Goal: Information Seeking & Learning: Learn about a topic

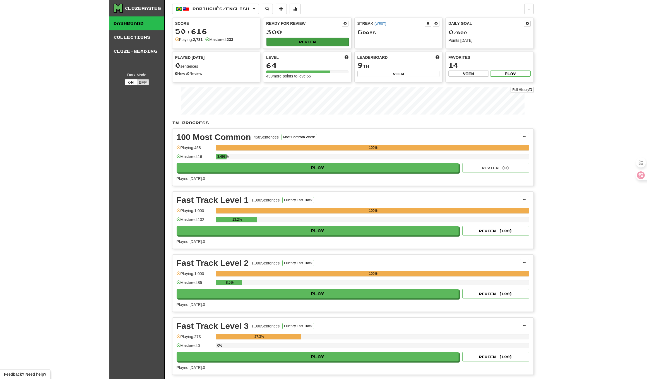
click at [312, 43] on button "Review" at bounding box center [307, 42] width 82 height 8
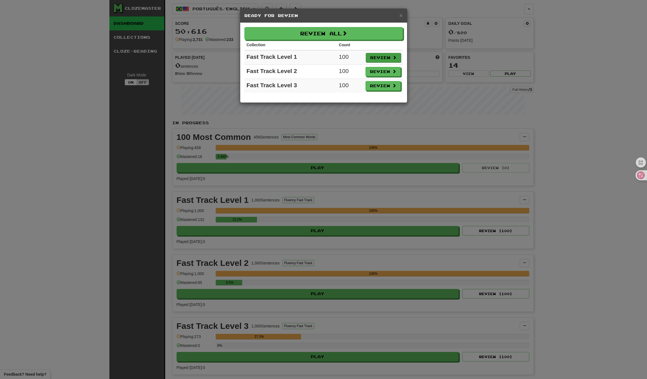
click at [382, 59] on button "Review" at bounding box center [383, 57] width 35 height 9
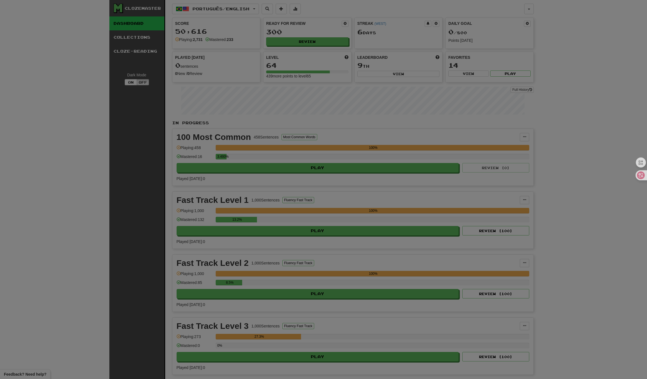
select select "**"
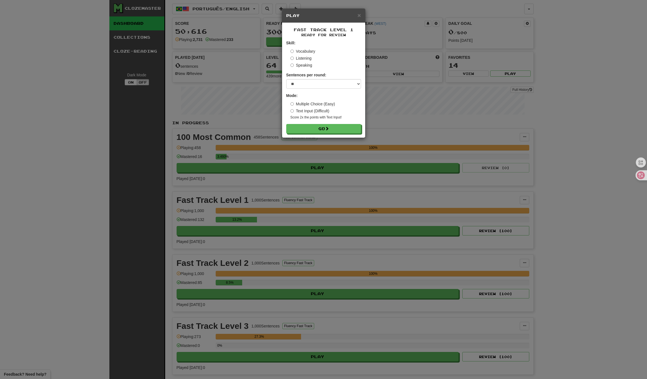
click at [309, 57] on label "Listening" at bounding box center [300, 59] width 21 height 6
click at [326, 138] on button "Go" at bounding box center [324, 140] width 75 height 9
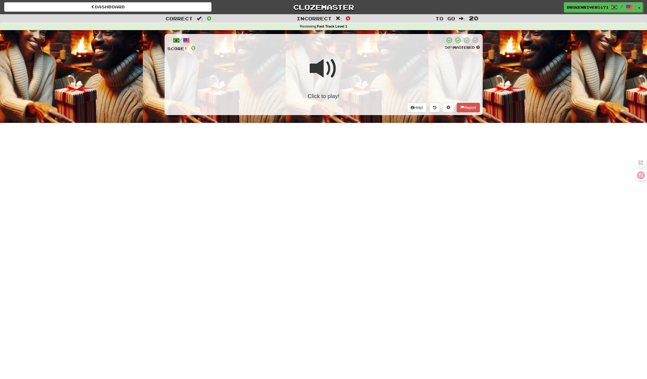
click at [324, 66] on span at bounding box center [324, 69] width 28 height 28
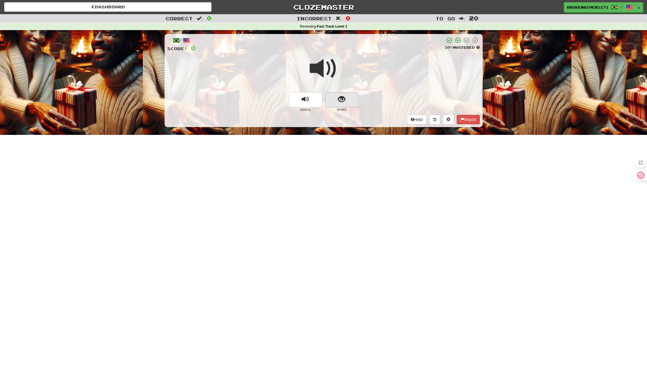
click at [340, 100] on span "show sentence" at bounding box center [342, 100] width 8 height 8
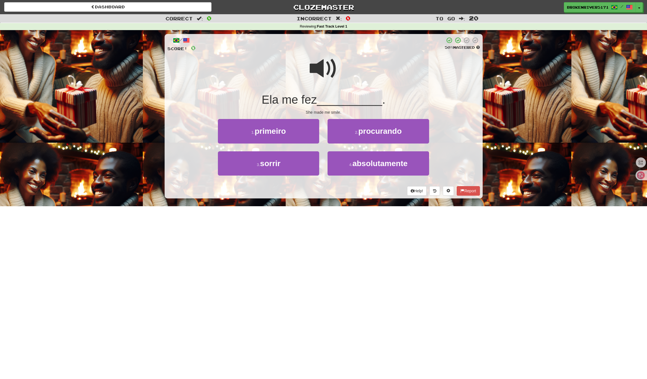
click at [326, 112] on div "She made me smile." at bounding box center [323, 113] width 313 height 6
click at [302, 163] on button "3 . sorrir" at bounding box center [268, 164] width 101 height 24
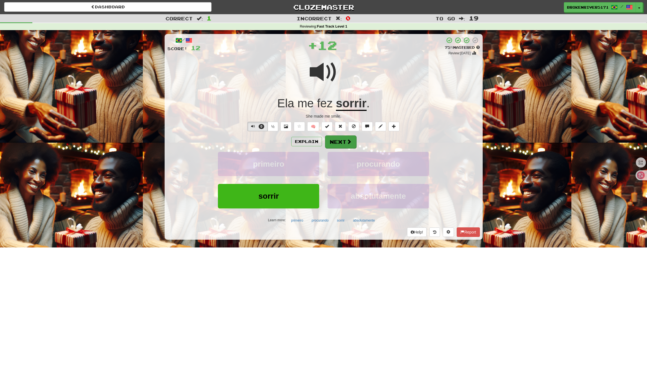
click at [339, 145] on button "Next" at bounding box center [340, 142] width 31 height 13
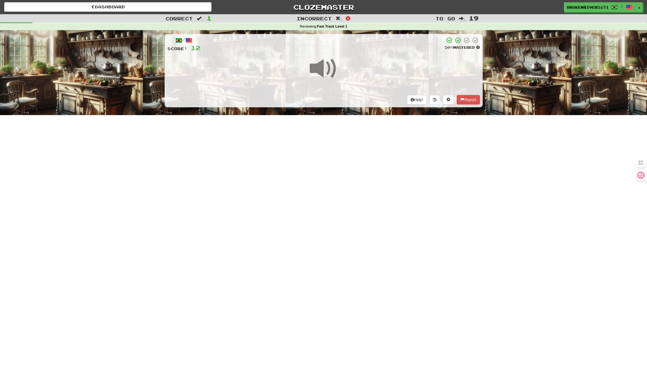
click at [320, 164] on div "Dashboard Clozemaster BrokenRiver5171 / Toggle Dropdown Dashboard Leaderboard A…" at bounding box center [323, 189] width 647 height 379
click at [329, 154] on div "Dashboard Clozemaster BrokenRiver5171 / Toggle Dropdown Dashboard Leaderboard A…" at bounding box center [323, 189] width 647 height 379
click at [346, 96] on div "/ Score: 12 50 % Mastered Help! Report" at bounding box center [324, 70] width 318 height 73
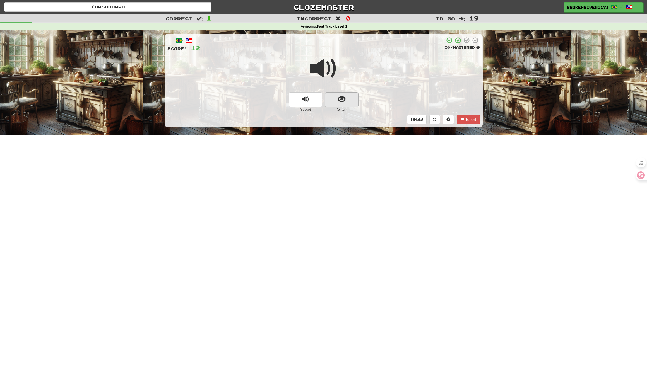
click at [342, 98] on span "show sentence" at bounding box center [342, 100] width 8 height 8
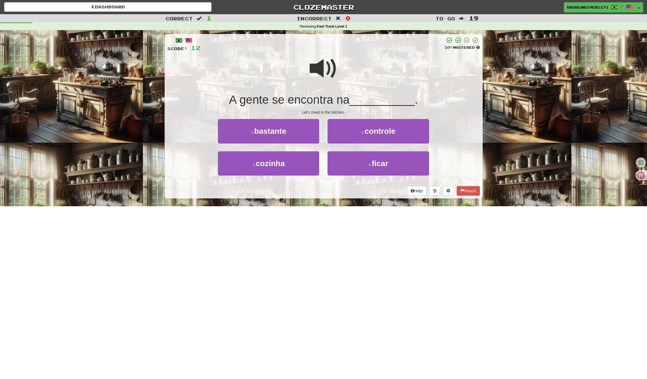
drag, startPoint x: 321, startPoint y: 195, endPoint x: 316, endPoint y: 191, distance: 6.7
click at [321, 195] on div "/ Score: 12 50 % Mastered A gente se encontra na __________ . Let's meet in the…" at bounding box center [324, 116] width 318 height 165
click at [302, 165] on button "3 . cozinha" at bounding box center [268, 164] width 101 height 24
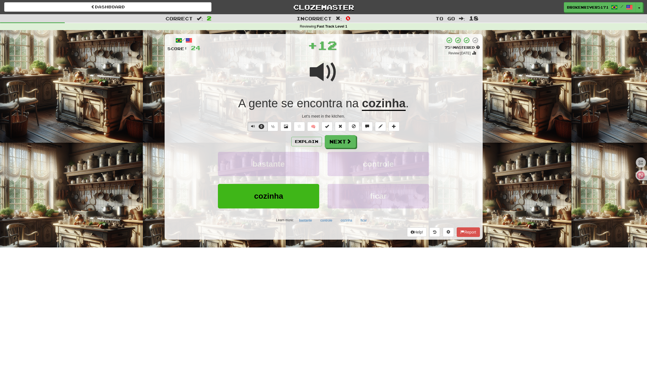
click at [338, 141] on button "Next" at bounding box center [340, 141] width 31 height 13
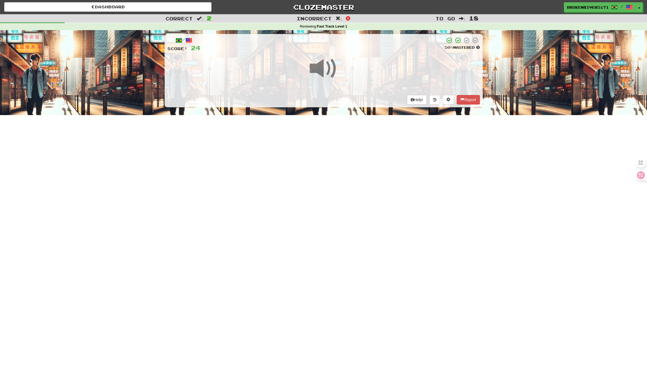
click at [329, 176] on div "Dashboard Clozemaster BrokenRiver5171 / Toggle Dropdown Dashboard Leaderboard A…" at bounding box center [323, 189] width 647 height 379
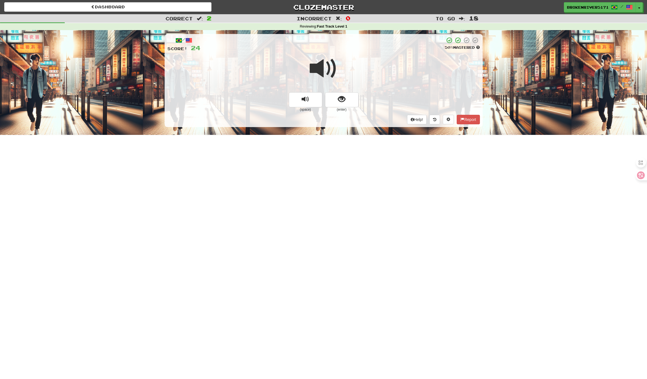
click at [342, 83] on div at bounding box center [323, 72] width 313 height 40
click at [342, 99] on span "show sentence" at bounding box center [342, 100] width 8 height 8
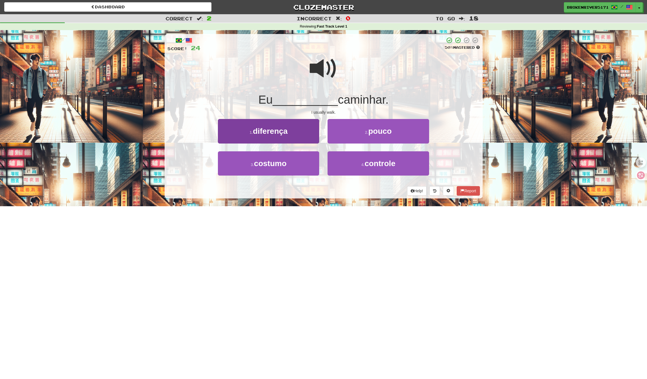
click at [302, 136] on button "1 . diferença" at bounding box center [268, 131] width 101 height 24
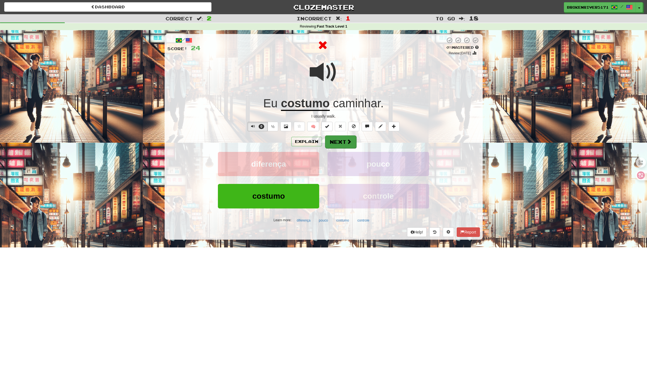
click at [333, 141] on button "Next" at bounding box center [340, 142] width 31 height 13
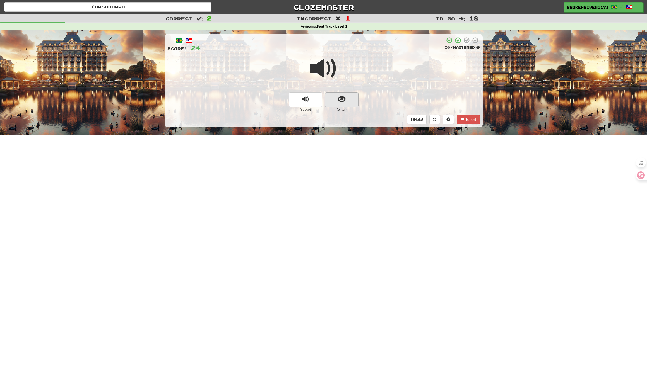
click at [345, 101] on span "show sentence" at bounding box center [342, 100] width 8 height 8
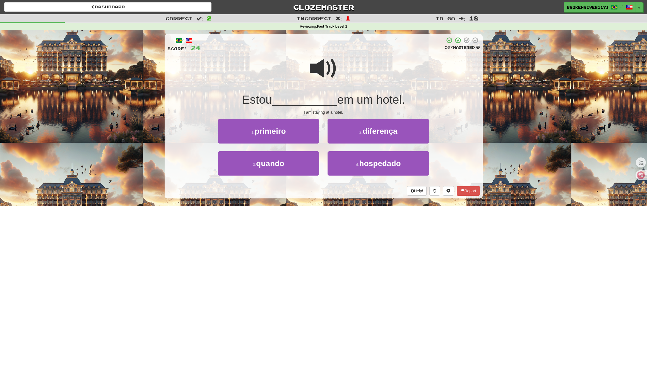
click at [330, 198] on div "/ Score: 24 50 % Mastered Estou __________ em um hotel. I am staying at a hotel…" at bounding box center [324, 118] width 318 height 176
click at [330, 191] on div "Help! Report" at bounding box center [323, 190] width 313 height 9
click at [349, 175] on div "4 . hospedado" at bounding box center [378, 168] width 110 height 32
drag, startPoint x: 351, startPoint y: 168, endPoint x: 316, endPoint y: 165, distance: 34.4
click at [290, 163] on div "3 . quando 4 . hospedado" at bounding box center [323, 168] width 329 height 32
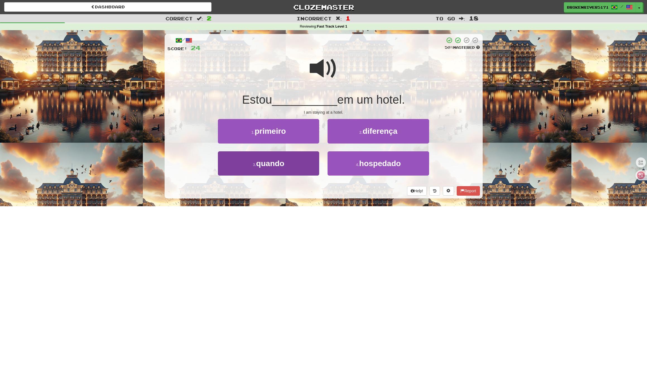
click at [305, 166] on button "3 . quando" at bounding box center [268, 164] width 101 height 24
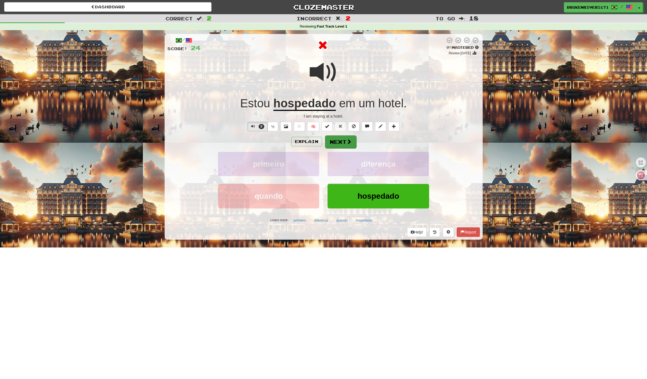
click at [345, 143] on button "Next" at bounding box center [340, 142] width 31 height 13
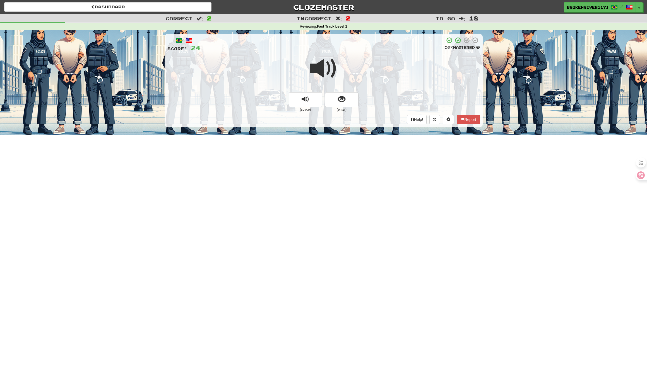
click at [349, 90] on div at bounding box center [323, 72] width 313 height 40
click at [345, 96] on span "show sentence" at bounding box center [342, 100] width 8 height 8
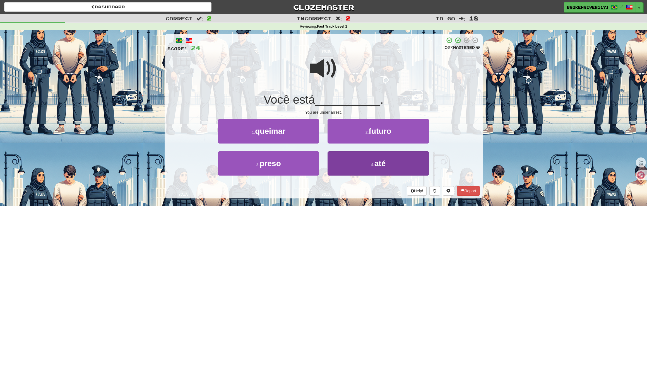
click at [336, 165] on button "4 . até" at bounding box center [378, 164] width 101 height 24
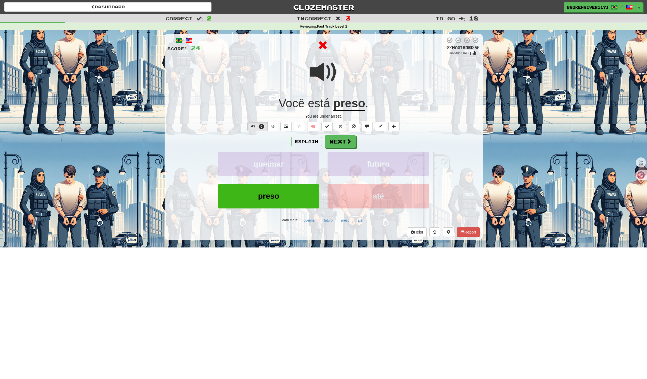
click at [336, 147] on button "Next" at bounding box center [340, 141] width 31 height 13
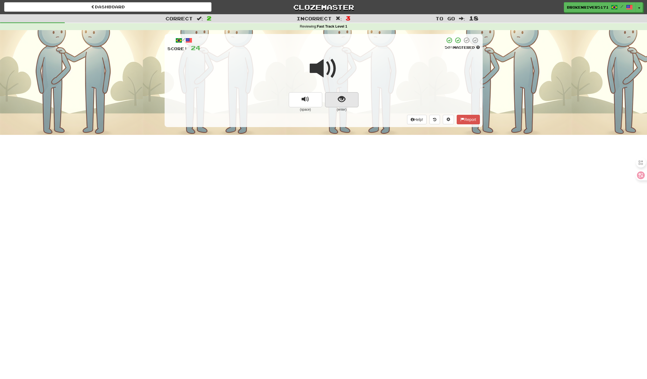
click at [349, 95] on button "show sentence" at bounding box center [341, 99] width 33 height 15
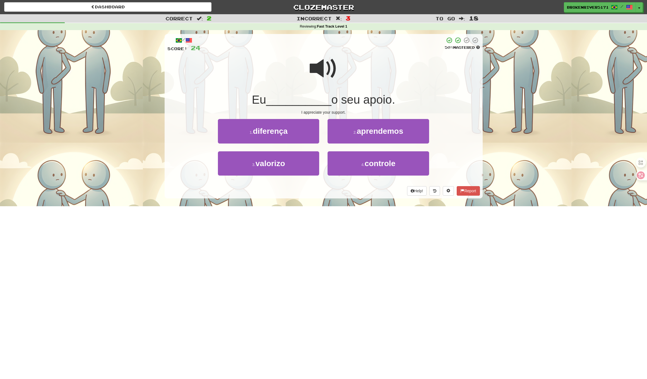
click at [321, 196] on div "/ Score: 24 50 % Mastered Eu __________ o seu apoio. I appreciate your support.…" at bounding box center [324, 116] width 318 height 165
click at [359, 165] on button "4 . controle" at bounding box center [378, 164] width 101 height 24
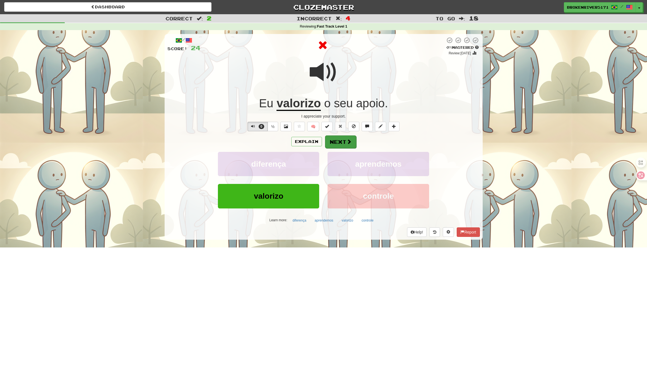
click at [342, 143] on button "Next" at bounding box center [340, 142] width 31 height 13
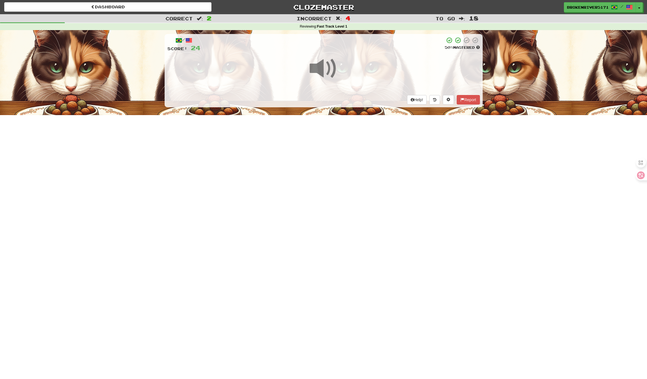
drag, startPoint x: 336, startPoint y: 191, endPoint x: 349, endPoint y: 187, distance: 13.8
click at [341, 189] on div "Dashboard Clozemaster BrokenRiver5171 / Toggle Dropdown Dashboard Leaderboard A…" at bounding box center [323, 189] width 647 height 379
click at [349, 187] on div "Dashboard Clozemaster BrokenRiver5171 / Toggle Dropdown Dashboard Leaderboard A…" at bounding box center [323, 189] width 647 height 379
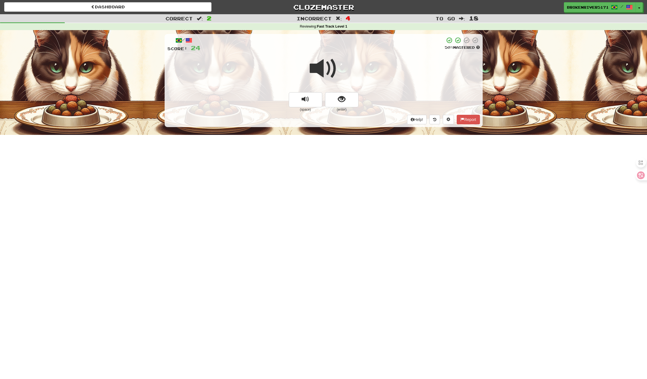
click at [337, 77] on span at bounding box center [324, 69] width 28 height 28
click at [342, 100] on span "show sentence" at bounding box center [342, 100] width 8 height 8
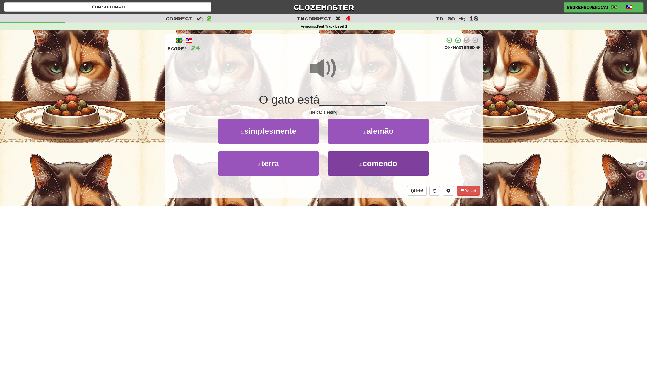
click at [344, 160] on button "4 . comendo" at bounding box center [378, 164] width 101 height 24
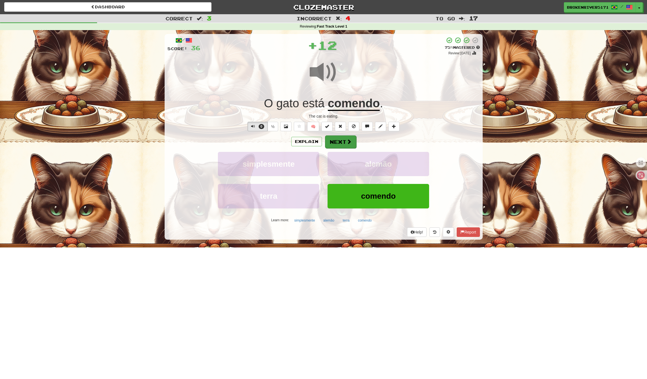
click at [353, 140] on button "Next" at bounding box center [340, 142] width 31 height 13
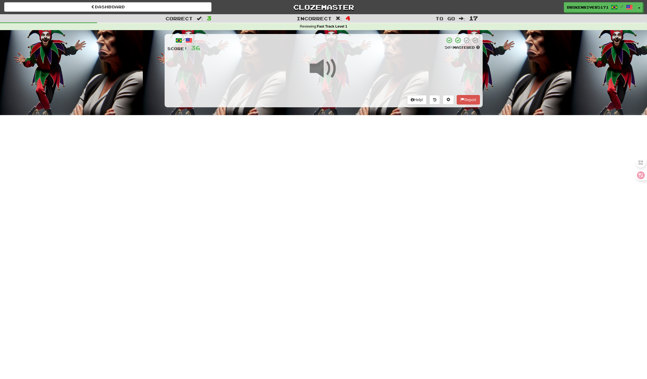
click at [339, 179] on div "Dashboard Clozemaster BrokenRiver5171 / Toggle Dropdown Dashboard Leaderboard A…" at bounding box center [323, 189] width 647 height 379
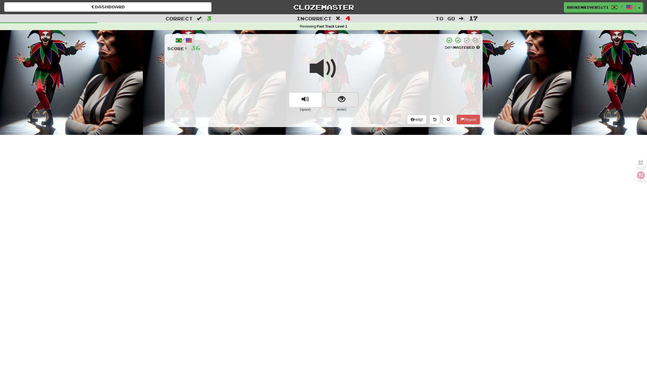
click at [344, 97] on span "show sentence" at bounding box center [342, 100] width 8 height 8
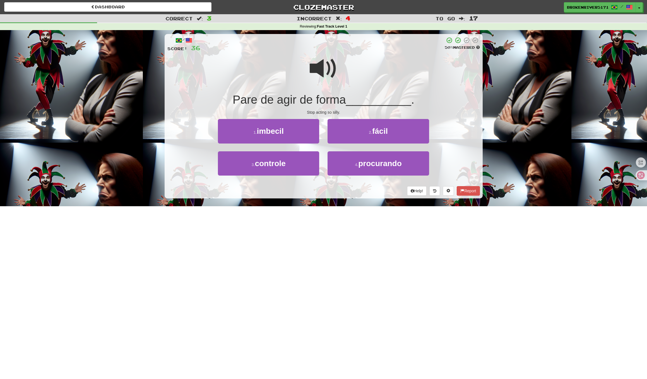
click at [344, 190] on div "Help! Report" at bounding box center [323, 190] width 313 height 9
click at [336, 190] on div "Help! Report" at bounding box center [323, 190] width 313 height 9
click at [347, 170] on button "4 . procurando" at bounding box center [378, 164] width 101 height 24
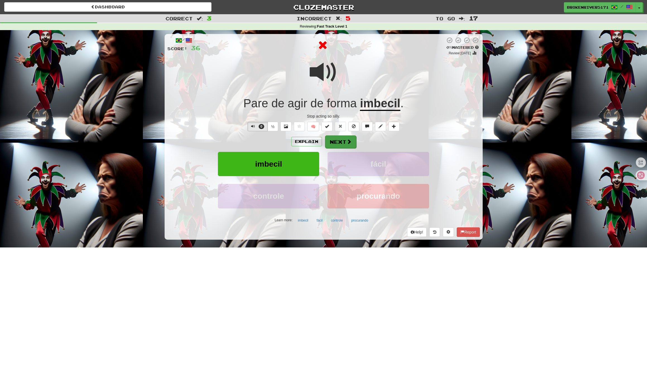
click at [355, 145] on button "Next" at bounding box center [340, 142] width 31 height 13
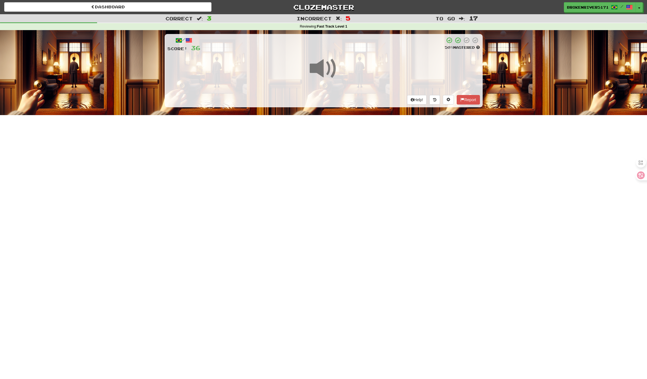
click at [347, 165] on div "Dashboard Clozemaster BrokenRiver5171 / Toggle Dropdown Dashboard Leaderboard A…" at bounding box center [323, 189] width 647 height 379
click at [357, 184] on div "Dashboard Clozemaster BrokenRiver5171 / Toggle Dropdown Dashboard Leaderboard A…" at bounding box center [323, 189] width 647 height 379
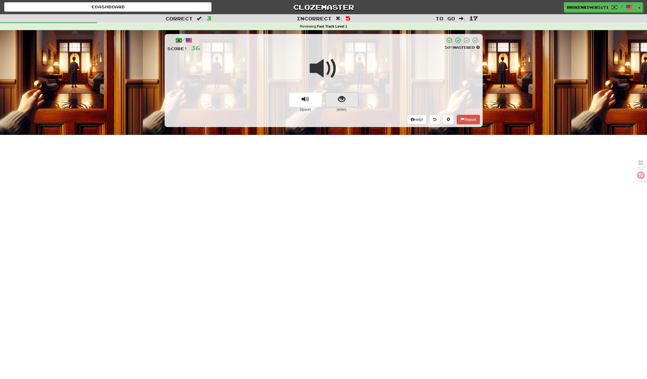
click at [352, 101] on button "show sentence" at bounding box center [341, 99] width 33 height 15
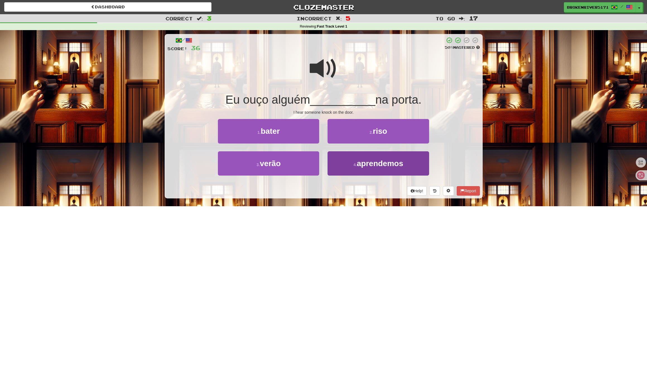
click at [347, 164] on button "4 . aprendemos" at bounding box center [378, 164] width 101 height 24
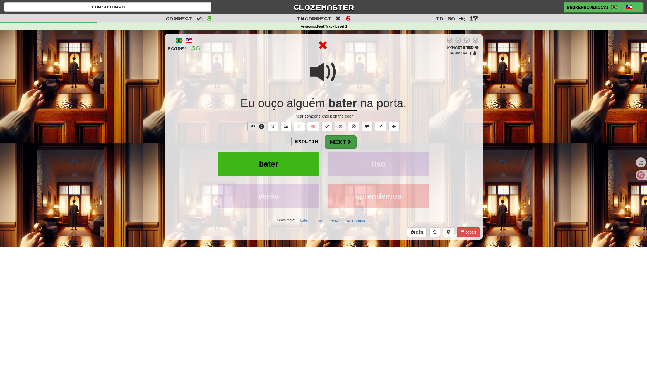
click at [339, 143] on button "Next" at bounding box center [340, 142] width 31 height 13
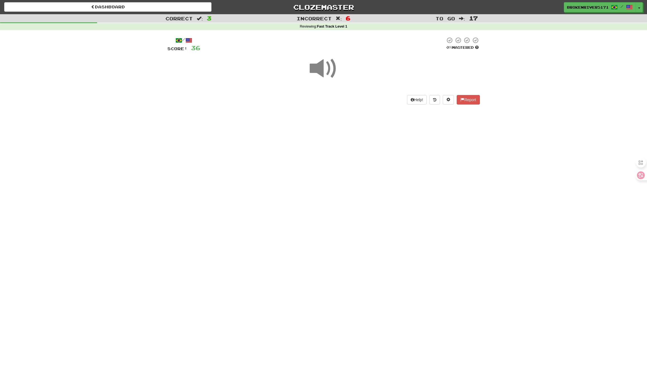
click at [331, 182] on div "Dashboard Clozemaster BrokenRiver5171 / Toggle Dropdown Dashboard Leaderboard A…" at bounding box center [323, 189] width 647 height 379
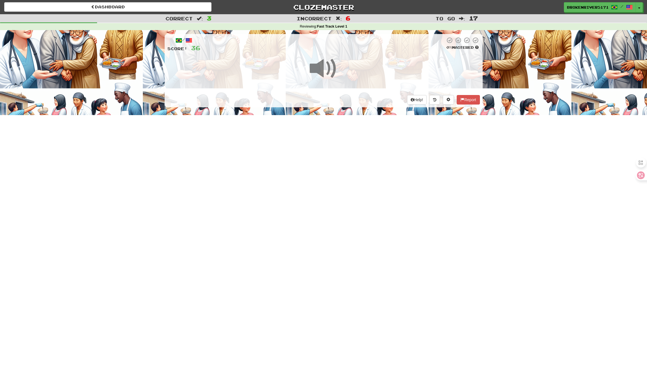
click at [339, 164] on div "Dashboard Clozemaster BrokenRiver5171 / Toggle Dropdown Dashboard Leaderboard A…" at bounding box center [323, 189] width 647 height 379
click at [346, 174] on div "Dashboard Clozemaster BrokenRiver5171 / Toggle Dropdown Dashboard Leaderboard A…" at bounding box center [323, 189] width 647 height 379
drag, startPoint x: 333, startPoint y: 174, endPoint x: 340, endPoint y: 173, distance: 7.1
click at [333, 174] on div "Dashboard Clozemaster BrokenRiver5171 / Toggle Dropdown Dashboard Leaderboard A…" at bounding box center [323, 189] width 647 height 379
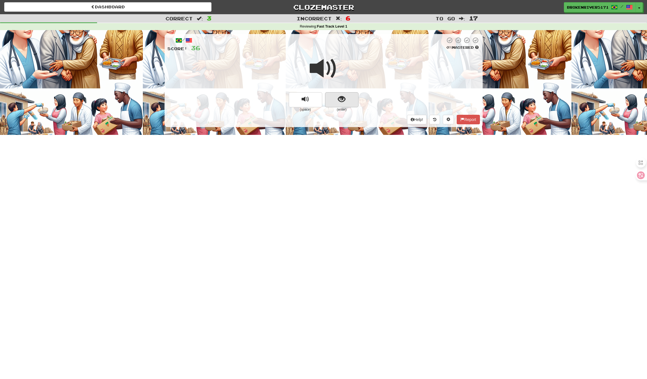
click at [348, 102] on button "show sentence" at bounding box center [341, 99] width 33 height 15
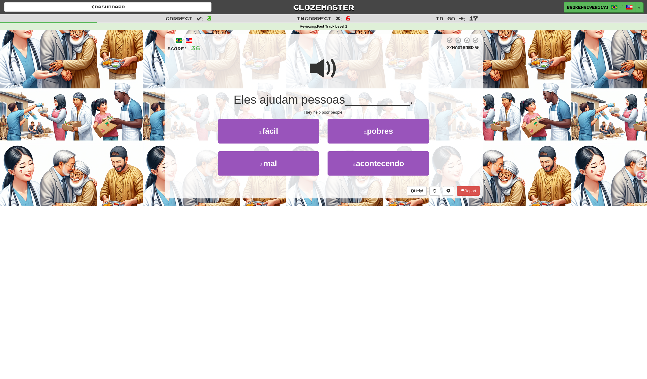
drag, startPoint x: 332, startPoint y: 194, endPoint x: 336, endPoint y: 191, distance: 4.9
click at [333, 193] on div "Help! Report" at bounding box center [323, 190] width 313 height 9
click at [336, 190] on div "Help! Report" at bounding box center [323, 190] width 313 height 9
click at [358, 168] on button "4 . acontecendo" at bounding box center [378, 164] width 101 height 24
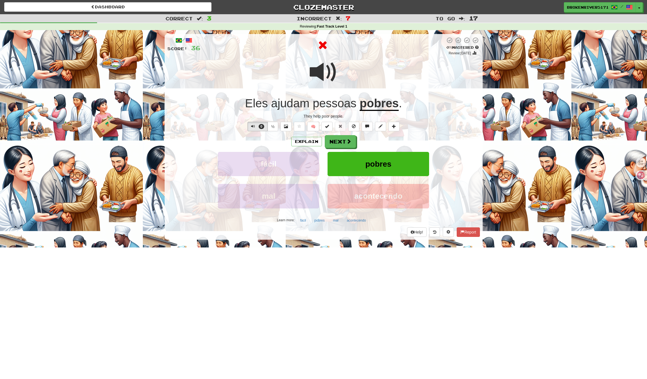
click at [354, 147] on div "Explain Next" at bounding box center [323, 141] width 313 height 13
click at [347, 144] on button "Next" at bounding box center [340, 142] width 31 height 13
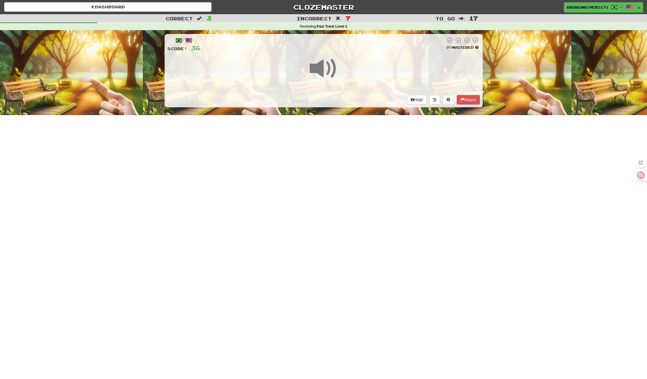
click at [344, 186] on div "Dashboard Clozemaster BrokenRiver5171 / Toggle Dropdown Dashboard Leaderboard A…" at bounding box center [323, 189] width 647 height 379
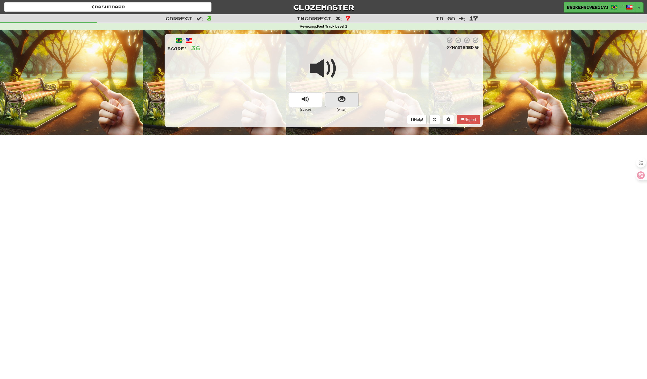
click at [343, 104] on button "show sentence" at bounding box center [341, 99] width 33 height 15
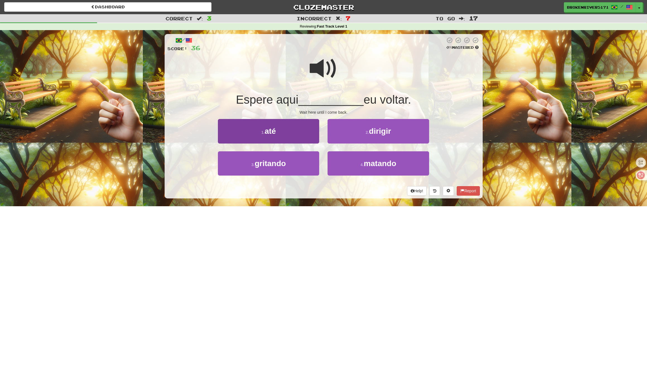
click at [294, 133] on button "1 . até" at bounding box center [268, 131] width 101 height 24
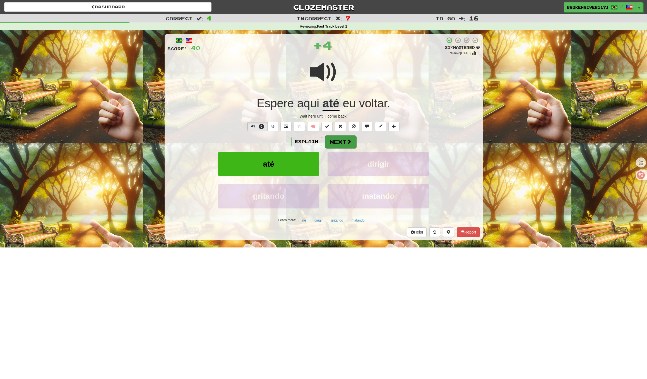
click at [336, 147] on button "Next" at bounding box center [340, 142] width 31 height 13
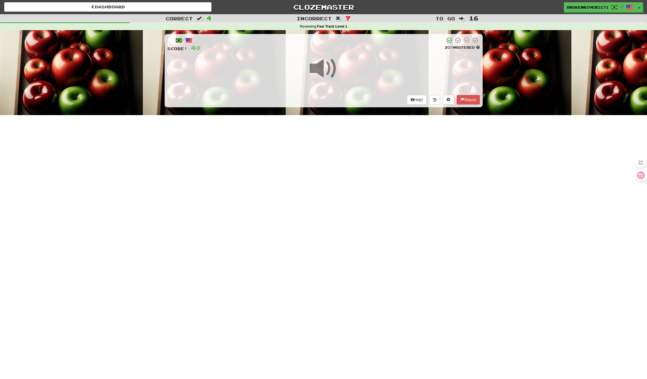
click at [325, 211] on div "Dashboard Clozemaster BrokenRiver5171 / Toggle Dropdown Dashboard Leaderboard A…" at bounding box center [323, 189] width 647 height 379
click at [333, 189] on div "Dashboard Clozemaster BrokenRiver5171 / Toggle Dropdown Dashboard Leaderboard A…" at bounding box center [323, 189] width 647 height 379
click at [323, 230] on div "Dashboard Clozemaster BrokenRiver5171 / Toggle Dropdown Dashboard Leaderboard A…" at bounding box center [323, 189] width 647 height 379
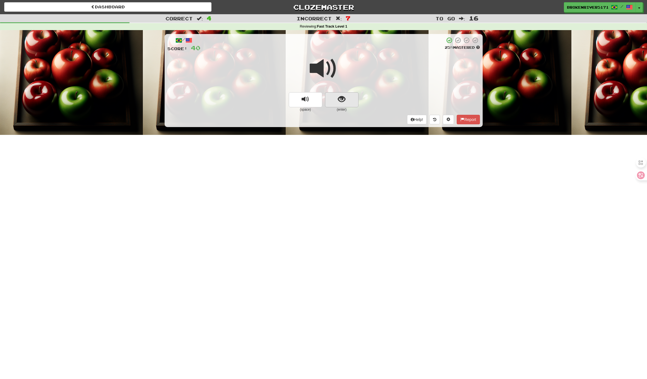
click at [346, 106] on button "show sentence" at bounding box center [341, 99] width 33 height 15
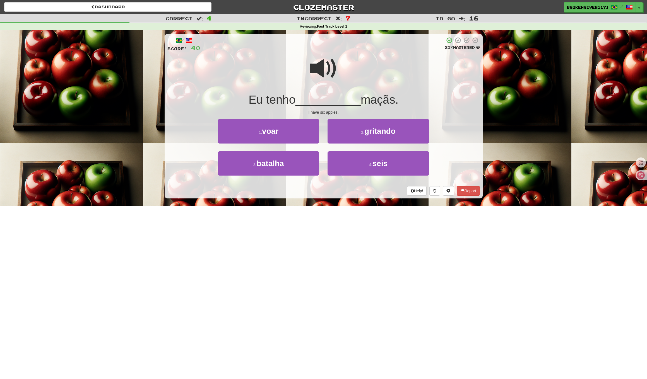
click at [353, 206] on div "Dashboard Clozemaster BrokenRiver5171 / Toggle Dropdown Dashboard Leaderboard A…" at bounding box center [323, 189] width 647 height 379
click at [365, 162] on button "4 . seis" at bounding box center [378, 164] width 101 height 24
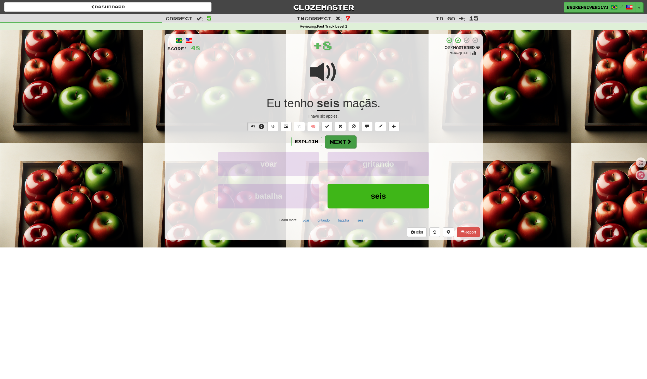
click at [351, 139] on span at bounding box center [349, 141] width 5 height 5
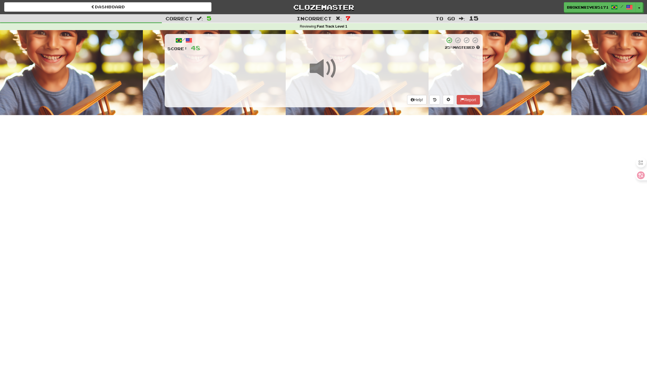
click at [347, 188] on div "Dashboard Clozemaster BrokenRiver5171 / Toggle Dropdown Dashboard Leaderboard A…" at bounding box center [323, 189] width 647 height 379
click at [335, 160] on div "Dashboard Clozemaster BrokenRiver5171 / Toggle Dropdown Dashboard Leaderboard A…" at bounding box center [323, 189] width 647 height 379
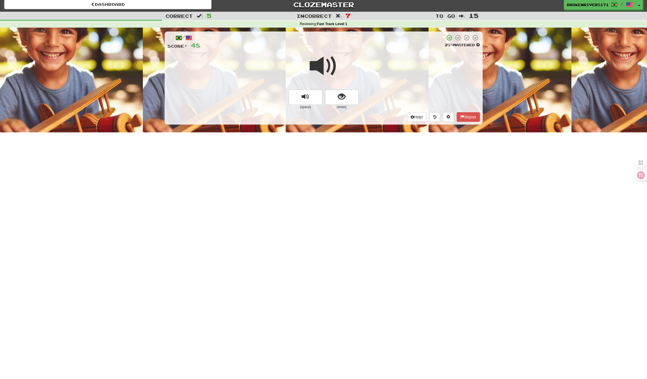
click at [337, 88] on div at bounding box center [323, 70] width 313 height 40
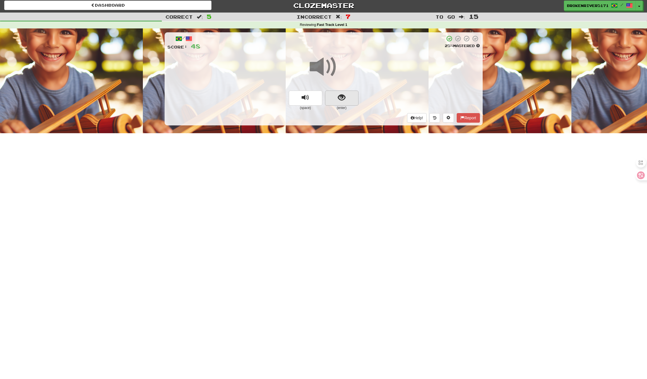
click at [338, 95] on span "show sentence" at bounding box center [342, 98] width 8 height 8
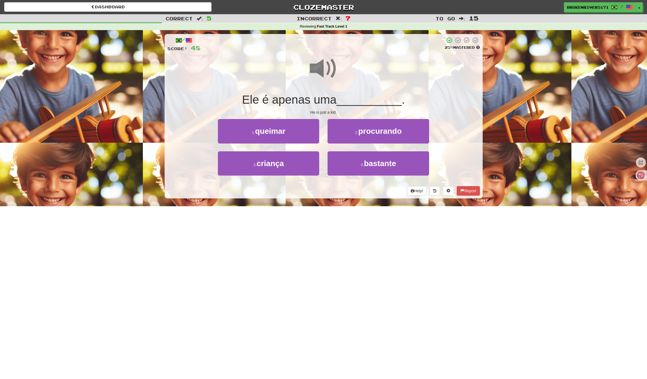
scroll to position [-1, 0]
click at [293, 162] on button "3 . criança" at bounding box center [268, 164] width 101 height 24
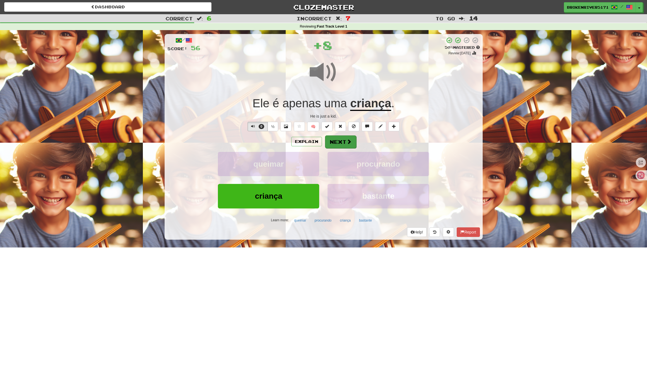
scroll to position [1, 0]
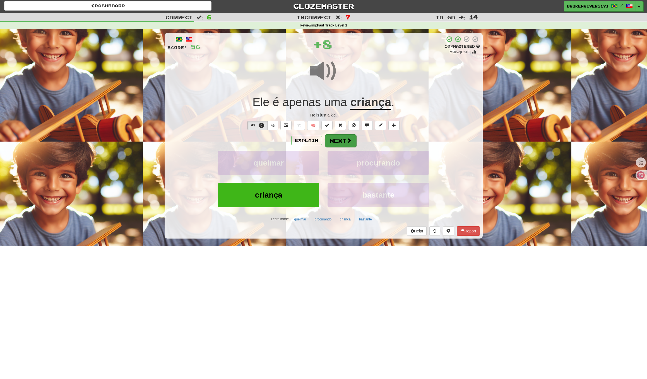
click at [333, 136] on button "Next" at bounding box center [340, 140] width 31 height 13
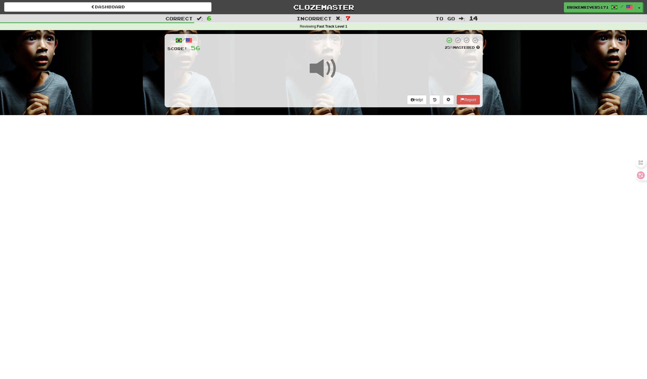
scroll to position [0, 0]
click at [324, 193] on div "Dashboard Clozemaster BrokenRiver5171 / Toggle Dropdown Dashboard Leaderboard A…" at bounding box center [323, 189] width 647 height 379
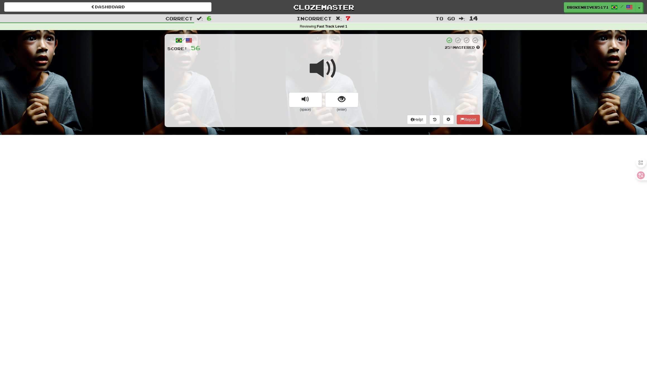
click at [333, 93] on button "show sentence" at bounding box center [341, 99] width 33 height 15
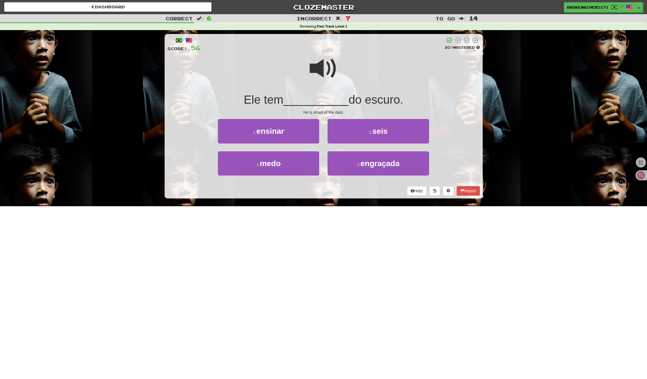
click at [329, 197] on div "/ Score: 56 25 % Mastered Ele tem __________ do escuro. He is afraid of the dar…" at bounding box center [324, 116] width 318 height 165
click at [305, 163] on button "3 . medo" at bounding box center [268, 164] width 101 height 24
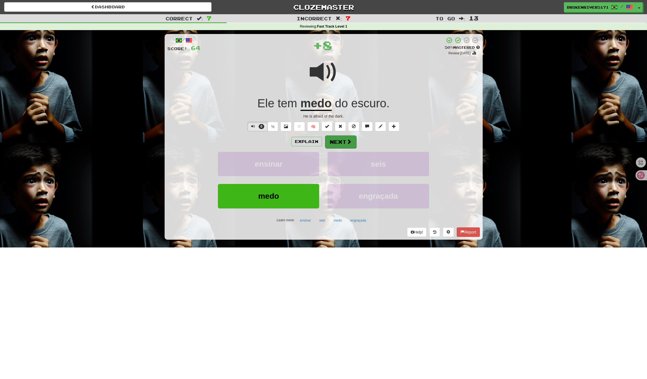
click at [336, 143] on button "Next" at bounding box center [340, 142] width 31 height 13
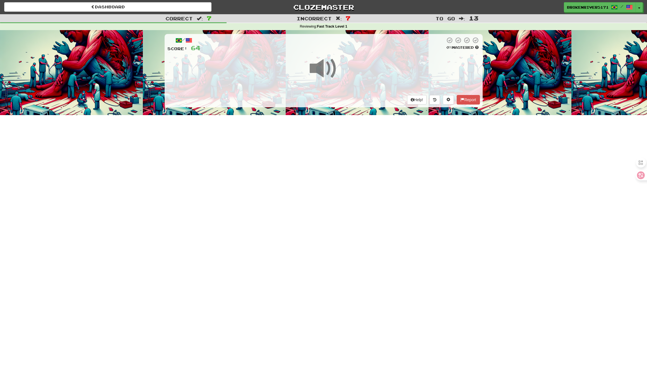
click at [333, 192] on div "Dashboard Clozemaster BrokenRiver5171 / Toggle Dropdown Dashboard Leaderboard A…" at bounding box center [323, 189] width 647 height 379
click at [330, 196] on div "Dashboard Clozemaster BrokenRiver5171 / Toggle Dropdown Dashboard Leaderboard A…" at bounding box center [323, 189] width 647 height 379
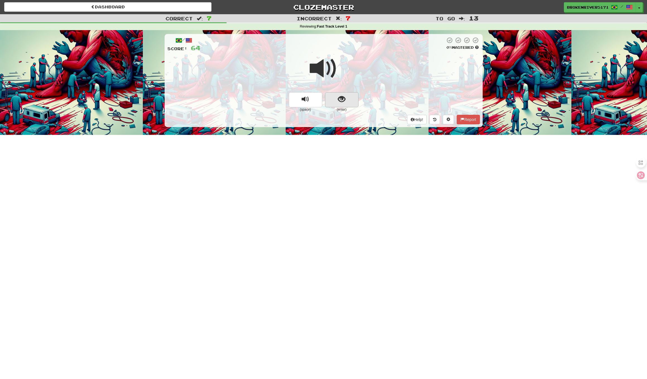
click at [336, 100] on button "show sentence" at bounding box center [341, 99] width 33 height 15
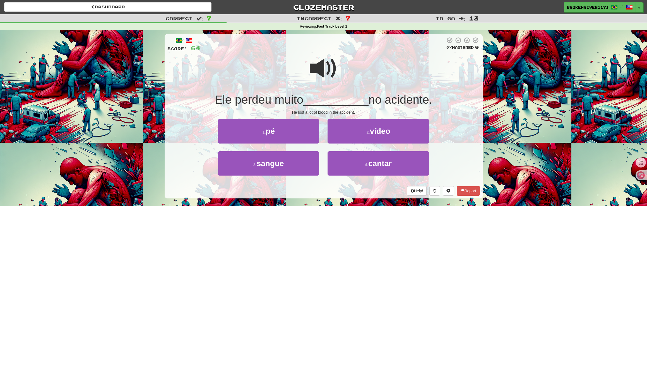
click at [332, 184] on div "/ Score: 64 0 % Mastered Ele perdeu muito __________ no acidente. He lost a lot…" at bounding box center [324, 116] width 318 height 165
drag, startPoint x: 310, startPoint y: 167, endPoint x: 357, endPoint y: 168, distance: 46.3
click at [354, 168] on div "3 . sangue 4 . cantar" at bounding box center [323, 168] width 329 height 32
click at [357, 168] on button "4 . cantar" at bounding box center [378, 164] width 101 height 24
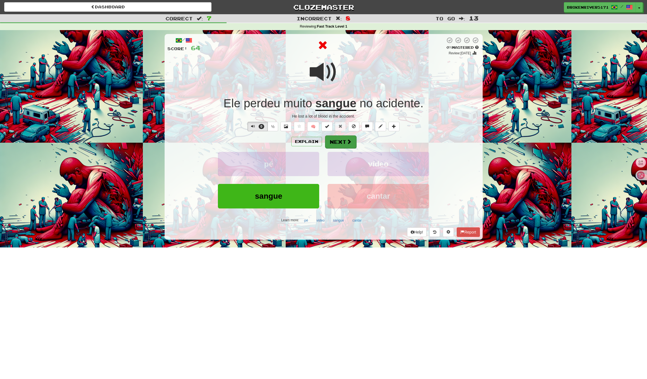
click at [350, 139] on span at bounding box center [349, 141] width 5 height 5
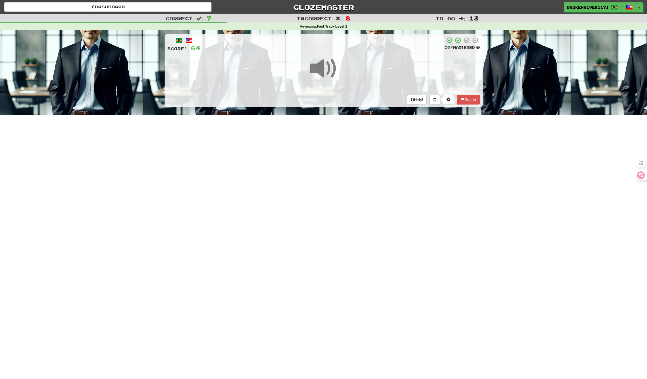
click at [346, 188] on div "Dashboard Clozemaster BrokenRiver5171 / Toggle Dropdown Dashboard Leaderboard A…" at bounding box center [323, 189] width 647 height 379
click at [368, 175] on div "Dashboard Clozemaster BrokenRiver5171 / Toggle Dropdown Dashboard Leaderboard A…" at bounding box center [323, 189] width 647 height 379
click at [353, 197] on div "Dashboard Clozemaster BrokenRiver5171 / Toggle Dropdown Dashboard Leaderboard A…" at bounding box center [323, 189] width 647 height 379
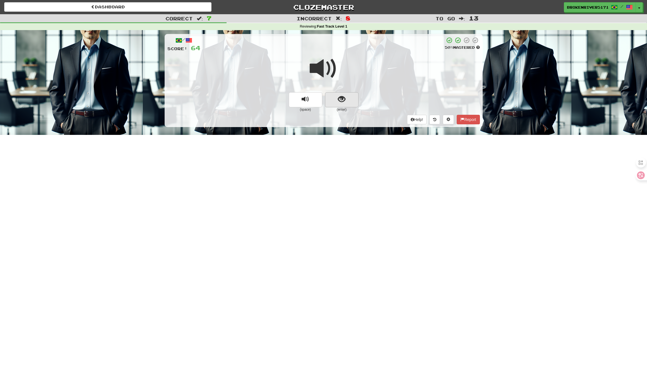
click at [343, 105] on button "show sentence" at bounding box center [341, 99] width 33 height 15
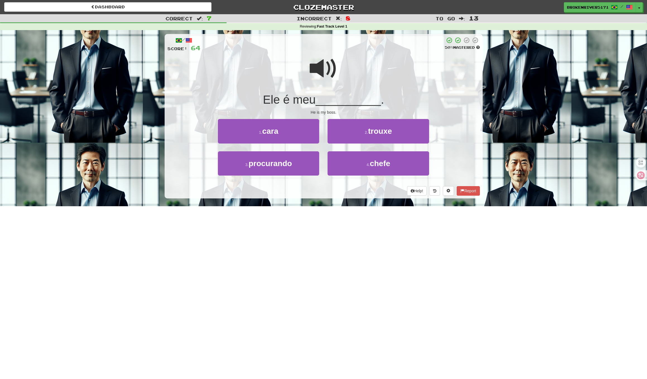
click at [339, 188] on div "Help! Report" at bounding box center [323, 190] width 313 height 9
click at [339, 128] on button "2 . trouxe" at bounding box center [378, 131] width 101 height 24
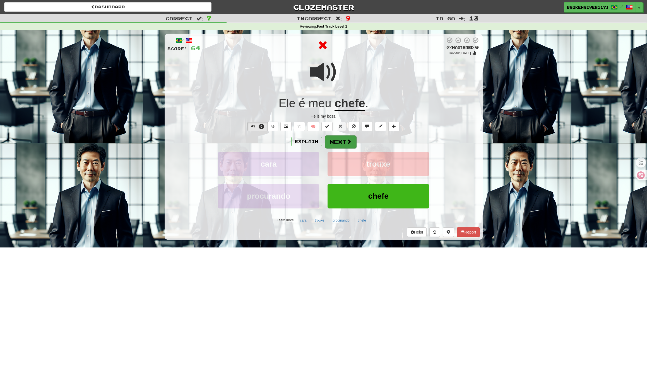
click at [336, 136] on button "Next" at bounding box center [340, 142] width 31 height 13
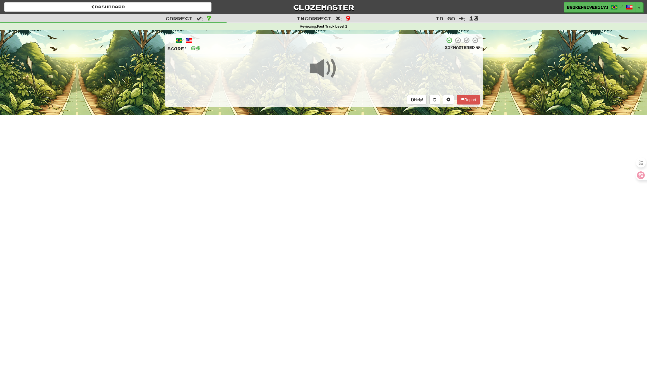
click at [341, 179] on div "Dashboard Clozemaster BrokenRiver5171 / Toggle Dropdown Dashboard Leaderboard A…" at bounding box center [323, 189] width 647 height 379
click at [338, 171] on div "Dashboard Clozemaster BrokenRiver5171 / Toggle Dropdown Dashboard Leaderboard A…" at bounding box center [323, 189] width 647 height 379
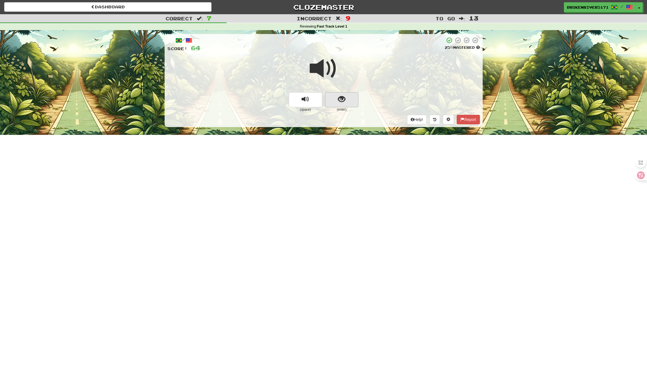
click at [348, 99] on button "show sentence" at bounding box center [341, 99] width 33 height 15
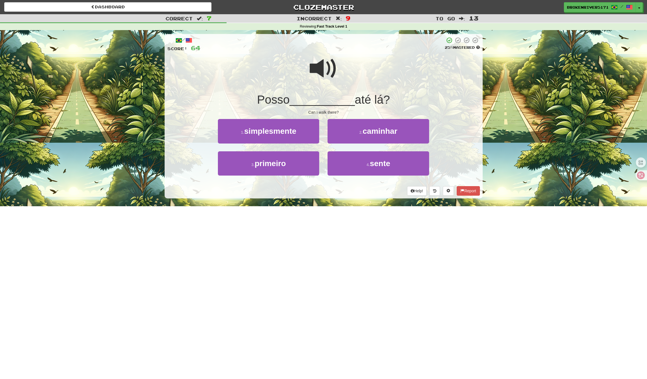
click at [319, 179] on div "3 . primeiro" at bounding box center [269, 168] width 110 height 32
click at [339, 165] on button "4 . sente" at bounding box center [378, 164] width 101 height 24
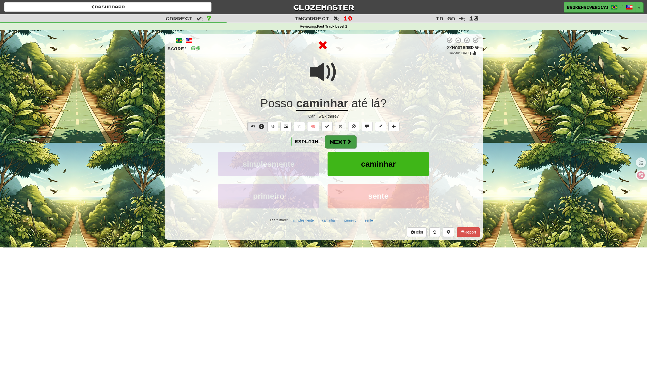
click at [342, 141] on button "Next" at bounding box center [340, 142] width 31 height 13
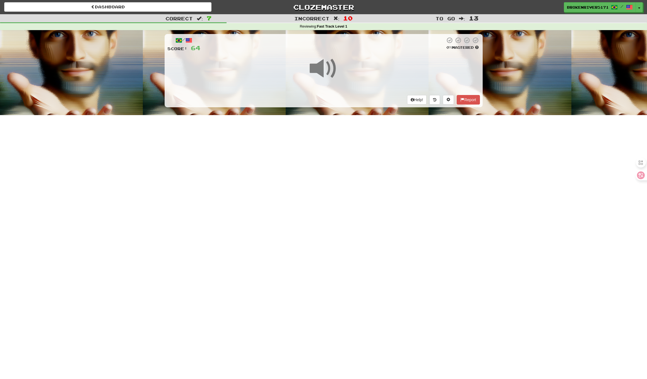
drag, startPoint x: 336, startPoint y: 181, endPoint x: 340, endPoint y: 178, distance: 6.0
click at [337, 181] on div "Dashboard Clozemaster BrokenRiver5171 / Toggle Dropdown Dashboard Leaderboard A…" at bounding box center [323, 189] width 647 height 379
click at [345, 168] on div "Dashboard Clozemaster BrokenRiver5171 / Toggle Dropdown Dashboard Leaderboard A…" at bounding box center [323, 189] width 647 height 379
click at [348, 167] on div "Dashboard Clozemaster BrokenRiver5171 / Toggle Dropdown Dashboard Leaderboard A…" at bounding box center [323, 189] width 647 height 379
click at [351, 165] on div "Dashboard Clozemaster BrokenRiver5171 / Toggle Dropdown Dashboard Leaderboard A…" at bounding box center [323, 189] width 647 height 379
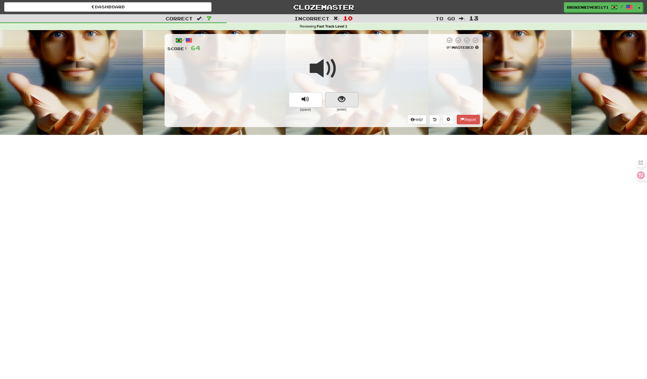
click at [343, 98] on span "show sentence" at bounding box center [342, 100] width 8 height 8
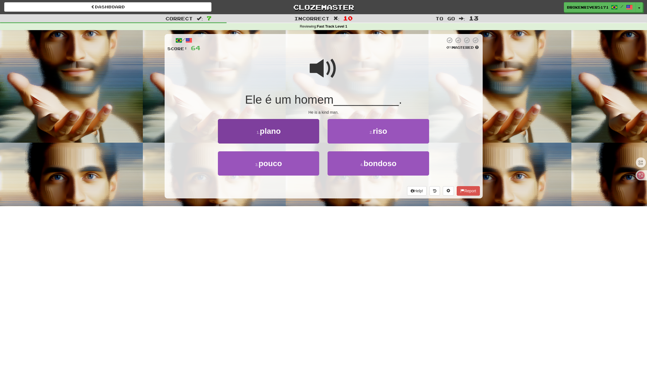
drag, startPoint x: 311, startPoint y: 166, endPoint x: 318, endPoint y: 167, distance: 7.6
click at [311, 166] on button "3 . pouco" at bounding box center [268, 164] width 101 height 24
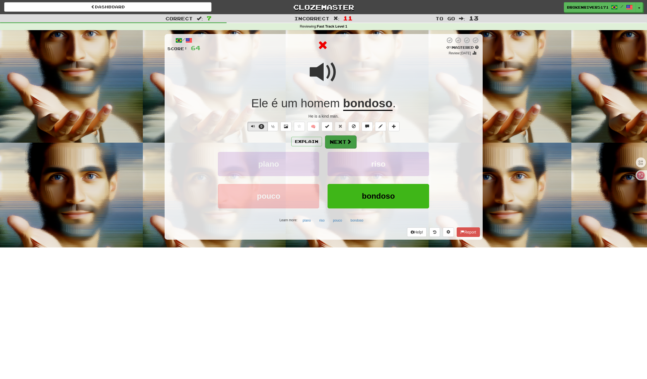
click at [342, 143] on button "Next" at bounding box center [340, 142] width 31 height 13
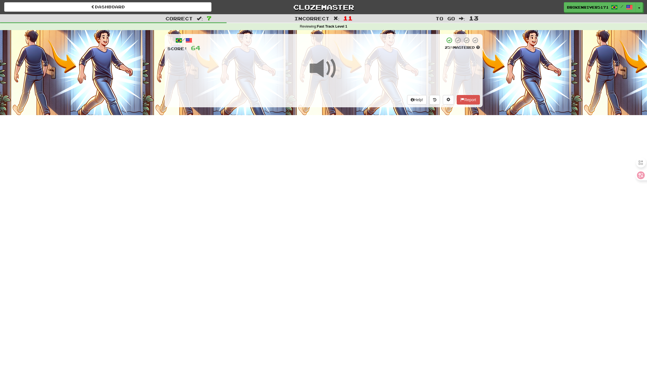
click at [334, 179] on div "Dashboard Clozemaster BrokenRiver5171 / Toggle Dropdown Dashboard Leaderboard A…" at bounding box center [323, 189] width 647 height 379
click at [336, 168] on div "Dashboard Clozemaster BrokenRiver5171 / Toggle Dropdown Dashboard Leaderboard A…" at bounding box center [323, 189] width 647 height 379
drag, startPoint x: 340, startPoint y: 166, endPoint x: 345, endPoint y: 160, distance: 7.9
click at [340, 166] on div "Dashboard Clozemaster BrokenRiver5171 / Toggle Dropdown Dashboard Leaderboard A…" at bounding box center [323, 189] width 647 height 379
click at [345, 160] on div "Dashboard Clozemaster BrokenRiver5171 / Toggle Dropdown Dashboard Leaderboard A…" at bounding box center [323, 189] width 647 height 379
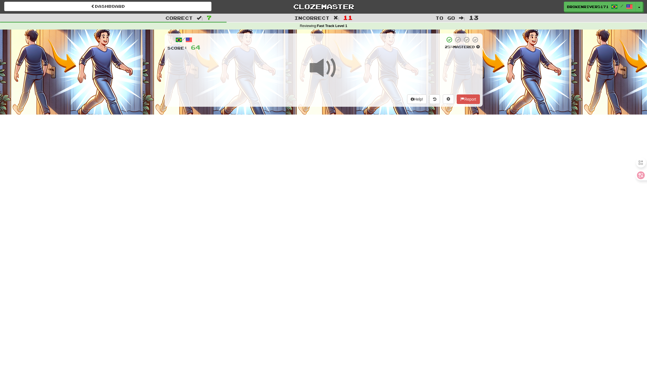
scroll to position [1, 0]
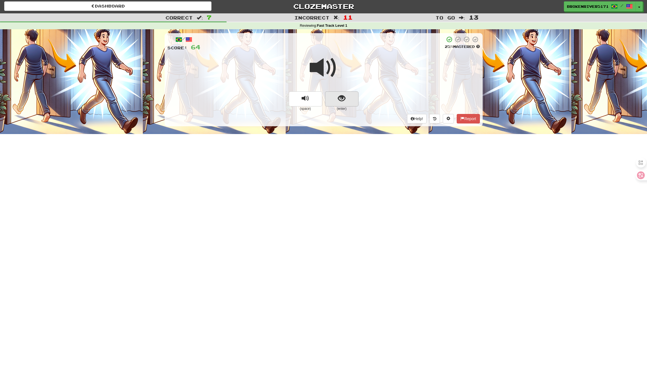
click at [345, 92] on button "show sentence" at bounding box center [341, 99] width 33 height 15
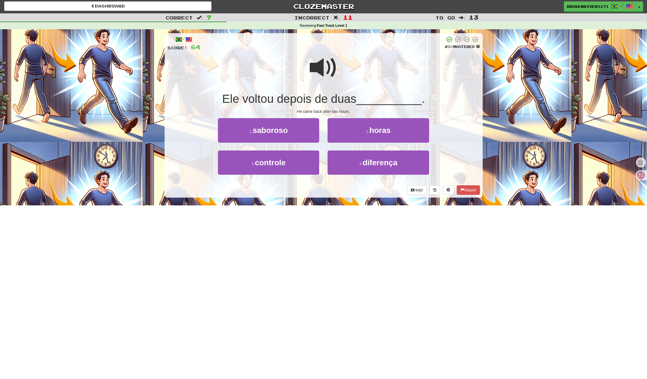
click at [348, 117] on div "/ Score: 64 25 % Mastered Ele voltou depois de duas __________ . He came back a…" at bounding box center [324, 115] width 318 height 165
click at [311, 131] on button "1 . saboroso" at bounding box center [268, 130] width 101 height 24
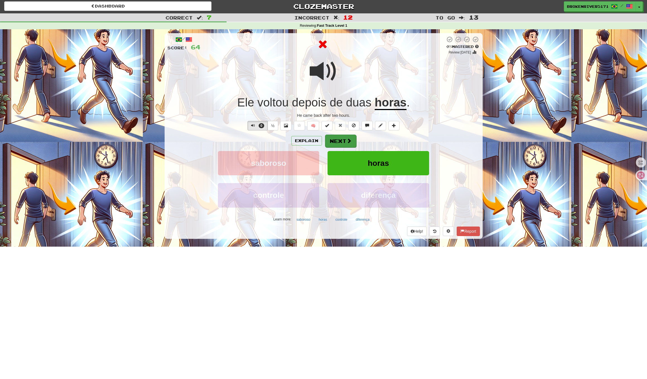
click at [340, 139] on button "Next" at bounding box center [340, 141] width 31 height 13
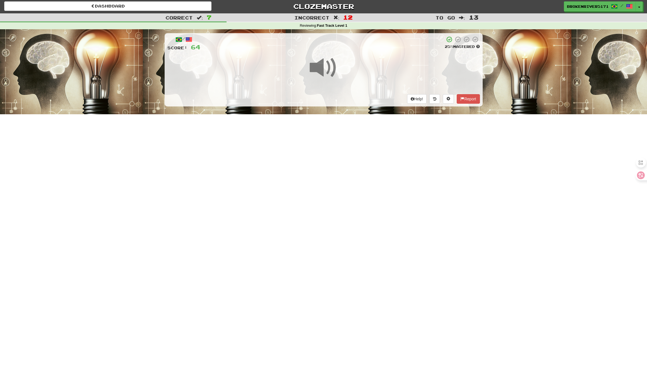
drag, startPoint x: 302, startPoint y: 169, endPoint x: 333, endPoint y: 169, distance: 30.7
click at [308, 169] on div "Dashboard Clozemaster BrokenRiver5171 / Toggle Dropdown Dashboard Leaderboard A…" at bounding box center [323, 188] width 647 height 379
click at [333, 169] on div "Dashboard Clozemaster BrokenRiver5171 / Toggle Dropdown Dashboard Leaderboard A…" at bounding box center [323, 188] width 647 height 379
click at [321, 199] on div "Dashboard Clozemaster BrokenRiver5171 / Toggle Dropdown Dashboard Leaderboard A…" at bounding box center [323, 188] width 647 height 379
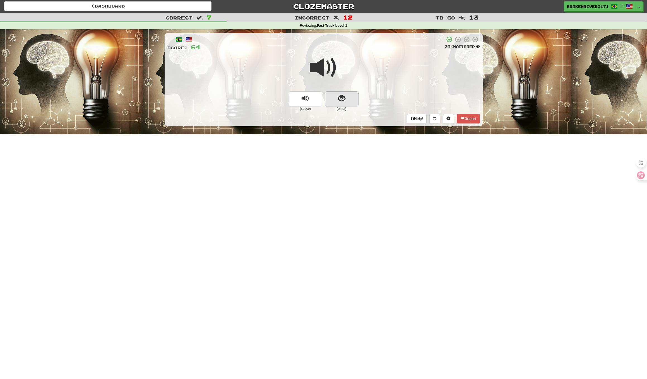
click at [349, 98] on button "show sentence" at bounding box center [341, 99] width 33 height 15
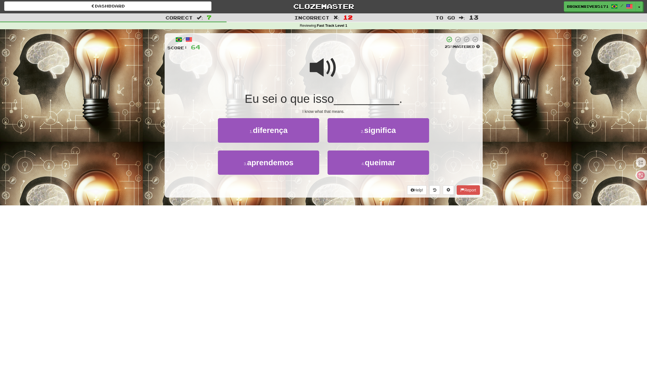
drag, startPoint x: 320, startPoint y: 186, endPoint x: 333, endPoint y: 186, distance: 12.8
click at [323, 187] on div "Help! Report" at bounding box center [323, 190] width 313 height 9
click at [333, 186] on div "Help! Report" at bounding box center [323, 190] width 313 height 9
drag, startPoint x: 345, startPoint y: 164, endPoint x: 334, endPoint y: 179, distance: 18.4
click at [345, 164] on button "4 . queimar" at bounding box center [378, 163] width 101 height 24
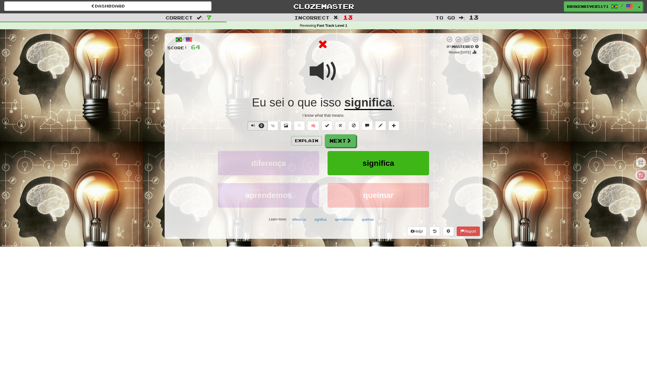
click at [331, 134] on div "Explain Next" at bounding box center [323, 140] width 313 height 13
click at [335, 140] on button "Next" at bounding box center [340, 141] width 31 height 13
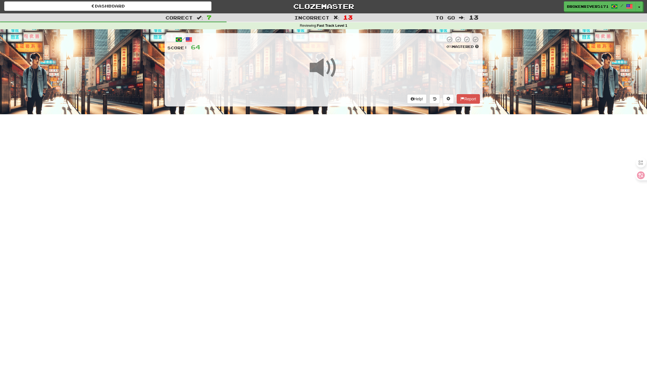
drag, startPoint x: 327, startPoint y: 182, endPoint x: 342, endPoint y: 164, distance: 24.6
click at [329, 179] on div "Dashboard Clozemaster BrokenRiver5171 / Toggle Dropdown Dashboard Leaderboard A…" at bounding box center [323, 188] width 647 height 379
click at [342, 164] on div "Dashboard Clozemaster BrokenRiver5171 / Toggle Dropdown Dashboard Leaderboard A…" at bounding box center [323, 188] width 647 height 379
click at [349, 152] on div "Dashboard Clozemaster BrokenRiver5171 / Toggle Dropdown Dashboard Leaderboard A…" at bounding box center [323, 188] width 647 height 379
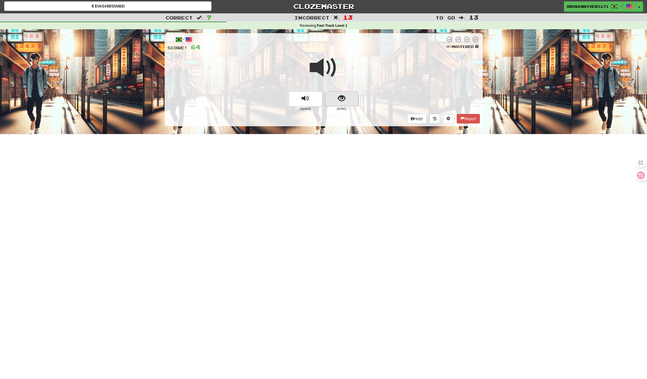
click at [342, 101] on span "show sentence" at bounding box center [342, 99] width 8 height 8
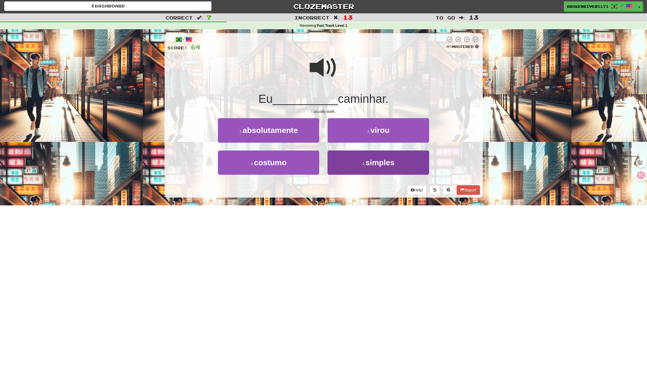
click at [345, 165] on button "4 . simples" at bounding box center [378, 163] width 101 height 24
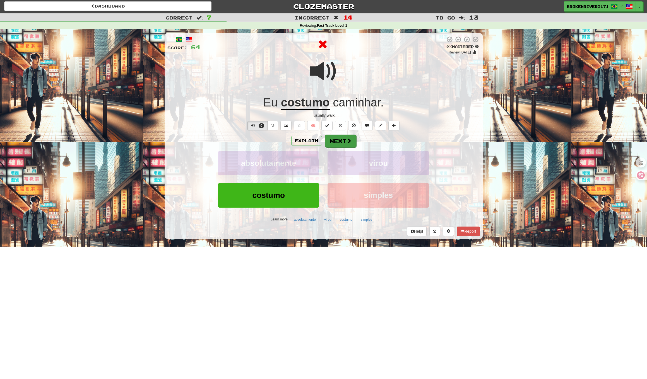
click at [341, 142] on button "Next" at bounding box center [340, 141] width 31 height 13
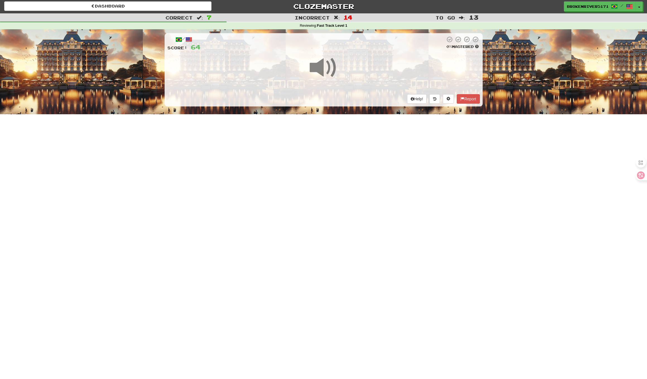
click at [342, 164] on div "Dashboard Clozemaster BrokenRiver5171 / Toggle Dropdown Dashboard Leaderboard A…" at bounding box center [323, 188] width 647 height 379
click at [338, 165] on div "Dashboard Clozemaster BrokenRiver5171 / Toggle Dropdown Dashboard Leaderboard A…" at bounding box center [323, 188] width 647 height 379
drag, startPoint x: 348, startPoint y: 170, endPoint x: 356, endPoint y: 161, distance: 12.2
click at [351, 166] on div "Dashboard Clozemaster BrokenRiver5171 / Toggle Dropdown Dashboard Leaderboard A…" at bounding box center [323, 188] width 647 height 379
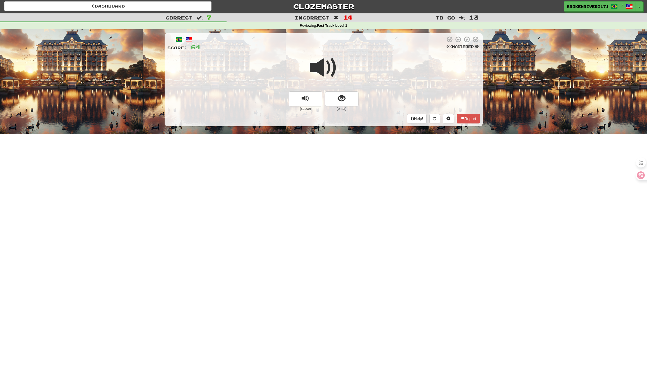
click at [356, 161] on div "Dashboard Clozemaster BrokenRiver5171 / Toggle Dropdown Dashboard Leaderboard A…" at bounding box center [323, 188] width 647 height 379
click at [349, 98] on button "show sentence" at bounding box center [341, 99] width 33 height 15
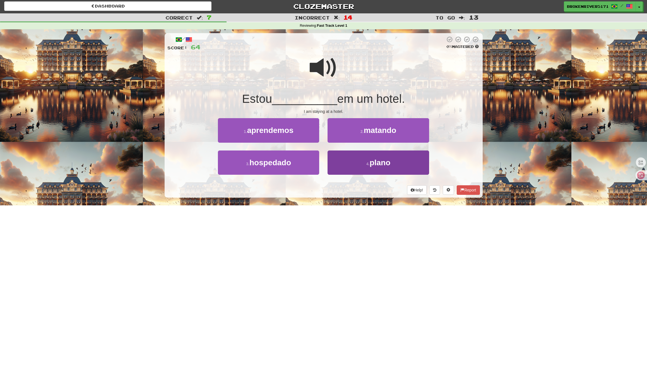
click at [352, 163] on button "4 . plano" at bounding box center [378, 163] width 101 height 24
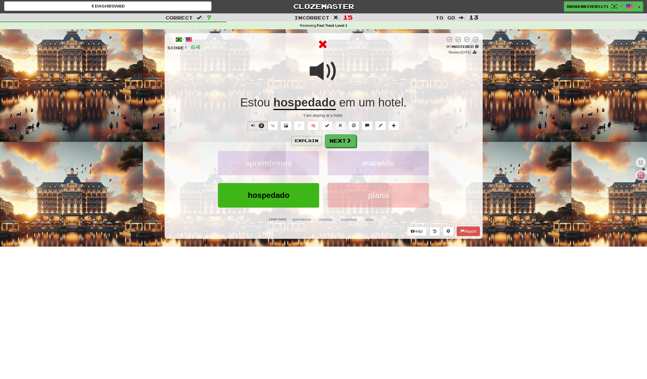
click at [341, 133] on div "/ Score: 64 0 % Mastered Review: 2025-09-20 Estou hospedado em um hotel . I am …" at bounding box center [324, 136] width 318 height 206
click at [344, 138] on button "Next" at bounding box center [340, 141] width 31 height 13
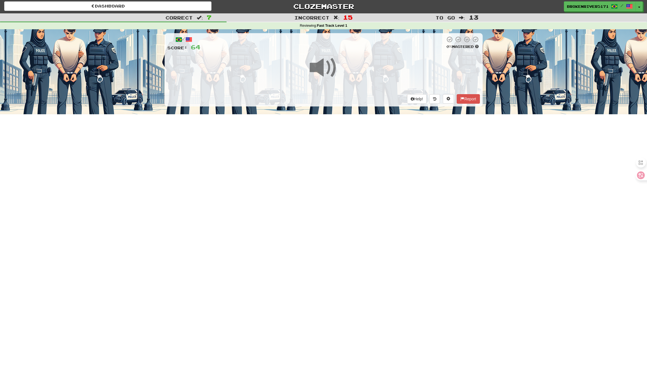
click at [361, 171] on div "Dashboard Clozemaster BrokenRiver5171 / Toggle Dropdown Dashboard Leaderboard A…" at bounding box center [323, 188] width 647 height 379
click at [340, 186] on div "Dashboard Clozemaster BrokenRiver5171 / Toggle Dropdown Dashboard Leaderboard A…" at bounding box center [323, 188] width 647 height 379
click at [343, 181] on div "Dashboard Clozemaster BrokenRiver5171 / Toggle Dropdown Dashboard Leaderboard A…" at bounding box center [323, 188] width 647 height 379
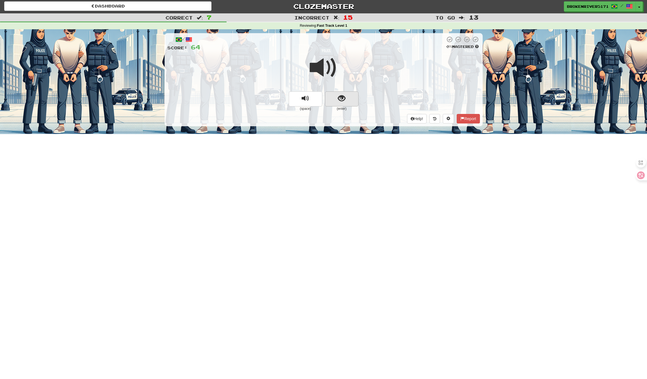
click at [348, 104] on button "show sentence" at bounding box center [341, 99] width 33 height 15
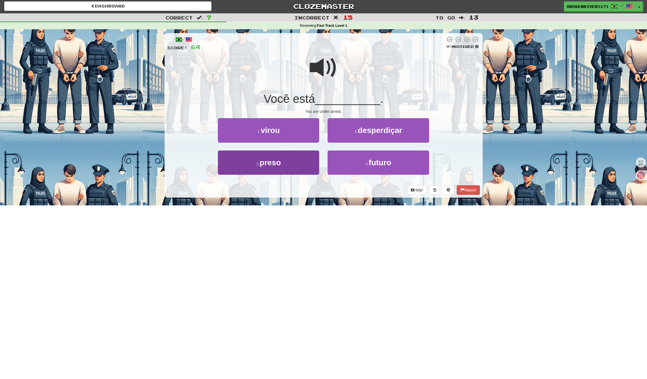
click at [295, 165] on button "3 . preso" at bounding box center [268, 163] width 101 height 24
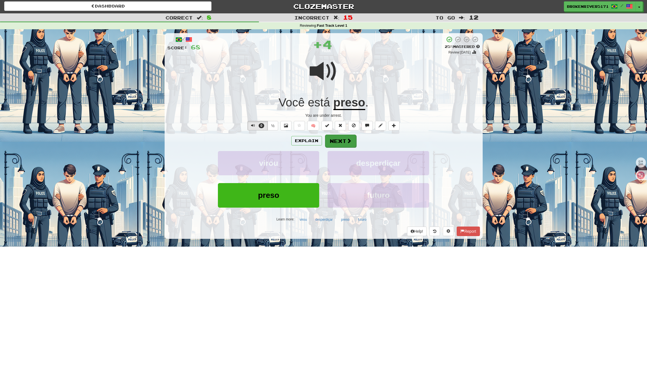
click at [343, 143] on button "Next" at bounding box center [340, 141] width 31 height 13
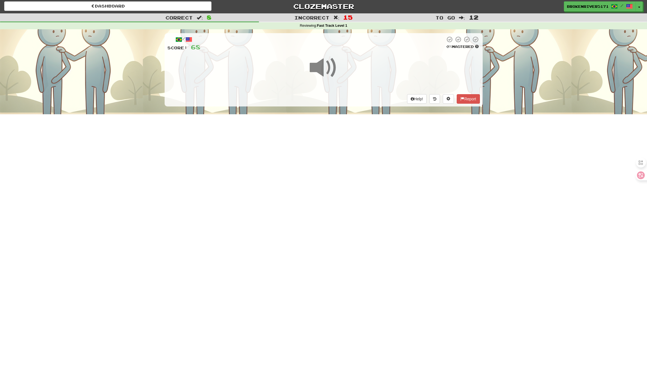
click at [333, 177] on div "Dashboard Clozemaster BrokenRiver5171 / Toggle Dropdown Dashboard Leaderboard A…" at bounding box center [323, 188] width 647 height 379
click at [357, 156] on div "Dashboard Clozemaster BrokenRiver5171 / Toggle Dropdown Dashboard Leaderboard A…" at bounding box center [323, 188] width 647 height 379
click at [350, 95] on div "/ Score: 68 0 % Mastered Help! Report" at bounding box center [324, 69] width 318 height 73
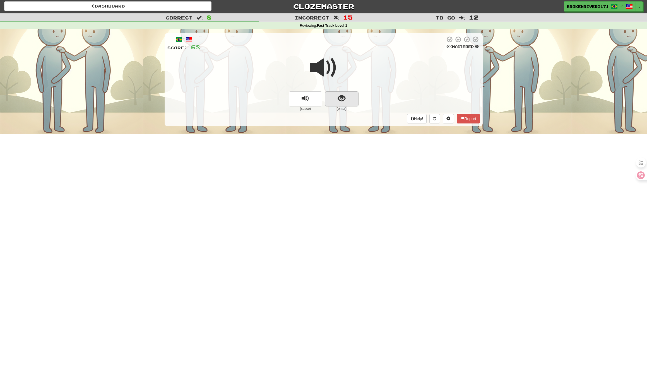
click at [350, 99] on button "show sentence" at bounding box center [341, 99] width 33 height 15
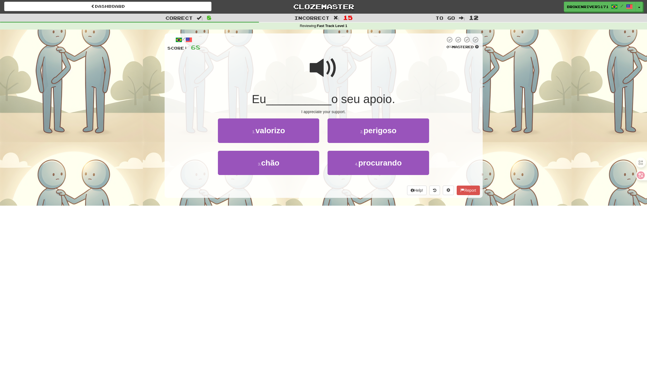
scroll to position [1, 0]
click at [293, 136] on button "1 . valorizo" at bounding box center [268, 131] width 101 height 24
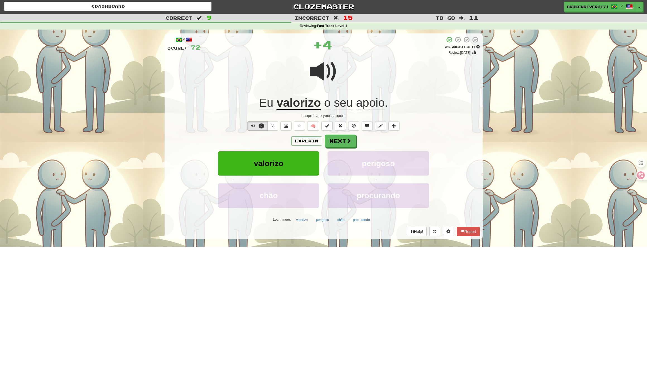
scroll to position [0, 0]
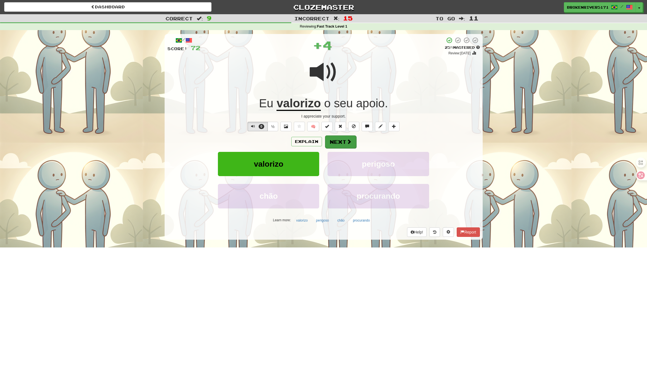
click at [339, 141] on button "Next" at bounding box center [340, 142] width 31 height 13
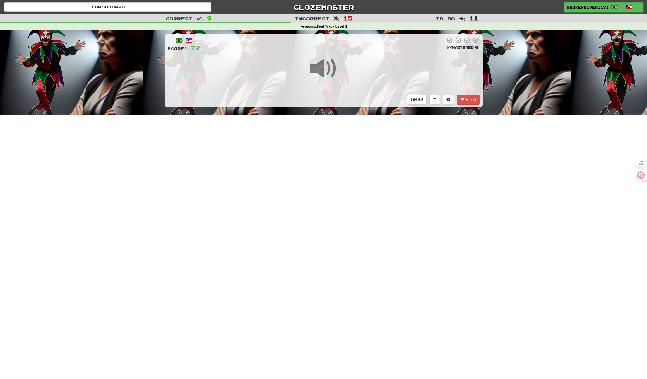
click at [326, 187] on div "Dashboard Clozemaster BrokenRiver5171 / Toggle Dropdown Dashboard Leaderboard A…" at bounding box center [323, 189] width 647 height 379
click at [358, 160] on div "Dashboard Clozemaster BrokenRiver5171 / Toggle Dropdown Dashboard Leaderboard A…" at bounding box center [323, 189] width 647 height 379
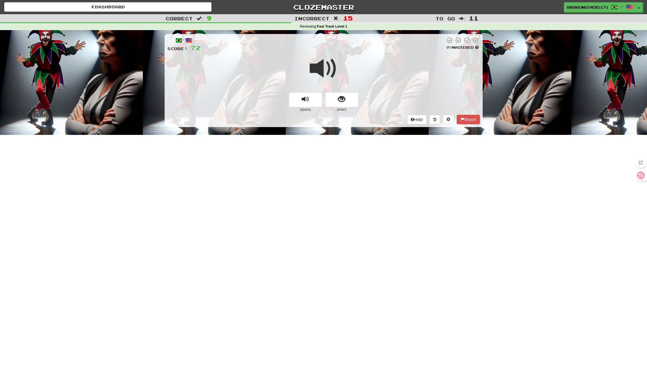
click at [342, 91] on div at bounding box center [323, 72] width 313 height 40
click at [342, 96] on span "show sentence" at bounding box center [342, 100] width 8 height 8
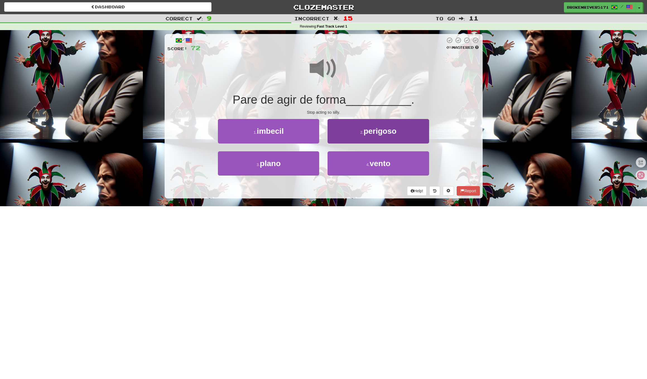
scroll to position [0, 0]
click at [357, 138] on button "2 . perigoso" at bounding box center [378, 131] width 101 height 24
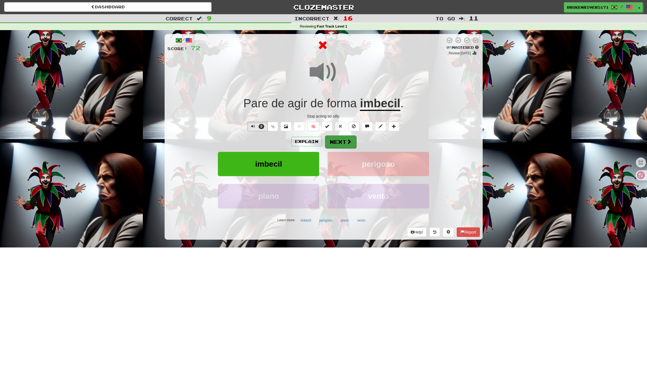
click at [342, 143] on button "Next" at bounding box center [340, 142] width 31 height 13
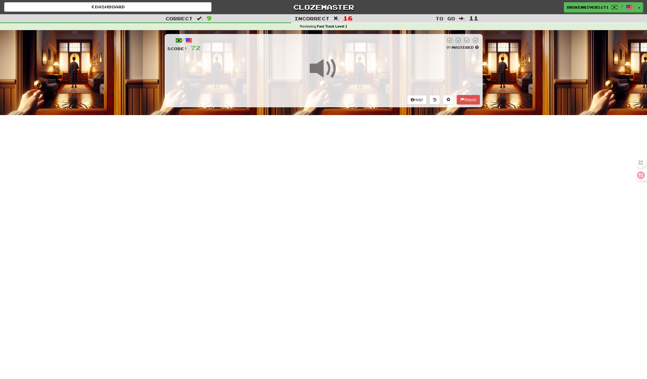
scroll to position [0, 0]
click at [338, 165] on div "Dashboard Clozemaster BrokenRiver5171 / Toggle Dropdown Dashboard Leaderboard A…" at bounding box center [323, 189] width 647 height 379
click at [341, 154] on div "Dashboard Clozemaster BrokenRiver5171 / Toggle Dropdown Dashboard Leaderboard A…" at bounding box center [323, 189] width 647 height 379
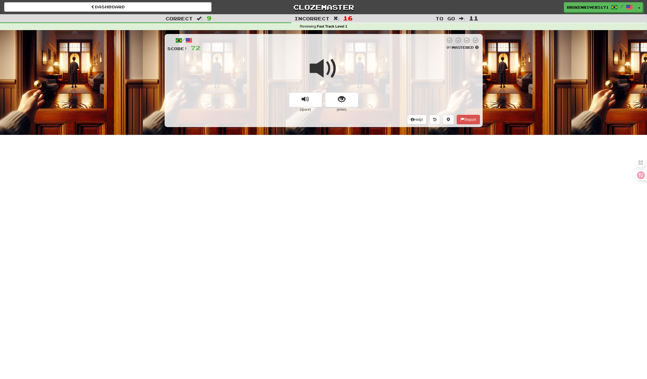
click at [336, 88] on div at bounding box center [323, 72] width 313 height 40
click at [342, 100] on span "show sentence" at bounding box center [342, 100] width 8 height 8
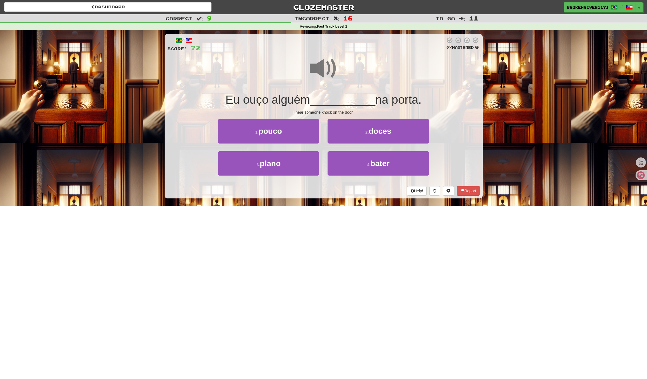
click at [345, 196] on div "/ Score: 72 0 % Mastered Eu ouço alguém __________ na porta. I hear someone kno…" at bounding box center [324, 116] width 318 height 165
click at [345, 190] on div "Help! Report" at bounding box center [323, 190] width 313 height 9
click at [353, 140] on button "2 . doces" at bounding box center [378, 131] width 101 height 24
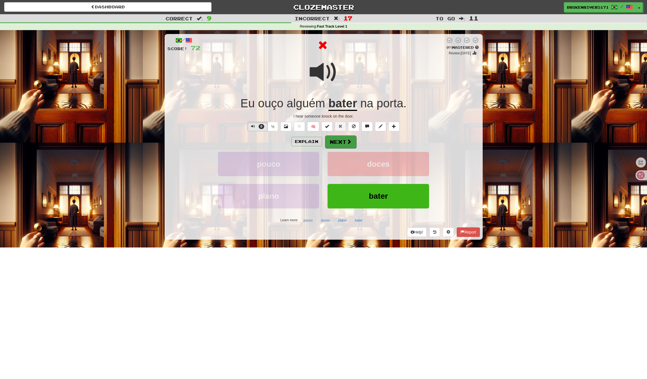
click at [339, 143] on button "Next" at bounding box center [340, 142] width 31 height 13
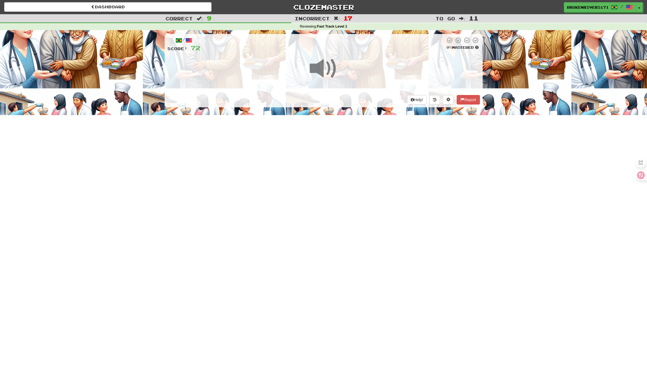
click at [328, 182] on div "Dashboard Clozemaster BrokenRiver5171 / Toggle Dropdown Dashboard Leaderboard A…" at bounding box center [323, 189] width 647 height 379
drag, startPoint x: 321, startPoint y: 161, endPoint x: 328, endPoint y: 158, distance: 7.4
click at [323, 160] on div "Dashboard Clozemaster BrokenRiver5171 / Toggle Dropdown Dashboard Leaderboard A…" at bounding box center [323, 189] width 647 height 379
click at [337, 155] on div "Dashboard Clozemaster BrokenRiver5171 / Toggle Dropdown Dashboard Leaderboard A…" at bounding box center [323, 189] width 647 height 379
click at [328, 150] on div "Dashboard Clozemaster BrokenRiver5171 / Toggle Dropdown Dashboard Leaderboard A…" at bounding box center [323, 189] width 647 height 379
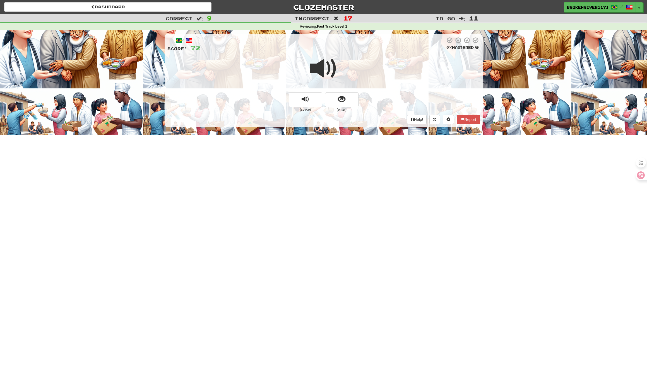
click at [338, 100] on button "show sentence" at bounding box center [341, 99] width 33 height 15
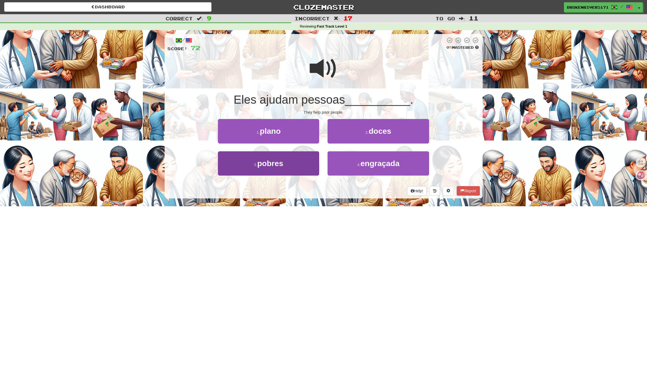
scroll to position [0, 0]
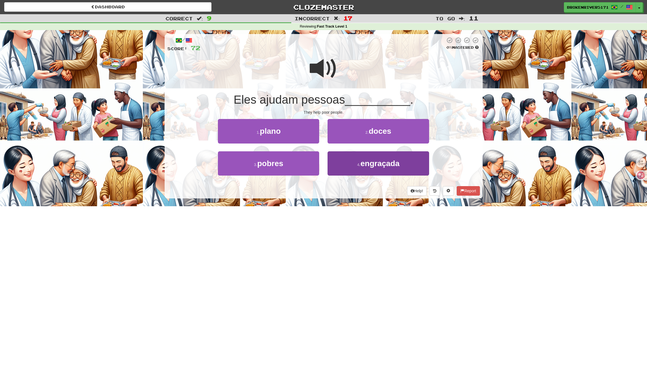
click at [355, 165] on button "4 . engraçada" at bounding box center [378, 164] width 101 height 24
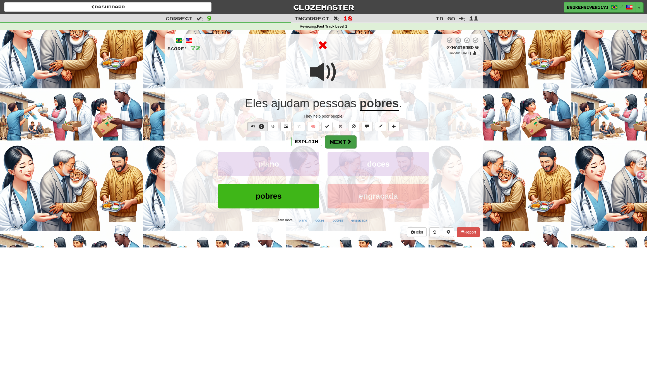
scroll to position [0, 0]
click at [336, 143] on button "Next" at bounding box center [340, 142] width 31 height 13
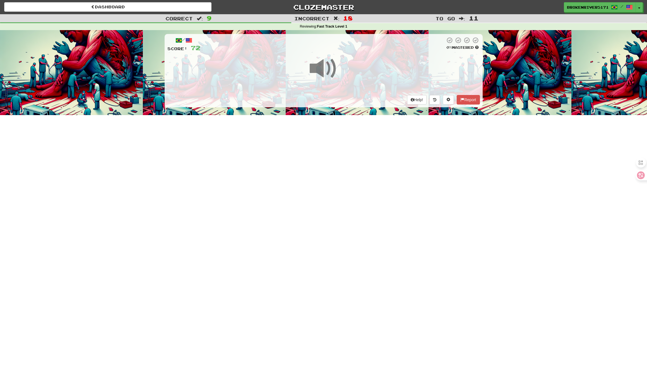
click at [343, 184] on div "Dashboard Clozemaster BrokenRiver5171 / Toggle Dropdown Dashboard Leaderboard A…" at bounding box center [323, 189] width 647 height 379
click at [333, 178] on div "Dashboard Clozemaster BrokenRiver5171 / Toggle Dropdown Dashboard Leaderboard A…" at bounding box center [323, 189] width 647 height 379
drag, startPoint x: 365, startPoint y: 178, endPoint x: 339, endPoint y: 192, distance: 29.0
click at [363, 179] on div "Dashboard Clozemaster BrokenRiver5171 / Toggle Dropdown Dashboard Leaderboard A…" at bounding box center [323, 189] width 647 height 379
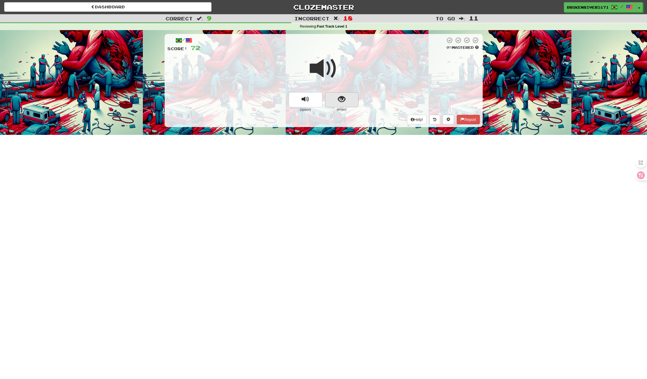
click at [342, 103] on span "show sentence" at bounding box center [342, 100] width 8 height 8
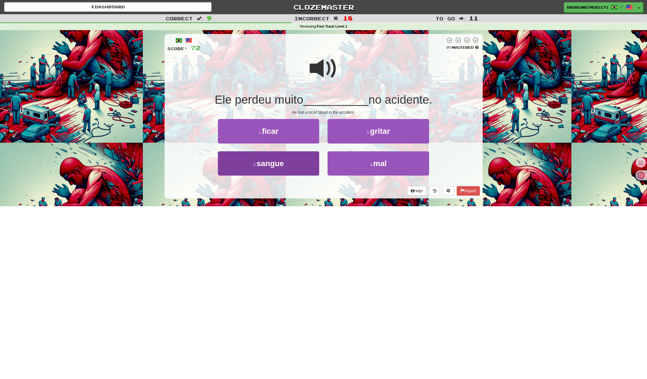
click at [294, 170] on button "3 . sangue" at bounding box center [268, 164] width 101 height 24
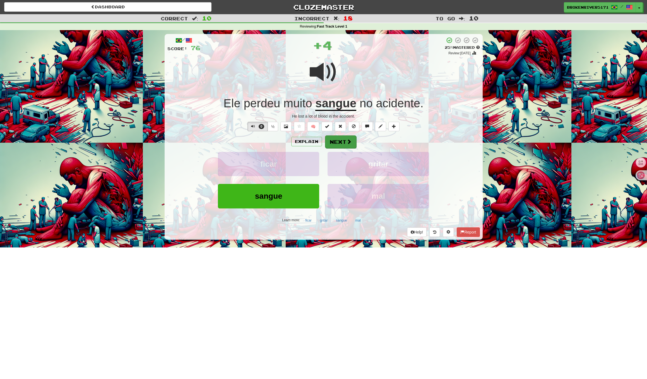
click at [345, 139] on button "Next" at bounding box center [340, 142] width 31 height 13
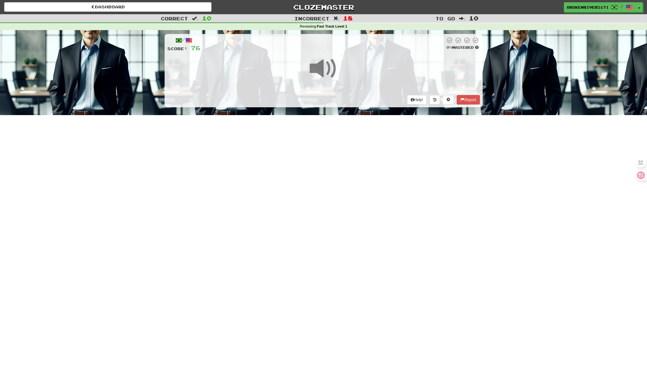
drag, startPoint x: 323, startPoint y: 184, endPoint x: 326, endPoint y: 181, distance: 4.6
click at [325, 182] on div "Dashboard Clozemaster BrokenRiver5171 / Toggle Dropdown Dashboard Leaderboard A…" at bounding box center [323, 189] width 647 height 379
click at [333, 175] on div "Dashboard Clozemaster BrokenRiver5171 / Toggle Dropdown Dashboard Leaderboard A…" at bounding box center [323, 189] width 647 height 379
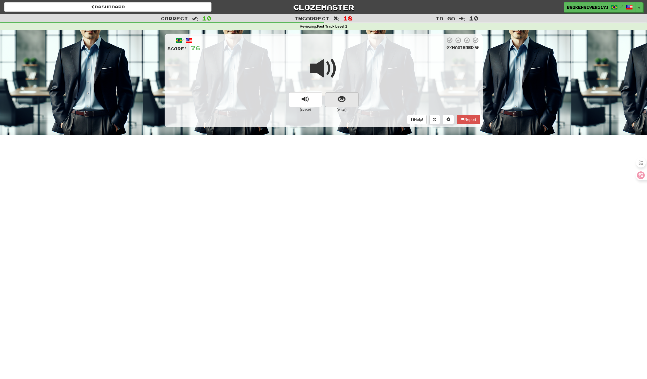
click at [334, 99] on button "show sentence" at bounding box center [341, 99] width 33 height 15
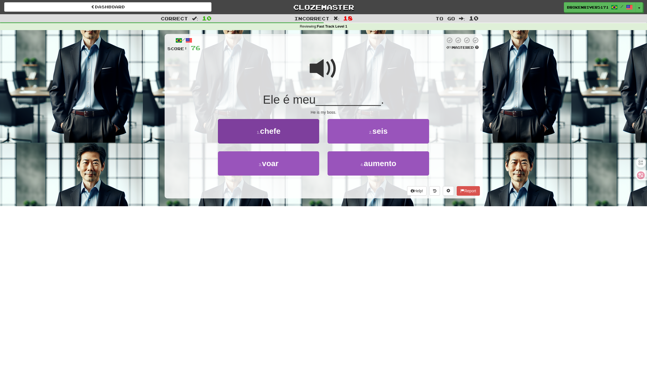
click at [302, 133] on button "1 . chefe" at bounding box center [268, 131] width 101 height 24
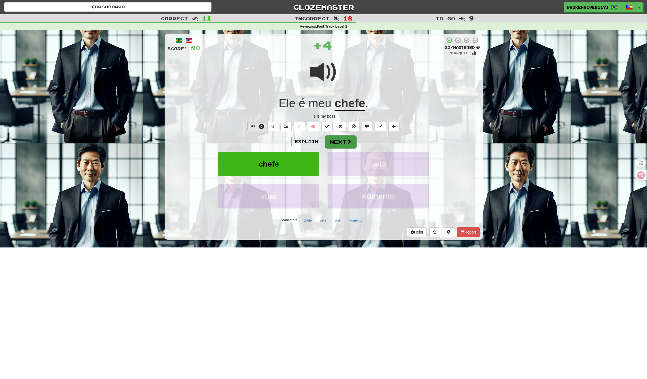
click at [345, 141] on button "Next" at bounding box center [340, 142] width 31 height 13
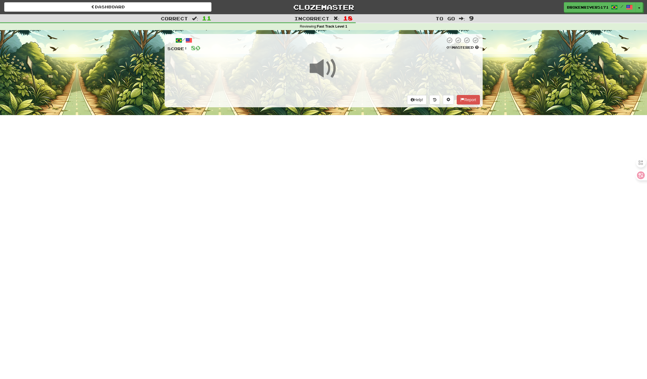
click at [334, 178] on div "Dashboard Clozemaster BrokenRiver5171 / Toggle Dropdown Dashboard Leaderboard A…" at bounding box center [323, 189] width 647 height 379
click at [338, 173] on div "Dashboard Clozemaster BrokenRiver5171 / Toggle Dropdown Dashboard Leaderboard A…" at bounding box center [323, 189] width 647 height 379
click at [331, 165] on div "Dashboard Clozemaster BrokenRiver5171 / Toggle Dropdown Dashboard Leaderboard A…" at bounding box center [323, 189] width 647 height 379
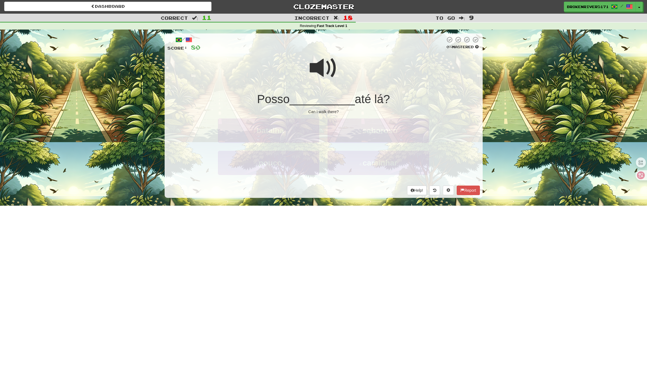
click at [335, 101] on span "__________" at bounding box center [322, 99] width 65 height 13
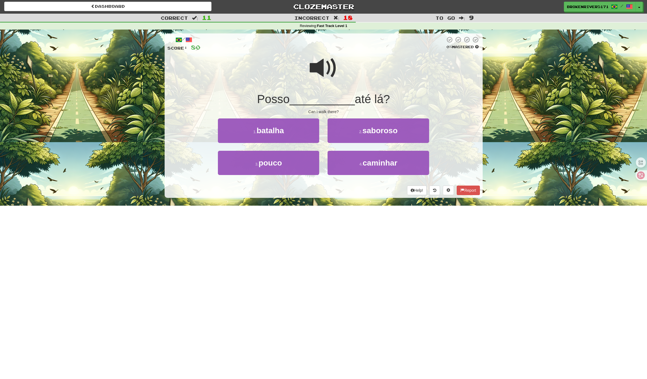
scroll to position [0, 0]
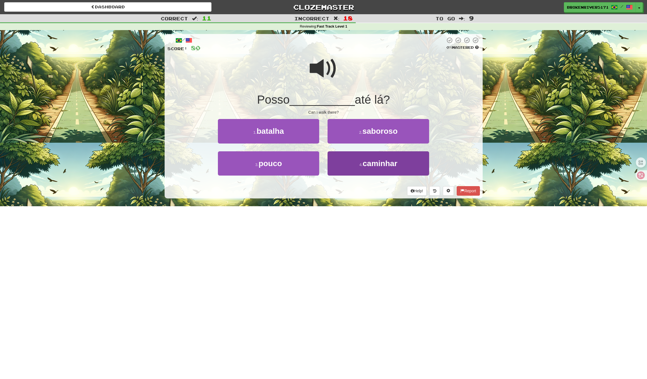
click at [336, 162] on button "4 . caminhar" at bounding box center [378, 164] width 101 height 24
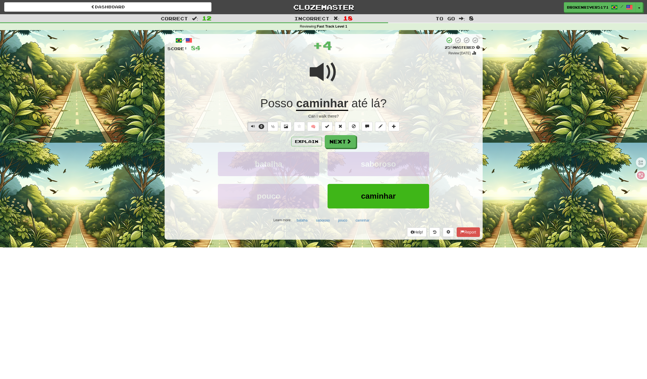
click at [341, 133] on div "/ Score: 84 + 4 25 % Mastered Review: 2025-09-21 Posso caminhar até lá ? Can I …" at bounding box center [324, 137] width 318 height 206
click at [339, 138] on button "Next" at bounding box center [340, 142] width 31 height 13
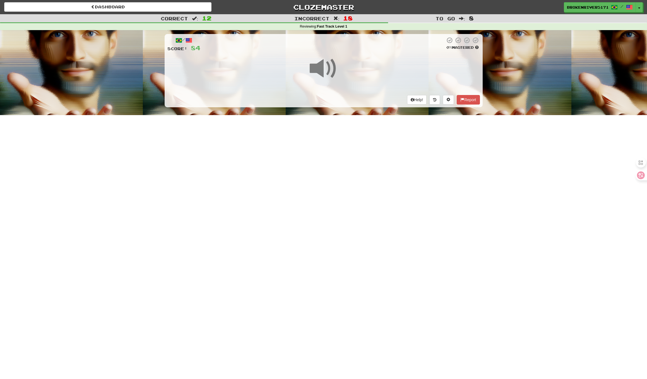
scroll to position [0, 0]
click at [338, 170] on div "Dashboard Clozemaster BrokenRiver5171 / Toggle Dropdown Dashboard Leaderboard A…" at bounding box center [323, 189] width 647 height 379
click at [333, 161] on div "Dashboard Clozemaster BrokenRiver5171 / Toggle Dropdown Dashboard Leaderboard A…" at bounding box center [323, 189] width 647 height 379
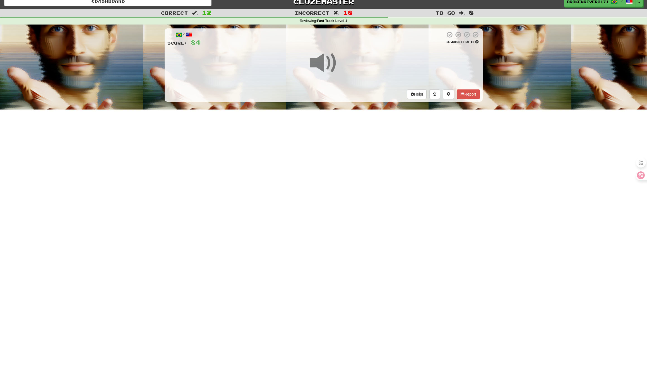
scroll to position [6, 0]
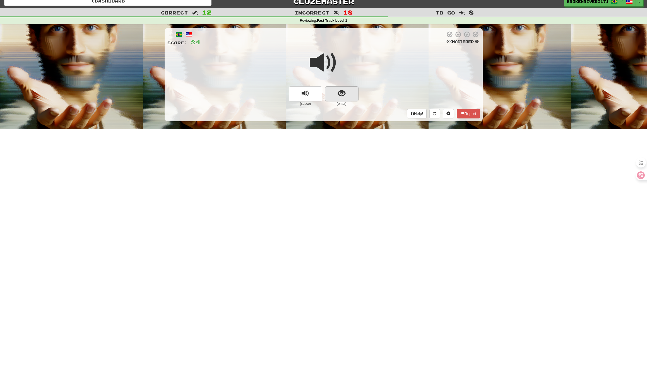
click at [335, 100] on button "show sentence" at bounding box center [341, 93] width 33 height 15
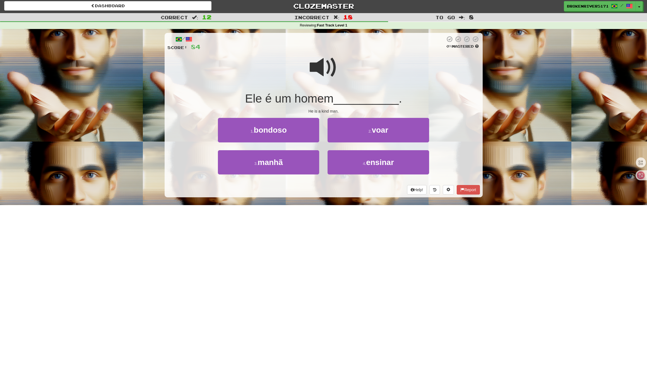
scroll to position [2, 0]
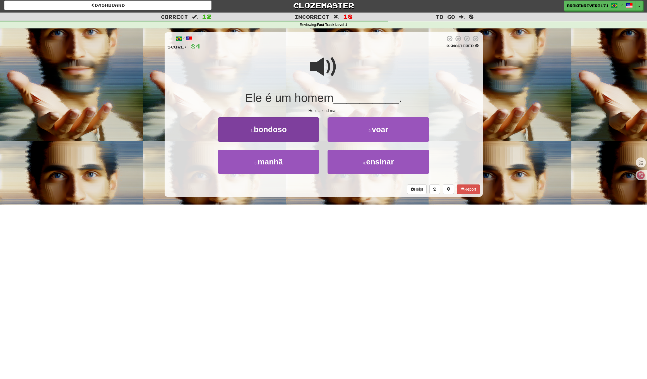
drag, startPoint x: 360, startPoint y: 160, endPoint x: 287, endPoint y: 127, distance: 80.7
click at [287, 127] on div "1 . bondoso 2 . voar 3 . manhã 4 . ensinar" at bounding box center [323, 149] width 321 height 64
click at [287, 127] on button "1 . bondoso" at bounding box center [268, 129] width 101 height 24
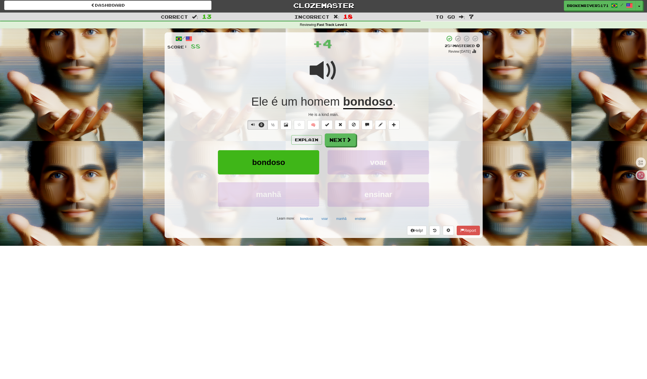
click at [287, 127] on button at bounding box center [285, 124] width 11 height 9
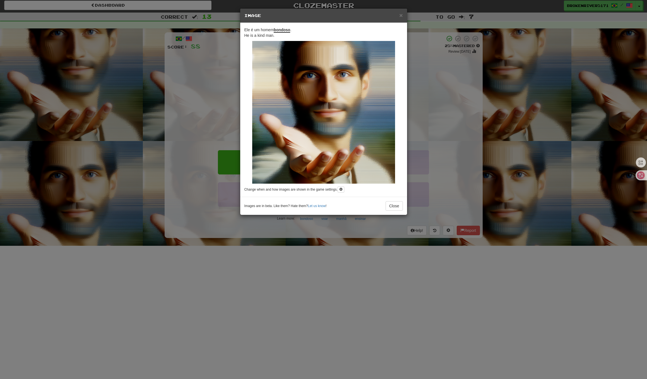
click at [399, 23] on div "Ele é um homem bondoso . He is a kind man. Change when and how images are shown…" at bounding box center [323, 110] width 167 height 174
click at [399, 15] on span "×" at bounding box center [400, 15] width 3 height 6
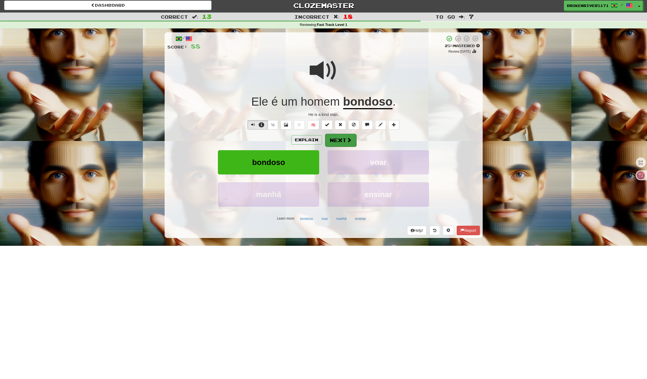
click at [345, 139] on button "Next" at bounding box center [340, 140] width 31 height 13
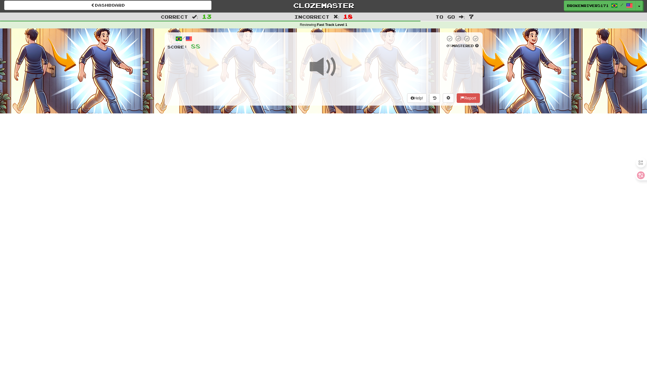
click at [366, 148] on div "Dashboard Clozemaster BrokenRiver5171 / Toggle Dropdown Dashboard Leaderboard A…" at bounding box center [323, 187] width 647 height 379
click at [345, 203] on div "Dashboard Clozemaster BrokenRiver5171 / Toggle Dropdown Dashboard Leaderboard A…" at bounding box center [323, 187] width 647 height 379
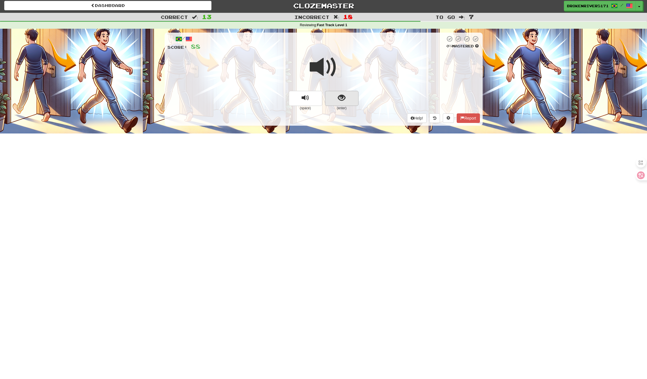
click at [340, 98] on span "show sentence" at bounding box center [342, 98] width 8 height 8
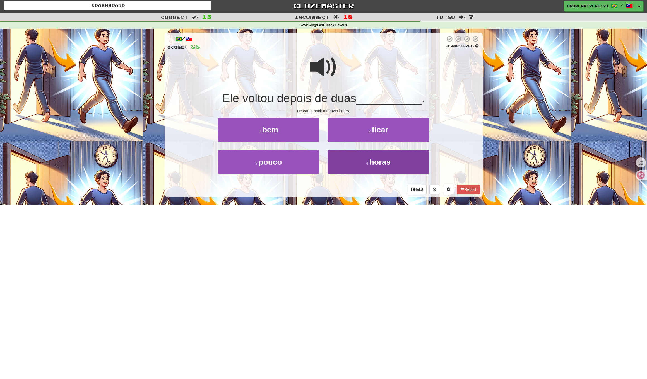
click at [352, 169] on button "4 . horas" at bounding box center [378, 162] width 101 height 24
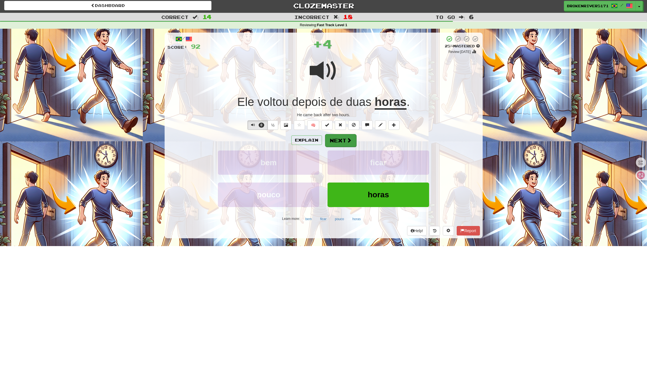
click at [342, 143] on button "Next" at bounding box center [340, 140] width 31 height 13
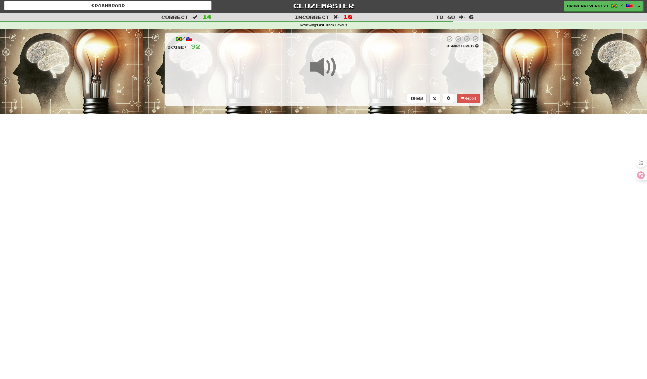
click at [333, 196] on div "Dashboard Clozemaster BrokenRiver5171 / Toggle Dropdown Dashboard Leaderboard A…" at bounding box center [323, 188] width 647 height 379
click at [347, 188] on div "Dashboard Clozemaster BrokenRiver5171 / Toggle Dropdown Dashboard Leaderboard A…" at bounding box center [323, 188] width 647 height 379
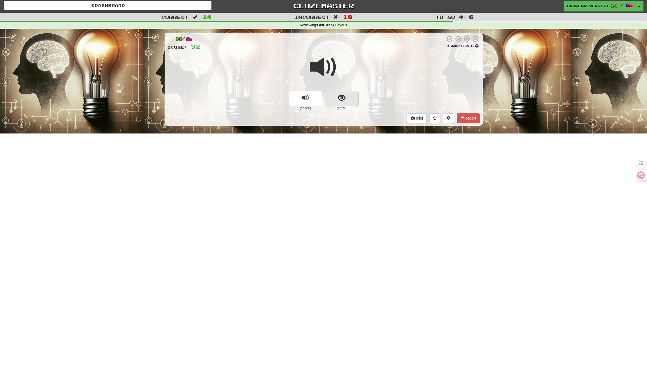
scroll to position [0, 0]
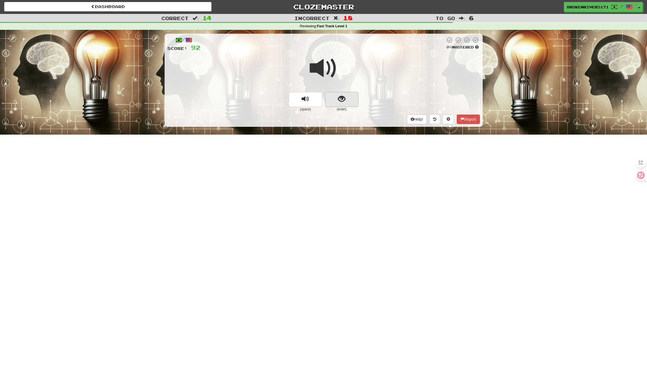
click at [353, 98] on button "show sentence" at bounding box center [341, 99] width 33 height 15
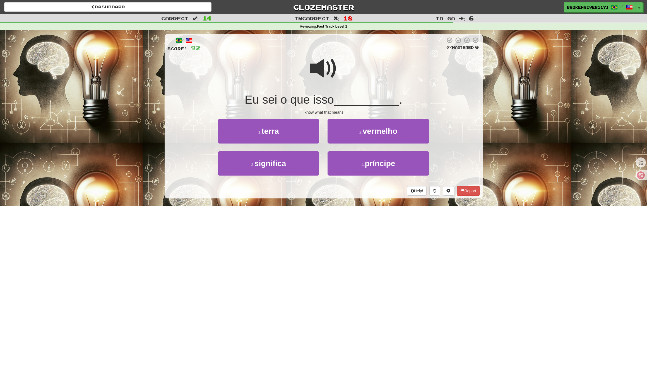
scroll to position [3, 0]
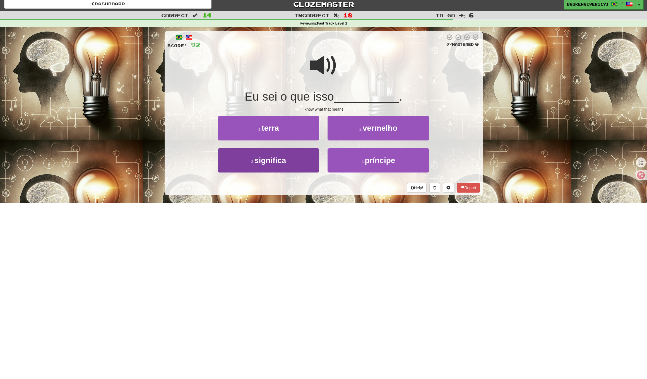
click at [306, 164] on button "3 . significa" at bounding box center [268, 160] width 101 height 24
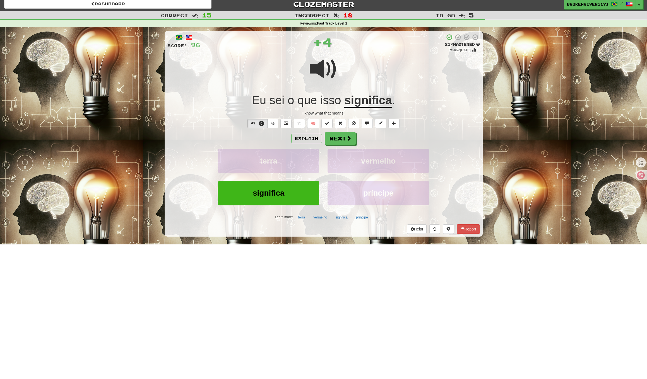
click at [355, 140] on div "Explain Next" at bounding box center [323, 138] width 313 height 13
click at [335, 136] on button "Next" at bounding box center [340, 139] width 31 height 13
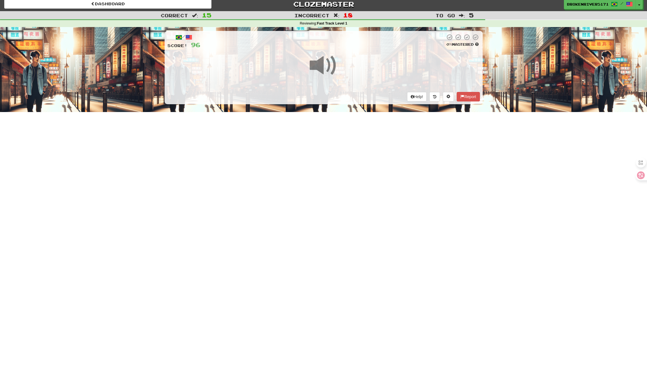
click at [357, 198] on div "Dashboard Clozemaster BrokenRiver5171 / Toggle Dropdown Dashboard Leaderboard A…" at bounding box center [323, 186] width 647 height 379
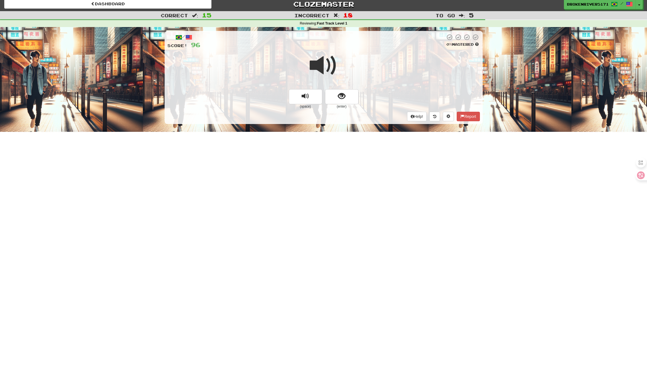
click at [346, 160] on div "Dashboard Clozemaster BrokenRiver5171 / Toggle Dropdown Dashboard Leaderboard A…" at bounding box center [323, 186] width 647 height 379
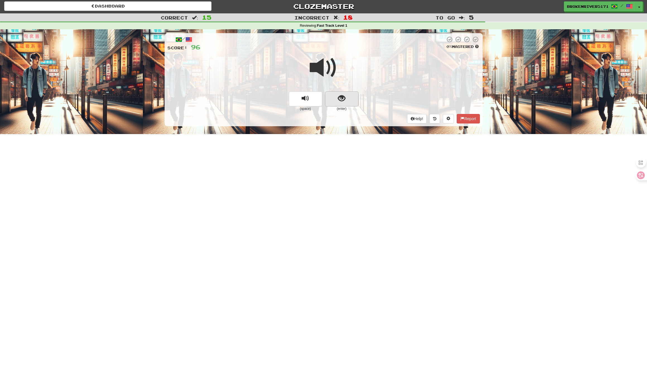
click at [350, 99] on button "show sentence" at bounding box center [341, 99] width 33 height 15
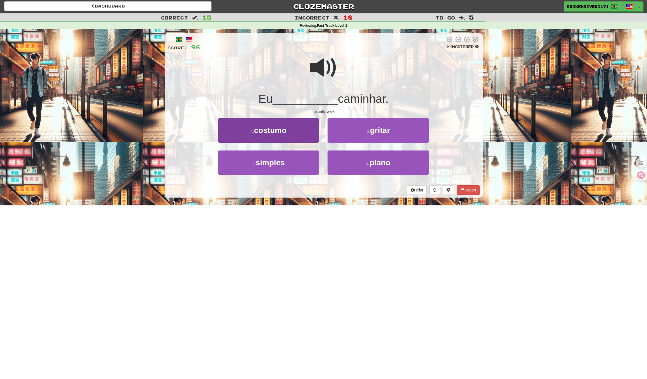
click at [302, 132] on button "1 . costumo" at bounding box center [268, 130] width 101 height 24
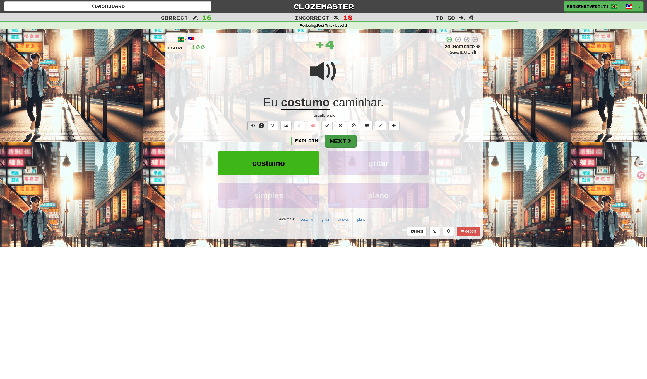
click at [345, 141] on button "Next" at bounding box center [340, 141] width 31 height 13
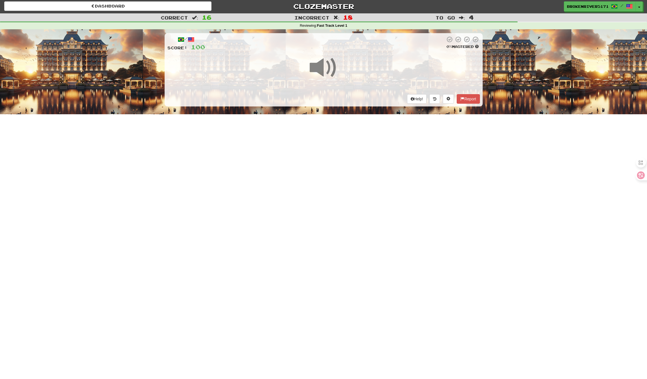
click at [345, 180] on div "Dashboard Clozemaster BrokenRiver5171 / Toggle Dropdown Dashboard Leaderboard A…" at bounding box center [323, 188] width 647 height 379
click at [352, 170] on div "Dashboard Clozemaster BrokenRiver5171 / Toggle Dropdown Dashboard Leaderboard A…" at bounding box center [323, 188] width 647 height 379
click at [343, 172] on div "Dashboard Clozemaster BrokenRiver5171 / Toggle Dropdown Dashboard Leaderboard A…" at bounding box center [323, 188] width 647 height 379
click at [350, 168] on div "Dashboard Clozemaster BrokenRiver5171 / Toggle Dropdown Dashboard Leaderboard A…" at bounding box center [323, 188] width 647 height 379
click at [340, 91] on div "/ Score: 100 0 % Mastered Help! Report" at bounding box center [324, 69] width 318 height 73
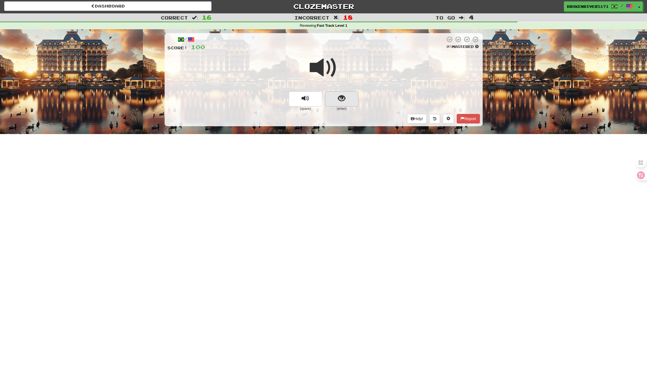
click at [346, 94] on button "show sentence" at bounding box center [341, 99] width 33 height 15
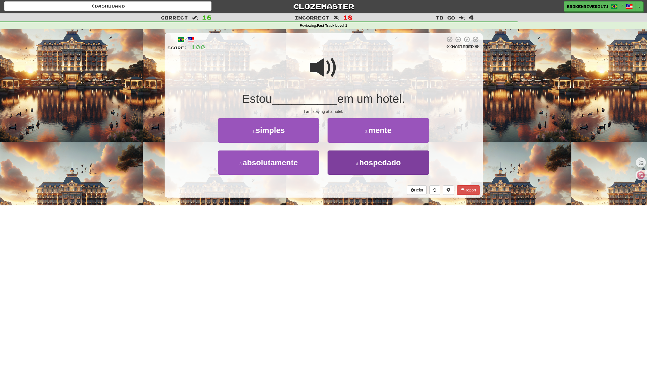
click at [359, 157] on button "4 . hospedado" at bounding box center [378, 163] width 101 height 24
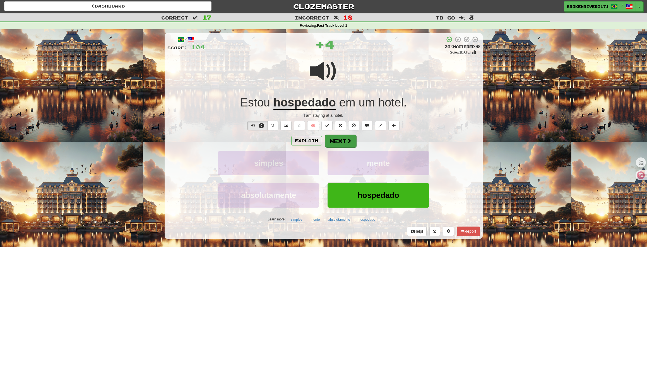
click at [337, 143] on button "Next" at bounding box center [340, 141] width 31 height 13
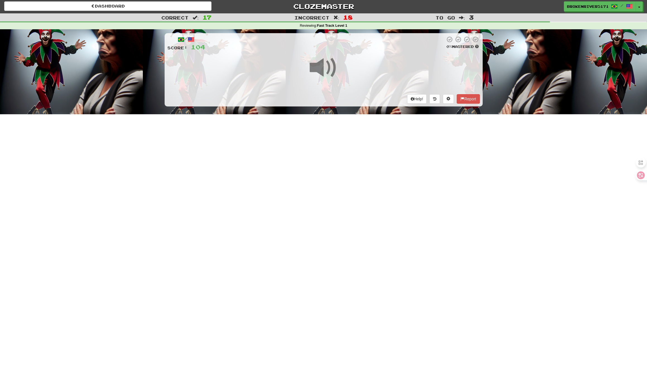
click at [342, 178] on div "Dashboard Clozemaster BrokenRiver5171 / Toggle Dropdown Dashboard Leaderboard A…" at bounding box center [323, 188] width 647 height 379
click at [361, 175] on div "Dashboard Clozemaster BrokenRiver5171 / Toggle Dropdown Dashboard Leaderboard A…" at bounding box center [323, 188] width 647 height 379
click at [339, 190] on div "Dashboard Clozemaster BrokenRiver5171 / Toggle Dropdown Dashboard Leaderboard A…" at bounding box center [323, 188] width 647 height 379
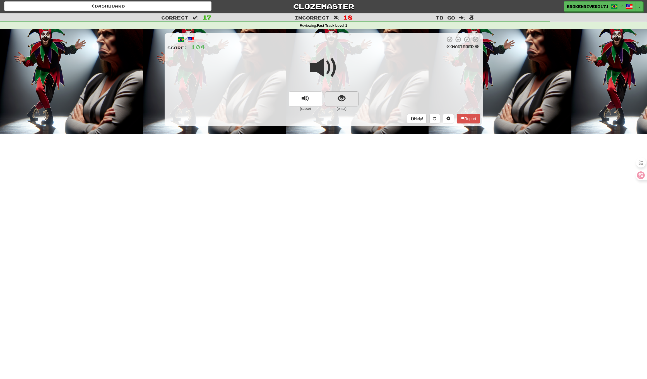
click at [350, 96] on button "show sentence" at bounding box center [341, 99] width 33 height 15
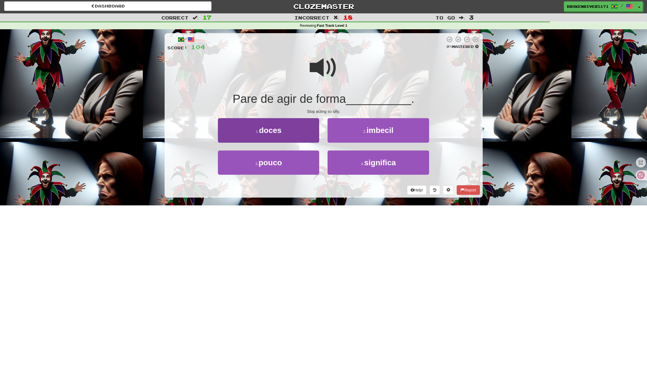
click at [298, 140] on button "1 . doces" at bounding box center [268, 130] width 101 height 24
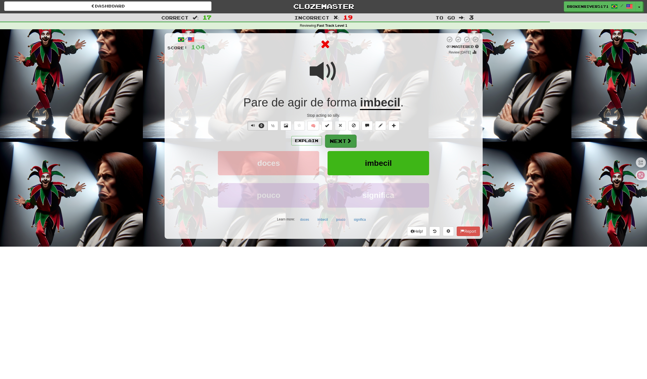
click at [336, 142] on button "Next" at bounding box center [340, 141] width 31 height 13
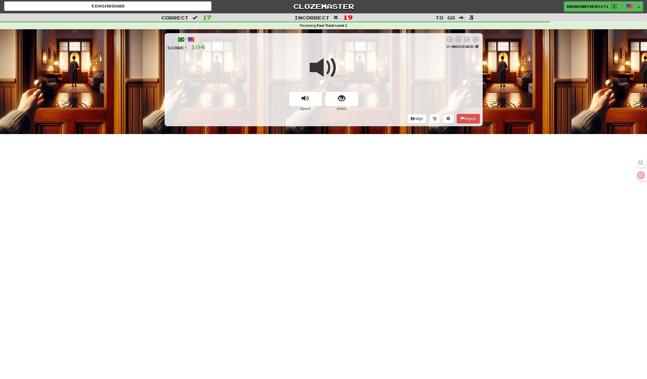
click at [339, 95] on span "show sentence" at bounding box center [342, 99] width 8 height 8
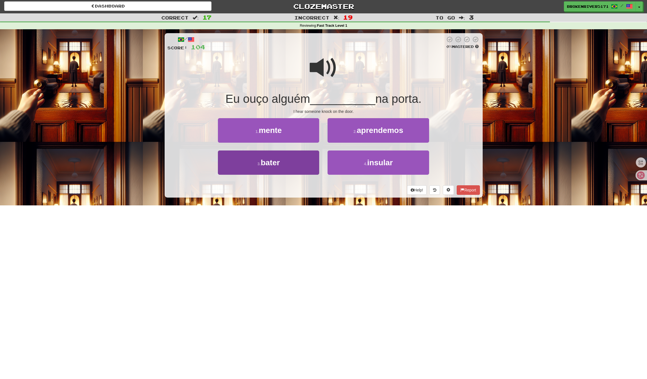
click at [308, 167] on button "3 . bater" at bounding box center [268, 163] width 101 height 24
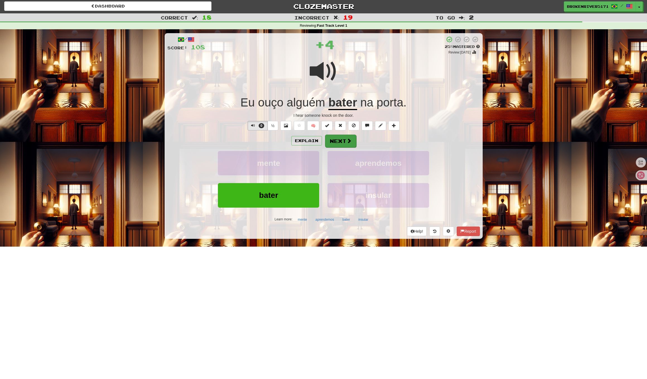
click at [342, 142] on button "Next" at bounding box center [340, 141] width 31 height 13
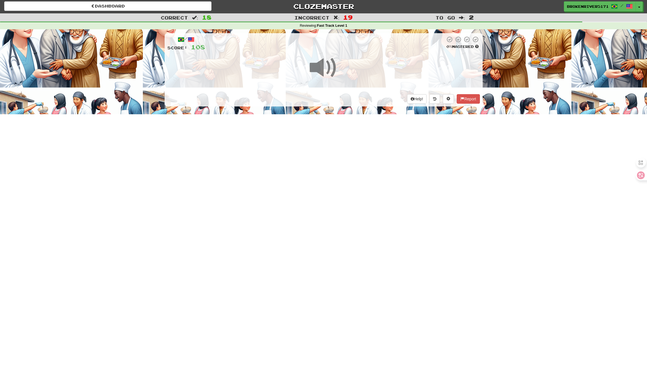
click at [340, 183] on div "Dashboard Clozemaster BrokenRiver5171 / Toggle Dropdown Dashboard Leaderboard A…" at bounding box center [323, 188] width 647 height 379
click at [316, 190] on div "Dashboard Clozemaster BrokenRiver5171 / Toggle Dropdown Dashboard Leaderboard A…" at bounding box center [323, 188] width 647 height 379
click at [335, 182] on div "Dashboard Clozemaster BrokenRiver5171 / Toggle Dropdown Dashboard Leaderboard A…" at bounding box center [323, 188] width 647 height 379
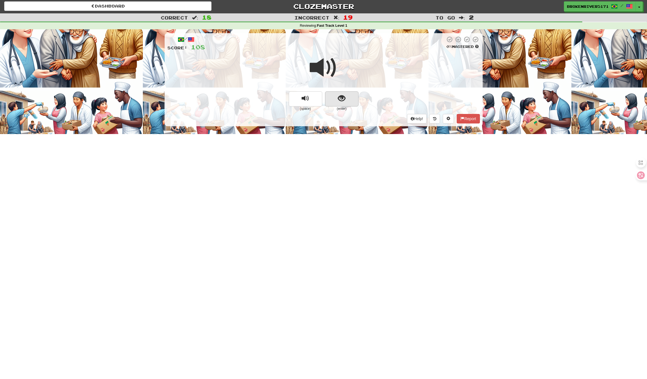
click at [340, 104] on button "show sentence" at bounding box center [341, 99] width 33 height 15
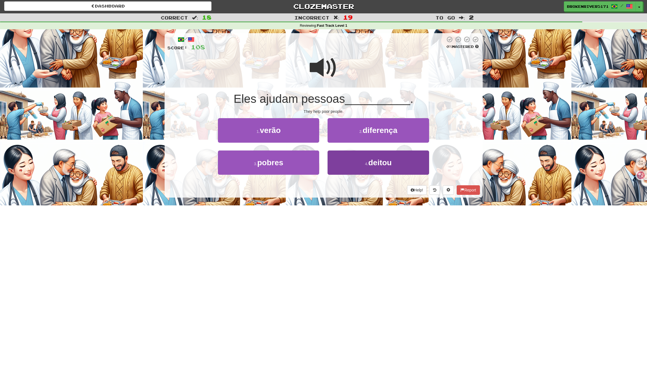
click at [340, 162] on button "4 . deitou" at bounding box center [378, 163] width 101 height 24
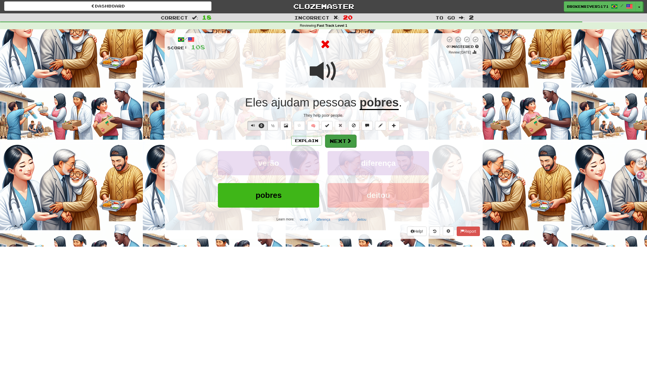
click at [339, 145] on button "Next" at bounding box center [340, 141] width 31 height 13
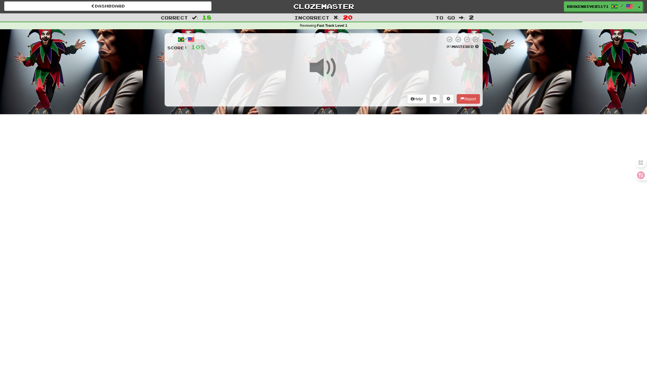
click at [342, 174] on div "Dashboard Clozemaster BrokenRiver5171 / Toggle Dropdown Dashboard Leaderboard A…" at bounding box center [323, 188] width 647 height 379
click at [335, 152] on div "Dashboard Clozemaster BrokenRiver5171 / Toggle Dropdown Dashboard Leaderboard A…" at bounding box center [323, 188] width 647 height 379
drag, startPoint x: 338, startPoint y: 167, endPoint x: 341, endPoint y: 159, distance: 8.8
click at [339, 166] on div "Dashboard Clozemaster BrokenRiver5171 / Toggle Dropdown Dashboard Leaderboard A…" at bounding box center [323, 188] width 647 height 379
click at [341, 159] on div "Dashboard Clozemaster BrokenRiver5171 / Toggle Dropdown Dashboard Leaderboard A…" at bounding box center [323, 188] width 647 height 379
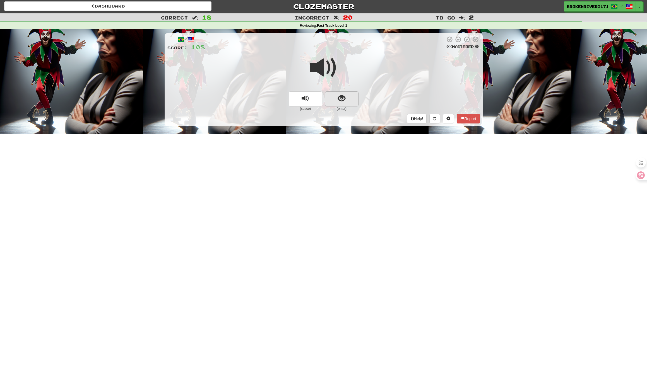
click at [353, 100] on button "show sentence" at bounding box center [341, 99] width 33 height 15
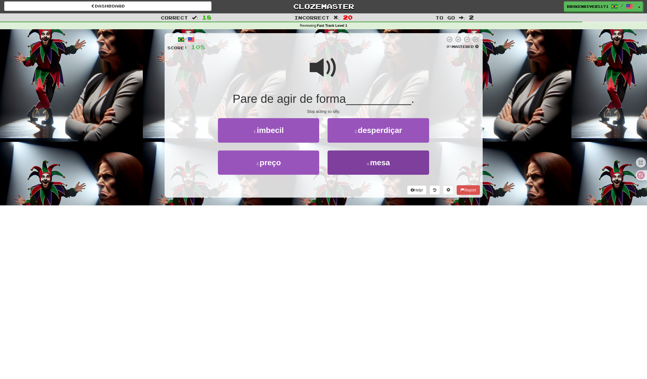
click at [348, 169] on button "4 . mesa" at bounding box center [378, 163] width 101 height 24
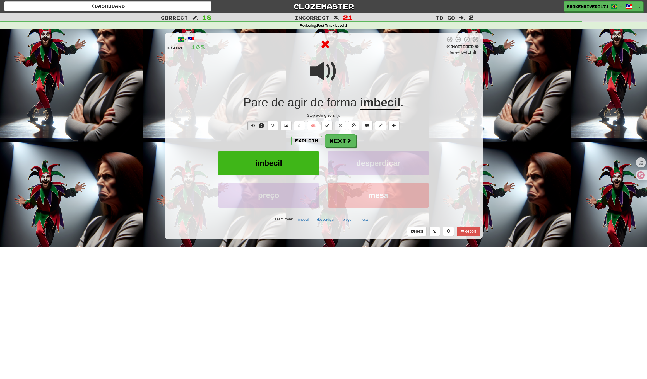
click at [346, 150] on div "Explain Next imbecil desperdiçar preço mesa Learn more: imbecil desperdiçar pre…" at bounding box center [323, 179] width 313 height 90
click at [347, 141] on span at bounding box center [349, 140] width 5 height 5
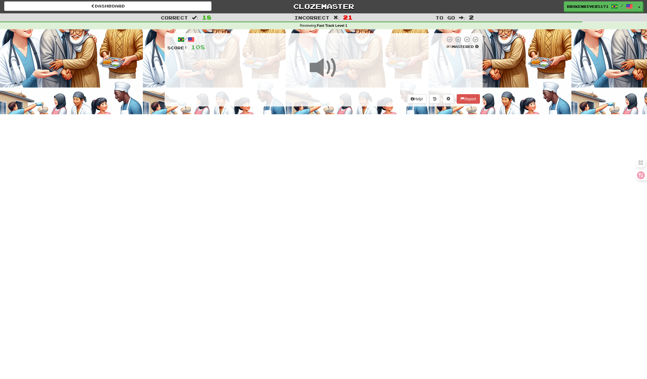
click at [344, 181] on div "Dashboard Clozemaster BrokenRiver5171 / Toggle Dropdown Dashboard Leaderboard A…" at bounding box center [323, 188] width 647 height 379
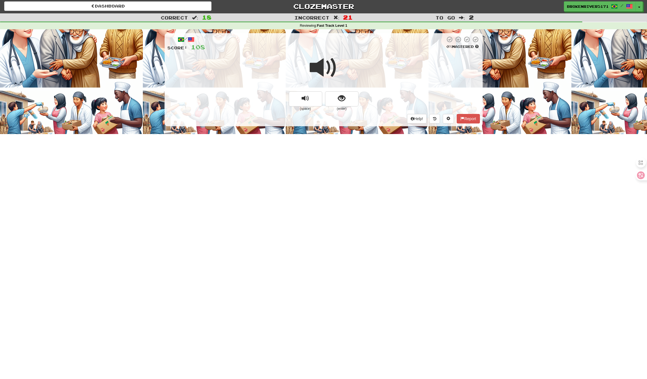
click at [336, 98] on button "show sentence" at bounding box center [341, 99] width 33 height 15
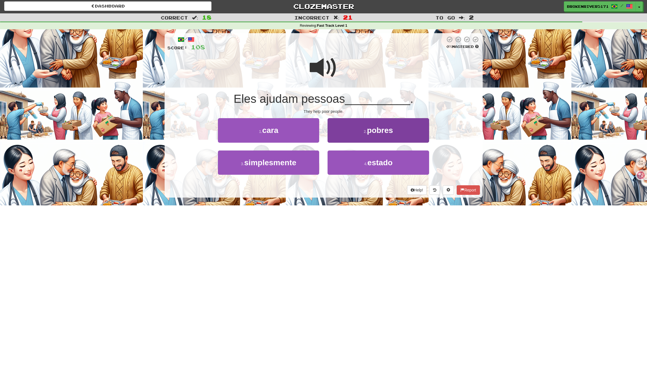
click at [340, 131] on button "2 . pobres" at bounding box center [378, 130] width 101 height 24
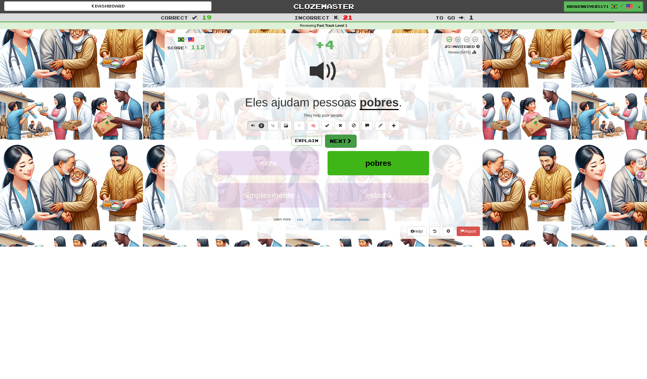
click at [337, 141] on button "Next" at bounding box center [340, 141] width 31 height 13
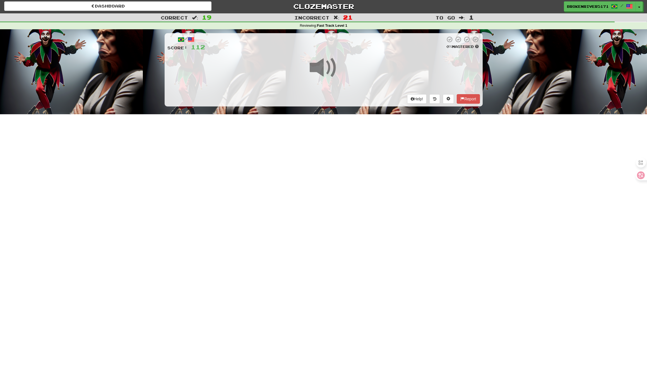
click at [350, 122] on div "Dashboard Clozemaster BrokenRiver5171 / Toggle Dropdown Dashboard Leaderboard A…" at bounding box center [323, 188] width 647 height 379
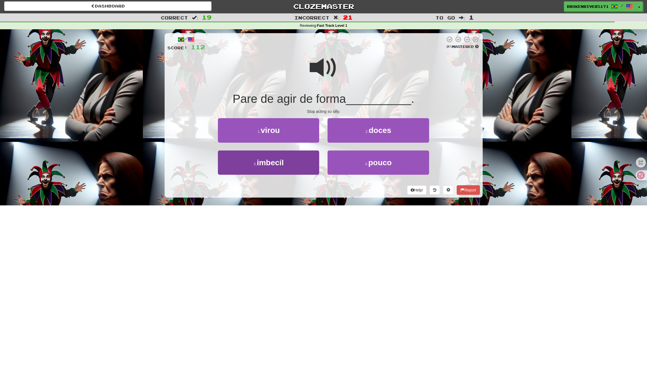
click at [306, 173] on button "3 . imbecil" at bounding box center [268, 163] width 101 height 24
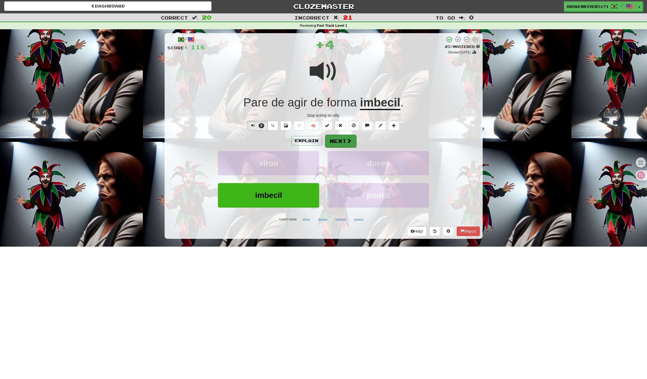
click at [344, 145] on button "Next" at bounding box center [340, 141] width 31 height 13
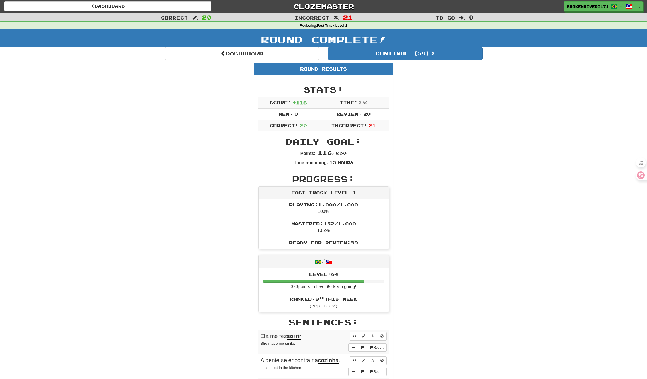
click at [337, 204] on li "Playing: 1,000 / 1,000 100%" at bounding box center [324, 208] width 130 height 19
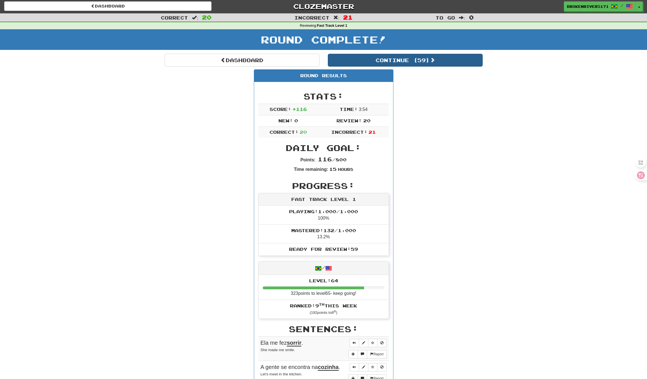
click at [393, 61] on button "Continue ( 59 )" at bounding box center [405, 60] width 155 height 13
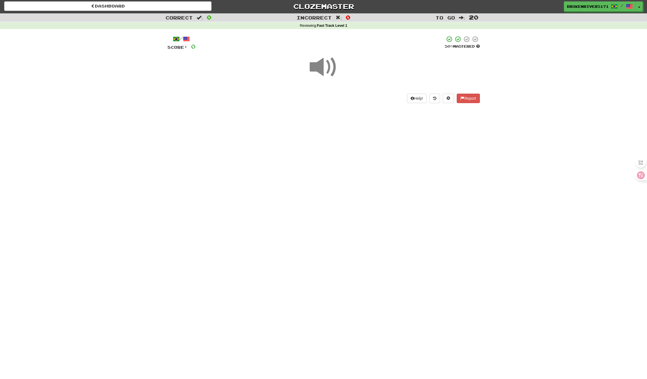
drag, startPoint x: 345, startPoint y: 181, endPoint x: 351, endPoint y: 170, distance: 11.7
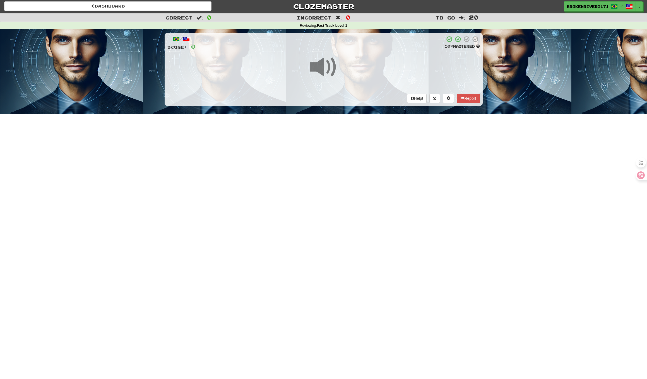
click at [346, 180] on div "Dashboard Clozemaster BrokenRiver5171 / Toggle Dropdown Dashboard Leaderboard A…" at bounding box center [323, 188] width 647 height 379
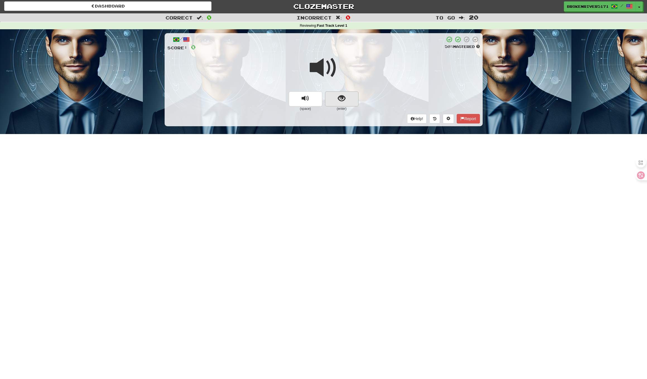
click at [353, 94] on button "show sentence" at bounding box center [341, 99] width 33 height 15
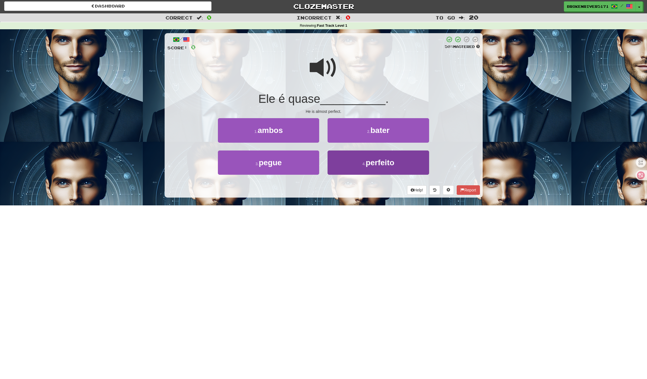
click at [356, 171] on button "4 . perfeito" at bounding box center [378, 163] width 101 height 24
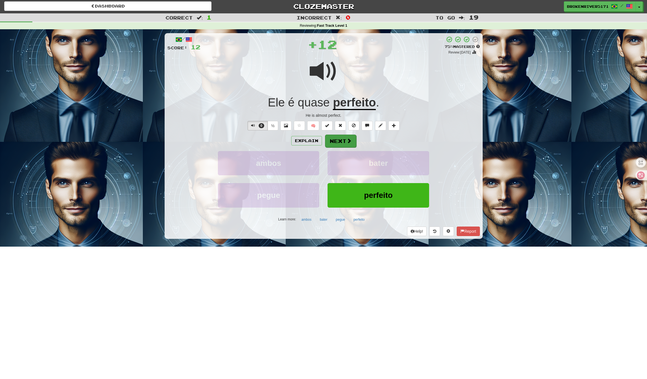
click at [353, 141] on button "Next" at bounding box center [340, 141] width 31 height 13
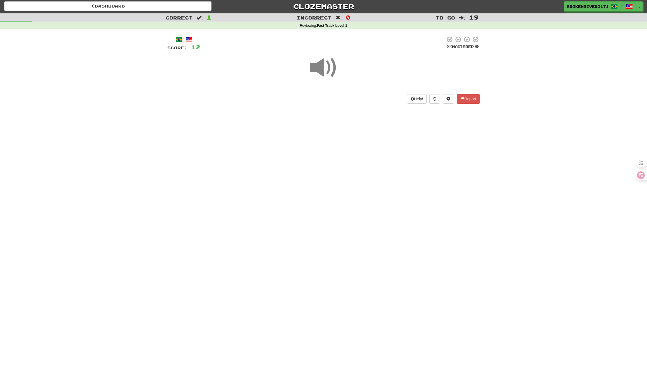
click at [349, 195] on div "Dashboard Clozemaster BrokenRiver5171 / Toggle Dropdown Dashboard Leaderboard A…" at bounding box center [323, 188] width 647 height 379
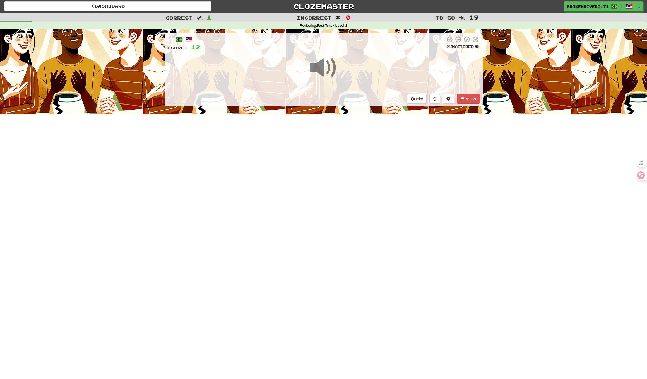
click at [346, 213] on div "Dashboard Clozemaster BrokenRiver5171 / Toggle Dropdown Dashboard Leaderboard A…" at bounding box center [323, 188] width 647 height 379
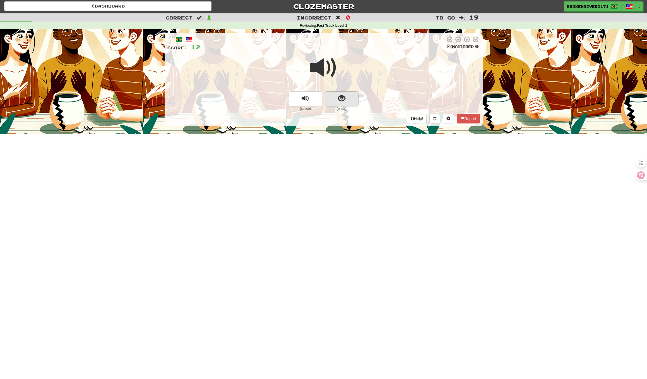
click at [341, 95] on span "show sentence" at bounding box center [342, 99] width 8 height 8
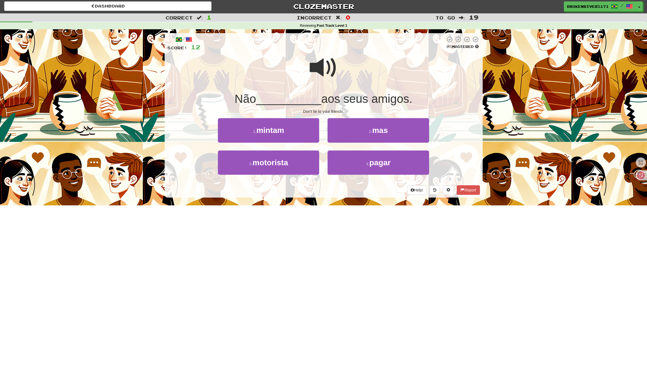
drag, startPoint x: 335, startPoint y: 213, endPoint x: 330, endPoint y: 201, distance: 13.1
click at [335, 212] on div "Dashboard Clozemaster BrokenRiver5171 / Toggle Dropdown Dashboard Leaderboard A…" at bounding box center [323, 188] width 647 height 379
click at [328, 198] on div "/ Score: 12 0 % Mastered Não __________ aos seus amigos. Don't lie to your frie…" at bounding box center [324, 117] width 318 height 176
click at [360, 164] on button "4 . pagar" at bounding box center [378, 163] width 101 height 24
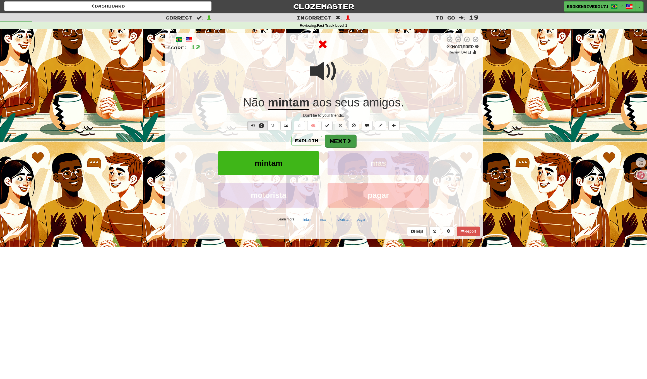
click at [344, 136] on button "Next" at bounding box center [340, 141] width 31 height 13
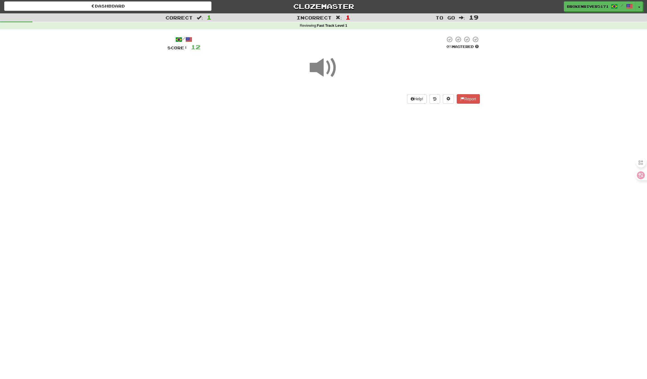
click at [352, 201] on div "Dashboard Clozemaster BrokenRiver5171 / Toggle Dropdown Dashboard Leaderboard A…" at bounding box center [323, 188] width 647 height 379
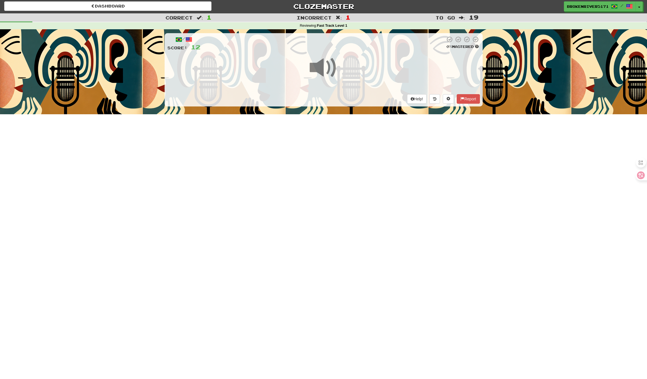
click at [358, 183] on div "Dashboard Clozemaster BrokenRiver5171 / Toggle Dropdown Dashboard Leaderboard A…" at bounding box center [323, 188] width 647 height 379
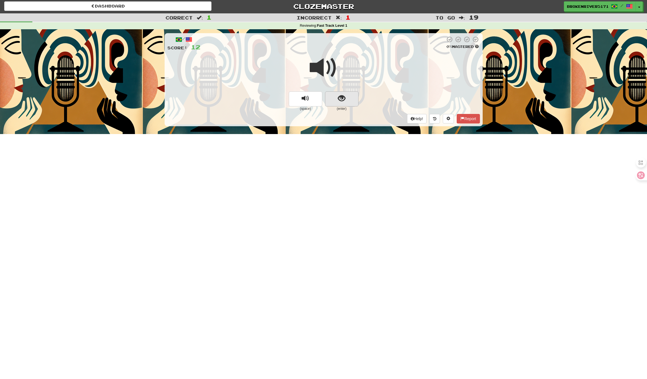
click at [358, 94] on button "show sentence" at bounding box center [341, 99] width 33 height 15
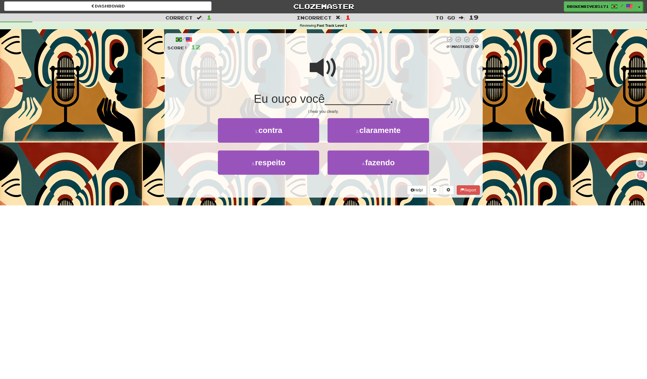
click at [345, 197] on div "/ Score: 12 0 % Mastered Eu ouço você __________ . I hear you clearly. 1 . cont…" at bounding box center [324, 117] width 318 height 176
drag, startPoint x: 344, startPoint y: 195, endPoint x: 357, endPoint y: 169, distance: 28.7
click at [347, 191] on div "/ Score: 12 0 % Mastered Eu ouço você __________ . I hear you clearly. 1 . cont…" at bounding box center [324, 115] width 318 height 165
click at [370, 117] on div "/ Score: 12 0 % Mastered Eu ouço você __________ . I hear you clearly. 1 . cont…" at bounding box center [324, 115] width 318 height 165
click at [370, 125] on button "2 . claramente" at bounding box center [378, 130] width 101 height 24
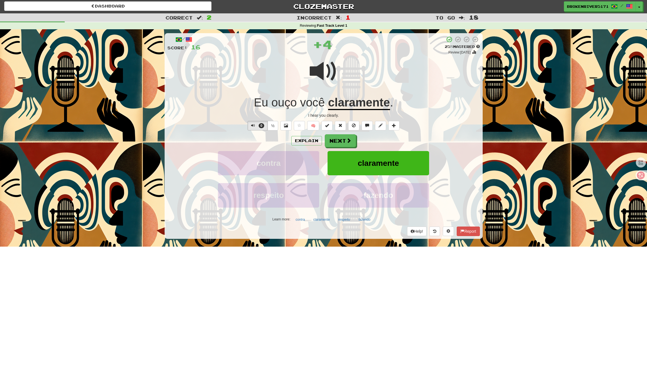
click at [354, 132] on div "/ Score: 16 + 4 25 % Mastered Review: 2025-09-21 Eu ouço você claramente . I he…" at bounding box center [324, 136] width 318 height 206
click at [350, 138] on span at bounding box center [349, 140] width 5 height 5
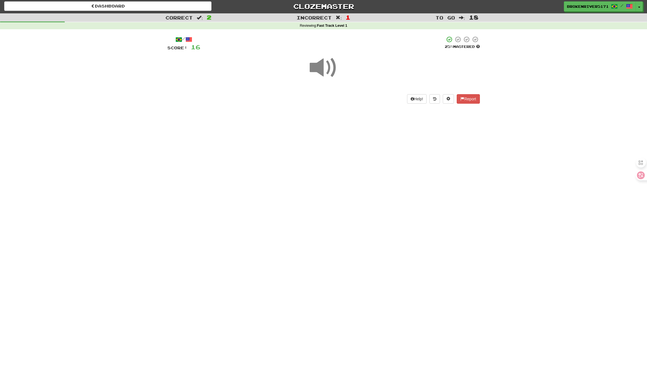
click at [355, 158] on div "Dashboard Clozemaster BrokenRiver5171 / Toggle Dropdown Dashboard Leaderboard A…" at bounding box center [323, 188] width 647 height 379
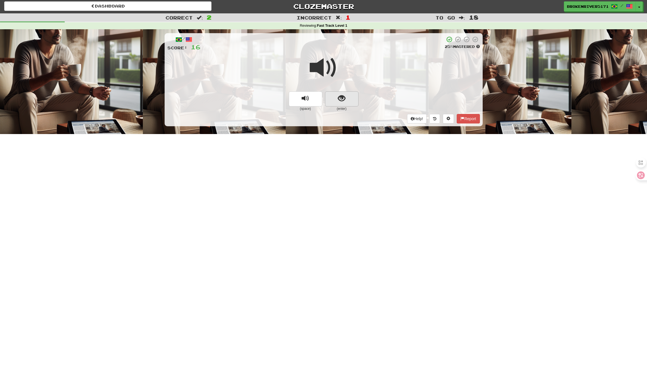
click at [339, 96] on span "show sentence" at bounding box center [342, 99] width 8 height 8
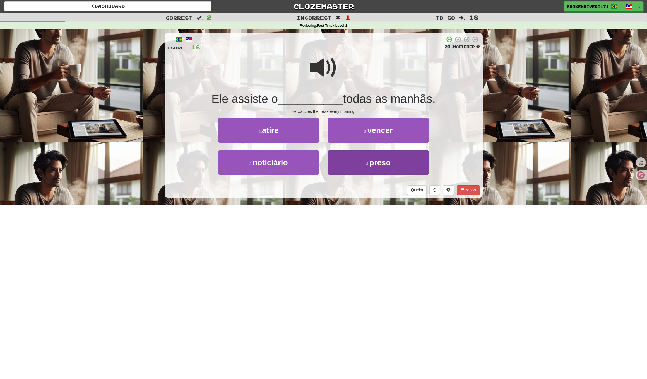
click at [348, 168] on button "4 . preso" at bounding box center [378, 163] width 101 height 24
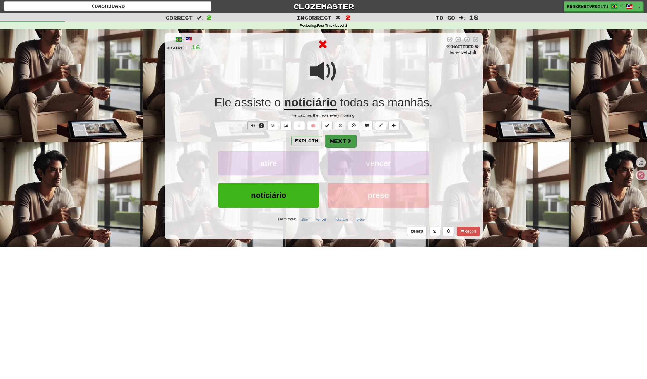
click at [339, 140] on button "Next" at bounding box center [340, 141] width 31 height 13
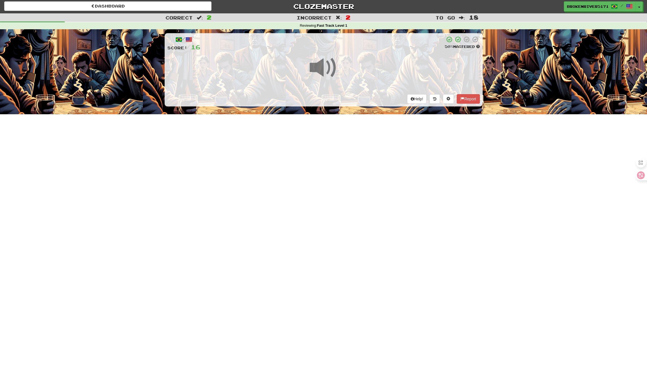
click at [341, 186] on div "Dashboard Clozemaster BrokenRiver5171 / Toggle Dropdown Dashboard Leaderboard A…" at bounding box center [323, 188] width 647 height 379
click at [343, 163] on div "Dashboard Clozemaster BrokenRiver5171 / Toggle Dropdown Dashboard Leaderboard A…" at bounding box center [323, 188] width 647 height 379
drag, startPoint x: 341, startPoint y: 185, endPoint x: 342, endPoint y: 182, distance: 2.9
click at [341, 184] on div "Dashboard Clozemaster BrokenRiver5171 / Toggle Dropdown Dashboard Leaderboard A…" at bounding box center [323, 188] width 647 height 379
click at [348, 173] on div "Dashboard Clozemaster BrokenRiver5171 / Toggle Dropdown Dashboard Leaderboard A…" at bounding box center [323, 188] width 647 height 379
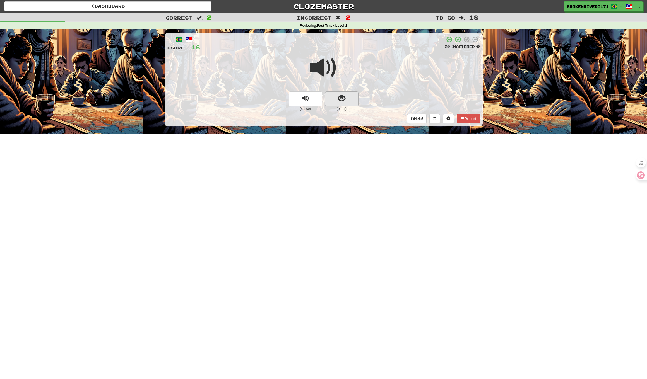
click at [349, 103] on button "show sentence" at bounding box center [341, 99] width 33 height 15
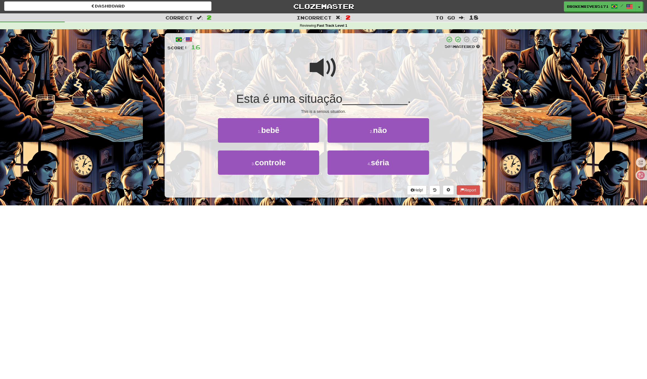
click at [354, 200] on div "/ Score: 16 50 % Mastered Esta é uma situação __________ . This is a serious si…" at bounding box center [324, 117] width 318 height 176
drag, startPoint x: 351, startPoint y: 172, endPoint x: 271, endPoint y: 168, distance: 79.6
click at [271, 168] on div "3 . controle 4 . séria" at bounding box center [323, 167] width 329 height 32
click at [271, 168] on button "3 . controle" at bounding box center [268, 163] width 101 height 24
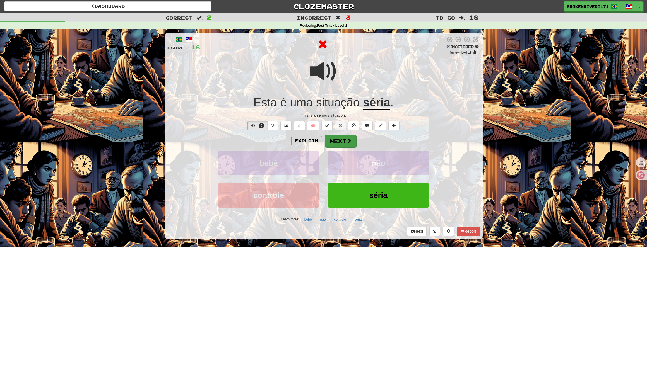
click at [338, 140] on button "Next" at bounding box center [340, 141] width 31 height 13
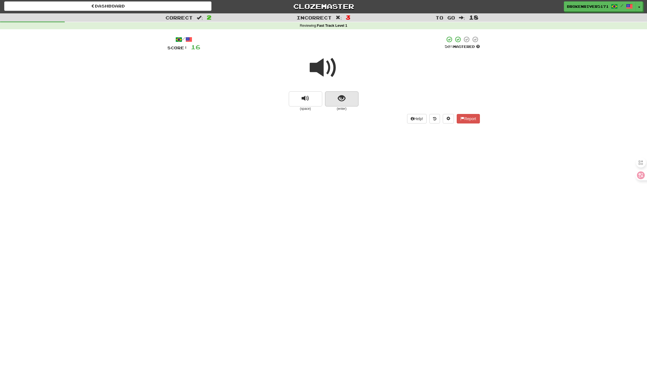
click at [345, 105] on button "show sentence" at bounding box center [341, 99] width 33 height 15
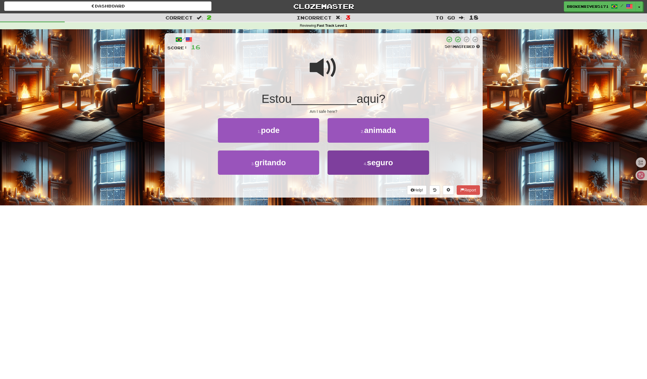
click at [350, 162] on button "4 . seguro" at bounding box center [378, 163] width 101 height 24
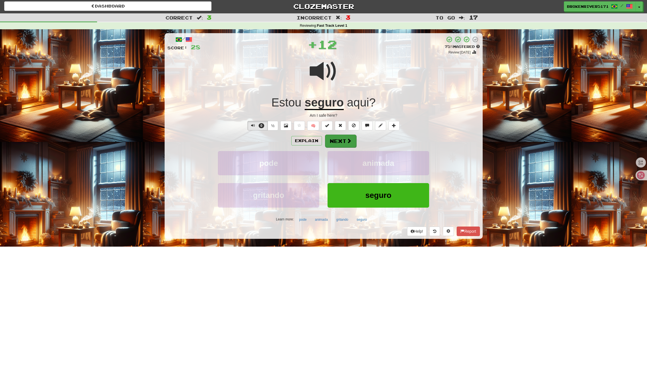
click at [340, 140] on button "Next" at bounding box center [340, 141] width 31 height 13
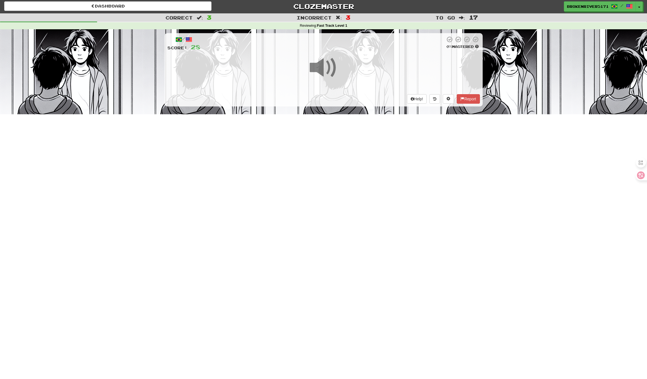
click at [354, 177] on div "Dashboard Clozemaster BrokenRiver5171 / Toggle Dropdown Dashboard Leaderboard A…" at bounding box center [323, 188] width 647 height 379
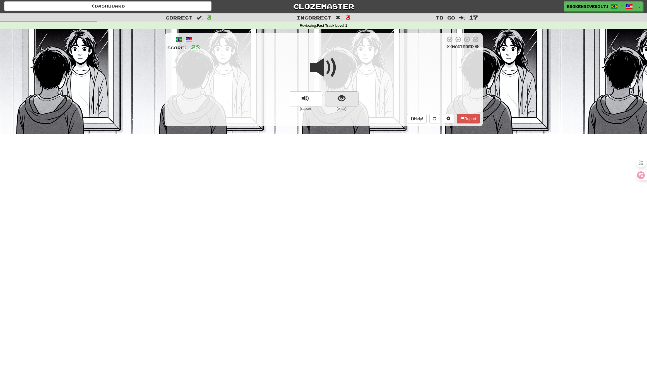
click at [345, 100] on button "show sentence" at bounding box center [341, 99] width 33 height 15
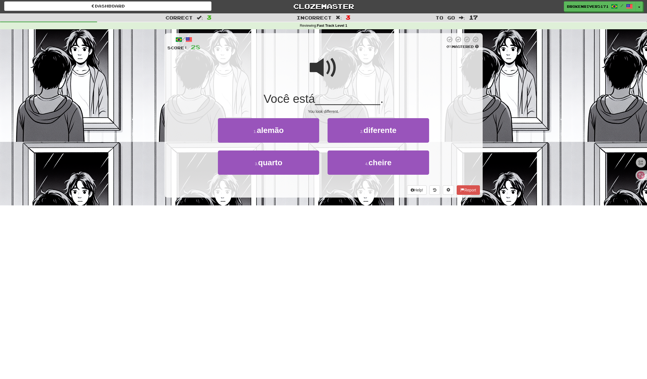
drag, startPoint x: 347, startPoint y: 220, endPoint x: 351, endPoint y: 210, distance: 11.5
click at [347, 220] on div "Dashboard Clozemaster BrokenRiver5171 / Toggle Dropdown Dashboard Leaderboard A…" at bounding box center [323, 188] width 647 height 379
click at [374, 140] on button "2 . diferente" at bounding box center [378, 130] width 101 height 24
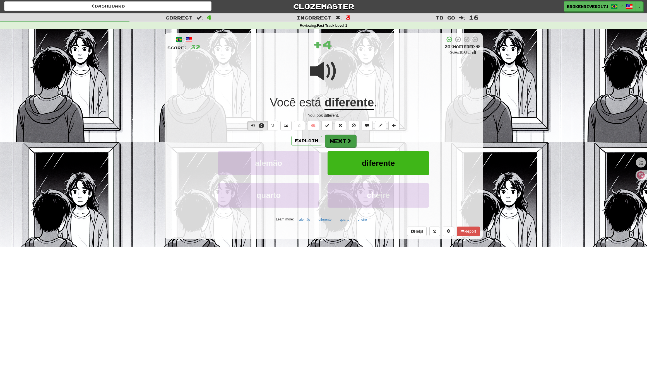
click at [342, 140] on button "Next" at bounding box center [340, 141] width 31 height 13
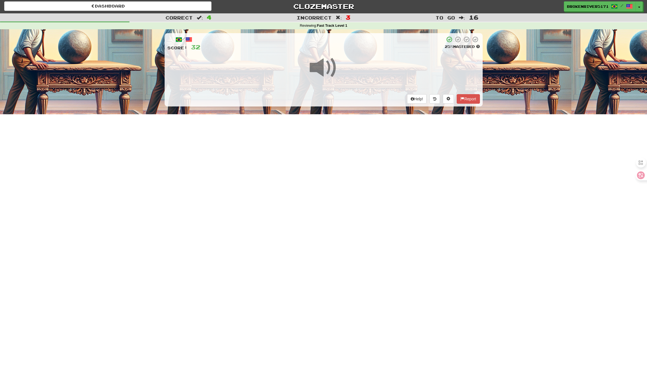
click at [349, 207] on div "Dashboard Clozemaster BrokenRiver5171 / Toggle Dropdown Dashboard Leaderboard A…" at bounding box center [323, 188] width 647 height 379
click at [346, 188] on div "Dashboard Clozemaster BrokenRiver5171 / Toggle Dropdown Dashboard Leaderboard A…" at bounding box center [323, 188] width 647 height 379
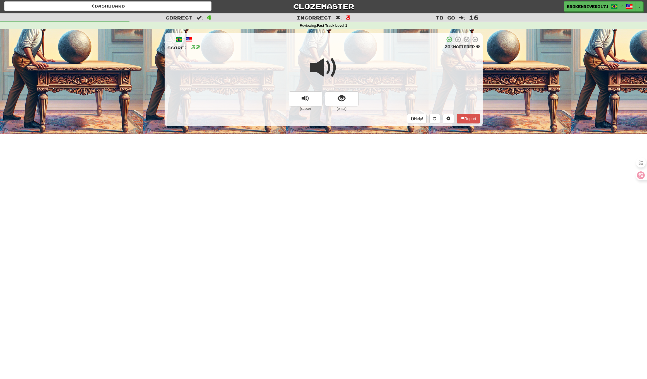
click at [359, 104] on div "(space) (enter)" at bounding box center [323, 102] width 313 height 20
click at [354, 102] on button "show sentence" at bounding box center [341, 99] width 33 height 15
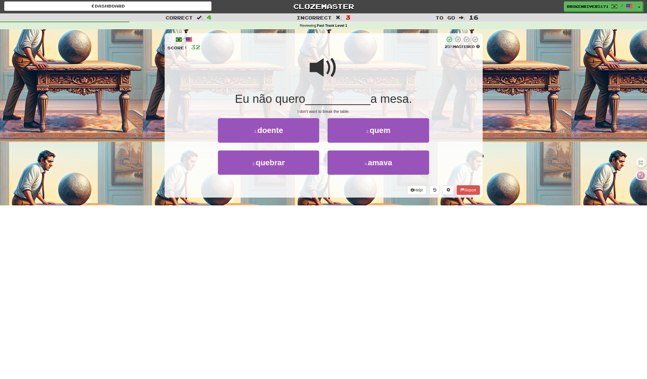
click at [344, 194] on div "Help! Report" at bounding box center [323, 190] width 313 height 9
click at [301, 166] on button "3 . quebrar" at bounding box center [268, 163] width 101 height 24
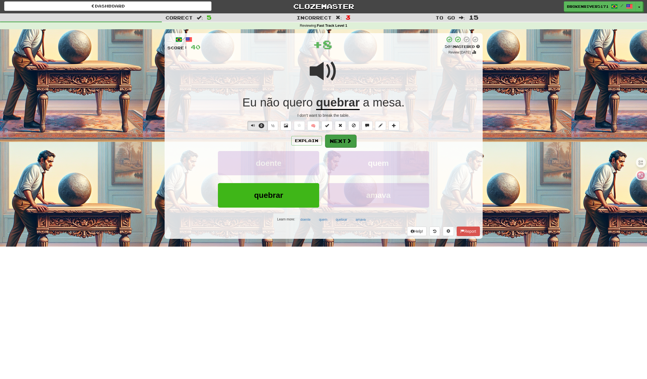
click at [346, 145] on button "Next" at bounding box center [340, 141] width 31 height 13
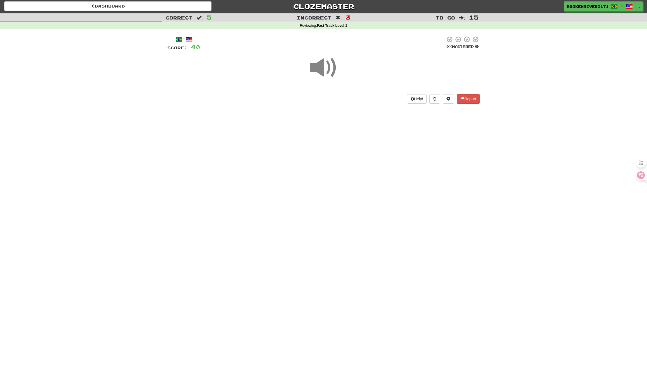
drag, startPoint x: 346, startPoint y: 198, endPoint x: 354, endPoint y: 192, distance: 10.1
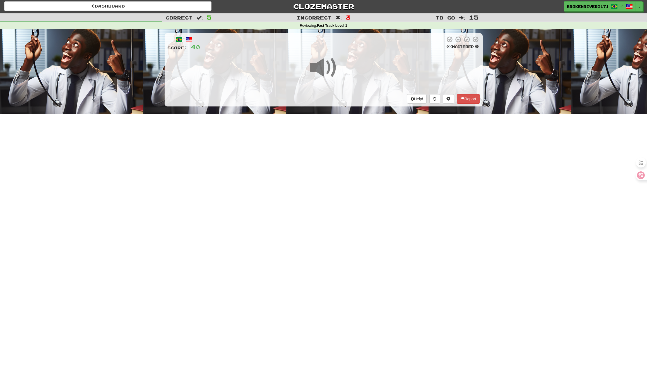
click at [346, 198] on div "Dashboard Clozemaster BrokenRiver5171 / Toggle Dropdown Dashboard Leaderboard A…" at bounding box center [323, 188] width 647 height 379
click at [359, 185] on div "Dashboard Clozemaster BrokenRiver5171 / Toggle Dropdown Dashboard Leaderboard A…" at bounding box center [323, 188] width 647 height 379
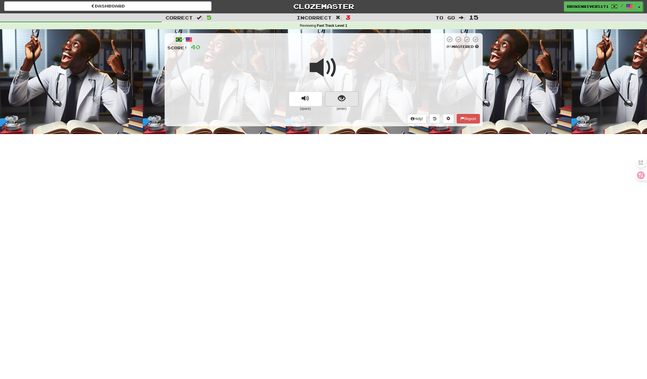
click at [345, 92] on button "show sentence" at bounding box center [341, 99] width 33 height 15
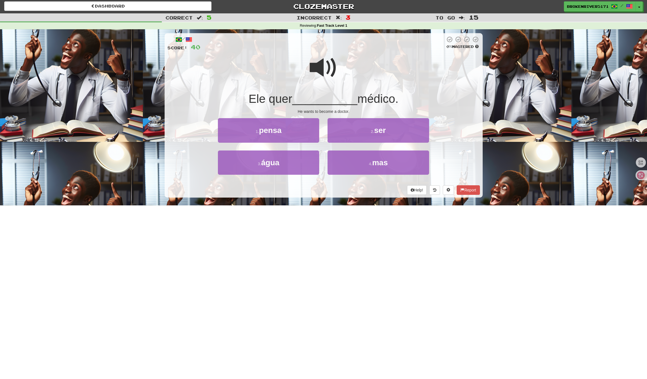
click at [346, 105] on div "Ele quer __________ médico." at bounding box center [323, 99] width 313 height 15
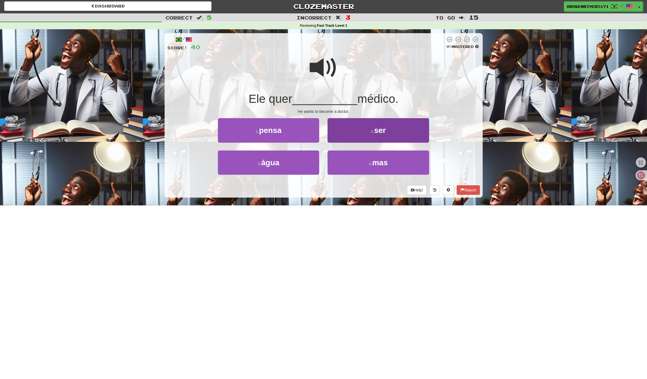
click at [356, 131] on button "2 . ser" at bounding box center [378, 130] width 101 height 24
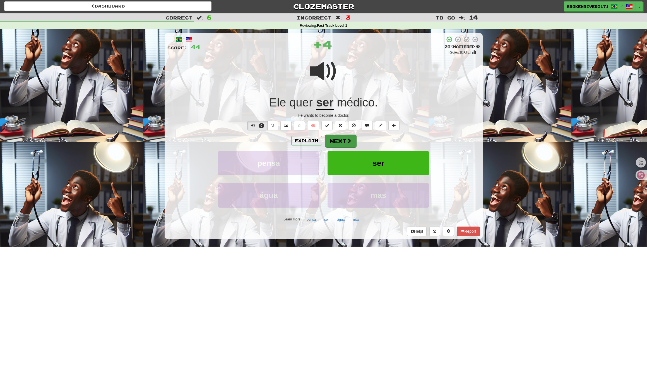
click at [343, 139] on button "Next" at bounding box center [340, 141] width 31 height 13
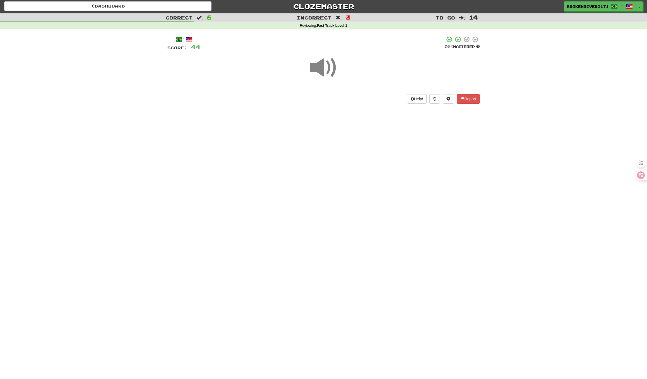
click at [338, 187] on div "Dashboard Clozemaster BrokenRiver5171 / Toggle Dropdown Dashboard Leaderboard A…" at bounding box center [323, 188] width 647 height 379
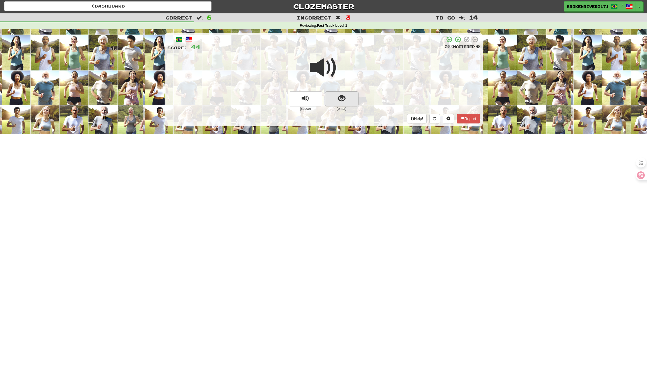
scroll to position [0, 0]
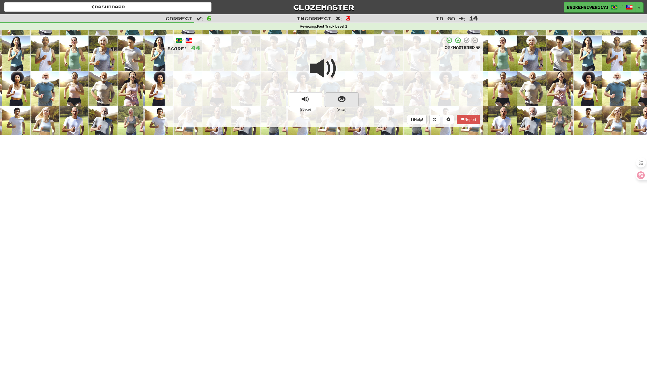
click at [348, 103] on button "show sentence" at bounding box center [341, 99] width 33 height 15
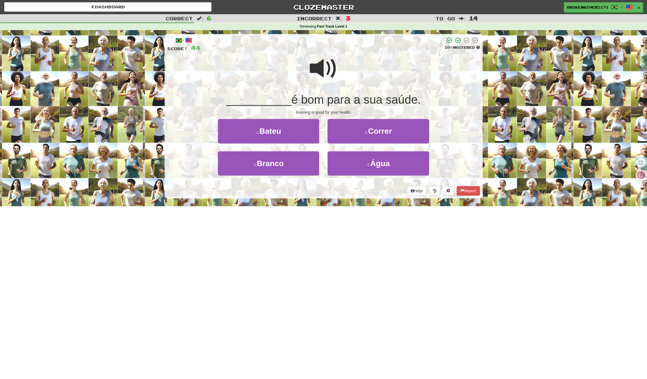
click at [354, 210] on div "Dashboard Clozemaster BrokenRiver5171 / Toggle Dropdown Dashboard Leaderboard A…" at bounding box center [323, 189] width 647 height 379
click at [364, 128] on button "2 . Correr" at bounding box center [378, 131] width 101 height 24
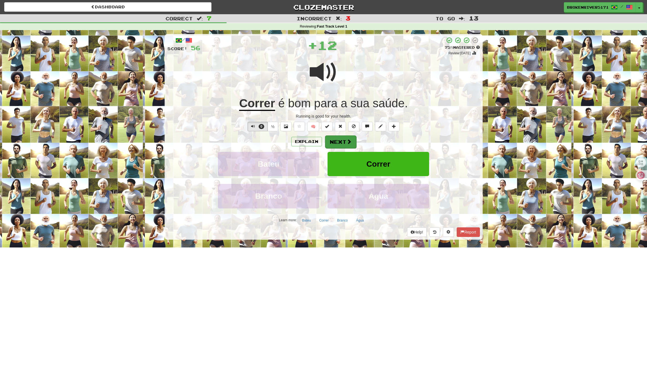
click at [350, 141] on span at bounding box center [349, 141] width 5 height 5
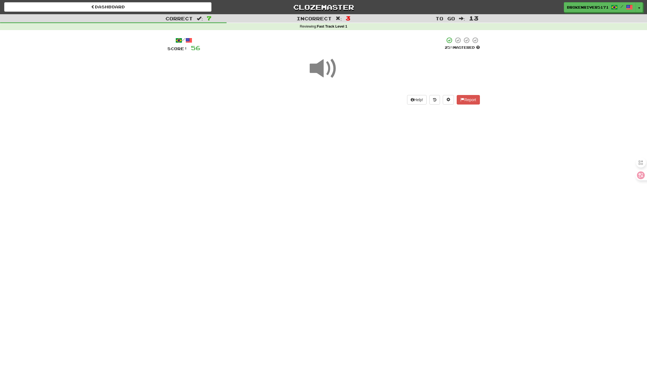
drag, startPoint x: 350, startPoint y: 188, endPoint x: 361, endPoint y: 182, distance: 12.9
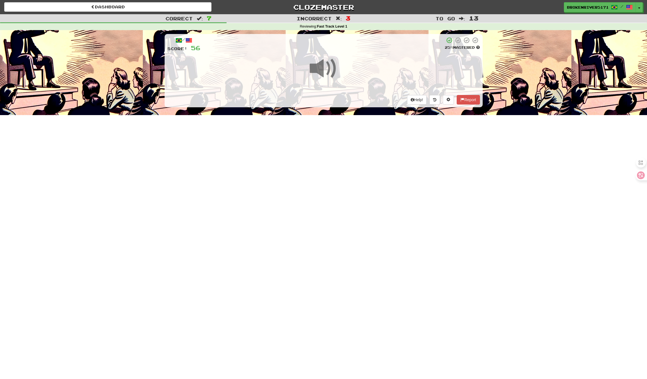
click at [354, 185] on div "Dashboard Clozemaster BrokenRiver5171 / Toggle Dropdown Dashboard Leaderboard A…" at bounding box center [323, 189] width 647 height 379
click at [368, 177] on div "Dashboard Clozemaster BrokenRiver5171 / Toggle Dropdown Dashboard Leaderboard A…" at bounding box center [323, 189] width 647 height 379
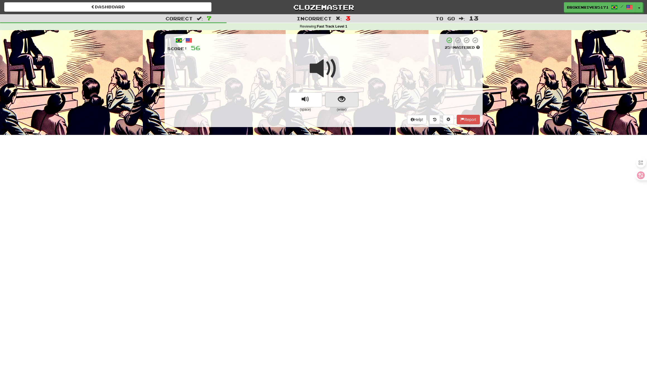
click at [348, 96] on button "show sentence" at bounding box center [341, 99] width 33 height 15
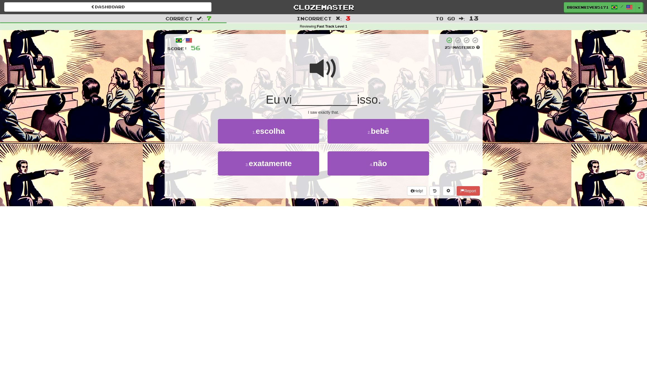
click at [342, 194] on div "Help! Report" at bounding box center [323, 190] width 313 height 9
click at [301, 168] on button "3 . exatamente" at bounding box center [268, 164] width 101 height 24
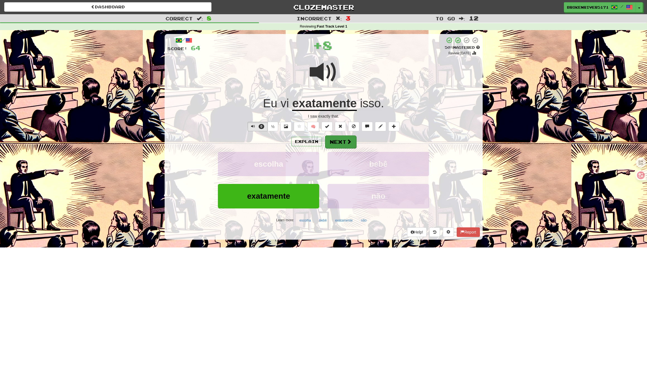
click at [347, 146] on button "Next" at bounding box center [340, 142] width 31 height 13
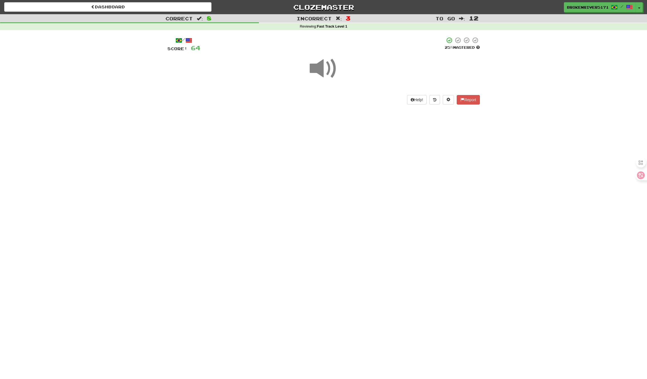
click at [346, 176] on div "Dashboard Clozemaster BrokenRiver5171 / Toggle Dropdown Dashboard Leaderboard A…" at bounding box center [323, 189] width 647 height 379
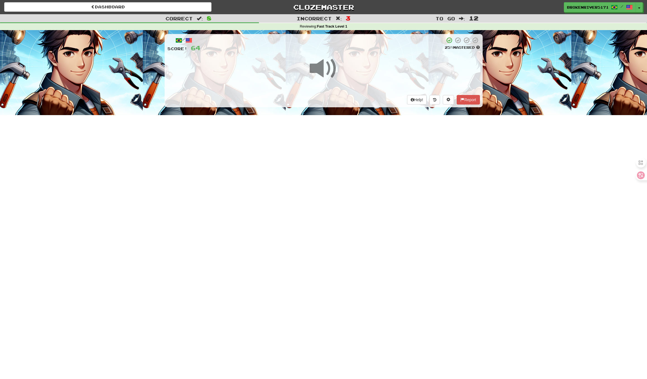
click at [348, 189] on div "Dashboard Clozemaster BrokenRiver5171 / Toggle Dropdown Dashboard Leaderboard A…" at bounding box center [323, 189] width 647 height 379
click at [343, 172] on div "Dashboard Clozemaster BrokenRiver5171 / Toggle Dropdown Dashboard Leaderboard A…" at bounding box center [323, 189] width 647 height 379
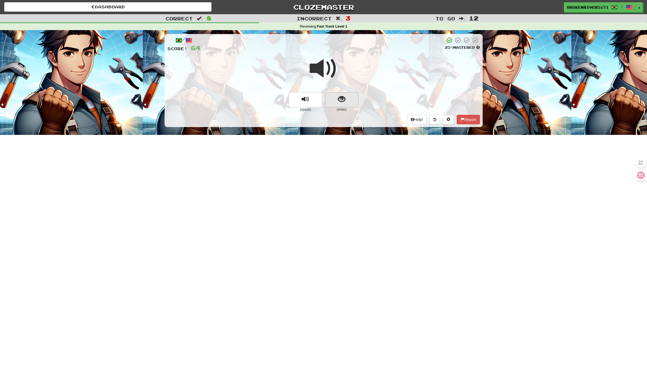
click at [345, 101] on button "show sentence" at bounding box center [341, 99] width 33 height 15
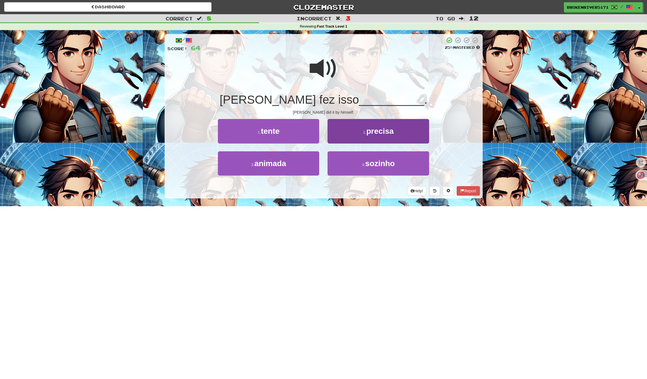
click at [360, 131] on button "2 . precisa" at bounding box center [378, 131] width 101 height 24
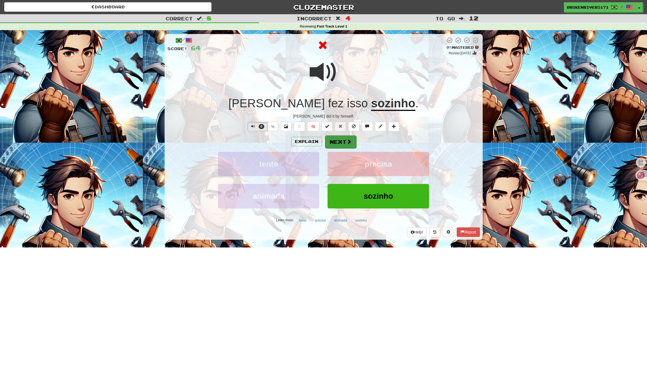
click at [350, 140] on span at bounding box center [349, 141] width 5 height 5
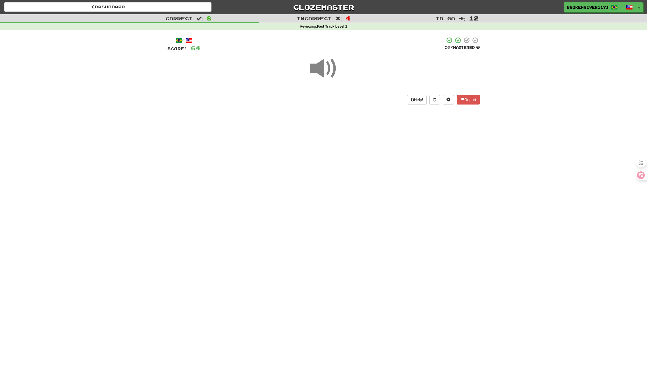
drag, startPoint x: 348, startPoint y: 172, endPoint x: 349, endPoint y: 162, distance: 9.2
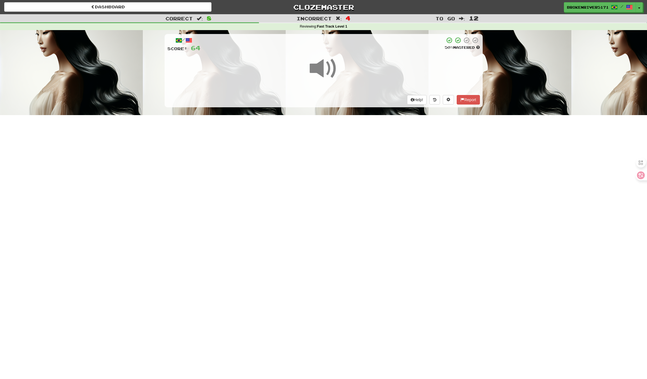
click at [348, 172] on div "Dashboard Clozemaster BrokenRiver5171 / Toggle Dropdown Dashboard Leaderboard A…" at bounding box center [323, 189] width 647 height 379
click at [343, 190] on div "Dashboard Clozemaster BrokenRiver5171 / Toggle Dropdown Dashboard Leaderboard A…" at bounding box center [323, 189] width 647 height 379
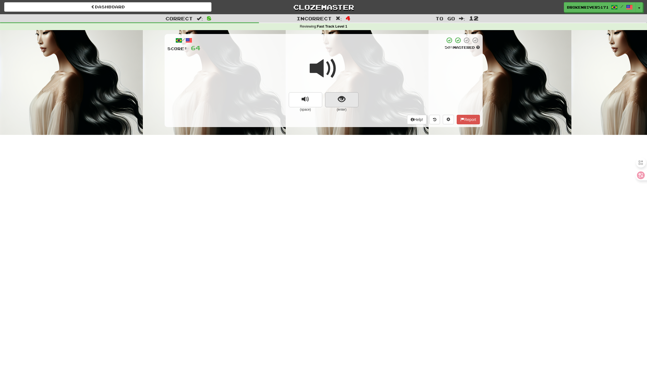
click at [346, 101] on button "show sentence" at bounding box center [341, 99] width 33 height 15
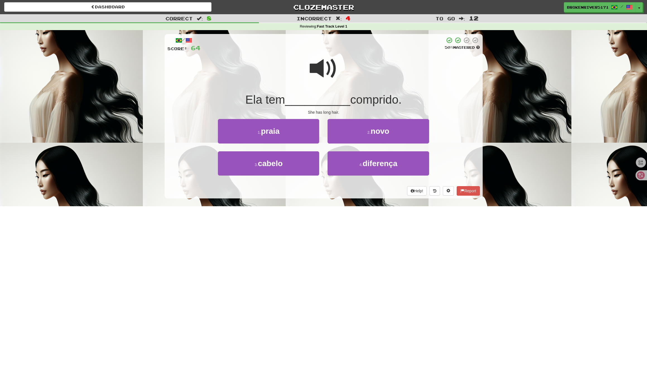
click at [341, 188] on div "Help! Report" at bounding box center [323, 190] width 313 height 9
click at [347, 169] on button "4 . diferença" at bounding box center [378, 164] width 101 height 24
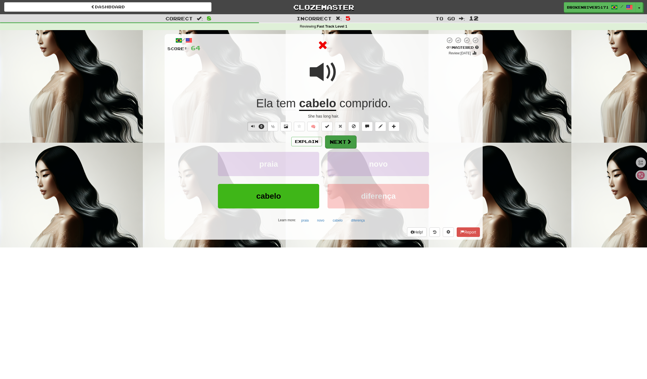
click at [335, 142] on button "Next" at bounding box center [340, 142] width 31 height 13
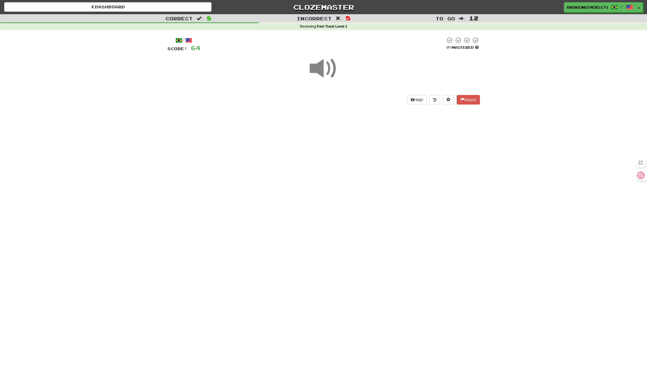
click at [339, 203] on div "Dashboard Clozemaster BrokenRiver5171 / Toggle Dropdown Dashboard Leaderboard A…" at bounding box center [323, 189] width 647 height 379
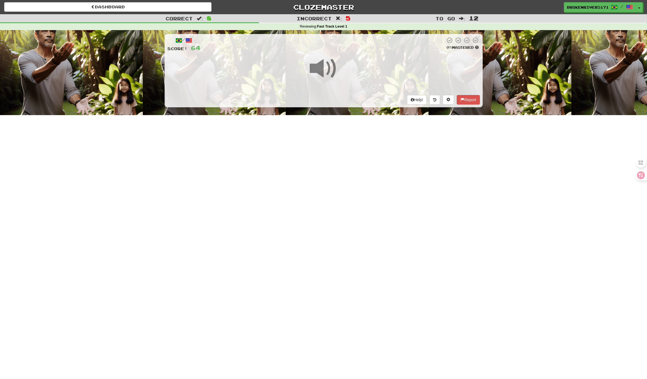
click at [345, 186] on div "Dashboard Clozemaster BrokenRiver5171 / Toggle Dropdown Dashboard Leaderboard A…" at bounding box center [323, 189] width 647 height 379
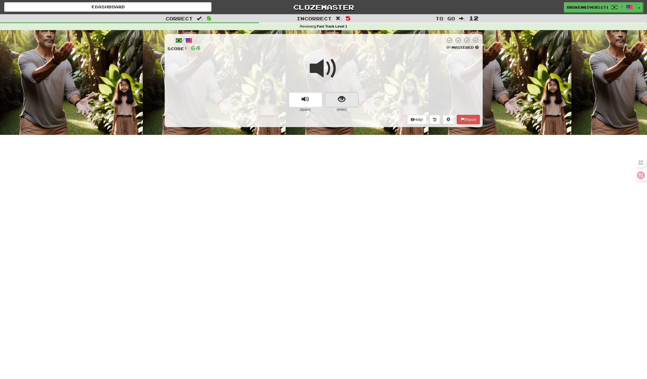
click at [350, 99] on button "show sentence" at bounding box center [341, 99] width 33 height 15
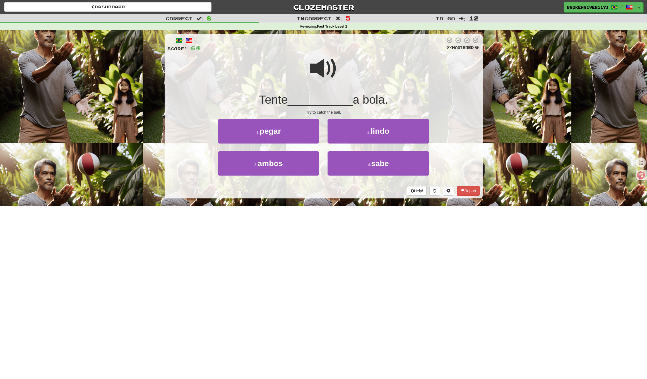
click at [336, 198] on div "/ Score: 64 0 % Mastered Tente __________ a bola. Try to catch the ball. 1 . pe…" at bounding box center [324, 118] width 318 height 176
click at [355, 169] on button "4 . sabe" at bounding box center [378, 164] width 101 height 24
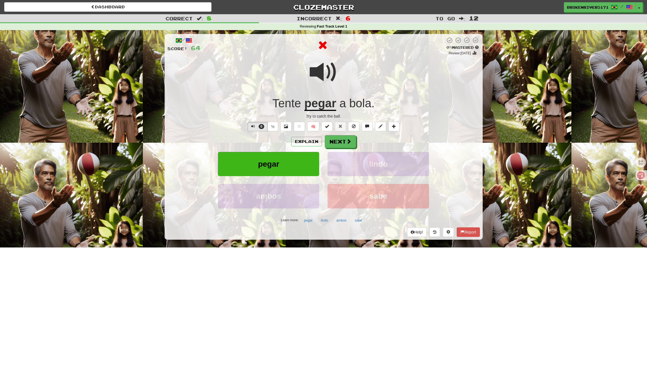
click at [342, 148] on div "Explain Next pegar lindo ambos sabe Learn more: pegar lindo ambos sabe" at bounding box center [323, 180] width 313 height 90
click at [345, 134] on div "/ Score: 64 0 % Mastered Review: 2025-09-20 Tente pegar a bola . Try to catch t…" at bounding box center [324, 137] width 318 height 206
drag, startPoint x: 346, startPoint y: 140, endPoint x: 344, endPoint y: 150, distance: 11.0
click at [345, 140] on button "Next" at bounding box center [340, 141] width 31 height 13
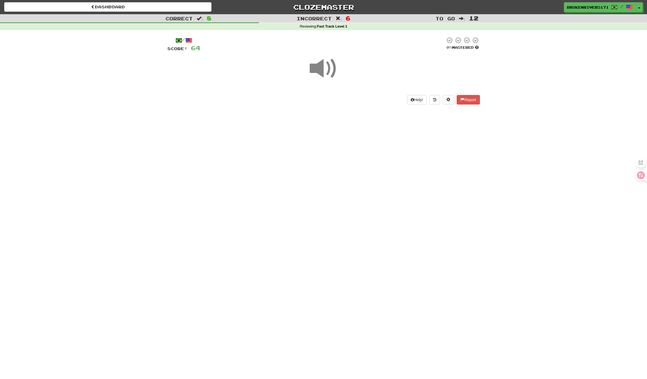
drag, startPoint x: 343, startPoint y: 177, endPoint x: 345, endPoint y: 175, distance: 3.2
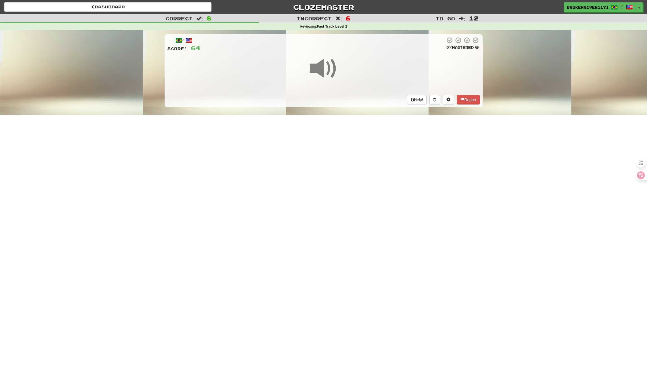
click at [345, 175] on div "Dashboard Clozemaster BrokenRiver5171 / Toggle Dropdown Dashboard Leaderboard A…" at bounding box center [323, 189] width 647 height 379
click at [349, 157] on div "Dashboard Clozemaster BrokenRiver5171 / Toggle Dropdown Dashboard Leaderboard A…" at bounding box center [323, 189] width 647 height 379
click at [339, 170] on div "Dashboard Clozemaster BrokenRiver5171 / Toggle Dropdown Dashboard Leaderboard A…" at bounding box center [323, 189] width 647 height 379
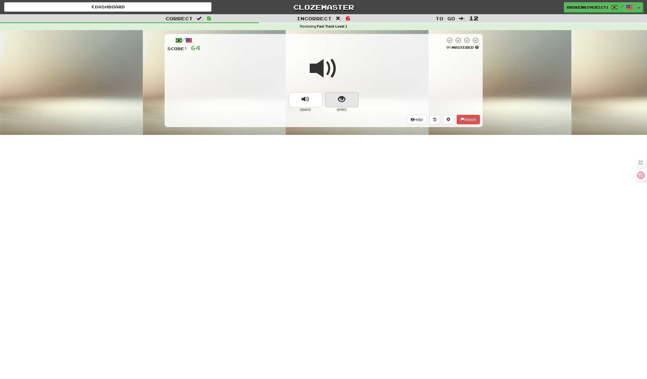
click at [347, 103] on button "show sentence" at bounding box center [341, 99] width 33 height 15
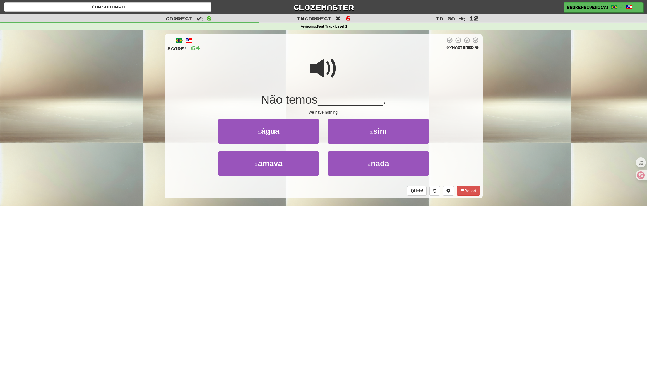
drag, startPoint x: 346, startPoint y: 210, endPoint x: 338, endPoint y: 197, distance: 15.1
click at [345, 209] on div "Dashboard Clozemaster BrokenRiver5171 / Toggle Dropdown Dashboard Leaderboard A…" at bounding box center [323, 189] width 647 height 379
click at [352, 169] on button "4 . nada" at bounding box center [378, 164] width 101 height 24
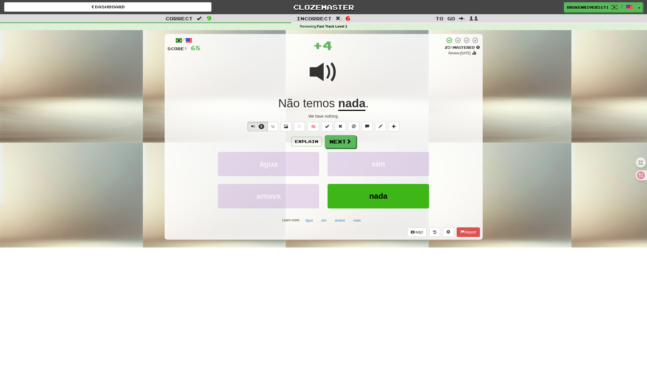
click at [347, 144] on button "Next" at bounding box center [340, 141] width 31 height 13
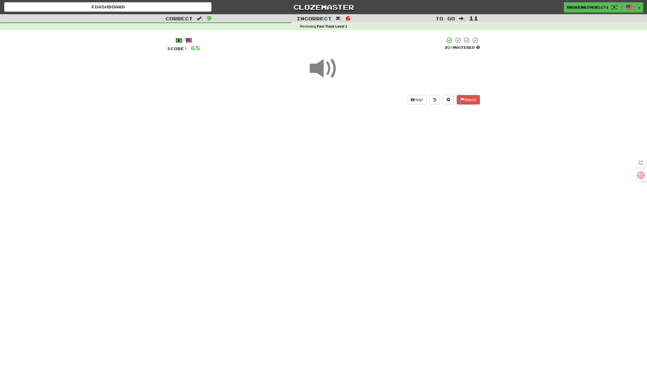
click at [352, 186] on div "Dashboard Clozemaster BrokenRiver5171 / Toggle Dropdown Dashboard Leaderboard A…" at bounding box center [323, 189] width 647 height 379
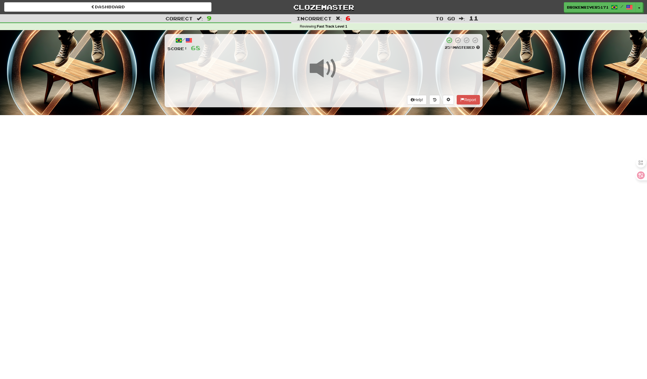
click at [351, 169] on div "Dashboard Clozemaster BrokenRiver5171 / Toggle Dropdown Dashboard Leaderboard A…" at bounding box center [323, 189] width 647 height 379
click at [351, 193] on div "Dashboard Clozemaster BrokenRiver5171 / Toggle Dropdown Dashboard Leaderboard A…" at bounding box center [323, 189] width 647 height 379
drag, startPoint x: 325, startPoint y: 189, endPoint x: 342, endPoint y: 179, distance: 19.7
click at [331, 186] on div "Dashboard Clozemaster BrokenRiver5171 / Toggle Dropdown Dashboard Leaderboard A…" at bounding box center [323, 189] width 647 height 379
click at [342, 179] on div "Dashboard Clozemaster BrokenRiver5171 / Toggle Dropdown Dashboard Leaderboard A…" at bounding box center [323, 189] width 647 height 379
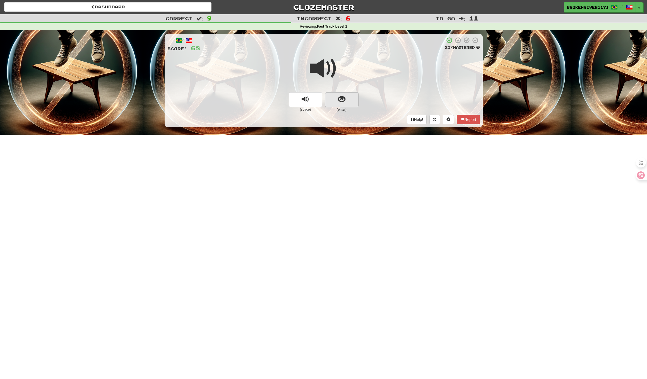
click at [343, 98] on span "show sentence" at bounding box center [342, 100] width 8 height 8
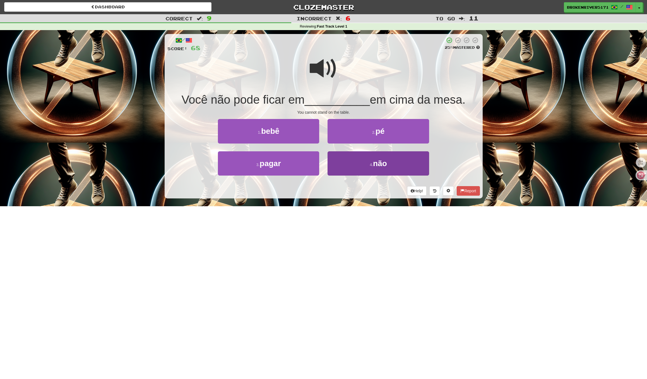
click at [350, 165] on button "4 . não" at bounding box center [378, 164] width 101 height 24
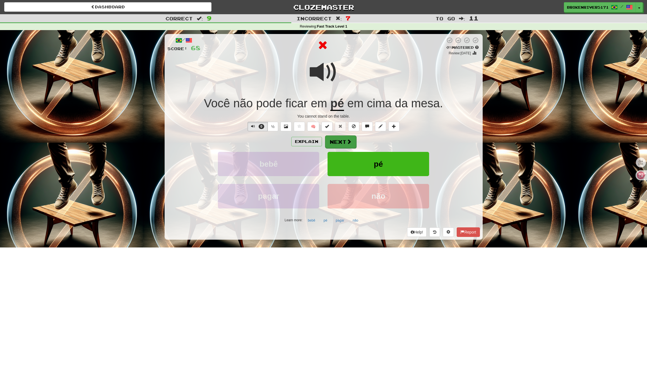
click at [333, 140] on button "Next" at bounding box center [340, 142] width 31 height 13
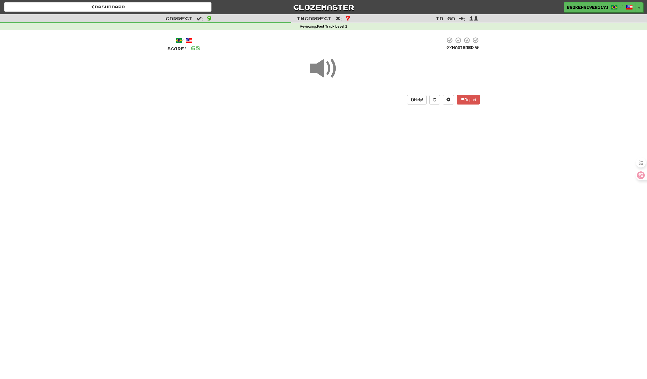
drag, startPoint x: 335, startPoint y: 184, endPoint x: 339, endPoint y: 162, distance: 22.3
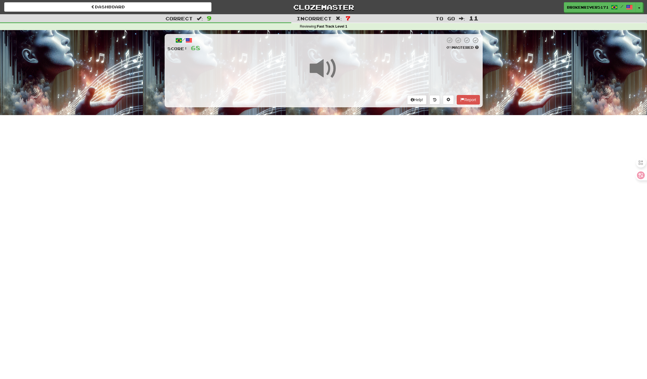
click at [336, 181] on div "Dashboard Clozemaster BrokenRiver5171 / Toggle Dropdown Dashboard Leaderboard A…" at bounding box center [323, 189] width 647 height 379
click at [339, 162] on div "Dashboard Clozemaster BrokenRiver5171 / Toggle Dropdown Dashboard Leaderboard A…" at bounding box center [323, 189] width 647 height 379
click at [343, 184] on div "Dashboard Clozemaster BrokenRiver5171 / Toggle Dropdown Dashboard Leaderboard A…" at bounding box center [323, 189] width 647 height 379
click at [343, 173] on div "Dashboard Clozemaster BrokenRiver5171 / Toggle Dropdown Dashboard Leaderboard A…" at bounding box center [323, 189] width 647 height 379
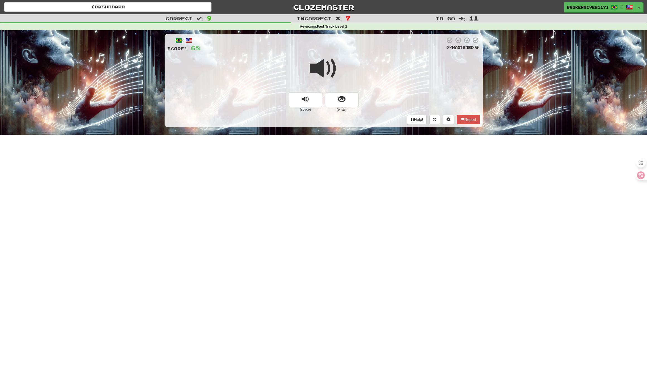
drag, startPoint x: 347, startPoint y: 97, endPoint x: 348, endPoint y: 108, distance: 11.2
click at [347, 97] on button "show sentence" at bounding box center [341, 99] width 33 height 15
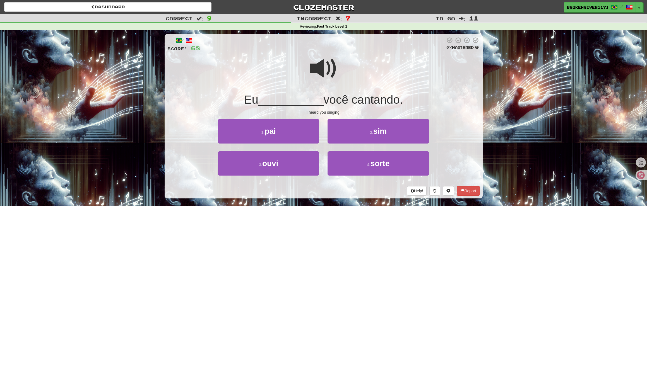
drag, startPoint x: 333, startPoint y: 203, endPoint x: 331, endPoint y: 199, distance: 4.4
click at [333, 202] on div "/ Score: 68 0 % Mastered Eu __________ você cantando. I heard you singing. 1 . …" at bounding box center [324, 118] width 318 height 176
click at [334, 189] on div "Help! Report" at bounding box center [323, 190] width 313 height 9
click at [288, 164] on button "3 . ouvi" at bounding box center [268, 164] width 101 height 24
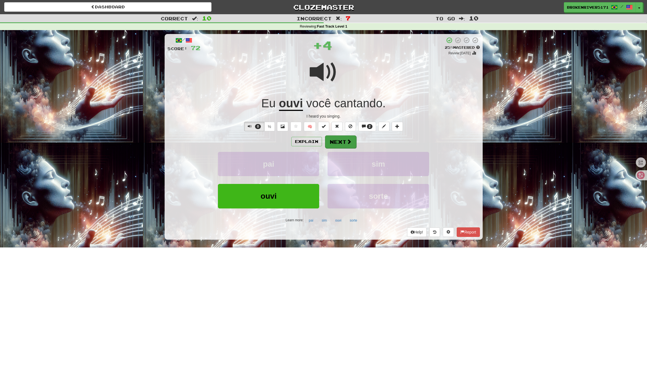
click at [334, 143] on button "Next" at bounding box center [340, 142] width 31 height 13
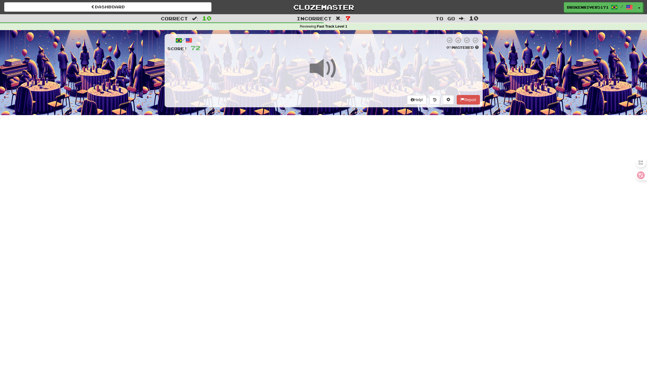
click at [335, 189] on div "Dashboard Clozemaster BrokenRiver5171 / Toggle Dropdown Dashboard Leaderboard A…" at bounding box center [323, 189] width 647 height 379
click at [319, 174] on div "Dashboard Clozemaster BrokenRiver5171 / Toggle Dropdown Dashboard Leaderboard A…" at bounding box center [323, 189] width 647 height 379
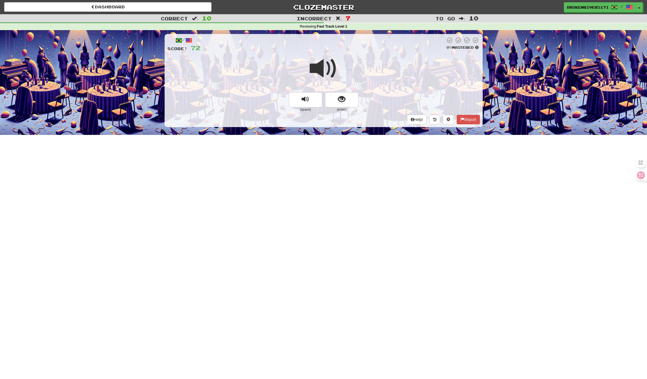
drag, startPoint x: 349, startPoint y: 104, endPoint x: 350, endPoint y: 117, distance: 13.1
click at [349, 104] on button "show sentence" at bounding box center [341, 99] width 33 height 15
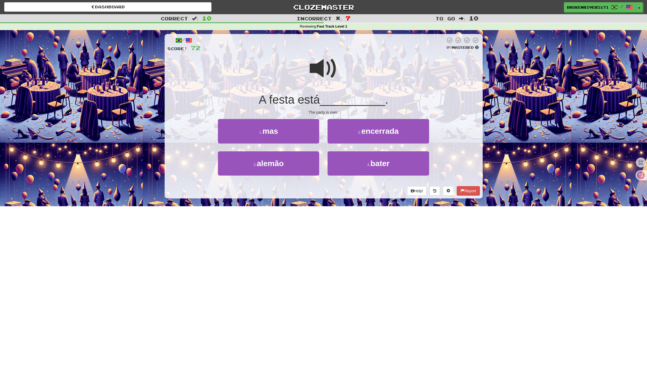
drag, startPoint x: 342, startPoint y: 207, endPoint x: 332, endPoint y: 200, distance: 11.7
click at [341, 207] on div "Dashboard Clozemaster BrokenRiver5171 / Toggle Dropdown Dashboard Leaderboard A…" at bounding box center [323, 189] width 647 height 379
click at [365, 167] on button "4 . bater" at bounding box center [378, 164] width 101 height 24
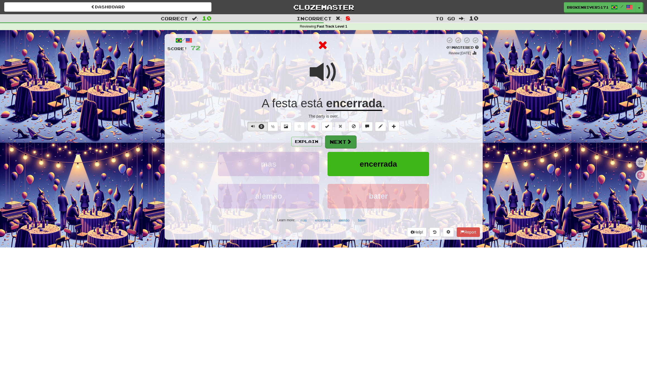
click at [344, 145] on button "Next" at bounding box center [340, 142] width 31 height 13
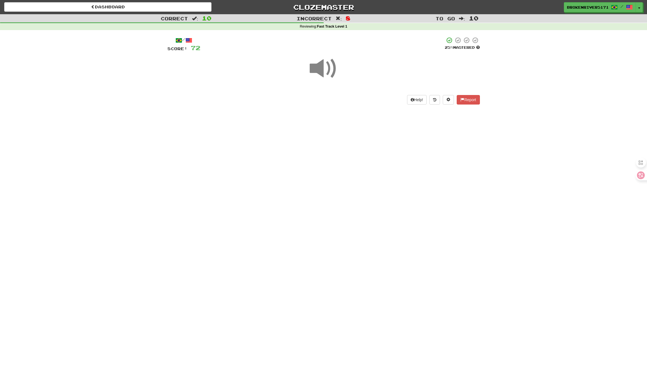
click at [337, 195] on div "Dashboard Clozemaster BrokenRiver5171 / Toggle Dropdown Dashboard Leaderboard A…" at bounding box center [323, 189] width 647 height 379
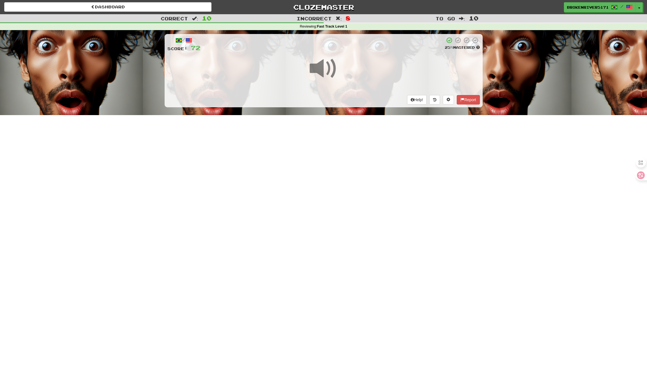
click at [346, 177] on div "Dashboard Clozemaster BrokenRiver5171 / Toggle Dropdown Dashboard Leaderboard A…" at bounding box center [323, 189] width 647 height 379
click at [339, 212] on div "Dashboard Clozemaster BrokenRiver5171 / Toggle Dropdown Dashboard Leaderboard A…" at bounding box center [323, 189] width 647 height 379
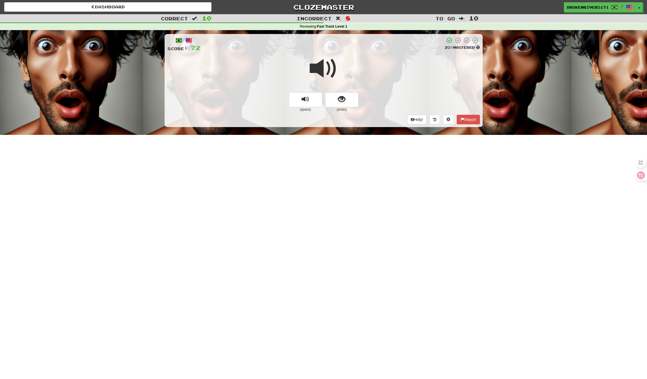
click at [346, 107] on small "(enter)" at bounding box center [341, 109] width 33 height 5
click at [346, 96] on button "show sentence" at bounding box center [341, 99] width 33 height 15
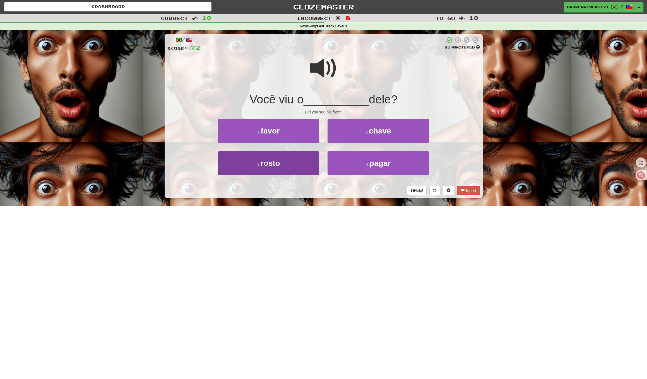
click at [304, 166] on button "3 . rosto" at bounding box center [268, 163] width 101 height 24
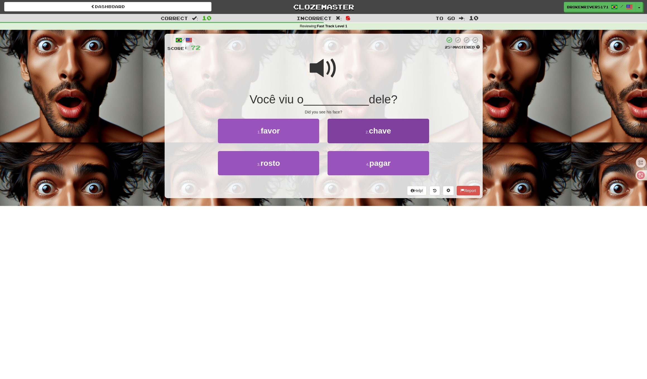
scroll to position [0, 0]
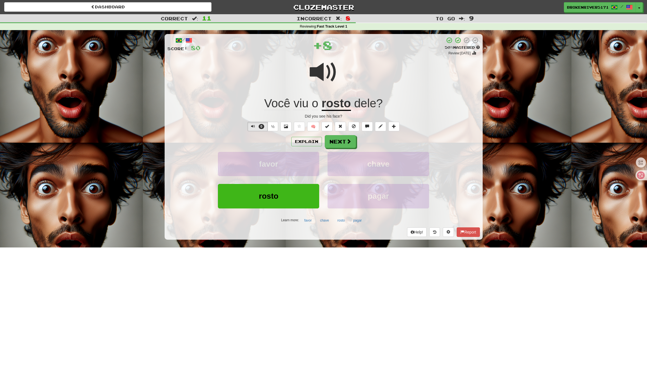
drag, startPoint x: 333, startPoint y: 140, endPoint x: 335, endPoint y: 146, distance: 6.7
click at [333, 140] on button "Next" at bounding box center [340, 141] width 31 height 13
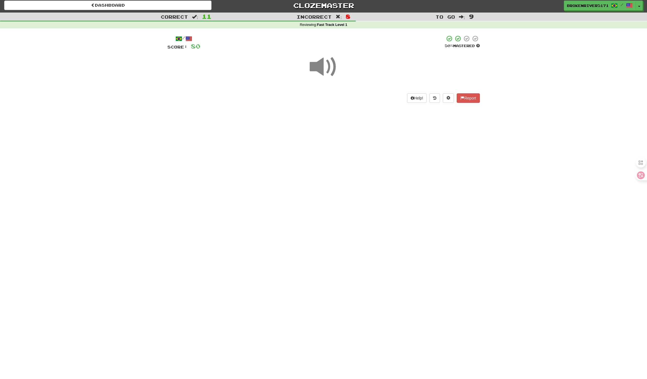
scroll to position [1, 0]
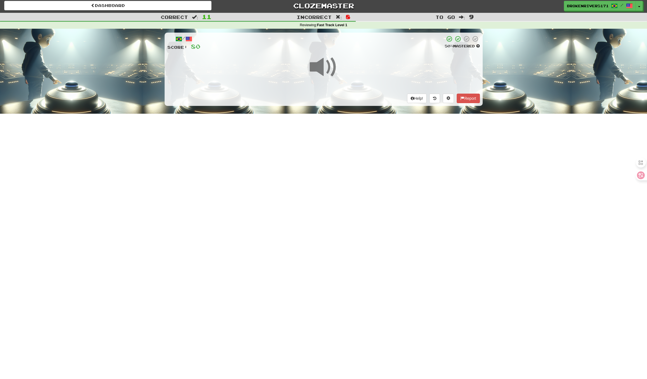
drag, startPoint x: 331, startPoint y: 194, endPoint x: 338, endPoint y: 184, distance: 12.2
click at [333, 192] on div "Dashboard Clozemaster BrokenRiver5171 / Toggle Dropdown Dashboard Leaderboard A…" at bounding box center [323, 188] width 647 height 379
click at [338, 184] on div "Dashboard Clozemaster BrokenRiver5171 / Toggle Dropdown Dashboard Leaderboard A…" at bounding box center [323, 188] width 647 height 379
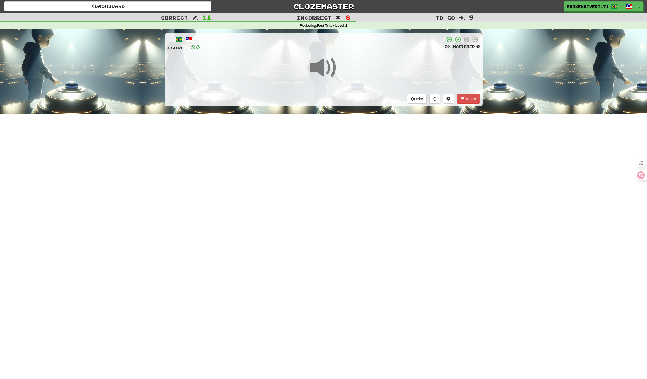
scroll to position [1, 0]
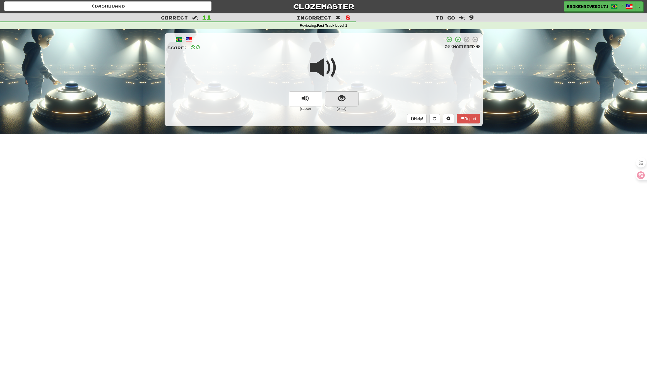
click at [345, 104] on button "show sentence" at bounding box center [341, 99] width 33 height 15
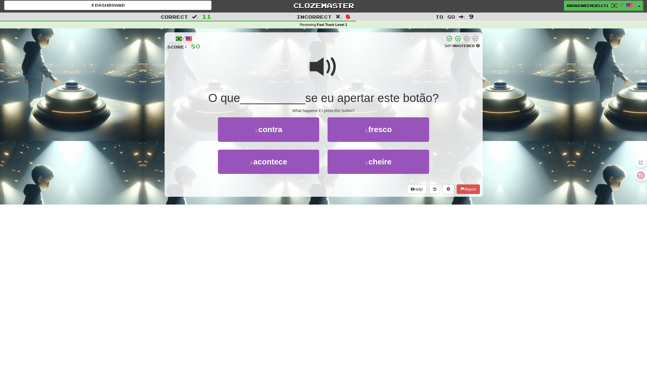
click at [348, 209] on div "Dashboard Clozemaster BrokenRiver5171 / Toggle Dropdown Dashboard Leaderboard A…" at bounding box center [323, 187] width 647 height 379
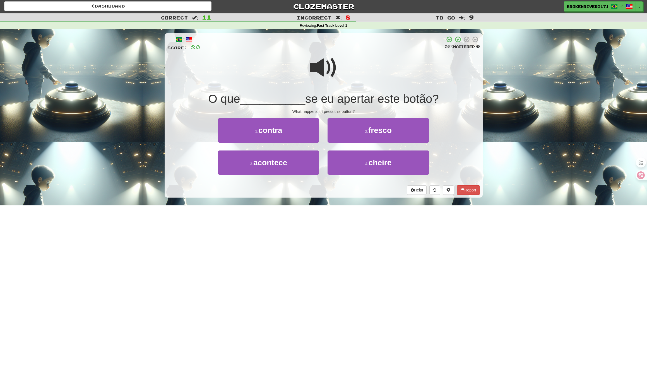
click at [345, 197] on div "/ Score: 80 50 % Mastered O que __________ se eu apertar este botão? What happe…" at bounding box center [324, 117] width 318 height 176
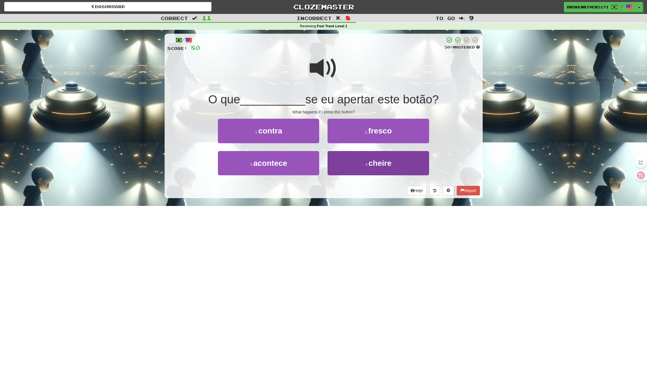
click at [358, 169] on button "4 . cheire" at bounding box center [378, 163] width 101 height 24
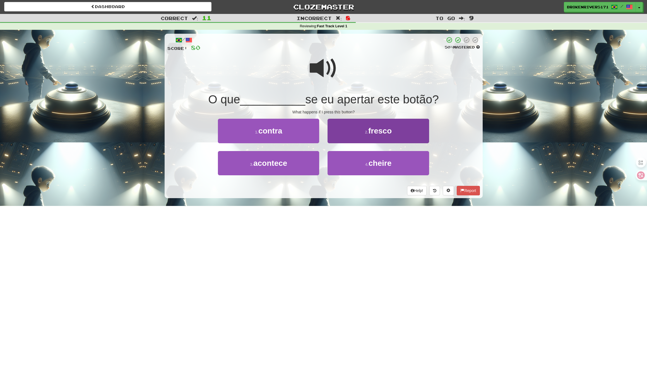
scroll to position [0, 0]
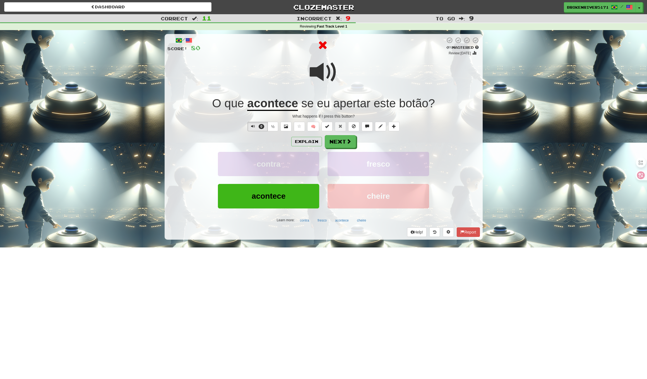
click at [347, 150] on div "Explain Next contra fresco acontece cheire Learn more: contra fresco acontece c…" at bounding box center [323, 180] width 313 height 90
click at [348, 142] on span at bounding box center [349, 141] width 5 height 5
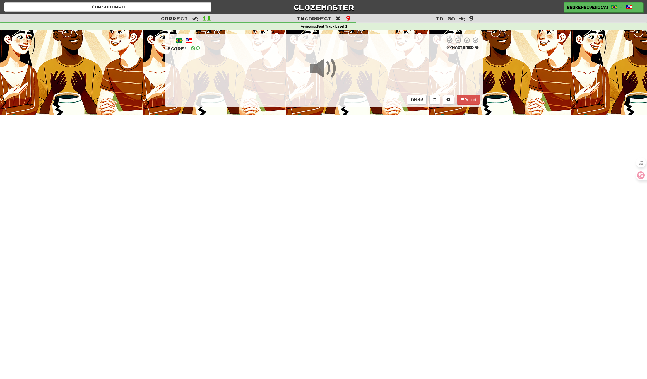
click at [354, 220] on div "Dashboard Clozemaster BrokenRiver5171 / Toggle Dropdown Dashboard Leaderboard A…" at bounding box center [323, 189] width 647 height 379
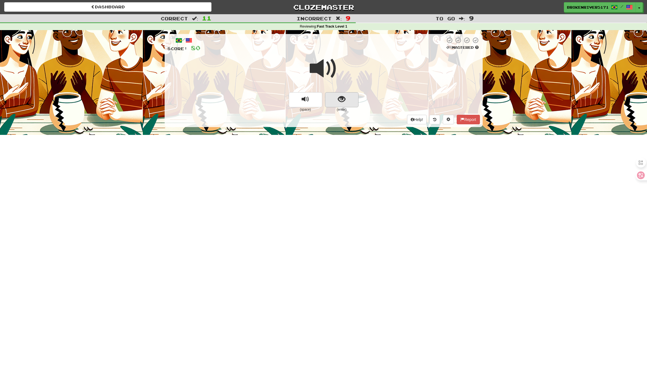
scroll to position [0, 0]
click at [339, 96] on span "show sentence" at bounding box center [342, 100] width 8 height 8
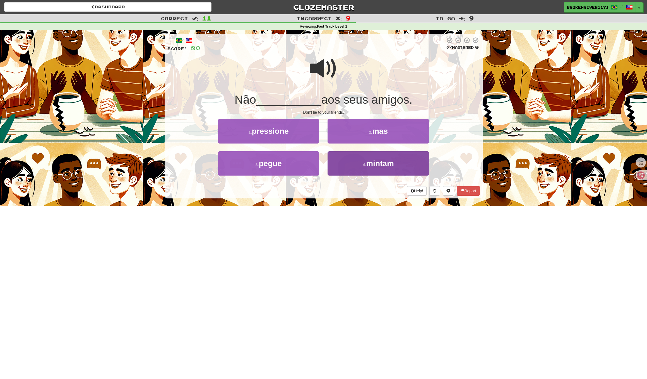
scroll to position [0, 0]
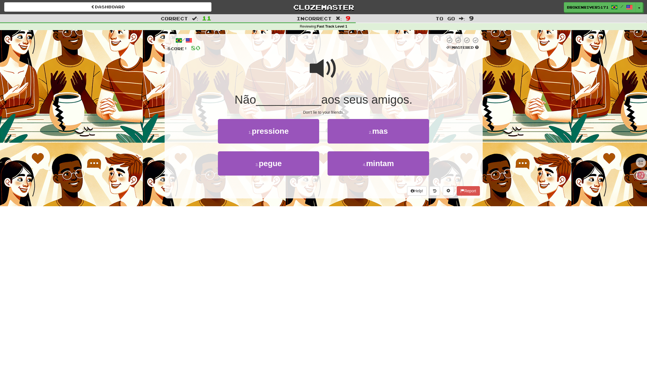
drag, startPoint x: 326, startPoint y: 194, endPoint x: 355, endPoint y: 179, distance: 33.6
click at [327, 194] on div "Help! Report" at bounding box center [323, 190] width 313 height 9
click at [358, 175] on div "4 . mintam" at bounding box center [378, 168] width 110 height 32
drag, startPoint x: 358, startPoint y: 175, endPoint x: 292, endPoint y: 173, distance: 65.3
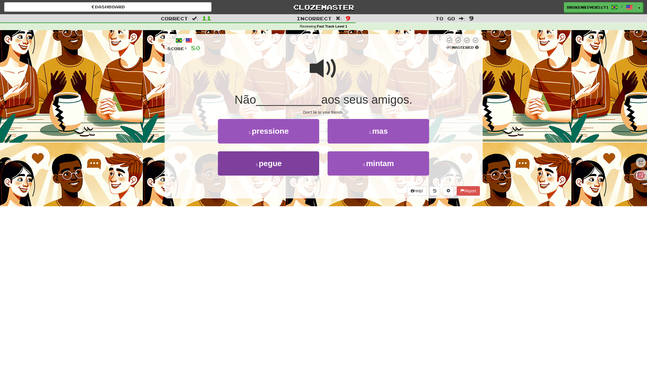
click at [293, 175] on div "3 . pegue 4 . mintam" at bounding box center [323, 168] width 329 height 32
click at [292, 166] on button "3 . pegue" at bounding box center [268, 164] width 101 height 24
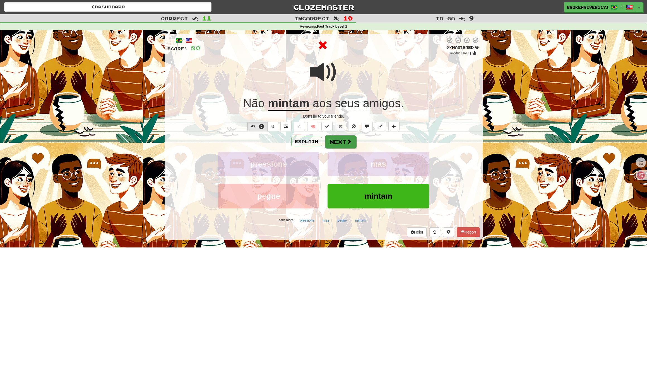
click at [339, 136] on button "Next" at bounding box center [340, 142] width 31 height 13
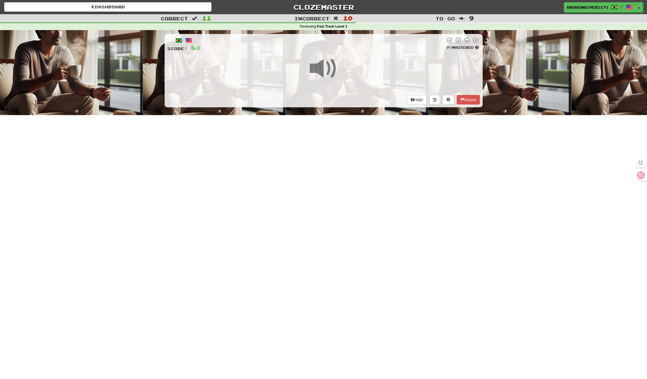
click at [339, 202] on div "Dashboard Clozemaster BrokenRiver5171 / Toggle Dropdown Dashboard Leaderboard A…" at bounding box center [323, 189] width 647 height 379
drag, startPoint x: 340, startPoint y: 190, endPoint x: 361, endPoint y: 191, distance: 20.7
click at [341, 190] on div "Dashboard Clozemaster BrokenRiver5171 / Toggle Dropdown Dashboard Leaderboard A…" at bounding box center [323, 189] width 647 height 379
click at [361, 191] on div "Dashboard Clozemaster BrokenRiver5171 / Toggle Dropdown Dashboard Leaderboard A…" at bounding box center [323, 189] width 647 height 379
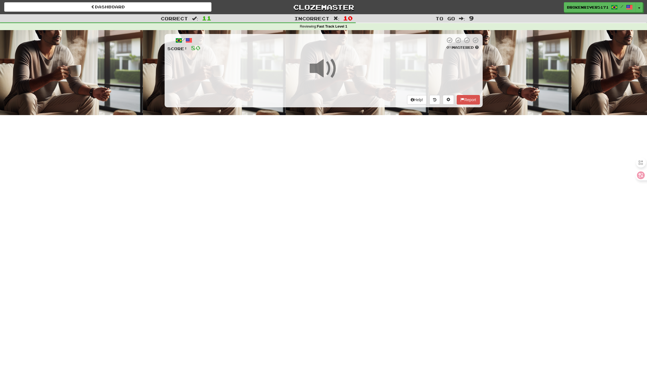
drag, startPoint x: 350, startPoint y: 194, endPoint x: 361, endPoint y: 185, distance: 14.3
click at [354, 191] on div "Dashboard Clozemaster BrokenRiver5171 / Toggle Dropdown Dashboard Leaderboard A…" at bounding box center [323, 189] width 647 height 379
click at [361, 185] on div "Dashboard Clozemaster BrokenRiver5171 / Toggle Dropdown Dashboard Leaderboard A…" at bounding box center [323, 189] width 647 height 379
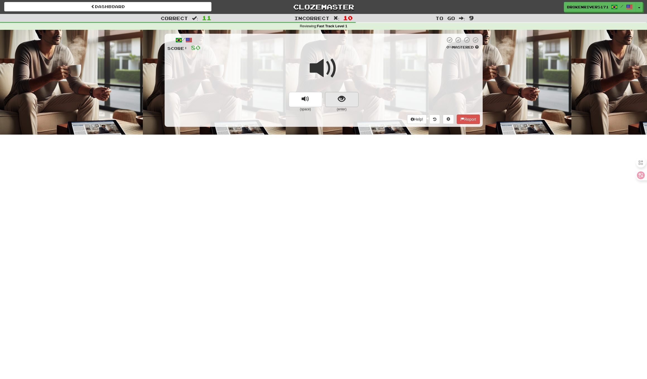
click at [351, 99] on button "show sentence" at bounding box center [341, 99] width 33 height 15
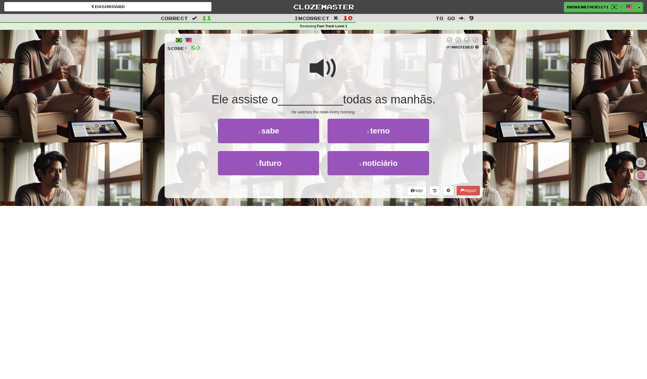
scroll to position [0, 0]
drag, startPoint x: 356, startPoint y: 226, endPoint x: 354, endPoint y: 219, distance: 7.9
click at [356, 226] on div "Dashboard Clozemaster BrokenRiver5171 / Toggle Dropdown Dashboard Leaderboard A…" at bounding box center [323, 189] width 647 height 379
click at [371, 172] on button "4 . noticiário" at bounding box center [378, 164] width 101 height 24
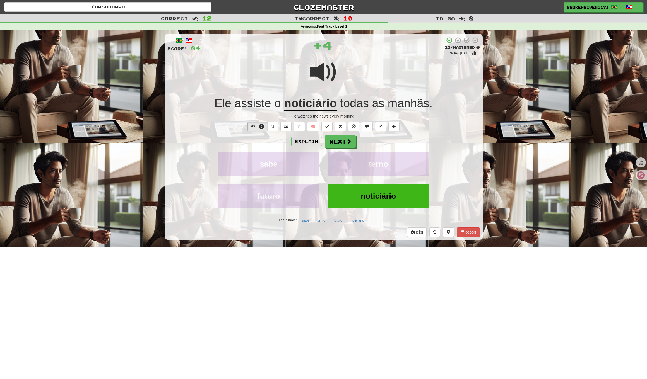
click at [333, 135] on div "Explain Next" at bounding box center [323, 141] width 313 height 13
click at [337, 140] on button "Next" at bounding box center [340, 141] width 31 height 13
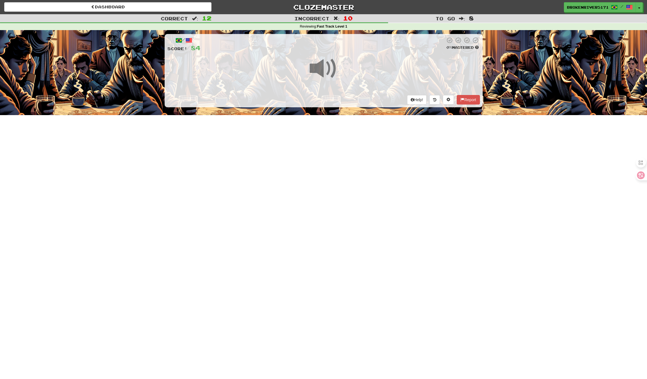
scroll to position [0, 0]
click at [338, 201] on div "Dashboard Clozemaster BrokenRiver5171 / Toggle Dropdown Dashboard Leaderboard A…" at bounding box center [323, 189] width 647 height 379
click at [346, 178] on div "Dashboard Clozemaster BrokenRiver5171 / Toggle Dropdown Dashboard Leaderboard A…" at bounding box center [323, 189] width 647 height 379
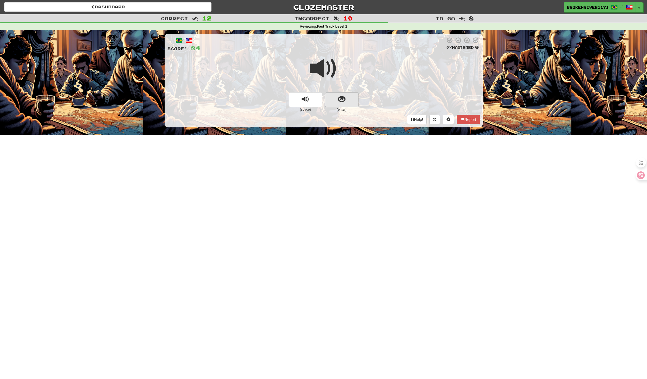
click at [343, 98] on span "show sentence" at bounding box center [342, 100] width 8 height 8
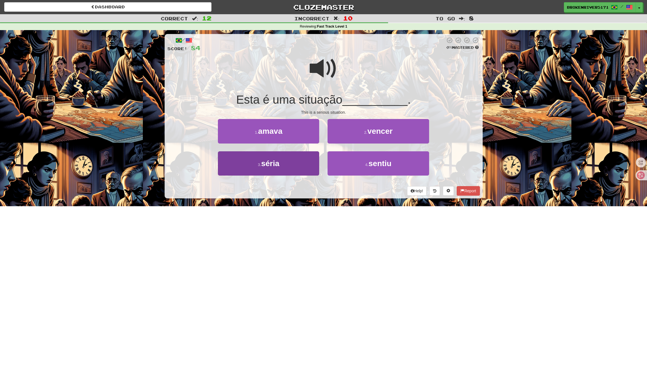
click at [289, 163] on button "3 . séria" at bounding box center [268, 164] width 101 height 24
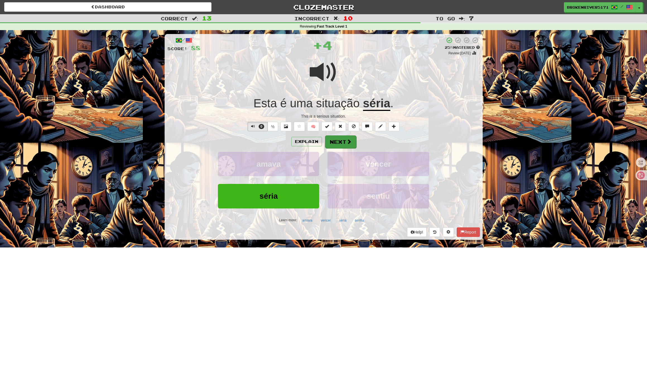
click at [339, 140] on button "Next" at bounding box center [340, 142] width 31 height 13
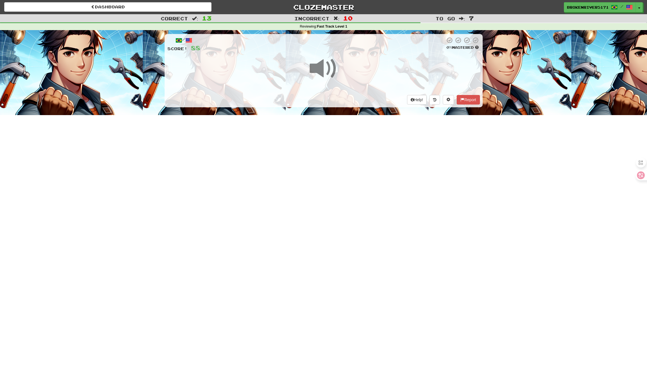
click at [323, 176] on div "Dashboard Clozemaster BrokenRiver5171 / Toggle Dropdown Dashboard Leaderboard A…" at bounding box center [323, 189] width 647 height 379
click at [333, 205] on div "Dashboard Clozemaster BrokenRiver5171 / Toggle Dropdown Dashboard Leaderboard A…" at bounding box center [323, 189] width 647 height 379
click at [344, 94] on div "/ Score: 88 0 % Mastered Help! Report" at bounding box center [324, 70] width 318 height 73
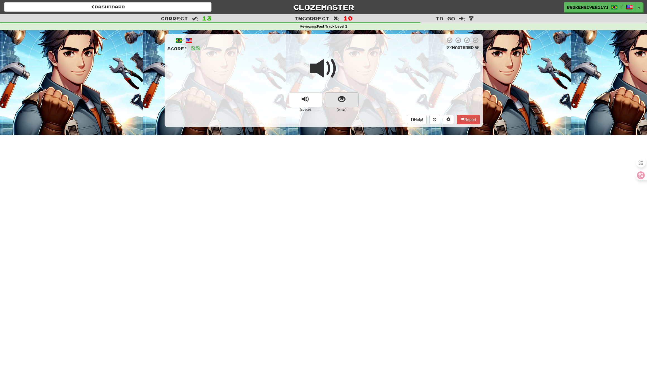
click at [344, 96] on span "show sentence" at bounding box center [342, 100] width 8 height 8
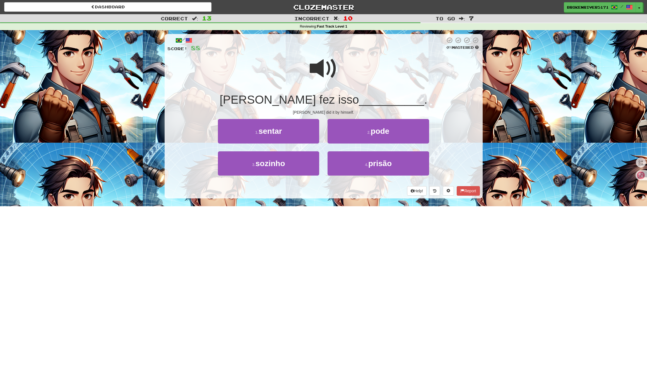
click at [324, 198] on div "/ Score: 88 0 % Mastered Tom fez isso __________ . Tom did it by himself. 1 . s…" at bounding box center [324, 118] width 318 height 176
click at [300, 168] on button "3 . sozinho" at bounding box center [268, 164] width 101 height 24
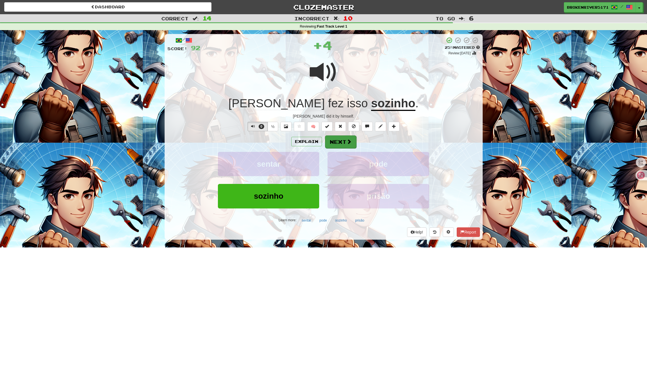
click at [339, 141] on button "Next" at bounding box center [340, 142] width 31 height 13
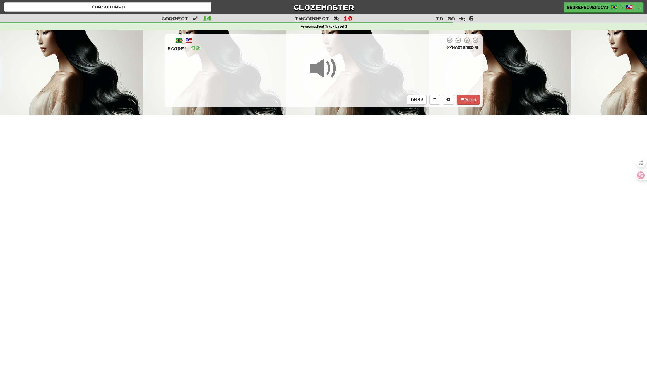
click at [338, 184] on div "Dashboard Clozemaster BrokenRiver5171 / Toggle Dropdown Dashboard Leaderboard A…" at bounding box center [323, 189] width 647 height 379
click at [335, 180] on div "Dashboard Clozemaster BrokenRiver5171 / Toggle Dropdown Dashboard Leaderboard A…" at bounding box center [323, 189] width 647 height 379
click at [336, 189] on div "Dashboard Clozemaster BrokenRiver5171 / Toggle Dropdown Dashboard Leaderboard A…" at bounding box center [323, 189] width 647 height 379
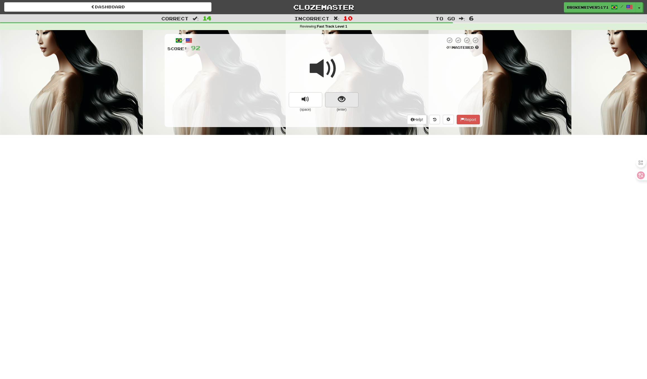
click at [352, 102] on button "show sentence" at bounding box center [341, 99] width 33 height 15
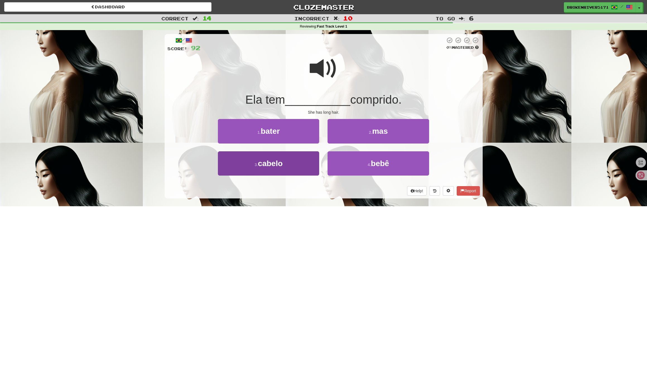
click at [298, 167] on button "3 . cabelo" at bounding box center [268, 164] width 101 height 24
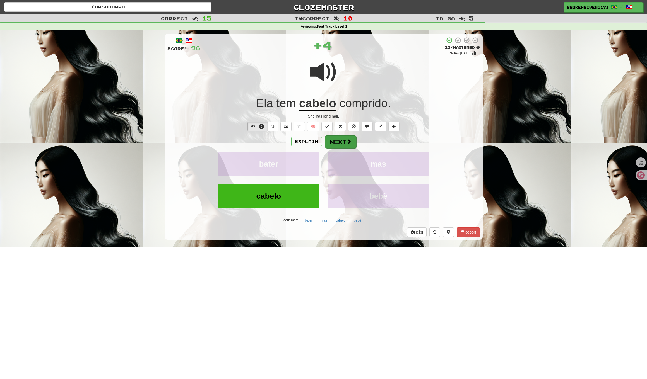
click at [338, 146] on button "Next" at bounding box center [340, 142] width 31 height 13
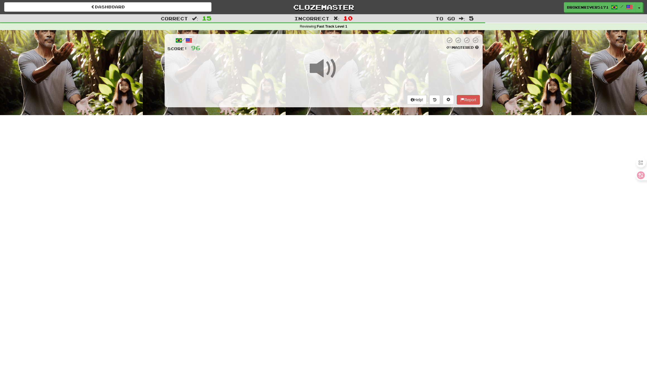
click at [332, 205] on div "Dashboard Clozemaster BrokenRiver5171 / Toggle Dropdown Dashboard Leaderboard A…" at bounding box center [323, 189] width 647 height 379
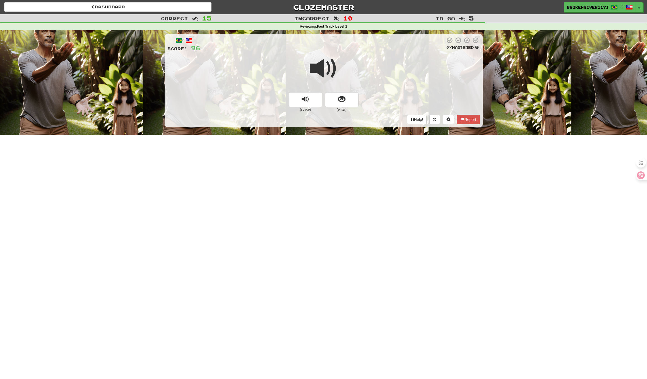
drag, startPoint x: 341, startPoint y: 100, endPoint x: 340, endPoint y: 107, distance: 7.0
click at [341, 100] on span "show sentence" at bounding box center [342, 100] width 8 height 8
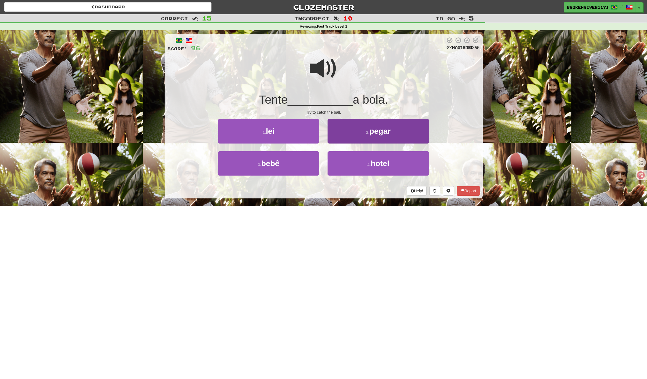
click at [348, 131] on button "2 . pegar" at bounding box center [378, 131] width 101 height 24
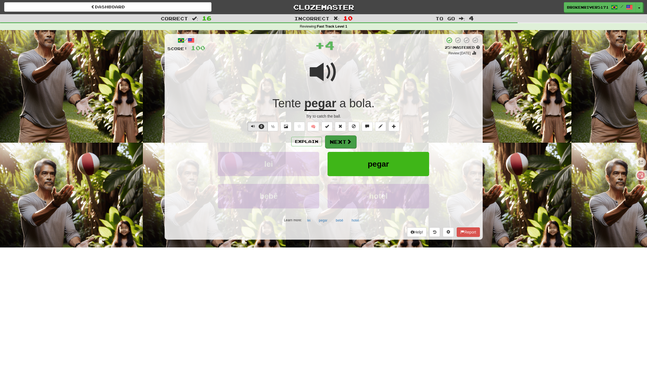
click at [340, 138] on button "Next" at bounding box center [340, 142] width 31 height 13
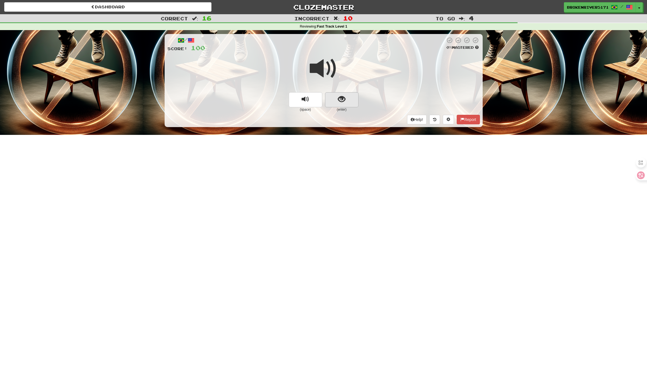
click at [349, 103] on button "show sentence" at bounding box center [341, 99] width 33 height 15
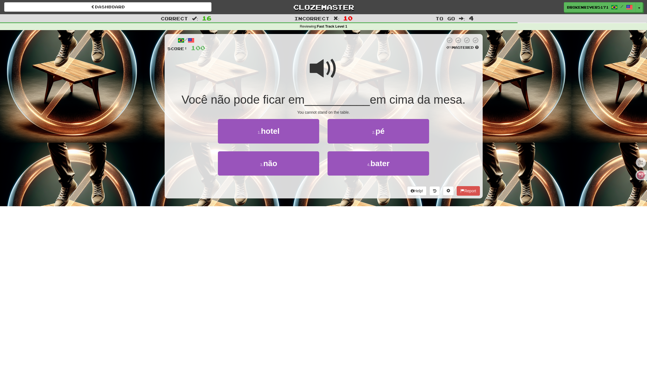
drag, startPoint x: 327, startPoint y: 220, endPoint x: 348, endPoint y: 185, distance: 40.5
click at [328, 219] on div "Dashboard Clozemaster BrokenRiver5171 / Toggle Dropdown Dashboard Leaderboard A…" at bounding box center [323, 189] width 647 height 379
click at [359, 132] on button "2 . pé" at bounding box center [378, 131] width 101 height 24
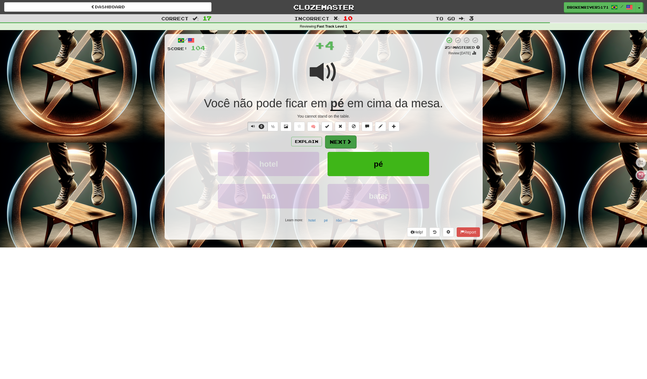
click at [340, 144] on button "Next" at bounding box center [340, 142] width 31 height 13
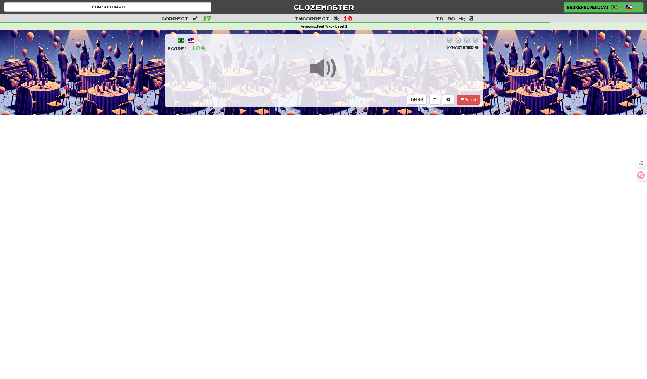
click at [345, 191] on div "Dashboard Clozemaster BrokenRiver5171 / Toggle Dropdown Dashboard Leaderboard A…" at bounding box center [323, 189] width 647 height 379
click at [335, 209] on div "Dashboard Clozemaster BrokenRiver5171 / Toggle Dropdown Dashboard Leaderboard A…" at bounding box center [323, 189] width 647 height 379
click at [343, 207] on div "Dashboard Clozemaster BrokenRiver5171 / Toggle Dropdown Dashboard Leaderboard A…" at bounding box center [323, 189] width 647 height 379
click at [326, 212] on div "Dashboard Clozemaster BrokenRiver5171 / Toggle Dropdown Dashboard Leaderboard A…" at bounding box center [323, 189] width 647 height 379
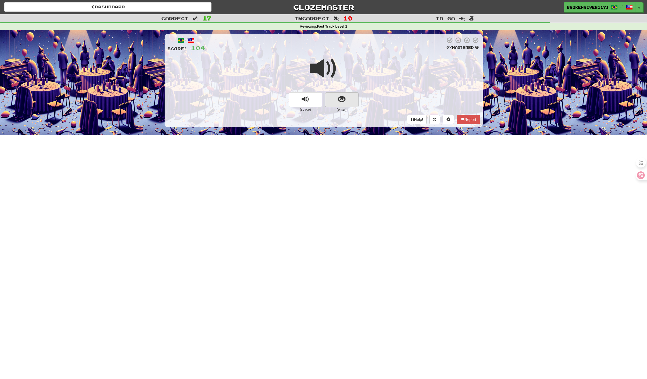
click at [336, 96] on button "show sentence" at bounding box center [341, 99] width 33 height 15
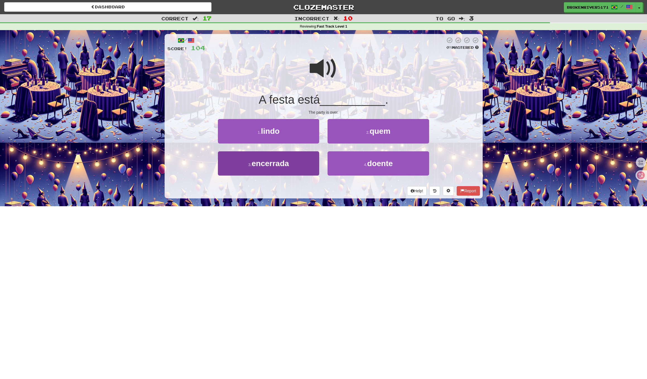
click at [309, 167] on button "3 . encerrada" at bounding box center [268, 164] width 101 height 24
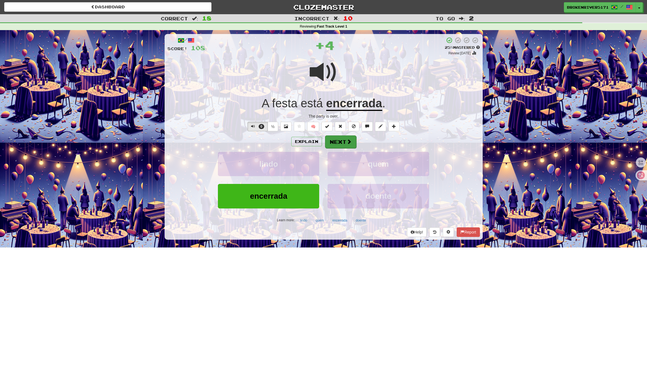
click at [347, 142] on span at bounding box center [349, 141] width 5 height 5
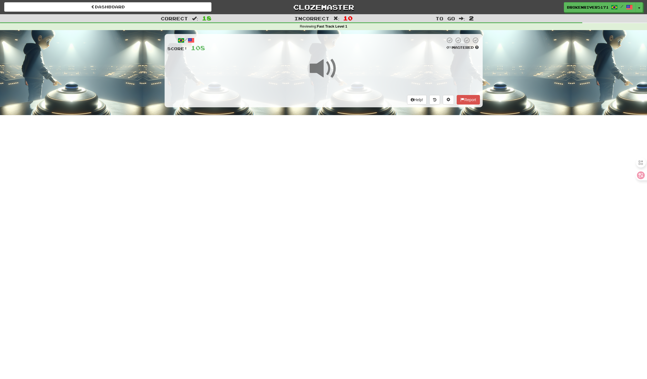
click at [346, 176] on div "Dashboard Clozemaster BrokenRiver5171 / Toggle Dropdown Dashboard Leaderboard A…" at bounding box center [323, 189] width 647 height 379
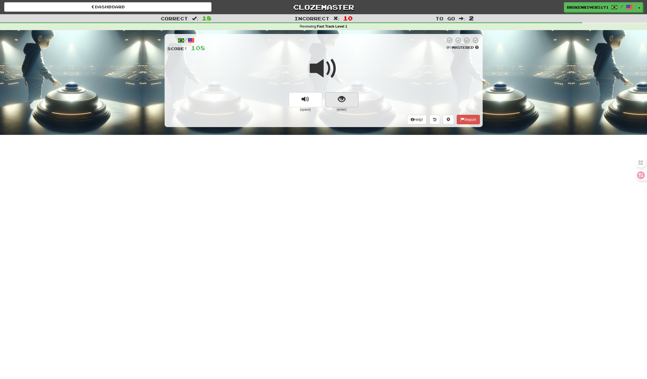
click at [336, 103] on button "show sentence" at bounding box center [341, 99] width 33 height 15
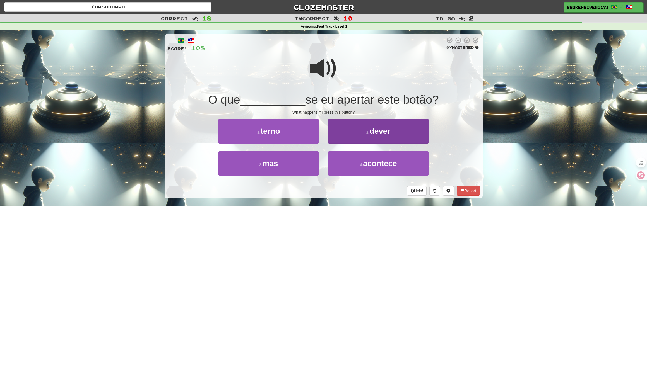
click at [375, 137] on button "2 . dever" at bounding box center [378, 131] width 101 height 24
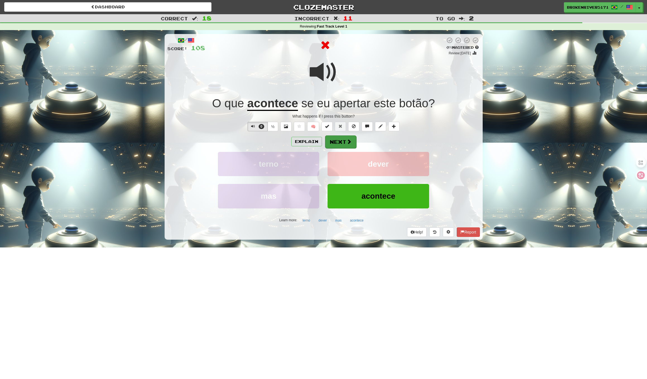
click at [334, 139] on button "Next" at bounding box center [340, 142] width 31 height 13
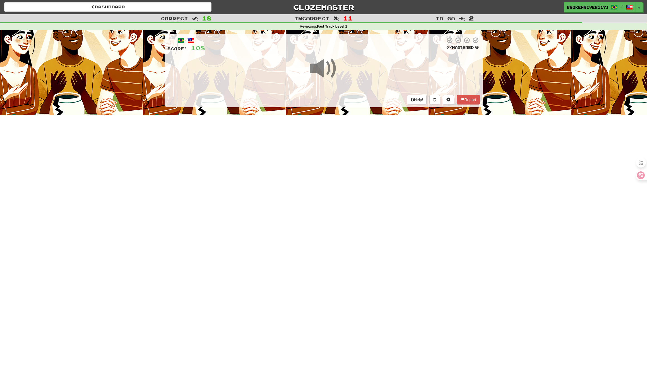
click at [353, 168] on div "Dashboard Clozemaster BrokenRiver5171 / Toggle Dropdown Dashboard Leaderboard A…" at bounding box center [323, 189] width 647 height 379
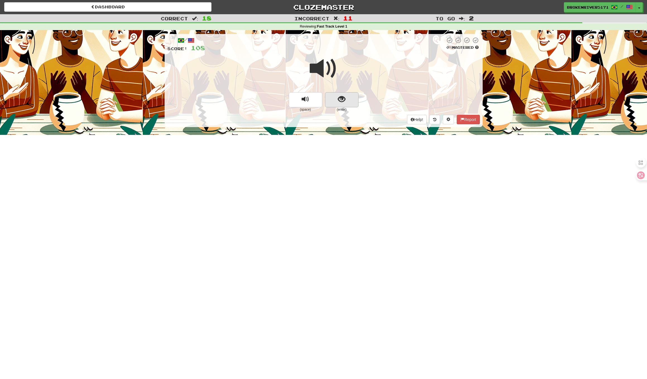
click at [347, 100] on button "show sentence" at bounding box center [341, 99] width 33 height 15
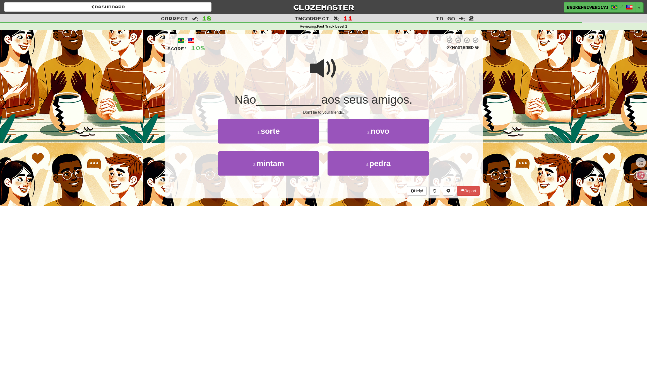
drag, startPoint x: 358, startPoint y: 191, endPoint x: 365, endPoint y: 185, distance: 9.3
click at [360, 189] on div "Help! Report" at bounding box center [323, 190] width 313 height 9
click at [365, 185] on div "/ Score: 108 0 % Mastered Não __________ aos seus amigos. Don't lie to your fri…" at bounding box center [324, 116] width 318 height 165
click at [366, 166] on small "4 ." at bounding box center [367, 165] width 3 height 4
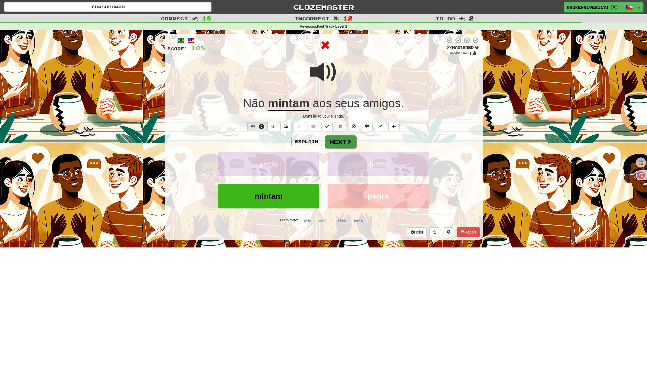
click at [344, 137] on button "Next" at bounding box center [340, 142] width 31 height 13
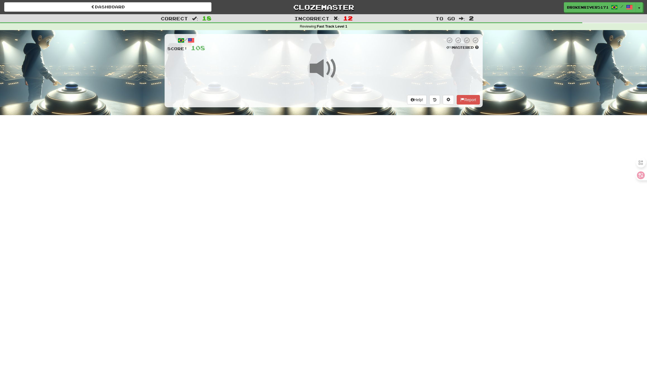
click at [362, 181] on div "Dashboard Clozemaster BrokenRiver5171 / Toggle Dropdown Dashboard Leaderboard A…" at bounding box center [323, 189] width 647 height 379
click at [373, 164] on div "Dashboard Clozemaster BrokenRiver5171 / Toggle Dropdown Dashboard Leaderboard A…" at bounding box center [323, 189] width 647 height 379
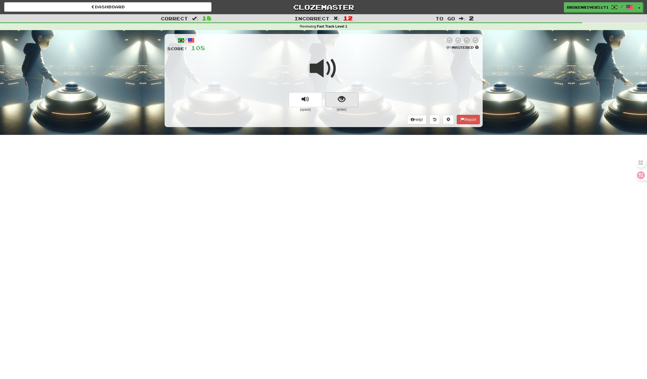
click at [338, 103] on button "show sentence" at bounding box center [341, 99] width 33 height 15
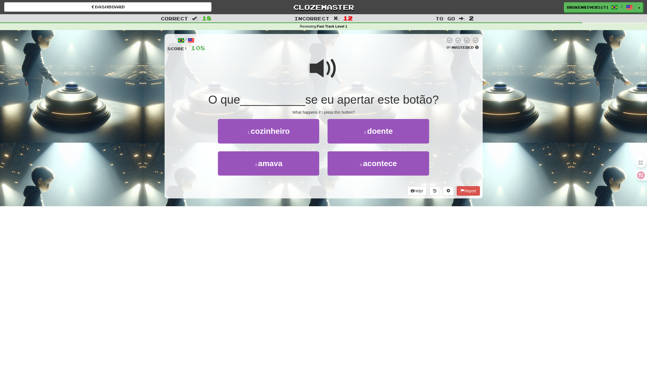
click at [331, 197] on div "/ Score: 108 0 % Mastered O que __________ se eu apertar este botão? What happe…" at bounding box center [324, 116] width 318 height 165
click at [336, 184] on div "/ Score: 108 0 % Mastered O que __________ se eu apertar este botão? What happe…" at bounding box center [324, 116] width 318 height 165
click at [355, 167] on button "4 . acontece" at bounding box center [378, 164] width 101 height 24
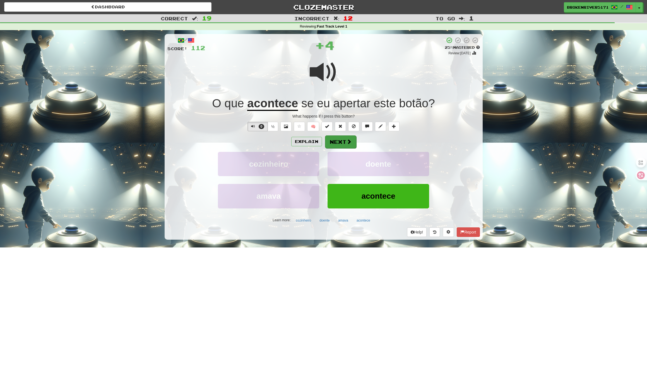
click at [344, 140] on button "Next" at bounding box center [340, 142] width 31 height 13
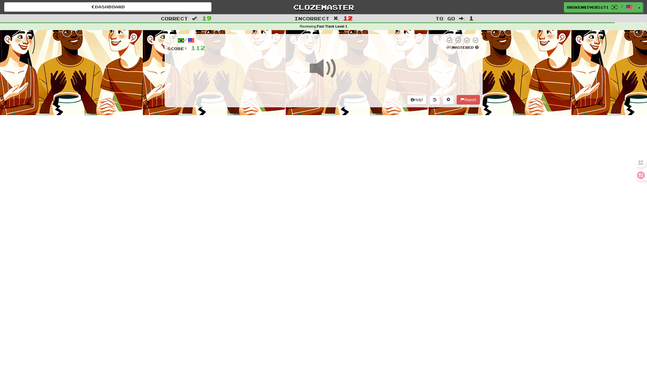
click at [346, 186] on div "Dashboard Clozemaster BrokenRiver5171 / Toggle Dropdown Dashboard Leaderboard A…" at bounding box center [323, 189] width 647 height 379
drag, startPoint x: 335, startPoint y: 177, endPoint x: 341, endPoint y: 173, distance: 6.7
click at [337, 176] on div "Dashboard Clozemaster BrokenRiver5171 / Toggle Dropdown Dashboard Leaderboard A…" at bounding box center [323, 189] width 647 height 379
click at [343, 172] on div "Dashboard Clozemaster BrokenRiver5171 / Toggle Dropdown Dashboard Leaderboard A…" at bounding box center [323, 189] width 647 height 379
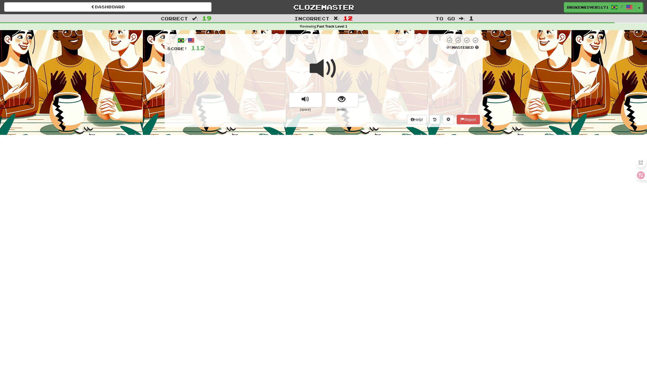
click at [351, 97] on button "show sentence" at bounding box center [341, 99] width 33 height 15
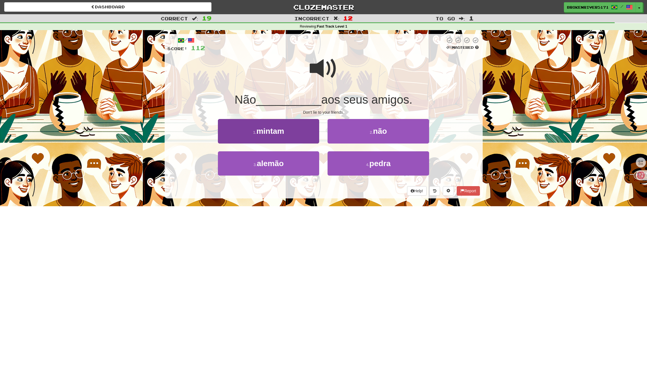
click at [295, 132] on button "1 . mintam" at bounding box center [268, 131] width 101 height 24
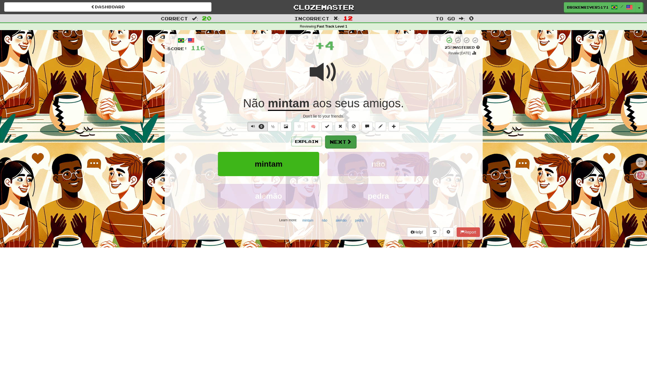
click at [330, 138] on button "Next" at bounding box center [340, 142] width 31 height 13
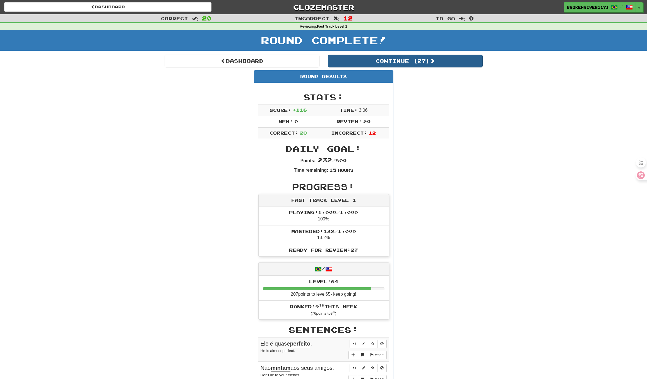
click at [376, 59] on button "Continue ( 27 )" at bounding box center [405, 61] width 155 height 13
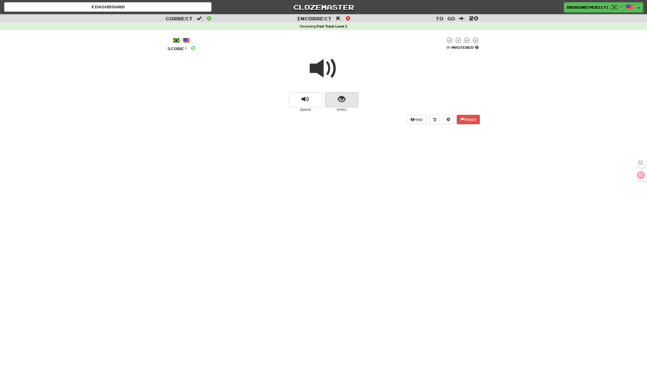
click at [350, 104] on button "show sentence" at bounding box center [341, 99] width 33 height 15
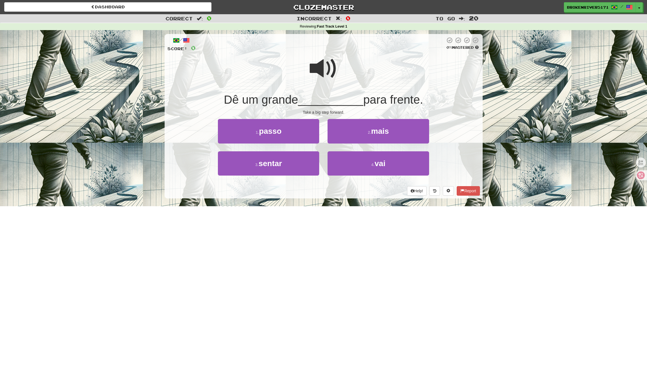
click at [333, 189] on div "Help! Report" at bounding box center [323, 190] width 313 height 9
click at [347, 167] on button "4 . vai" at bounding box center [378, 164] width 101 height 24
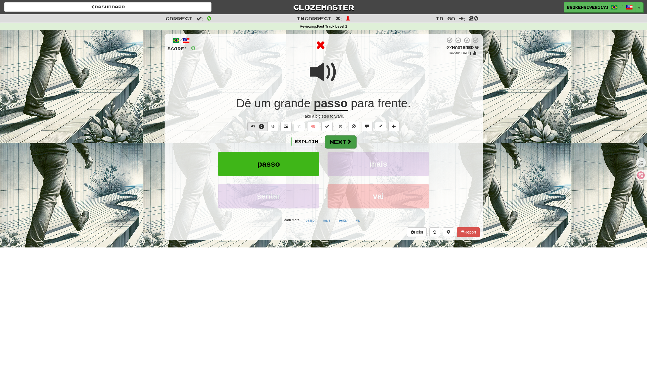
click at [340, 139] on button "Next" at bounding box center [340, 142] width 31 height 13
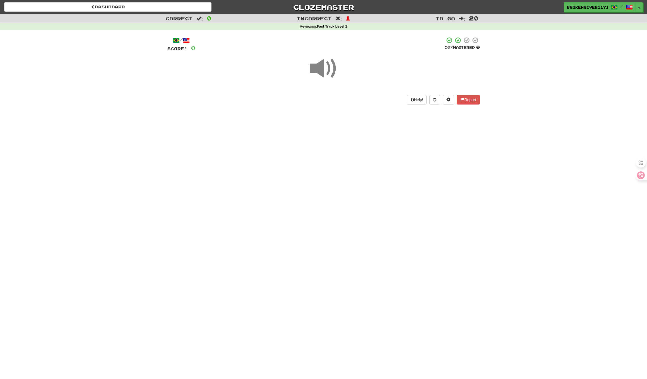
drag, startPoint x: 336, startPoint y: 181, endPoint x: 347, endPoint y: 164, distance: 20.5
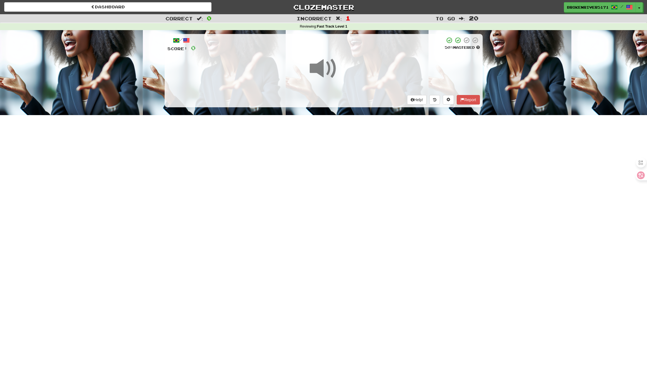
click at [336, 181] on div "Dashboard Clozemaster BrokenRiver5171 / Toggle Dropdown Dashboard Leaderboard A…" at bounding box center [323, 189] width 647 height 379
click at [347, 164] on div "Dashboard Clozemaster BrokenRiver5171 / Toggle Dropdown Dashboard Leaderboard A…" at bounding box center [323, 189] width 647 height 379
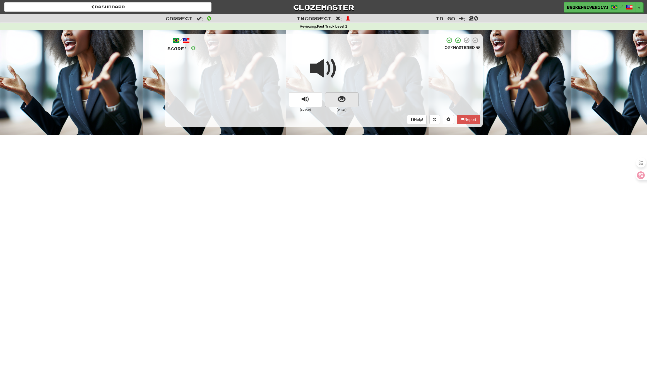
click at [333, 98] on button "show sentence" at bounding box center [341, 99] width 33 height 15
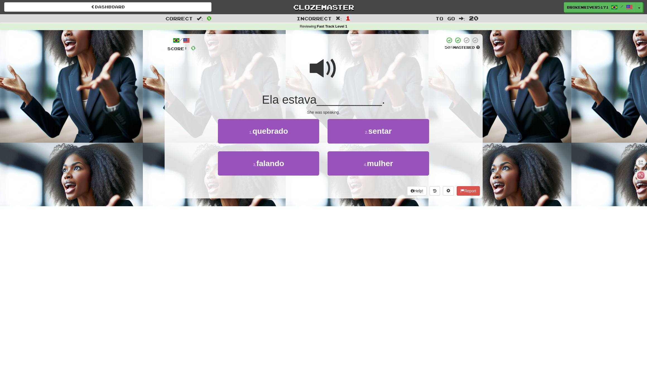
click at [337, 187] on div "Help! Report" at bounding box center [323, 190] width 313 height 9
click at [293, 163] on button "3 . falando" at bounding box center [268, 164] width 101 height 24
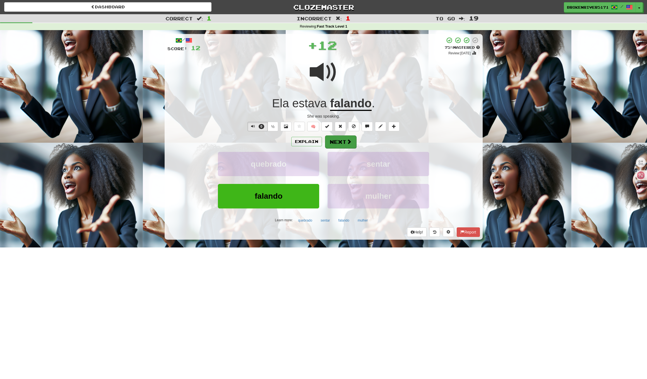
click at [341, 140] on button "Next" at bounding box center [340, 142] width 31 height 13
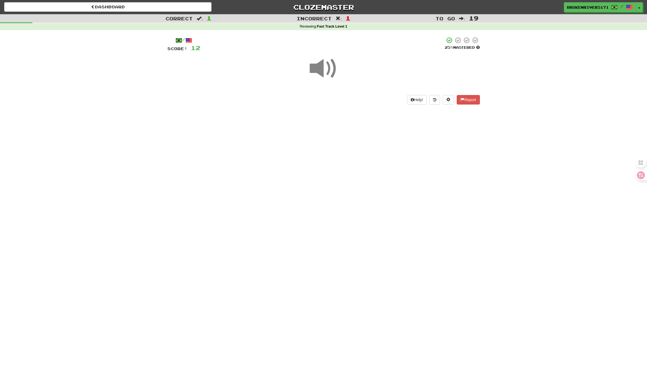
click at [341, 177] on div "Dashboard Clozemaster BrokenRiver5171 / Toggle Dropdown Dashboard Leaderboard A…" at bounding box center [323, 189] width 647 height 379
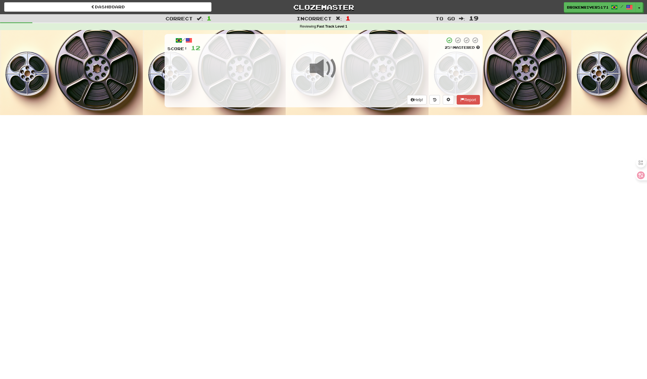
click at [335, 213] on div "Dashboard Clozemaster BrokenRiver5171 / Toggle Dropdown Dashboard Leaderboard A…" at bounding box center [323, 189] width 647 height 379
click at [323, 206] on div "Dashboard Clozemaster BrokenRiver5171 / Toggle Dropdown Dashboard Leaderboard A…" at bounding box center [323, 189] width 647 height 379
click at [341, 206] on div "Dashboard Clozemaster BrokenRiver5171 / Toggle Dropdown Dashboard Leaderboard A…" at bounding box center [323, 189] width 647 height 379
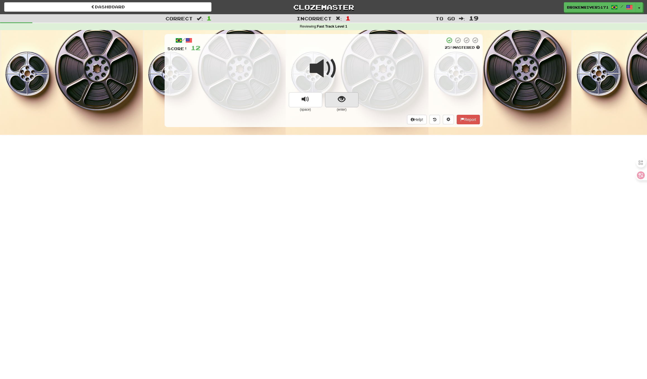
click at [345, 96] on span "show sentence" at bounding box center [342, 100] width 8 height 8
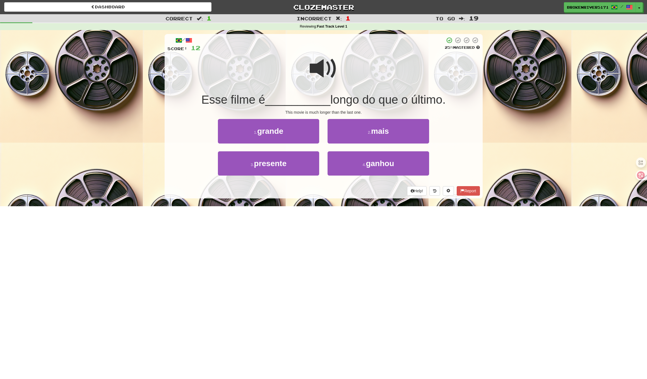
click at [324, 194] on div "Help! Report" at bounding box center [323, 190] width 313 height 9
drag, startPoint x: 308, startPoint y: 138, endPoint x: 389, endPoint y: 136, distance: 81.0
click at [388, 136] on div "1 . grande 2 . mais" at bounding box center [323, 135] width 329 height 32
click at [389, 136] on button "2 . mais" at bounding box center [378, 131] width 101 height 24
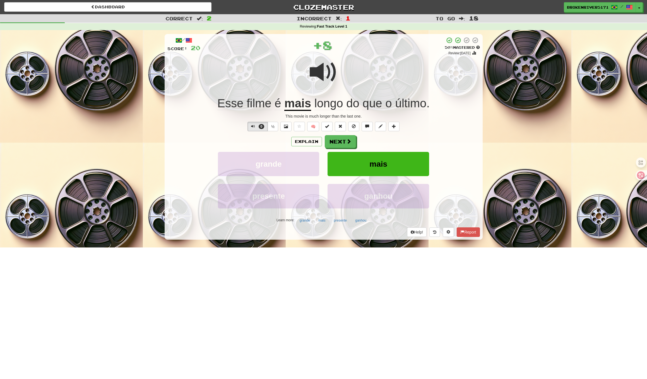
click at [348, 135] on div "Explain Next" at bounding box center [323, 141] width 313 height 13
click at [350, 141] on span at bounding box center [349, 141] width 5 height 5
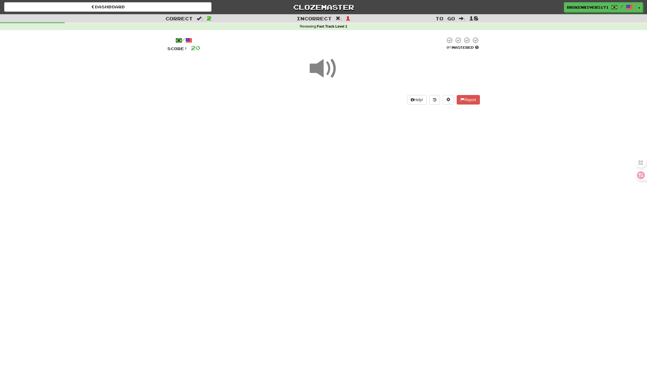
click at [356, 172] on div "Dashboard Clozemaster BrokenRiver5171 / Toggle Dropdown Dashboard Leaderboard A…" at bounding box center [323, 189] width 647 height 379
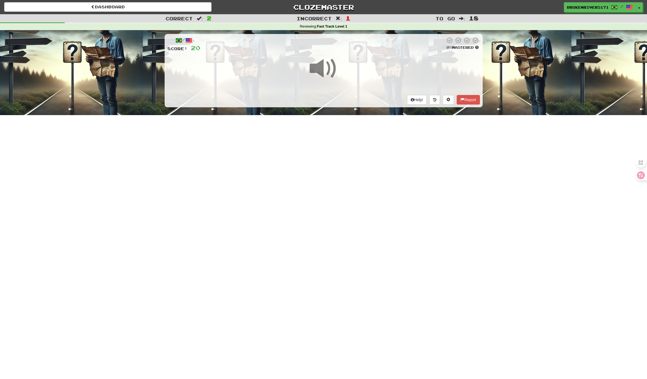
click at [336, 242] on div "Dashboard Clozemaster BrokenRiver5171 / Toggle Dropdown Dashboard Leaderboard A…" at bounding box center [323, 189] width 647 height 379
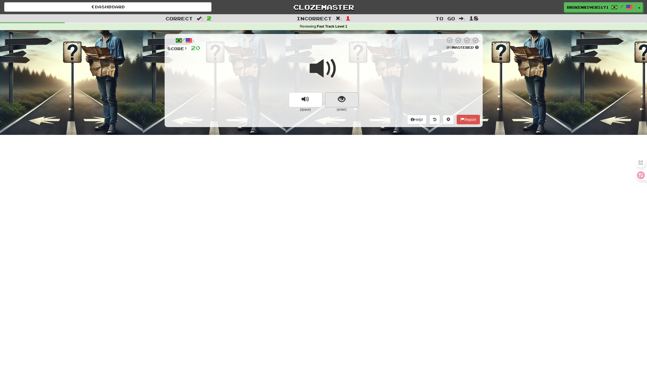
click at [340, 96] on span "show sentence" at bounding box center [342, 100] width 8 height 8
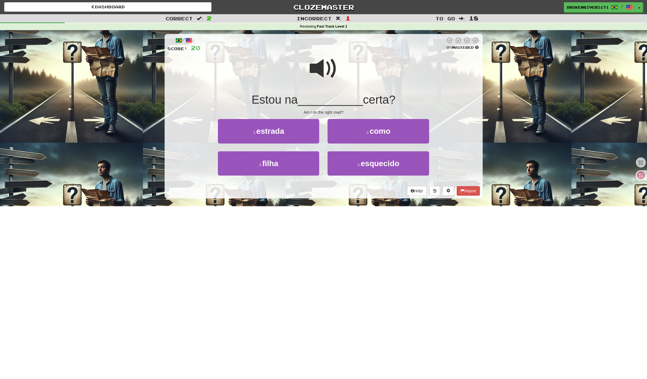
click at [318, 185] on div "/ Score: 20 0 % Mastered Estou na __________ certa? Am I on the right road? 1 .…" at bounding box center [324, 116] width 318 height 165
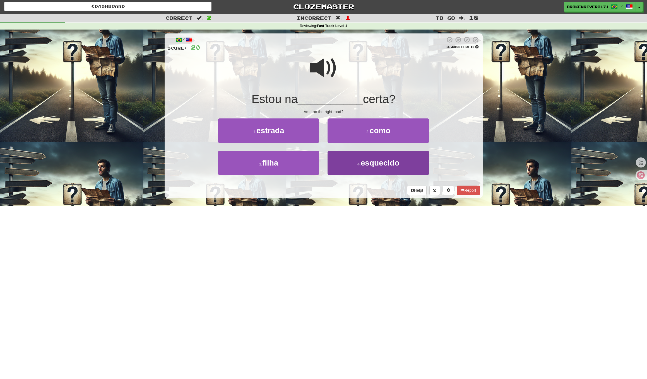
click at [346, 168] on button "4 . esquecido" at bounding box center [378, 163] width 101 height 24
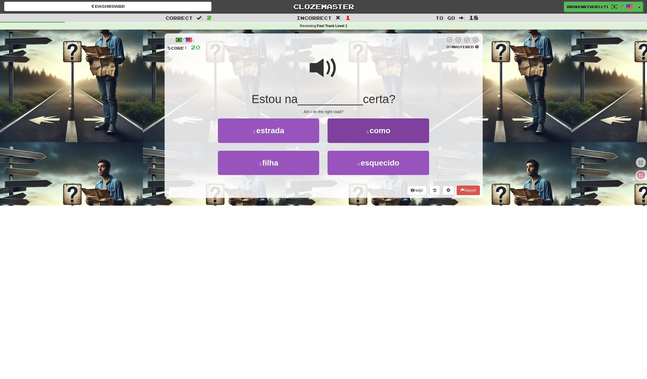
scroll to position [0, 0]
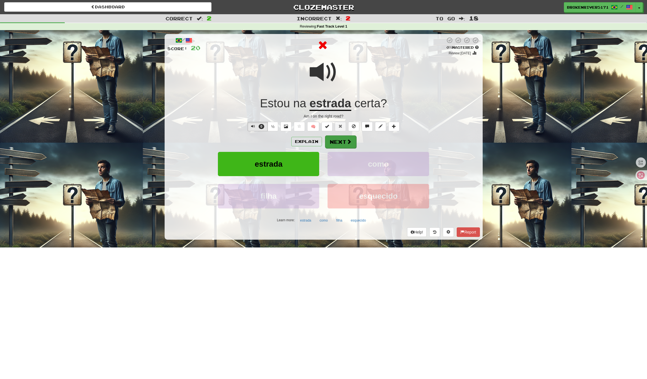
click at [339, 145] on button "Next" at bounding box center [340, 142] width 31 height 13
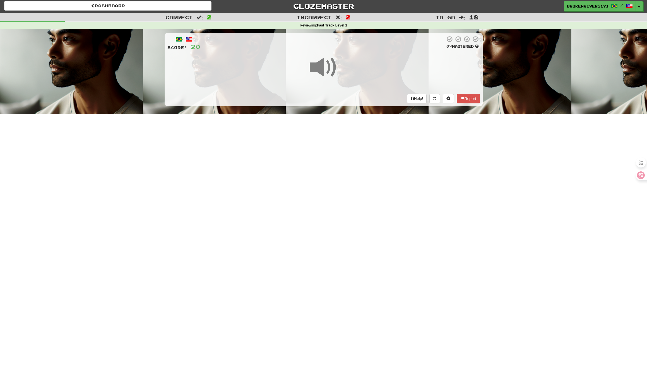
click at [343, 192] on div "Dashboard Clozemaster BrokenRiver5171 / Toggle Dropdown Dashboard Leaderboard A…" at bounding box center [323, 188] width 647 height 379
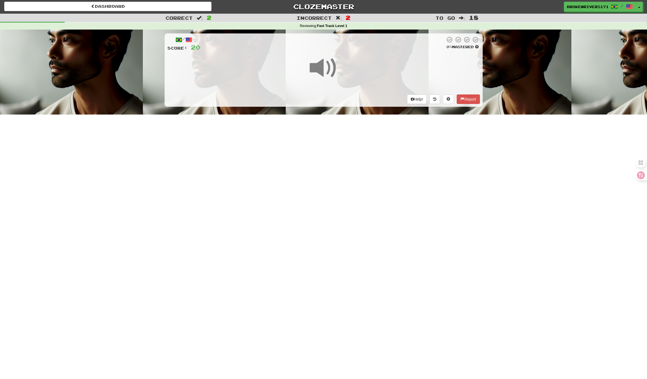
scroll to position [1, 0]
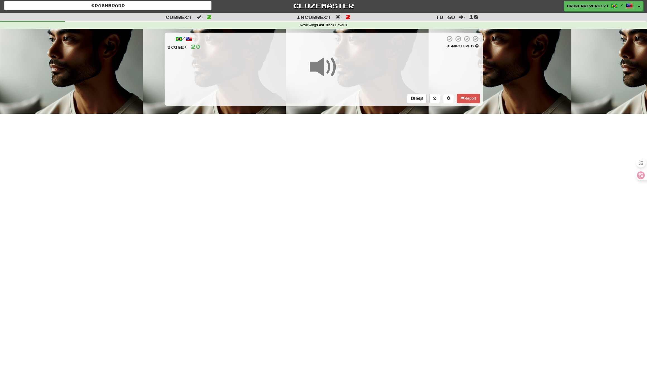
click at [341, 199] on div "Dashboard Clozemaster BrokenRiver5171 / Toggle Dropdown Dashboard Leaderboard A…" at bounding box center [323, 188] width 647 height 379
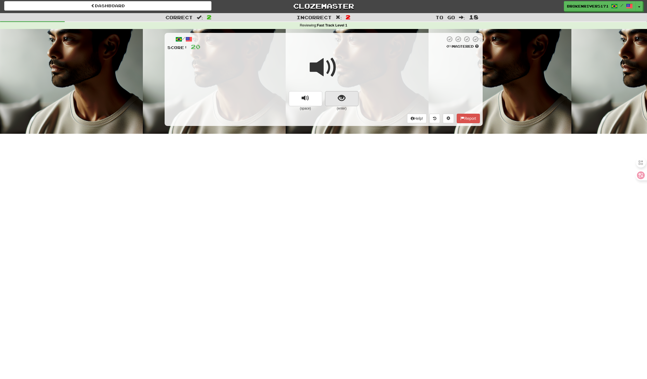
click at [349, 95] on button "show sentence" at bounding box center [341, 98] width 33 height 15
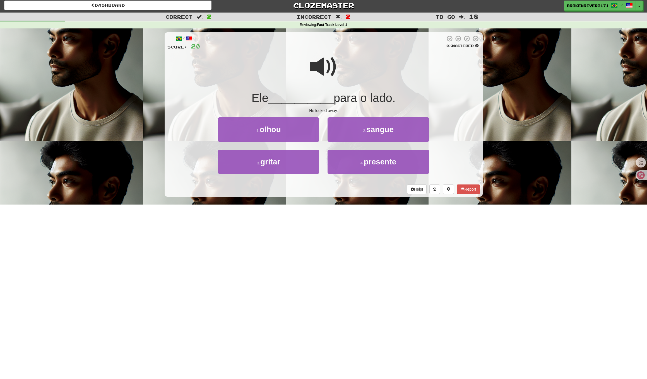
scroll to position [2, 0]
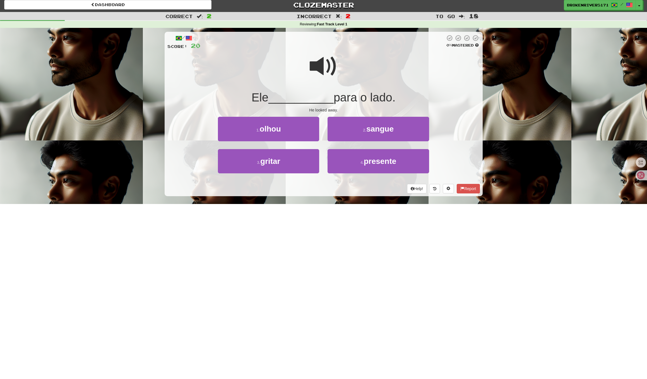
click at [319, 193] on div "/ Score: 20 0 % Mastered Ele __________ para o lado. He looked away. 1 . olhou …" at bounding box center [324, 114] width 318 height 165
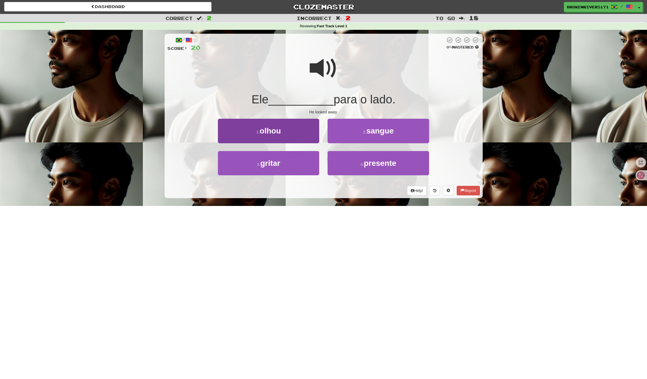
click at [300, 132] on button "1 . olhou" at bounding box center [268, 131] width 101 height 24
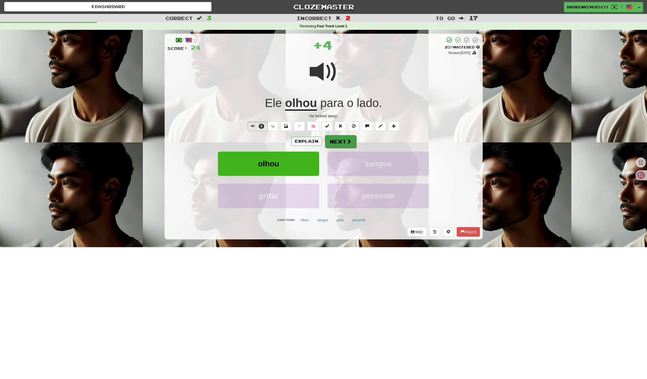
scroll to position [1, 0]
drag, startPoint x: 339, startPoint y: 145, endPoint x: 341, endPoint y: 125, distance: 20.2
click at [340, 136] on button "Next" at bounding box center [340, 141] width 31 height 13
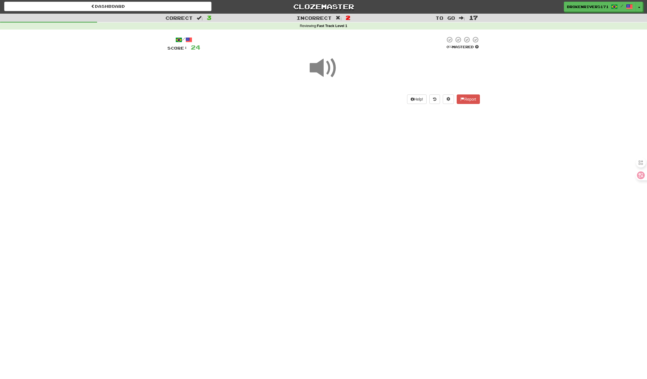
click at [341, 125] on div "Dashboard Clozemaster BrokenRiver5171 / Toggle Dropdown Dashboard Leaderboard A…" at bounding box center [323, 188] width 647 height 379
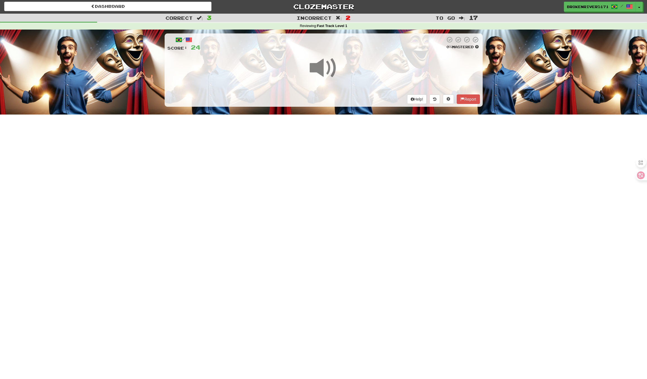
scroll to position [0, 0]
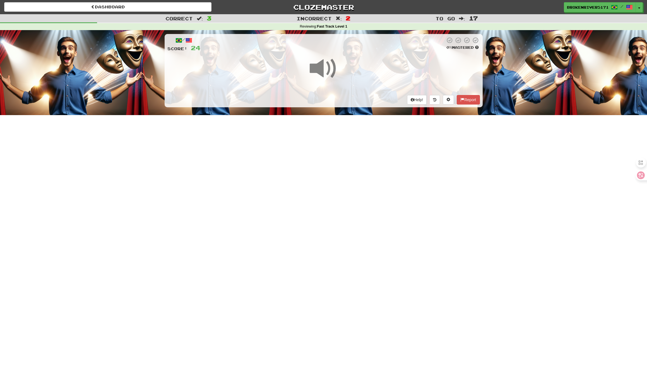
click at [315, 208] on div "Dashboard Clozemaster BrokenRiver5171 / Toggle Dropdown Dashboard Leaderboard A…" at bounding box center [323, 189] width 647 height 379
click at [324, 194] on div "Dashboard Clozemaster BrokenRiver5171 / Toggle Dropdown Dashboard Leaderboard A…" at bounding box center [323, 189] width 647 height 379
click at [329, 212] on div "Dashboard Clozemaster BrokenRiver5171 / Toggle Dropdown Dashboard Leaderboard A…" at bounding box center [323, 189] width 647 height 379
click at [346, 199] on div "Dashboard Clozemaster BrokenRiver5171 / Toggle Dropdown Dashboard Leaderboard A…" at bounding box center [323, 189] width 647 height 379
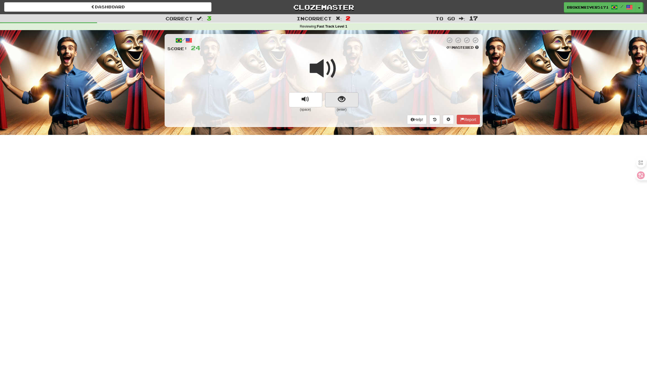
click at [347, 97] on button "show sentence" at bounding box center [341, 99] width 33 height 15
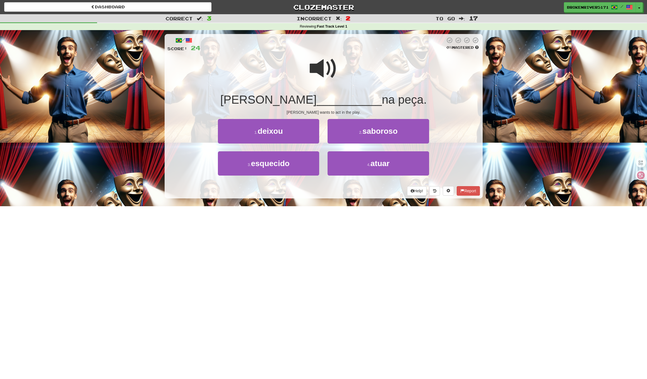
click at [334, 195] on div "/ Score: 24 0 % Mastered Liam quer __________ na peça. Liam wants to act in the…" at bounding box center [324, 116] width 318 height 165
drag, startPoint x: 334, startPoint y: 194, endPoint x: 362, endPoint y: 188, distance: 28.9
click at [334, 194] on div "Help! Report" at bounding box center [323, 190] width 313 height 9
click at [304, 157] on button "3 . esquecido" at bounding box center [268, 164] width 101 height 24
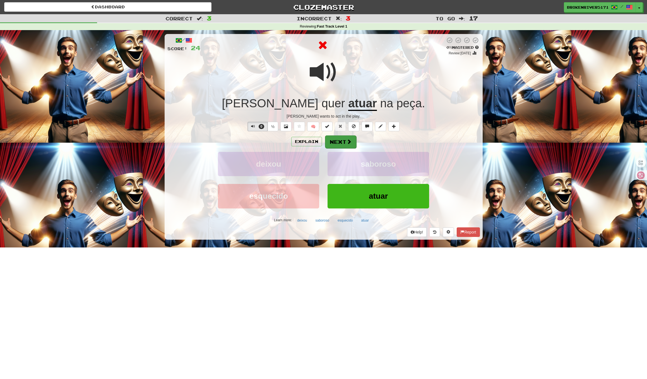
click at [333, 139] on button "Next" at bounding box center [340, 142] width 31 height 13
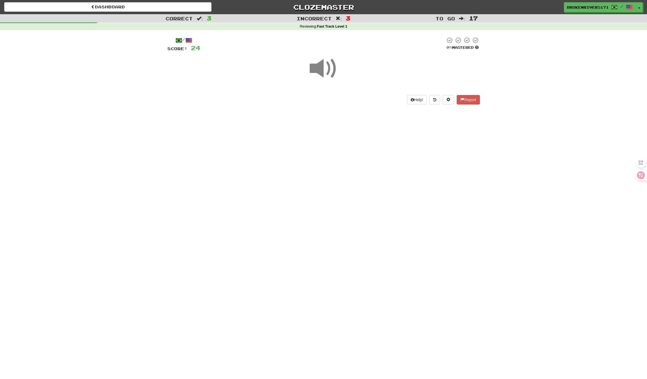
drag, startPoint x: 328, startPoint y: 179, endPoint x: 340, endPoint y: 166, distance: 17.8
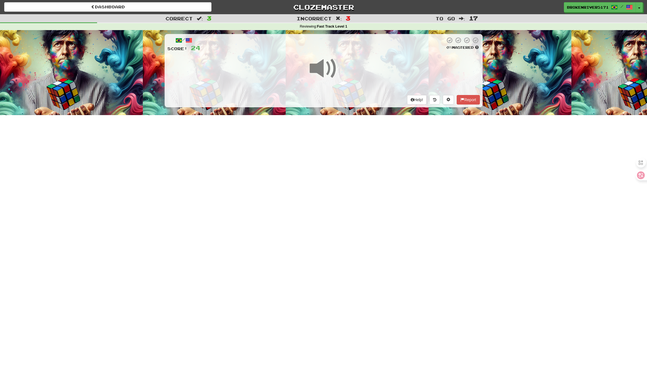
click at [329, 177] on div "Dashboard Clozemaster BrokenRiver5171 / Toggle Dropdown Dashboard Leaderboard A…" at bounding box center [323, 189] width 647 height 379
click at [340, 166] on div "Dashboard Clozemaster BrokenRiver5171 / Toggle Dropdown Dashboard Leaderboard A…" at bounding box center [323, 189] width 647 height 379
click at [326, 180] on div "Dashboard Clozemaster BrokenRiver5171 / Toggle Dropdown Dashboard Leaderboard A…" at bounding box center [323, 189] width 647 height 379
click at [340, 173] on div "Dashboard Clozemaster BrokenRiver5171 / Toggle Dropdown Dashboard Leaderboard A…" at bounding box center [323, 189] width 647 height 379
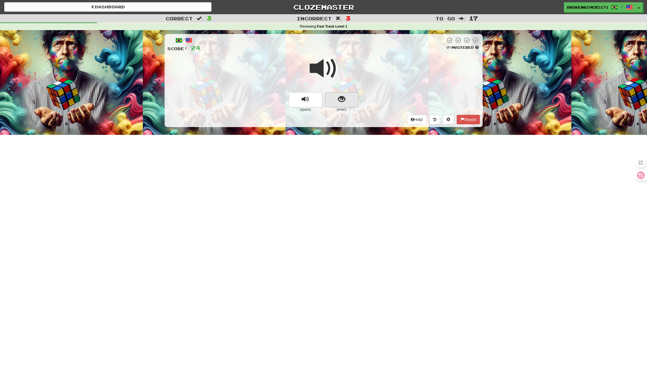
click at [344, 103] on button "show sentence" at bounding box center [341, 99] width 33 height 15
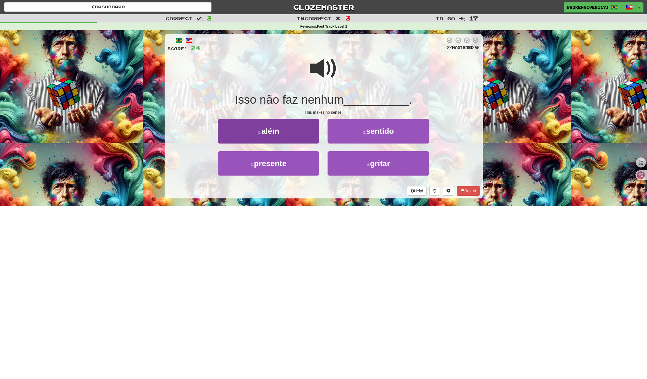
click at [294, 134] on button "1 . além" at bounding box center [268, 131] width 101 height 24
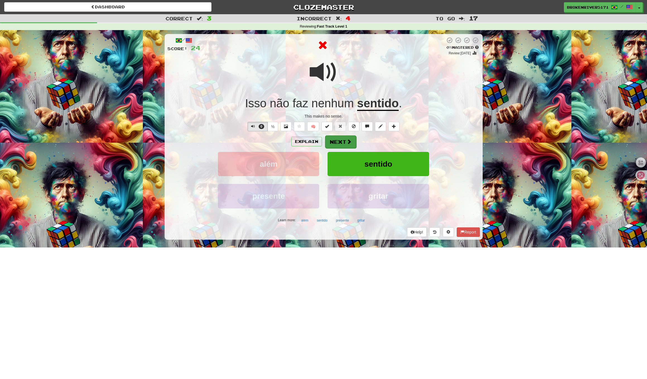
click at [341, 138] on button "Next" at bounding box center [340, 142] width 31 height 13
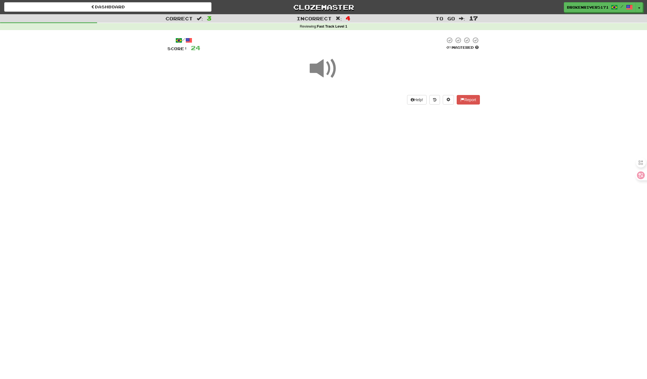
click at [330, 158] on div "Dashboard Clozemaster BrokenRiver5171 / Toggle Dropdown Dashboard Leaderboard A…" at bounding box center [323, 189] width 647 height 379
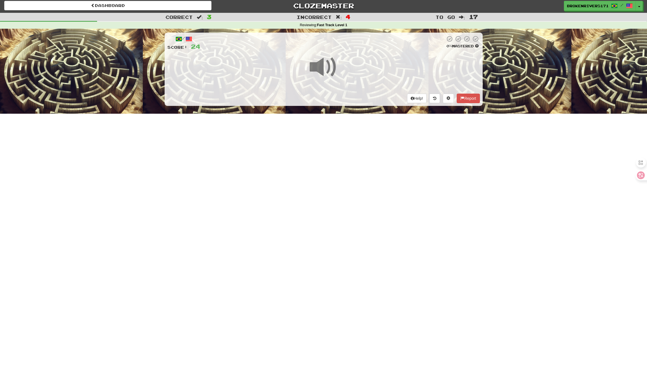
scroll to position [1, 0]
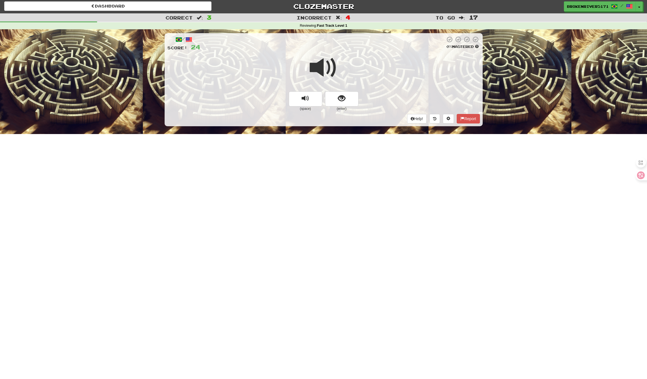
click at [346, 90] on div at bounding box center [323, 72] width 313 height 40
click at [343, 101] on span "show sentence" at bounding box center [342, 99] width 8 height 8
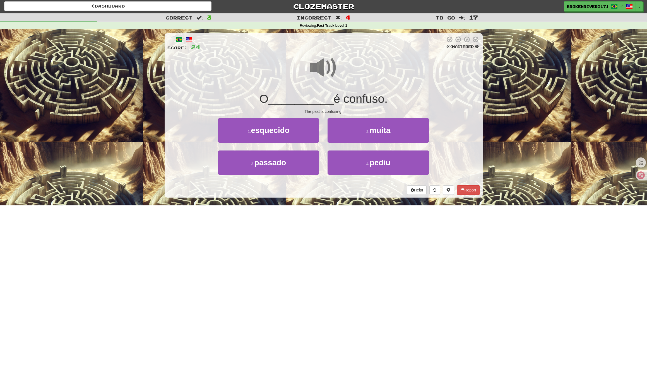
click at [328, 186] on div "Help! Report" at bounding box center [323, 190] width 313 height 9
click at [353, 127] on button "2 . muita" at bounding box center [378, 130] width 101 height 24
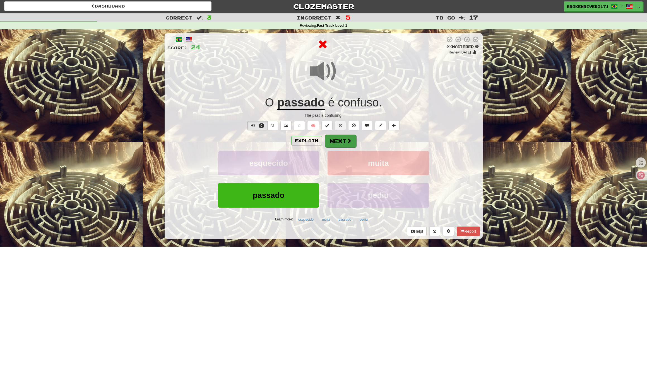
click at [328, 137] on button "Next" at bounding box center [340, 141] width 31 height 13
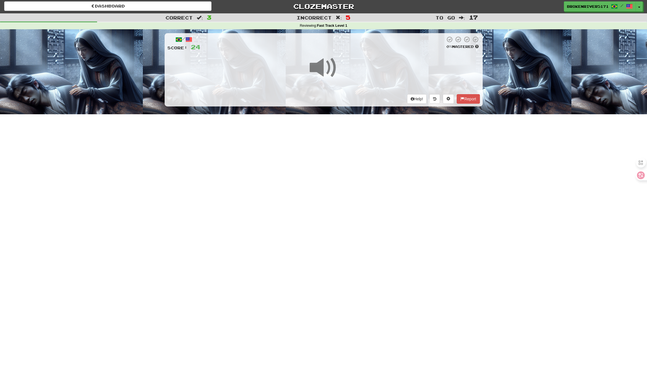
click at [359, 184] on div "Dashboard Clozemaster BrokenRiver5171 / Toggle Dropdown Dashboard Leaderboard A…" at bounding box center [323, 188] width 647 height 379
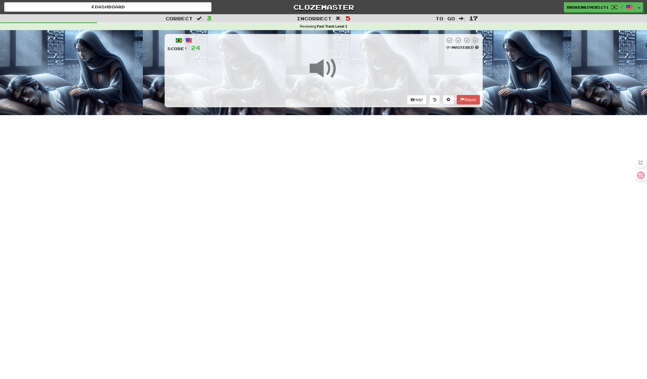
scroll to position [1, 0]
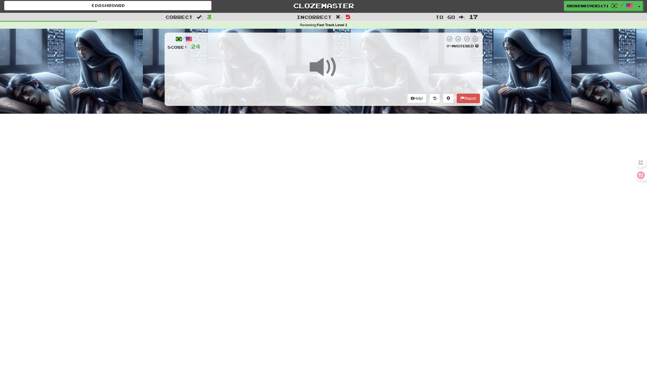
click at [328, 229] on div "Dashboard Clozemaster BrokenRiver5171 / Toggle Dropdown Dashboard Leaderboard A…" at bounding box center [323, 188] width 647 height 379
click at [331, 216] on div "Dashboard Clozemaster BrokenRiver5171 / Toggle Dropdown Dashboard Leaderboard A…" at bounding box center [323, 188] width 647 height 379
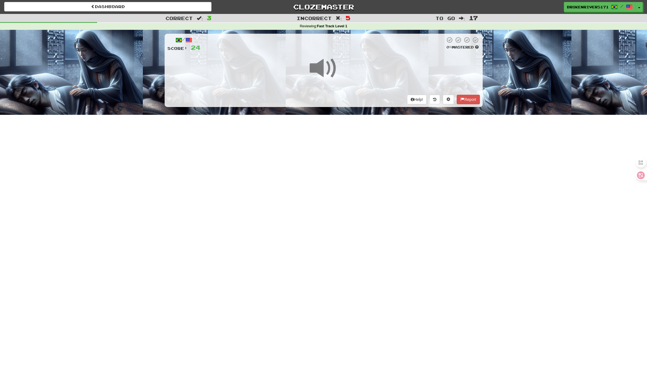
scroll to position [0, 0]
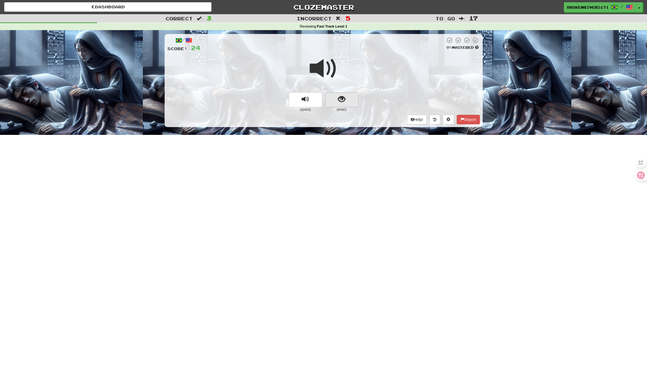
click at [344, 100] on span "show sentence" at bounding box center [342, 100] width 8 height 8
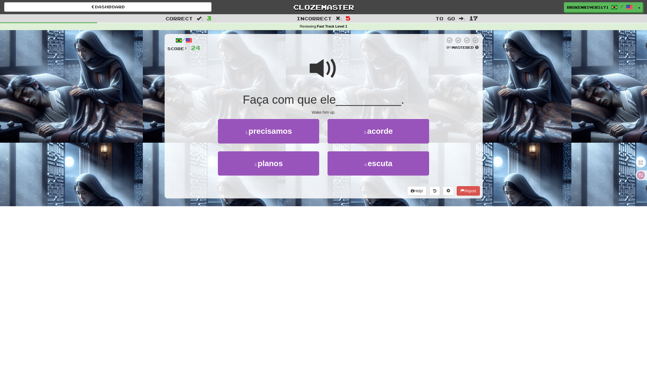
click at [322, 212] on div "Dashboard Clozemaster BrokenRiver5171 / Toggle Dropdown Dashboard Leaderboard A…" at bounding box center [323, 189] width 647 height 379
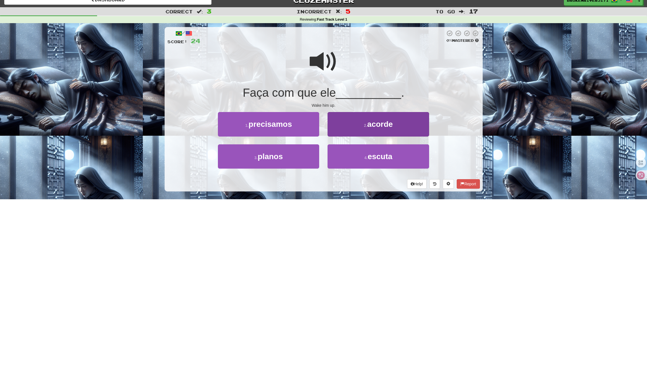
click at [351, 122] on button "2 . acorde" at bounding box center [378, 124] width 101 height 24
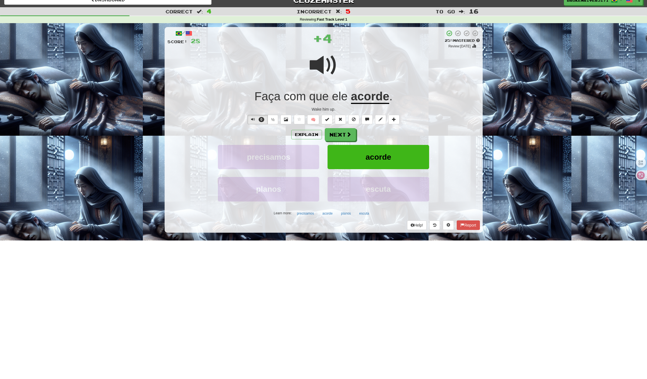
scroll to position [8, 0]
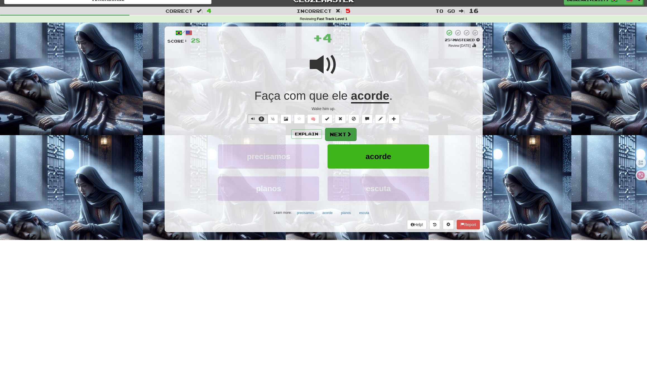
click at [347, 134] on span at bounding box center [349, 134] width 5 height 5
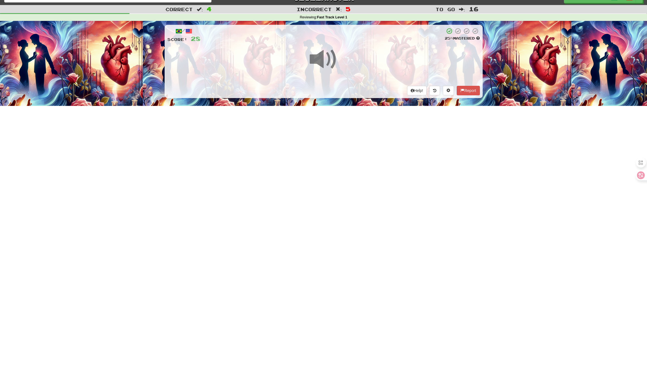
scroll to position [9, 0]
click at [330, 211] on div "Dashboard Clozemaster BrokenRiver5171 / Toggle Dropdown Dashboard Leaderboard A…" at bounding box center [323, 180] width 647 height 379
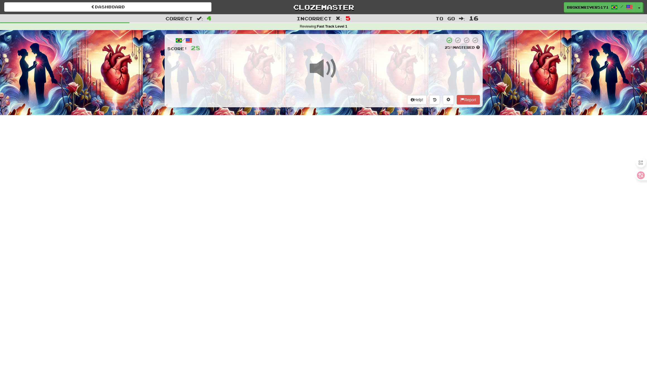
scroll to position [0, 0]
click at [335, 182] on div "Dashboard Clozemaster BrokenRiver5171 / Toggle Dropdown Dashboard Leaderboard A…" at bounding box center [323, 189] width 647 height 379
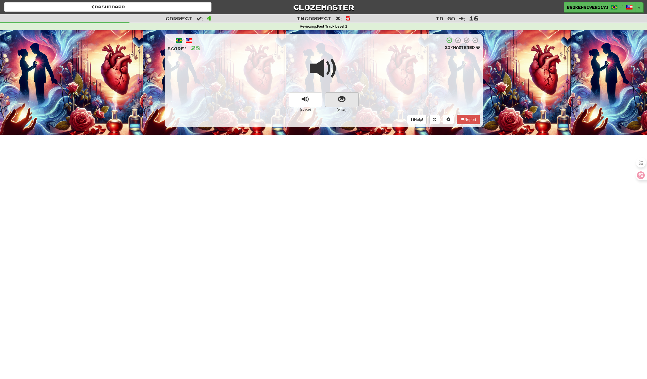
click at [346, 94] on button "show sentence" at bounding box center [341, 99] width 33 height 15
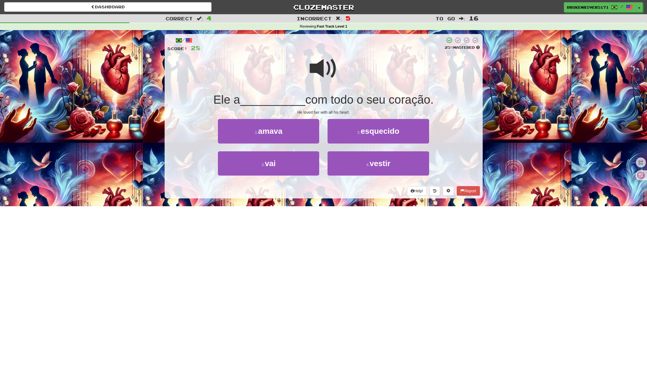
drag, startPoint x: 333, startPoint y: 187, endPoint x: 345, endPoint y: 187, distance: 11.7
click at [337, 187] on div "Help! Report" at bounding box center [323, 190] width 313 height 9
drag, startPoint x: 348, startPoint y: 187, endPoint x: 352, endPoint y: 175, distance: 13.3
click at [349, 186] on div "Help! Report" at bounding box center [323, 190] width 313 height 9
click at [354, 166] on button "4 . vestir" at bounding box center [378, 164] width 101 height 24
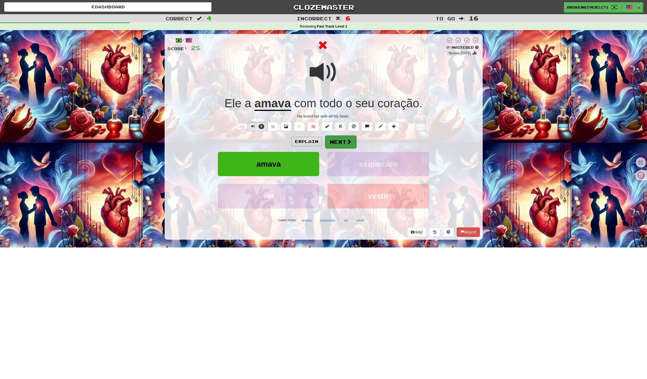
click at [329, 140] on button "Next" at bounding box center [340, 142] width 31 height 13
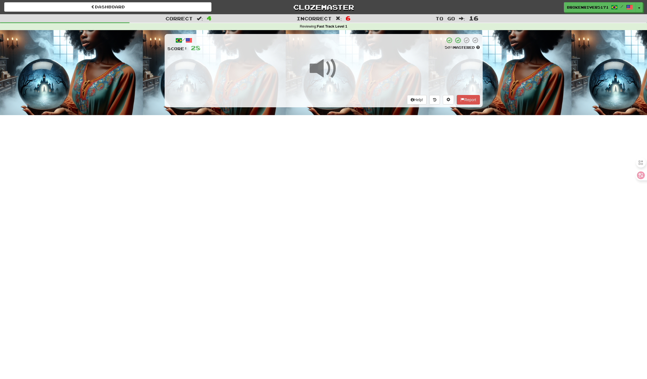
click at [337, 179] on div "Dashboard Clozemaster BrokenRiver5171 / Toggle Dropdown Dashboard Leaderboard A…" at bounding box center [323, 189] width 647 height 379
click at [345, 158] on div "Dashboard Clozemaster BrokenRiver5171 / Toggle Dropdown Dashboard Leaderboard A…" at bounding box center [323, 189] width 647 height 379
click at [356, 153] on div "Dashboard Clozemaster BrokenRiver5171 / Toggle Dropdown Dashboard Leaderboard A…" at bounding box center [323, 189] width 647 height 379
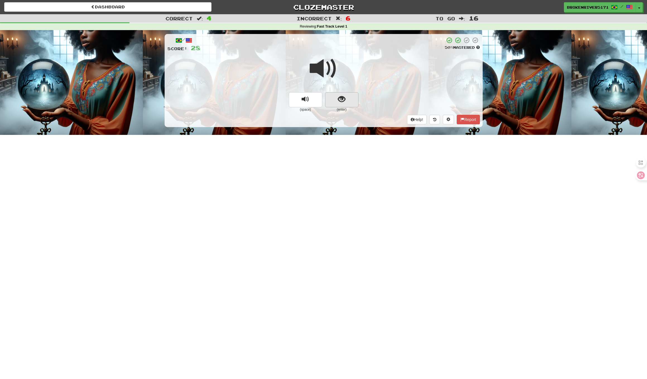
click at [350, 95] on button "show sentence" at bounding box center [341, 99] width 33 height 15
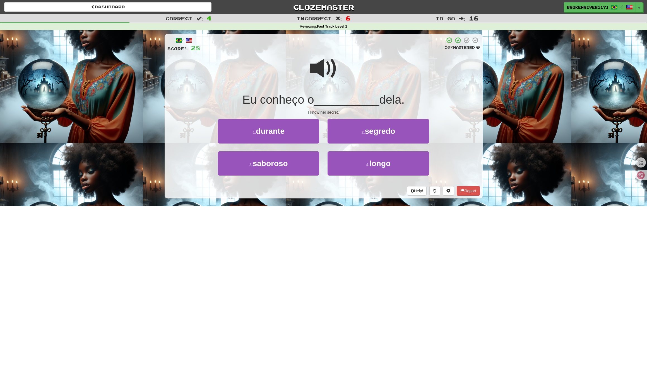
click at [355, 188] on div "Help! Report" at bounding box center [323, 190] width 313 height 9
click at [304, 136] on button "1 . durante" at bounding box center [268, 131] width 101 height 24
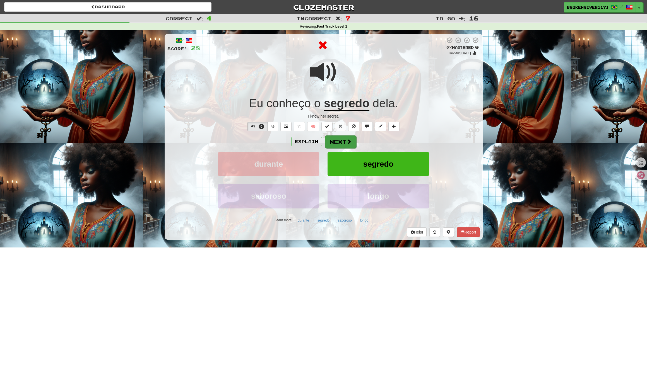
click at [345, 141] on button "Next" at bounding box center [340, 142] width 31 height 13
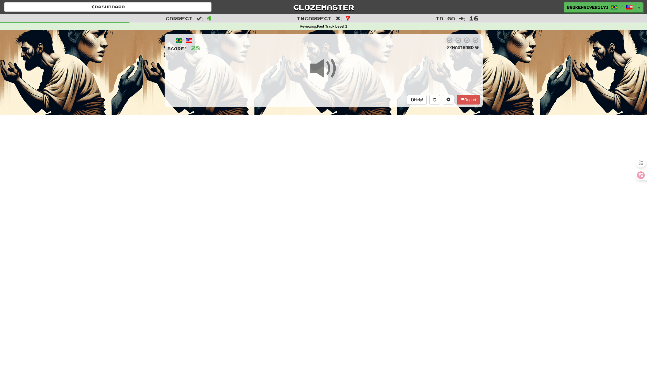
click at [348, 184] on div "Dashboard Clozemaster BrokenRiver5171 / Toggle Dropdown Dashboard Leaderboard A…" at bounding box center [323, 189] width 647 height 379
click at [336, 211] on div "Dashboard Clozemaster BrokenRiver5171 / Toggle Dropdown Dashboard Leaderboard A…" at bounding box center [323, 189] width 647 height 379
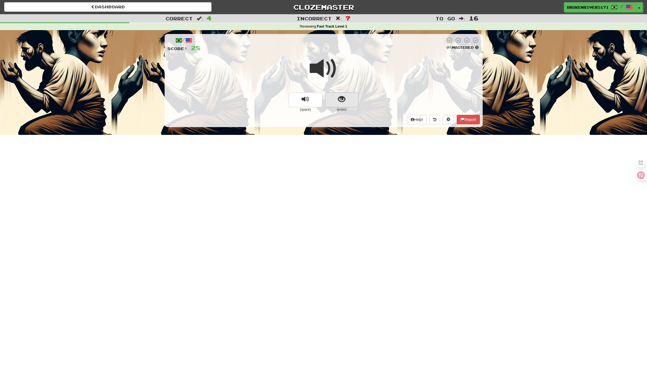
click at [336, 99] on button "show sentence" at bounding box center [341, 99] width 33 height 15
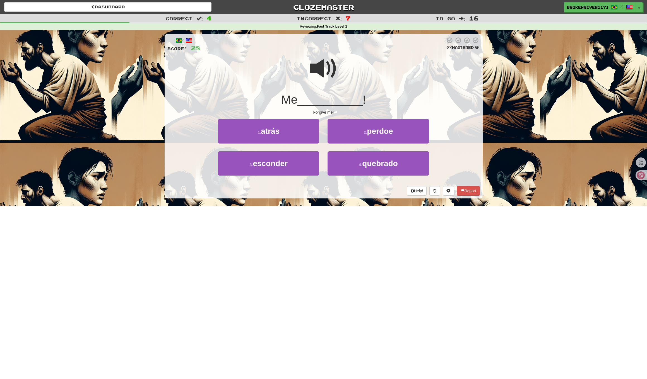
click at [315, 198] on div "/ Score: 28 0 % Mastered Me __________ ! Forgive me! 1 . atrás 2 . perdoe 3 . e…" at bounding box center [324, 118] width 318 height 176
click at [350, 195] on div "/ Score: 28 0 % Mastered Me __________ ! Forgive me! 1 . atrás 2 . perdoe 3 . e…" at bounding box center [324, 116] width 318 height 165
click at [355, 166] on button "4 . quebrado" at bounding box center [378, 164] width 101 height 24
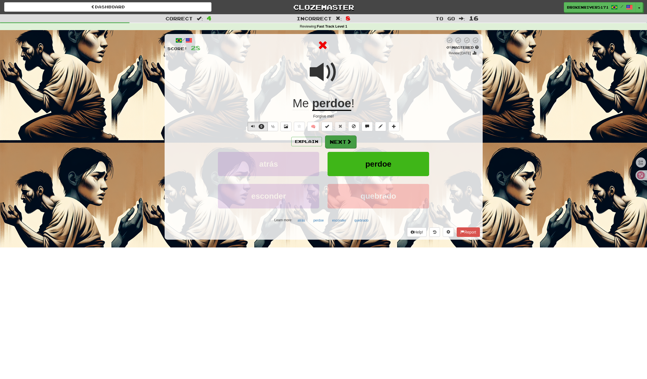
click at [346, 146] on button "Next" at bounding box center [340, 142] width 31 height 13
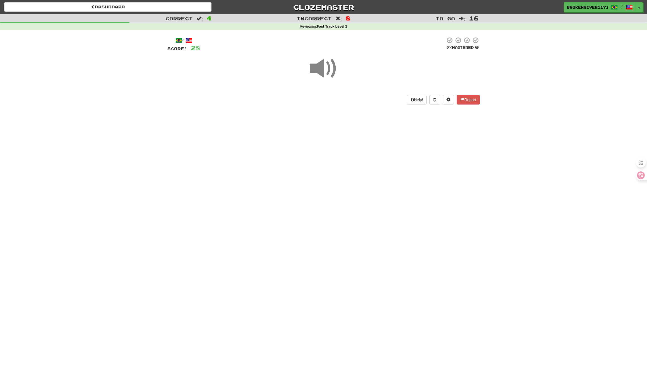
click at [341, 203] on div "Dashboard Clozemaster BrokenRiver5171 / Toggle Dropdown Dashboard Leaderboard A…" at bounding box center [323, 189] width 647 height 379
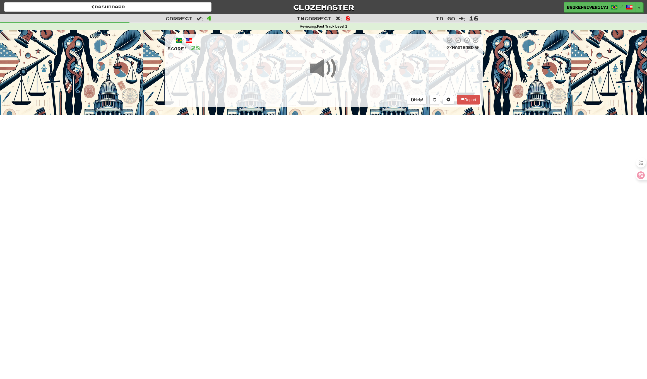
click at [347, 185] on div "Dashboard Clozemaster BrokenRiver5171 / Toggle Dropdown Dashboard Leaderboard A…" at bounding box center [323, 189] width 647 height 379
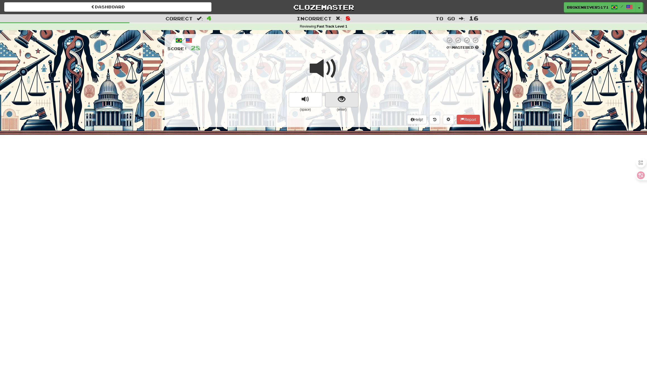
click at [341, 105] on button "show sentence" at bounding box center [341, 99] width 33 height 15
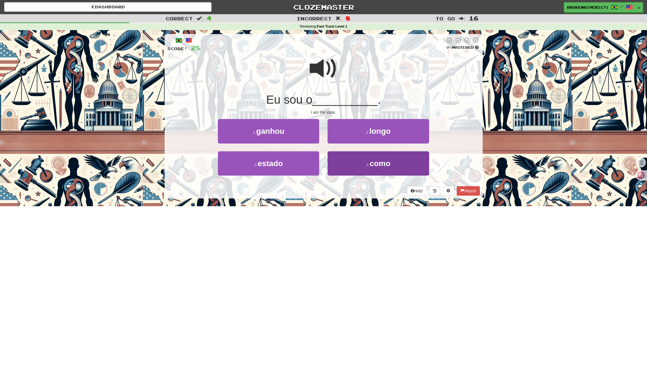
click at [350, 164] on button "4 . como" at bounding box center [378, 164] width 101 height 24
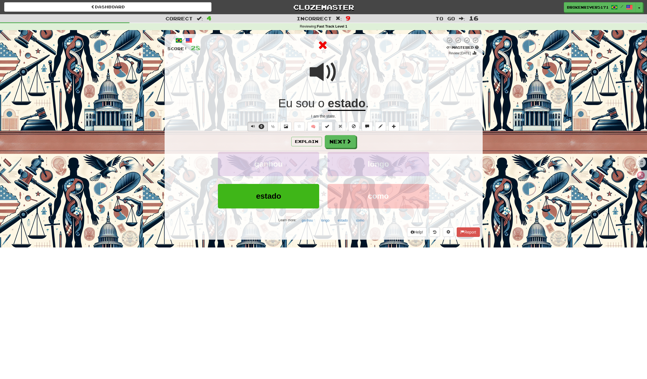
click at [333, 127] on span "🧠" at bounding box center [347, 126] width 108 height 4
click at [336, 137] on button "Next" at bounding box center [340, 142] width 31 height 13
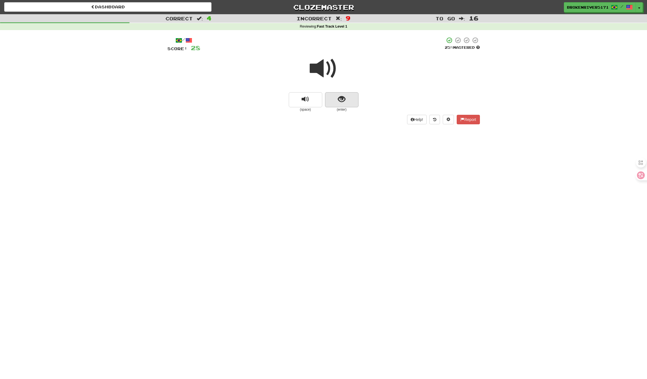
click at [347, 101] on button "show sentence" at bounding box center [341, 99] width 33 height 15
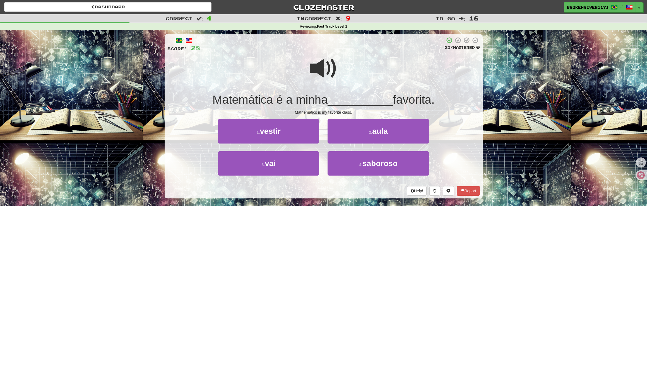
click at [348, 197] on div "/ Score: 28 25 % Mastered Matemática é a minha __________ favorita. Mathematics…" at bounding box center [324, 116] width 318 height 165
click at [356, 167] on button "4 . saboroso" at bounding box center [378, 164] width 101 height 24
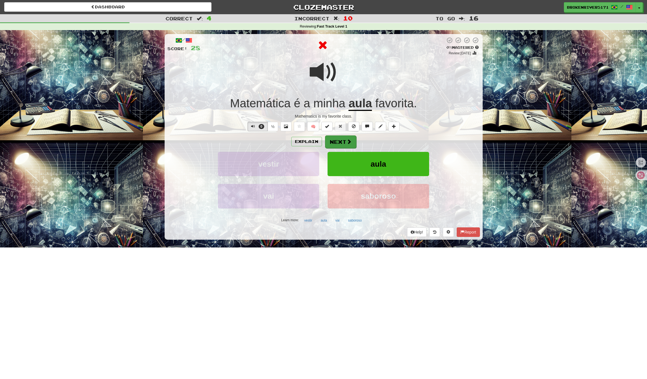
click at [352, 144] on button "Next" at bounding box center [340, 142] width 31 height 13
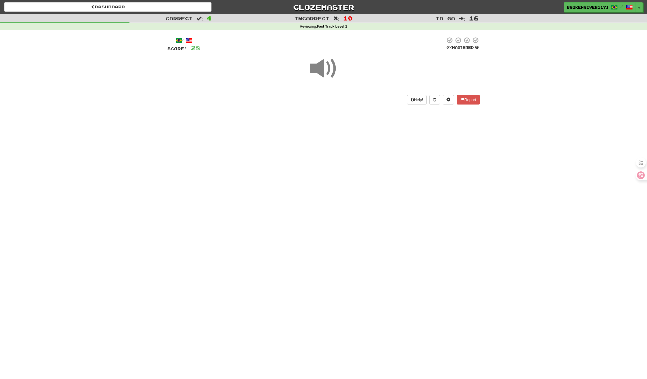
drag, startPoint x: 349, startPoint y: 182, endPoint x: 355, endPoint y: 162, distance: 21.5
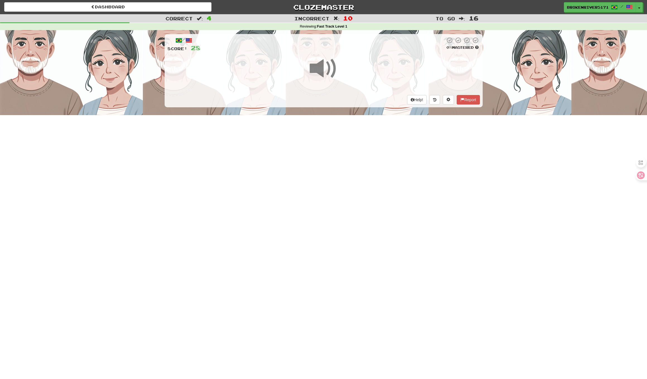
click at [349, 182] on div "Dashboard Clozemaster BrokenRiver5171 / Toggle Dropdown Dashboard Leaderboard A…" at bounding box center [323, 189] width 647 height 379
click at [355, 162] on div "Dashboard Clozemaster BrokenRiver5171 / Toggle Dropdown Dashboard Leaderboard A…" at bounding box center [323, 189] width 647 height 379
click at [339, 175] on div "Dashboard Clozemaster BrokenRiver5171 / Toggle Dropdown Dashboard Leaderboard A…" at bounding box center [323, 189] width 647 height 379
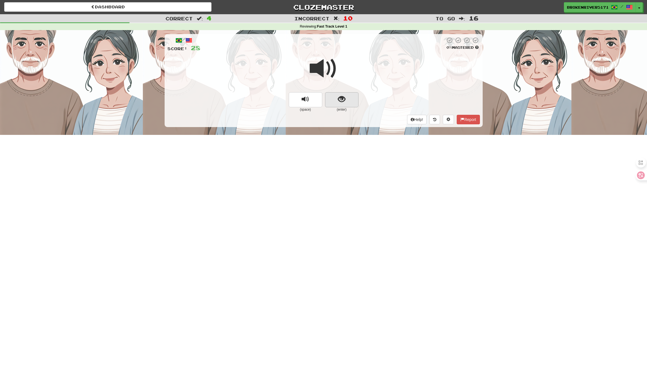
click at [352, 101] on button "show sentence" at bounding box center [341, 99] width 33 height 15
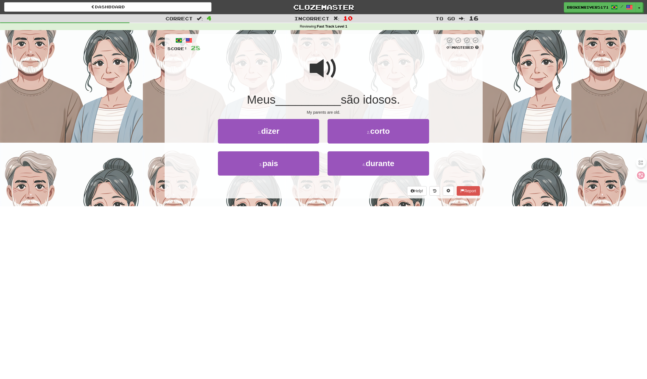
drag, startPoint x: 353, startPoint y: 191, endPoint x: 360, endPoint y: 190, distance: 7.7
click at [353, 191] on div "Help! Report" at bounding box center [323, 190] width 313 height 9
click at [360, 190] on div "Help! Report" at bounding box center [323, 190] width 313 height 9
click at [372, 159] on span "durante" at bounding box center [380, 163] width 29 height 9
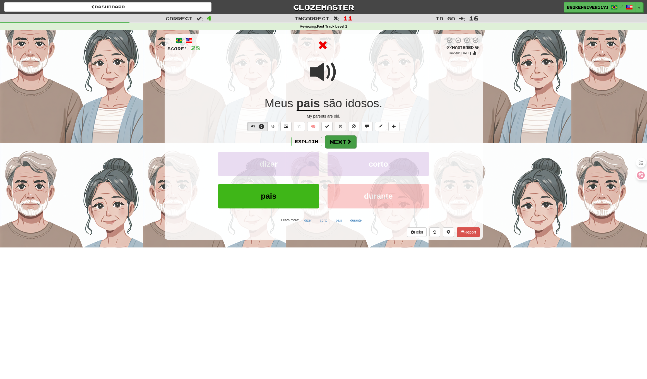
click at [345, 141] on button "Next" at bounding box center [340, 142] width 31 height 13
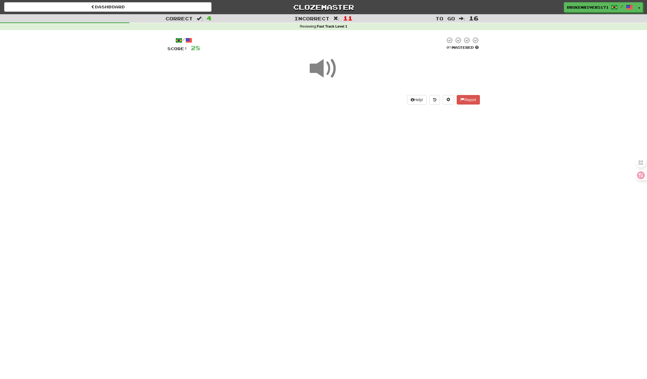
click at [351, 176] on div "Dashboard Clozemaster BrokenRiver5171 / Toggle Dropdown Dashboard Leaderboard A…" at bounding box center [323, 189] width 647 height 379
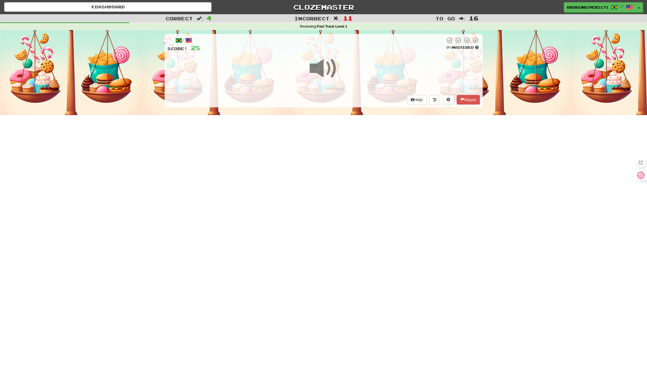
drag, startPoint x: 355, startPoint y: 185, endPoint x: 357, endPoint y: 176, distance: 8.9
click at [355, 185] on div "Dashboard Clozemaster BrokenRiver5171 / Toggle Dropdown Dashboard Leaderboard A…" at bounding box center [323, 189] width 647 height 379
click at [356, 158] on div "Dashboard Clozemaster BrokenRiver5171 / Toggle Dropdown Dashboard Leaderboard A…" at bounding box center [323, 189] width 647 height 379
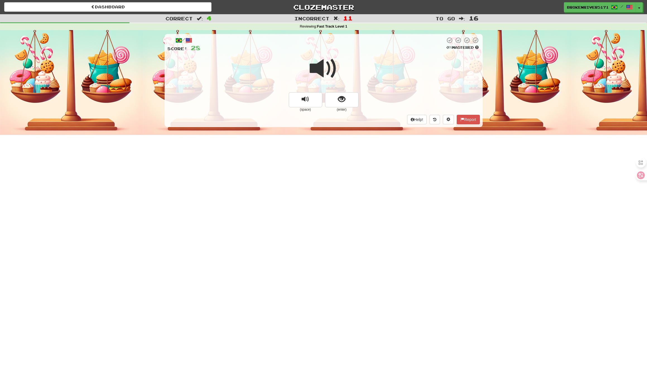
click at [340, 96] on span "show sentence" at bounding box center [342, 100] width 8 height 8
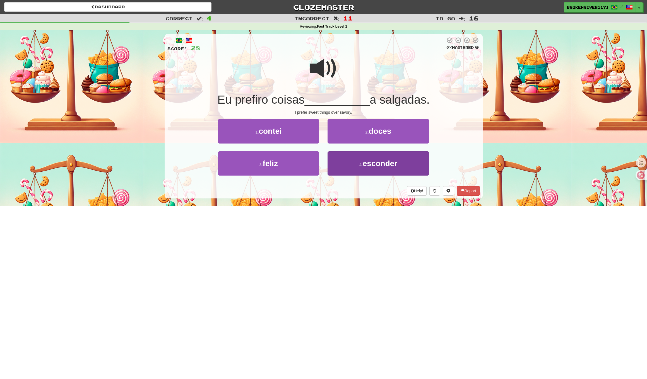
click at [348, 167] on button "4 . esconder" at bounding box center [378, 164] width 101 height 24
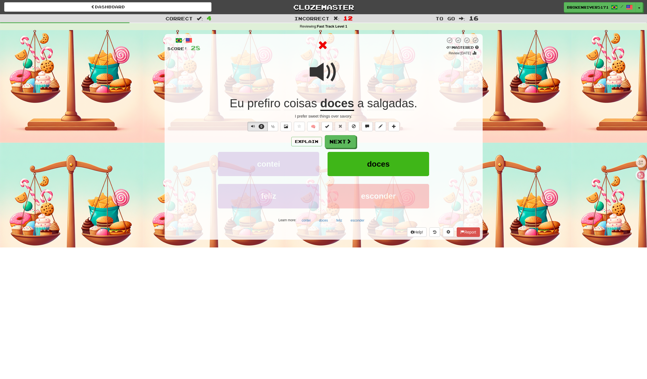
click at [345, 135] on div "Explain Next" at bounding box center [323, 141] width 313 height 13
click at [344, 142] on button "Next" at bounding box center [340, 142] width 31 height 13
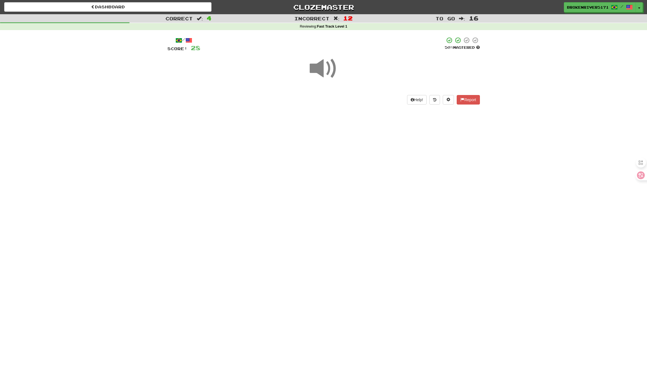
drag, startPoint x: 326, startPoint y: 193, endPoint x: 337, endPoint y: 186, distance: 13.4
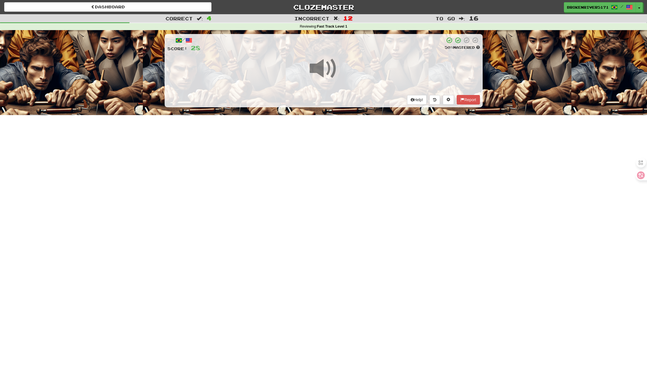
click at [328, 193] on div "Dashboard Clozemaster BrokenRiver5171 / Toggle Dropdown Dashboard Leaderboard A…" at bounding box center [323, 189] width 647 height 379
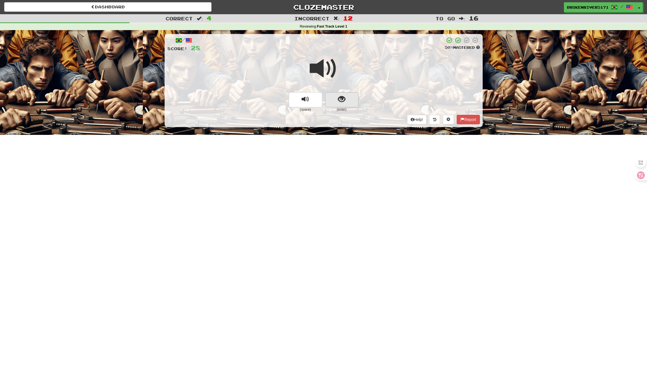
click at [349, 106] on button "show sentence" at bounding box center [341, 99] width 33 height 15
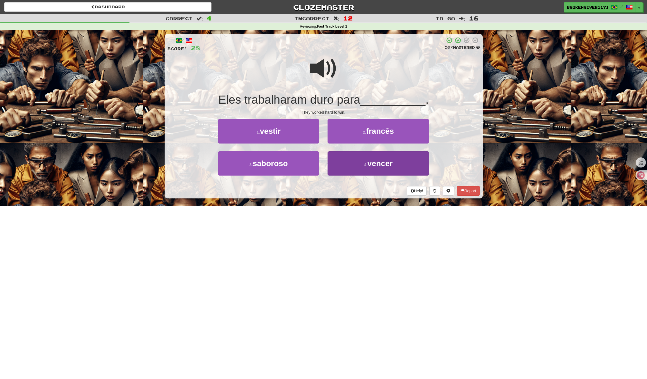
click at [351, 173] on button "4 . vencer" at bounding box center [378, 164] width 101 height 24
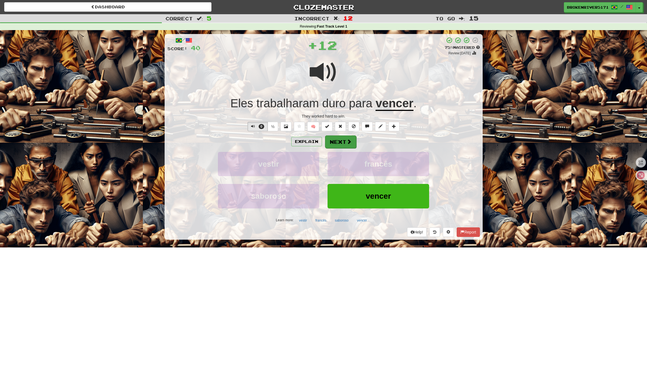
click at [336, 142] on button "Next" at bounding box center [340, 142] width 31 height 13
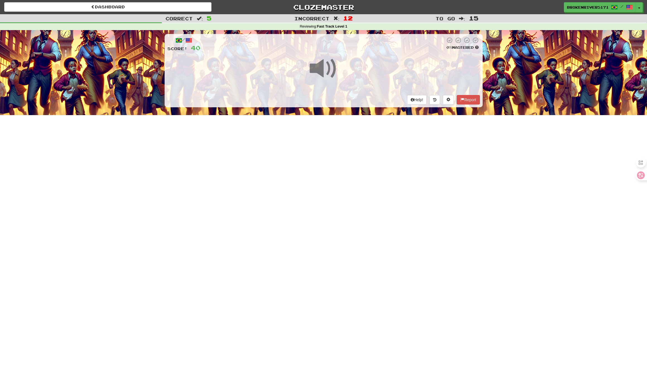
click at [328, 190] on div "Dashboard Clozemaster BrokenRiver5171 / Toggle Dropdown Dashboard Leaderboard A…" at bounding box center [323, 189] width 647 height 379
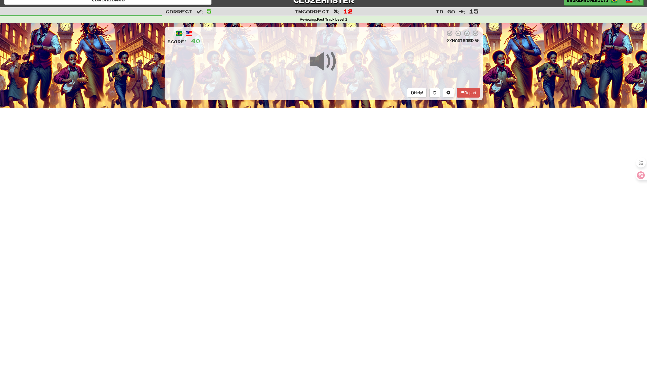
scroll to position [9, 0]
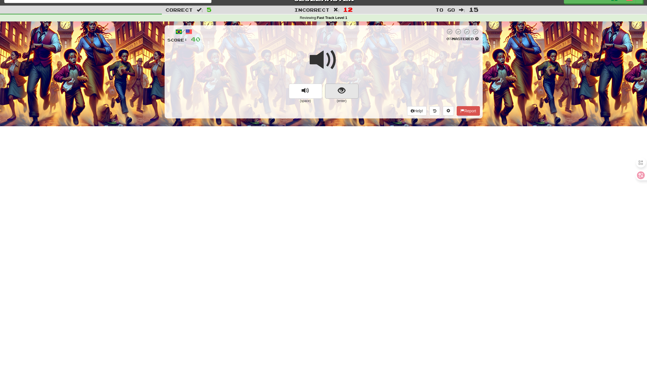
click at [351, 89] on button "show sentence" at bounding box center [341, 91] width 33 height 15
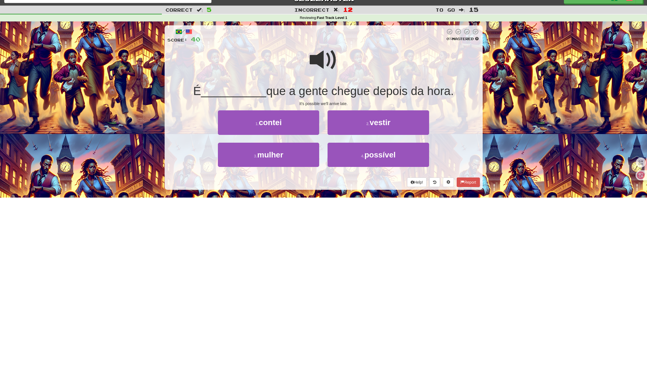
click at [330, 178] on div "Help! Report" at bounding box center [323, 182] width 313 height 9
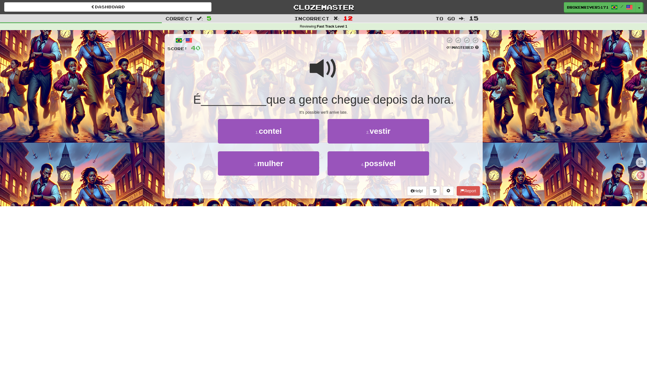
scroll to position [0, 0]
click at [362, 138] on button "2 . vestir" at bounding box center [378, 131] width 101 height 24
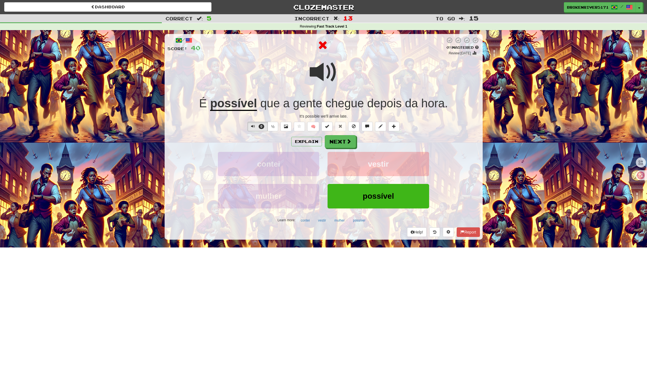
drag, startPoint x: 344, startPoint y: 139, endPoint x: 383, endPoint y: 145, distance: 39.4
click at [383, 145] on div "Explain Next" at bounding box center [323, 141] width 313 height 13
click at [347, 140] on span at bounding box center [349, 141] width 5 height 5
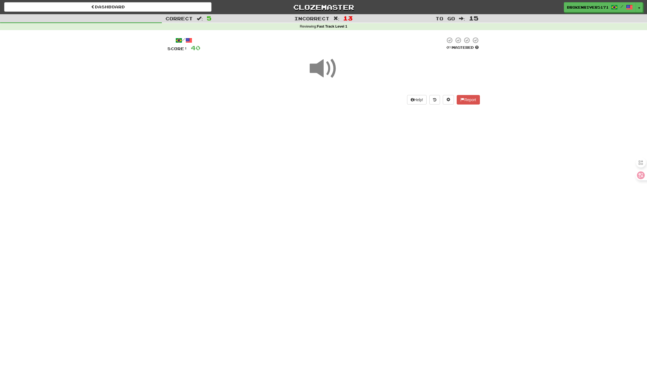
drag, startPoint x: 332, startPoint y: 176, endPoint x: 336, endPoint y: 161, distance: 15.5
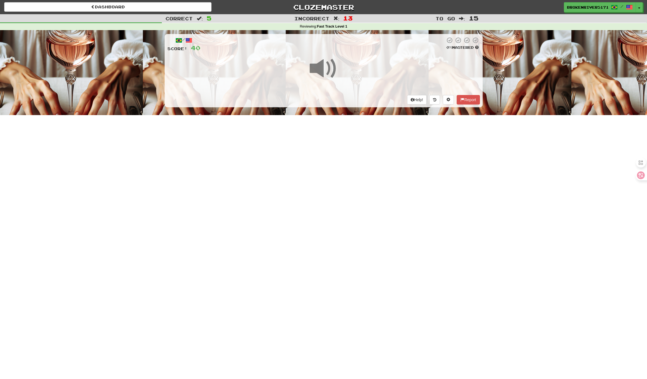
click at [332, 174] on div "Dashboard Clozemaster BrokenRiver5171 / Toggle Dropdown Dashboard Leaderboard A…" at bounding box center [323, 189] width 647 height 379
click at [336, 161] on div "Dashboard Clozemaster BrokenRiver5171 / Toggle Dropdown Dashboard Leaderboard A…" at bounding box center [323, 189] width 647 height 379
click at [327, 195] on div "Dashboard Clozemaster BrokenRiver5171 / Toggle Dropdown Dashboard Leaderboard A…" at bounding box center [323, 189] width 647 height 379
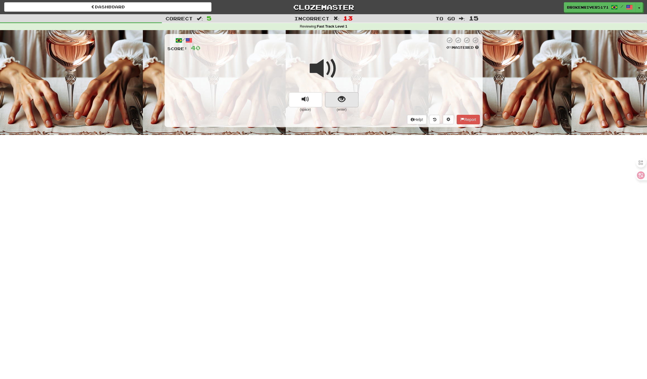
click at [354, 102] on button "show sentence" at bounding box center [341, 99] width 33 height 15
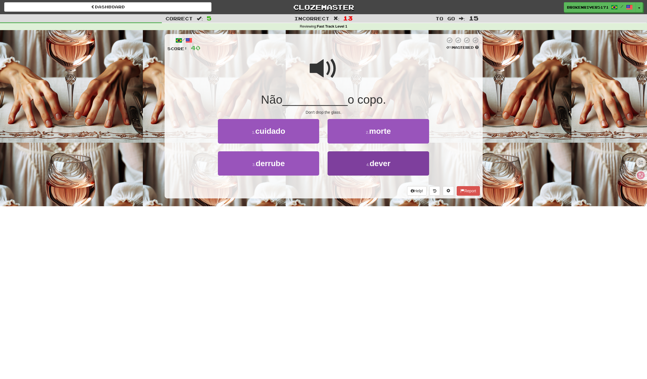
click at [366, 163] on small "4 ." at bounding box center [367, 165] width 3 height 4
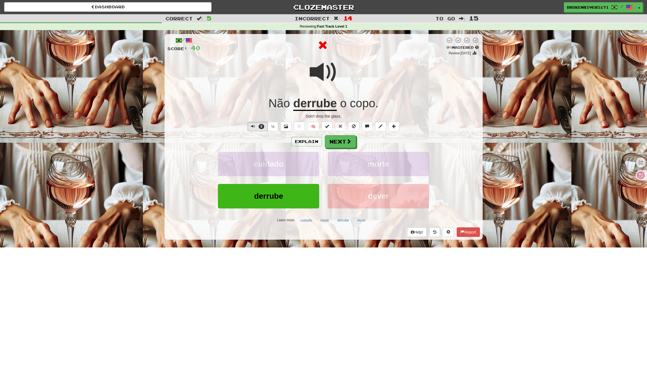
click at [351, 149] on div "Explain Next cuidado morte derrube dever Learn more: cuidado morte derrube dever" at bounding box center [323, 180] width 313 height 90
click at [349, 143] on span at bounding box center [349, 141] width 5 height 5
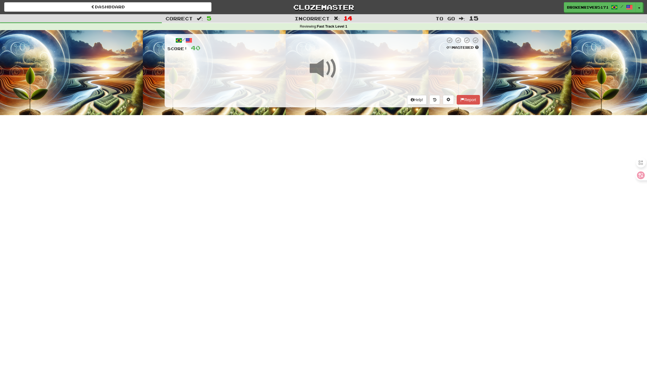
click at [347, 188] on div "Dashboard Clozemaster BrokenRiver5171 / Toggle Dropdown Dashboard Leaderboard A…" at bounding box center [323, 189] width 647 height 379
click at [364, 174] on div "Dashboard Clozemaster BrokenRiver5171 / Toggle Dropdown Dashboard Leaderboard A…" at bounding box center [323, 189] width 647 height 379
click at [344, 205] on div "Dashboard Clozemaster BrokenRiver5171 / Toggle Dropdown Dashboard Leaderboard A…" at bounding box center [323, 189] width 647 height 379
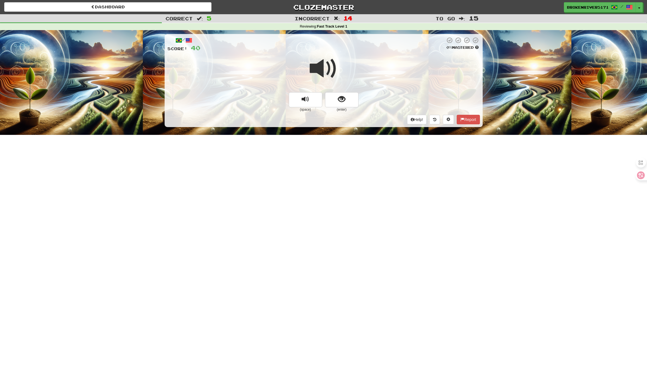
scroll to position [0, 0]
click at [350, 99] on button "show sentence" at bounding box center [341, 99] width 33 height 15
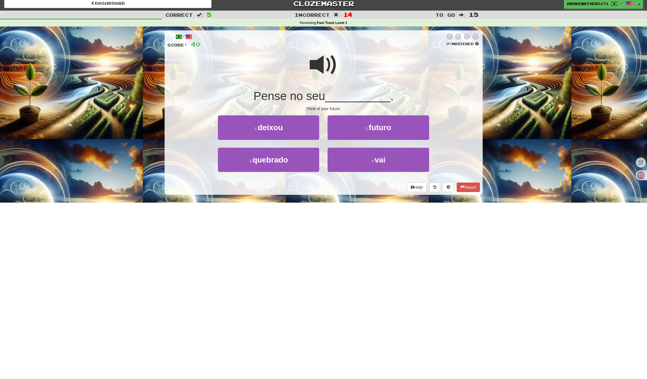
scroll to position [3, 0]
click at [345, 204] on div "Dashboard Clozemaster BrokenRiver5171 / Toggle Dropdown Dashboard Leaderboard A…" at bounding box center [323, 185] width 647 height 379
click at [348, 190] on div "Help! Report" at bounding box center [323, 187] width 313 height 9
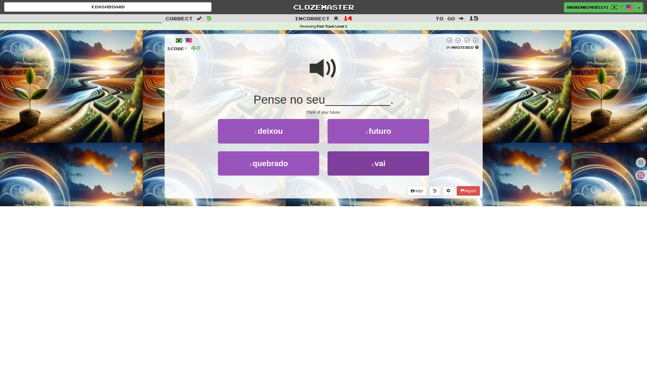
scroll to position [0, 0]
click at [352, 170] on button "4 . vai" at bounding box center [378, 164] width 101 height 24
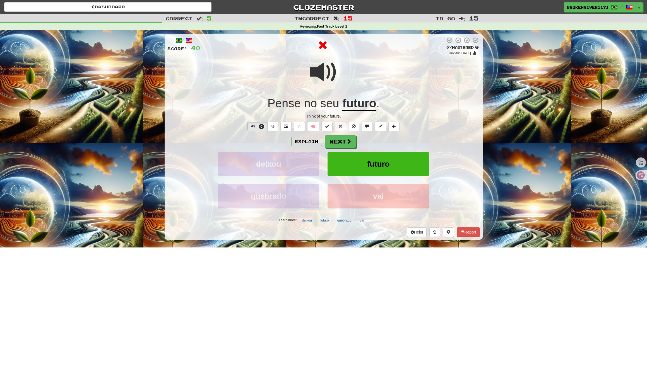
scroll to position [0, 0]
click at [340, 139] on button "Next" at bounding box center [340, 142] width 31 height 13
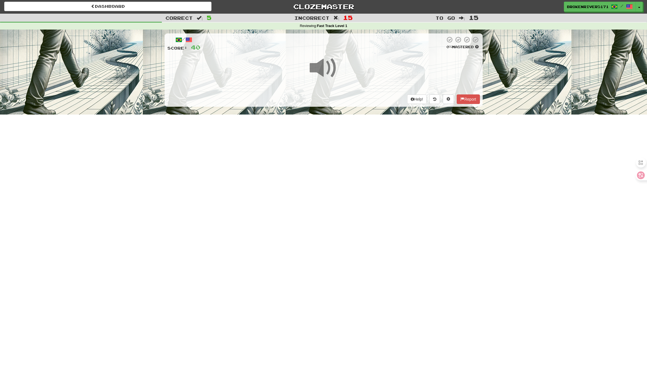
click at [346, 215] on div "Dashboard Clozemaster BrokenRiver5171 / Toggle Dropdown Dashboard Leaderboard A…" at bounding box center [323, 188] width 647 height 379
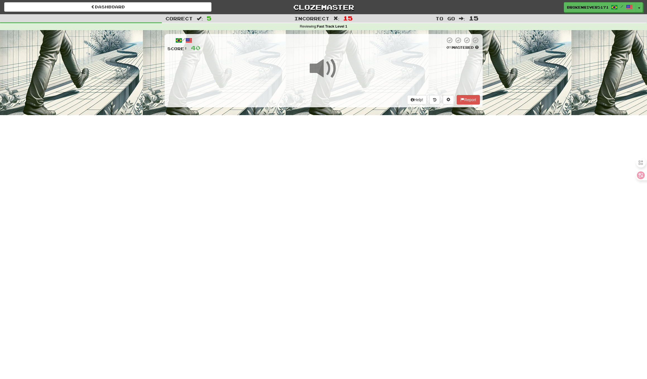
scroll to position [0, 0]
click at [345, 170] on div "Dashboard Clozemaster BrokenRiver5171 / Toggle Dropdown Dashboard Leaderboard A…" at bounding box center [323, 189] width 647 height 379
click at [340, 70] on div at bounding box center [323, 72] width 313 height 40
click at [352, 98] on div "Help! Report" at bounding box center [323, 99] width 313 height 9
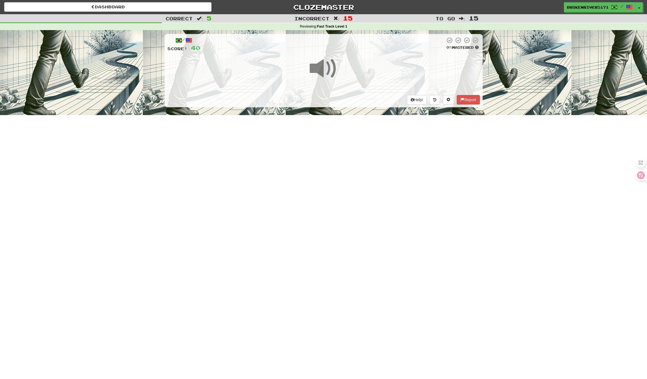
click at [356, 97] on div "Help! Report" at bounding box center [323, 99] width 313 height 9
click at [353, 97] on div "Help! Report" at bounding box center [323, 99] width 313 height 9
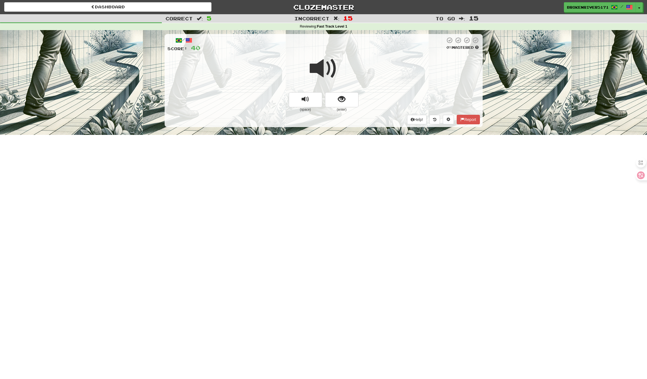
click at [353, 97] on button "show sentence" at bounding box center [341, 99] width 33 height 15
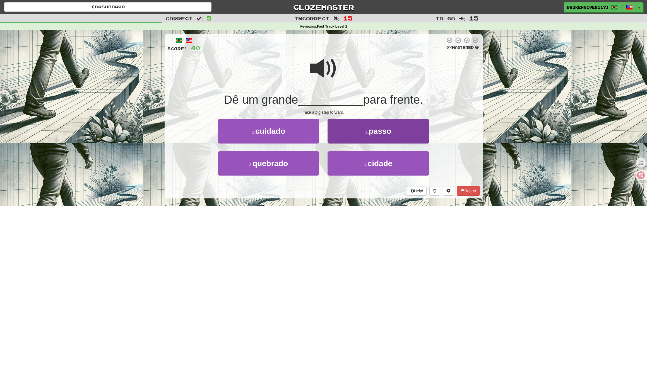
drag, startPoint x: 366, startPoint y: 166, endPoint x: 382, endPoint y: 168, distance: 16.3
click at [367, 166] on button "4 . cidade" at bounding box center [378, 164] width 101 height 24
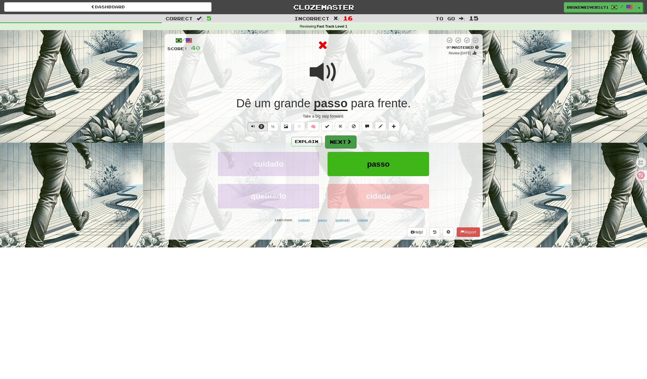
click at [346, 140] on button "Next" at bounding box center [340, 142] width 31 height 13
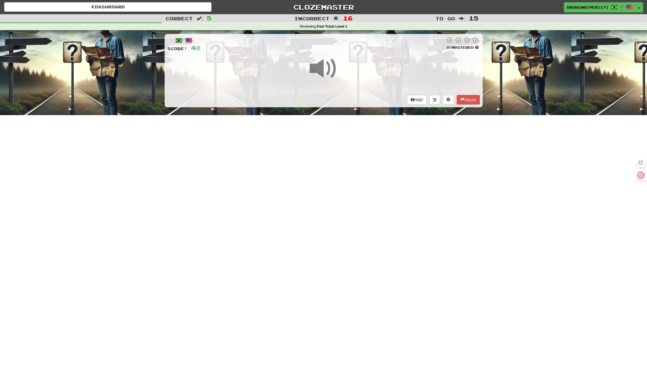
click at [366, 171] on div "Dashboard Clozemaster BrokenRiver5171 / Toggle Dropdown Dashboard Leaderboard A…" at bounding box center [323, 189] width 647 height 379
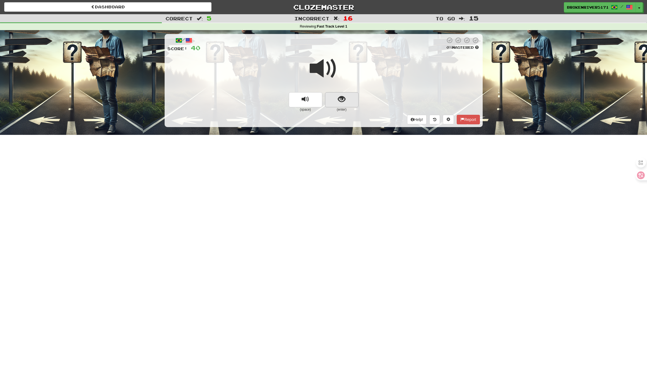
click at [348, 104] on button "show sentence" at bounding box center [341, 99] width 33 height 15
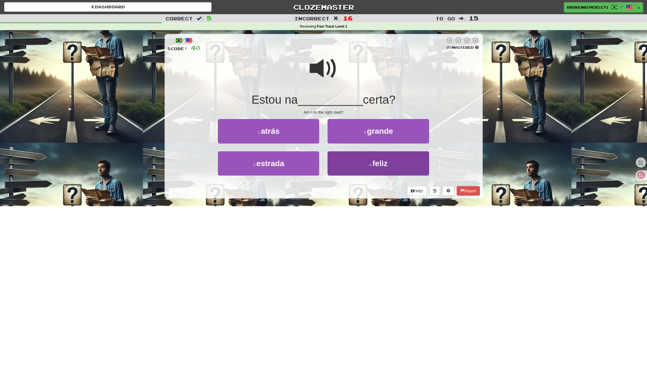
click at [362, 167] on button "4 . feliz" at bounding box center [378, 164] width 101 height 24
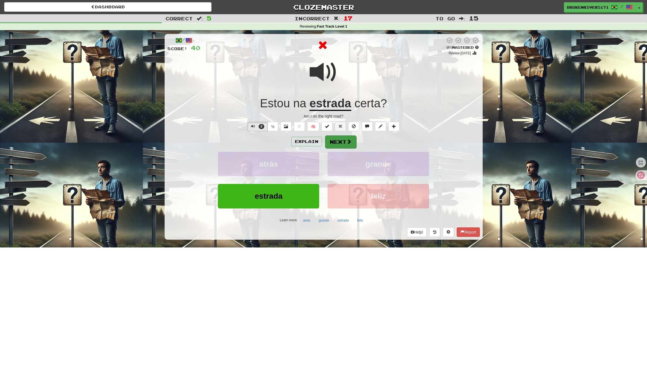
click at [348, 144] on button "Next" at bounding box center [340, 142] width 31 height 13
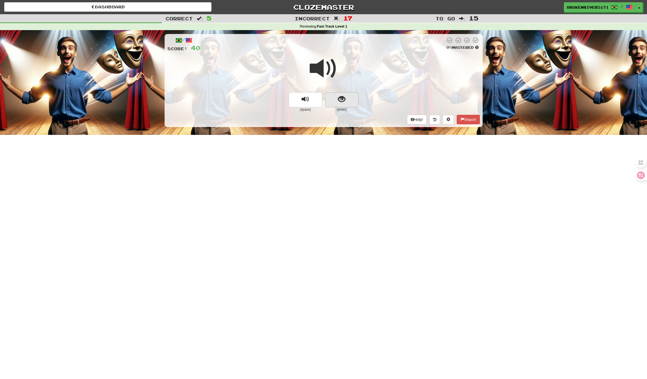
click at [339, 97] on span "show sentence" at bounding box center [342, 100] width 8 height 8
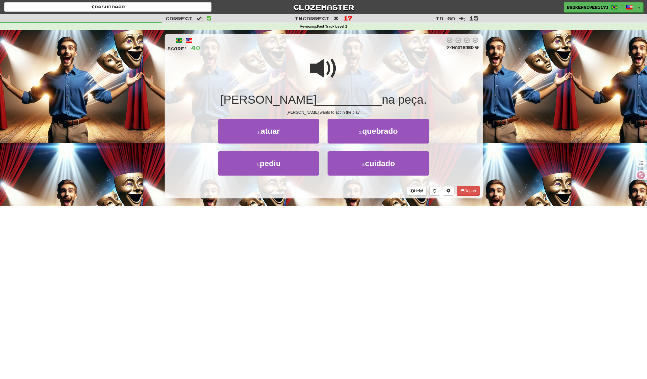
click at [367, 184] on div "/ Score: 40 0 % Mastered Liam quer __________ na peça. Liam wants to act in the…" at bounding box center [324, 116] width 318 height 165
click at [348, 164] on button "4 . cuidado" at bounding box center [378, 164] width 101 height 24
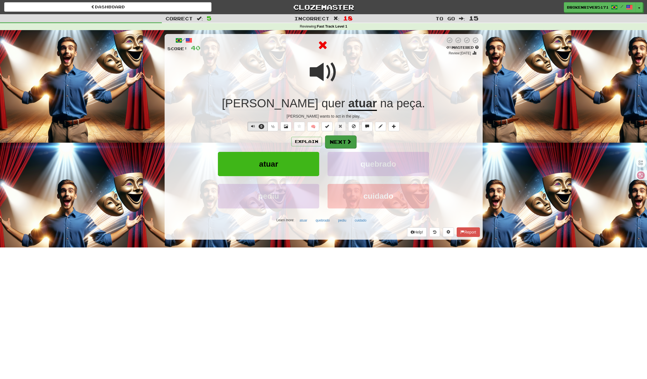
click at [334, 145] on button "Next" at bounding box center [340, 142] width 31 height 13
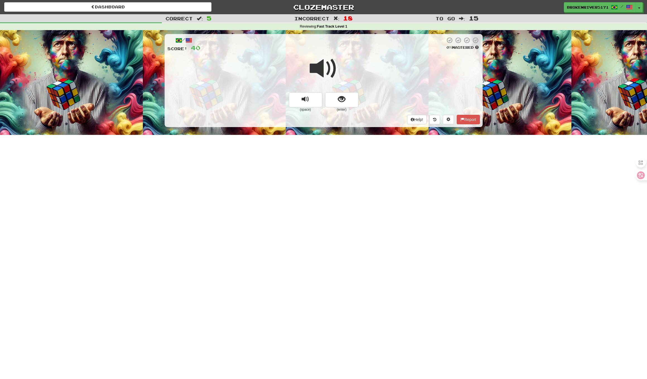
click at [366, 100] on div "(space) (enter)" at bounding box center [323, 102] width 313 height 20
click at [349, 99] on button "show sentence" at bounding box center [341, 99] width 33 height 15
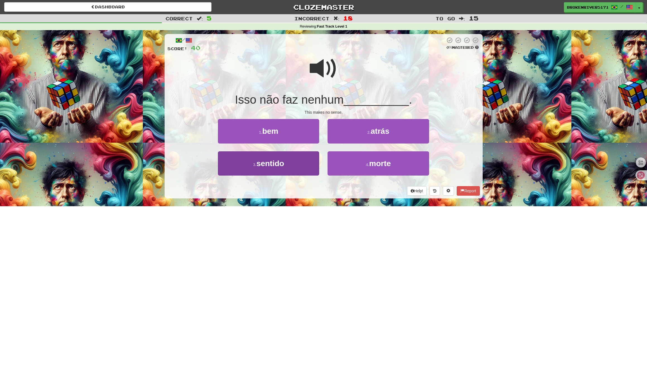
click at [304, 165] on button "3 . sentido" at bounding box center [268, 164] width 101 height 24
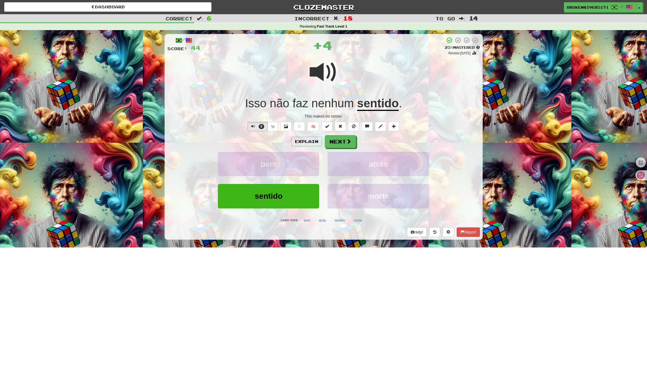
click at [335, 150] on div "Explain Next bem atrás sentido morte Learn more: bem atrás sentido morte" at bounding box center [323, 180] width 313 height 90
click at [336, 140] on button "Next" at bounding box center [340, 142] width 31 height 13
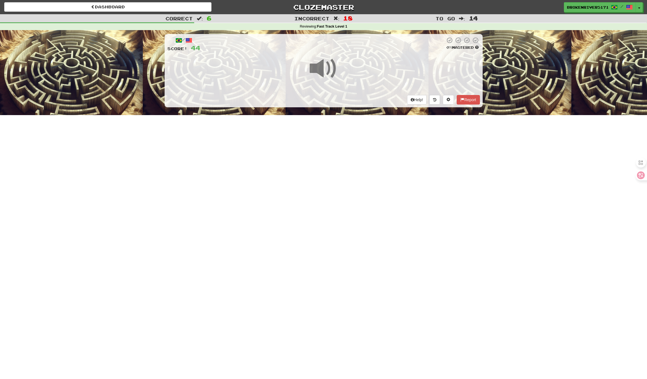
drag, startPoint x: 328, startPoint y: 183, endPoint x: 327, endPoint y: 179, distance: 3.7
click at [328, 183] on div "Dashboard Clozemaster BrokenRiver5171 / Toggle Dropdown Dashboard Leaderboard A…" at bounding box center [323, 189] width 647 height 379
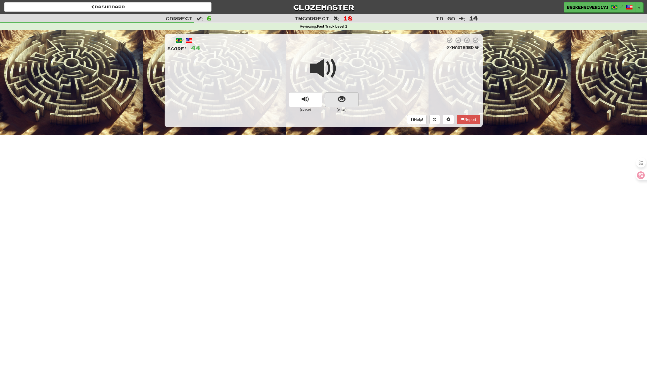
click at [344, 97] on span "show sentence" at bounding box center [342, 100] width 8 height 8
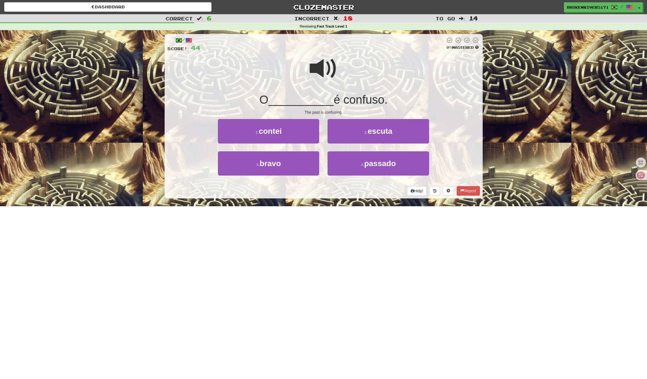
click at [311, 194] on div "Help! Report" at bounding box center [323, 190] width 313 height 9
click at [362, 157] on button "4 . passado" at bounding box center [378, 164] width 101 height 24
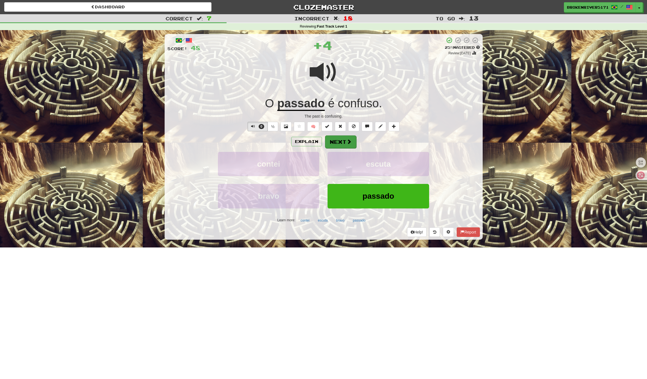
click at [343, 143] on button "Next" at bounding box center [340, 142] width 31 height 13
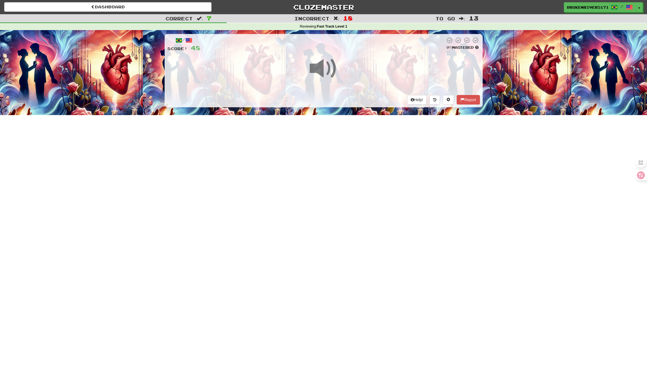
click at [342, 179] on div "Dashboard Clozemaster BrokenRiver5171 / Toggle Dropdown Dashboard Leaderboard A…" at bounding box center [323, 189] width 647 height 379
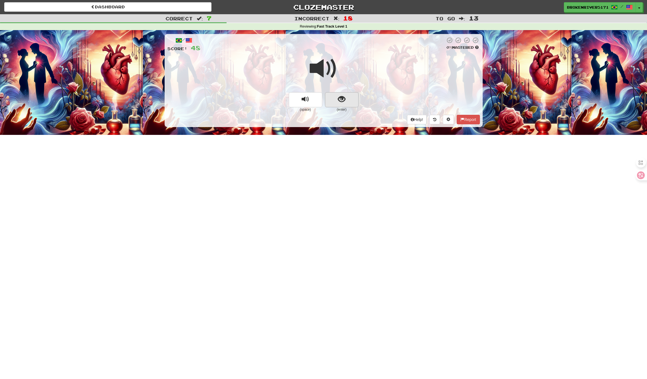
click at [341, 92] on button "show sentence" at bounding box center [341, 99] width 33 height 15
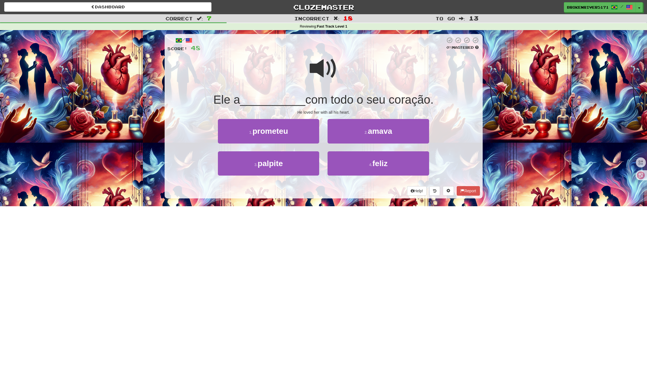
click at [327, 98] on span "com todo o seu coração." at bounding box center [369, 99] width 128 height 13
click at [351, 134] on button "2 . amava" at bounding box center [378, 131] width 101 height 24
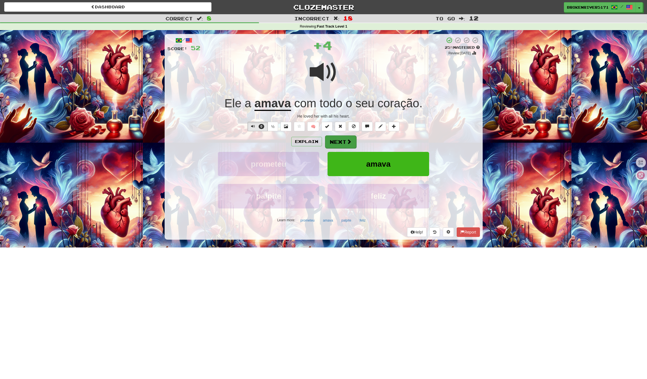
click at [338, 145] on button "Next" at bounding box center [340, 142] width 31 height 13
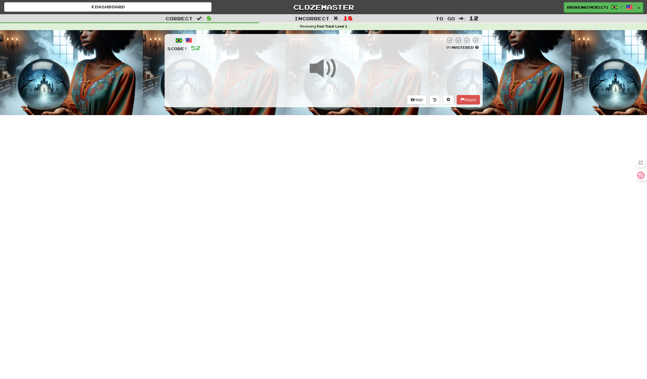
click at [347, 177] on div "Dashboard Clozemaster BrokenRiver5171 / Toggle Dropdown Dashboard Leaderboard A…" at bounding box center [323, 189] width 647 height 379
click at [347, 164] on div "Dashboard Clozemaster BrokenRiver5171 / Toggle Dropdown Dashboard Leaderboard A…" at bounding box center [323, 189] width 647 height 379
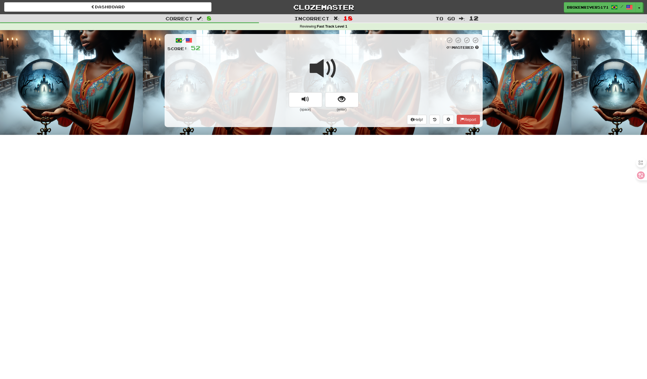
click at [344, 107] on small "(enter)" at bounding box center [341, 109] width 33 height 5
click at [344, 102] on span "show sentence" at bounding box center [342, 100] width 8 height 8
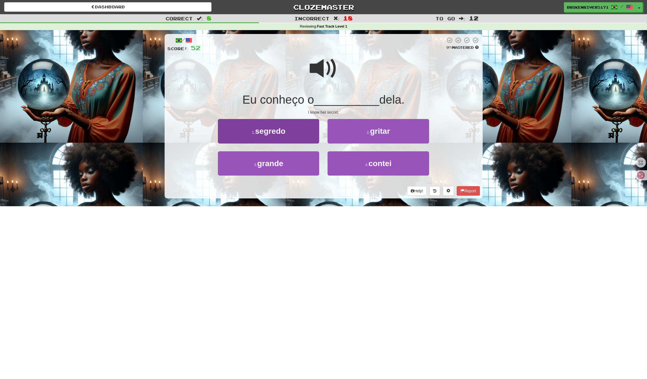
click at [295, 124] on button "1 . segredo" at bounding box center [268, 131] width 101 height 24
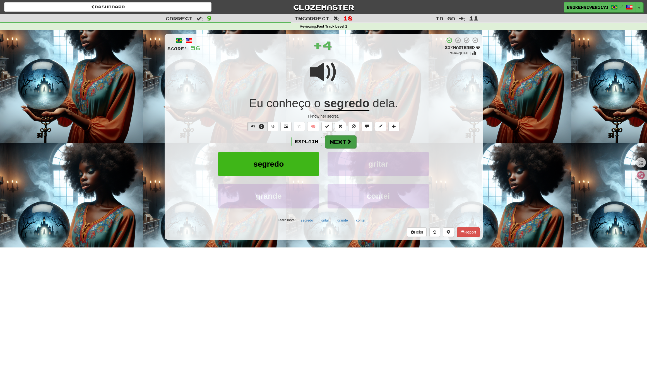
click at [342, 143] on button "Next" at bounding box center [340, 142] width 31 height 13
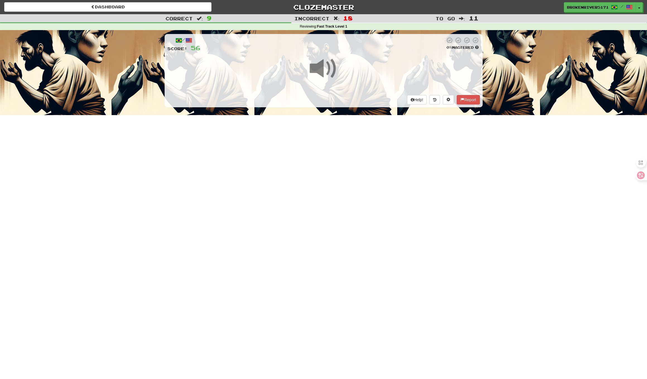
click at [342, 172] on div "Dashboard Clozemaster BrokenRiver5171 / Toggle Dropdown Dashboard Leaderboard A…" at bounding box center [323, 189] width 647 height 379
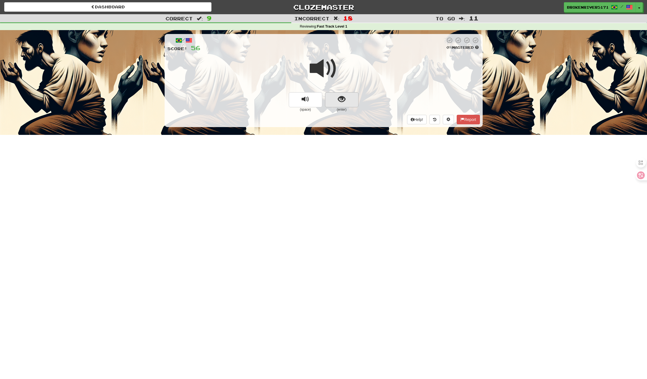
click at [355, 104] on button "show sentence" at bounding box center [341, 99] width 33 height 15
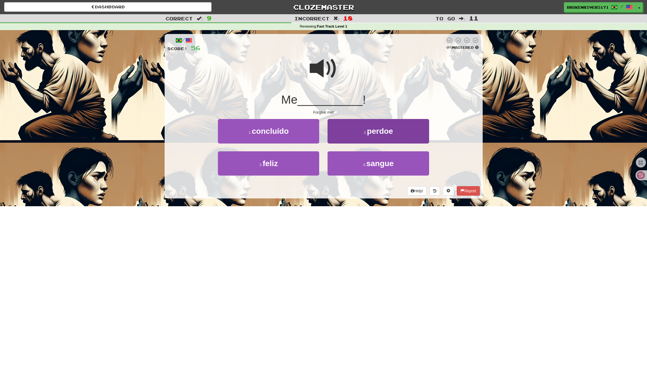
click at [357, 132] on button "2 . perdoe" at bounding box center [378, 131] width 101 height 24
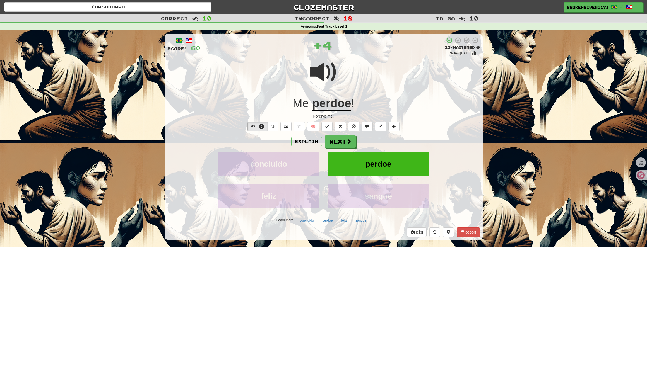
click at [341, 135] on div "Explain Next" at bounding box center [323, 141] width 313 height 13
click at [341, 142] on button "Next" at bounding box center [340, 142] width 31 height 13
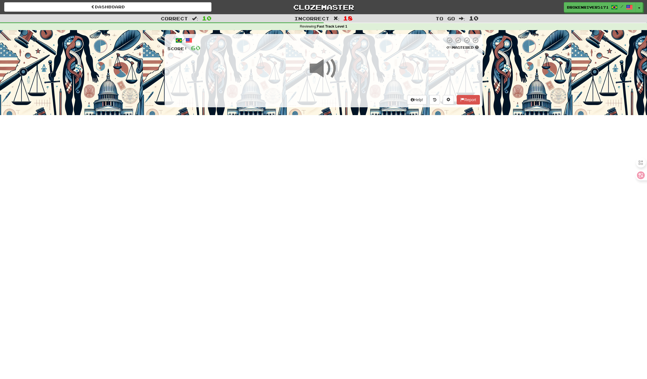
click at [344, 177] on div "Dashboard Clozemaster BrokenRiver5171 / Toggle Dropdown Dashboard Leaderboard A…" at bounding box center [323, 189] width 647 height 379
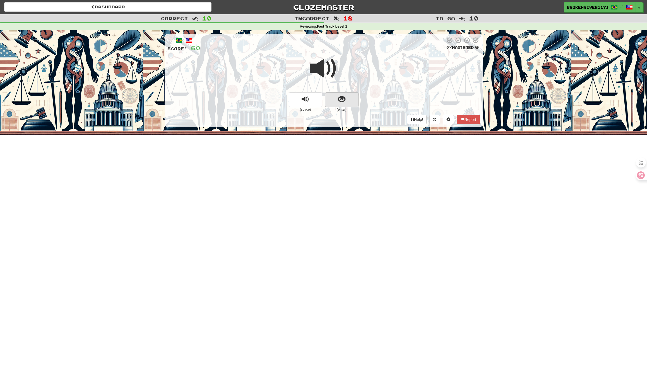
click at [335, 106] on button "show sentence" at bounding box center [341, 99] width 33 height 15
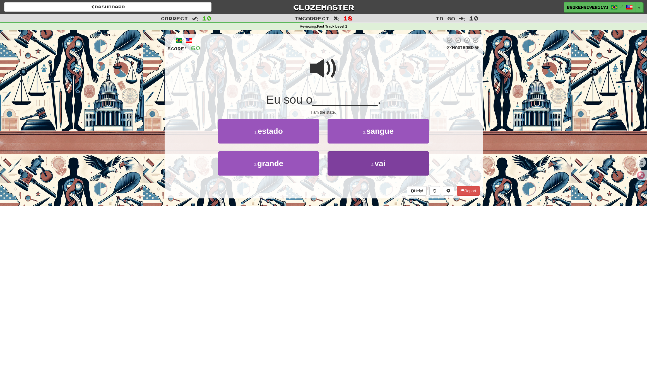
click at [348, 165] on button "4 . vai" at bounding box center [378, 164] width 101 height 24
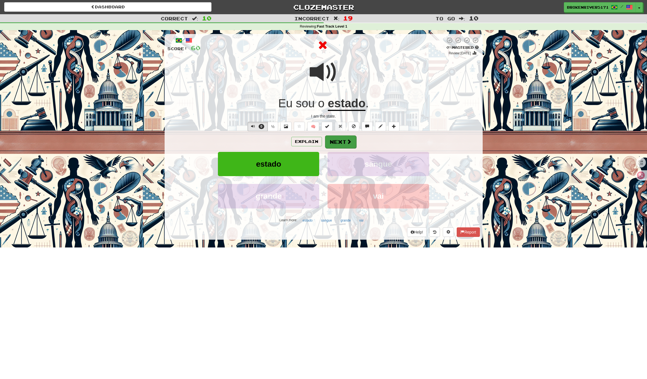
click at [338, 145] on button "Next" at bounding box center [340, 142] width 31 height 13
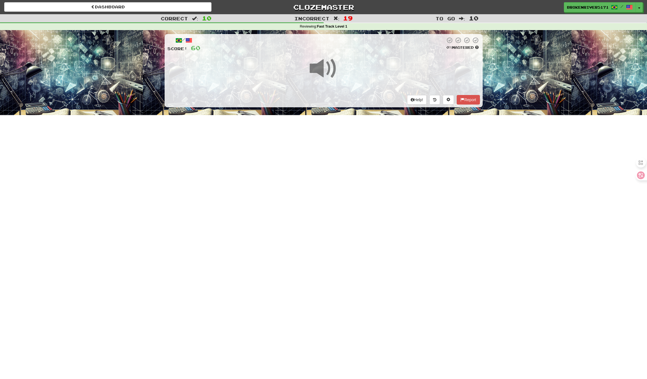
drag, startPoint x: 340, startPoint y: 198, endPoint x: 358, endPoint y: 171, distance: 31.7
click at [341, 197] on div "Dashboard Clozemaster BrokenRiver5171 / Toggle Dropdown Dashboard Leaderboard A…" at bounding box center [323, 189] width 647 height 379
click at [358, 171] on div "Dashboard Clozemaster BrokenRiver5171 / Toggle Dropdown Dashboard Leaderboard A…" at bounding box center [323, 189] width 647 height 379
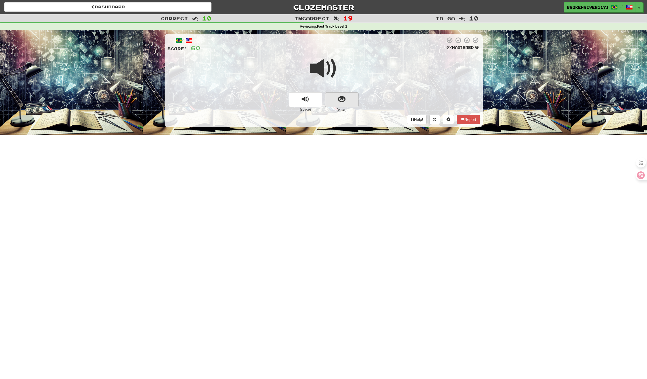
click at [344, 92] on button "show sentence" at bounding box center [341, 99] width 33 height 15
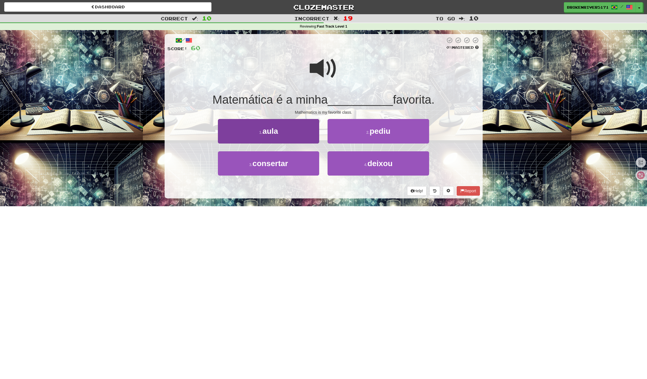
click at [278, 130] on span "aula" at bounding box center [271, 131] width 16 height 9
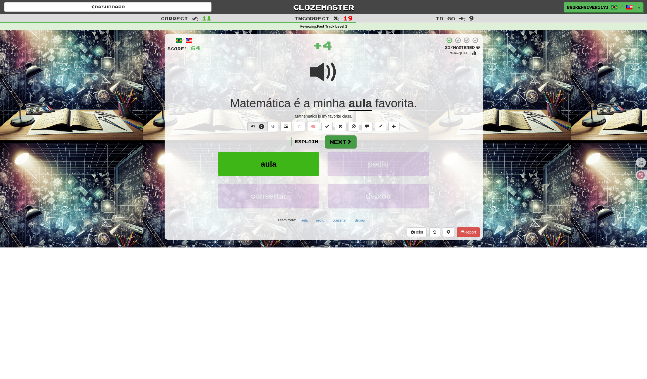
click at [341, 138] on button "Next" at bounding box center [340, 142] width 31 height 13
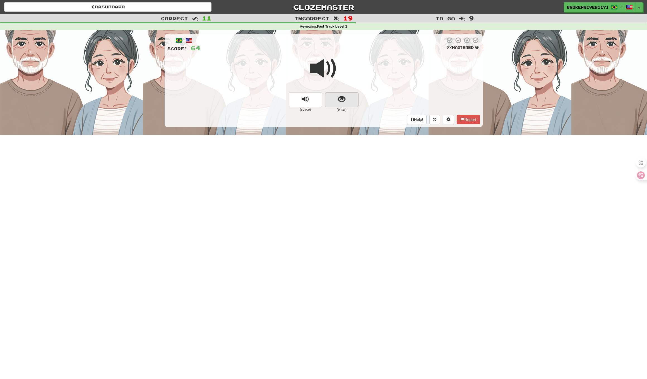
click at [339, 105] on button "show sentence" at bounding box center [341, 99] width 33 height 15
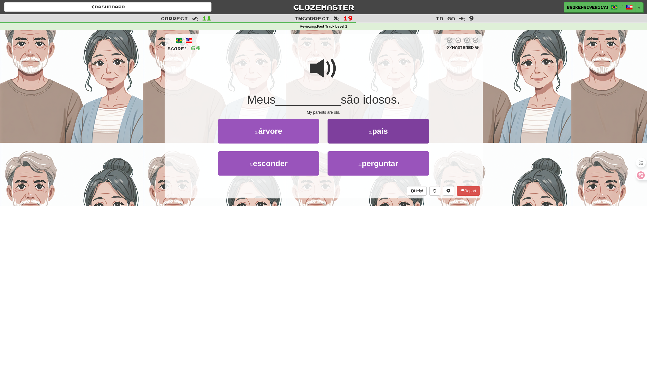
click at [350, 136] on button "2 . pais" at bounding box center [378, 131] width 101 height 24
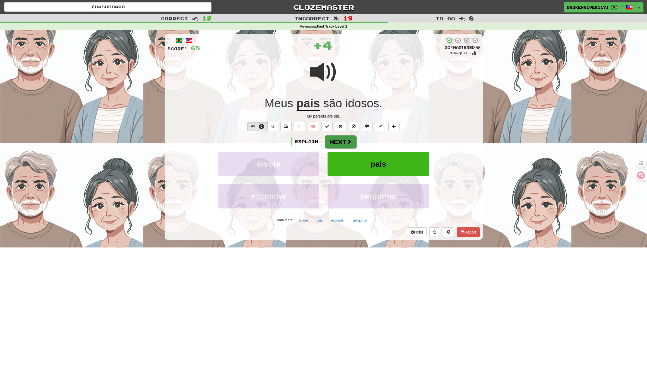
click at [338, 141] on button "Next" at bounding box center [340, 142] width 31 height 13
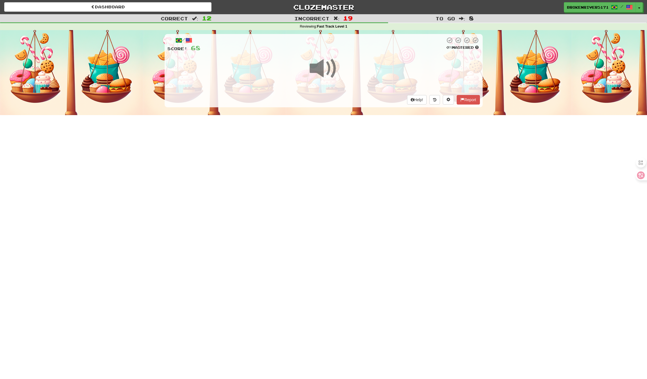
drag, startPoint x: 342, startPoint y: 198, endPoint x: 342, endPoint y: 193, distance: 5.1
click at [342, 198] on div "Dashboard Clozemaster BrokenRiver5171 / Toggle Dropdown Dashboard Leaderboard A…" at bounding box center [323, 189] width 647 height 379
click at [337, 162] on div "Dashboard Clozemaster BrokenRiver5171 / Toggle Dropdown Dashboard Leaderboard A…" at bounding box center [323, 189] width 647 height 379
click at [340, 102] on div "Help! Report" at bounding box center [323, 99] width 313 height 9
click at [342, 101] on div "/ Score: 68 0 % Mastered Help! Report" at bounding box center [324, 70] width 318 height 73
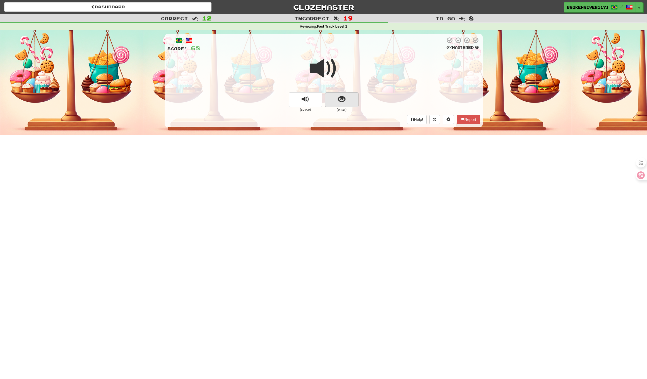
click at [343, 100] on span "show sentence" at bounding box center [342, 100] width 8 height 8
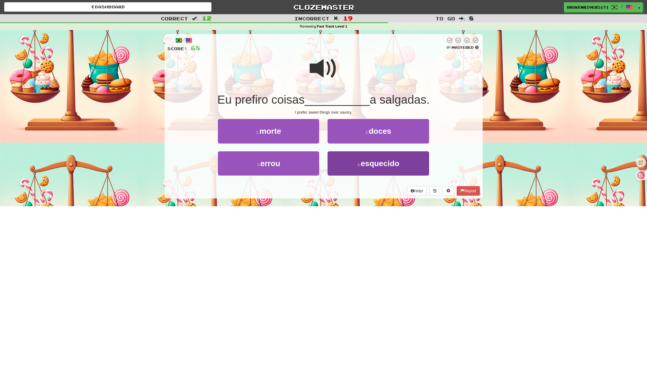
click at [344, 165] on button "4 . esquecido" at bounding box center [378, 164] width 101 height 24
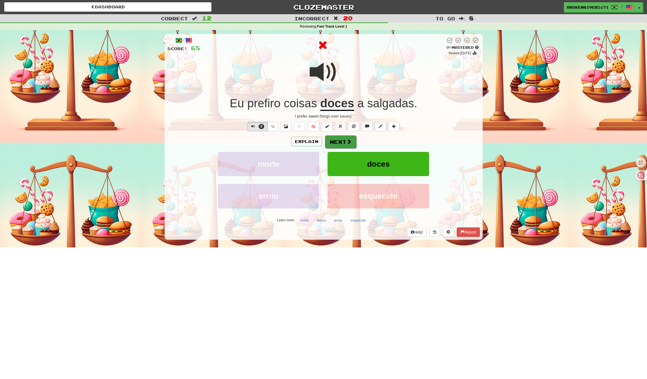
click at [350, 142] on span at bounding box center [349, 141] width 5 height 5
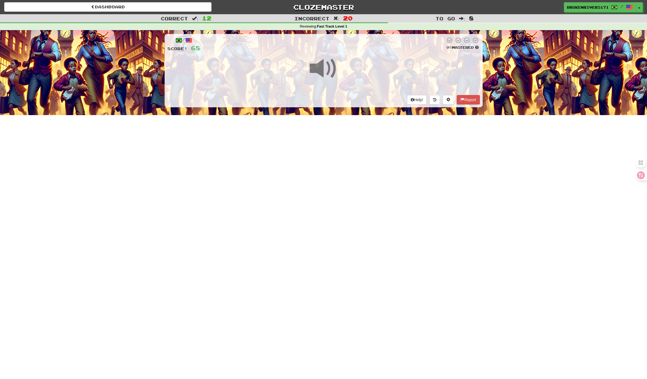
click at [339, 171] on div "Dashboard Clozemaster BrokenRiver5171 / Toggle Dropdown Dashboard Leaderboard A…" at bounding box center [323, 189] width 647 height 379
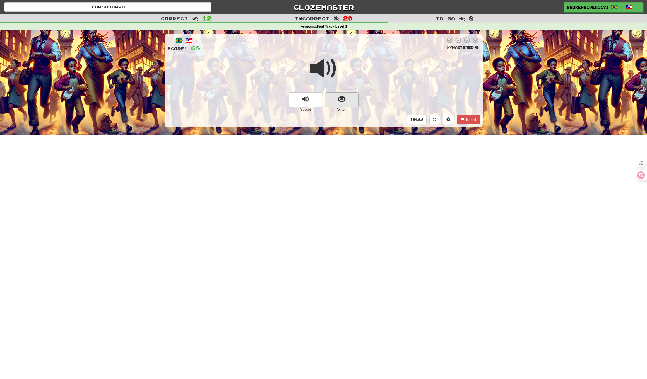
click at [335, 95] on button "show sentence" at bounding box center [341, 99] width 33 height 15
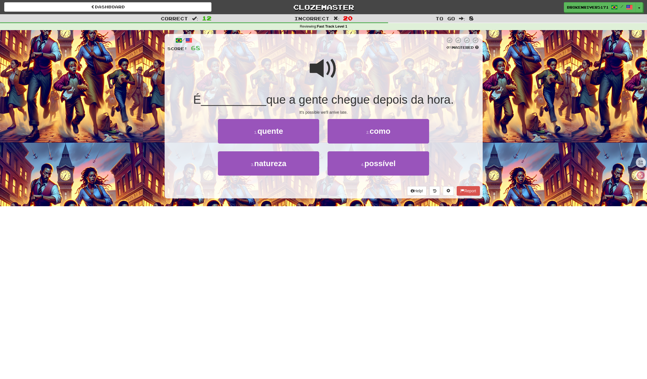
click at [324, 194] on div "Help! Report" at bounding box center [323, 190] width 313 height 9
click at [357, 167] on button "4 . possível" at bounding box center [378, 164] width 101 height 24
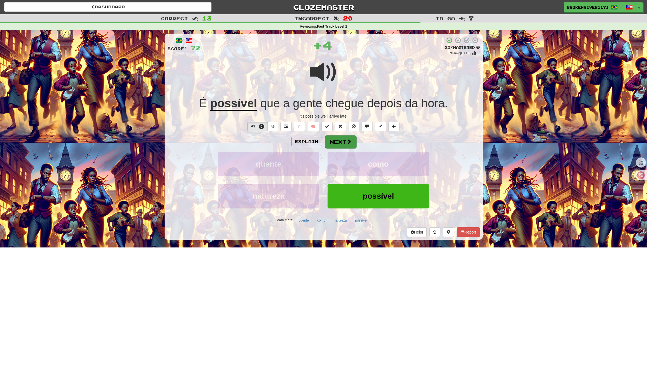
click at [347, 140] on span at bounding box center [349, 141] width 5 height 5
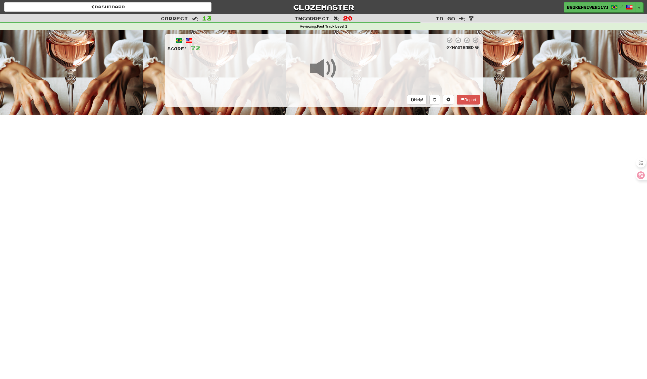
click at [330, 178] on div "Dashboard Clozemaster BrokenRiver5171 / Toggle Dropdown Dashboard Leaderboard A…" at bounding box center [323, 189] width 647 height 379
click at [356, 155] on div "Dashboard Clozemaster BrokenRiver5171 / Toggle Dropdown Dashboard Leaderboard A…" at bounding box center [323, 189] width 647 height 379
drag, startPoint x: 344, startPoint y: 171, endPoint x: 351, endPoint y: 166, distance: 8.0
click at [345, 170] on div "Dashboard Clozemaster BrokenRiver5171 / Toggle Dropdown Dashboard Leaderboard A…" at bounding box center [323, 189] width 647 height 379
click at [351, 166] on div "Dashboard Clozemaster BrokenRiver5171 / Toggle Dropdown Dashboard Leaderboard A…" at bounding box center [323, 189] width 647 height 379
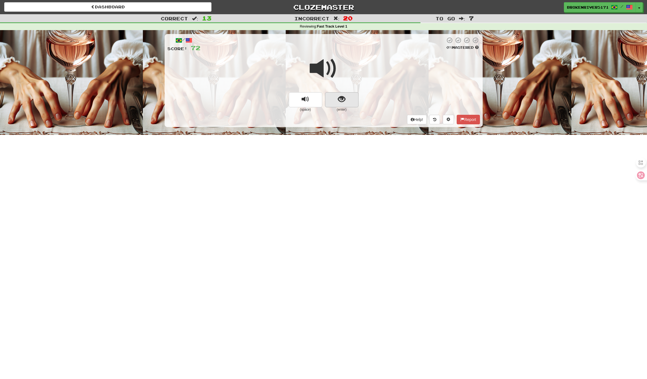
click at [346, 105] on button "show sentence" at bounding box center [341, 99] width 33 height 15
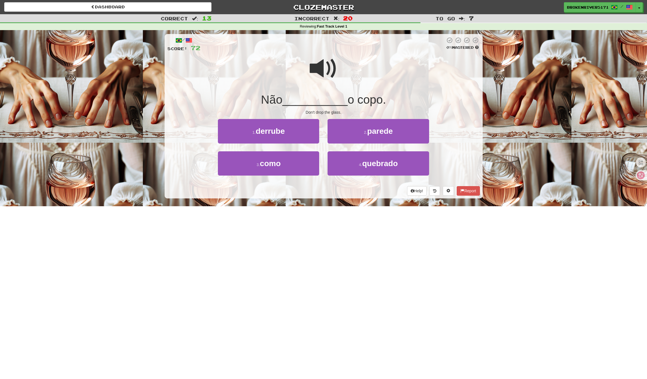
click at [322, 188] on div "Help! Report" at bounding box center [323, 190] width 313 height 9
click at [297, 136] on button "1 . derrube" at bounding box center [268, 131] width 101 height 24
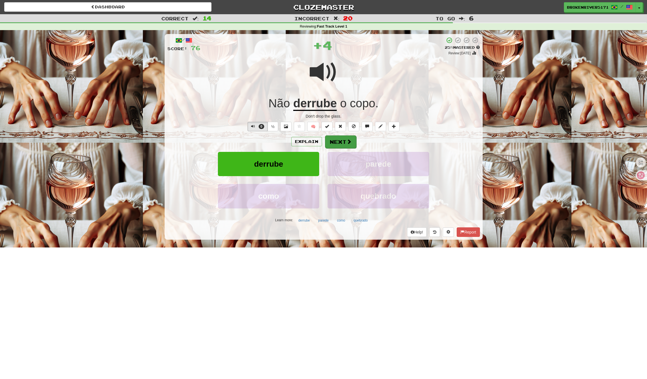
click at [345, 144] on button "Next" at bounding box center [340, 142] width 31 height 13
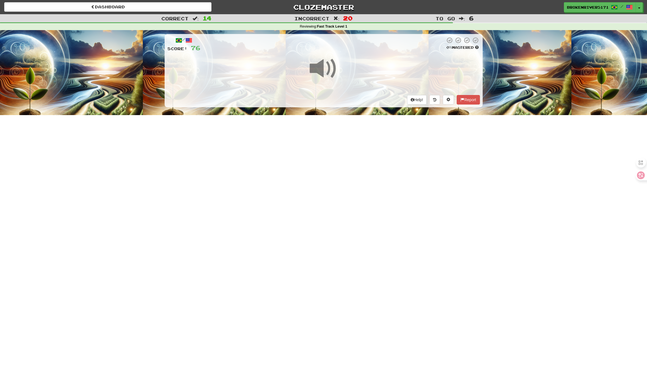
click at [347, 188] on div "Dashboard Clozemaster BrokenRiver5171 / Toggle Dropdown Dashboard Leaderboard A…" at bounding box center [323, 189] width 647 height 379
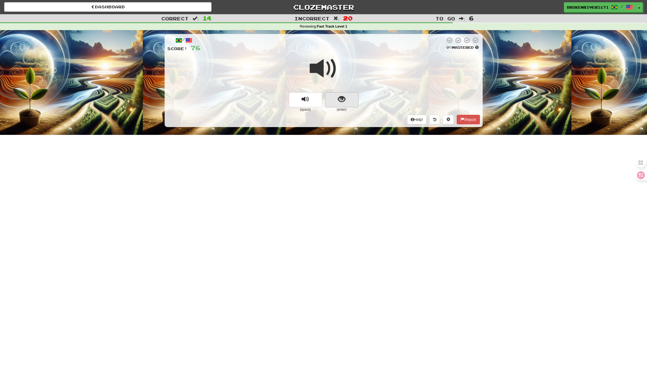
click at [339, 96] on span "show sentence" at bounding box center [342, 100] width 8 height 8
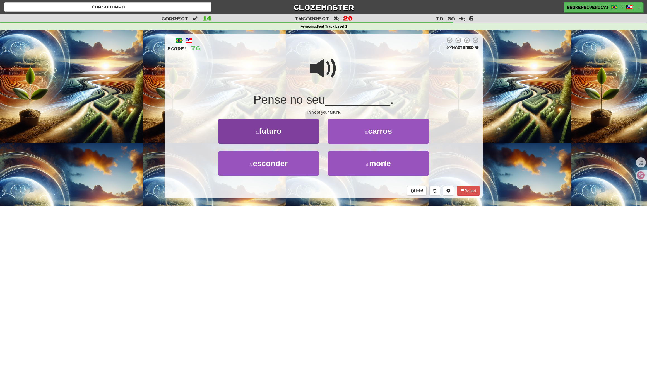
click at [315, 128] on button "1 . futuro" at bounding box center [268, 131] width 101 height 24
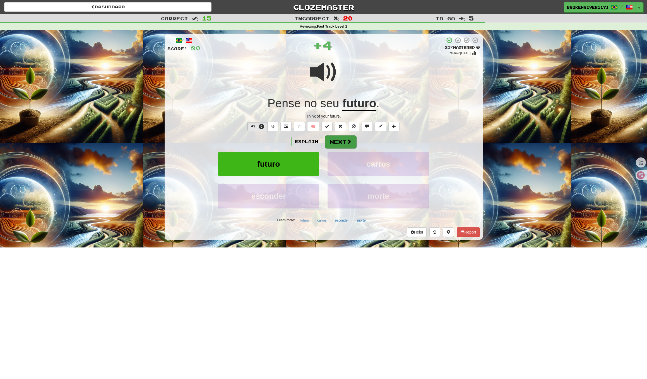
click at [335, 140] on button "Next" at bounding box center [340, 142] width 31 height 13
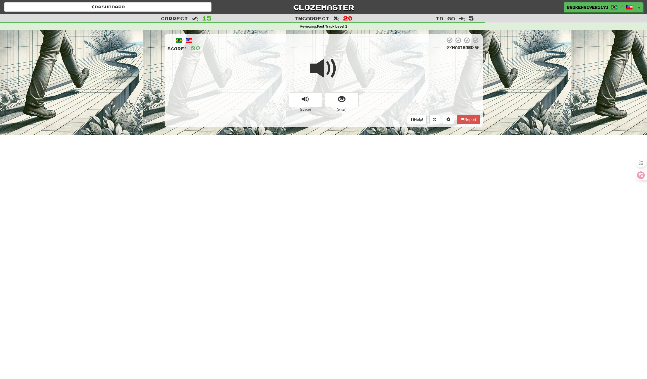
click at [351, 100] on div "/ Score: 80 0 % Mastered (space) (enter) Help! Report" at bounding box center [324, 80] width 318 height 93
click at [346, 97] on button "show sentence" at bounding box center [341, 99] width 33 height 15
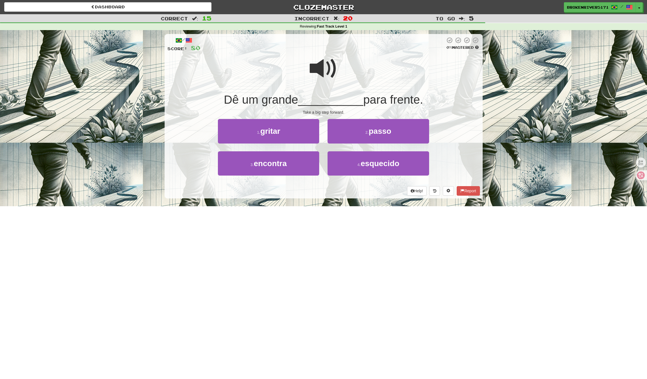
click at [364, 118] on div "/ Score: 80 0 % Mastered Dê um grande __________ para frente. Take a big step f…" at bounding box center [324, 116] width 318 height 165
click at [365, 128] on button "2 . passo" at bounding box center [378, 131] width 101 height 24
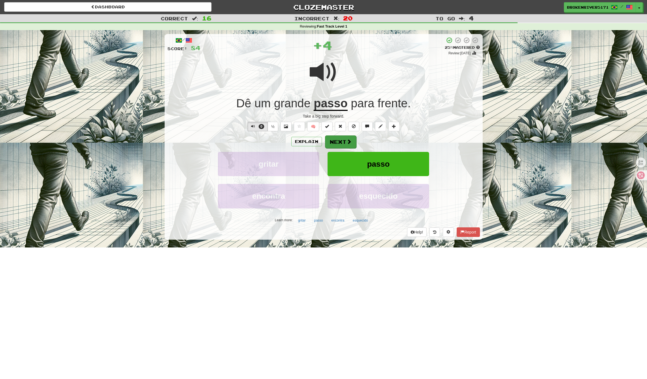
click at [349, 140] on span at bounding box center [349, 141] width 5 height 5
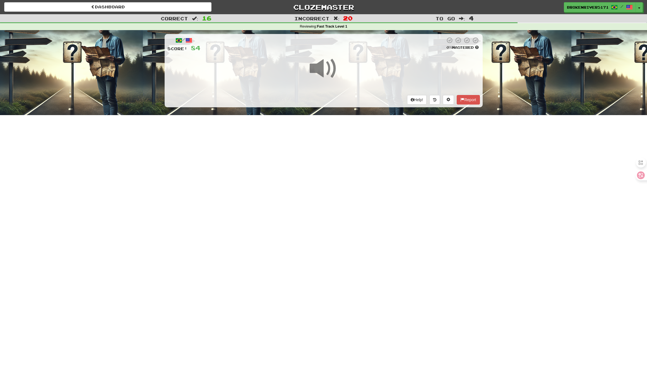
click at [356, 152] on div "Dashboard Clozemaster BrokenRiver5171 / Toggle Dropdown Dashboard Leaderboard A…" at bounding box center [323, 189] width 647 height 379
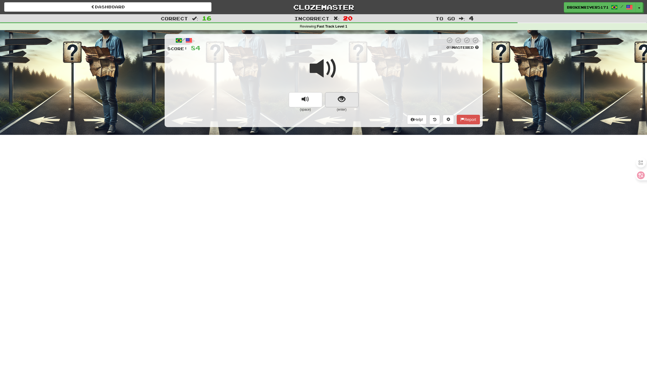
click at [345, 96] on span "show sentence" at bounding box center [342, 100] width 8 height 8
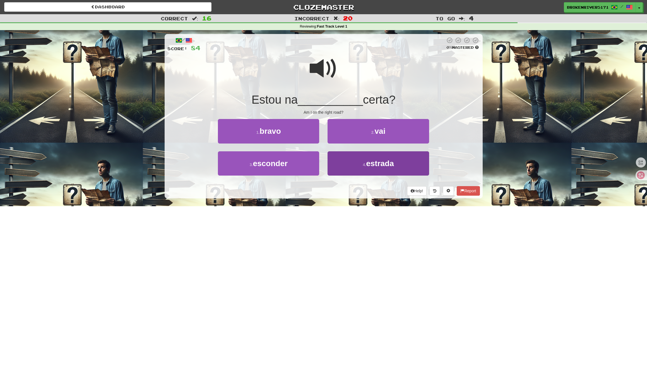
drag, startPoint x: 304, startPoint y: 167, endPoint x: 354, endPoint y: 168, distance: 49.7
click at [352, 168] on div "3 . esconder 4 . estrada" at bounding box center [323, 168] width 329 height 32
click at [354, 168] on button "4 . estrada" at bounding box center [378, 164] width 101 height 24
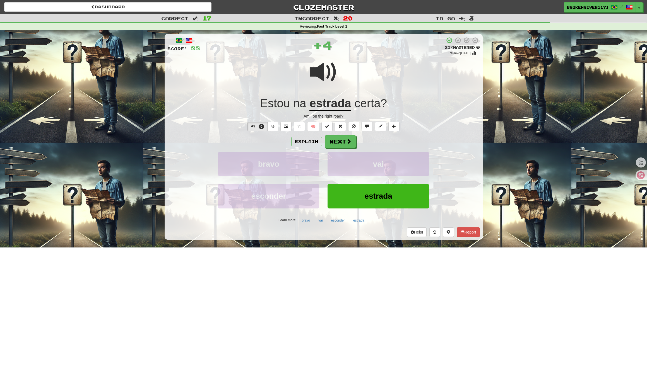
click at [354, 168] on button "vai" at bounding box center [378, 164] width 101 height 24
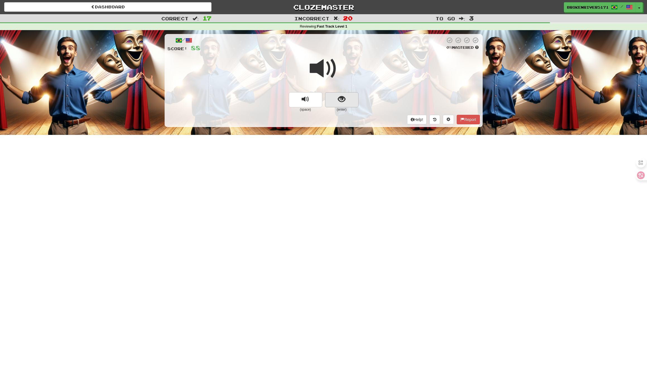
click at [347, 102] on button "show sentence" at bounding box center [341, 99] width 33 height 15
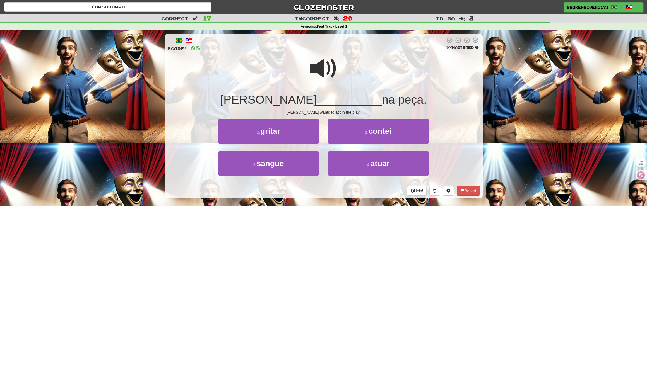
click at [333, 192] on div "Help! Report" at bounding box center [323, 190] width 313 height 9
click at [354, 171] on button "4 . atuar" at bounding box center [378, 164] width 101 height 24
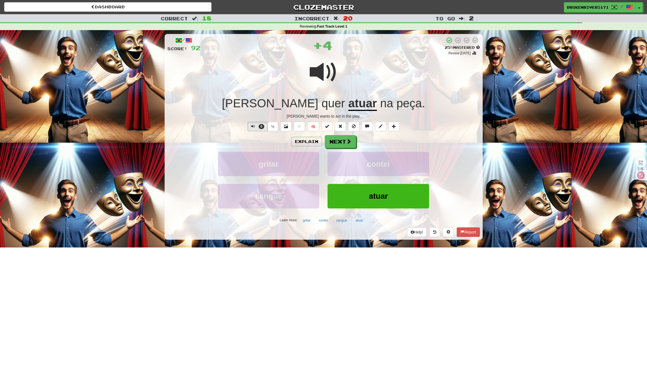
click at [335, 143] on button "Next" at bounding box center [340, 141] width 31 height 13
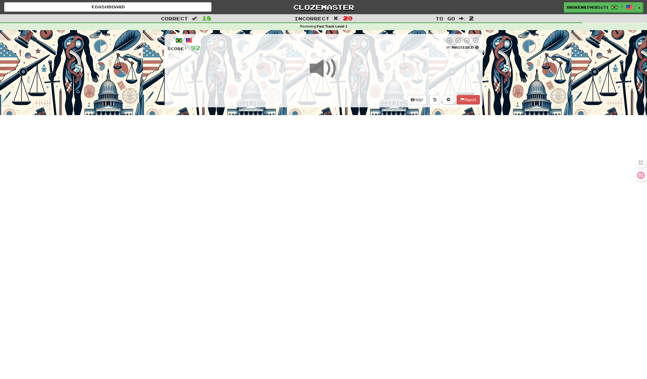
click at [331, 184] on div "Dashboard Clozemaster BrokenRiver5171 / Toggle Dropdown Dashboard Leaderboard A…" at bounding box center [323, 189] width 647 height 379
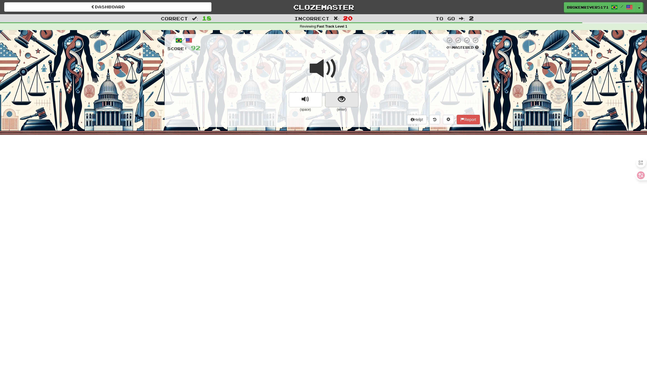
click at [348, 100] on button "show sentence" at bounding box center [341, 99] width 33 height 15
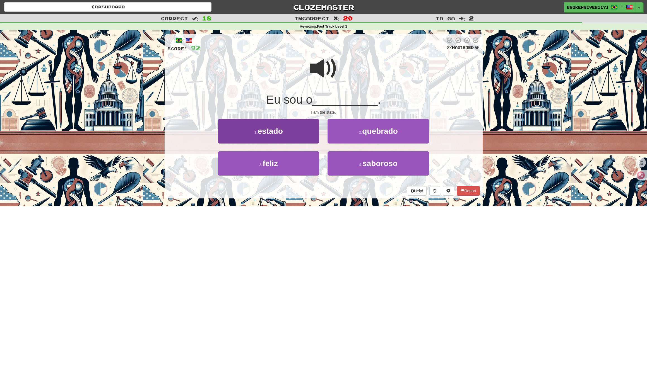
click at [298, 135] on button "1 . estado" at bounding box center [268, 131] width 101 height 24
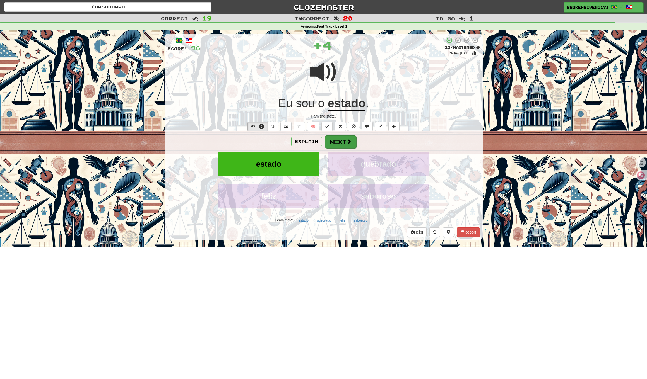
click at [352, 140] on button "Next" at bounding box center [340, 142] width 31 height 13
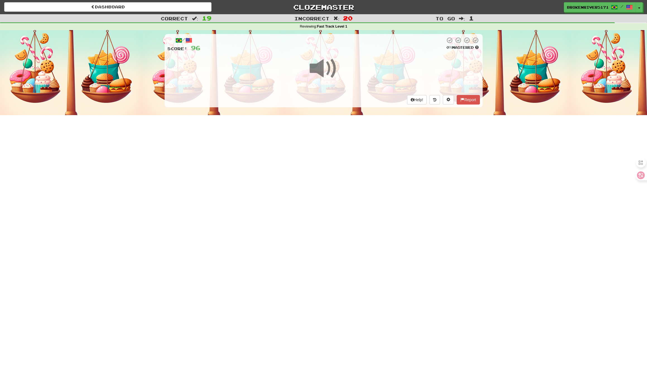
click at [341, 169] on div "Dashboard Clozemaster BrokenRiver5171 / Toggle Dropdown Dashboard Leaderboard A…" at bounding box center [323, 189] width 647 height 379
click at [343, 201] on div "Dashboard Clozemaster BrokenRiver5171 / Toggle Dropdown Dashboard Leaderboard A…" at bounding box center [323, 189] width 647 height 379
click at [362, 142] on div "Dashboard Clozemaster BrokenRiver5171 / Toggle Dropdown Dashboard Leaderboard A…" at bounding box center [323, 189] width 647 height 379
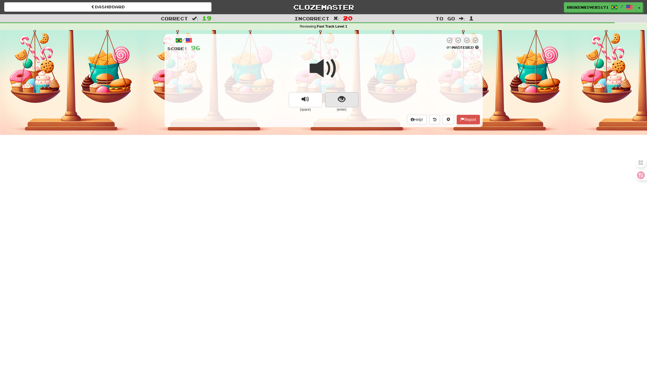
click at [350, 93] on button "show sentence" at bounding box center [341, 99] width 33 height 15
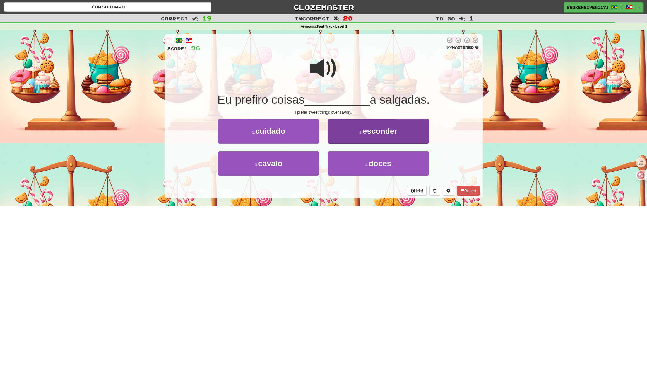
drag, startPoint x: 355, startPoint y: 159, endPoint x: 354, endPoint y: 151, distance: 7.6
click at [355, 158] on button "4 . doces" at bounding box center [378, 164] width 101 height 24
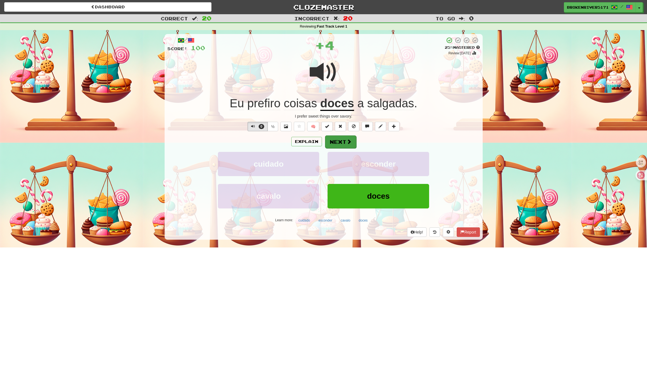
click at [347, 140] on span at bounding box center [349, 141] width 5 height 5
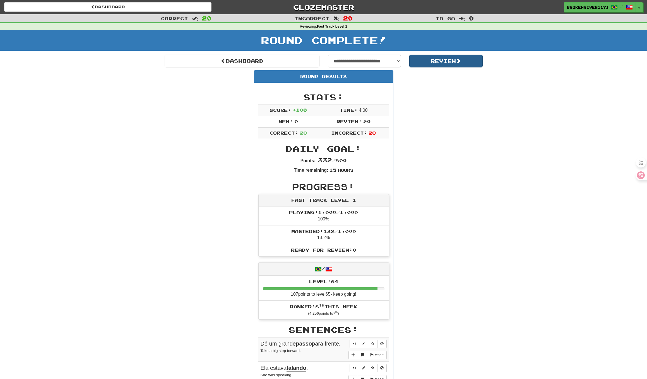
click at [432, 63] on button "Review" at bounding box center [445, 61] width 73 height 13
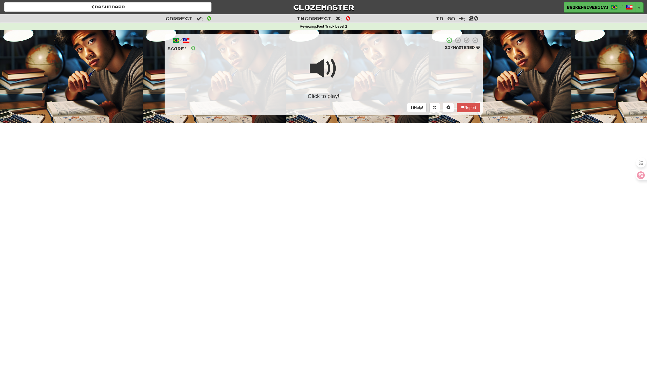
click at [324, 76] on span at bounding box center [324, 69] width 28 height 28
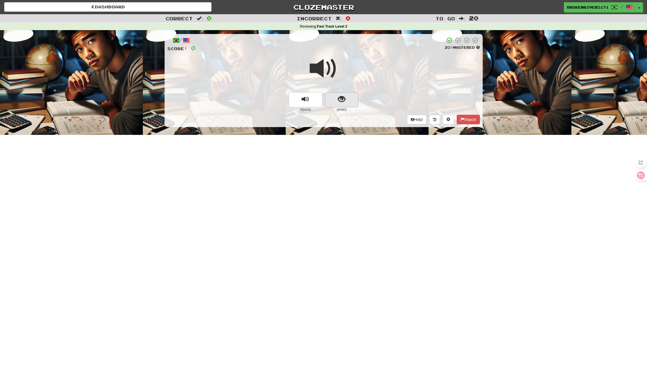
click at [355, 100] on button "show sentence" at bounding box center [341, 99] width 33 height 15
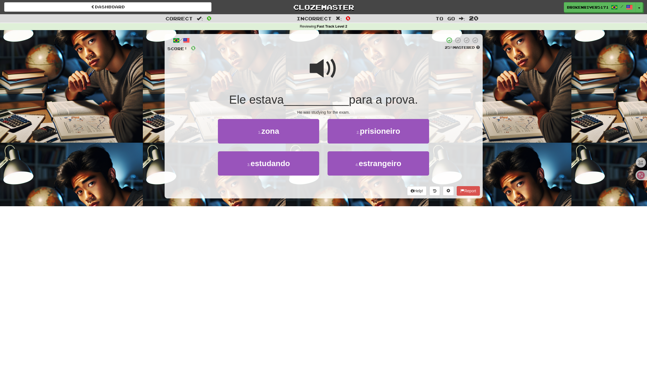
drag, startPoint x: 295, startPoint y: 168, endPoint x: 326, endPoint y: 168, distance: 31.0
click at [295, 168] on button "3 . estudando" at bounding box center [268, 164] width 101 height 24
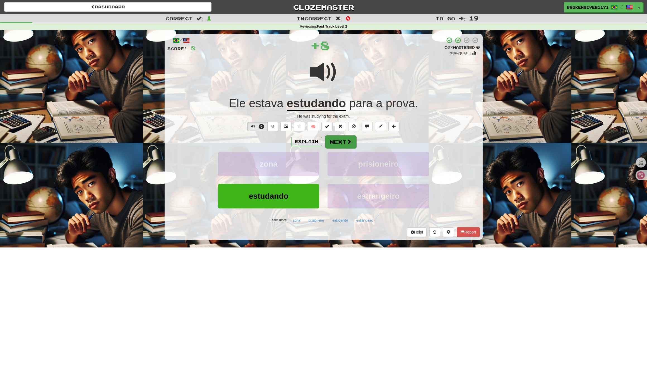
click at [345, 143] on button "Next" at bounding box center [340, 142] width 31 height 13
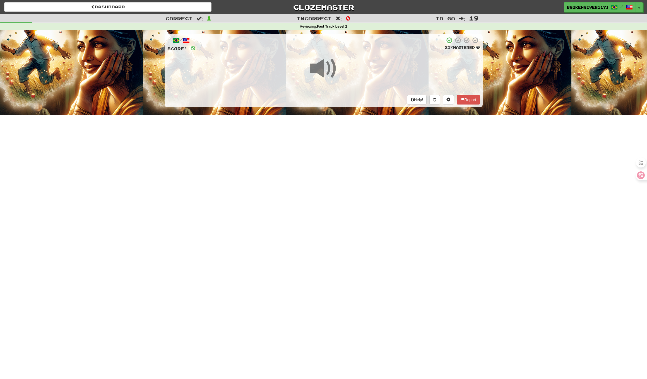
click at [336, 185] on div "Dashboard Clozemaster BrokenRiver5171 / Toggle Dropdown Dashboard Leaderboard A…" at bounding box center [323, 189] width 647 height 379
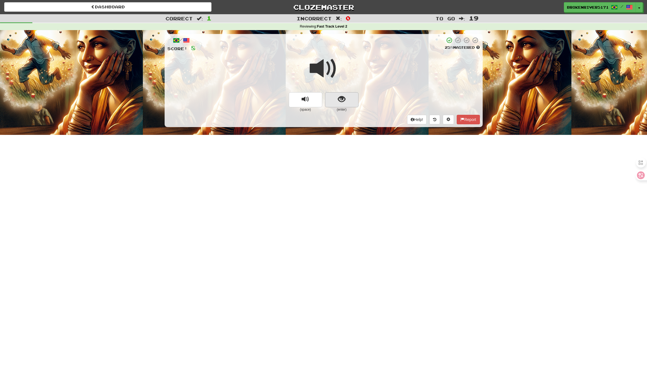
click at [339, 96] on span "show sentence" at bounding box center [342, 100] width 8 height 8
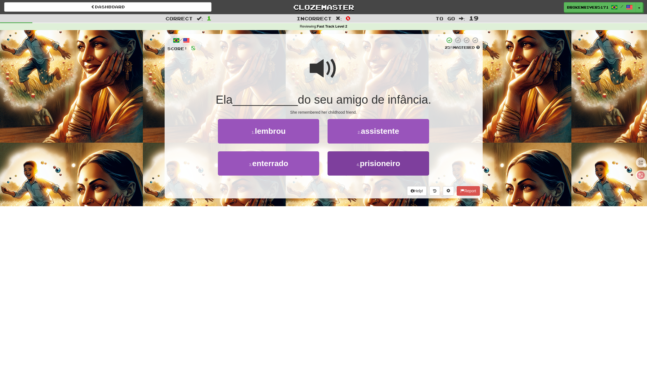
click at [345, 166] on button "4 . prisioneiro" at bounding box center [378, 164] width 101 height 24
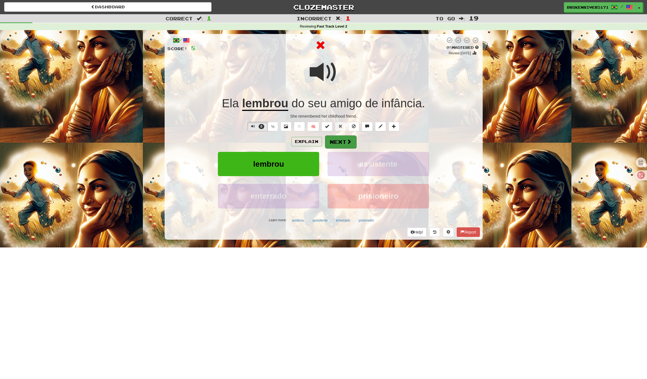
click at [338, 145] on button "Next" at bounding box center [340, 142] width 31 height 13
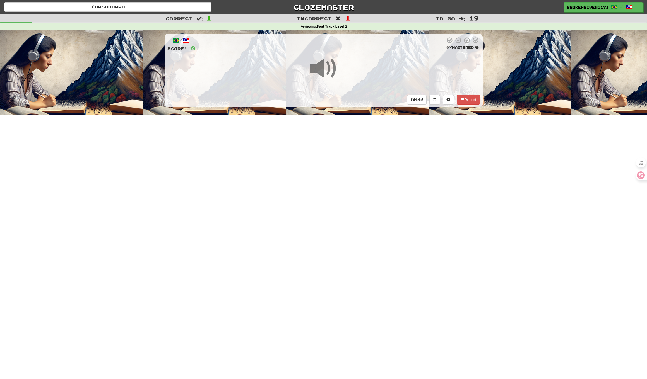
click at [339, 96] on div "Help! Report" at bounding box center [323, 99] width 313 height 9
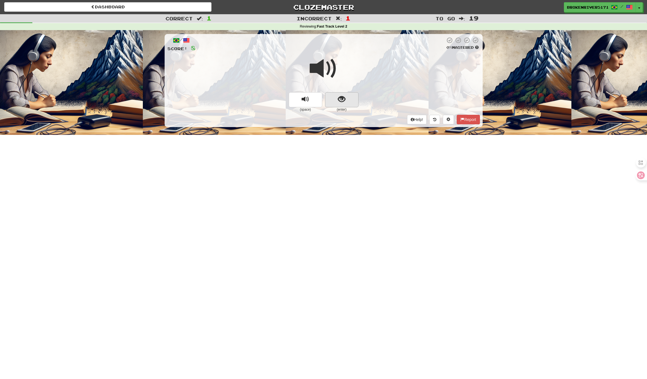
drag, startPoint x: 339, startPoint y: 96, endPoint x: 342, endPoint y: 103, distance: 7.4
click at [338, 109] on small "(enter)" at bounding box center [341, 109] width 33 height 5
click at [343, 101] on span "show sentence" at bounding box center [342, 100] width 8 height 8
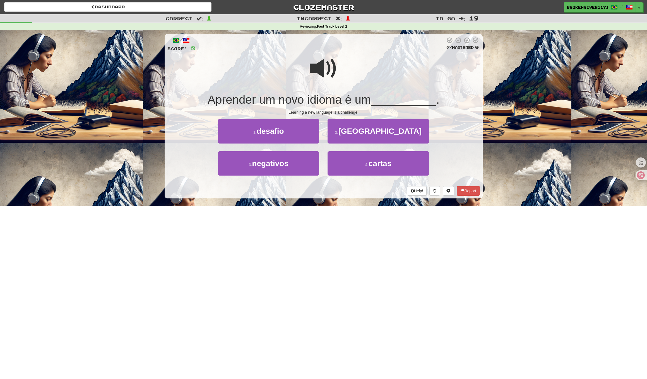
drag, startPoint x: 337, startPoint y: 193, endPoint x: 362, endPoint y: 189, distance: 24.6
click at [342, 192] on div "Help! Report" at bounding box center [323, 190] width 313 height 9
click at [362, 188] on div "Help! Report" at bounding box center [323, 190] width 313 height 9
click at [367, 167] on button "4 . cartas" at bounding box center [378, 164] width 101 height 24
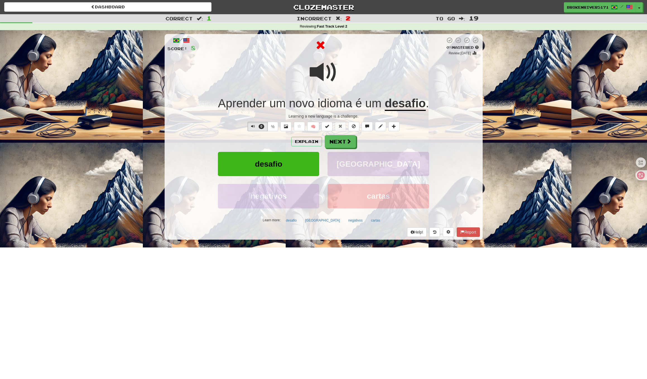
click at [377, 155] on button "roma" at bounding box center [378, 164] width 101 height 24
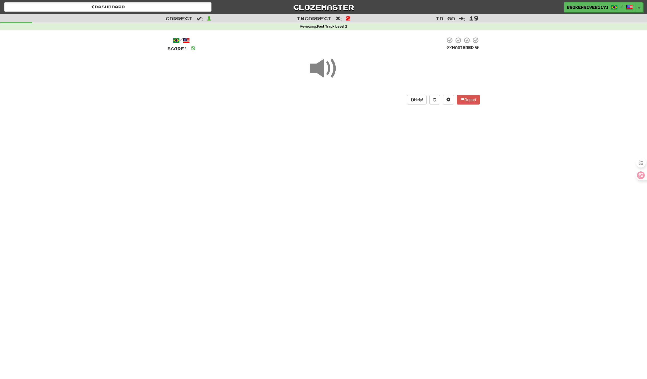
click at [383, 149] on div "Dashboard Clozemaster BrokenRiver5171 / Toggle Dropdown Dashboard Leaderboard A…" at bounding box center [323, 189] width 647 height 379
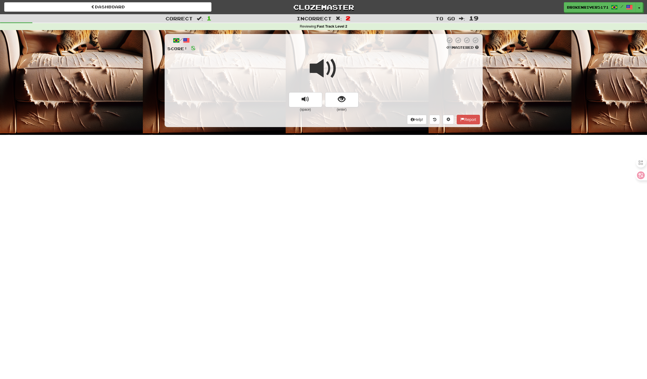
click at [336, 98] on button "show sentence" at bounding box center [341, 99] width 33 height 15
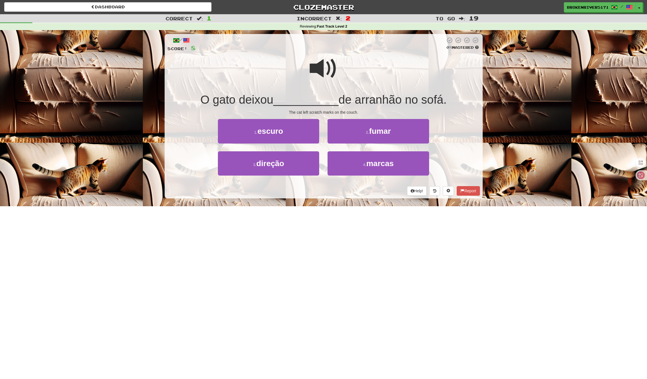
click at [345, 197] on div "/ Score: 8 0 % Mastered O gato deixou __________ de arranhão no sofá. The cat l…" at bounding box center [324, 116] width 318 height 165
drag, startPoint x: 366, startPoint y: 168, endPoint x: 270, endPoint y: 163, distance: 96.1
click at [270, 164] on div "3 . direção 4 . marcas" at bounding box center [323, 168] width 329 height 32
click at [273, 160] on span "direção" at bounding box center [270, 163] width 28 height 9
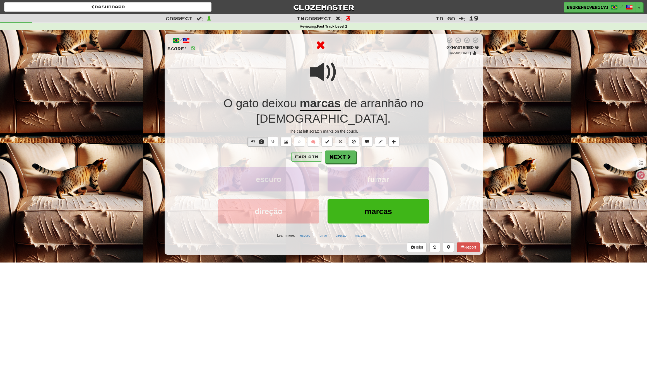
click at [309, 152] on button "Explain" at bounding box center [306, 156] width 31 height 9
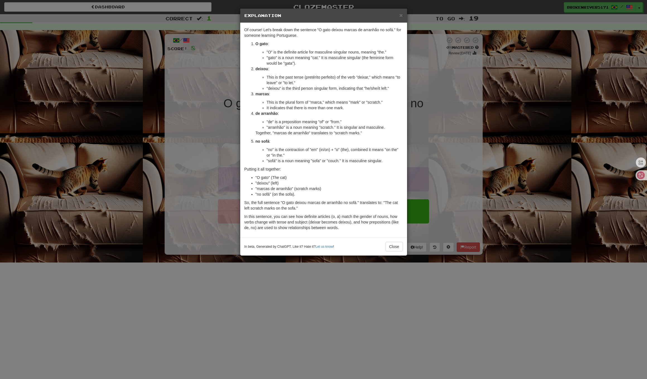
drag, startPoint x: 299, startPoint y: 157, endPoint x: 311, endPoint y: 142, distance: 18.9
click at [303, 154] on li ""no" is the contraction of "em" (in/on) + "o" (the), combined it means "on the"…" at bounding box center [335, 152] width 136 height 11
click at [311, 141] on p "no sofá :" at bounding box center [329, 142] width 147 height 6
click at [301, 122] on li ""de" is a preposition meaning "of" or "from."" at bounding box center [335, 122] width 136 height 6
drag, startPoint x: 291, startPoint y: 123, endPoint x: 328, endPoint y: 124, distance: 36.9
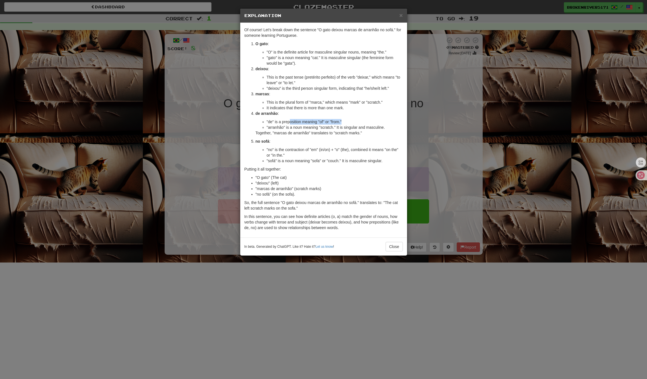
click at [328, 124] on li ""de" is a preposition meaning "of" or "from."" at bounding box center [335, 122] width 136 height 6
click at [329, 124] on li ""de" is a preposition meaning "of" or "from."" at bounding box center [335, 122] width 136 height 6
click at [327, 133] on p "Together, "marcas de arranhão" translates to "scratch marks."" at bounding box center [329, 133] width 147 height 6
click at [333, 131] on p "Together, "marcas de arranhão" translates to "scratch marks."" at bounding box center [329, 133] width 147 height 6
click at [350, 134] on p "Together, "marcas de arranhão" translates to "scratch marks."" at bounding box center [329, 133] width 147 height 6
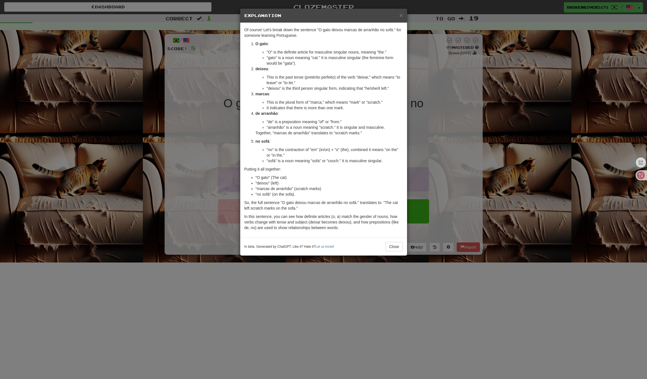
click at [430, 143] on div "× Explanation Of course! Let's break down the sentence "O gato deixou marcas de…" at bounding box center [323, 189] width 647 height 379
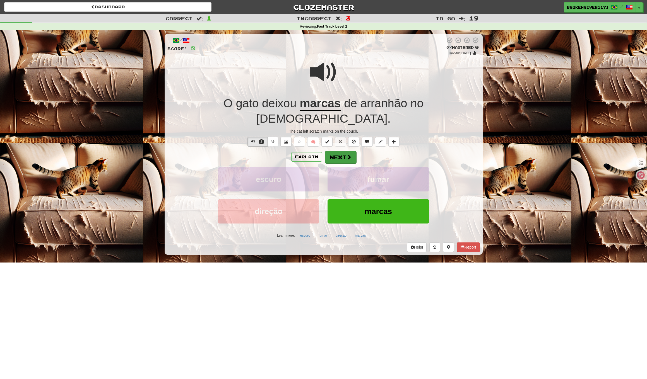
click at [352, 151] on button "Next" at bounding box center [340, 157] width 31 height 13
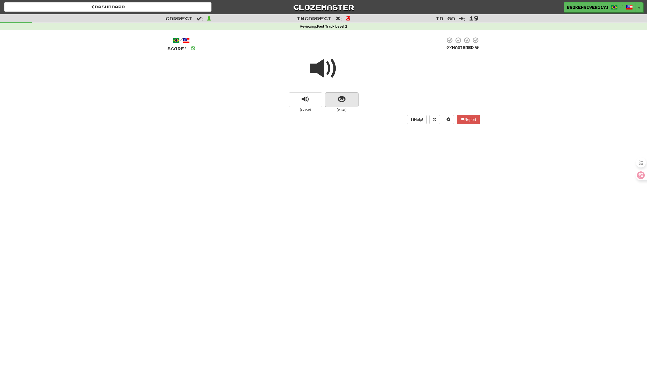
click at [347, 96] on button "show sentence" at bounding box center [341, 99] width 33 height 15
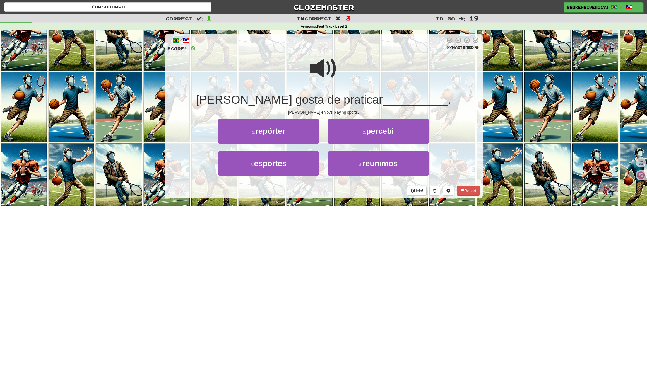
drag, startPoint x: 328, startPoint y: 199, endPoint x: 330, endPoint y: 191, distance: 8.6
click at [328, 198] on div "/ Score: 8 0 % Mastered Bob gosta de praticar __________ . Bob enjoys playing s…" at bounding box center [324, 118] width 318 height 176
click at [331, 188] on div "Help! Report" at bounding box center [323, 190] width 313 height 9
click at [356, 168] on button "4 . reunimos" at bounding box center [378, 164] width 101 height 24
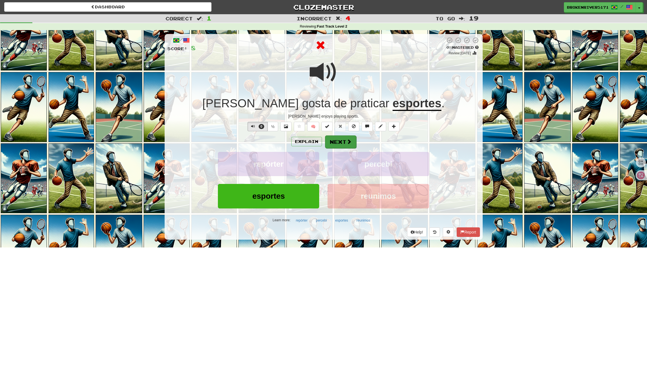
click at [350, 145] on button "Next" at bounding box center [340, 142] width 31 height 13
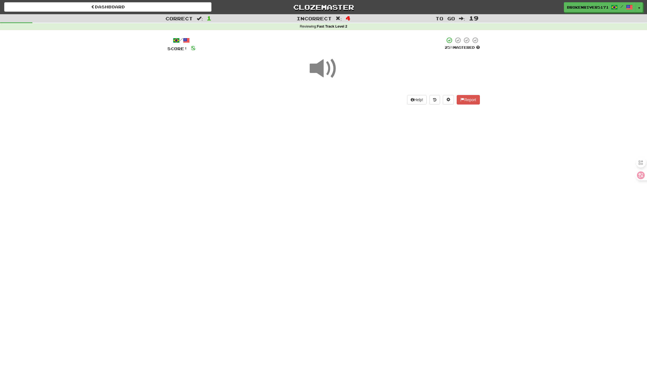
drag, startPoint x: 341, startPoint y: 182, endPoint x: 346, endPoint y: 167, distance: 16.3
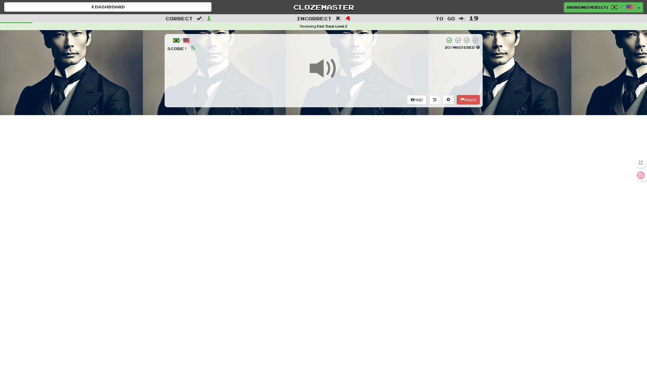
click at [341, 182] on div "Dashboard Clozemaster BrokenRiver5171 / Toggle Dropdown Dashboard Leaderboard A…" at bounding box center [323, 189] width 647 height 379
click at [346, 167] on div "Dashboard Clozemaster BrokenRiver5171 / Toggle Dropdown Dashboard Leaderboard A…" at bounding box center [323, 189] width 647 height 379
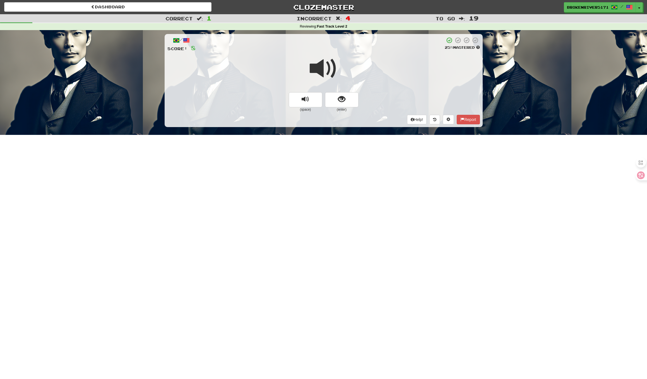
click at [350, 92] on button "show sentence" at bounding box center [341, 99] width 33 height 15
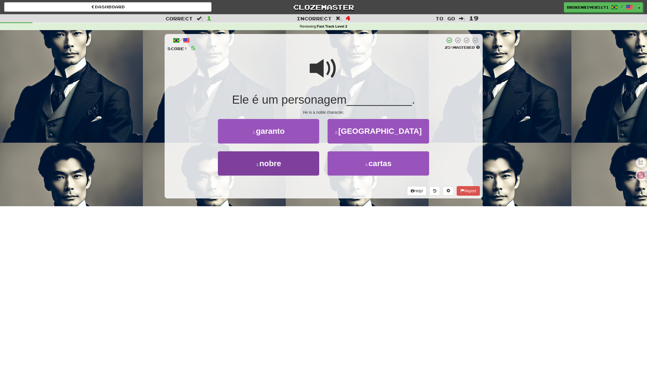
click at [307, 161] on button "3 . nobre" at bounding box center [268, 164] width 101 height 24
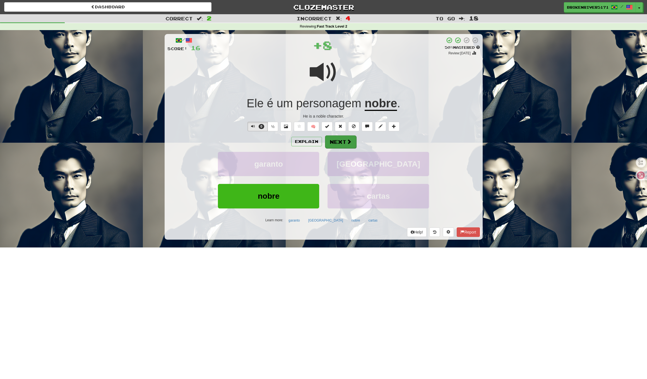
click at [343, 147] on button "Next" at bounding box center [340, 142] width 31 height 13
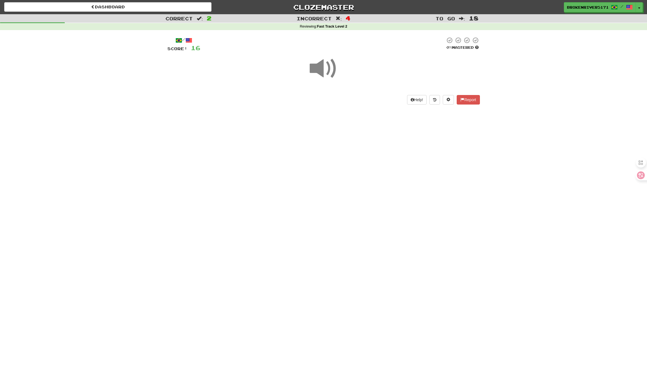
click at [342, 166] on div "Dashboard Clozemaster BrokenRiver5171 / Toggle Dropdown Dashboard Leaderboard A…" at bounding box center [323, 189] width 647 height 379
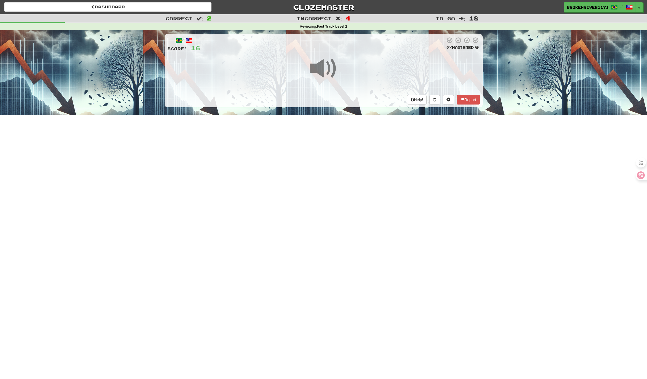
click at [354, 96] on div "/ Score: 16 0 % Mastered Help! Report" at bounding box center [324, 70] width 318 height 73
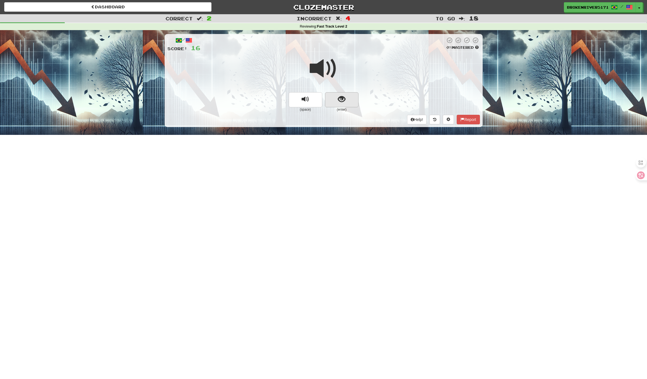
click at [347, 99] on button "show sentence" at bounding box center [341, 99] width 33 height 15
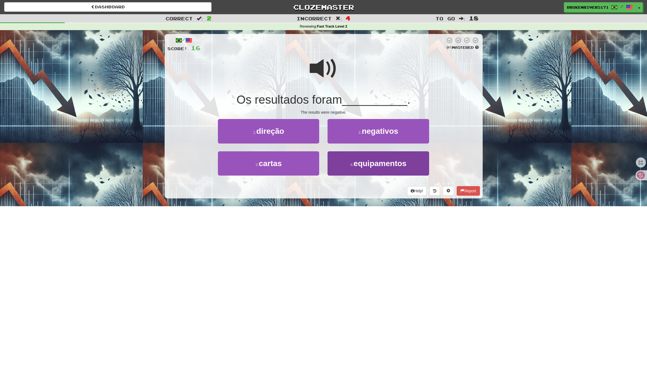
click at [366, 165] on span "equipamentos" at bounding box center [380, 163] width 53 height 9
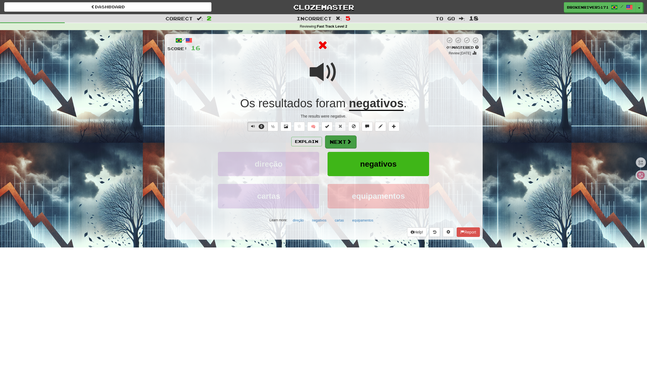
click at [348, 145] on button "Next" at bounding box center [340, 142] width 31 height 13
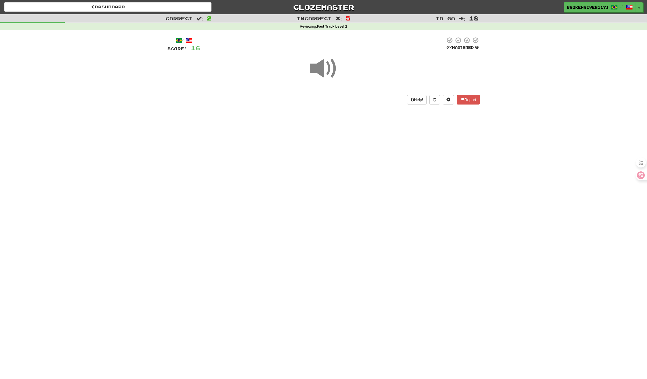
click at [342, 151] on div "Dashboard Clozemaster BrokenRiver5171 / Toggle Dropdown Dashboard Leaderboard A…" at bounding box center [323, 189] width 647 height 379
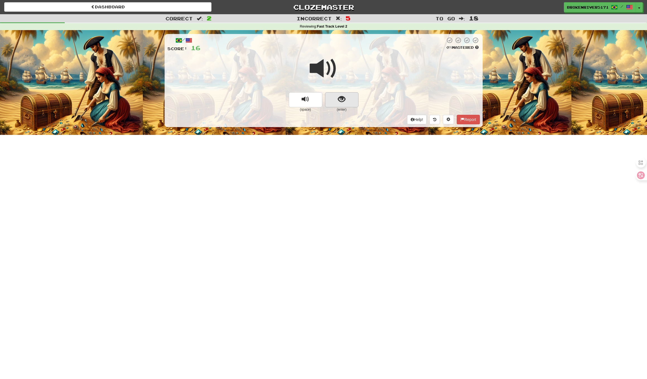
click at [333, 100] on button "show sentence" at bounding box center [341, 99] width 33 height 15
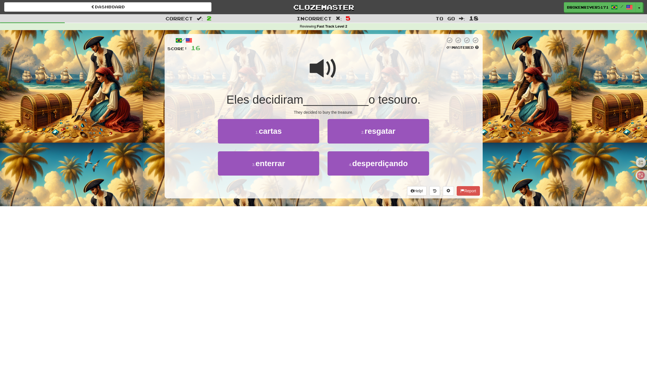
click at [326, 194] on div "Help! Report" at bounding box center [323, 190] width 313 height 9
click at [323, 188] on div "Help! Report" at bounding box center [323, 190] width 313 height 9
click at [348, 170] on button "4 . desperdiçando" at bounding box center [378, 164] width 101 height 24
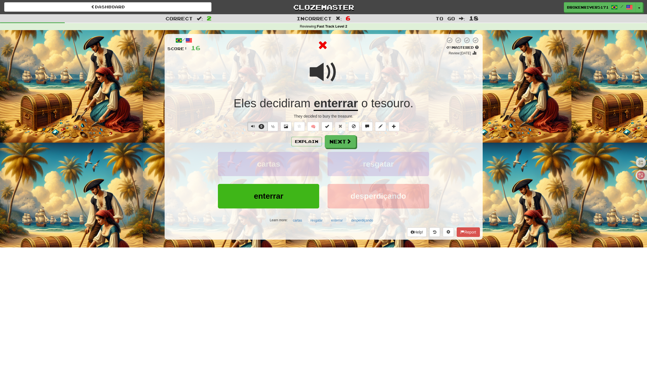
click at [346, 148] on div "Explain Next cartas resgatar enterrar desperdiçando Learn more: cartas resgatar…" at bounding box center [323, 180] width 313 height 90
click at [347, 145] on button "Next" at bounding box center [340, 142] width 31 height 13
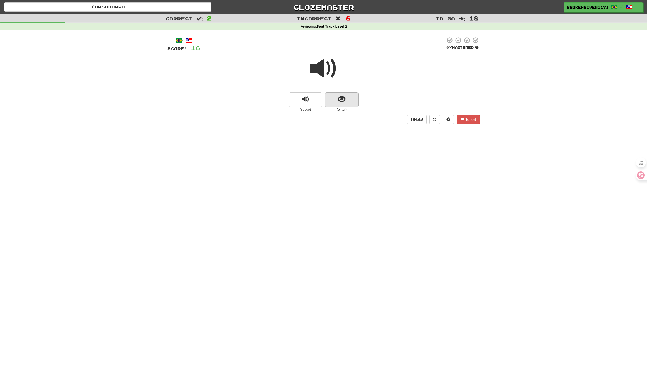
click at [345, 105] on button "show sentence" at bounding box center [341, 99] width 33 height 15
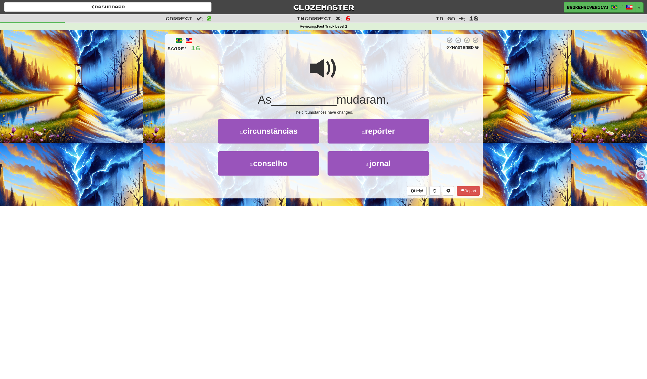
drag, startPoint x: 335, startPoint y: 194, endPoint x: 343, endPoint y: 190, distance: 9.0
click at [336, 193] on div "Help! Report" at bounding box center [323, 190] width 313 height 9
click at [343, 190] on div "Help! Report" at bounding box center [323, 190] width 313 height 9
click at [363, 164] on button "4 . jornal" at bounding box center [378, 164] width 101 height 24
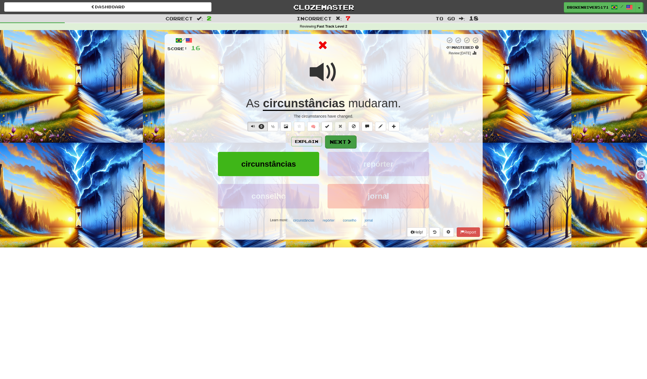
click at [342, 143] on button "Next" at bounding box center [340, 142] width 31 height 13
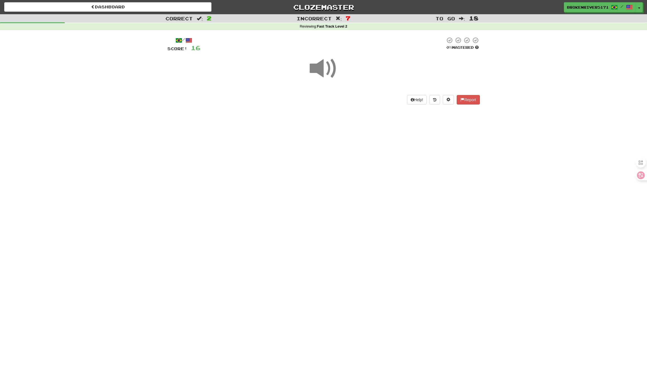
click at [362, 184] on div "Dashboard Clozemaster BrokenRiver5171 / Toggle Dropdown Dashboard Leaderboard A…" at bounding box center [323, 189] width 647 height 379
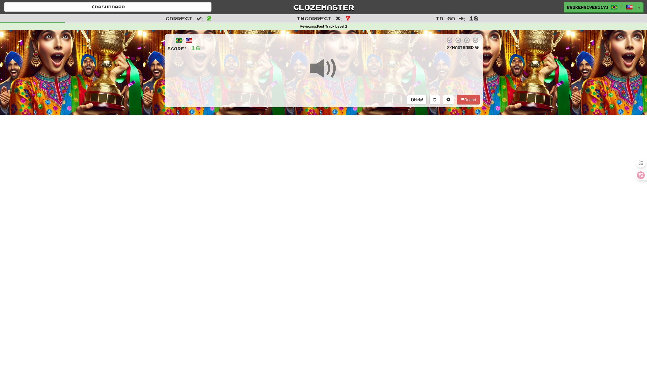
click at [361, 169] on div "Dashboard Clozemaster BrokenRiver5171 / Toggle Dropdown Dashboard Leaderboard A…" at bounding box center [323, 189] width 647 height 379
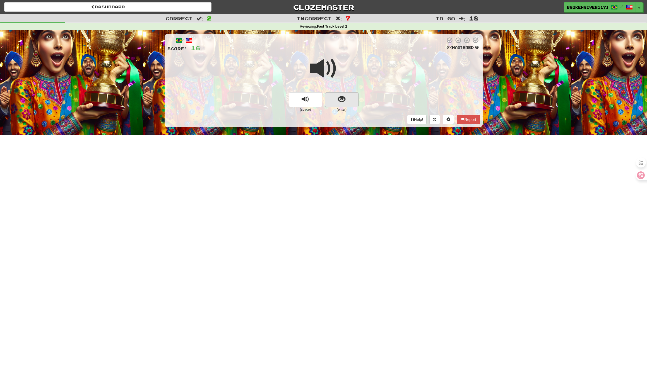
click at [341, 98] on span "show sentence" at bounding box center [342, 100] width 8 height 8
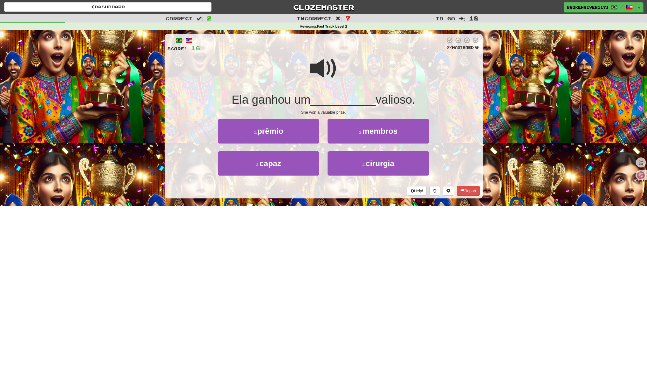
click at [330, 105] on span "__________" at bounding box center [343, 99] width 65 height 13
click at [353, 165] on button "4 . cirurgia" at bounding box center [378, 164] width 101 height 24
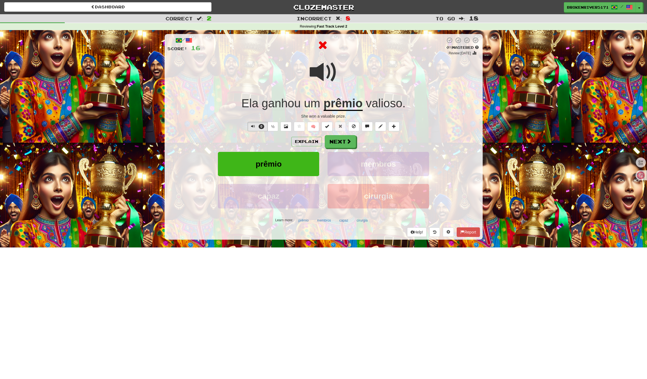
drag, startPoint x: 356, startPoint y: 139, endPoint x: 369, endPoint y: 141, distance: 13.5
click at [382, 141] on div "Explain Next" at bounding box center [323, 141] width 313 height 13
click at [348, 140] on span at bounding box center [349, 141] width 5 height 5
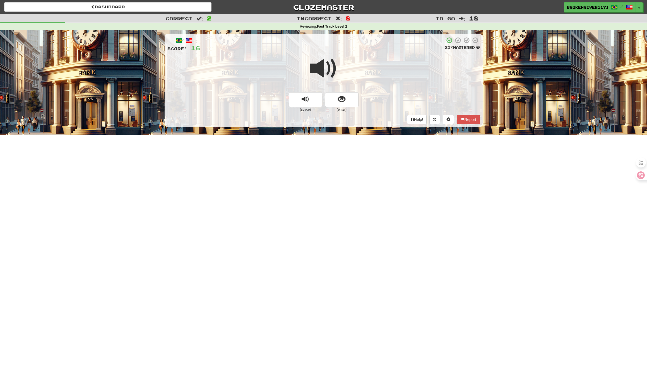
click at [342, 99] on span "show sentence" at bounding box center [342, 100] width 8 height 8
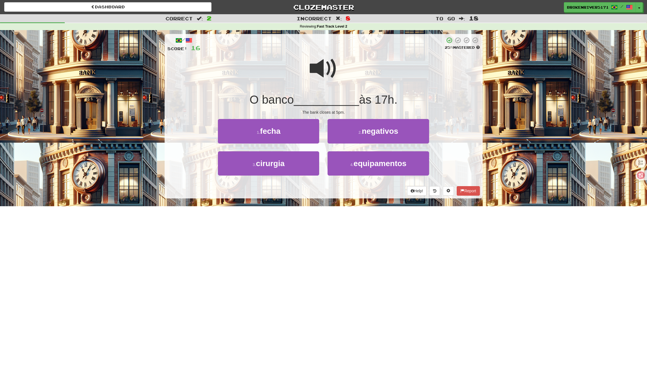
click at [328, 192] on div "Help! Report" at bounding box center [323, 190] width 313 height 9
click at [284, 124] on button "1 . fecha" at bounding box center [268, 131] width 101 height 24
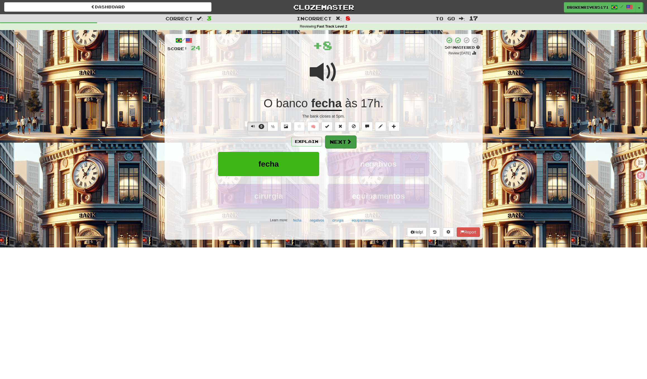
click at [343, 140] on button "Next" at bounding box center [340, 142] width 31 height 13
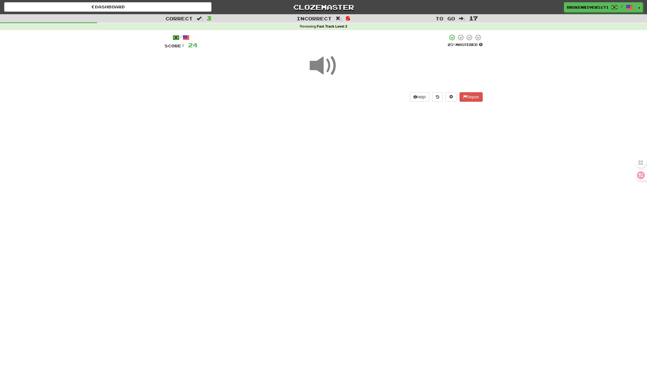
drag, startPoint x: 318, startPoint y: 176, endPoint x: 322, endPoint y: 170, distance: 7.2
click at [320, 174] on div "Dashboard Clozemaster BrokenRiver5171 / Toggle Dropdown Dashboard Leaderboard A…" at bounding box center [323, 189] width 647 height 379
click at [329, 152] on div "Dashboard Clozemaster BrokenRiver5171 / Toggle Dropdown Dashboard Leaderboard A…" at bounding box center [323, 189] width 647 height 379
click at [346, 106] on small "(enter)" at bounding box center [341, 107] width 33 height 5
click at [347, 99] on button "show sentence" at bounding box center [341, 97] width 33 height 15
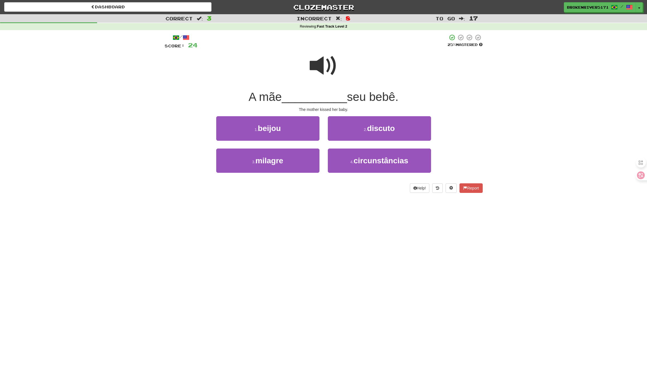
click at [336, 190] on div "Help! Report" at bounding box center [324, 188] width 318 height 9
click at [349, 193] on div "/ Score: 24 25 % Mastered A mãe __________ seu bebê. The mother kissed her baby…" at bounding box center [324, 115] width 318 height 171
click at [311, 169] on button "3 . milagre" at bounding box center [267, 161] width 103 height 24
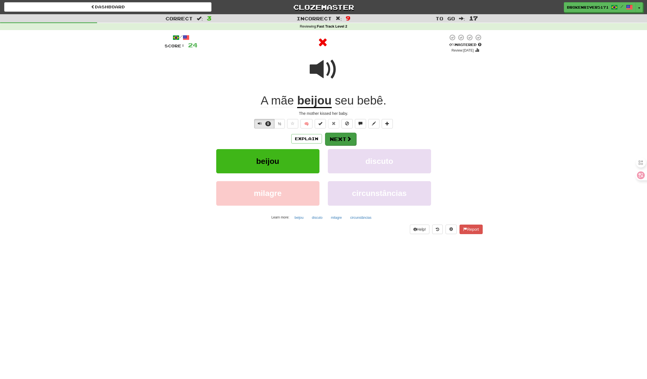
click at [352, 140] on button "Next" at bounding box center [340, 139] width 31 height 13
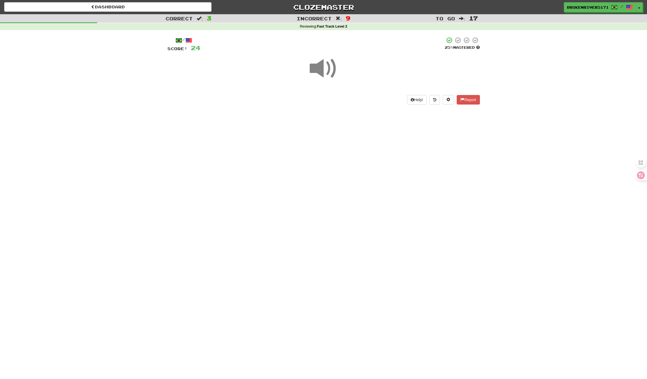
click at [354, 197] on div "Dashboard Clozemaster BrokenRiver5171 / Toggle Dropdown Dashboard Leaderboard A…" at bounding box center [323, 189] width 647 height 379
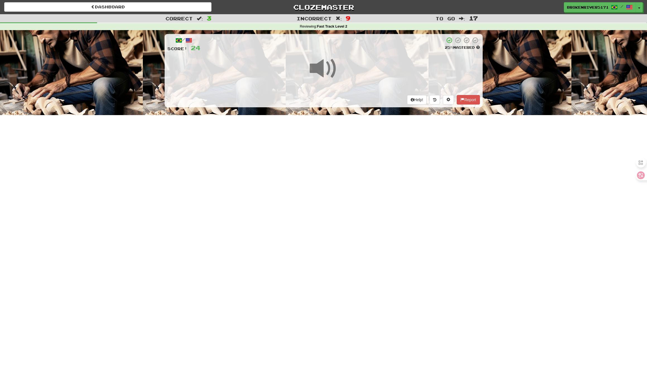
click at [356, 182] on div "Dashboard Clozemaster BrokenRiver5171 / Toggle Dropdown Dashboard Leaderboard A…" at bounding box center [323, 189] width 647 height 379
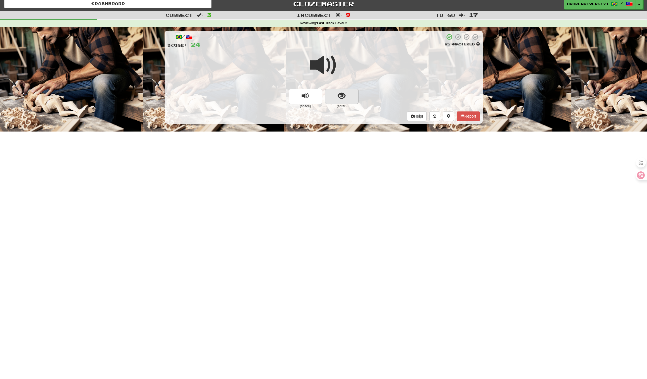
click at [343, 95] on span "show sentence" at bounding box center [342, 96] width 8 height 8
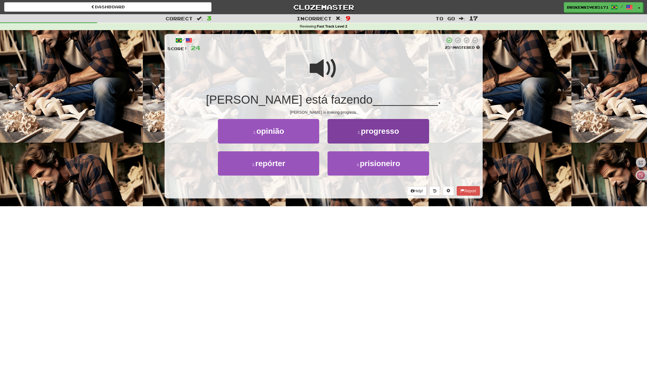
click at [374, 130] on span "progresso" at bounding box center [380, 131] width 38 height 9
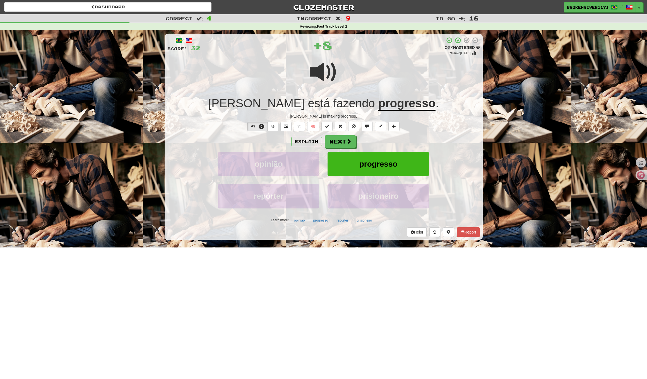
scroll to position [0, 0]
click at [336, 140] on button "Next" at bounding box center [340, 142] width 31 height 13
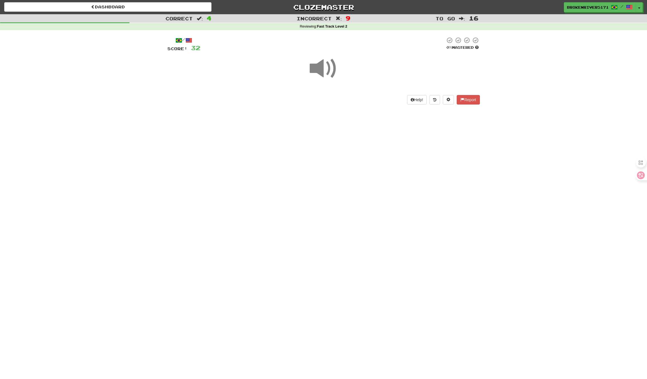
scroll to position [0, 0]
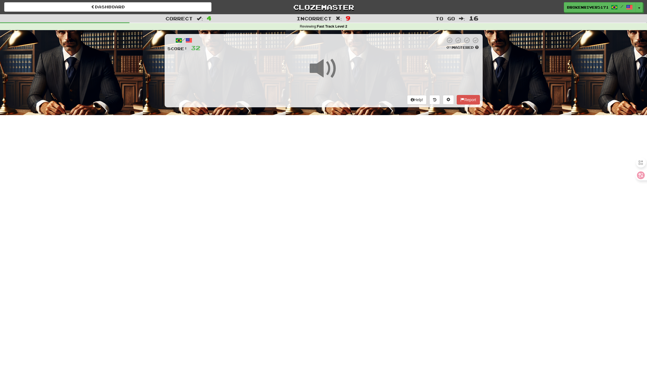
click at [333, 170] on div "Dashboard Clozemaster BrokenRiver5171 / Toggle Dropdown Dashboard Leaderboard A…" at bounding box center [323, 189] width 647 height 379
click at [340, 164] on div "Dashboard Clozemaster BrokenRiver5171 / Toggle Dropdown Dashboard Leaderboard A…" at bounding box center [323, 189] width 647 height 379
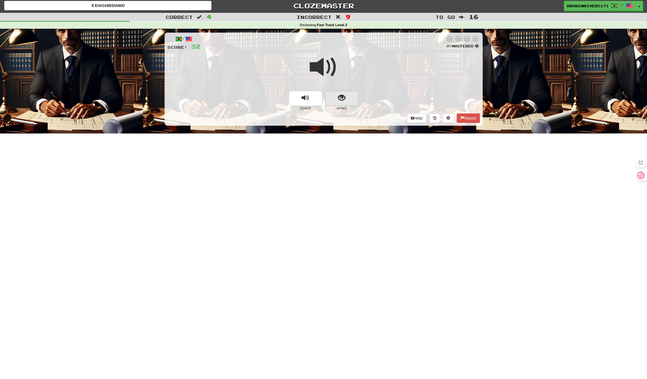
click at [342, 91] on button "show sentence" at bounding box center [341, 98] width 33 height 15
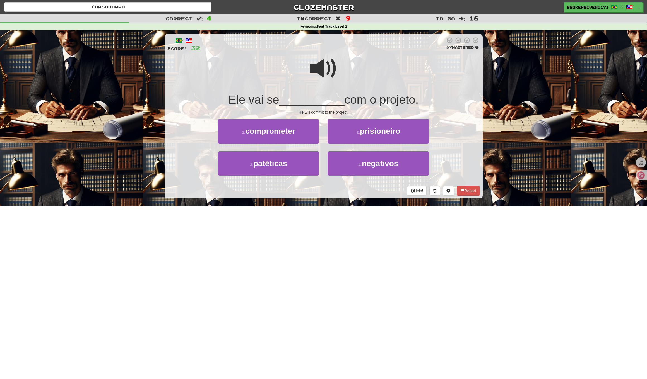
scroll to position [0, 0]
click at [306, 137] on button "1 . comprometer" at bounding box center [268, 131] width 101 height 24
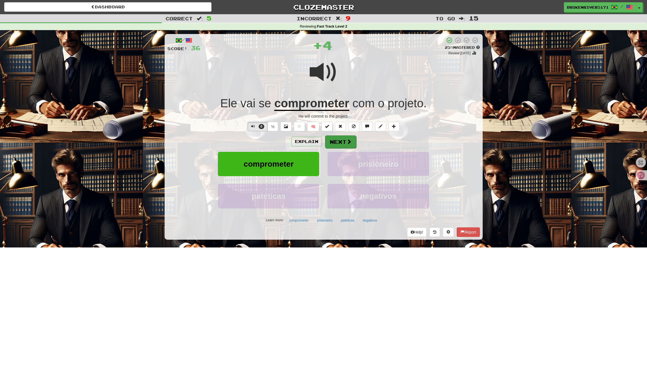
click at [346, 144] on button "Next" at bounding box center [340, 142] width 31 height 13
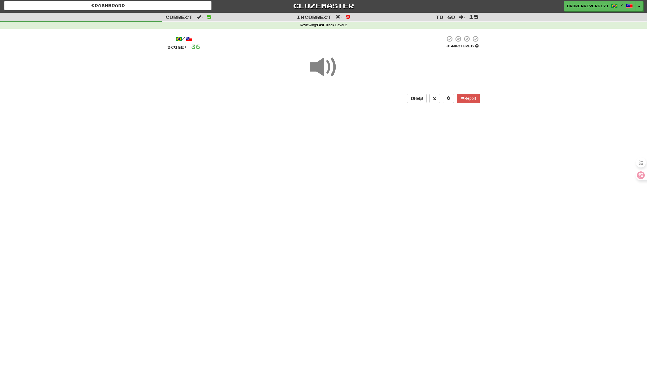
scroll to position [0, 0]
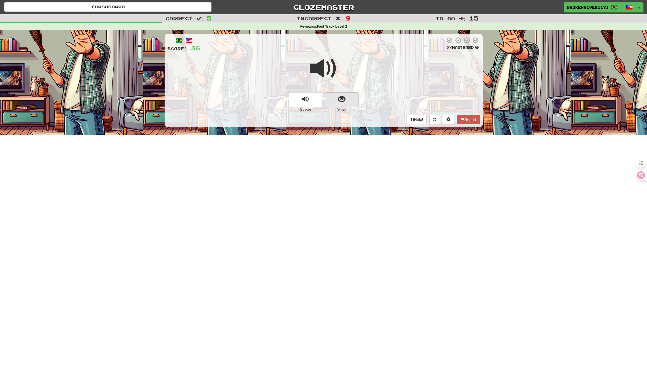
click at [352, 101] on button "show sentence" at bounding box center [341, 99] width 33 height 15
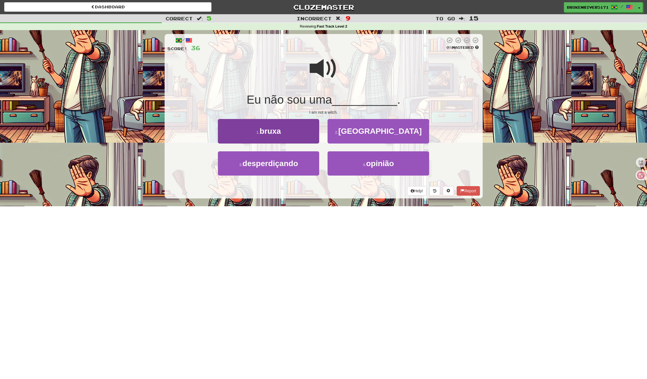
click at [310, 134] on button "1 . bruxa" at bounding box center [268, 131] width 101 height 24
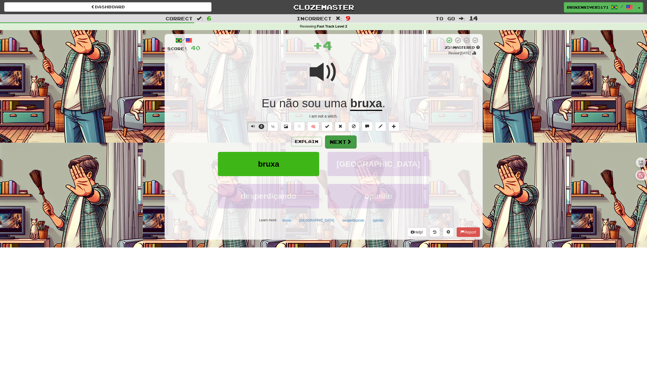
click at [338, 144] on button "Next" at bounding box center [340, 142] width 31 height 13
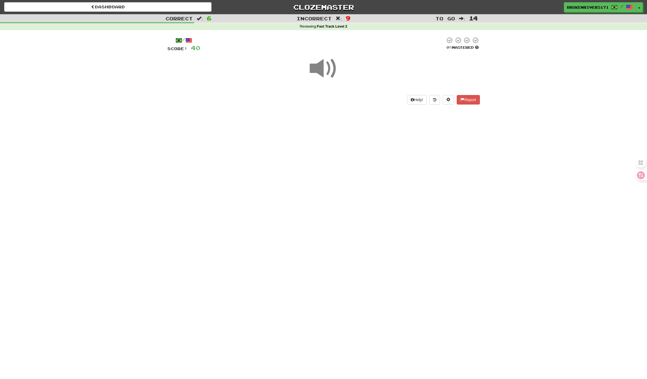
click at [339, 182] on div "Dashboard Clozemaster BrokenRiver5171 / Toggle Dropdown Dashboard Leaderboard A…" at bounding box center [323, 189] width 647 height 379
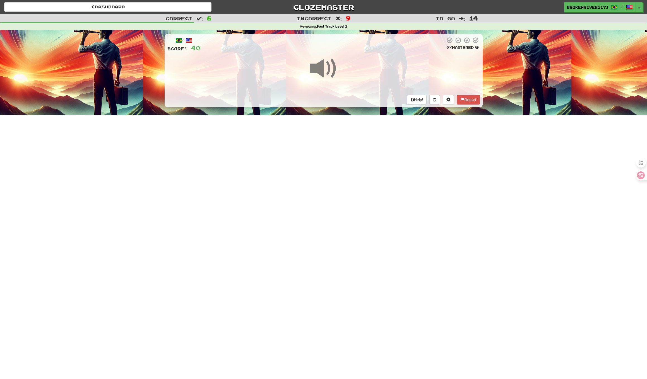
click at [335, 181] on div "Dashboard Clozemaster BrokenRiver5171 / Toggle Dropdown Dashboard Leaderboard A…" at bounding box center [323, 189] width 647 height 379
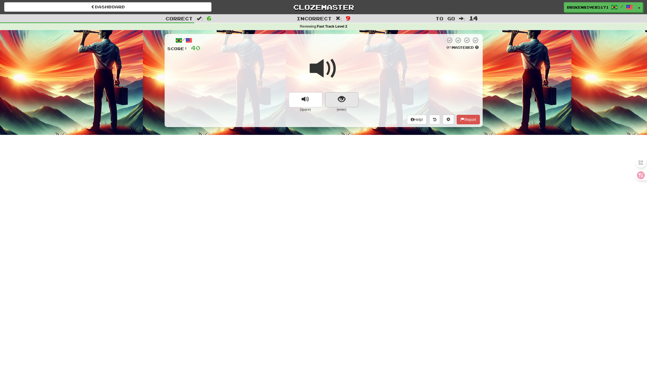
click at [341, 100] on span "show sentence" at bounding box center [342, 100] width 8 height 8
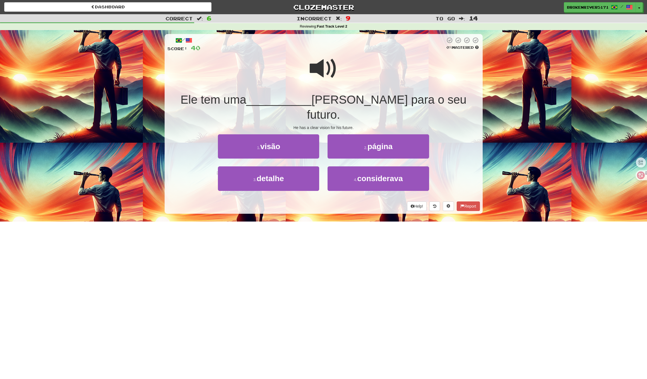
click at [320, 202] on div "Help! Report" at bounding box center [323, 206] width 313 height 9
click at [361, 174] on span "considerava" at bounding box center [379, 178] width 45 height 9
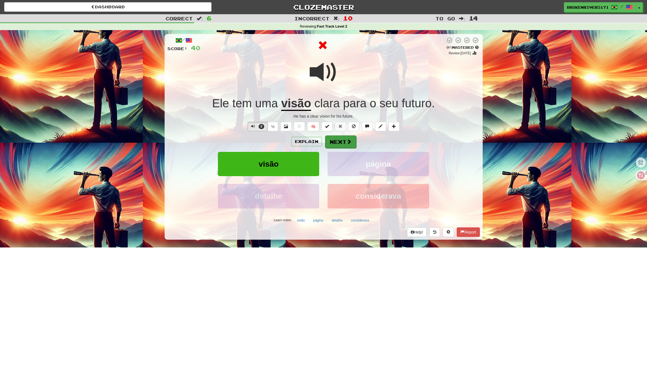
click at [347, 145] on button "Next" at bounding box center [340, 142] width 31 height 13
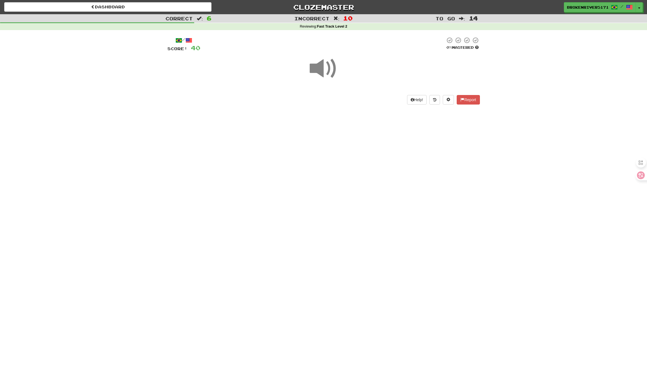
click at [327, 184] on div "Dashboard Clozemaster BrokenRiver5171 / Toggle Dropdown Dashboard Leaderboard A…" at bounding box center [323, 189] width 647 height 379
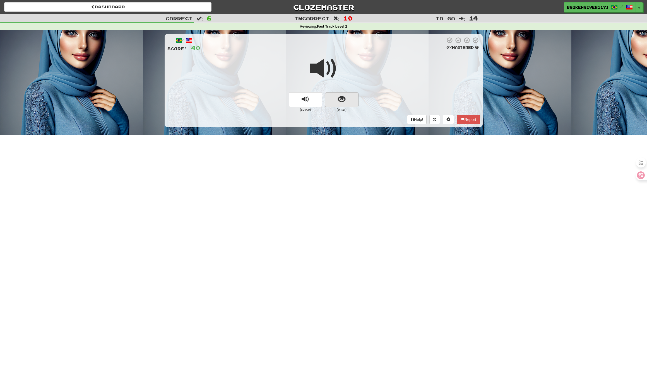
click at [345, 100] on span "show sentence" at bounding box center [342, 100] width 8 height 8
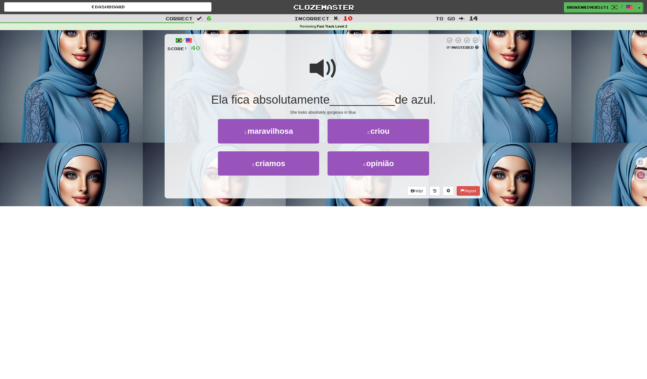
drag, startPoint x: 325, startPoint y: 201, endPoint x: 339, endPoint y: 193, distance: 16.7
click at [325, 201] on div "/ Score: 40 0 % Mastered Ela fica absolutamente __________ de azul. She looks a…" at bounding box center [324, 118] width 318 height 176
click at [339, 193] on div "Help! Report" at bounding box center [323, 190] width 313 height 9
click at [352, 168] on button "4 . opinião" at bounding box center [378, 164] width 101 height 24
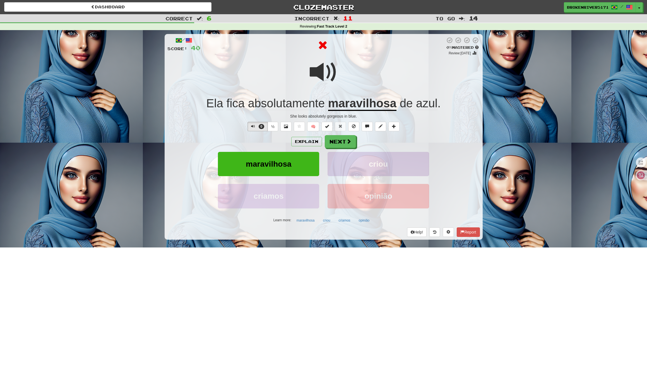
click at [353, 155] on button "criou" at bounding box center [378, 164] width 101 height 24
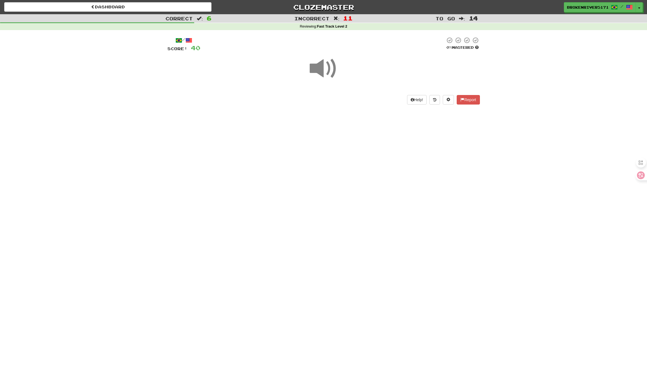
click at [331, 192] on div "Dashboard Clozemaster BrokenRiver5171 / Toggle Dropdown Dashboard Leaderboard A…" at bounding box center [323, 189] width 647 height 379
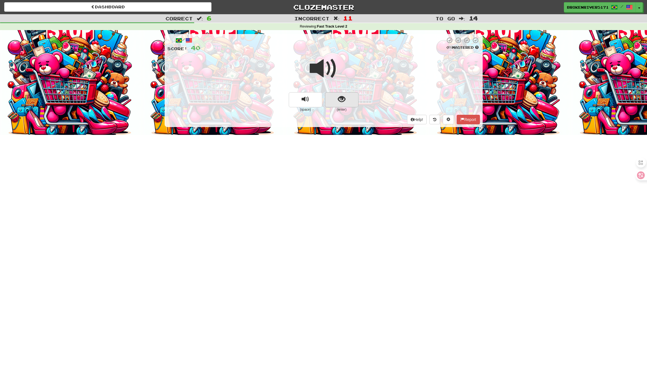
click at [347, 102] on button "show sentence" at bounding box center [341, 99] width 33 height 15
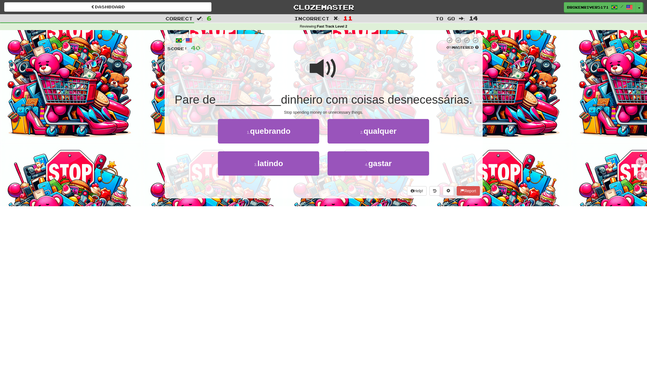
drag, startPoint x: 349, startPoint y: 199, endPoint x: 335, endPoint y: 188, distance: 18.1
click at [348, 197] on div "/ Score: 40 0 % Mastered Pare de __________ dinheiro com coisas desnecessárias.…" at bounding box center [324, 118] width 318 height 176
click at [335, 188] on div "Help! Report" at bounding box center [323, 190] width 313 height 9
drag, startPoint x: 341, startPoint y: 169, endPoint x: 304, endPoint y: 170, distance: 36.6
click at [304, 172] on div "3 . latindo 4 . gastar" at bounding box center [323, 168] width 329 height 32
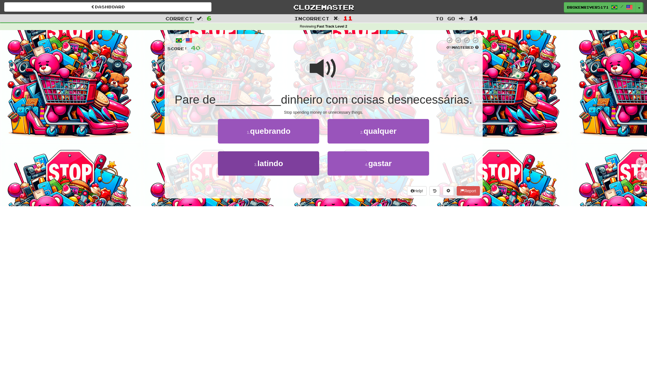
click at [306, 165] on button "3 . latindo" at bounding box center [268, 164] width 101 height 24
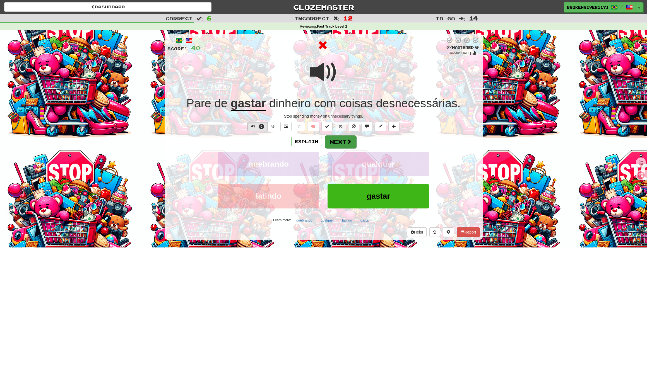
click at [349, 146] on button "Next" at bounding box center [340, 142] width 31 height 13
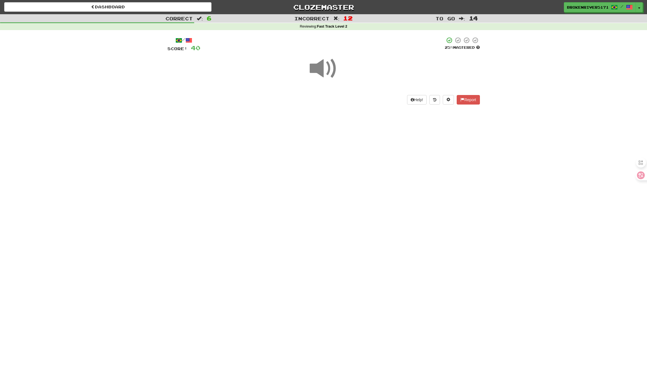
click at [323, 203] on div "Dashboard Clozemaster BrokenRiver5171 / Toggle Dropdown Dashboard Leaderboard A…" at bounding box center [323, 189] width 647 height 379
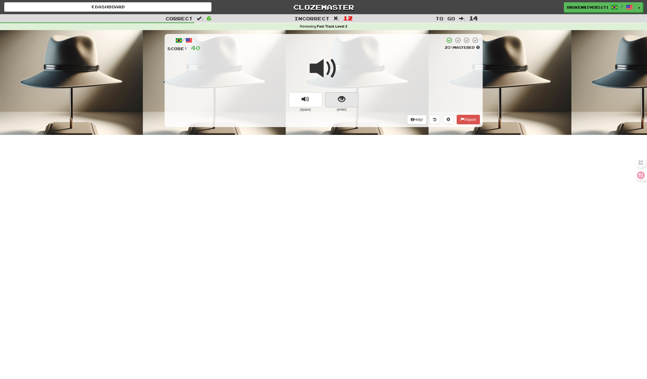
click at [344, 101] on span "show sentence" at bounding box center [342, 100] width 8 height 8
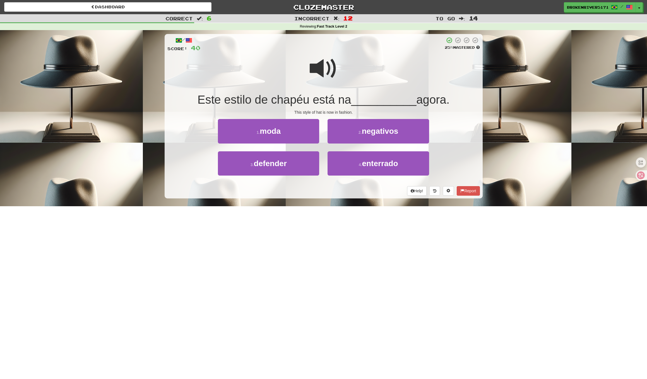
drag, startPoint x: 337, startPoint y: 182, endPoint x: 335, endPoint y: 186, distance: 4.6
click at [337, 182] on div "4 . enterrado" at bounding box center [378, 168] width 110 height 32
click at [335, 186] on div "Help! Report" at bounding box center [323, 190] width 313 height 9
click at [338, 186] on div "Help! Report" at bounding box center [323, 190] width 313 height 9
click at [345, 172] on button "4 . enterrado" at bounding box center [378, 164] width 101 height 24
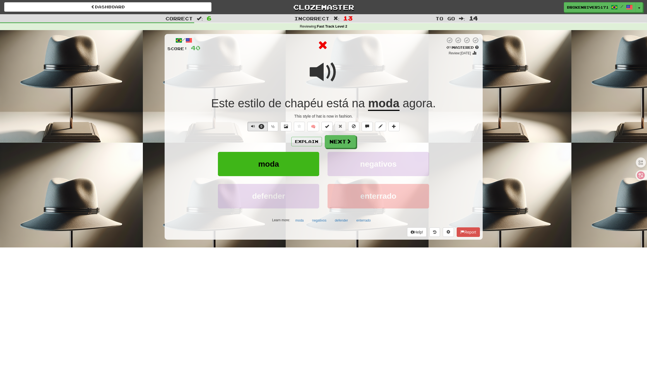
drag, startPoint x: 343, startPoint y: 145, endPoint x: 394, endPoint y: 148, distance: 50.9
click at [394, 148] on div "Explain Next moda negativos defender enterrado Learn more: moda negativos defen…" at bounding box center [323, 180] width 313 height 90
click at [350, 143] on span at bounding box center [349, 141] width 5 height 5
click at [350, 143] on div "Dashboard Clozemaster BrokenRiver5171 / Toggle Dropdown Dashboard Leaderboard A…" at bounding box center [323, 189] width 647 height 379
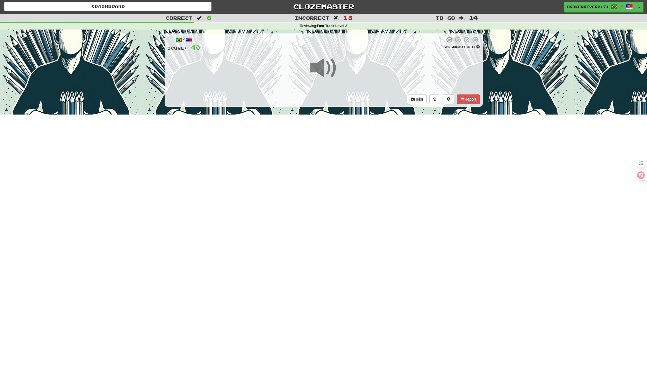
click at [347, 173] on div "Dashboard Clozemaster BrokenRiver5171 / Toggle Dropdown Dashboard Leaderboard A…" at bounding box center [323, 188] width 647 height 379
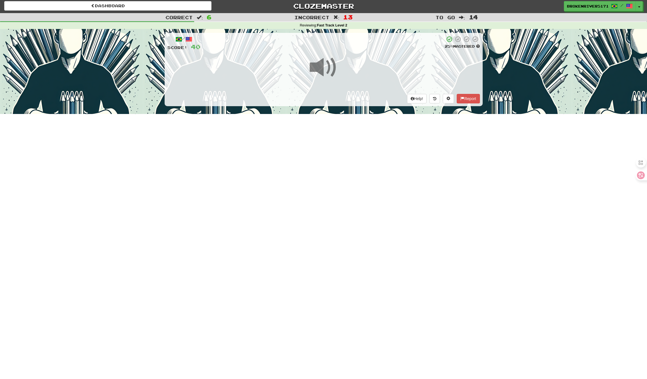
scroll to position [1, 0]
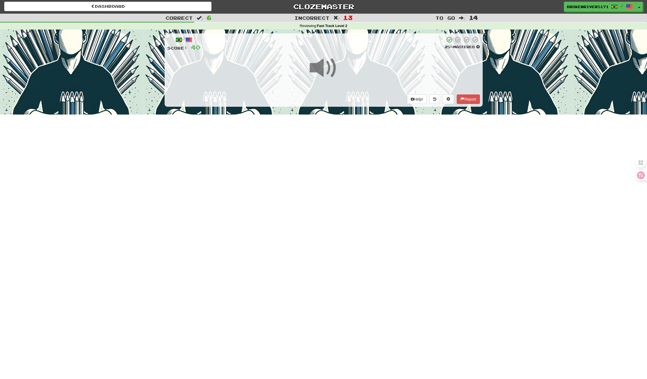
click at [341, 182] on div "Dashboard Clozemaster BrokenRiver5171 / Toggle Dropdown Dashboard Leaderboard A…" at bounding box center [323, 188] width 647 height 379
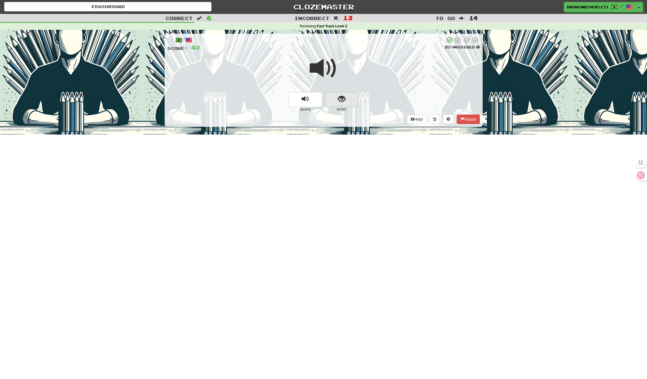
click at [345, 104] on button "show sentence" at bounding box center [341, 99] width 33 height 15
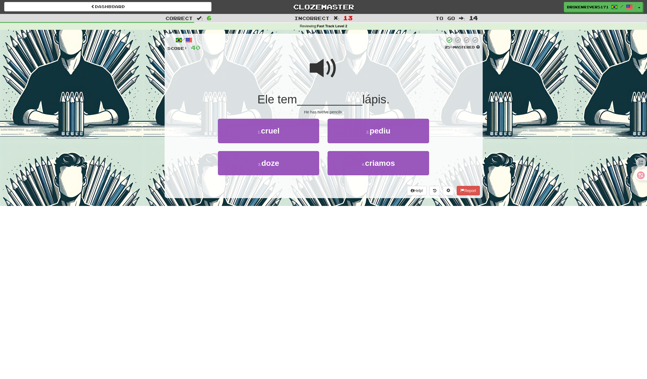
click at [336, 211] on div "Dashboard Clozemaster BrokenRiver5171 / Toggle Dropdown Dashboard Leaderboard A…" at bounding box center [323, 189] width 647 height 379
click at [286, 163] on button "3 . doze" at bounding box center [268, 164] width 101 height 24
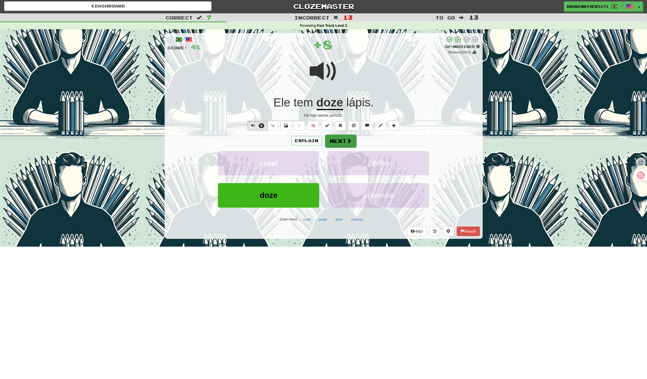
click at [338, 140] on button "Next" at bounding box center [340, 141] width 31 height 13
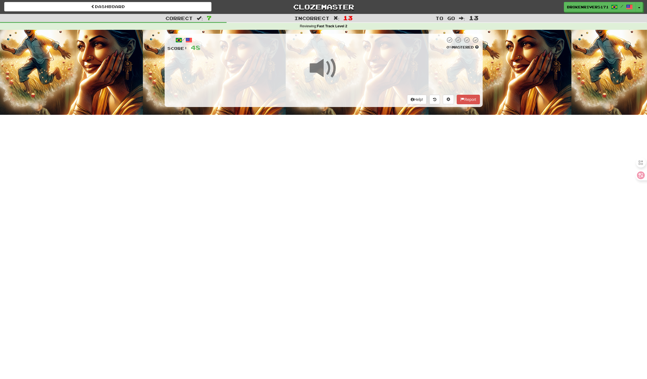
scroll to position [1, 0]
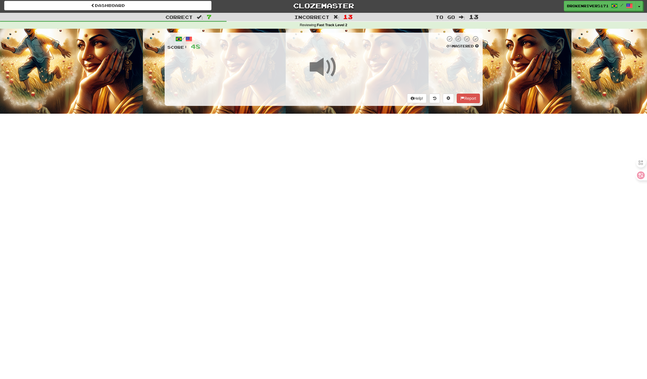
click at [331, 205] on div "Dashboard Clozemaster BrokenRiver5171 / Toggle Dropdown Dashboard Leaderboard A…" at bounding box center [323, 188] width 647 height 379
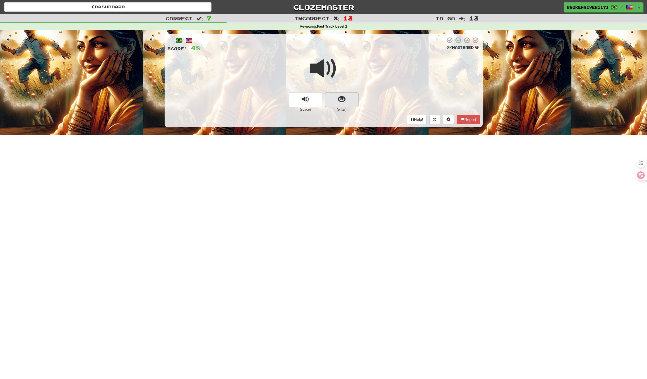
click at [338, 100] on span "show sentence" at bounding box center [342, 100] width 8 height 8
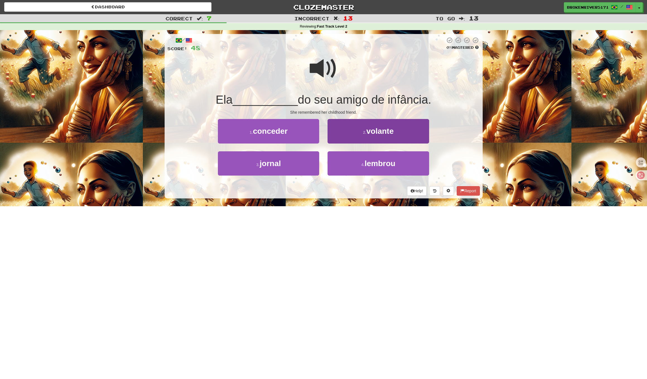
click at [367, 136] on button "2 . volante" at bounding box center [378, 131] width 101 height 24
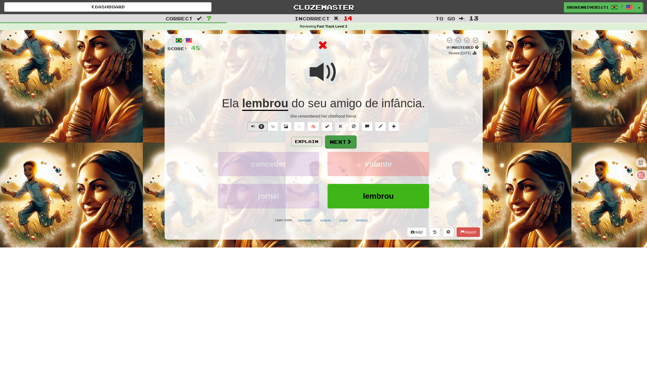
click at [345, 143] on button "Next" at bounding box center [340, 142] width 31 height 13
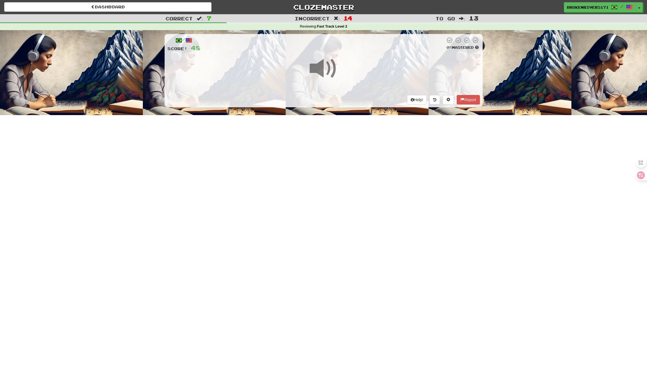
click at [340, 169] on div "Dashboard Clozemaster BrokenRiver5171 / Toggle Dropdown Dashboard Leaderboard A…" at bounding box center [323, 189] width 647 height 379
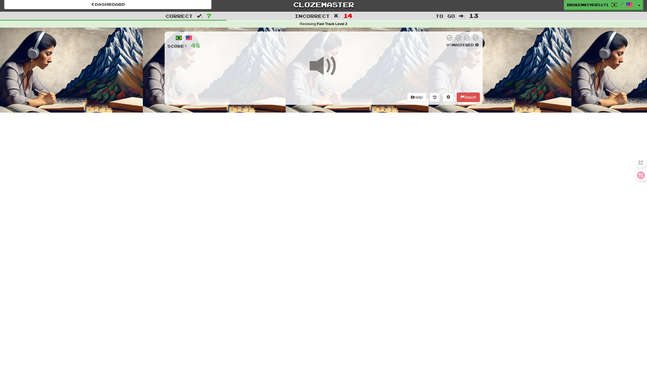
click at [314, 177] on div "Dashboard Clozemaster BrokenRiver5171 / Toggle Dropdown Dashboard Leaderboard A…" at bounding box center [323, 186] width 647 height 379
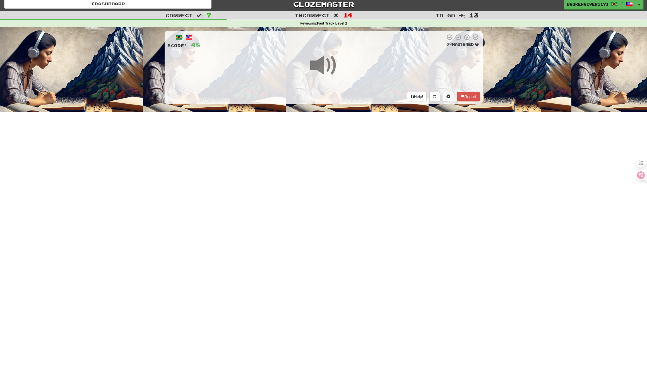
click at [328, 161] on div "Dashboard Clozemaster BrokenRiver5171 / Toggle Dropdown Dashboard Leaderboard A…" at bounding box center [323, 186] width 647 height 379
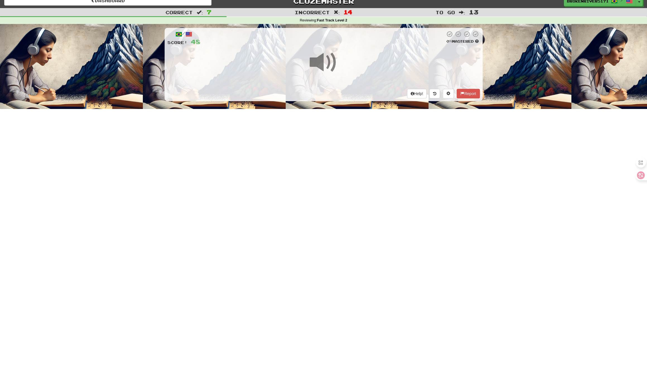
scroll to position [8, 0]
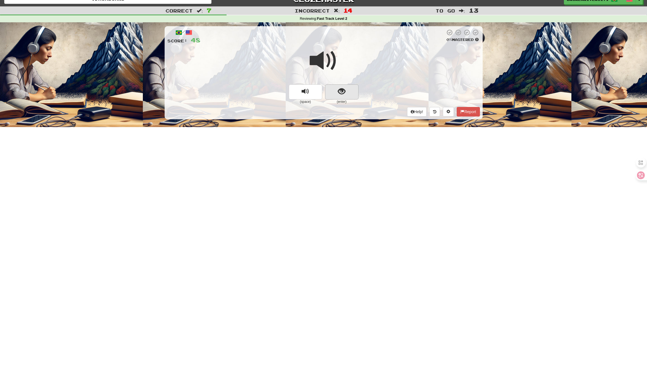
click at [343, 98] on button "show sentence" at bounding box center [341, 92] width 33 height 15
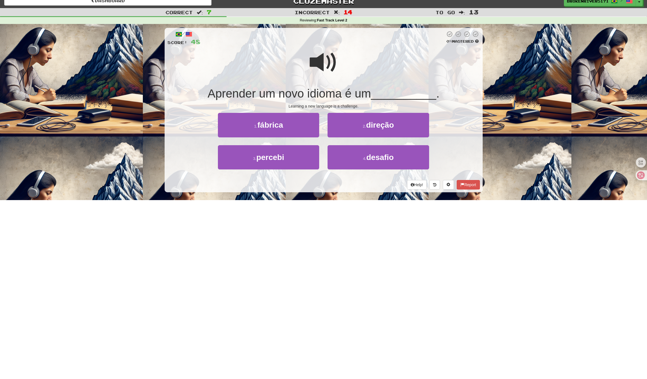
click at [331, 176] on div "/ Score: 48 0 % Mastered Aprender um novo idioma é um __________ . Learning a n…" at bounding box center [324, 110] width 318 height 165
drag, startPoint x: 337, startPoint y: 162, endPoint x: 302, endPoint y: 166, distance: 35.1
click at [302, 166] on div "3 . percebi 4 . desafio" at bounding box center [323, 162] width 329 height 32
click at [300, 160] on button "3 . percebi" at bounding box center [268, 158] width 101 height 24
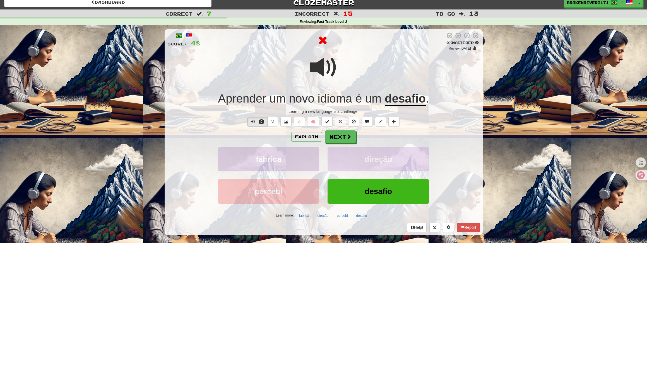
scroll to position [5, 0]
click at [339, 146] on div "Explain Next fábrica direção percebi desafio Learn more: fábrica direção perceb…" at bounding box center [323, 175] width 313 height 90
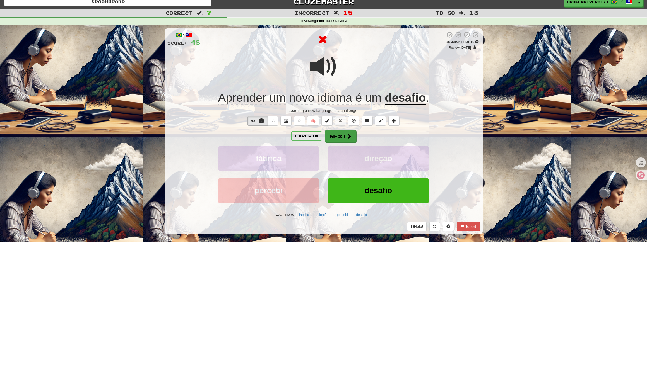
click at [339, 139] on button "Next" at bounding box center [340, 136] width 31 height 13
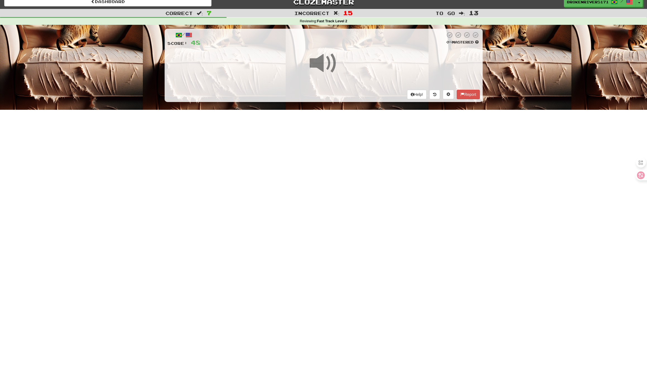
click at [333, 173] on div "Dashboard Clozemaster BrokenRiver5171 / Toggle Dropdown Dashboard Leaderboard A…" at bounding box center [323, 184] width 647 height 379
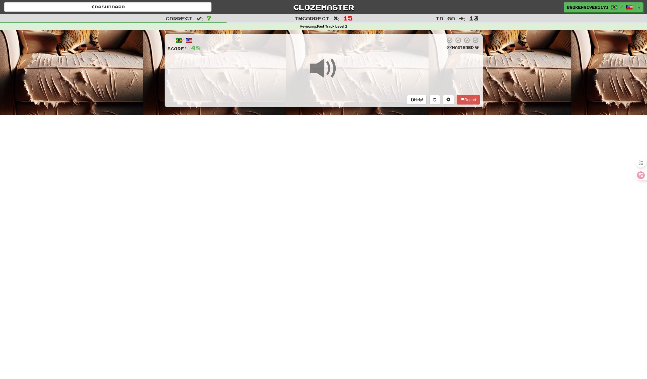
scroll to position [0, 0]
click at [336, 156] on div "Dashboard Clozemaster BrokenRiver5171 / Toggle Dropdown Dashboard Leaderboard A…" at bounding box center [323, 189] width 647 height 379
drag, startPoint x: 325, startPoint y: 63, endPoint x: 327, endPoint y: 66, distance: 4.2
click at [325, 63] on span at bounding box center [324, 69] width 28 height 28
click at [359, 97] on div "Help! Report" at bounding box center [323, 99] width 313 height 9
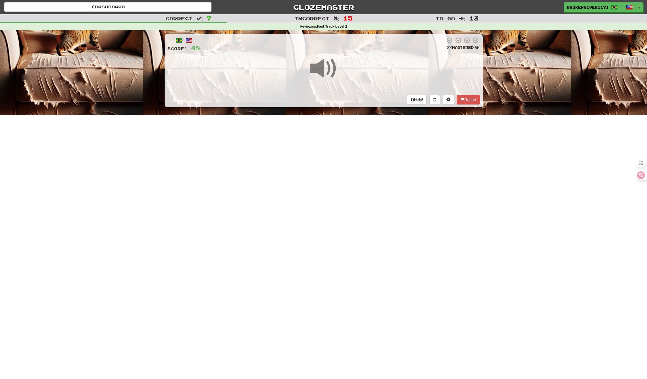
click at [370, 97] on div "Help! Report" at bounding box center [323, 99] width 313 height 9
click at [365, 98] on div "Help! Report" at bounding box center [323, 99] width 313 height 9
click at [363, 99] on div "Help! Report" at bounding box center [323, 99] width 313 height 9
click at [351, 104] on div "Help! Report" at bounding box center [323, 99] width 313 height 9
click at [353, 98] on div "Help! Report" at bounding box center [323, 99] width 313 height 9
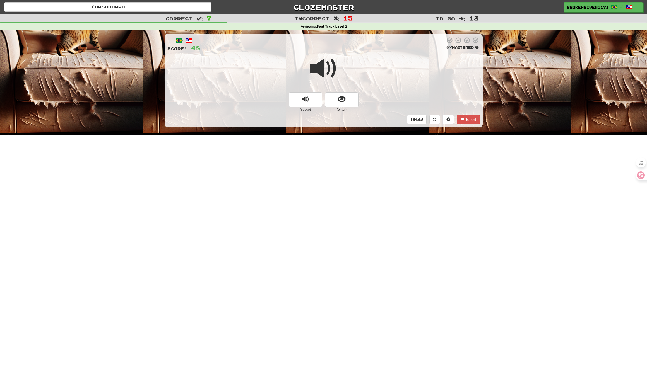
click at [353, 98] on div "/ Score: 48 0 % Mastered (space) (enter) Help! Report" at bounding box center [324, 80] width 318 height 93
click at [353, 98] on button "show sentence" at bounding box center [341, 99] width 33 height 15
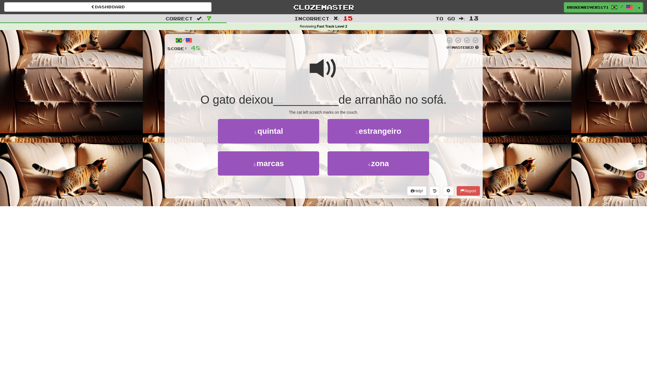
click at [348, 101] on span "de arranhão no sofá." at bounding box center [392, 99] width 108 height 13
drag, startPoint x: 302, startPoint y: 163, endPoint x: 301, endPoint y: 159, distance: 4.5
click at [302, 163] on button "3 . marcas" at bounding box center [268, 164] width 101 height 24
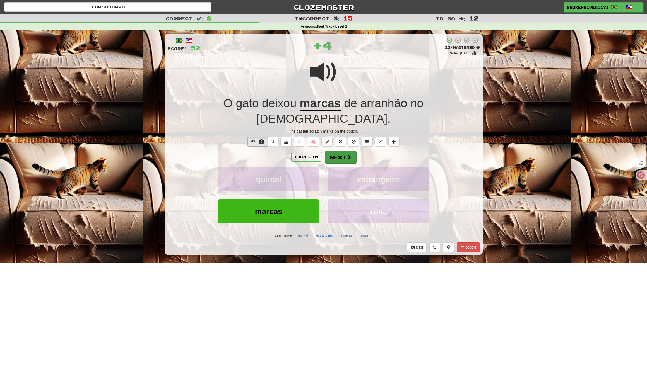
click at [338, 151] on button "Next" at bounding box center [340, 157] width 31 height 13
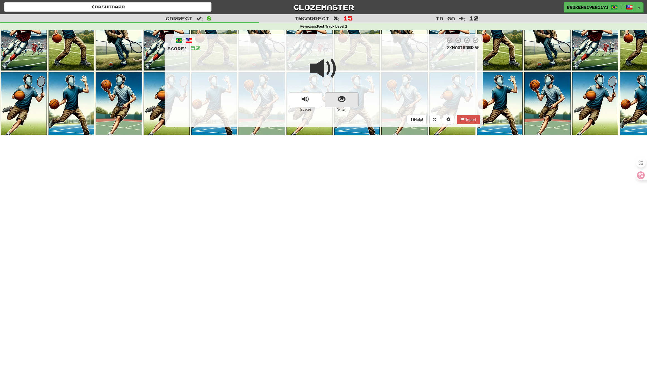
click at [349, 104] on button "show sentence" at bounding box center [341, 99] width 33 height 15
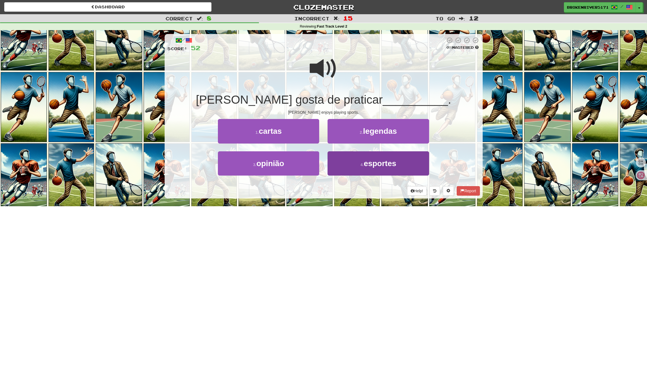
click at [349, 162] on button "4 . esportes" at bounding box center [378, 164] width 101 height 24
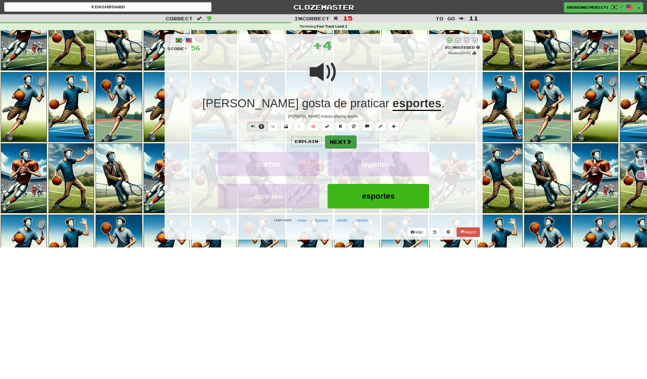
click at [348, 143] on span at bounding box center [349, 141] width 5 height 5
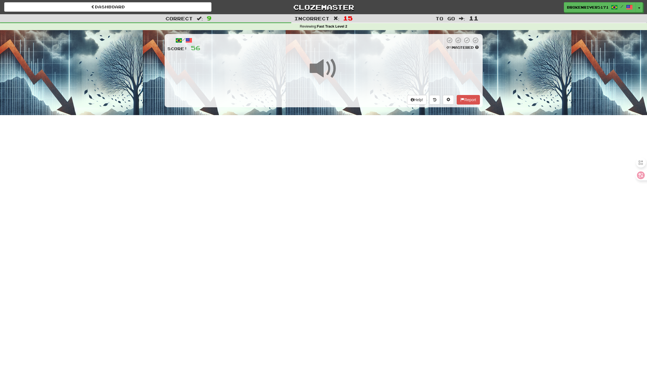
click at [351, 158] on div "Dashboard Clozemaster BrokenRiver5171 / Toggle Dropdown Dashboard Leaderboard A…" at bounding box center [323, 189] width 647 height 379
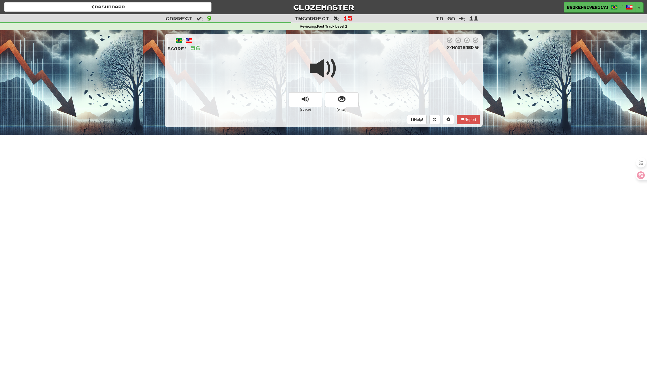
click at [346, 96] on button "show sentence" at bounding box center [341, 99] width 33 height 15
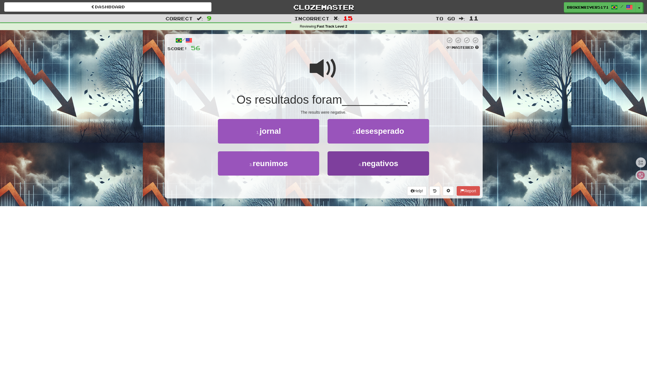
click at [352, 167] on button "4 . negativos" at bounding box center [378, 164] width 101 height 24
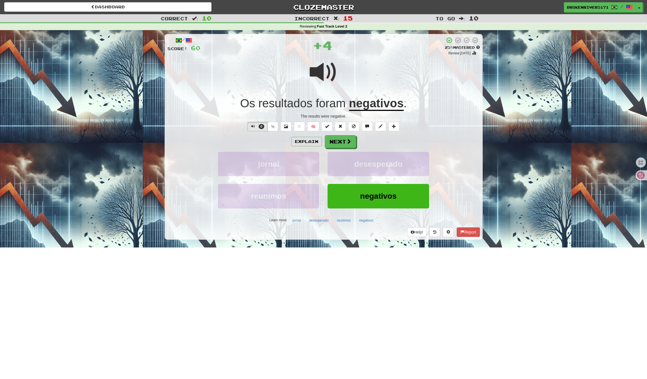
click at [340, 148] on div "Explain Next jornal desesperado reunimos negativos Learn more: jornal desespera…" at bounding box center [323, 180] width 313 height 90
click at [343, 142] on button "Next" at bounding box center [340, 142] width 31 height 13
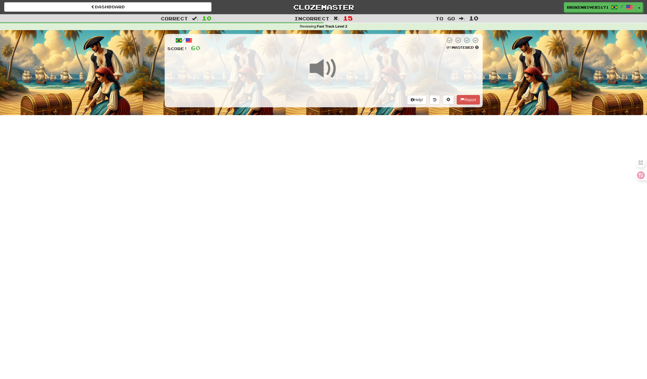
click at [325, 189] on div "Dashboard Clozemaster BrokenRiver5171 / Toggle Dropdown Dashboard Leaderboard A…" at bounding box center [323, 189] width 647 height 379
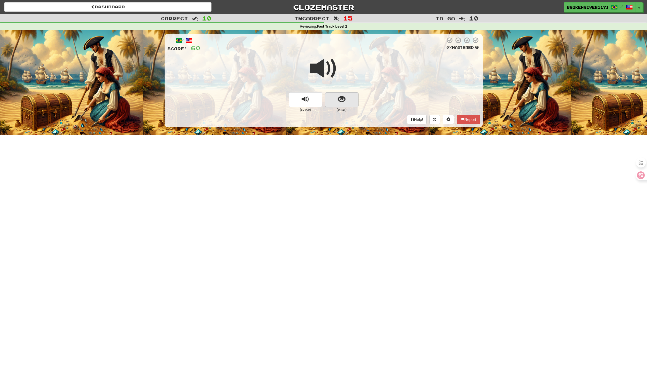
click at [335, 100] on button "show sentence" at bounding box center [341, 99] width 33 height 15
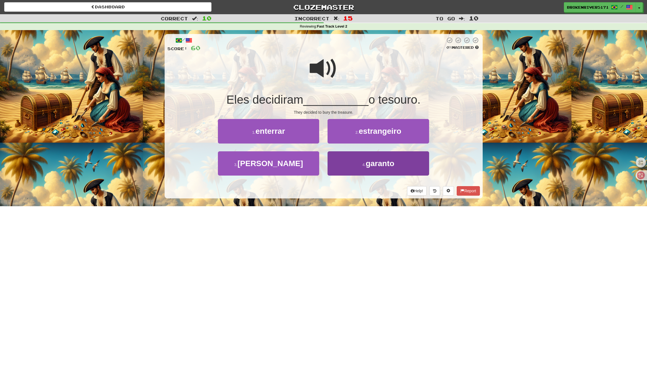
click at [358, 166] on button "4 . garanto" at bounding box center [378, 164] width 101 height 24
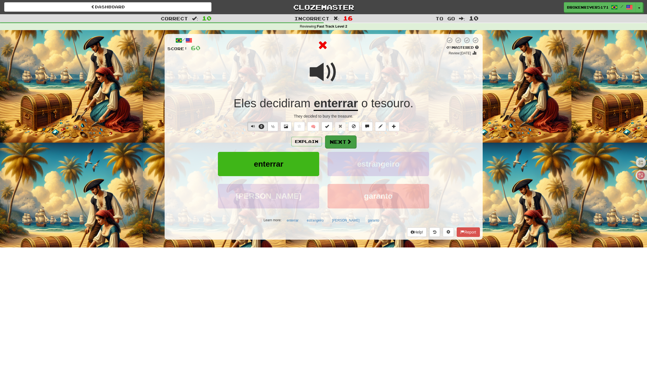
click at [342, 146] on button "Next" at bounding box center [340, 142] width 31 height 13
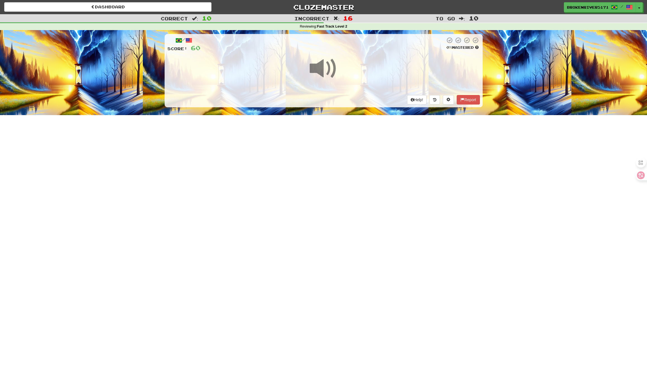
click at [335, 187] on div "Dashboard Clozemaster BrokenRiver5171 / Toggle Dropdown Dashboard Leaderboard A…" at bounding box center [323, 189] width 647 height 379
drag, startPoint x: 307, startPoint y: 187, endPoint x: 335, endPoint y: 184, distance: 27.7
click at [311, 186] on div "Dashboard Clozemaster BrokenRiver5171 / Toggle Dropdown Dashboard Leaderboard A…" at bounding box center [323, 189] width 647 height 379
click at [347, 182] on div "Dashboard Clozemaster BrokenRiver5171 / Toggle Dropdown Dashboard Leaderboard A…" at bounding box center [323, 189] width 647 height 379
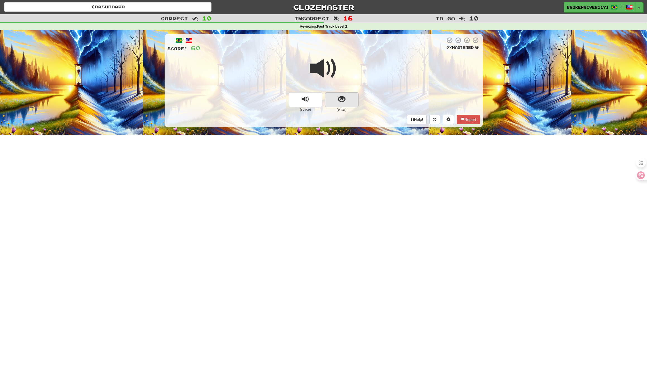
click at [347, 102] on button "show sentence" at bounding box center [341, 99] width 33 height 15
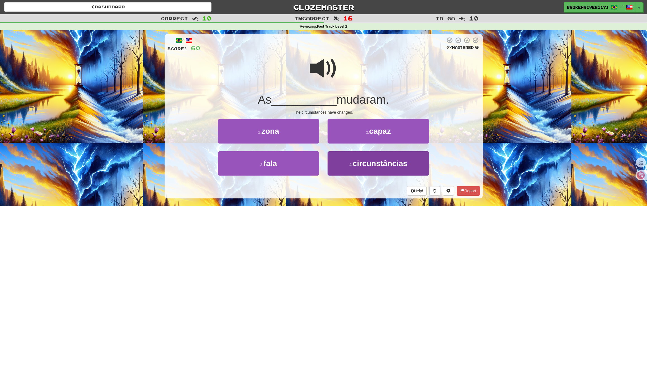
click at [361, 164] on span "circunstâncias" at bounding box center [380, 163] width 55 height 9
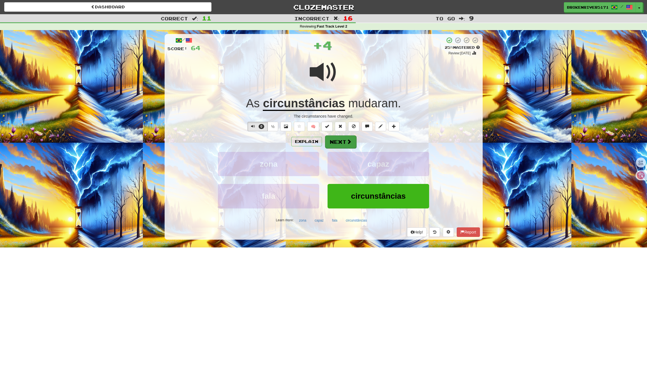
click at [347, 140] on span at bounding box center [349, 141] width 5 height 5
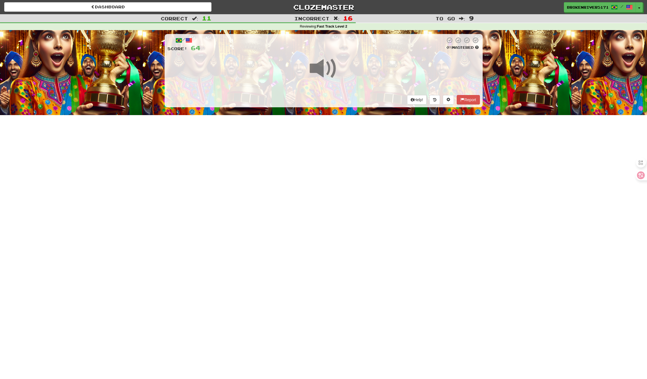
click at [357, 196] on div "Dashboard Clozemaster BrokenRiver5171 / Toggle Dropdown Dashboard Leaderboard A…" at bounding box center [323, 189] width 647 height 379
click at [337, 195] on div "Dashboard Clozemaster BrokenRiver5171 / Toggle Dropdown Dashboard Leaderboard A…" at bounding box center [323, 189] width 647 height 379
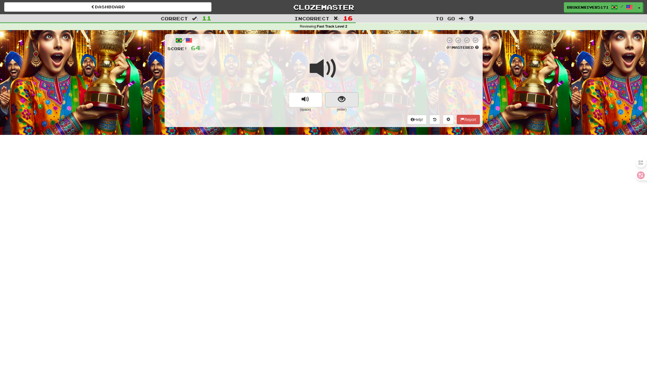
click at [352, 103] on button "show sentence" at bounding box center [341, 99] width 33 height 15
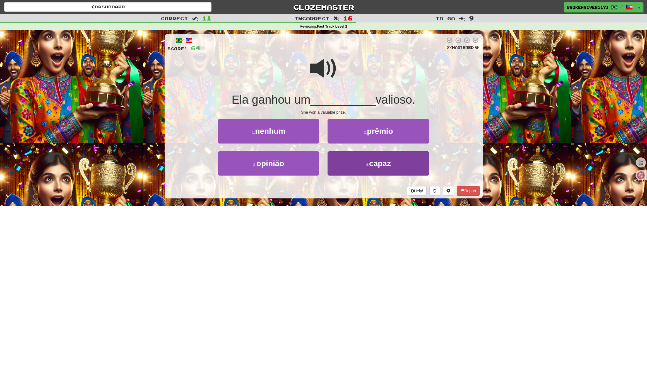
click at [341, 163] on button "4 . capaz" at bounding box center [378, 164] width 101 height 24
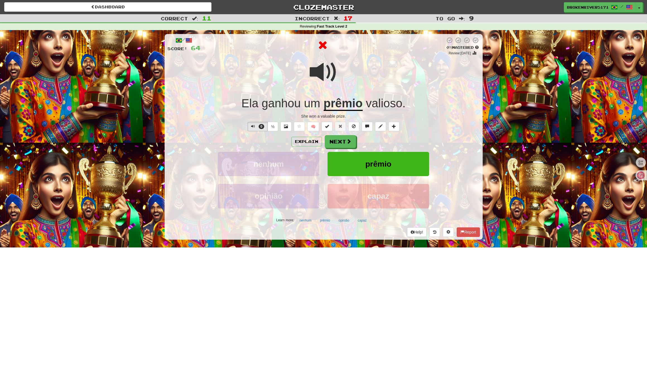
click at [348, 193] on button "capaz" at bounding box center [378, 196] width 101 height 24
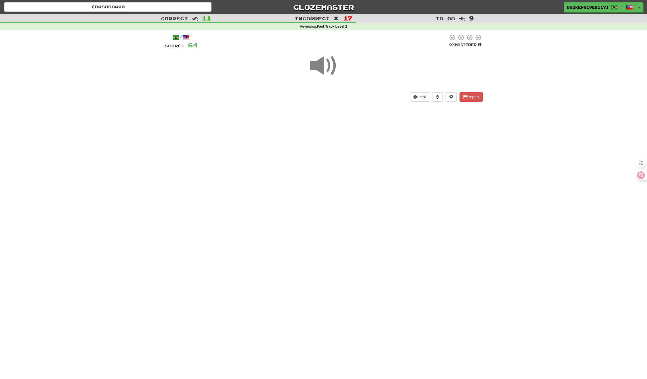
click at [348, 193] on div "Dashboard Clozemaster BrokenRiver5171 / Toggle Dropdown Dashboard Leaderboard A…" at bounding box center [323, 189] width 647 height 379
click at [342, 102] on button "show sentence" at bounding box center [341, 97] width 33 height 15
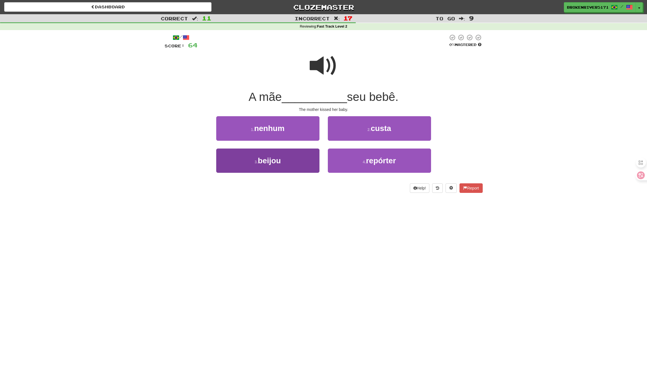
click at [292, 160] on button "3 . beijou" at bounding box center [267, 161] width 103 height 24
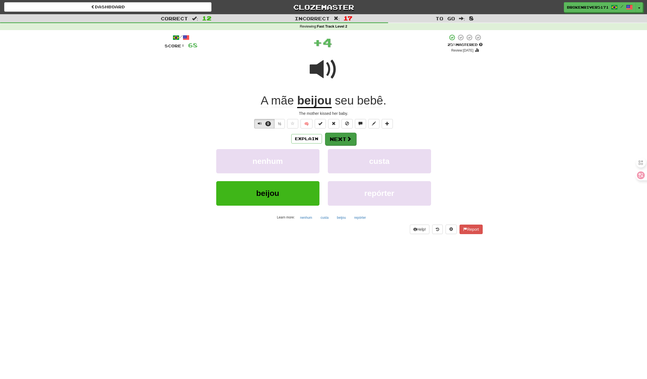
click at [336, 138] on button "Next" at bounding box center [340, 139] width 31 height 13
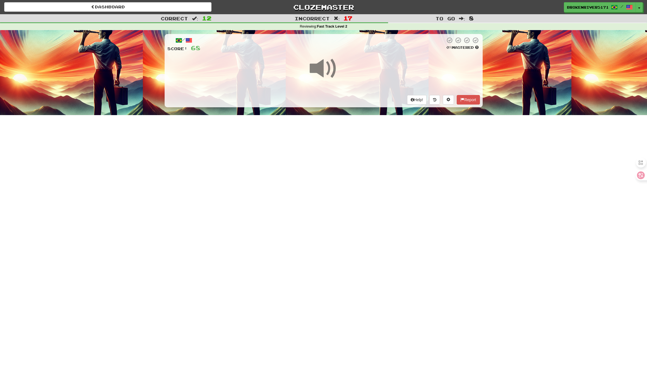
click at [346, 208] on div "Dashboard Clozemaster BrokenRiver5171 / Toggle Dropdown Dashboard Leaderboard A…" at bounding box center [323, 189] width 647 height 379
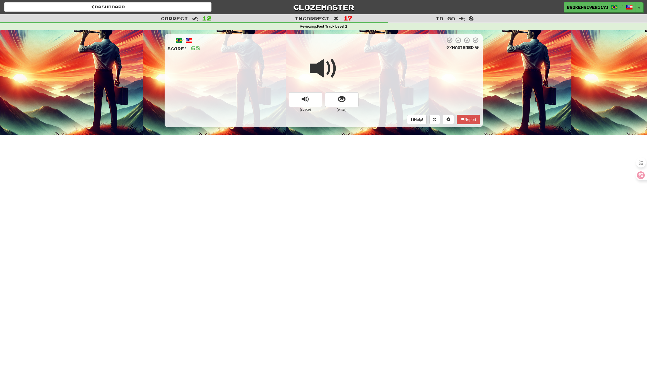
drag, startPoint x: 351, startPoint y: 97, endPoint x: 350, endPoint y: 108, distance: 10.9
click at [351, 97] on button "show sentence" at bounding box center [341, 99] width 33 height 15
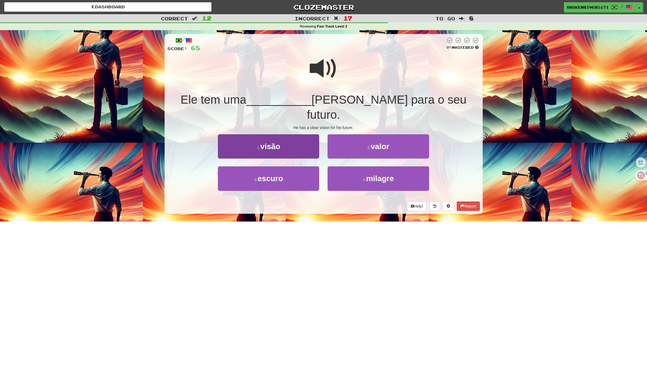
click at [292, 136] on button "1 . visão" at bounding box center [268, 146] width 101 height 24
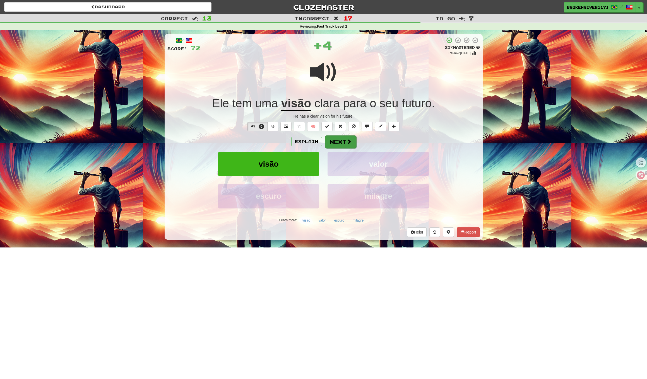
click at [350, 143] on span at bounding box center [349, 141] width 5 height 5
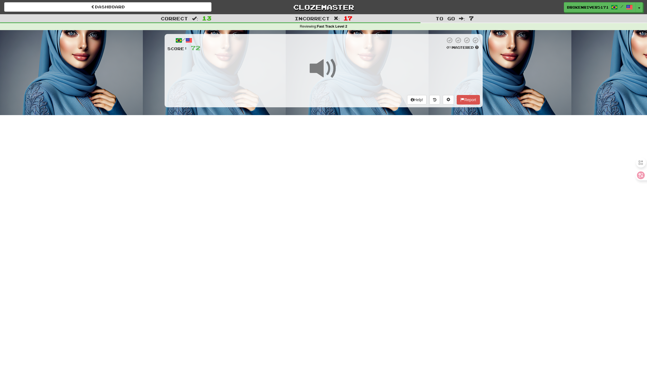
drag, startPoint x: 330, startPoint y: 198, endPoint x: 326, endPoint y: 189, distance: 9.6
click at [330, 196] on div "Dashboard Clozemaster BrokenRiver5171 / Toggle Dropdown Dashboard Leaderboard A…" at bounding box center [323, 189] width 647 height 379
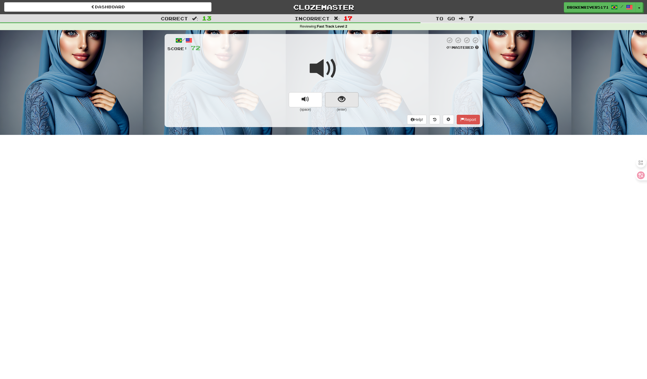
click at [340, 106] on button "show sentence" at bounding box center [341, 99] width 33 height 15
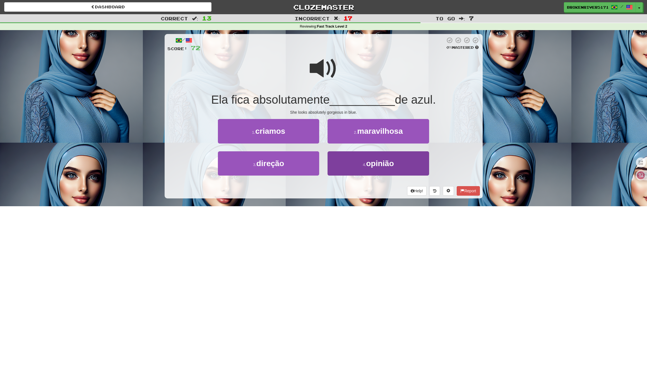
click at [354, 167] on button "4 . opinião" at bounding box center [378, 164] width 101 height 24
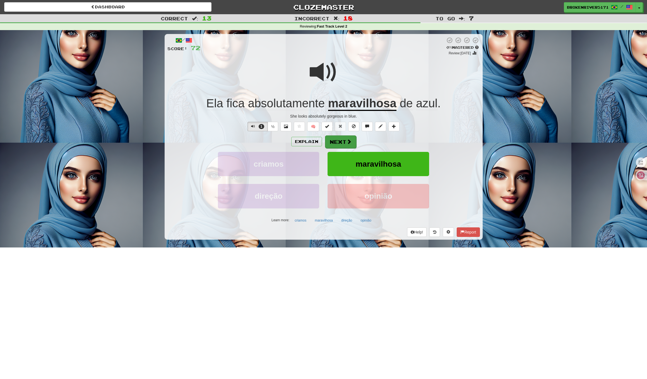
click at [352, 146] on button "Next" at bounding box center [340, 142] width 31 height 13
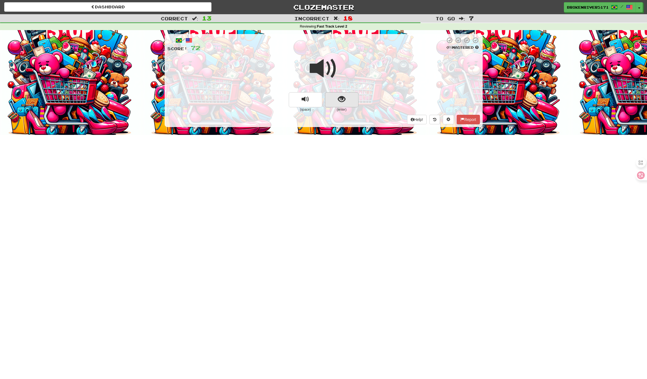
click at [352, 98] on button "show sentence" at bounding box center [341, 99] width 33 height 15
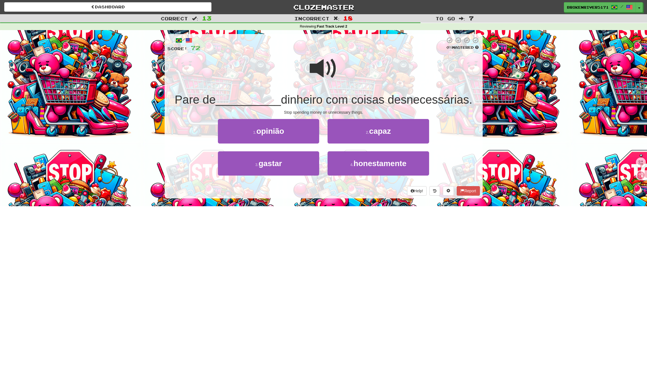
drag, startPoint x: 342, startPoint y: 190, endPoint x: 351, endPoint y: 190, distance: 8.7
click at [347, 190] on div "Help! Report" at bounding box center [323, 190] width 313 height 9
click at [351, 190] on div "Help! Report" at bounding box center [323, 190] width 313 height 9
click at [296, 167] on button "3 . gastar" at bounding box center [268, 164] width 101 height 24
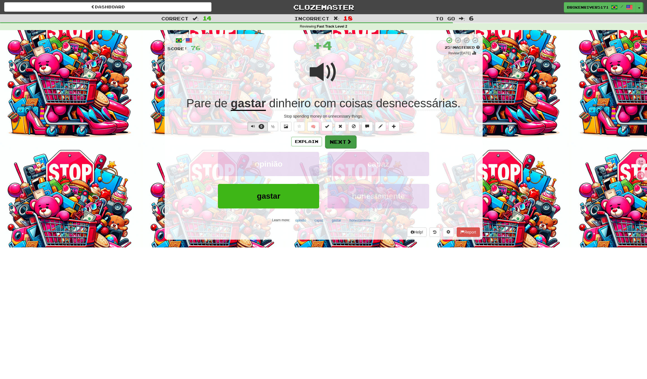
click at [342, 146] on button "Next" at bounding box center [340, 142] width 31 height 13
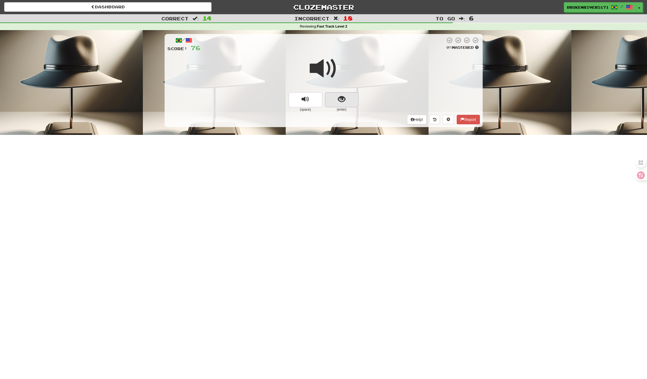
click at [340, 96] on span "show sentence" at bounding box center [342, 100] width 8 height 8
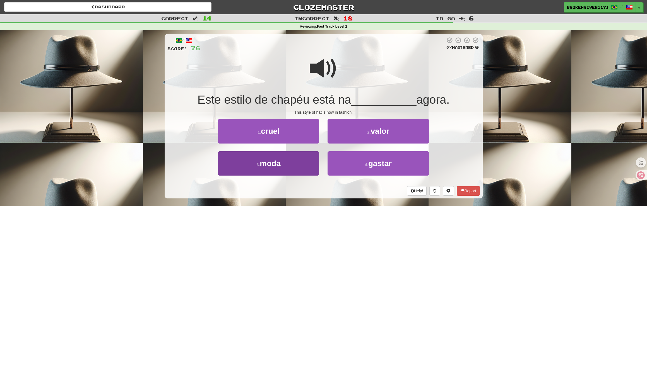
click at [301, 166] on button "3 . moda" at bounding box center [268, 164] width 101 height 24
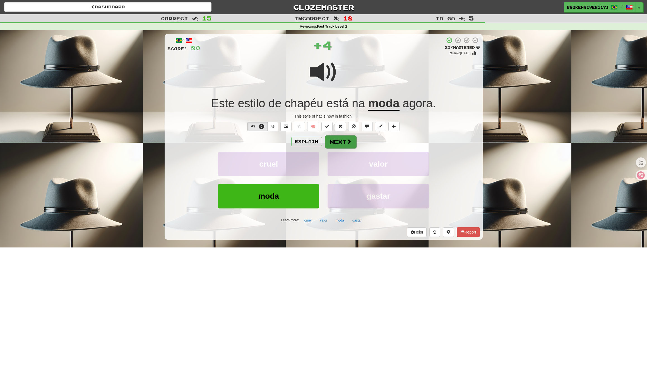
click at [344, 146] on button "Next" at bounding box center [340, 142] width 31 height 13
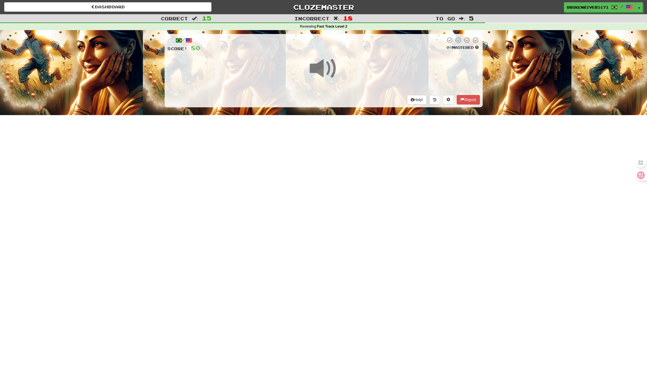
click at [331, 187] on div "Dashboard Clozemaster BrokenRiver5171 / Toggle Dropdown Dashboard Leaderboard A…" at bounding box center [323, 189] width 647 height 379
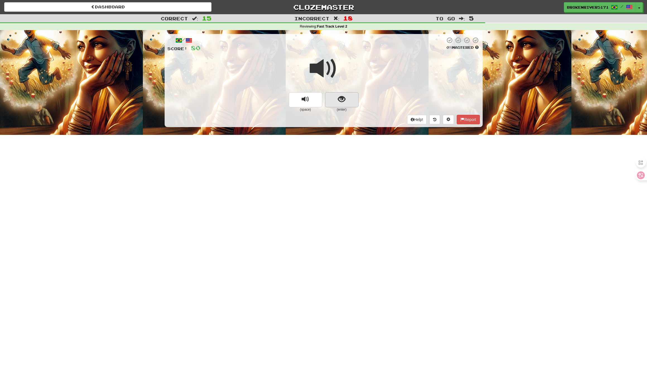
drag, startPoint x: 339, startPoint y: 90, endPoint x: 339, endPoint y: 98, distance: 8.7
click at [339, 90] on div at bounding box center [323, 72] width 313 height 40
click at [339, 99] on span "show sentence" at bounding box center [342, 100] width 8 height 8
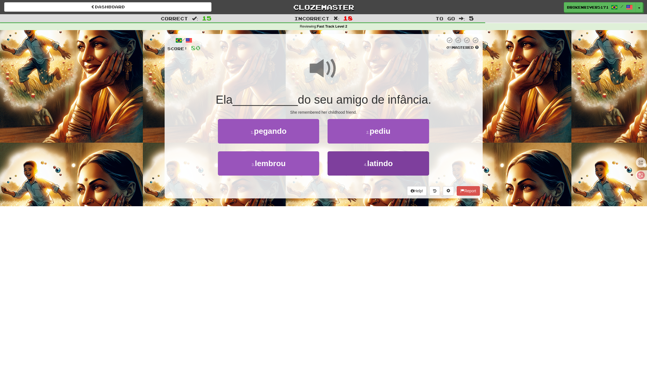
drag, startPoint x: 296, startPoint y: 171, endPoint x: 362, endPoint y: 172, distance: 65.9
click at [354, 178] on div "3 . lembrou 4 . latindo" at bounding box center [323, 168] width 329 height 32
click at [362, 172] on button "4 . latindo" at bounding box center [378, 164] width 101 height 24
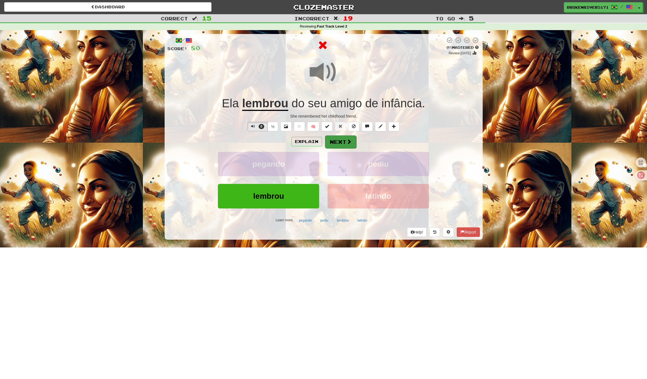
click at [333, 142] on button "Next" at bounding box center [340, 142] width 31 height 13
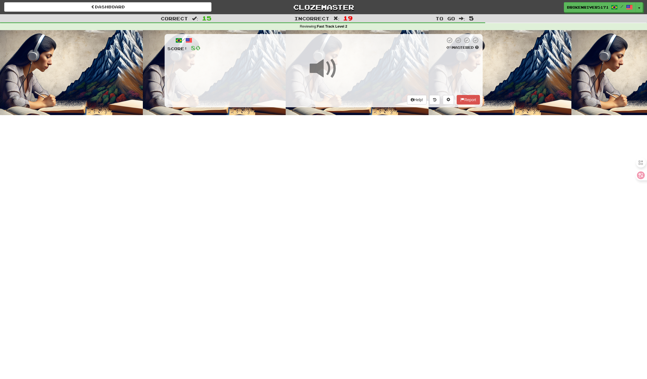
click at [335, 182] on div "Dashboard Clozemaster BrokenRiver5171 / Toggle Dropdown Dashboard Leaderboard A…" at bounding box center [323, 189] width 647 height 379
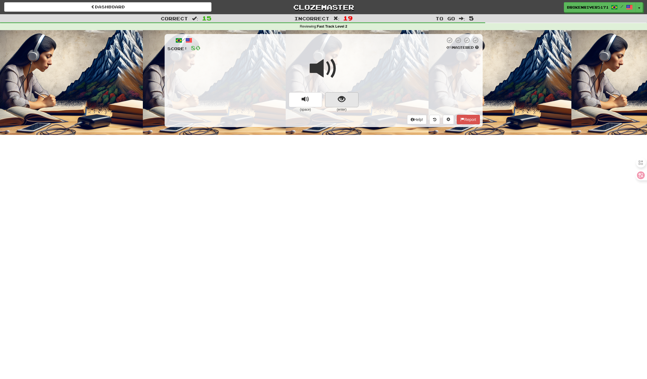
click at [352, 99] on button "show sentence" at bounding box center [341, 99] width 33 height 15
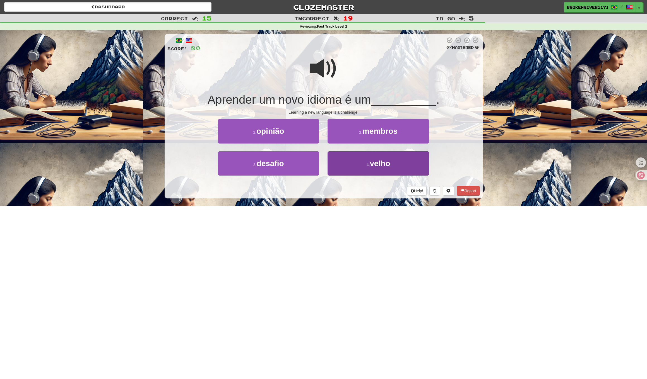
click at [335, 165] on button "4 . velho" at bounding box center [378, 164] width 101 height 24
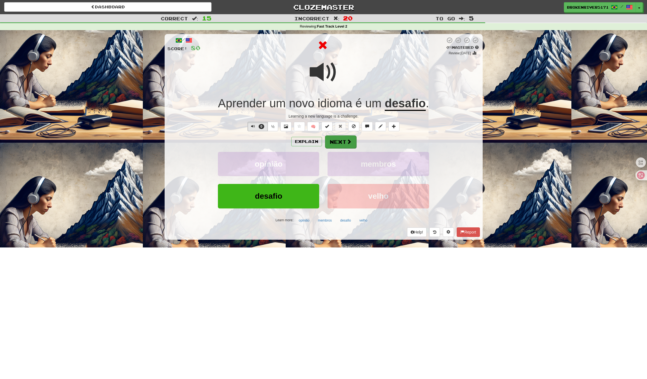
click at [327, 143] on button "Next" at bounding box center [340, 142] width 31 height 13
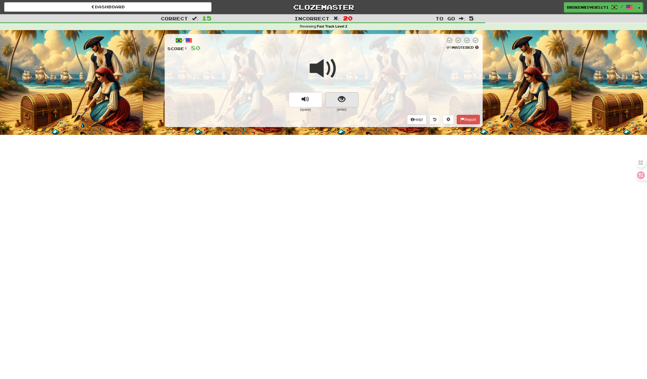
click at [336, 96] on button "show sentence" at bounding box center [341, 99] width 33 height 15
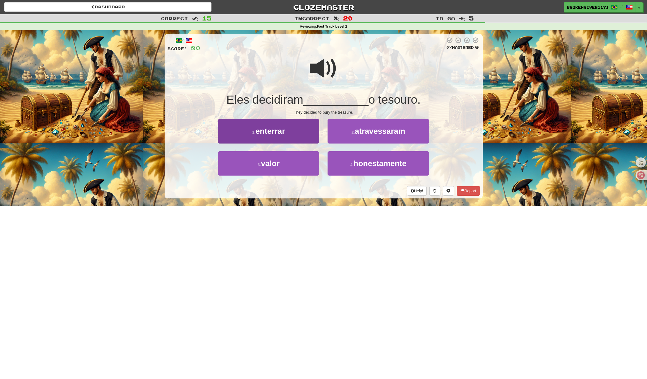
click at [300, 138] on button "1 . enterrar" at bounding box center [268, 131] width 101 height 24
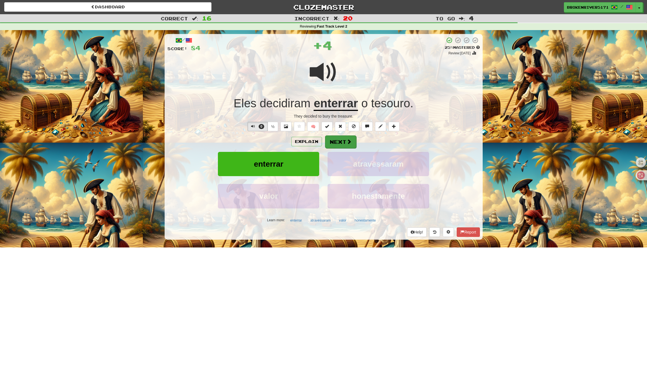
click at [342, 141] on button "Next" at bounding box center [340, 142] width 31 height 13
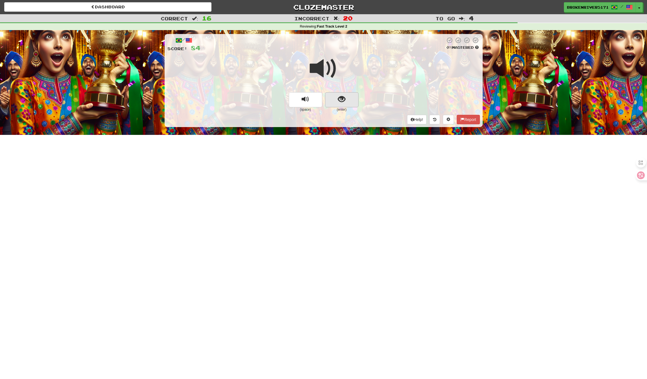
click at [345, 103] on button "show sentence" at bounding box center [341, 99] width 33 height 15
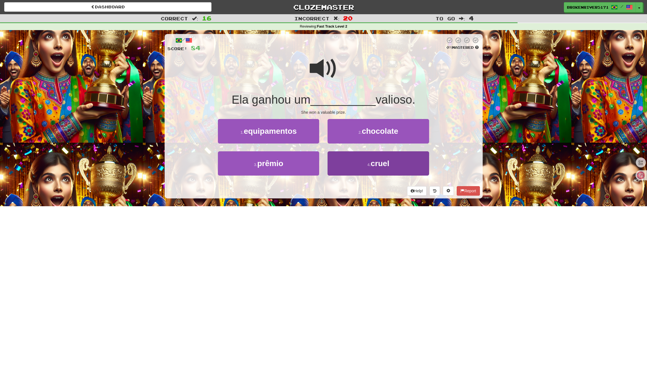
click at [347, 171] on button "4 . cruel" at bounding box center [378, 164] width 101 height 24
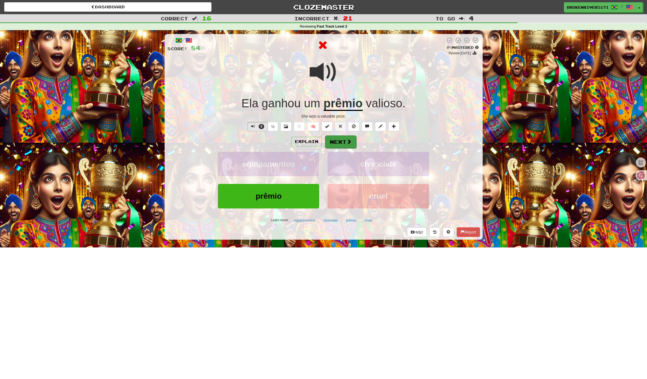
click at [333, 144] on button "Next" at bounding box center [340, 142] width 31 height 13
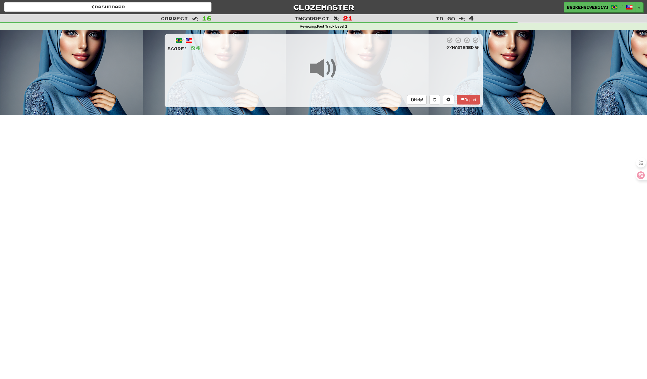
click at [333, 180] on div "Dashboard Clozemaster BrokenRiver5171 / Toggle Dropdown Dashboard Leaderboard A…" at bounding box center [323, 189] width 647 height 379
click at [324, 156] on div "Dashboard Clozemaster BrokenRiver5171 / Toggle Dropdown Dashboard Leaderboard A…" at bounding box center [323, 189] width 647 height 379
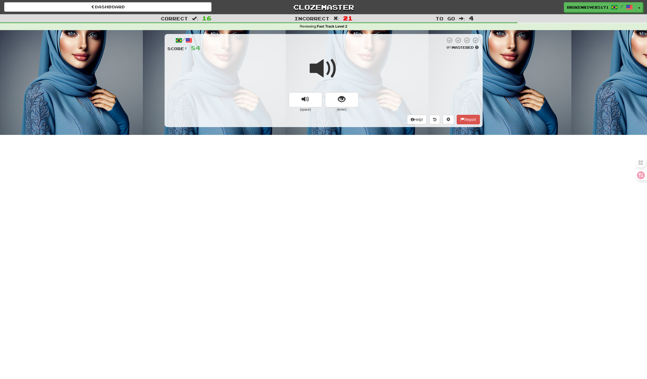
click at [326, 173] on div "Dashboard Clozemaster BrokenRiver5171 / Toggle Dropdown Dashboard Leaderboard A…" at bounding box center [323, 189] width 647 height 379
click at [345, 102] on span "show sentence" at bounding box center [342, 100] width 8 height 8
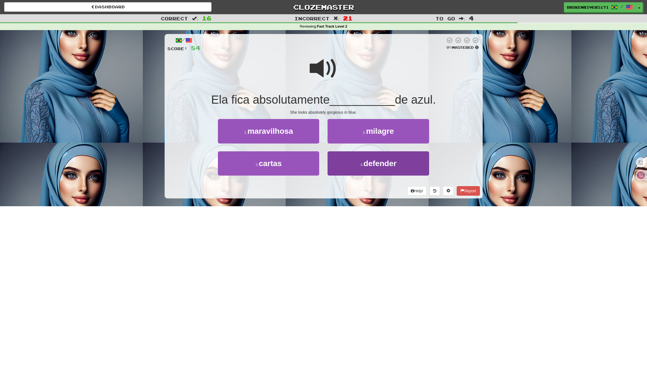
click at [349, 168] on button "4 . defender" at bounding box center [378, 164] width 101 height 24
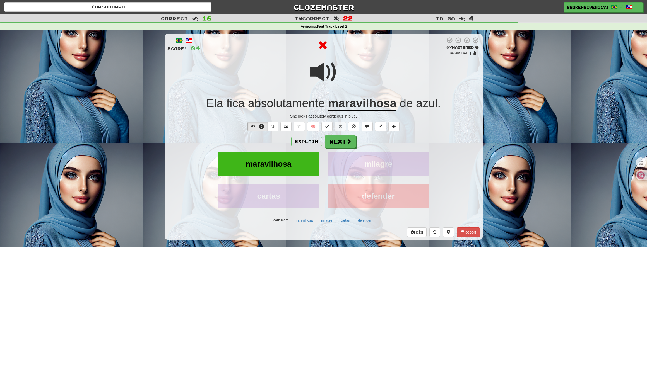
click at [341, 150] on div "Explain Next maravilhosa milagre cartas defender Learn more: maravilhosa milagr…" at bounding box center [323, 180] width 313 height 90
click at [345, 148] on div "Explain Next maravilhosa milagre cartas defender Learn more: maravilhosa milagr…" at bounding box center [323, 180] width 313 height 90
click at [348, 144] on span at bounding box center [349, 141] width 5 height 5
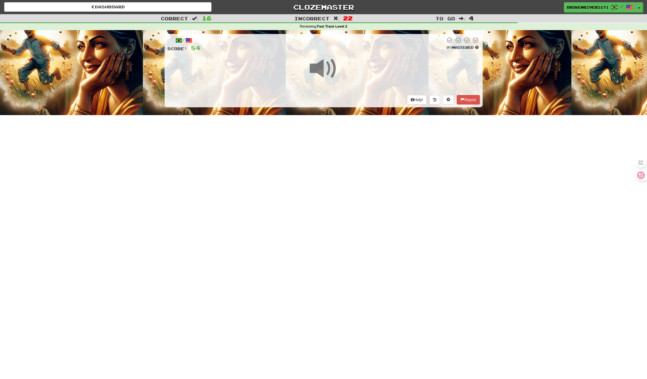
click at [345, 195] on div "Dashboard Clozemaster BrokenRiver5171 / Toggle Dropdown Dashboard Leaderboard A…" at bounding box center [323, 189] width 647 height 379
click at [333, 183] on div "Dashboard Clozemaster BrokenRiver5171 / Toggle Dropdown Dashboard Leaderboard A…" at bounding box center [323, 189] width 647 height 379
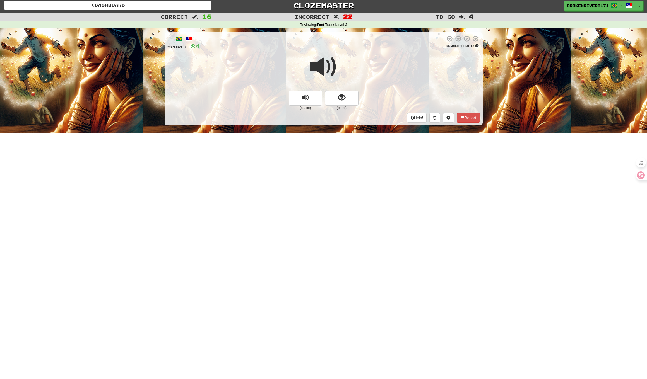
scroll to position [2, 0]
click at [342, 97] on span "show sentence" at bounding box center [342, 98] width 8 height 8
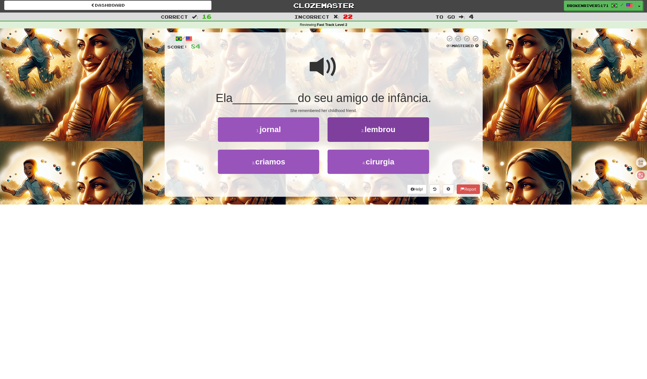
click at [361, 136] on button "2 . lembrou" at bounding box center [378, 129] width 101 height 24
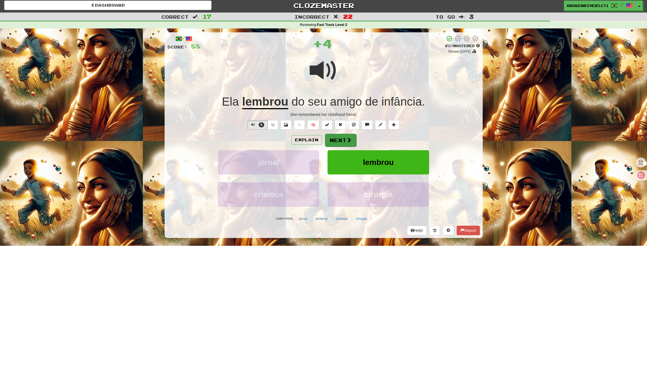
click at [345, 140] on button "Next" at bounding box center [340, 140] width 31 height 13
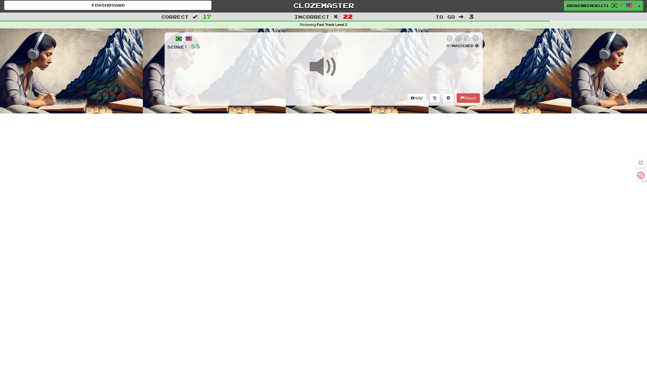
click at [332, 150] on div "Dashboard Clozemaster BrokenRiver5171 / Toggle Dropdown Dashboard Leaderboard A…" at bounding box center [323, 187] width 647 height 379
drag, startPoint x: 324, startPoint y: 129, endPoint x: 332, endPoint y: 135, distance: 10.0
click at [324, 129] on div "Dashboard Clozemaster BrokenRiver5171 / Toggle Dropdown Dashboard Leaderboard A…" at bounding box center [323, 187] width 647 height 379
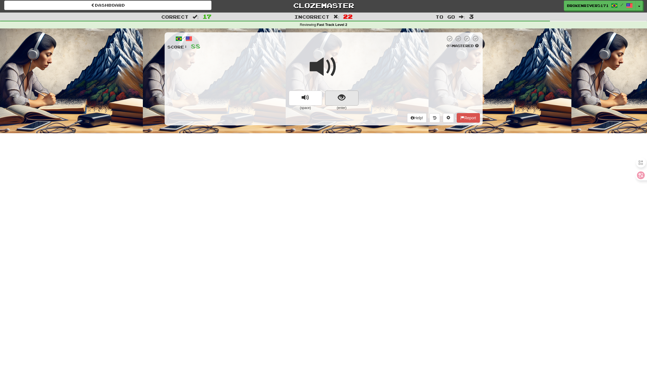
click at [346, 98] on button "show sentence" at bounding box center [341, 98] width 33 height 15
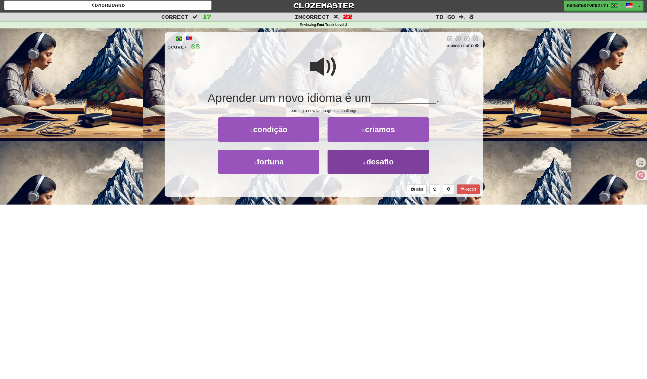
click at [345, 159] on button "4 . desafio" at bounding box center [378, 162] width 101 height 24
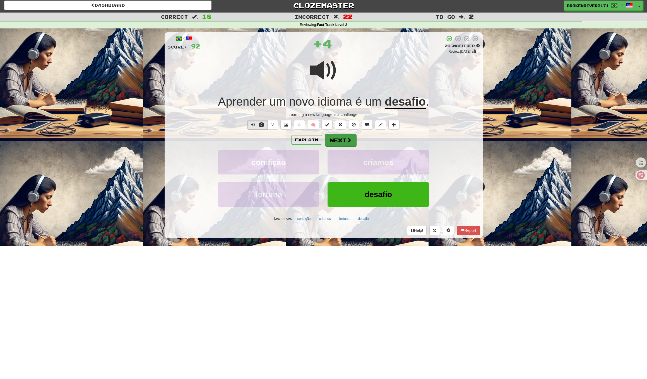
click at [339, 142] on button "Next" at bounding box center [340, 140] width 31 height 13
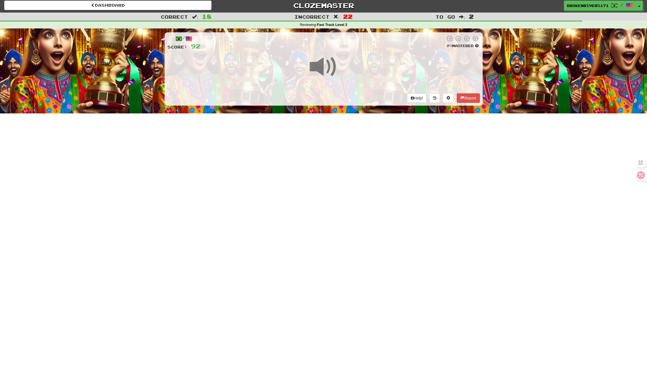
click at [316, 188] on div "Dashboard Clozemaster BrokenRiver5171 / Toggle Dropdown Dashboard Leaderboard A…" at bounding box center [323, 187] width 647 height 379
click at [357, 153] on div "Dashboard Clozemaster BrokenRiver5171 / Toggle Dropdown Dashboard Leaderboard A…" at bounding box center [323, 187] width 647 height 379
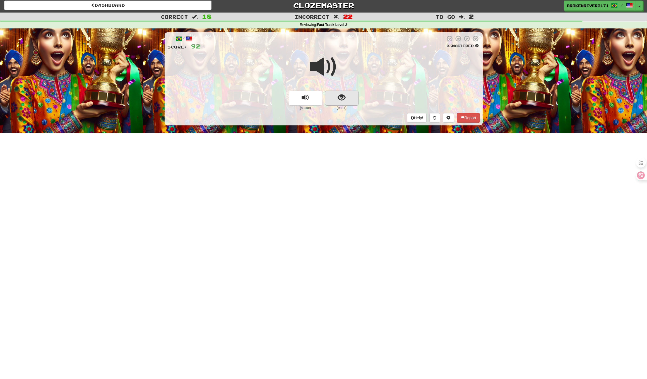
click at [352, 104] on button "show sentence" at bounding box center [341, 98] width 33 height 15
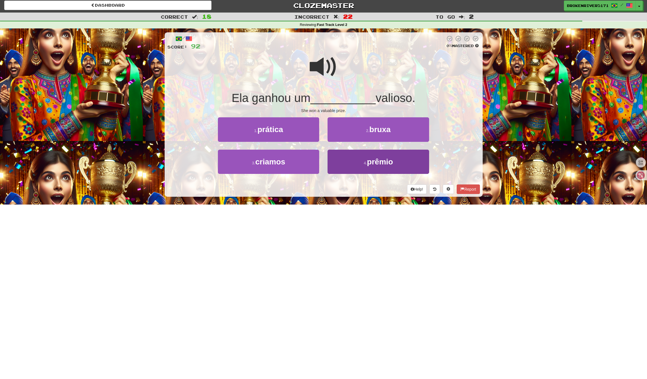
click at [361, 159] on button "4 . prêmio" at bounding box center [378, 162] width 101 height 24
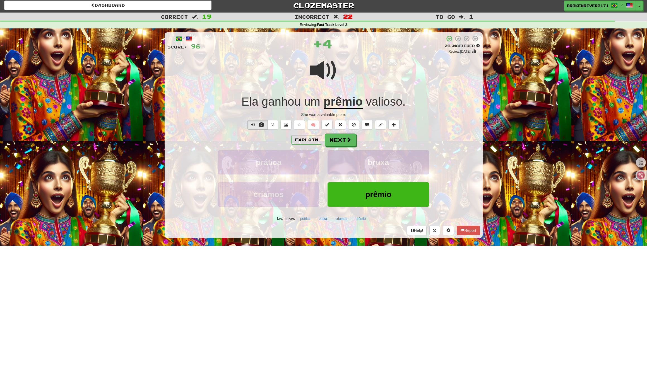
click at [361, 159] on button "bruxa" at bounding box center [378, 162] width 101 height 24
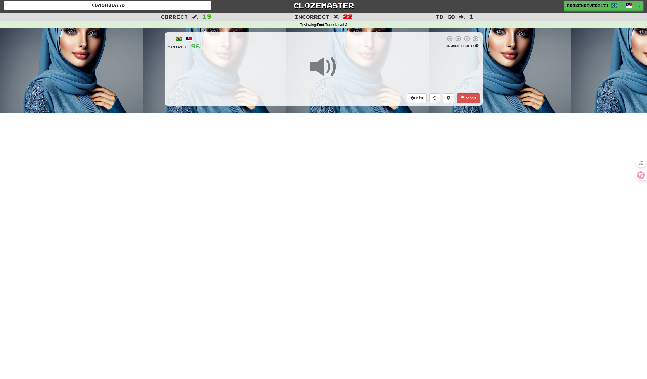
click at [333, 170] on div "Dashboard Clozemaster BrokenRiver5171 / Toggle Dropdown Dashboard Leaderboard A…" at bounding box center [323, 187] width 647 height 379
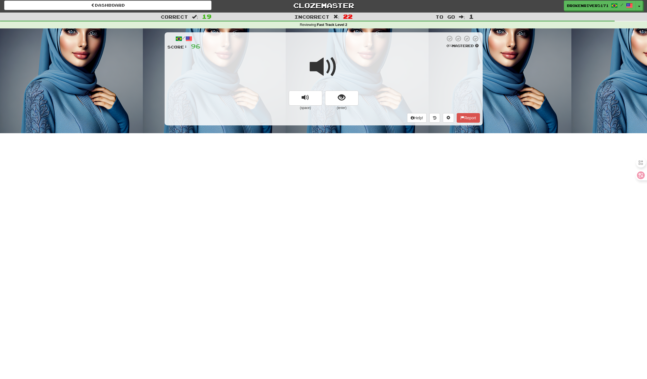
click at [331, 108] on small "(enter)" at bounding box center [341, 108] width 33 height 5
click at [341, 100] on span "show sentence" at bounding box center [342, 98] width 8 height 8
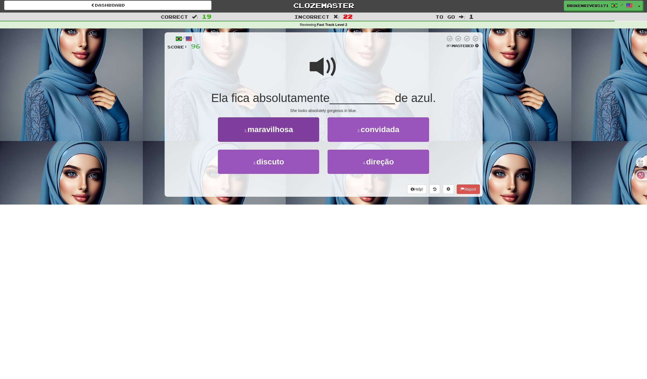
click at [303, 135] on button "1 . maravilhosa" at bounding box center [268, 129] width 101 height 24
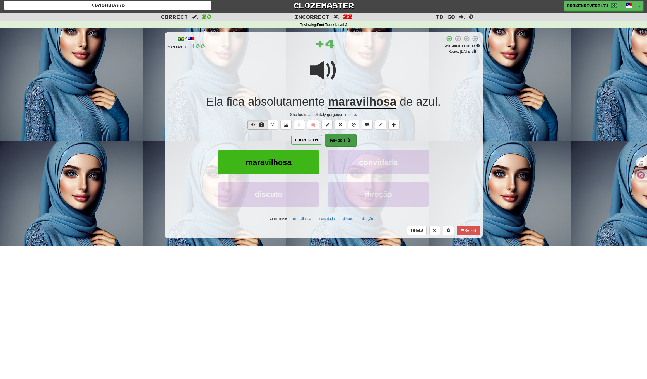
click at [335, 144] on button "Next" at bounding box center [340, 140] width 31 height 13
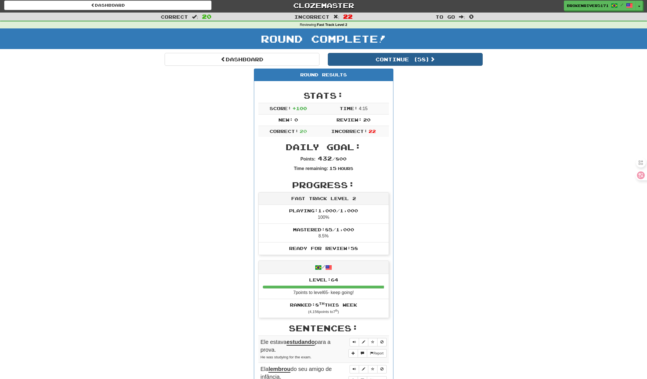
click at [386, 58] on button "Continue ( 58 )" at bounding box center [405, 59] width 155 height 13
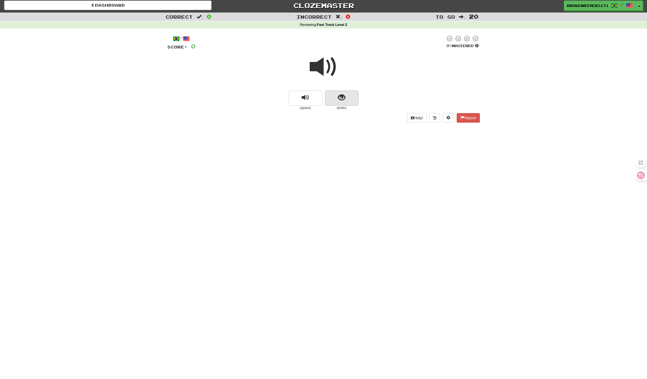
click at [336, 94] on button "show sentence" at bounding box center [341, 98] width 33 height 15
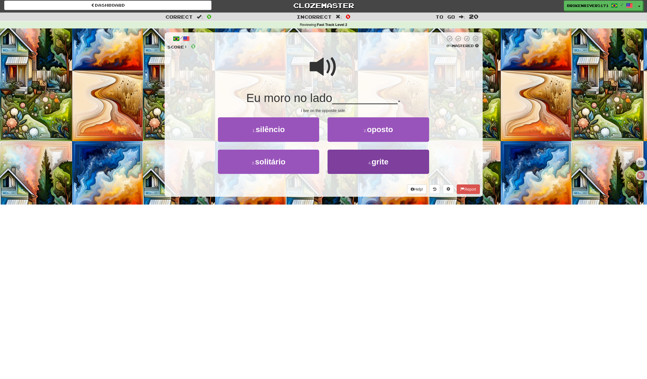
click at [356, 162] on button "4 . grite" at bounding box center [378, 162] width 101 height 24
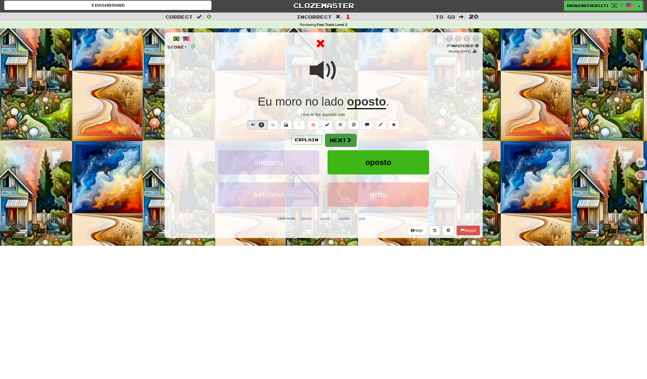
click at [347, 144] on button "Next" at bounding box center [340, 140] width 31 height 13
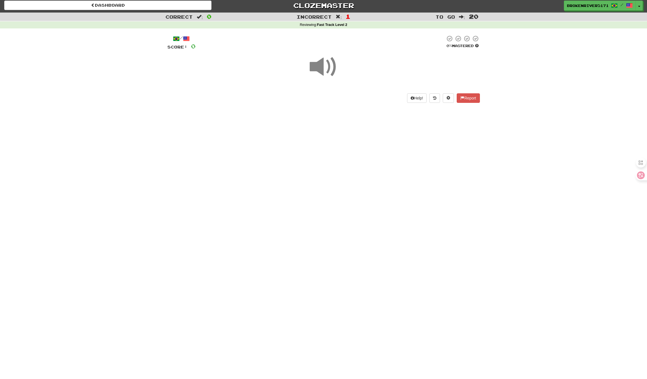
click at [336, 184] on div "Dashboard Clozemaster BrokenRiver5171 / Toggle Dropdown Dashboard Leaderboard A…" at bounding box center [323, 187] width 647 height 379
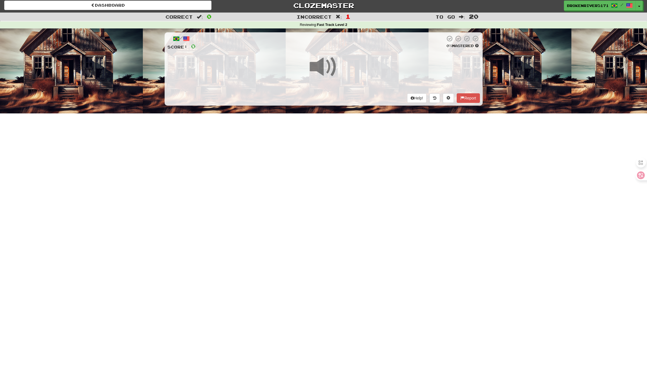
click at [330, 191] on div "Dashboard Clozemaster BrokenRiver5171 / Toggle Dropdown Dashboard Leaderboard A…" at bounding box center [323, 187] width 647 height 379
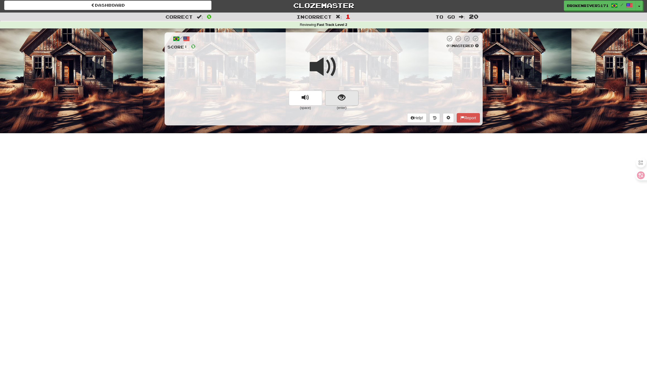
click at [349, 92] on button "show sentence" at bounding box center [341, 98] width 33 height 15
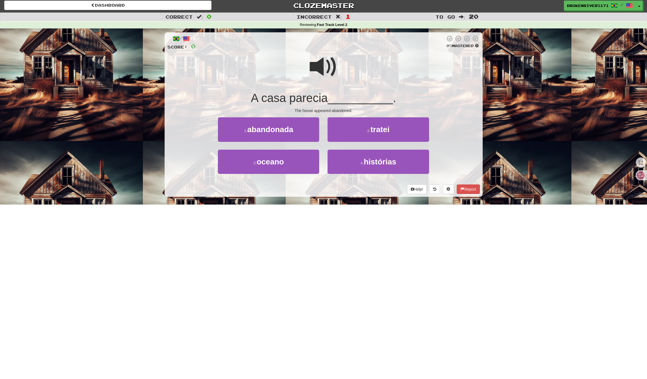
click at [331, 198] on div "/ Score: 0 0 % Mastered A casa parecia __________ . The house appeared abandone…" at bounding box center [324, 116] width 318 height 176
click at [337, 196] on div "/ Score: 0 0 % Mastered A casa parecia __________ . The house appeared abandone…" at bounding box center [324, 116] width 318 height 176
click at [355, 160] on button "4 . histórias" at bounding box center [378, 162] width 101 height 24
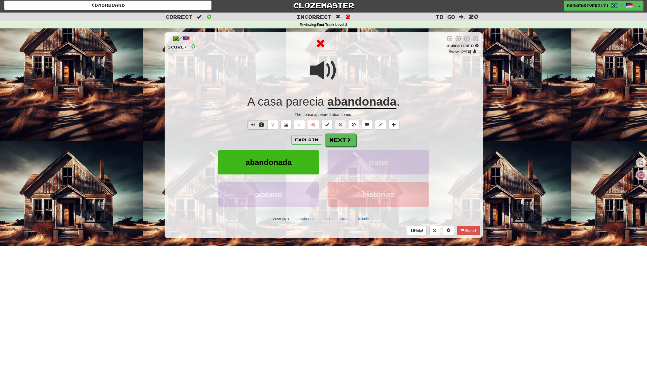
click at [340, 142] on button "Next" at bounding box center [340, 140] width 31 height 13
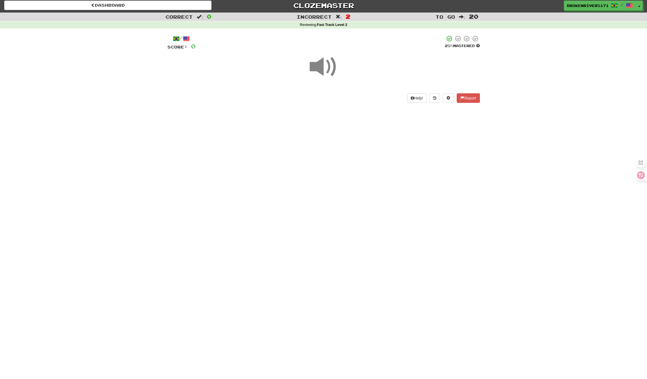
click at [341, 169] on div "Dashboard Clozemaster BrokenRiver5171 / Toggle Dropdown Dashboard Leaderboard A…" at bounding box center [323, 187] width 647 height 379
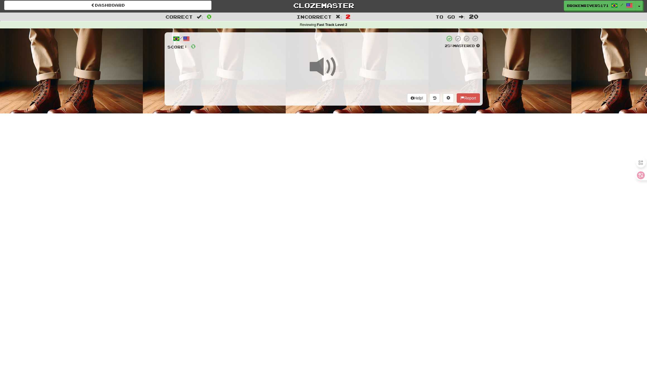
click at [336, 201] on div "Dashboard Clozemaster BrokenRiver5171 / Toggle Dropdown Dashboard Leaderboard A…" at bounding box center [323, 187] width 647 height 379
click at [326, 194] on div "Dashboard Clozemaster BrokenRiver5171 / Toggle Dropdown Dashboard Leaderboard A…" at bounding box center [323, 187] width 647 height 379
click at [345, 180] on div "Dashboard Clozemaster BrokenRiver5171 / Toggle Dropdown Dashboard Leaderboard A…" at bounding box center [323, 187] width 647 height 379
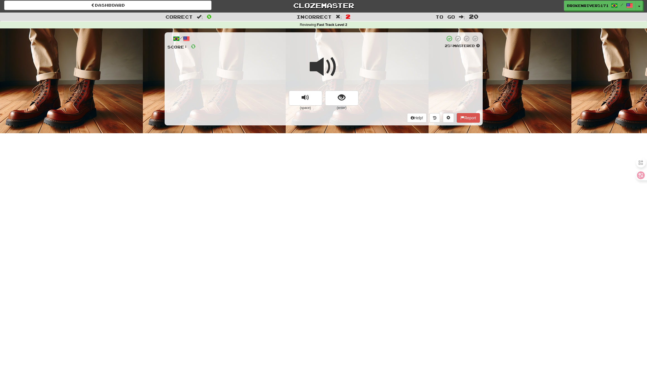
click at [338, 91] on button "show sentence" at bounding box center [341, 98] width 33 height 15
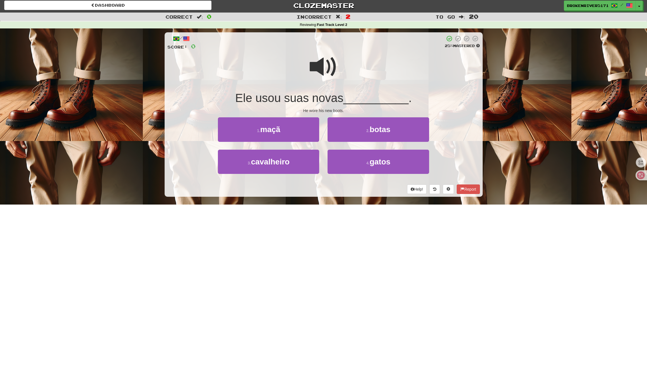
drag, startPoint x: 333, startPoint y: 194, endPoint x: 322, endPoint y: 185, distance: 14.2
click at [331, 191] on div "/ Score: 0 25 % Mastered Ele usou suas novas __________ . He wore his new boots…" at bounding box center [324, 114] width 318 height 165
click at [322, 185] on div "Help! Report" at bounding box center [323, 189] width 313 height 9
click at [364, 134] on button "2 . botas" at bounding box center [378, 129] width 101 height 24
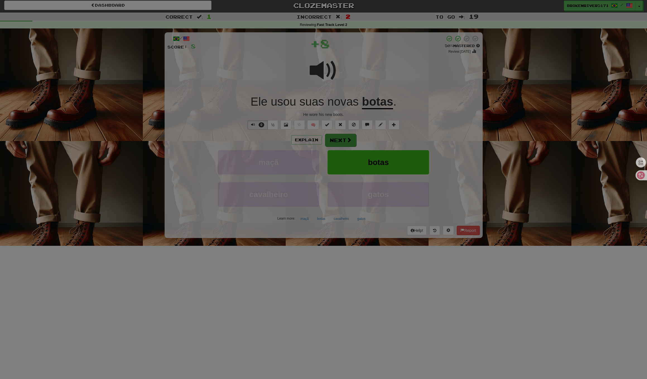
click at [349, 140] on div at bounding box center [323, 189] width 647 height 379
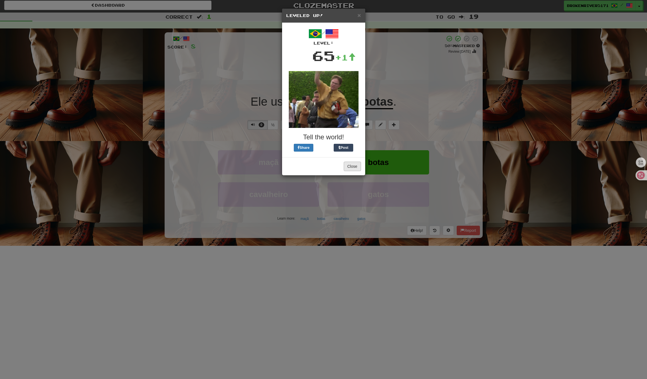
click at [355, 118] on img at bounding box center [324, 99] width 70 height 57
click at [346, 169] on button "Close" at bounding box center [352, 166] width 17 height 9
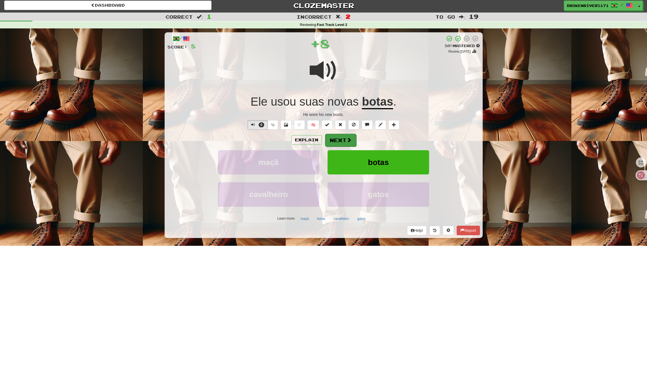
click at [342, 144] on button "Next" at bounding box center [340, 140] width 31 height 13
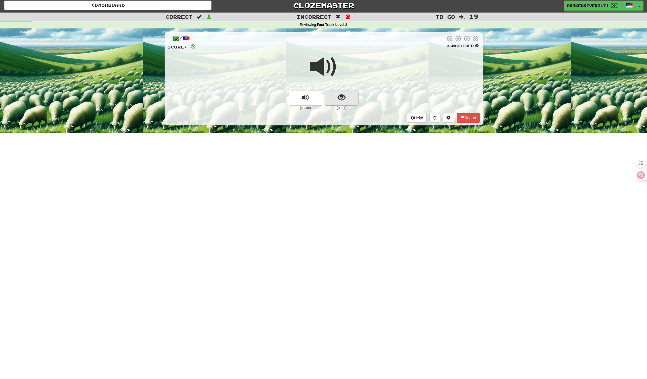
click at [348, 99] on button "show sentence" at bounding box center [341, 98] width 33 height 15
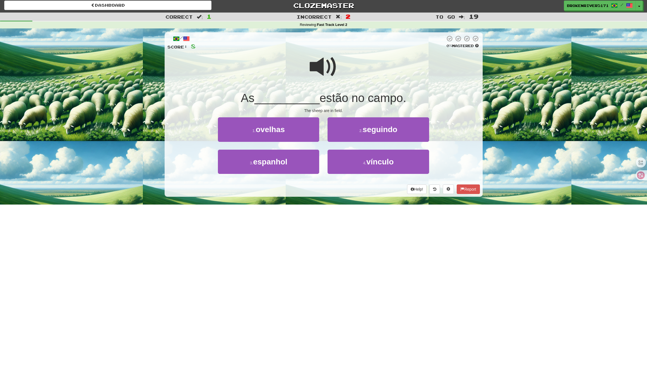
click at [343, 215] on div "Dashboard Clozemaster BrokenRiver5171 / Toggle Dropdown Dashboard Leaderboard A…" at bounding box center [323, 187] width 647 height 379
click at [357, 205] on div "Dashboard Clozemaster BrokenRiver5171 / Toggle Dropdown Dashboard Leaderboard A…" at bounding box center [323, 187] width 647 height 379
click at [372, 170] on button "4 . vínculo" at bounding box center [378, 162] width 101 height 24
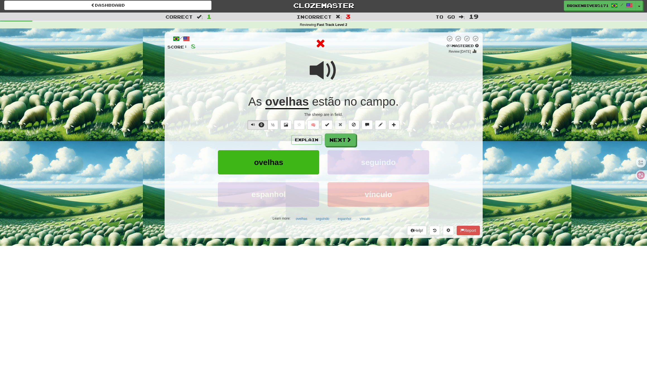
drag, startPoint x: 354, startPoint y: 138, endPoint x: 355, endPoint y: 146, distance: 7.3
click at [354, 138] on button "Next" at bounding box center [340, 140] width 31 height 13
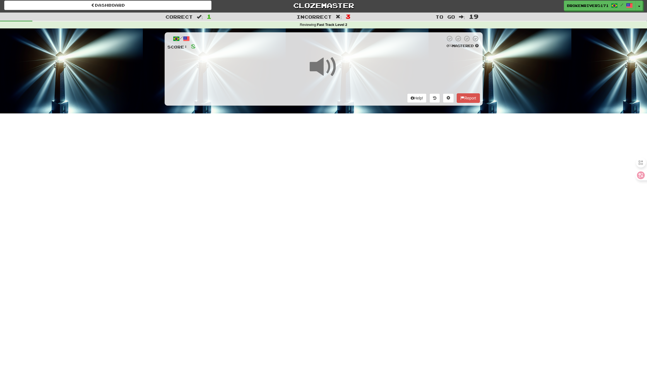
click at [364, 210] on div "Dashboard Clozemaster BrokenRiver5171 / Toggle Dropdown Dashboard Leaderboard A…" at bounding box center [323, 187] width 647 height 379
click at [367, 196] on div "Dashboard Clozemaster BrokenRiver5171 / Toggle Dropdown Dashboard Leaderboard A…" at bounding box center [323, 187] width 647 height 379
click at [342, 168] on div "Dashboard Clozemaster BrokenRiver5171 / Toggle Dropdown Dashboard Leaderboard A…" at bounding box center [323, 187] width 647 height 379
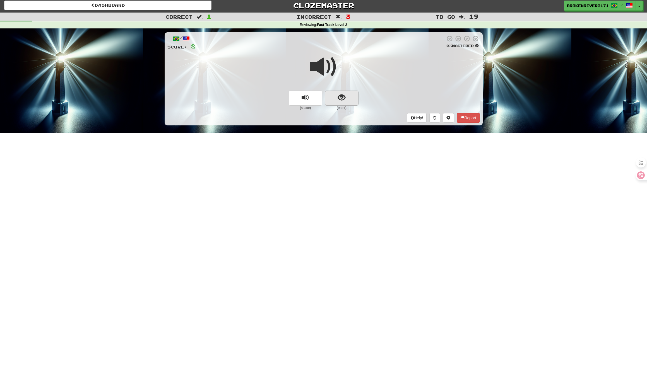
click at [353, 91] on button "show sentence" at bounding box center [341, 98] width 33 height 15
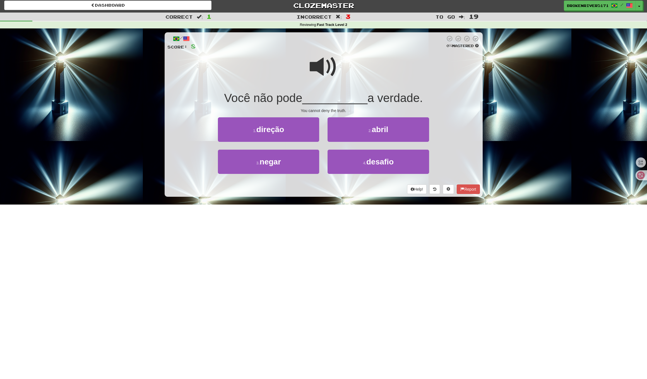
click at [363, 183] on div "/ Score: 8 0 % Mastered Você não pode __________ a verdade. You cannot deny the…" at bounding box center [324, 114] width 318 height 165
click at [303, 125] on button "1 . direção" at bounding box center [268, 129] width 101 height 24
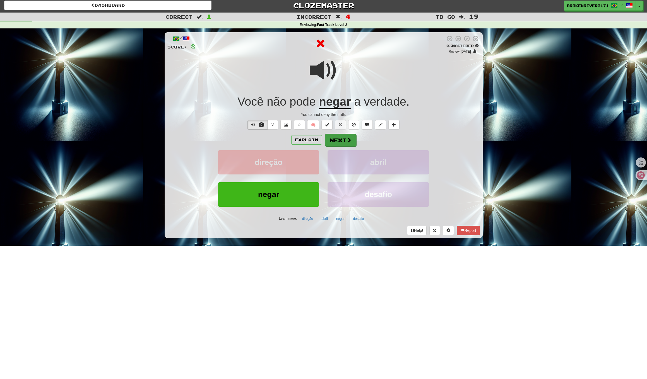
click at [347, 135] on button "Next" at bounding box center [340, 140] width 31 height 13
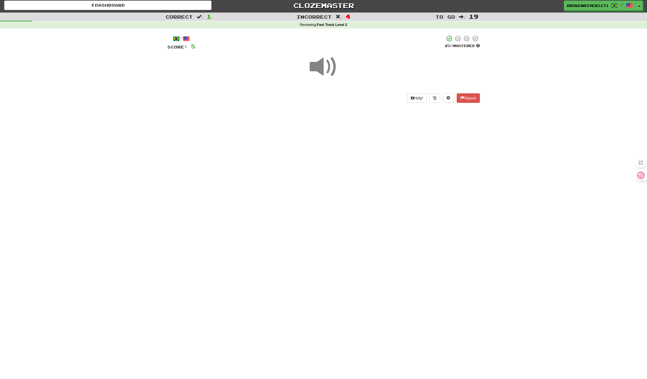
click at [326, 194] on div "Dashboard Clozemaster BrokenRiver5171 / Toggle Dropdown Dashboard Leaderboard A…" at bounding box center [323, 187] width 647 height 379
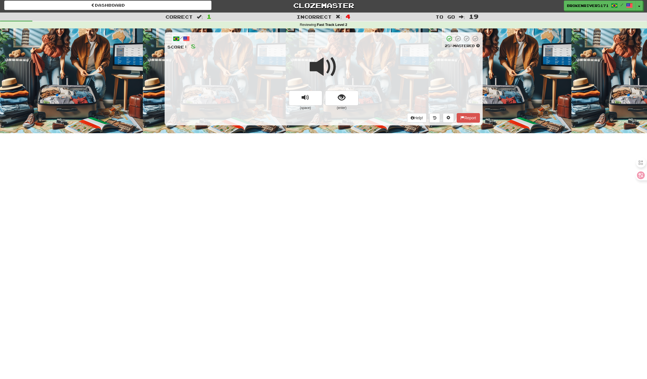
click at [345, 106] on small "(enter)" at bounding box center [341, 108] width 33 height 5
click at [348, 101] on button "show sentence" at bounding box center [341, 98] width 33 height 15
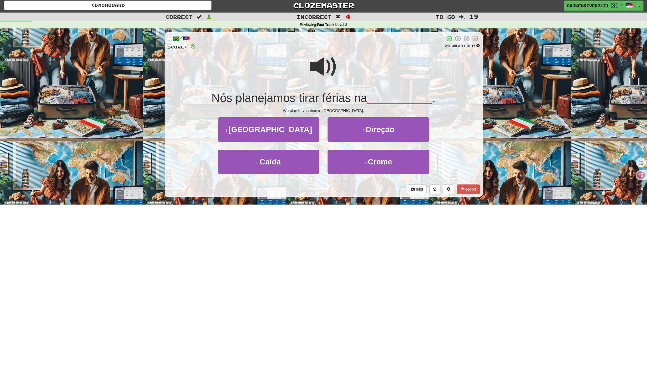
drag, startPoint x: 333, startPoint y: 207, endPoint x: 343, endPoint y: 193, distance: 17.3
click at [335, 205] on div "Dashboard Clozemaster BrokenRiver5171 / Toggle Dropdown Dashboard Leaderboard A…" at bounding box center [323, 187] width 647 height 379
click at [343, 193] on div "Help! Report" at bounding box center [323, 189] width 313 height 9
click at [369, 168] on button "4 . Creme" at bounding box center [378, 162] width 101 height 24
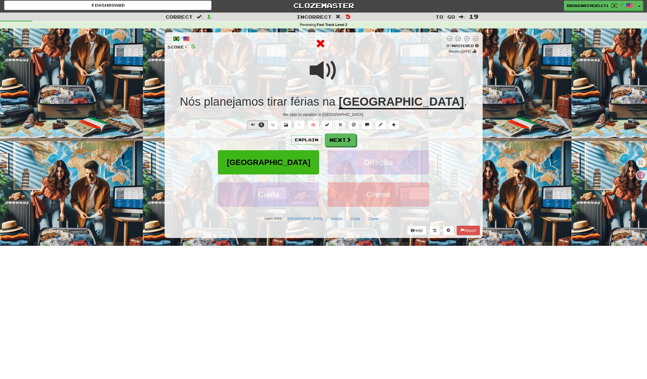
drag, startPoint x: 345, startPoint y: 141, endPoint x: 395, endPoint y: 146, distance: 50.3
click at [395, 146] on div "Explain Next Itália Direção Caída Creme Learn more: Itália Direção Caída Creme" at bounding box center [323, 179] width 313 height 90
click at [349, 143] on button "Next" at bounding box center [340, 140] width 31 height 13
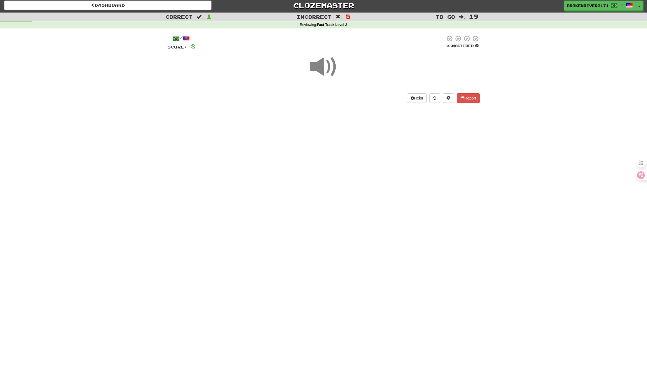
drag, startPoint x: 346, startPoint y: 198, endPoint x: 356, endPoint y: 171, distance: 29.0
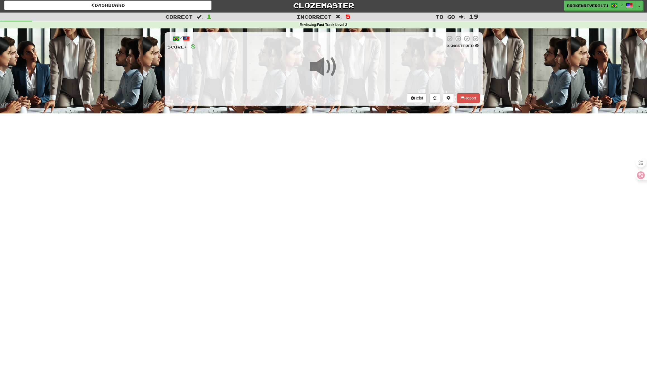
click at [347, 196] on div "Dashboard Clozemaster BrokenRiver5171 / Toggle Dropdown Dashboard Leaderboard A…" at bounding box center [323, 187] width 647 height 379
click at [357, 170] on div "Dashboard Clozemaster BrokenRiver5171 / Toggle Dropdown Dashboard Leaderboard A…" at bounding box center [323, 187] width 647 height 379
click at [329, 191] on div "Dashboard Clozemaster BrokenRiver5171 / Toggle Dropdown Dashboard Leaderboard A…" at bounding box center [323, 187] width 647 height 379
click at [354, 176] on div "Dashboard Clozemaster BrokenRiver5171 / Toggle Dropdown Dashboard Leaderboard A…" at bounding box center [323, 187] width 647 height 379
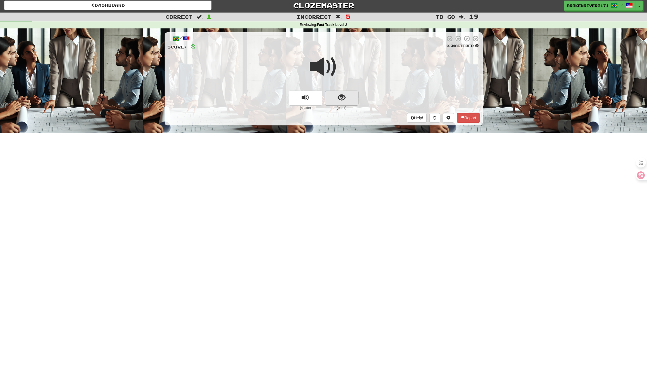
click at [354, 96] on button "show sentence" at bounding box center [341, 98] width 33 height 15
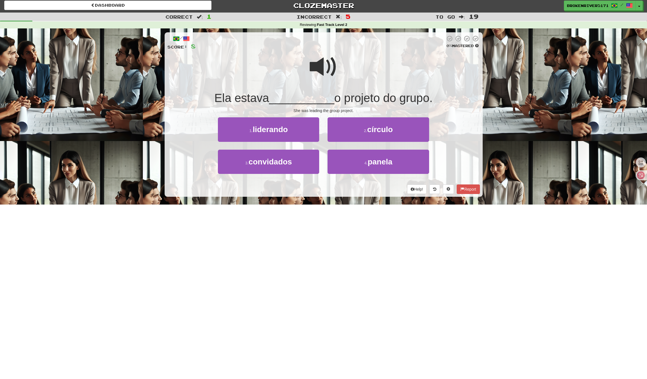
drag, startPoint x: 356, startPoint y: 186, endPoint x: 345, endPoint y: 184, distance: 11.6
click at [355, 186] on div "Help! Report" at bounding box center [323, 189] width 313 height 9
click at [341, 185] on div "Help! Report" at bounding box center [323, 189] width 313 height 9
click at [362, 168] on button "4 . panela" at bounding box center [378, 162] width 101 height 24
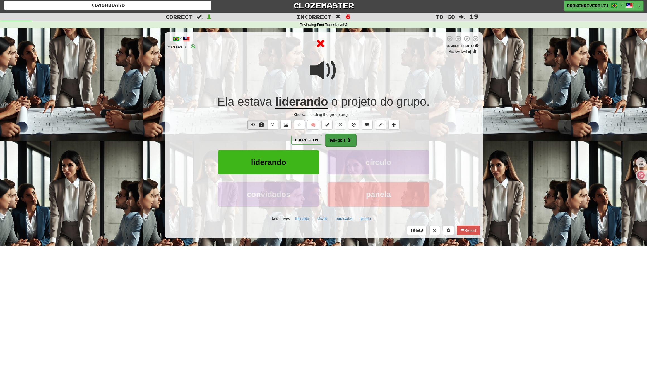
click at [350, 139] on span at bounding box center [349, 140] width 5 height 5
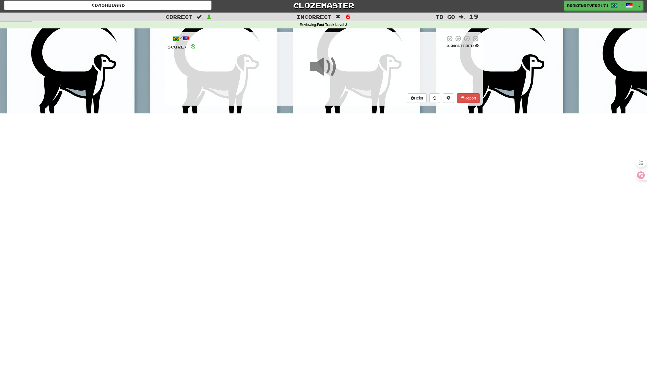
click at [338, 179] on div "Dashboard Clozemaster BrokenRiver5171 / Toggle Dropdown Dashboard Leaderboard A…" at bounding box center [323, 187] width 647 height 379
click at [351, 196] on div "Dashboard Clozemaster BrokenRiver5171 / Toggle Dropdown Dashboard Leaderboard A…" at bounding box center [323, 187] width 647 height 379
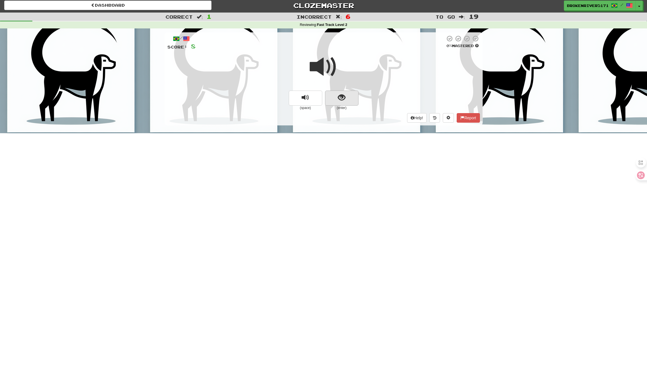
click at [352, 92] on button "show sentence" at bounding box center [341, 98] width 33 height 15
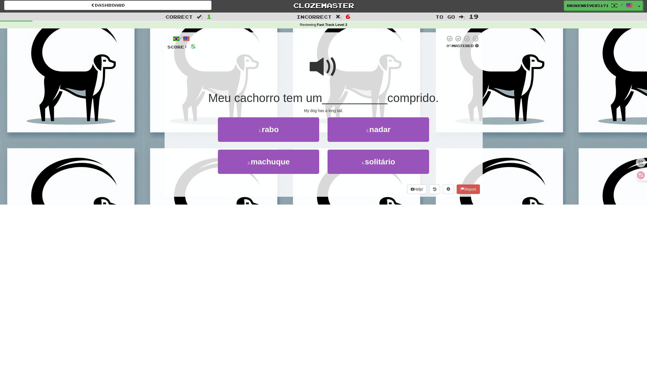
drag, startPoint x: 337, startPoint y: 211, endPoint x: 346, endPoint y: 201, distance: 13.0
click at [338, 210] on div "Dashboard Clozemaster BrokenRiver5171 / Toggle Dropdown Dashboard Leaderboard A…" at bounding box center [323, 187] width 647 height 379
click at [346, 201] on div "/ Score: 8 0 % Mastered Meu cachorro tem um __________ comprido. My dog has a l…" at bounding box center [324, 116] width 318 height 176
click at [352, 168] on button "4 . solitário" at bounding box center [378, 162] width 101 height 24
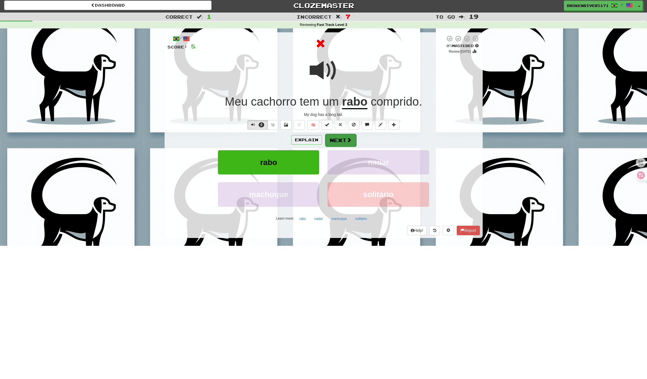
click at [347, 142] on span at bounding box center [349, 140] width 5 height 5
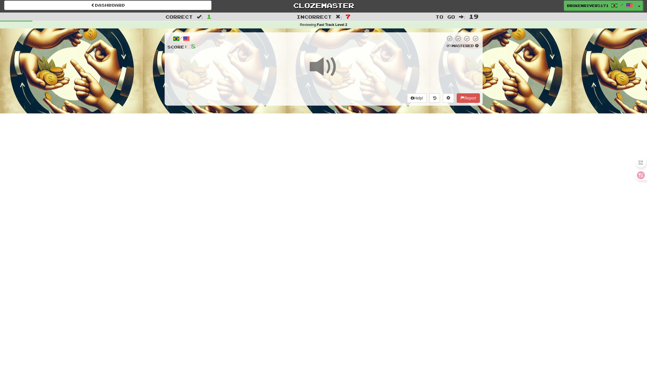
drag, startPoint x: 340, startPoint y: 207, endPoint x: 344, endPoint y: 194, distance: 14.1
click at [340, 207] on div "Dashboard Clozemaster BrokenRiver5171 / Toggle Dropdown Dashboard Leaderboard A…" at bounding box center [323, 187] width 647 height 379
click at [344, 194] on div "Dashboard Clozemaster BrokenRiver5171 / Toggle Dropdown Dashboard Leaderboard A…" at bounding box center [323, 187] width 647 height 379
drag, startPoint x: 318, startPoint y: 225, endPoint x: 327, endPoint y: 213, distance: 14.9
click at [319, 223] on div "Dashboard Clozemaster BrokenRiver5171 / Toggle Dropdown Dashboard Leaderboard A…" at bounding box center [323, 187] width 647 height 379
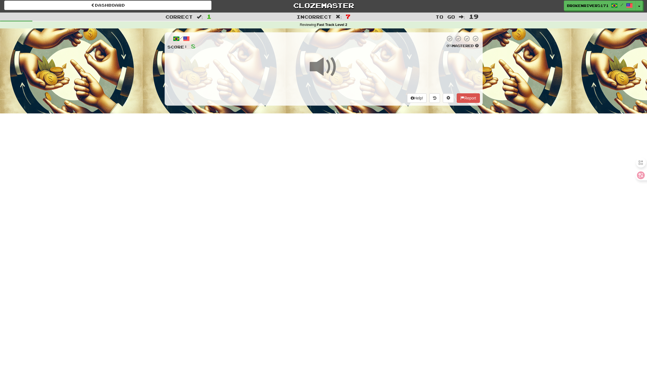
click at [327, 213] on div "Dashboard Clozemaster BrokenRiver5171 / Toggle Dropdown Dashboard Leaderboard A…" at bounding box center [323, 187] width 647 height 379
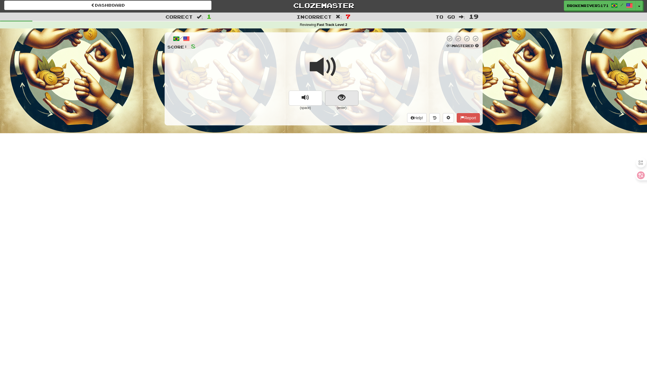
click at [353, 104] on button "show sentence" at bounding box center [341, 98] width 33 height 15
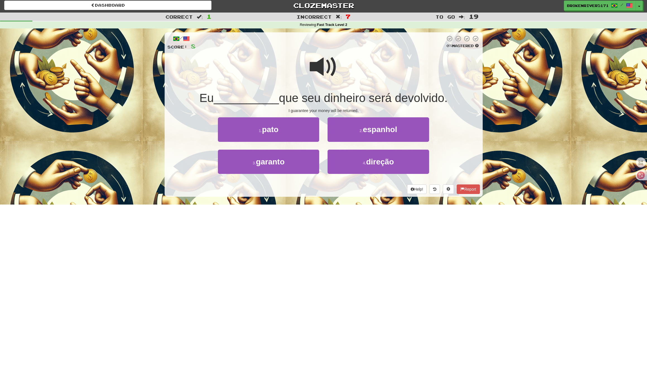
drag, startPoint x: 336, startPoint y: 199, endPoint x: 350, endPoint y: 196, distance: 14.7
click at [338, 199] on div "/ Score: 8 0 % Mastered Eu __________ que seu dinheiro será devolvido. I guaran…" at bounding box center [324, 116] width 318 height 176
click at [350, 196] on div "/ Score: 8 0 % Mastered Eu __________ que seu dinheiro será devolvido. I guaran…" at bounding box center [324, 116] width 318 height 176
click at [358, 169] on button "4 . direção" at bounding box center [378, 162] width 101 height 24
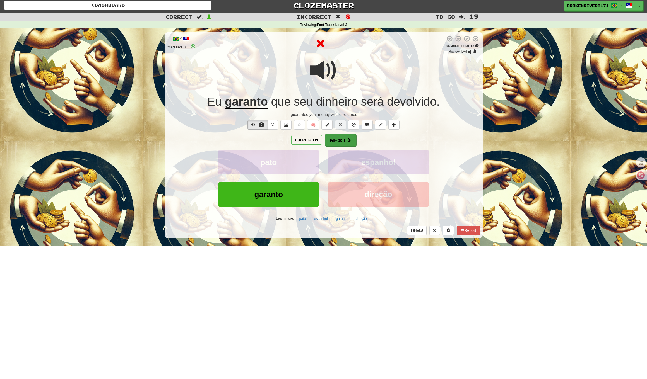
click at [345, 142] on button "Next" at bounding box center [340, 140] width 31 height 13
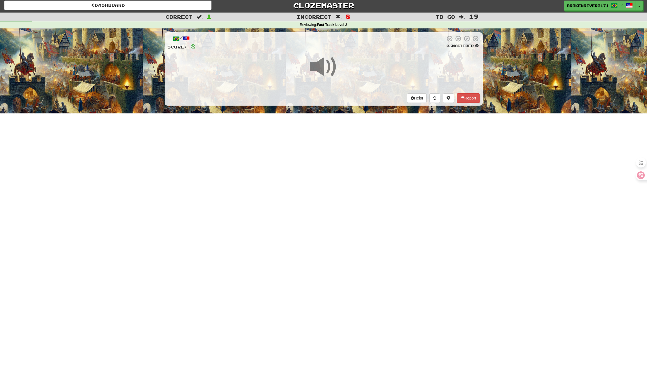
click at [344, 88] on div at bounding box center [323, 71] width 313 height 40
click at [340, 95] on div "Help! Report" at bounding box center [323, 97] width 313 height 9
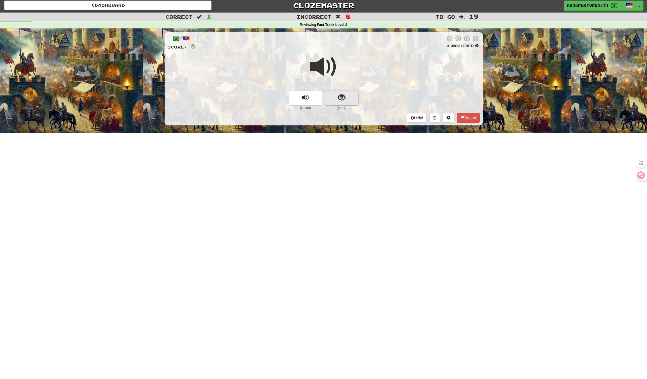
click at [350, 97] on button "show sentence" at bounding box center [341, 98] width 33 height 15
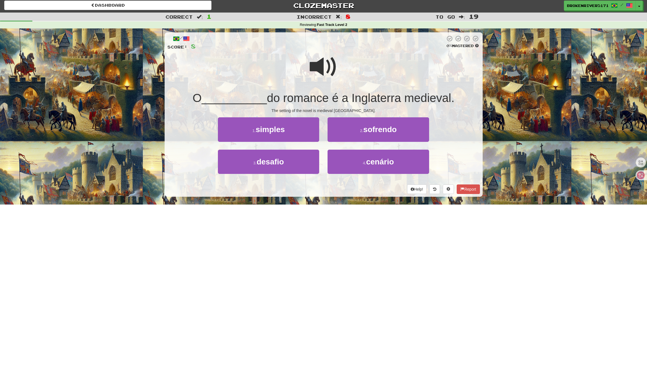
drag, startPoint x: 346, startPoint y: 194, endPoint x: 357, endPoint y: 193, distance: 11.2
click at [350, 194] on div "/ Score: 8 0 % Mastered O __________ do romance é a Inglaterra medieval. The se…" at bounding box center [324, 114] width 318 height 165
click at [367, 193] on div "Help! Report" at bounding box center [323, 189] width 313 height 9
click at [292, 164] on button "3 . desafio" at bounding box center [268, 162] width 101 height 24
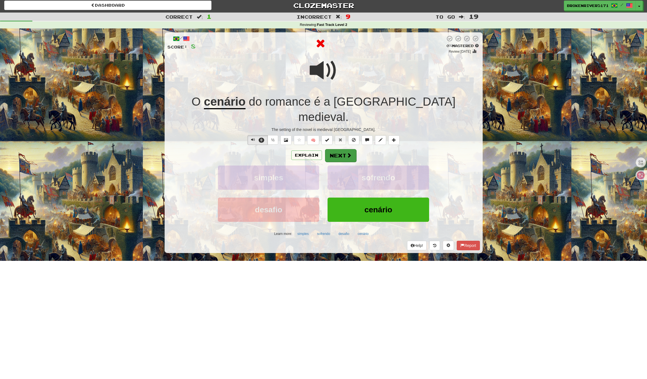
click at [340, 149] on button "Next" at bounding box center [340, 155] width 31 height 13
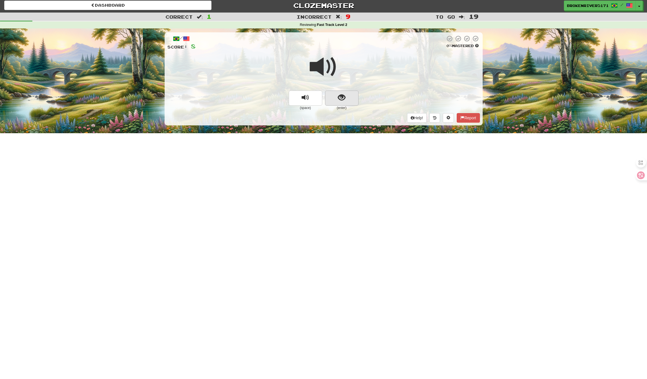
click at [346, 94] on button "show sentence" at bounding box center [341, 98] width 33 height 15
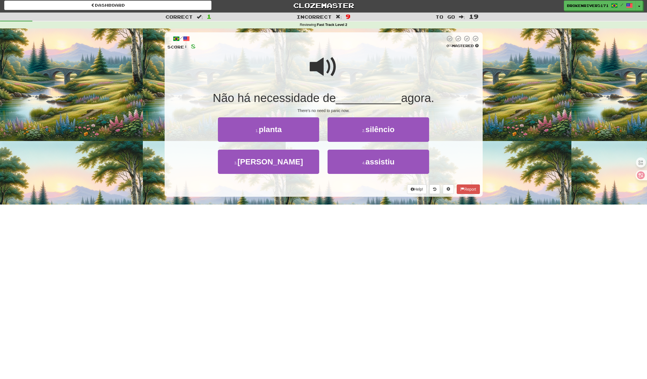
drag, startPoint x: 334, startPoint y: 189, endPoint x: 347, endPoint y: 187, distance: 12.8
click at [338, 188] on div "Help! Report" at bounding box center [323, 189] width 313 height 9
click at [348, 187] on div "Help! Report" at bounding box center [323, 189] width 313 height 9
click at [356, 163] on button "4 . assistiu" at bounding box center [378, 162] width 101 height 24
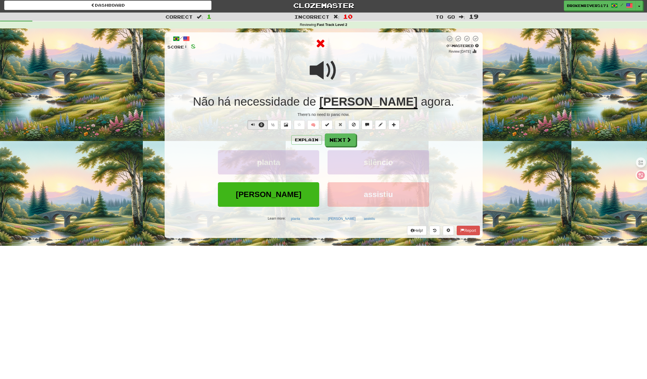
click at [343, 148] on div "Explain Next planta silêncio pânico assistiu Learn more: planta silêncio pânico…" at bounding box center [323, 179] width 313 height 90
click at [347, 141] on span at bounding box center [349, 140] width 5 height 5
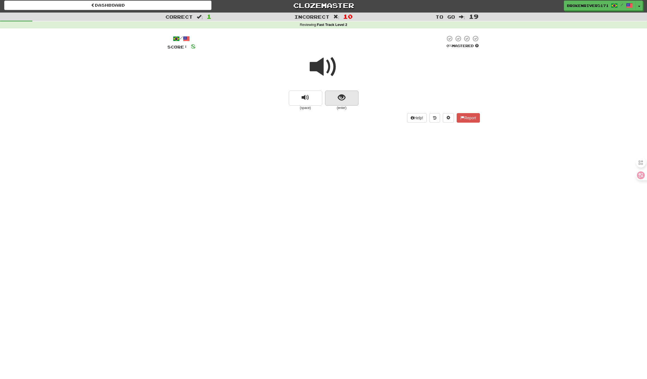
click at [348, 97] on button "show sentence" at bounding box center [341, 98] width 33 height 15
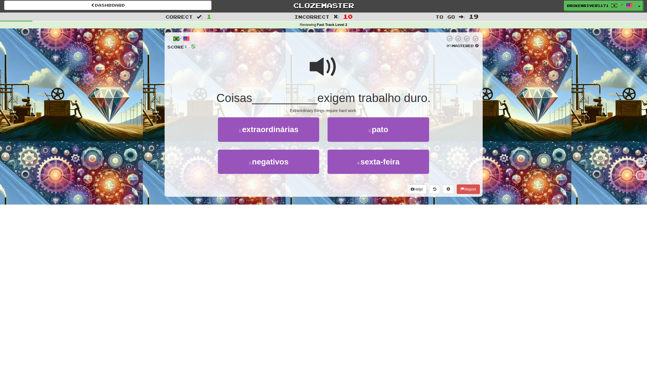
click at [346, 190] on div "Help! Report" at bounding box center [323, 189] width 313 height 9
click at [350, 188] on div "Help! Report" at bounding box center [323, 189] width 313 height 9
click at [379, 133] on span "pato" at bounding box center [380, 129] width 16 height 9
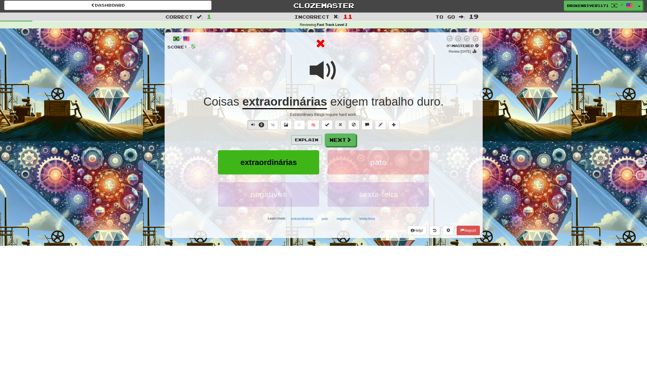
click at [380, 143] on div "Explain Next" at bounding box center [323, 140] width 313 height 13
click at [347, 139] on span at bounding box center [349, 140] width 5 height 5
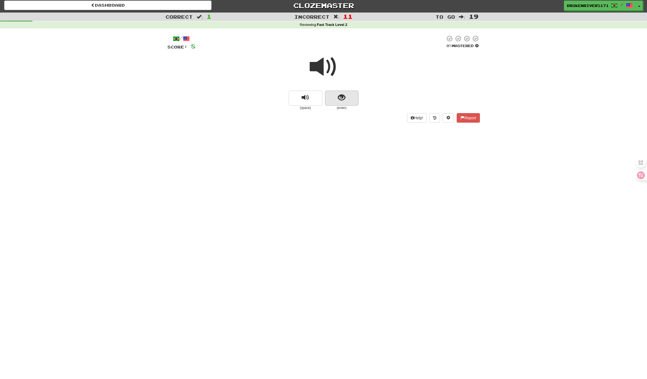
click at [344, 97] on span "show sentence" at bounding box center [342, 98] width 8 height 8
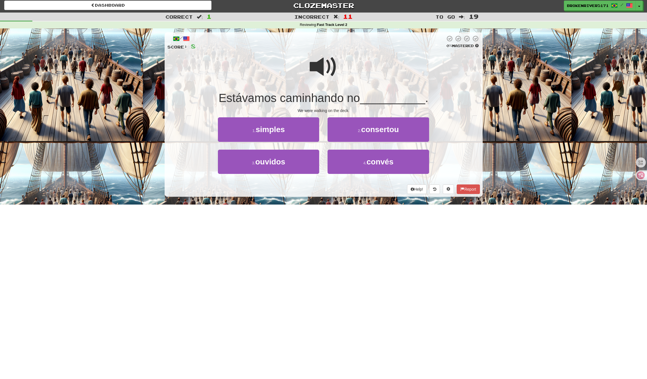
drag, startPoint x: 321, startPoint y: 189, endPoint x: 335, endPoint y: 188, distance: 14.3
click at [322, 189] on div "Help! Report" at bounding box center [323, 189] width 313 height 9
click at [335, 188] on div "Help! Report" at bounding box center [323, 189] width 313 height 9
click at [345, 132] on button "2 . consertou" at bounding box center [378, 129] width 101 height 24
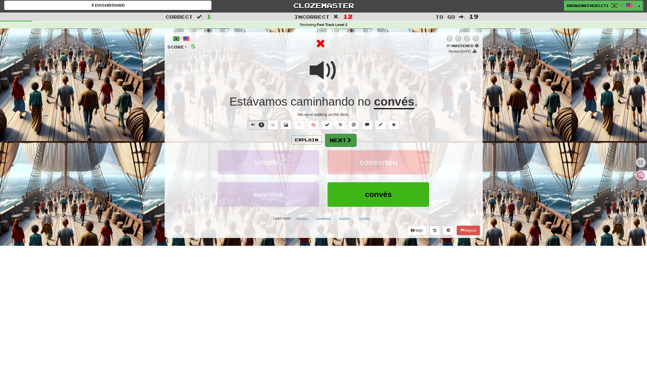
click at [335, 141] on button "Next" at bounding box center [340, 140] width 31 height 13
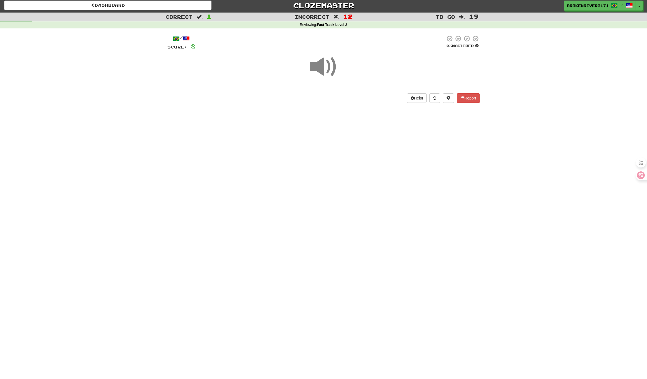
click at [318, 184] on div "Dashboard Clozemaster BrokenRiver5171 / Toggle Dropdown Dashboard Leaderboard A…" at bounding box center [323, 187] width 647 height 379
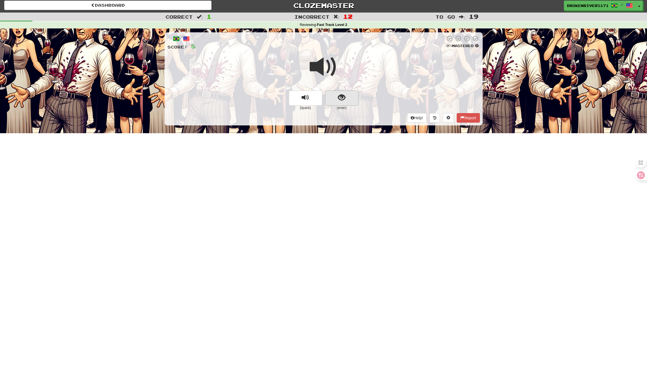
click at [343, 96] on span "show sentence" at bounding box center [342, 98] width 8 height 8
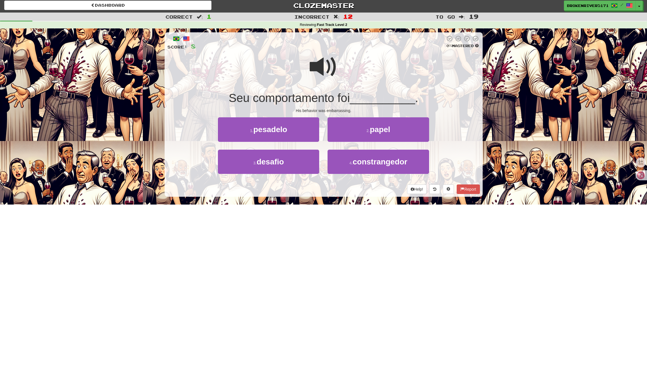
click at [324, 194] on div "/ Score: 8 0 % Mastered Seu comportamento foi __________ . His behavior was emb…" at bounding box center [324, 114] width 318 height 165
click at [323, 187] on div "Help! Report" at bounding box center [323, 189] width 313 height 9
click at [294, 165] on button "3 . desafio" at bounding box center [268, 162] width 101 height 24
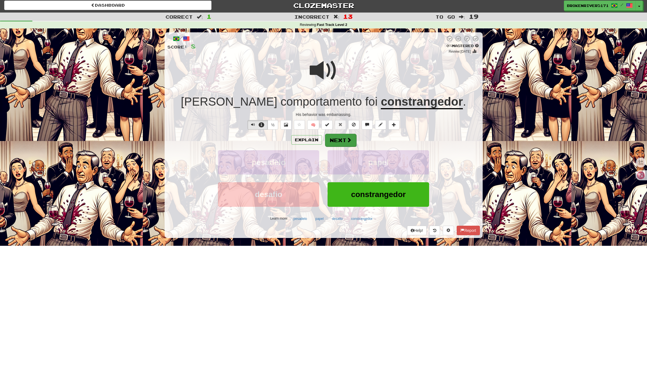
click at [342, 138] on button "Next" at bounding box center [340, 140] width 31 height 13
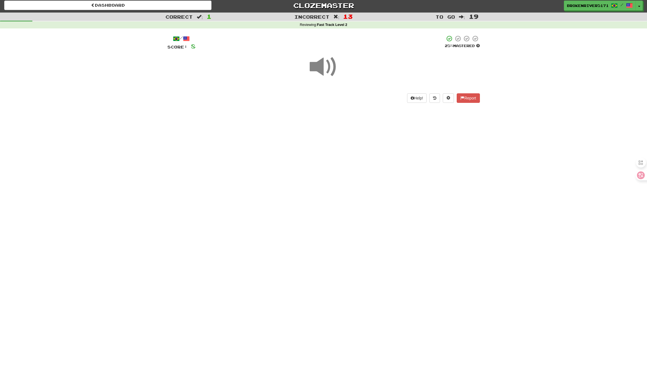
click at [340, 174] on div "Dashboard Clozemaster BrokenRiver5171 / Toggle Dropdown Dashboard Leaderboard A…" at bounding box center [323, 187] width 647 height 379
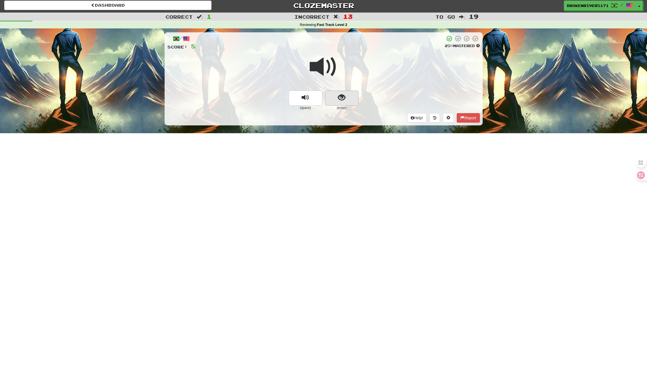
drag, startPoint x: 359, startPoint y: 95, endPoint x: 343, endPoint y: 97, distance: 16.9
click at [359, 95] on div "(space) (enter)" at bounding box center [323, 101] width 313 height 20
click at [342, 97] on span "show sentence" at bounding box center [342, 98] width 8 height 8
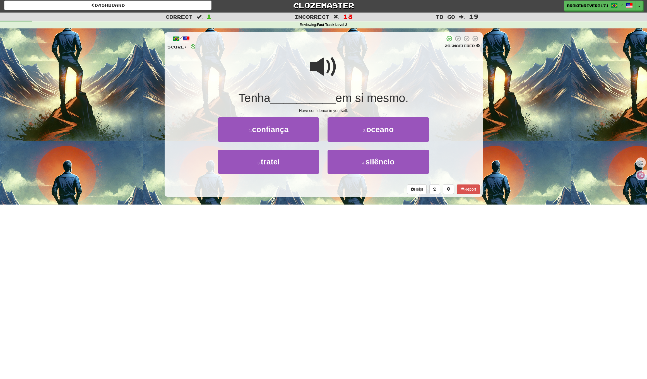
drag, startPoint x: 330, startPoint y: 204, endPoint x: 345, endPoint y: 198, distance: 15.6
click at [330, 204] on div "Dashboard Clozemaster BrokenRiver5171 / Toggle Dropdown Dashboard Leaderboard A…" at bounding box center [323, 187] width 647 height 379
click at [345, 198] on div "/ Score: 8 25 % Mastered Tenha __________ em si mesmo. Have confidence in yours…" at bounding box center [324, 116] width 318 height 176
click at [346, 158] on button "4 . silêncio" at bounding box center [378, 162] width 101 height 24
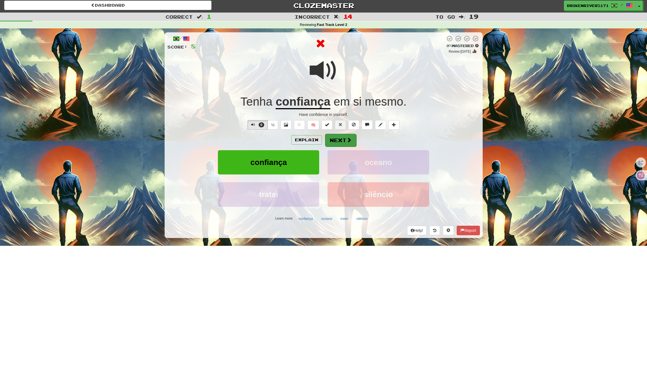
click at [337, 143] on button "Next" at bounding box center [340, 140] width 31 height 13
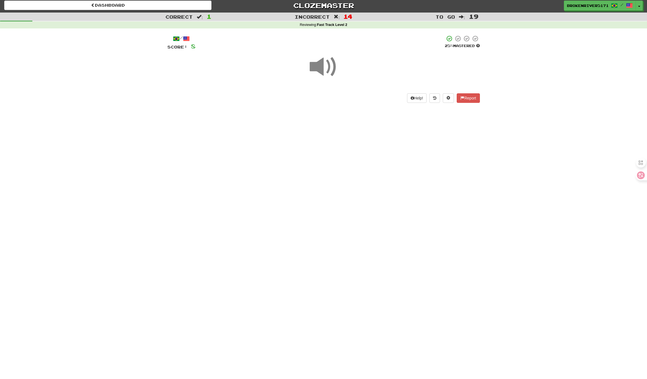
click at [324, 187] on div "Dashboard Clozemaster BrokenRiver5171 / Toggle Dropdown Dashboard Leaderboard A…" at bounding box center [323, 187] width 647 height 379
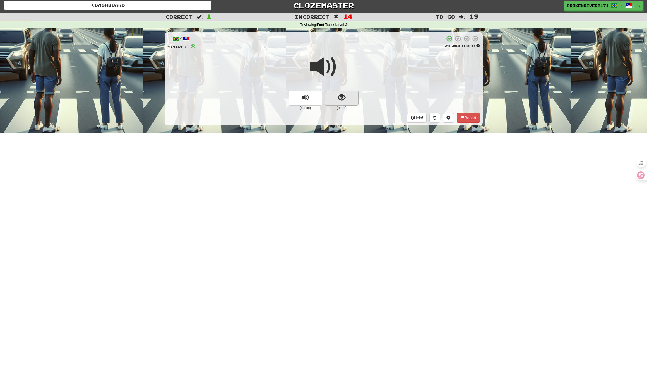
click at [333, 101] on button "show sentence" at bounding box center [341, 98] width 33 height 15
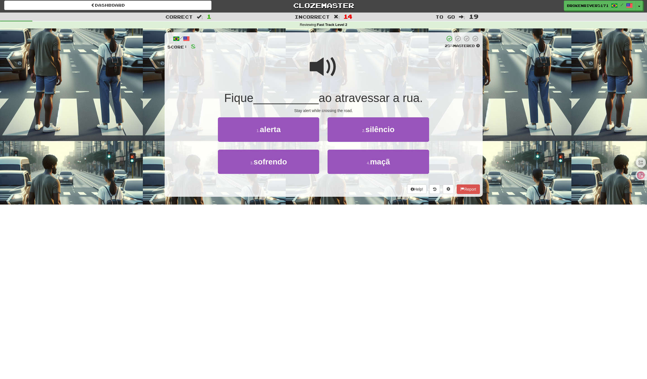
drag, startPoint x: 328, startPoint y: 184, endPoint x: 335, endPoint y: 184, distance: 7.3
click at [330, 185] on div "Help! Report" at bounding box center [323, 189] width 313 height 9
click at [335, 185] on div "Help! Report" at bounding box center [323, 189] width 313 height 9
click at [349, 163] on button "4 . maçã" at bounding box center [378, 162] width 101 height 24
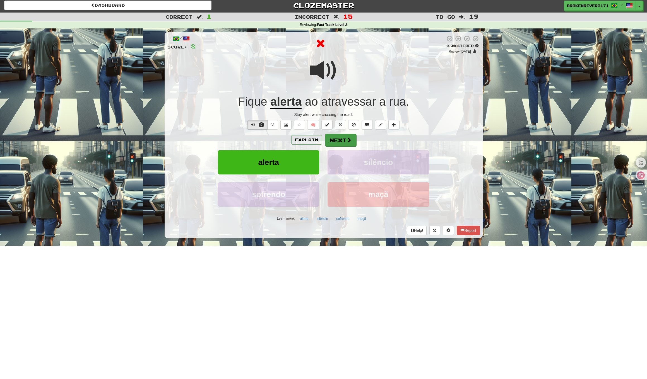
click at [350, 142] on span at bounding box center [349, 140] width 5 height 5
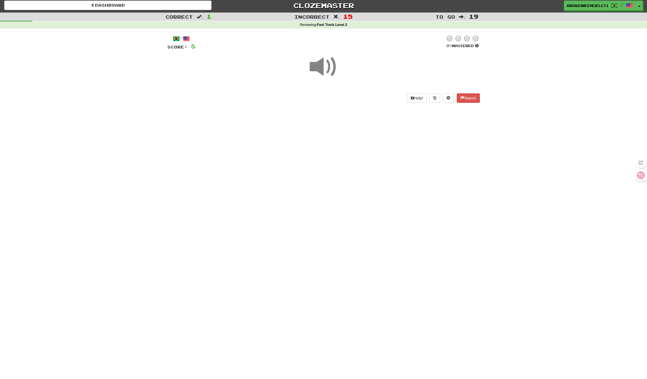
click at [347, 201] on div "Dashboard Clozemaster BrokenRiver5171 / Toggle Dropdown Dashboard Leaderboard A…" at bounding box center [323, 187] width 647 height 379
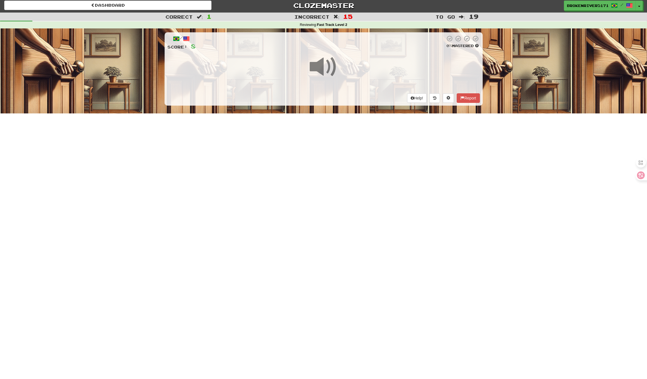
click at [342, 227] on div "Dashboard Clozemaster BrokenRiver5171 / Toggle Dropdown Dashboard Leaderboard A…" at bounding box center [323, 187] width 647 height 379
click at [342, 211] on div "Dashboard Clozemaster BrokenRiver5171 / Toggle Dropdown Dashboard Leaderboard A…" at bounding box center [323, 187] width 647 height 379
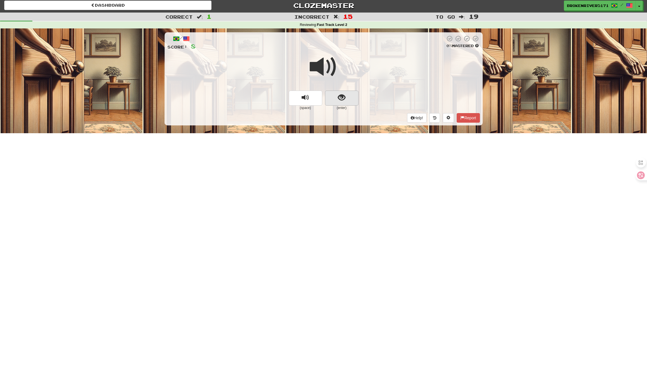
click at [343, 100] on span "show sentence" at bounding box center [342, 98] width 8 height 8
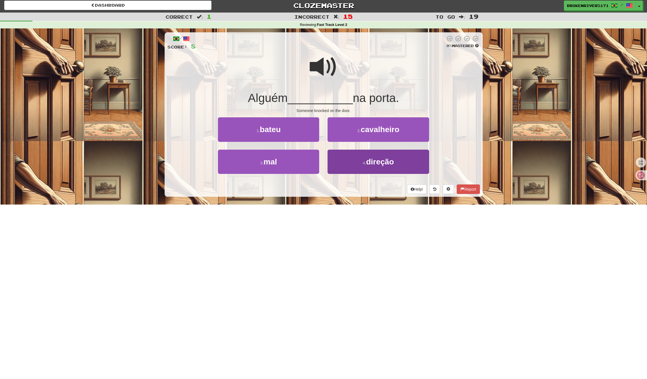
click at [342, 162] on button "4 . direção" at bounding box center [378, 162] width 101 height 24
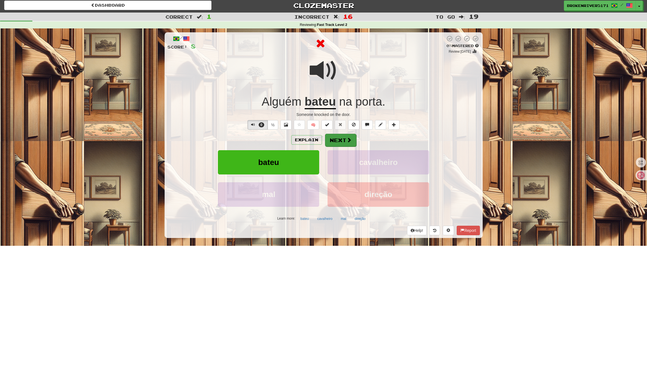
click at [341, 143] on button "Next" at bounding box center [340, 140] width 31 height 13
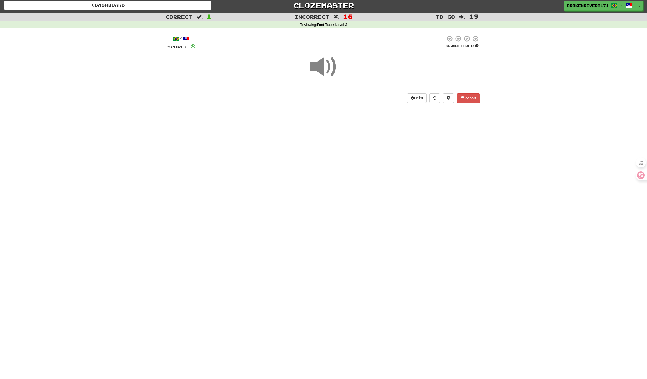
click at [345, 192] on div "Dashboard Clozemaster BrokenRiver5171 / Toggle Dropdown Dashboard Leaderboard A…" at bounding box center [323, 187] width 647 height 379
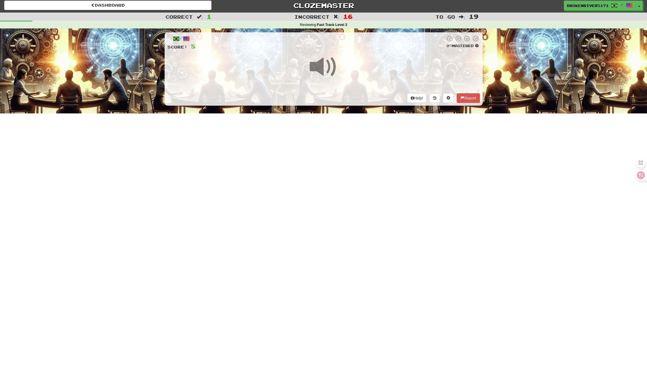
click at [334, 177] on div "Dashboard Clozemaster BrokenRiver5171 / Toggle Dropdown Dashboard Leaderboard A…" at bounding box center [323, 187] width 647 height 379
click at [329, 165] on div "Dashboard Clozemaster BrokenRiver5171 / Toggle Dropdown Dashboard Leaderboard A…" at bounding box center [323, 187] width 647 height 379
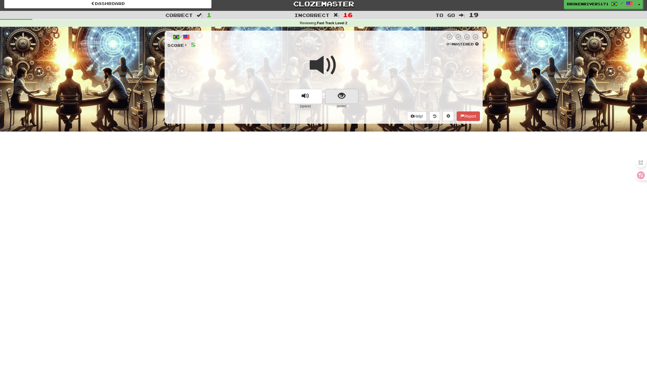
click at [346, 102] on button "show sentence" at bounding box center [341, 96] width 33 height 15
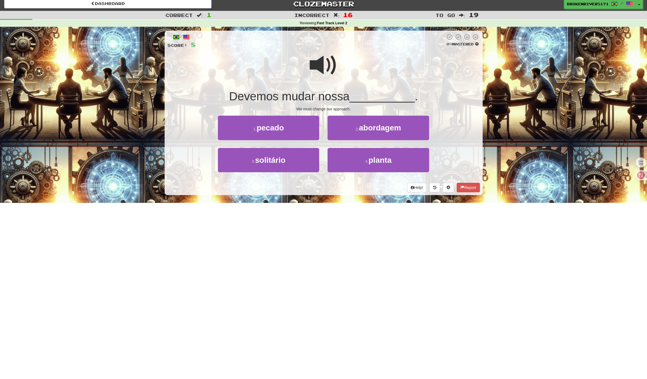
drag, startPoint x: 319, startPoint y: 181, endPoint x: 335, endPoint y: 182, distance: 16.5
click at [320, 182] on div "/ Score: 8 0 % Mastered Devemos mudar nossa __________ . We must change our app…" at bounding box center [324, 113] width 318 height 165
click at [335, 183] on div "Help! Report" at bounding box center [323, 187] width 313 height 9
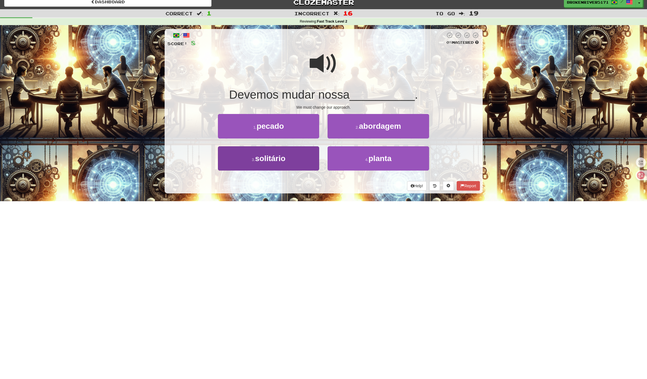
click at [309, 166] on button "3 . solitário" at bounding box center [268, 158] width 101 height 24
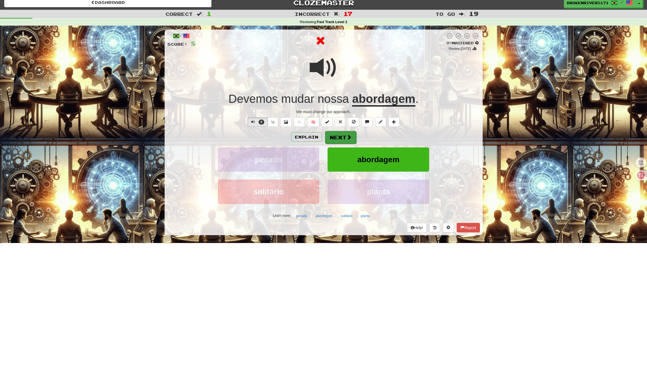
scroll to position [6, 0]
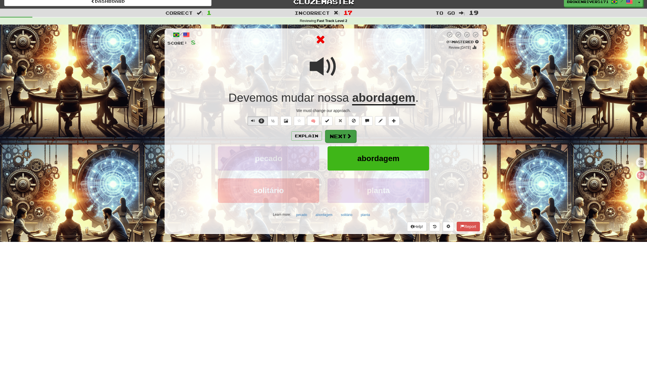
click at [344, 140] on button "Next" at bounding box center [340, 136] width 31 height 13
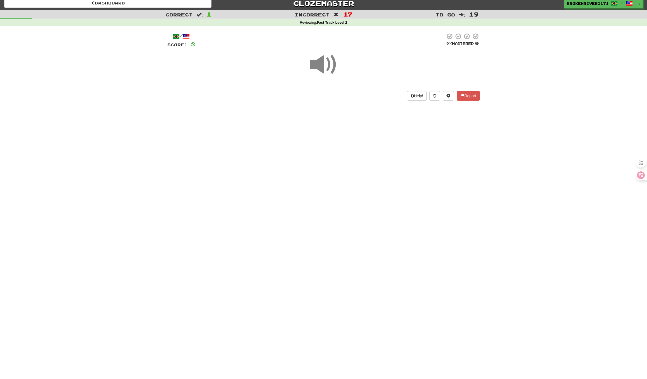
click at [330, 177] on div "Dashboard Clozemaster BrokenRiver5171 / Toggle Dropdown Dashboard Leaderboard A…" at bounding box center [323, 185] width 647 height 379
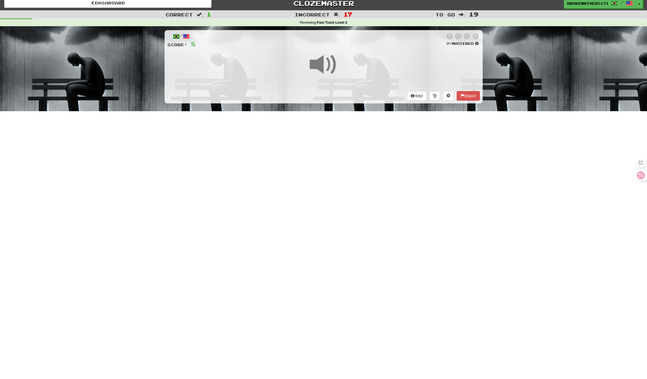
scroll to position [3, 0]
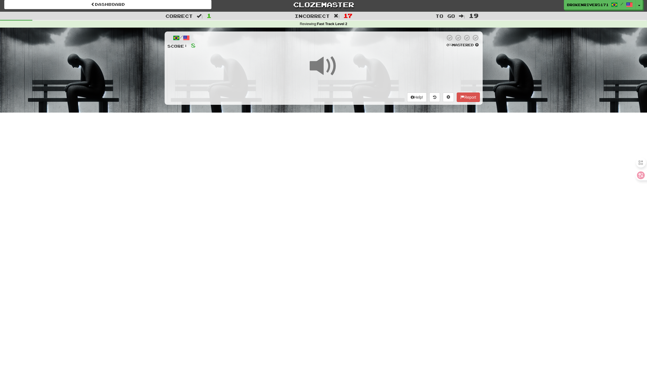
click at [348, 169] on div "Dashboard Clozemaster BrokenRiver5171 / Toggle Dropdown Dashboard Leaderboard A…" at bounding box center [323, 186] width 647 height 379
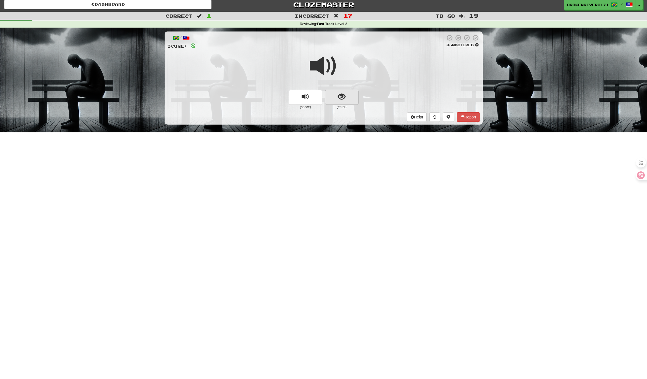
click at [339, 99] on span "show sentence" at bounding box center [342, 97] width 8 height 8
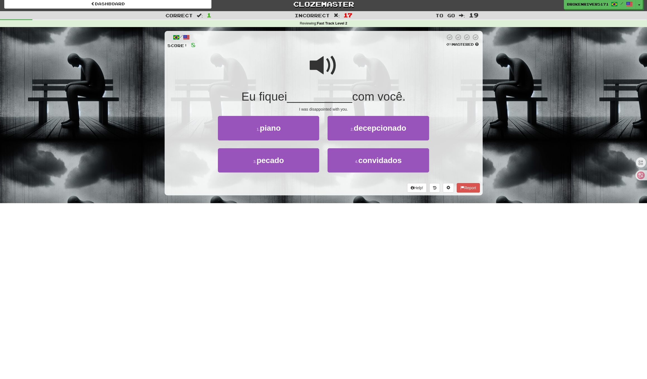
drag, startPoint x: 326, startPoint y: 188, endPoint x: 339, endPoint y: 185, distance: 13.1
click at [328, 187] on div "Help! Report" at bounding box center [323, 187] width 313 height 9
click at [339, 185] on div "Help! Report" at bounding box center [323, 188] width 313 height 9
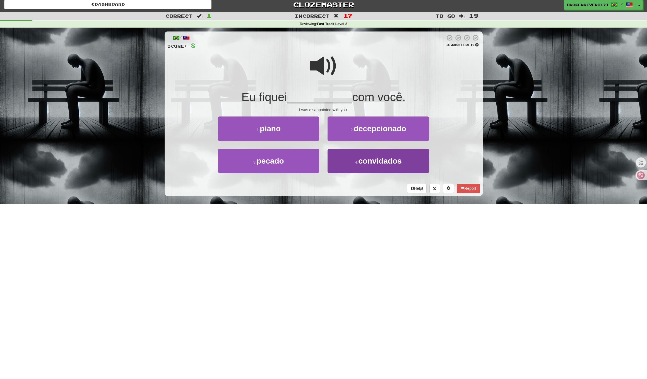
click at [353, 165] on button "4 . convidados" at bounding box center [378, 161] width 101 height 24
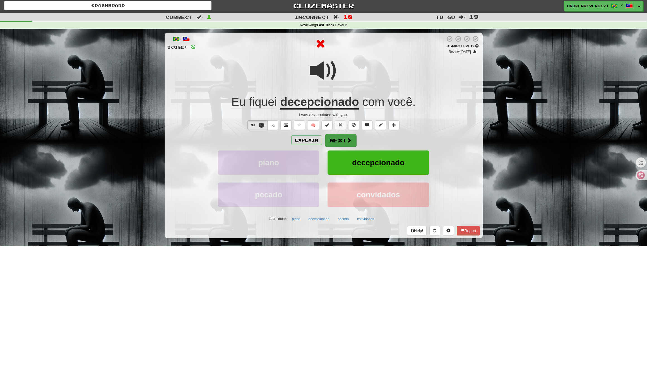
click at [351, 140] on button "Next" at bounding box center [340, 140] width 31 height 13
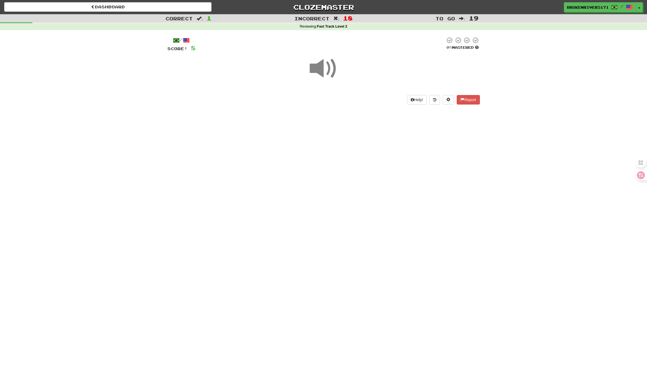
drag, startPoint x: 350, startPoint y: 186, endPoint x: 350, endPoint y: 178, distance: 7.8
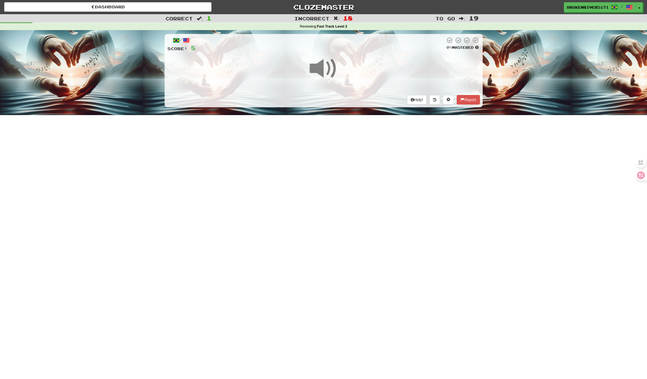
click at [350, 184] on div "Dashboard Clozemaster BrokenRiver5171 / Toggle Dropdown Dashboard Leaderboard A…" at bounding box center [323, 189] width 647 height 379
click at [351, 164] on div "Dashboard Clozemaster BrokenRiver5171 / Toggle Dropdown Dashboard Leaderboard A…" at bounding box center [323, 189] width 647 height 379
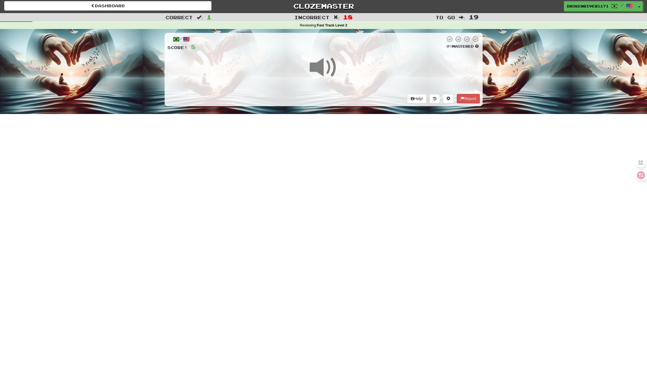
scroll to position [1, 0]
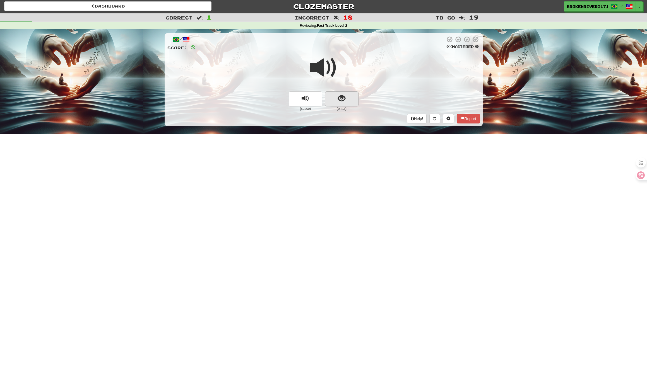
click at [330, 97] on button "show sentence" at bounding box center [341, 99] width 33 height 15
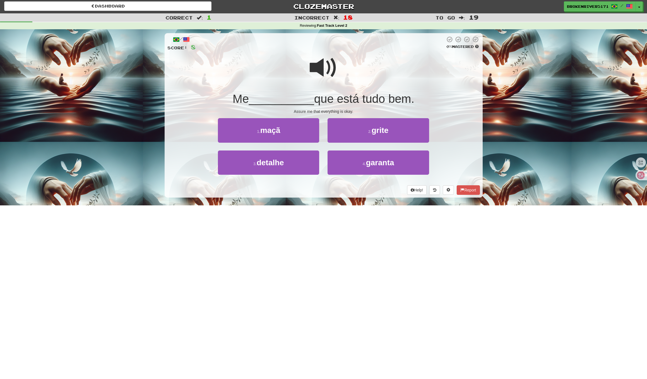
drag, startPoint x: 337, startPoint y: 202, endPoint x: 348, endPoint y: 192, distance: 14.2
click at [340, 199] on div "/ Score: 8 0 % Mastered Me __________ que está tudo bem. Assure me that everyth…" at bounding box center [324, 117] width 318 height 176
click at [348, 192] on div "Help! Report" at bounding box center [323, 190] width 313 height 9
click at [304, 164] on button "3 . detalhe" at bounding box center [268, 163] width 101 height 24
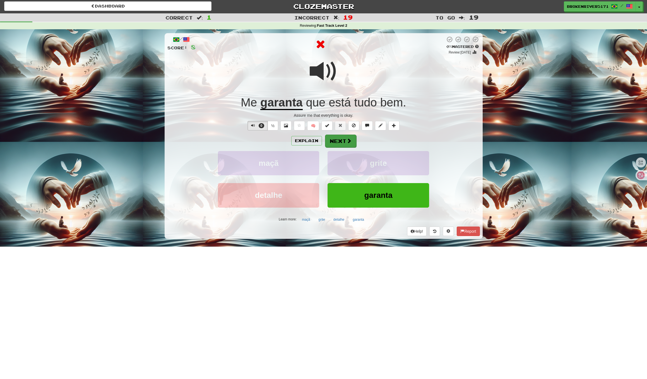
click at [340, 141] on button "Next" at bounding box center [340, 141] width 31 height 13
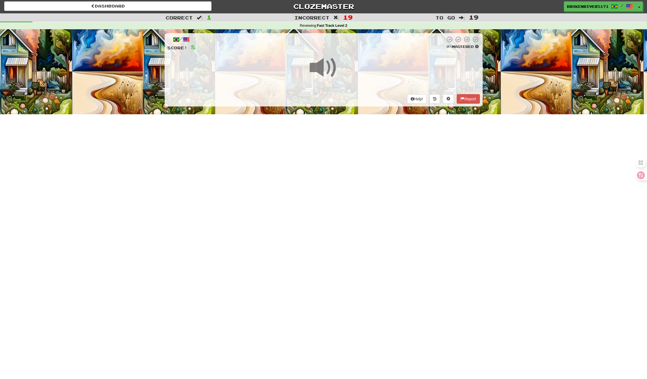
drag, startPoint x: 326, startPoint y: 203, endPoint x: 330, endPoint y: 184, distance: 18.9
click at [326, 200] on div "Dashboard Clozemaster BrokenRiver5171 / Toggle Dropdown Dashboard Leaderboard A…" at bounding box center [323, 188] width 647 height 379
click at [330, 184] on div "Dashboard Clozemaster BrokenRiver5171 / Toggle Dropdown Dashboard Leaderboard A…" at bounding box center [323, 188] width 647 height 379
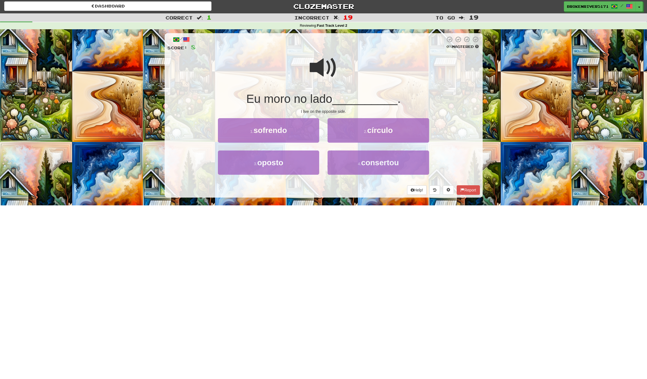
click at [344, 100] on span "__________" at bounding box center [364, 98] width 65 height 13
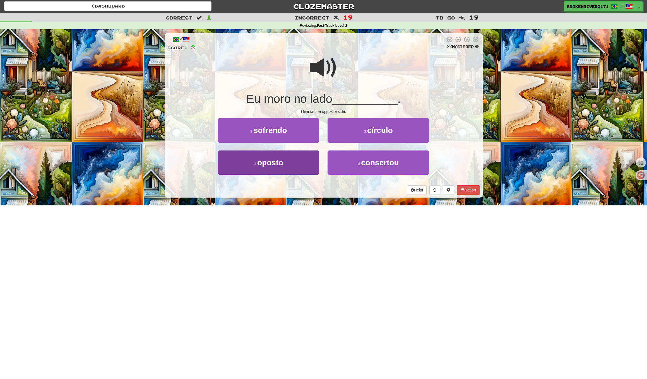
click at [292, 161] on button "3 . oposto" at bounding box center [268, 163] width 101 height 24
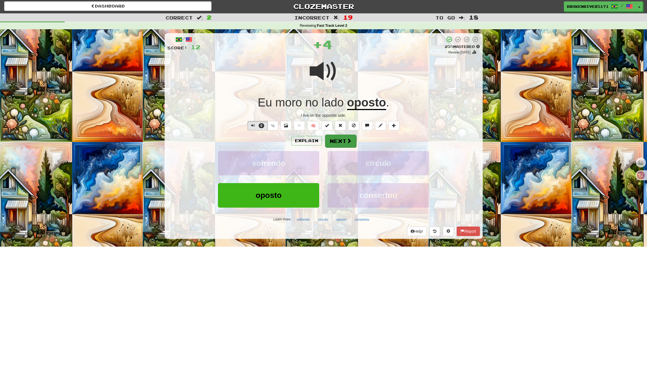
click at [340, 141] on button "Next" at bounding box center [340, 141] width 31 height 13
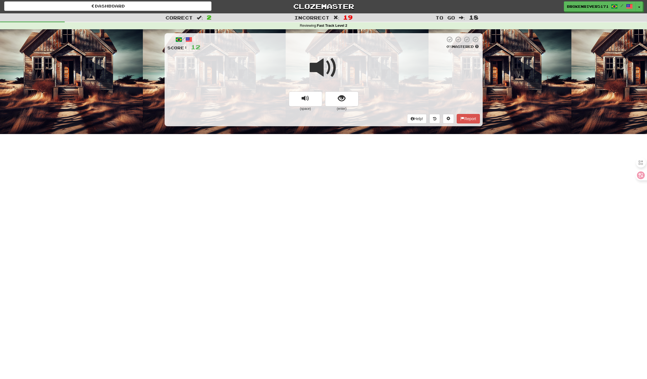
click at [345, 95] on span "show sentence" at bounding box center [342, 99] width 8 height 8
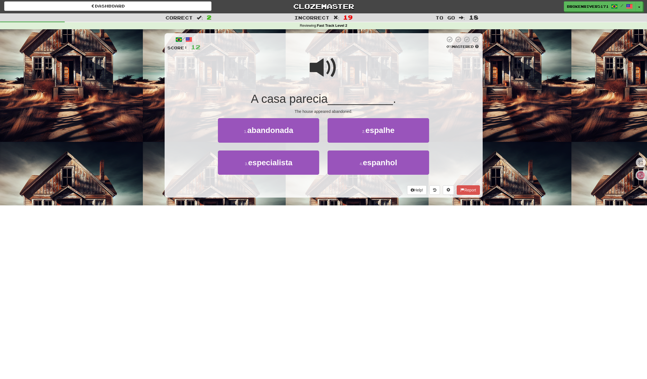
click at [324, 190] on div "Help! Report" at bounding box center [323, 190] width 313 height 9
click at [304, 131] on button "1 . abandonada" at bounding box center [268, 130] width 101 height 24
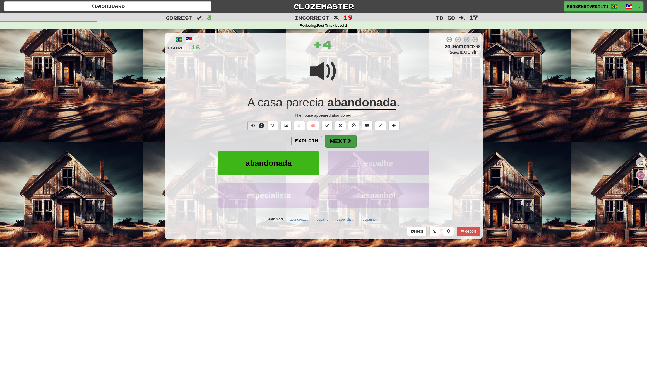
click at [345, 141] on button "Next" at bounding box center [340, 141] width 31 height 13
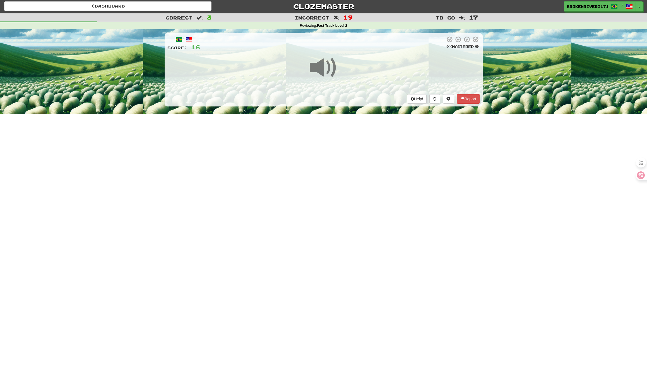
click at [323, 163] on div "Dashboard Clozemaster BrokenRiver5171 / Toggle Dropdown Dashboard Leaderboard A…" at bounding box center [323, 188] width 647 height 379
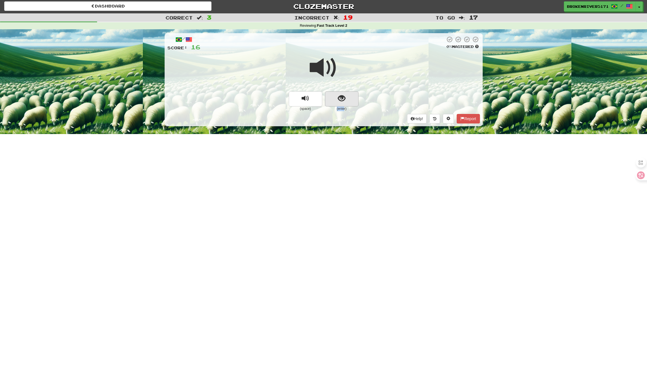
click at [345, 104] on div "(enter)" at bounding box center [341, 102] width 33 height 20
click at [345, 104] on button "show sentence" at bounding box center [341, 99] width 33 height 15
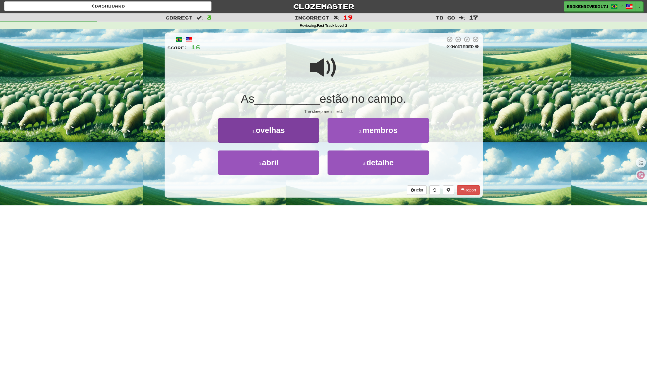
click at [303, 121] on button "1 . ovelhas" at bounding box center [268, 130] width 101 height 24
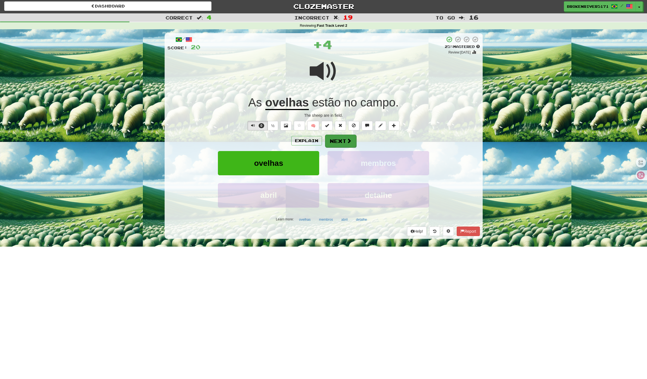
click at [340, 141] on button "Next" at bounding box center [340, 141] width 31 height 13
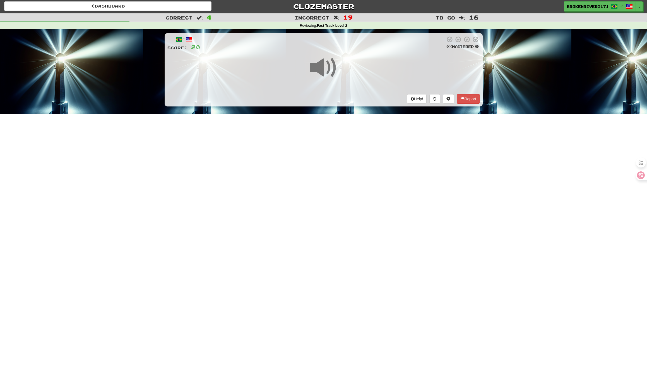
click at [351, 92] on div "/ Score: 20 0 % Mastered Help! Report" at bounding box center [324, 69] width 318 height 73
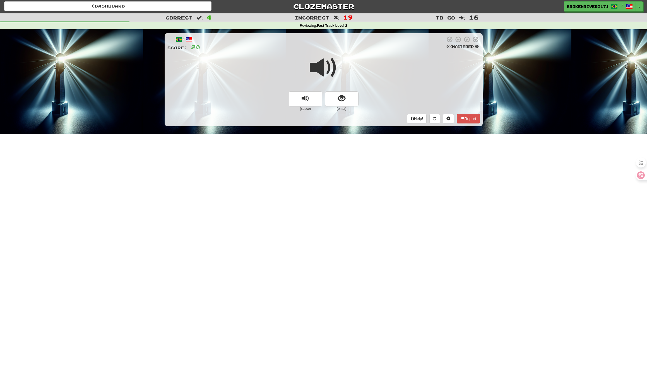
click at [348, 97] on button "show sentence" at bounding box center [341, 99] width 33 height 15
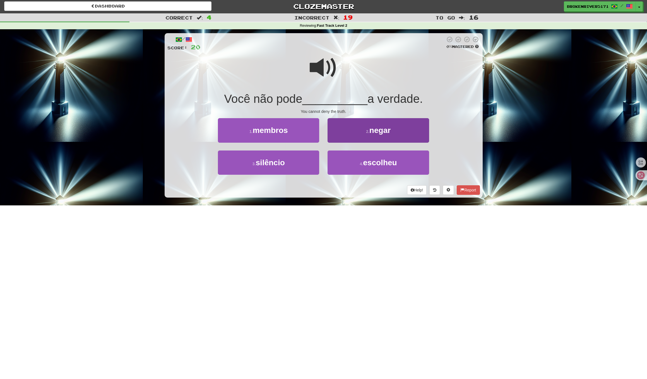
click at [370, 133] on span "negar" at bounding box center [379, 130] width 21 height 9
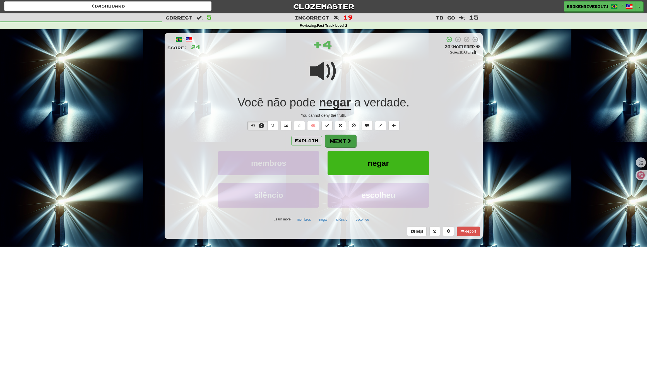
click at [348, 138] on span at bounding box center [349, 140] width 5 height 5
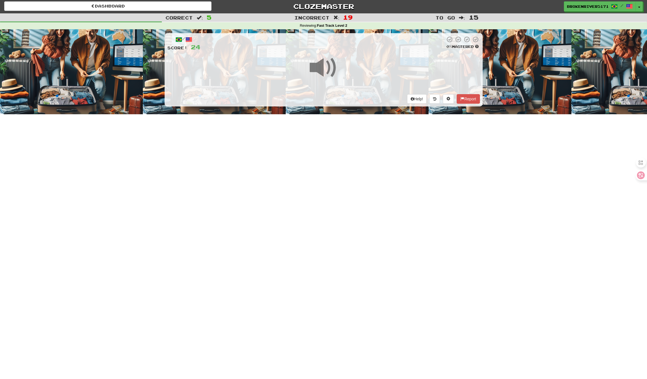
drag, startPoint x: 363, startPoint y: 179, endPoint x: 362, endPoint y: 157, distance: 22.1
click at [363, 178] on div "Dashboard Clozemaster BrokenRiver5171 / Toggle Dropdown Dashboard Leaderboard A…" at bounding box center [323, 188] width 647 height 379
click at [362, 157] on div "Dashboard Clozemaster BrokenRiver5171 / Toggle Dropdown Dashboard Leaderboard A…" at bounding box center [323, 188] width 647 height 379
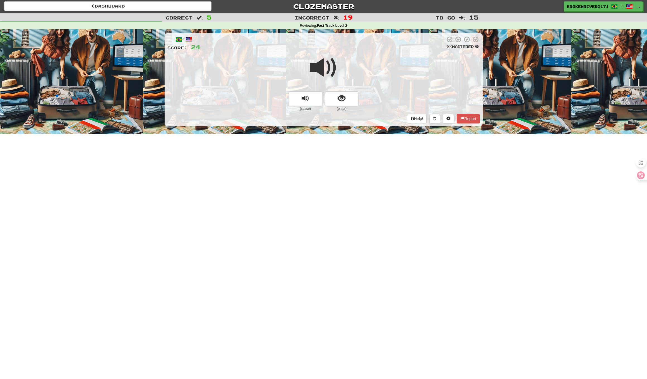
click at [335, 86] on div at bounding box center [323, 72] width 313 height 40
click at [337, 97] on button "show sentence" at bounding box center [341, 99] width 33 height 15
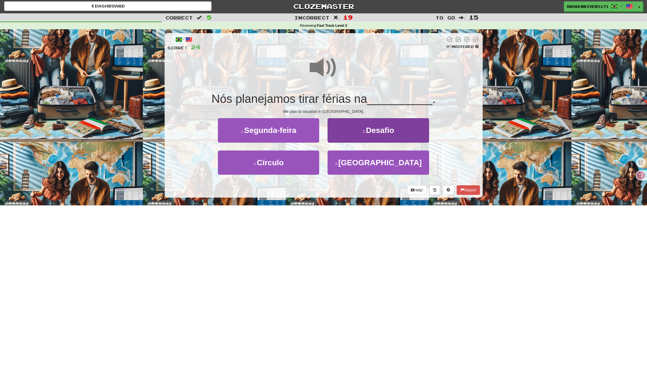
click at [343, 131] on button "2 . Desafio" at bounding box center [378, 130] width 101 height 24
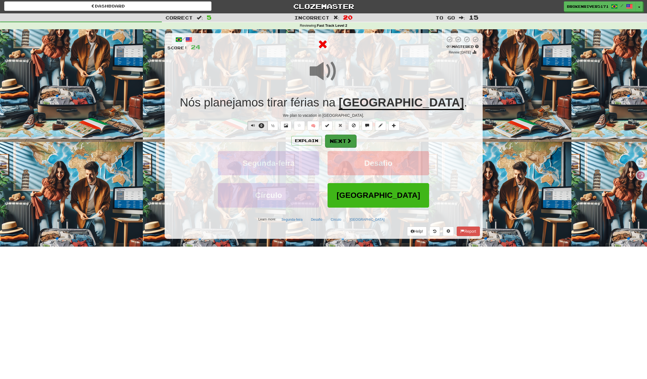
click at [344, 139] on button "Next" at bounding box center [340, 141] width 31 height 13
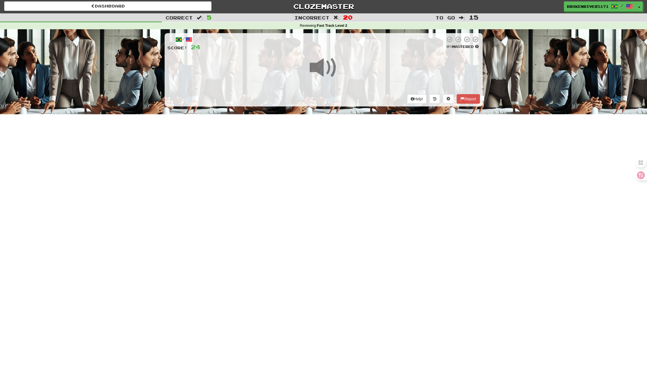
click at [326, 154] on div "Dashboard Clozemaster BrokenRiver5171 / Toggle Dropdown Dashboard Leaderboard A…" at bounding box center [323, 188] width 647 height 379
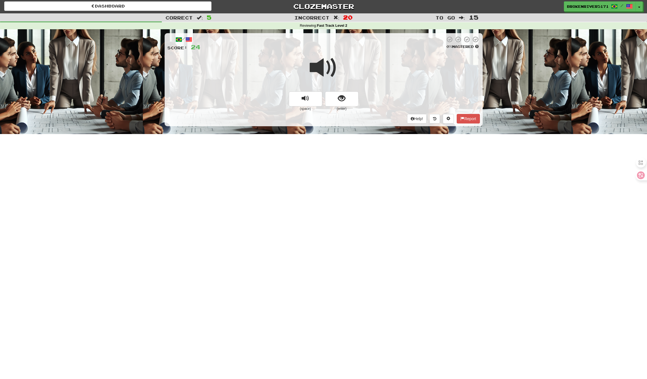
click at [348, 93] on div "/ Score: 24 0 % Mastered (space) (enter) Help! Report" at bounding box center [324, 79] width 318 height 93
click at [345, 97] on span "show sentence" at bounding box center [342, 99] width 8 height 8
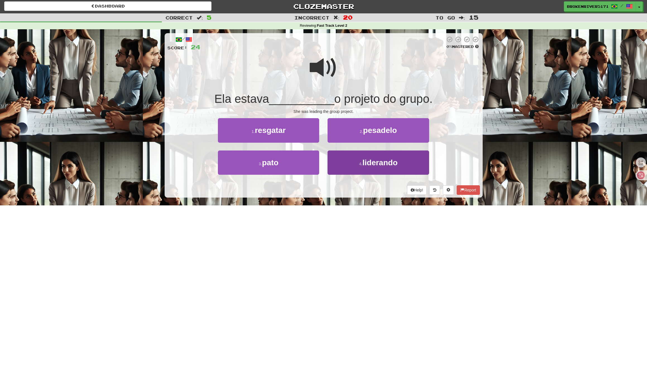
click at [356, 161] on button "4 . liderando" at bounding box center [378, 163] width 101 height 24
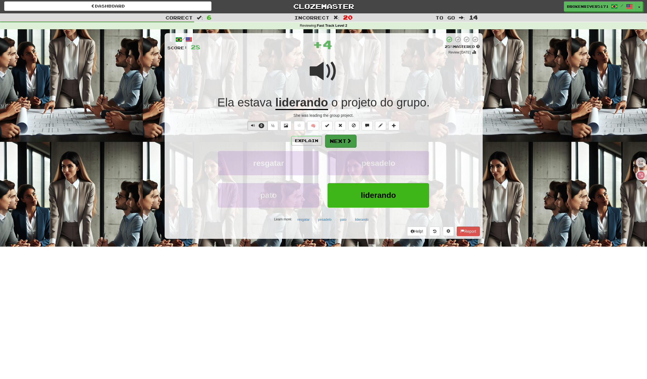
click at [344, 139] on button "Next" at bounding box center [340, 141] width 31 height 13
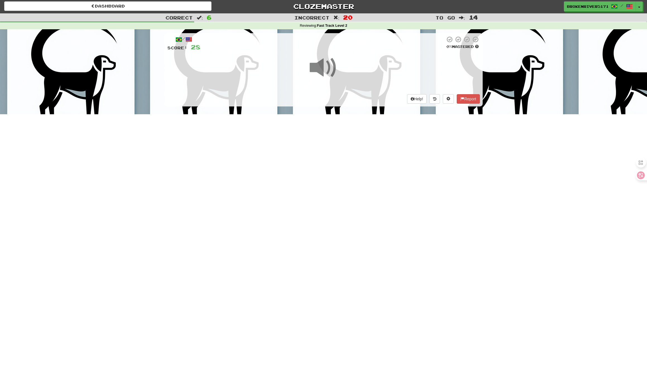
click at [330, 141] on div "Dashboard Clozemaster BrokenRiver5171 / Toggle Dropdown Dashboard Leaderboard A…" at bounding box center [323, 188] width 647 height 379
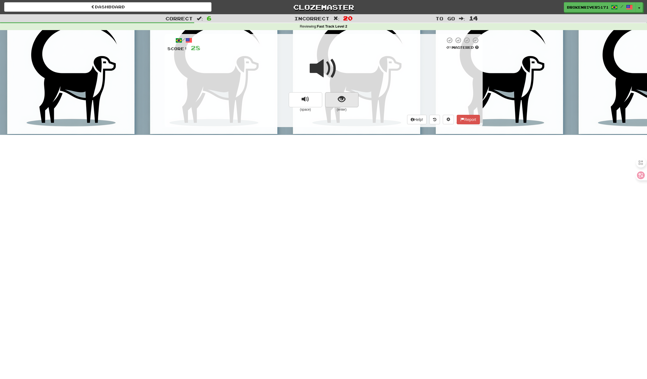
click at [339, 100] on span "show sentence" at bounding box center [342, 100] width 8 height 8
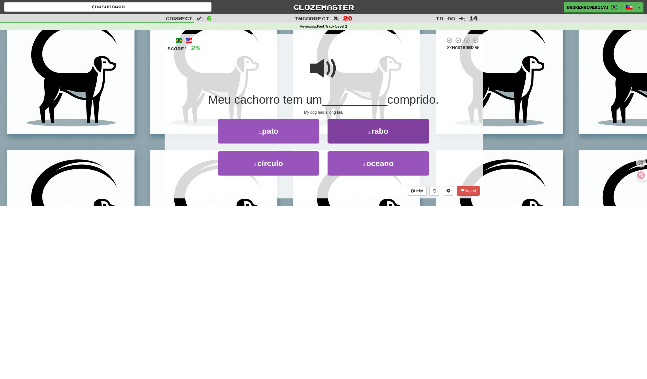
click at [354, 139] on button "2 . rabo" at bounding box center [378, 131] width 101 height 24
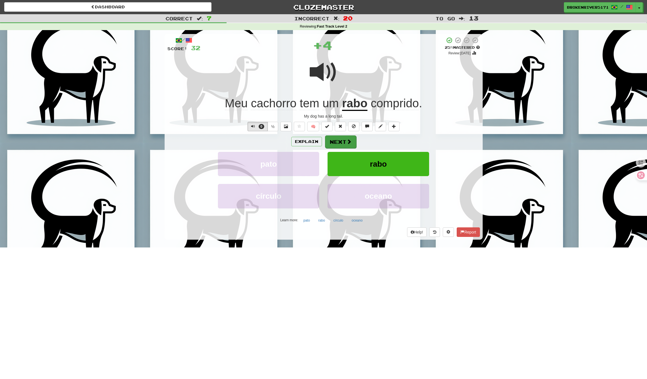
click at [343, 147] on button "Next" at bounding box center [340, 142] width 31 height 13
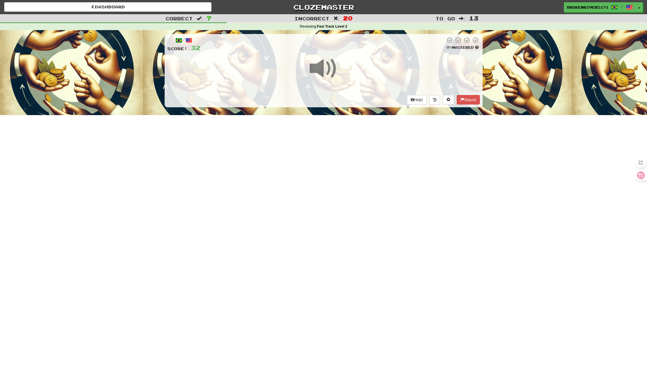
click at [345, 177] on div "Dashboard Clozemaster BrokenRiver5171 / Toggle Dropdown Dashboard Leaderboard A…" at bounding box center [323, 189] width 647 height 379
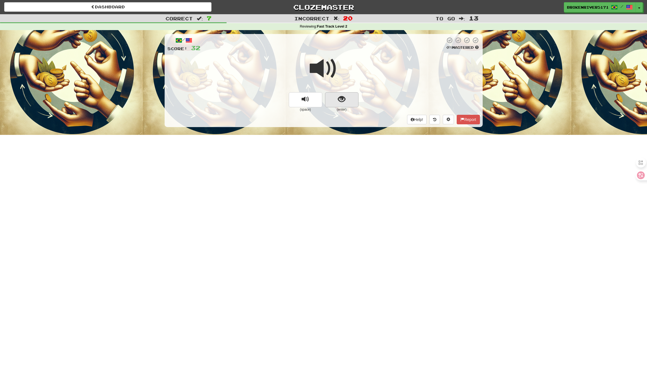
click at [348, 100] on button "show sentence" at bounding box center [341, 99] width 33 height 15
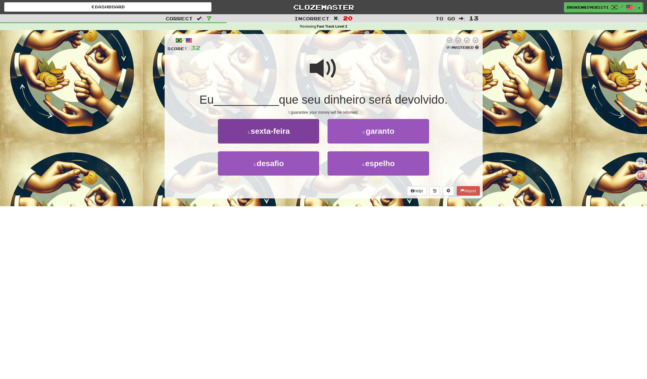
click at [292, 128] on button "1 . sexta-feira" at bounding box center [268, 131] width 101 height 24
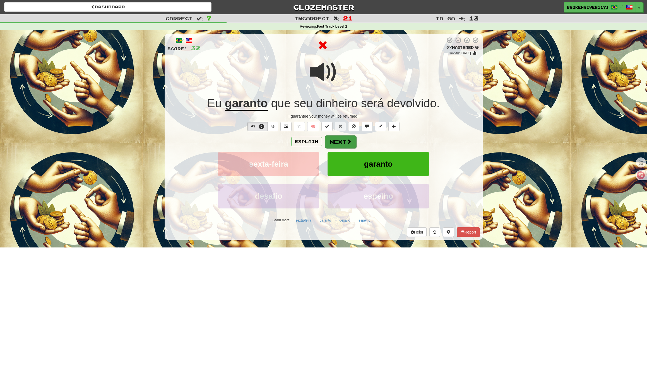
click at [328, 139] on button "Next" at bounding box center [340, 142] width 31 height 13
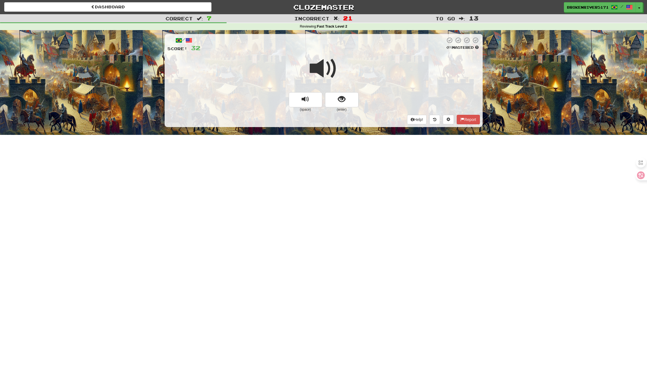
click at [352, 91] on div at bounding box center [323, 72] width 313 height 40
click at [346, 98] on button "show sentence" at bounding box center [341, 99] width 33 height 15
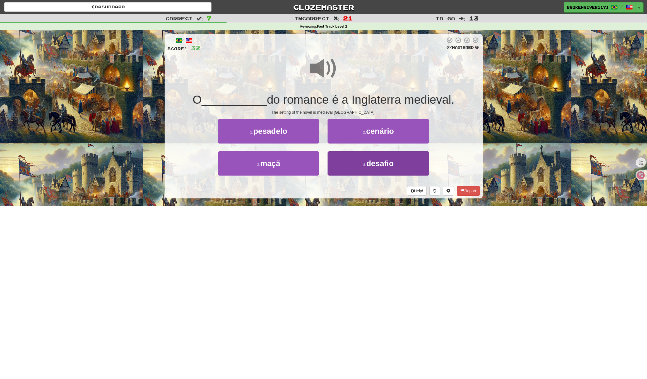
click at [343, 168] on button "4 . desafio" at bounding box center [378, 164] width 101 height 24
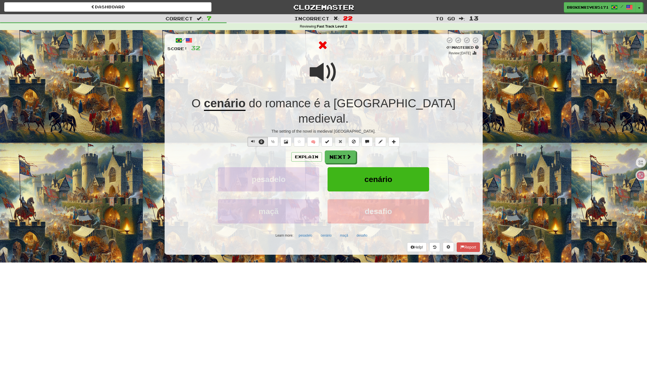
click at [343, 151] on div "Explain Next pesadelo cenário maçã desafio Learn more: pesadelo cenário maçã de…" at bounding box center [323, 196] width 313 height 90
click at [351, 154] on span at bounding box center [348, 156] width 5 height 5
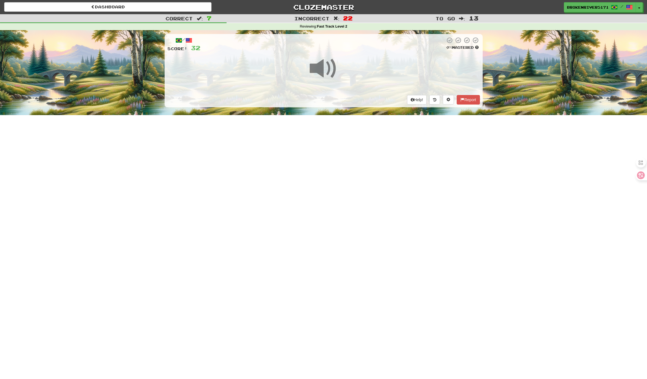
click at [340, 207] on div "Dashboard Clozemaster BrokenRiver5171 / Toggle Dropdown Dashboard Leaderboard A…" at bounding box center [323, 189] width 647 height 379
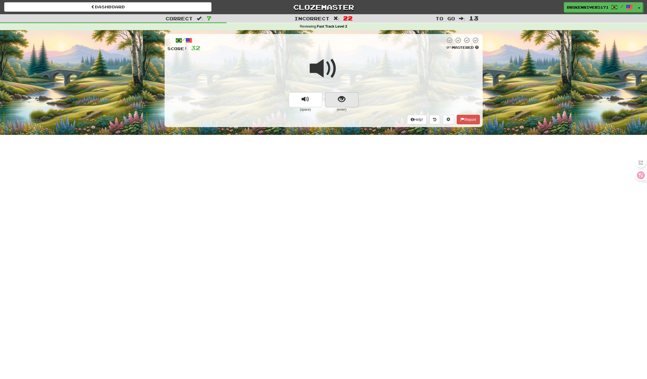
click at [351, 104] on button "show sentence" at bounding box center [341, 99] width 33 height 15
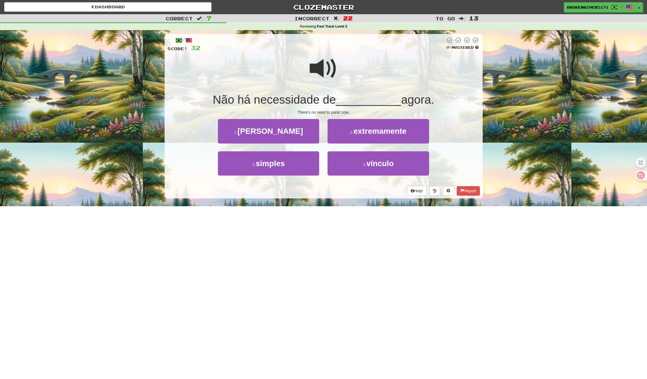
click at [342, 201] on div "/ Score: 32 0 % Mastered Não há necessidade de __________ agora. There's no nee…" at bounding box center [324, 118] width 318 height 176
click at [351, 190] on div "Help! Report" at bounding box center [323, 190] width 313 height 9
click at [360, 169] on button "4 . vínculo" at bounding box center [378, 164] width 101 height 24
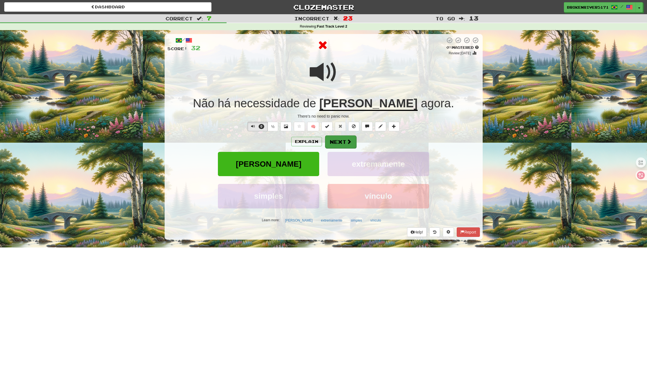
click at [349, 141] on span at bounding box center [349, 141] width 5 height 5
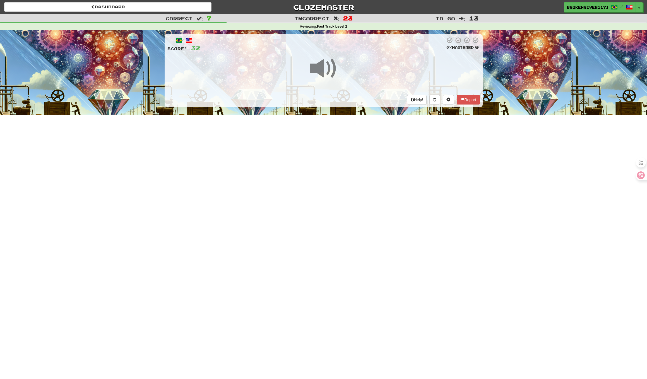
click at [345, 176] on div "Dashboard Clozemaster BrokenRiver5171 / Toggle Dropdown Dashboard Leaderboard A…" at bounding box center [323, 189] width 647 height 379
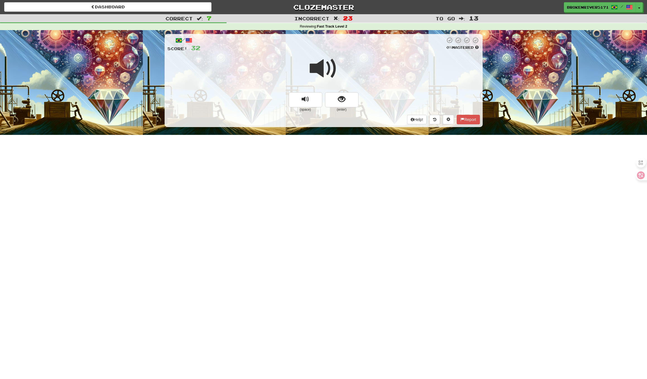
click at [359, 104] on div "(space) (enter)" at bounding box center [323, 102] width 313 height 20
click at [345, 105] on button "show sentence" at bounding box center [341, 99] width 33 height 15
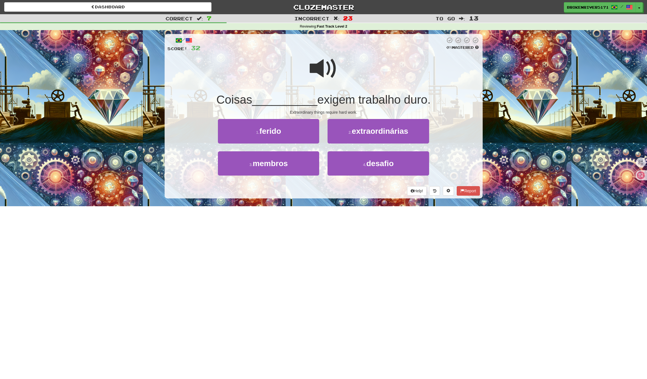
drag, startPoint x: 352, startPoint y: 196, endPoint x: 359, endPoint y: 188, distance: 10.7
click at [352, 195] on div "/ Score: 32 0 % Mastered Coisas __________ exigem trabalho duro. Extraordinary …" at bounding box center [324, 116] width 318 height 165
click at [359, 188] on div "Help! Report" at bounding box center [323, 190] width 313 height 9
click at [360, 165] on button "4 . desafio" at bounding box center [378, 164] width 101 height 24
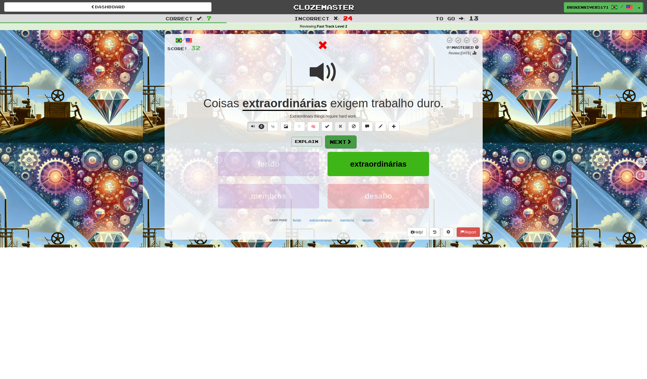
click at [353, 142] on button "Next" at bounding box center [340, 142] width 31 height 13
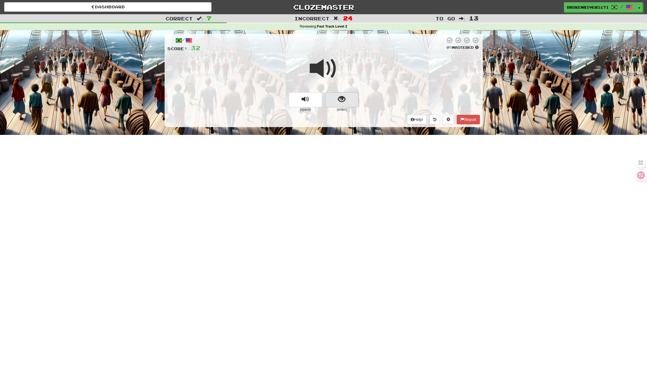
click at [343, 96] on span "show sentence" at bounding box center [342, 100] width 8 height 8
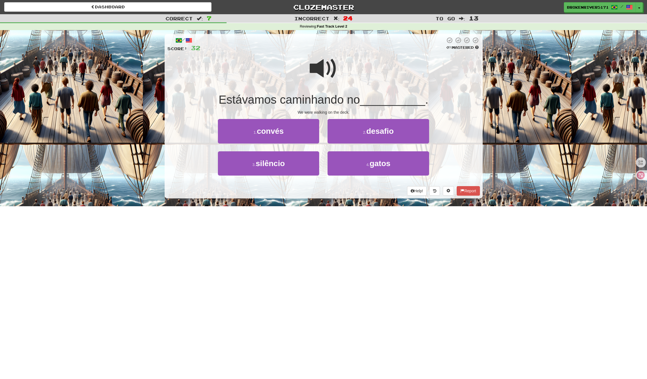
click at [321, 208] on div "Dashboard Clozemaster BrokenRiver5171 / Toggle Dropdown Dashboard Leaderboard A…" at bounding box center [323, 189] width 647 height 379
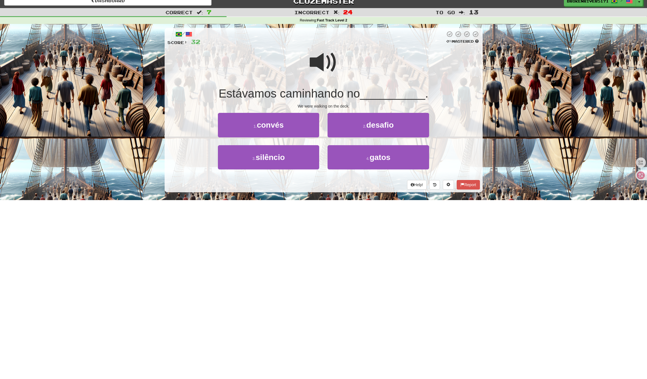
scroll to position [8, 0]
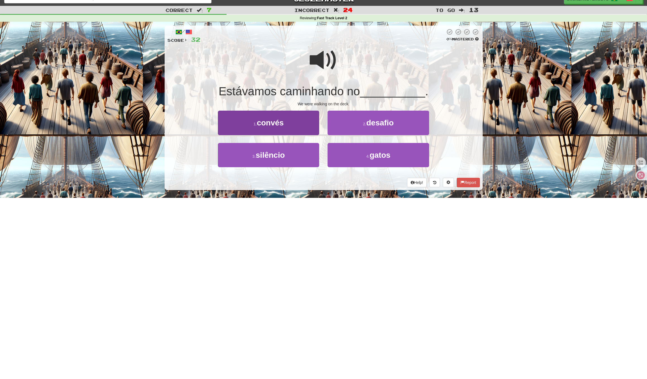
click at [285, 117] on button "1 . convés" at bounding box center [268, 123] width 101 height 24
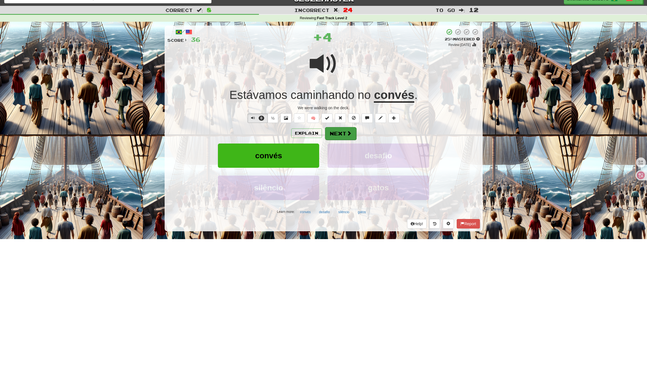
click at [338, 132] on button "Next" at bounding box center [340, 133] width 31 height 13
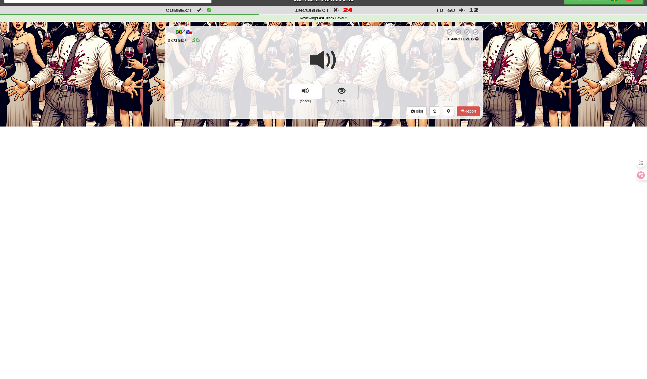
click at [342, 93] on span "show sentence" at bounding box center [342, 91] width 8 height 8
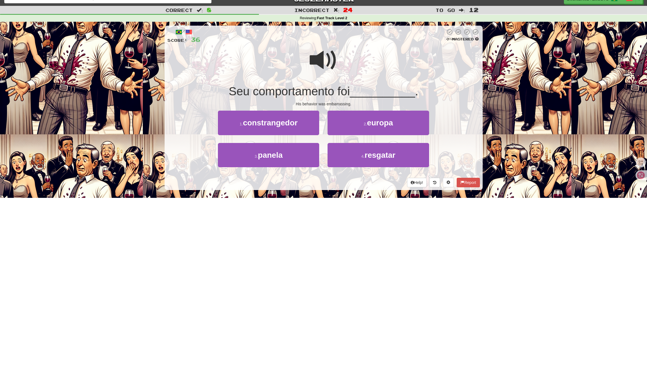
click at [302, 193] on div "/ Score: 36 0 % Mastered Seu comportamento foi __________ . His behavior was em…" at bounding box center [324, 110] width 318 height 176
click at [288, 122] on span "constrangedor" at bounding box center [270, 123] width 55 height 9
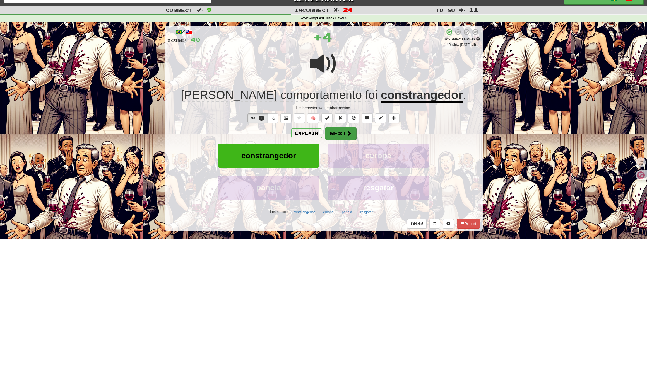
click at [338, 134] on button "Next" at bounding box center [340, 133] width 31 height 13
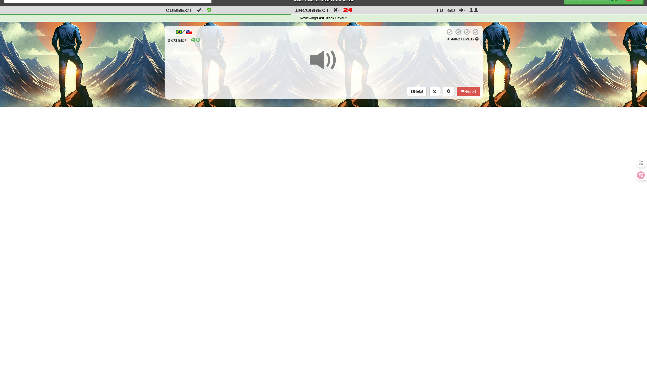
click at [326, 190] on div "Dashboard Clozemaster BrokenRiver5171 / Toggle Dropdown Dashboard Leaderboard A…" at bounding box center [323, 181] width 647 height 379
click at [329, 173] on div "Dashboard Clozemaster BrokenRiver5171 / Toggle Dropdown Dashboard Leaderboard A…" at bounding box center [323, 181] width 647 height 379
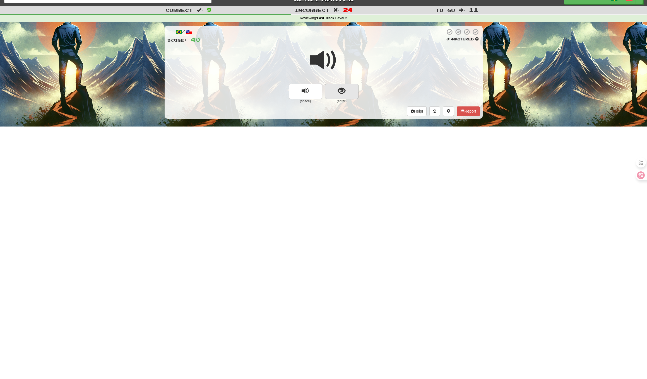
drag, startPoint x: 345, startPoint y: 75, endPoint x: 341, endPoint y: 94, distance: 19.8
click at [345, 75] on div at bounding box center [323, 64] width 313 height 40
click at [340, 96] on button "show sentence" at bounding box center [341, 91] width 33 height 15
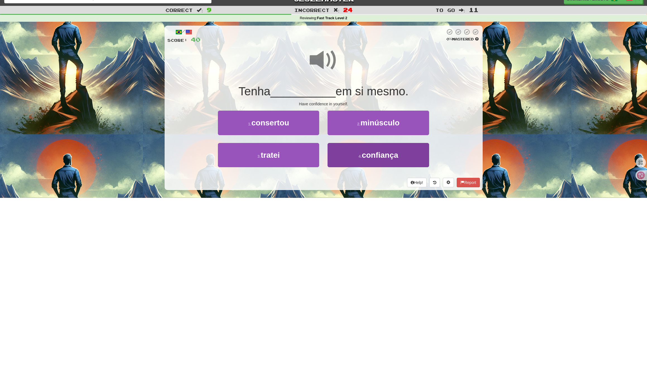
drag, startPoint x: 302, startPoint y: 128, endPoint x: 391, endPoint y: 163, distance: 95.8
click at [391, 163] on div "1 . consertou 2 . minúsculo 3 . tratei 4 . confiança" at bounding box center [323, 143] width 321 height 64
click at [384, 159] on button "4 . confiança" at bounding box center [378, 155] width 101 height 24
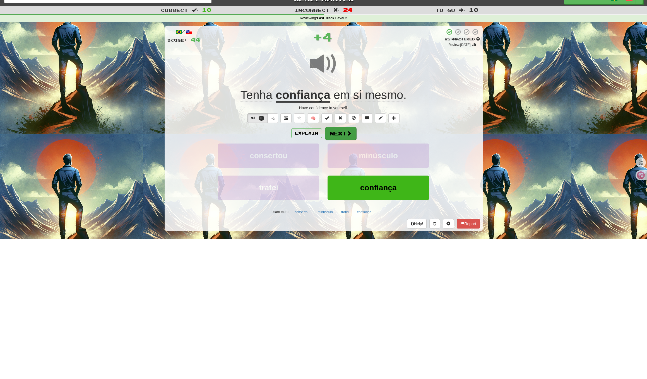
click at [353, 128] on button "Next" at bounding box center [340, 133] width 31 height 13
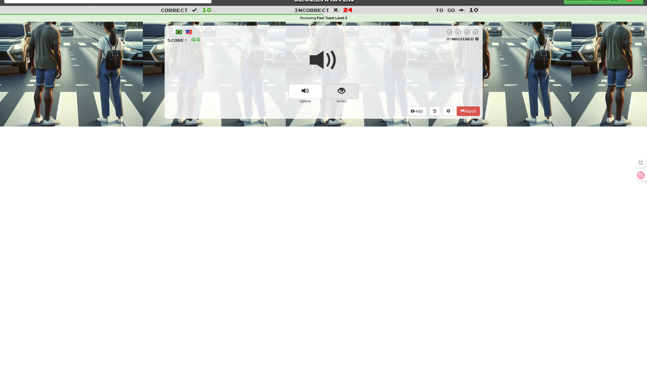
click at [345, 92] on span "show sentence" at bounding box center [342, 91] width 8 height 8
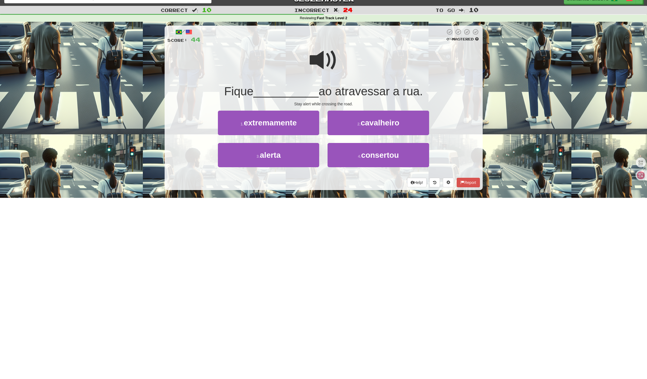
click at [324, 184] on div "Help! Report" at bounding box center [323, 182] width 313 height 9
click at [350, 158] on button "4 . consertou" at bounding box center [378, 155] width 101 height 24
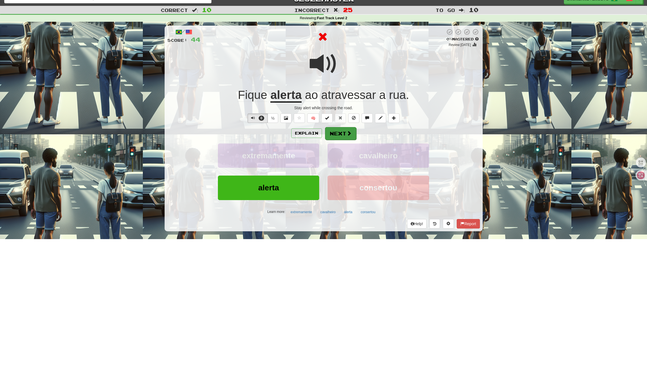
click at [331, 129] on button "Next" at bounding box center [340, 133] width 31 height 13
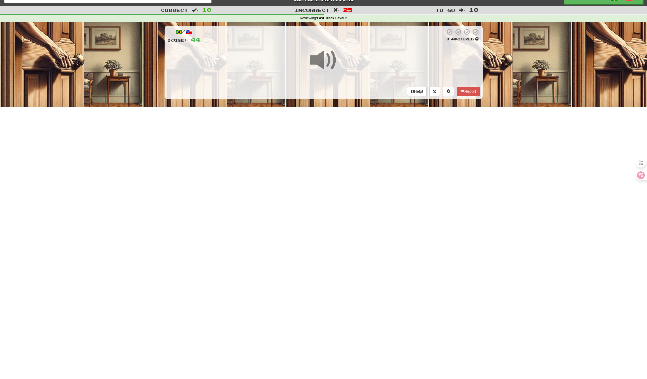
click at [331, 129] on div "Dashboard Clozemaster BrokenRiver5171 / Toggle Dropdown Dashboard Leaderboard A…" at bounding box center [323, 181] width 647 height 379
click at [323, 71] on span at bounding box center [324, 60] width 28 height 28
click at [338, 89] on div "Help! Report" at bounding box center [323, 91] width 313 height 9
click at [348, 88] on div "Help! Report" at bounding box center [323, 91] width 313 height 9
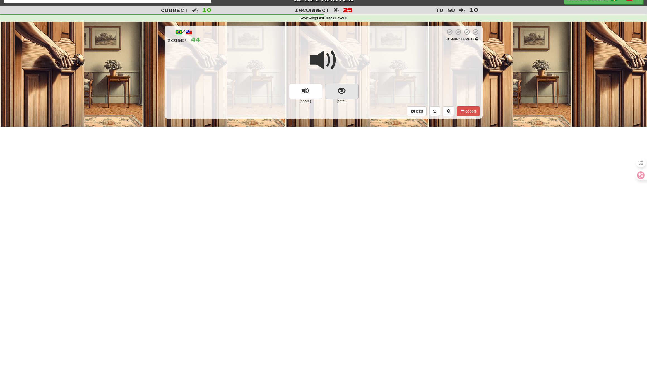
click at [356, 89] on button "show sentence" at bounding box center [341, 91] width 33 height 15
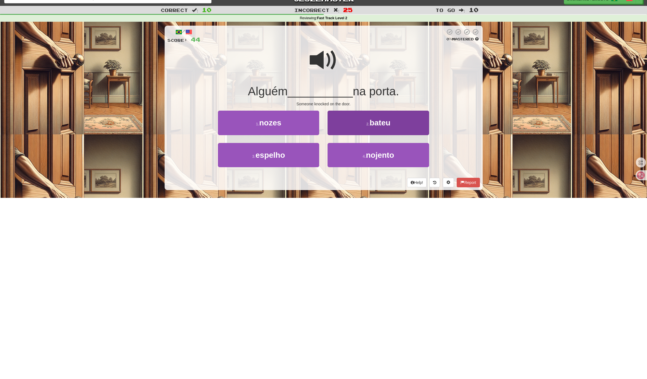
click at [366, 112] on button "2 . bateu" at bounding box center [378, 123] width 101 height 24
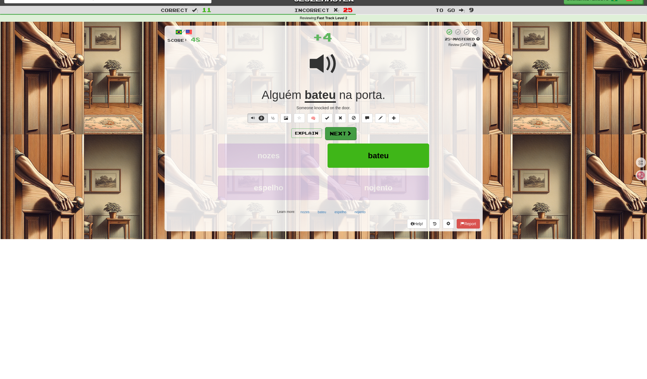
click at [344, 128] on button "Next" at bounding box center [340, 133] width 31 height 13
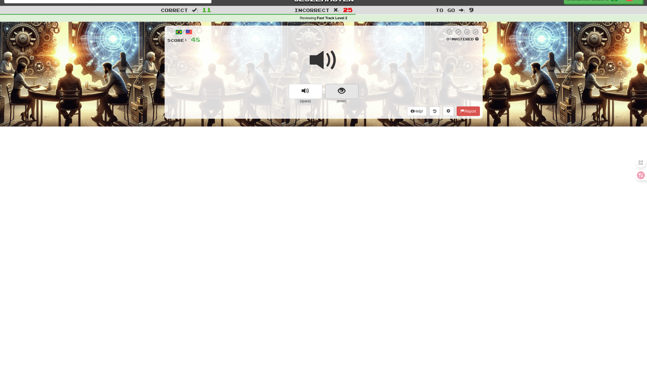
click at [347, 91] on button "show sentence" at bounding box center [341, 91] width 33 height 15
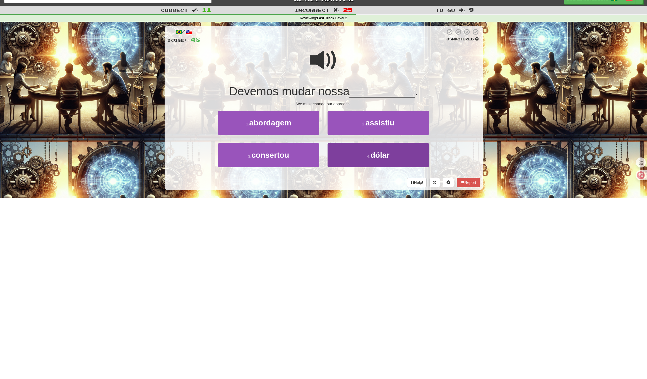
click at [368, 157] on small "4 ." at bounding box center [368, 156] width 3 height 4
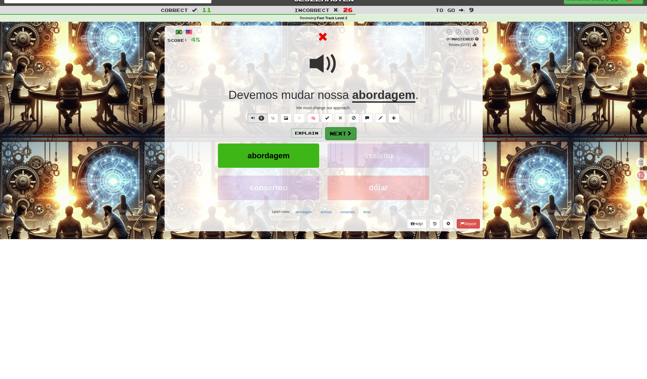
click at [350, 138] on button "Next" at bounding box center [340, 133] width 31 height 13
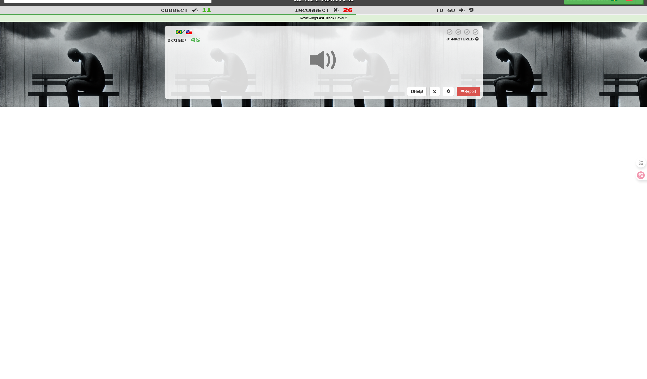
click at [330, 174] on div "Dashboard Clozemaster BrokenRiver5171 / Toggle Dropdown Dashboard Leaderboard A…" at bounding box center [323, 181] width 647 height 379
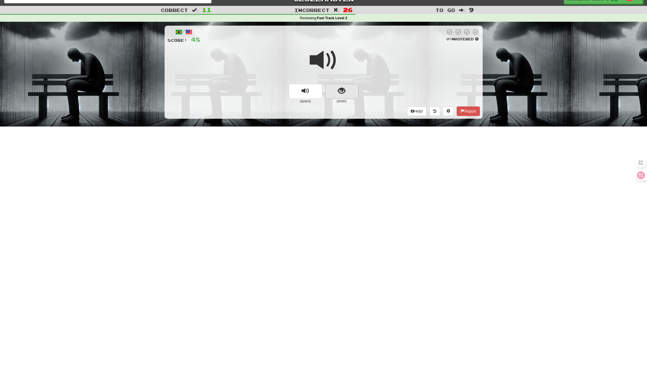
click at [341, 90] on span "show sentence" at bounding box center [342, 91] width 8 height 8
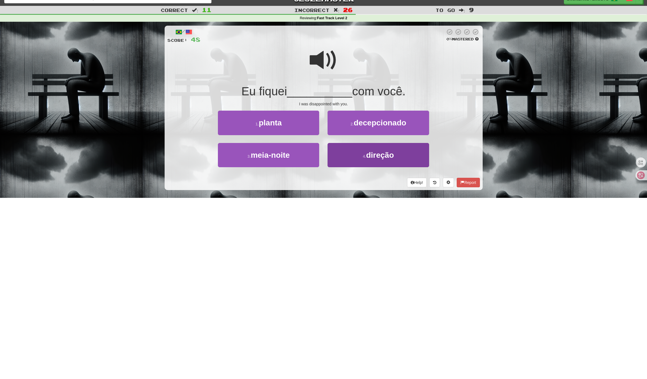
click at [359, 157] on button "4 . direção" at bounding box center [378, 155] width 101 height 24
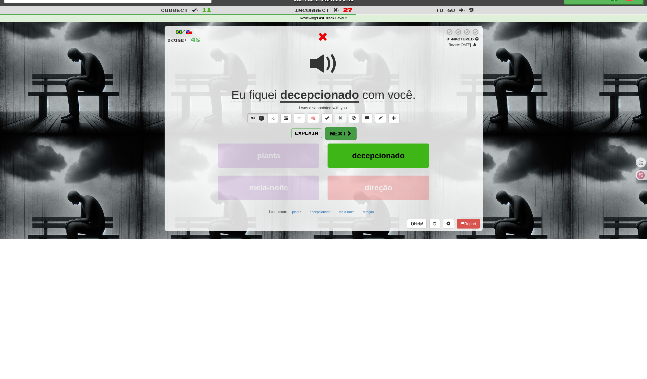
click at [345, 135] on button "Next" at bounding box center [340, 133] width 31 height 13
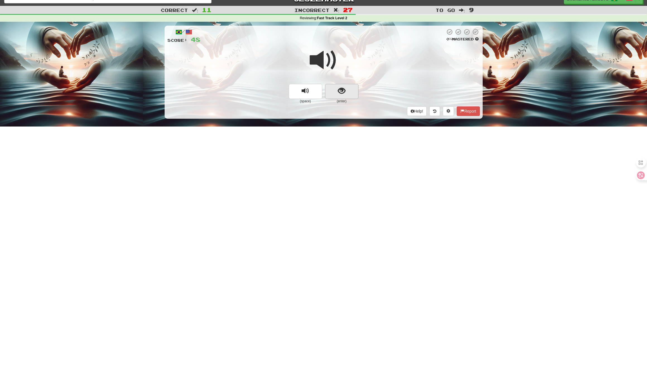
click at [342, 93] on span "show sentence" at bounding box center [342, 91] width 8 height 8
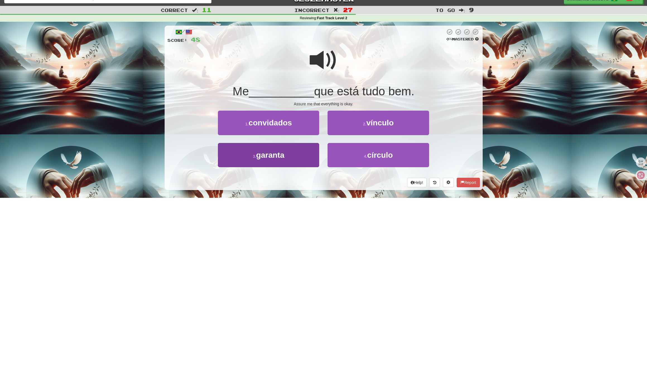
click at [294, 163] on button "3 . garanta" at bounding box center [268, 155] width 101 height 24
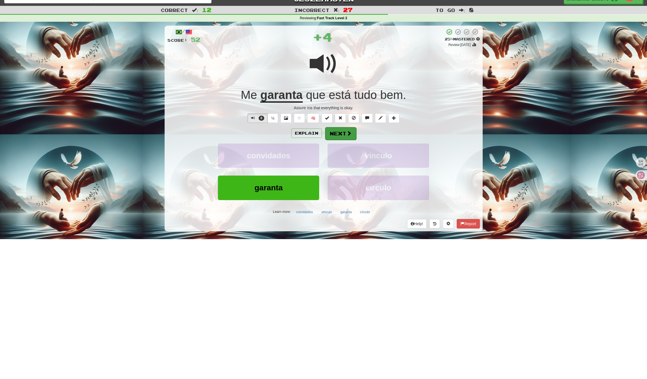
click at [353, 134] on button "Next" at bounding box center [340, 133] width 31 height 13
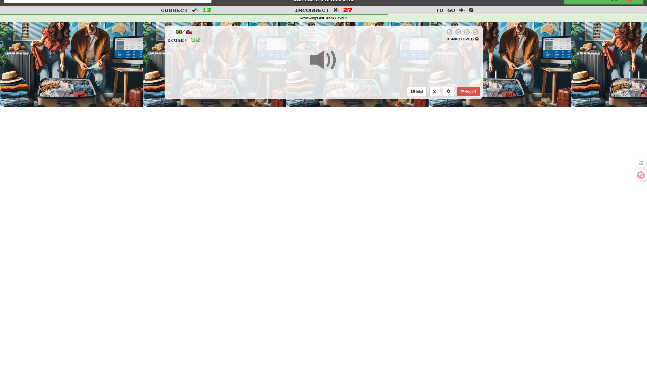
click at [346, 176] on div "Dashboard Clozemaster BrokenRiver5171 / Toggle Dropdown Dashboard Leaderboard A…" at bounding box center [323, 181] width 647 height 379
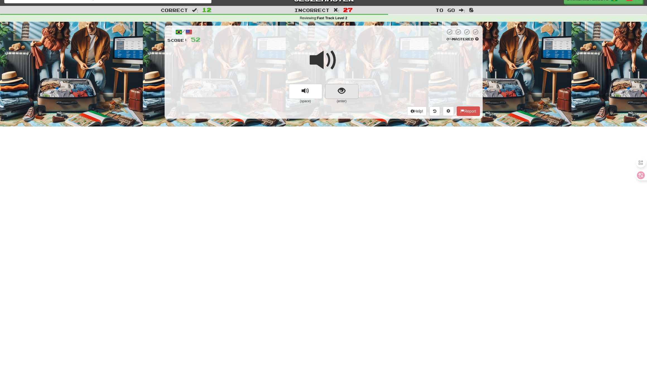
click at [341, 88] on span "show sentence" at bounding box center [342, 91] width 8 height 8
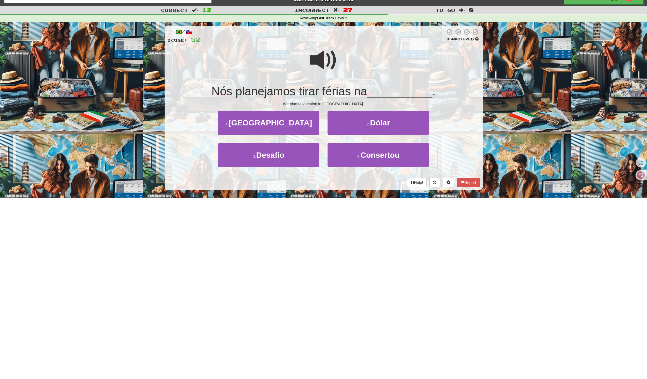
click at [323, 184] on div "Help! Report" at bounding box center [323, 182] width 313 height 9
click at [299, 127] on button "1 . Itália" at bounding box center [268, 123] width 101 height 24
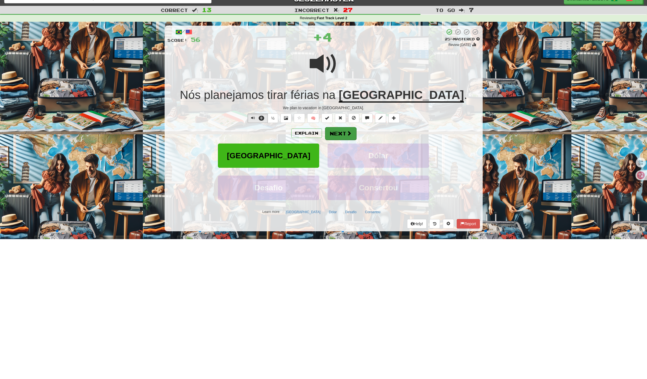
click at [337, 134] on button "Next" at bounding box center [340, 133] width 31 height 13
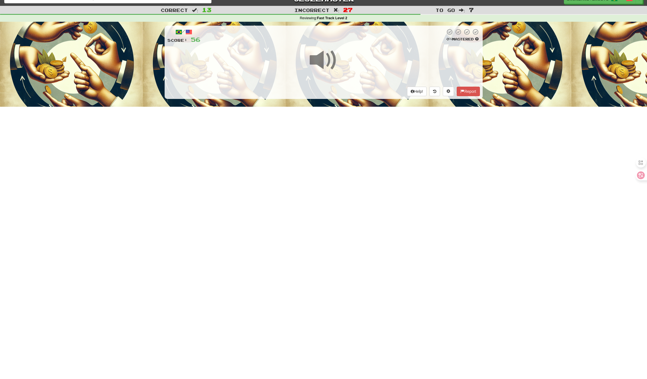
click at [333, 191] on div "Dashboard Clozemaster BrokenRiver5171 / Toggle Dropdown Dashboard Leaderboard A…" at bounding box center [323, 181] width 647 height 379
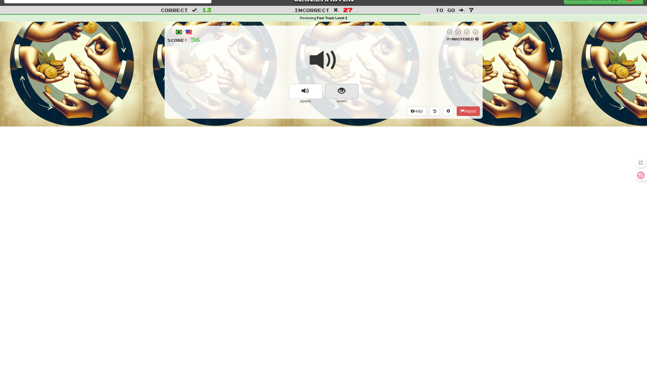
click at [342, 90] on span "show sentence" at bounding box center [342, 91] width 8 height 8
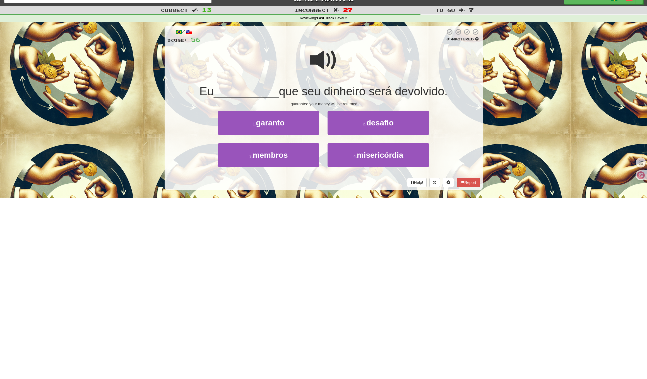
click at [329, 180] on div "Help! Report" at bounding box center [323, 182] width 313 height 9
click at [353, 162] on button "4 . misericórdia" at bounding box center [378, 155] width 101 height 24
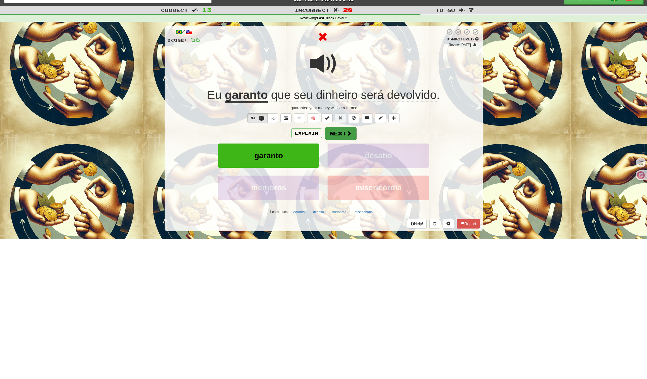
click at [343, 134] on button "Next" at bounding box center [340, 133] width 31 height 13
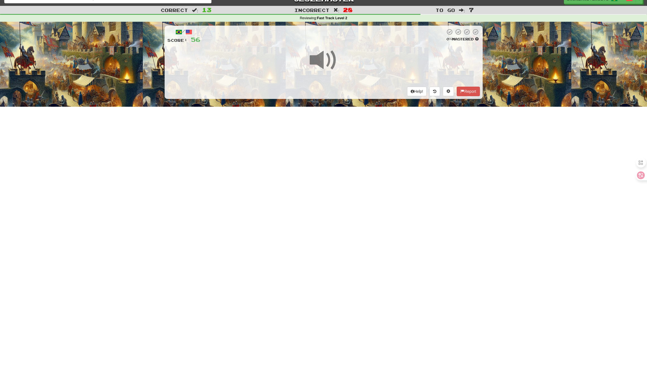
click at [343, 83] on div "/ Score: 56 0 % Mastered Help! Report" at bounding box center [324, 62] width 318 height 73
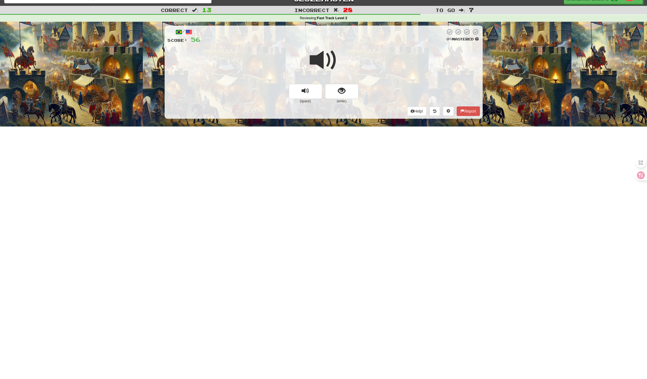
click at [339, 88] on span "show sentence" at bounding box center [342, 91] width 8 height 8
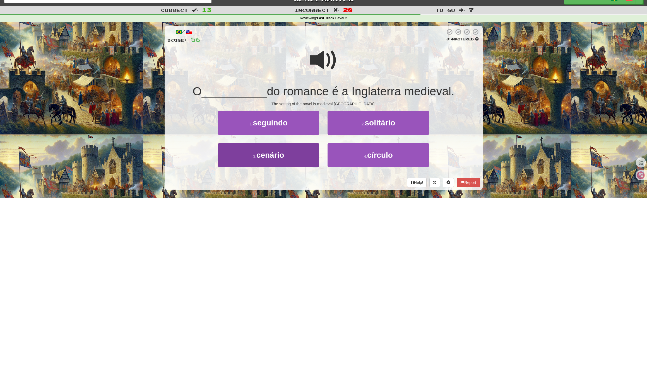
click at [292, 162] on button "3 . cenário" at bounding box center [268, 155] width 101 height 24
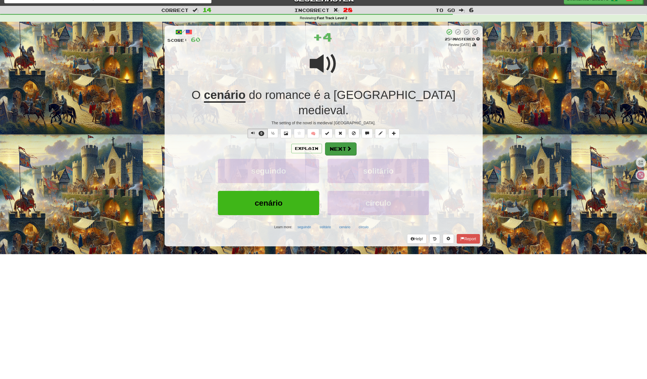
click at [342, 143] on button "Next" at bounding box center [340, 149] width 31 height 13
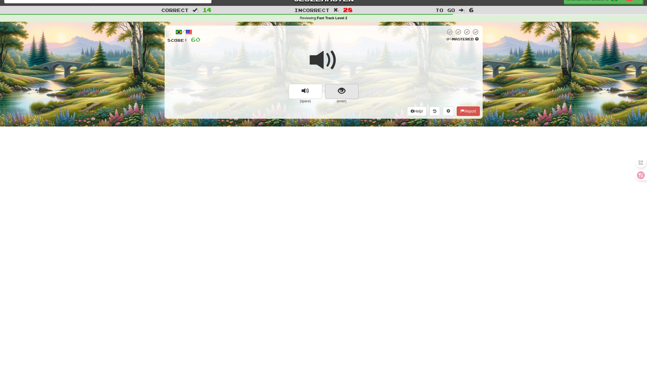
click at [345, 90] on button "show sentence" at bounding box center [341, 91] width 33 height 15
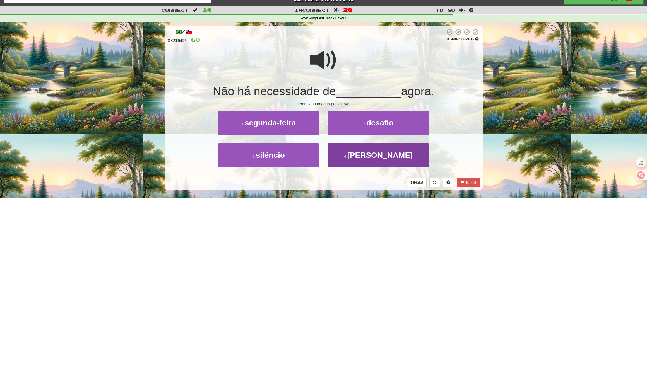
click at [348, 153] on button "4 . pânico" at bounding box center [378, 155] width 101 height 24
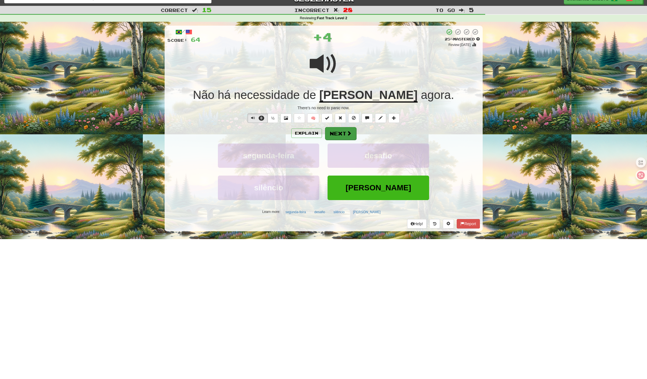
click at [346, 128] on button "Next" at bounding box center [340, 133] width 31 height 13
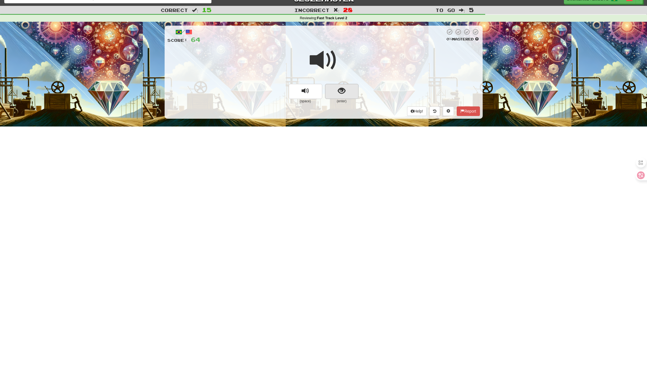
click at [344, 87] on span "show sentence" at bounding box center [342, 91] width 8 height 8
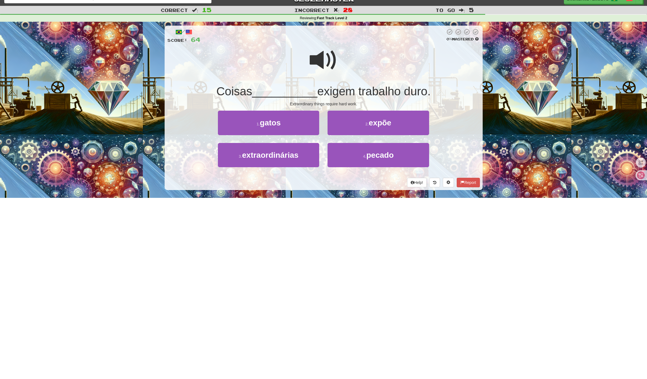
drag, startPoint x: 334, startPoint y: 184, endPoint x: 343, endPoint y: 181, distance: 9.0
click at [335, 184] on div "Help! Report" at bounding box center [323, 182] width 313 height 9
click at [343, 181] on div "Help! Report" at bounding box center [323, 182] width 313 height 9
click at [378, 162] on button "4 . pecado" at bounding box center [378, 155] width 101 height 24
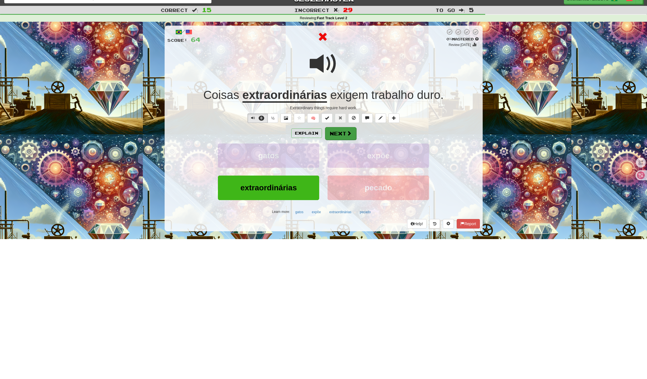
click at [347, 139] on button "Next" at bounding box center [340, 133] width 31 height 13
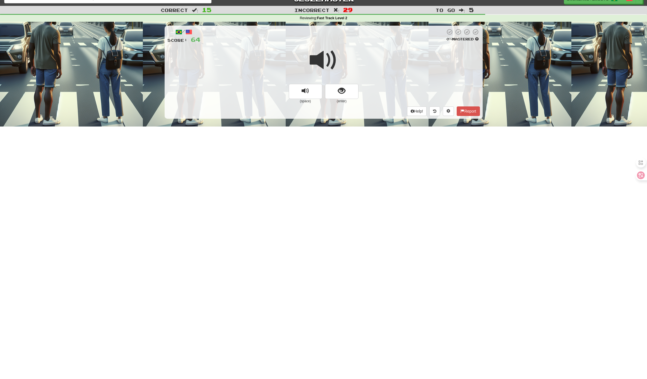
click at [346, 90] on button "show sentence" at bounding box center [341, 91] width 33 height 15
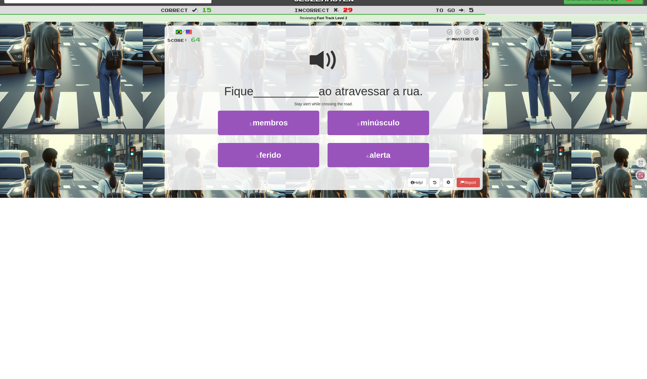
drag, startPoint x: 344, startPoint y: 190, endPoint x: 355, endPoint y: 184, distance: 13.1
click at [344, 190] on div "/ Score: 64 0 % Mastered Fique __________ ao atravessar a rua. Stay alert while…" at bounding box center [324, 110] width 318 height 176
click at [355, 184] on div "Help! Report" at bounding box center [323, 182] width 313 height 9
click at [360, 124] on small "2 ." at bounding box center [358, 124] width 3 height 4
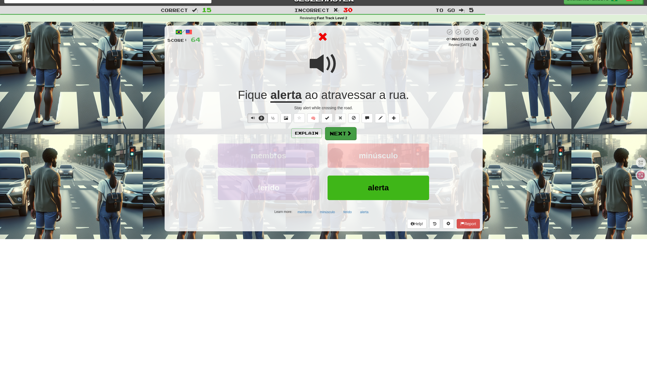
click at [342, 137] on button "Next" at bounding box center [340, 133] width 31 height 13
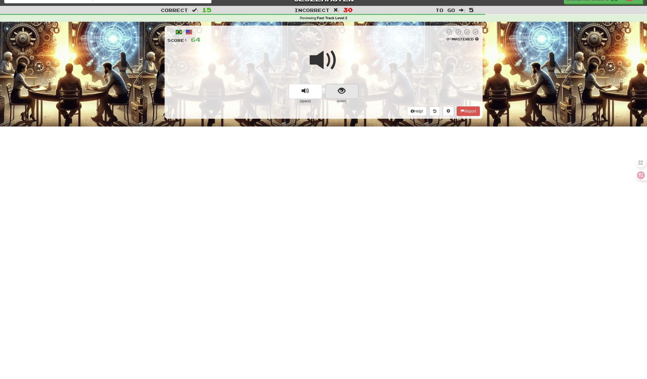
click at [344, 90] on span "show sentence" at bounding box center [342, 91] width 8 height 8
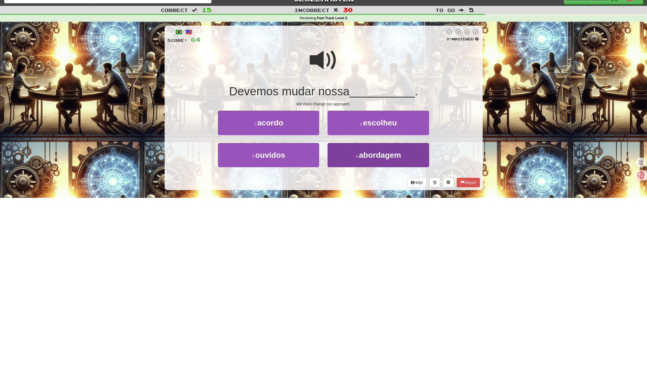
click at [354, 160] on button "4 . abordagem" at bounding box center [378, 155] width 101 height 24
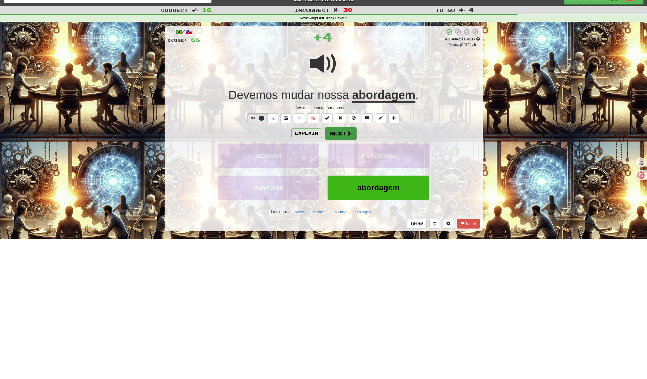
click at [341, 137] on button "Next" at bounding box center [340, 133] width 31 height 13
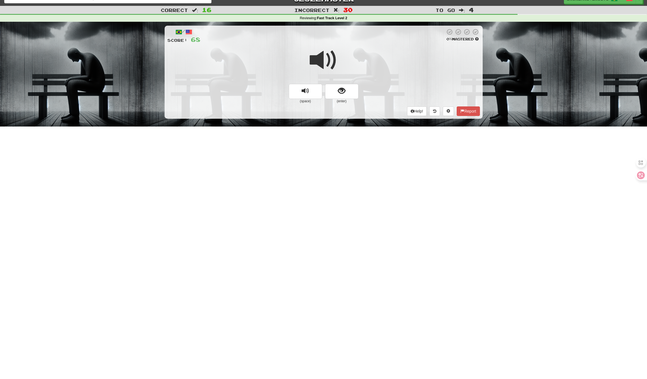
click at [341, 83] on div at bounding box center [323, 64] width 313 height 40
click at [341, 94] on span "show sentence" at bounding box center [342, 91] width 8 height 8
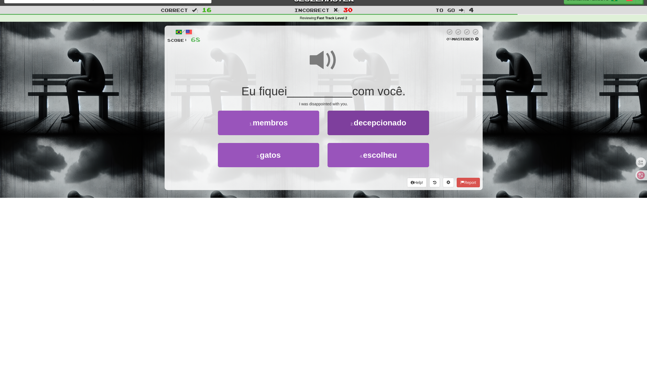
click at [357, 125] on span "decepcionado" at bounding box center [380, 123] width 52 height 9
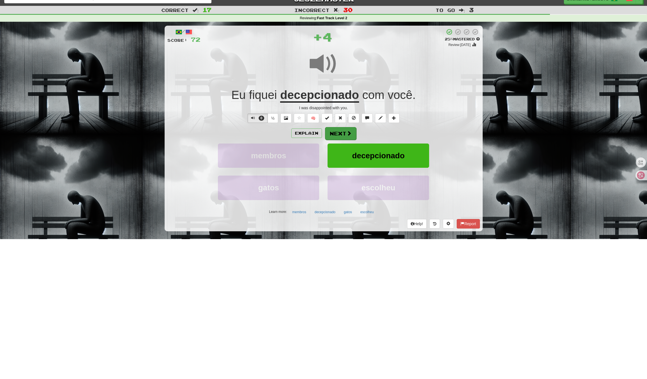
click at [337, 131] on button "Next" at bounding box center [340, 133] width 31 height 13
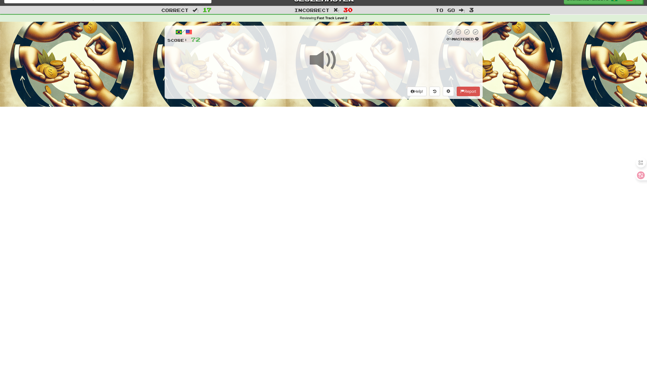
click at [333, 157] on div "Dashboard Clozemaster BrokenRiver5171 / Toggle Dropdown Dashboard Leaderboard A…" at bounding box center [323, 181] width 647 height 379
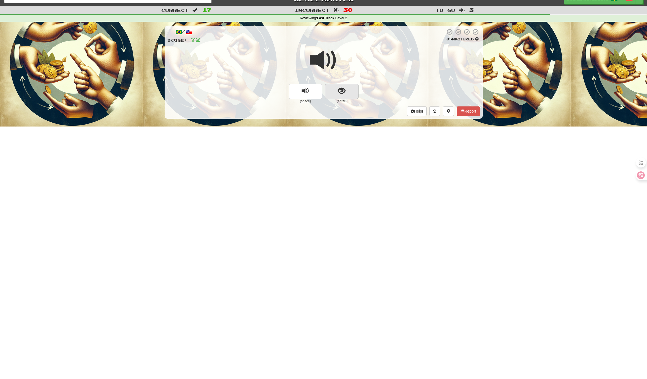
click at [347, 84] on button "show sentence" at bounding box center [341, 91] width 33 height 15
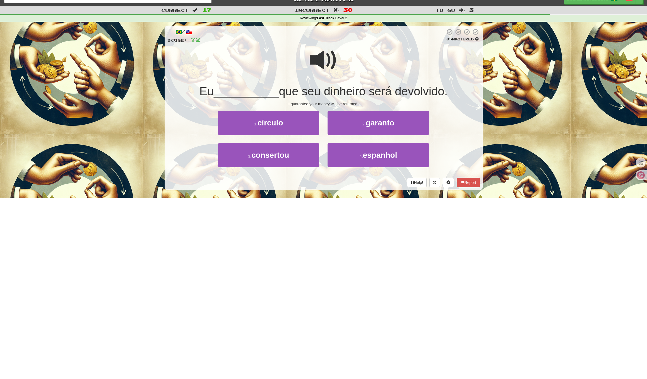
click at [354, 138] on div "2 . garanto" at bounding box center [378, 127] width 110 height 32
click at [357, 127] on button "2 . garanto" at bounding box center [378, 123] width 101 height 24
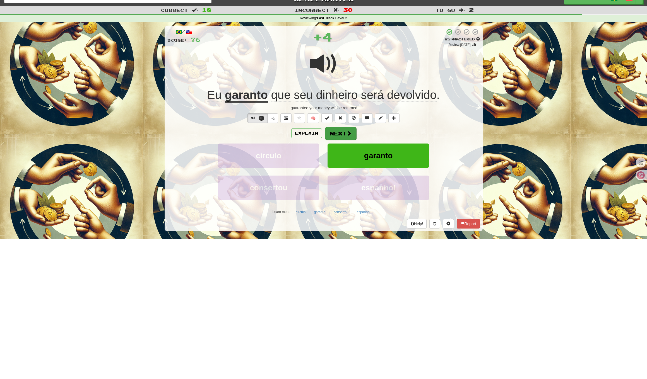
click at [345, 134] on button "Next" at bounding box center [340, 133] width 31 height 13
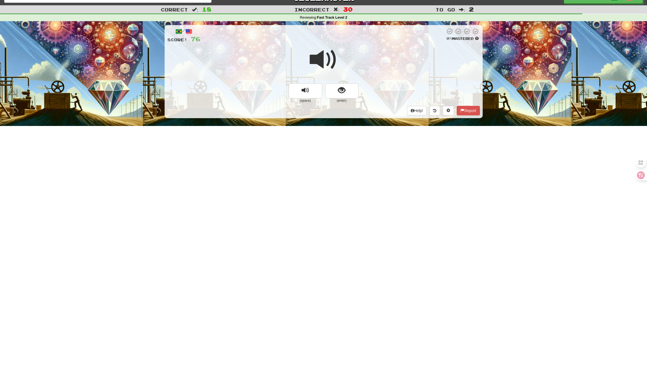
scroll to position [11, 0]
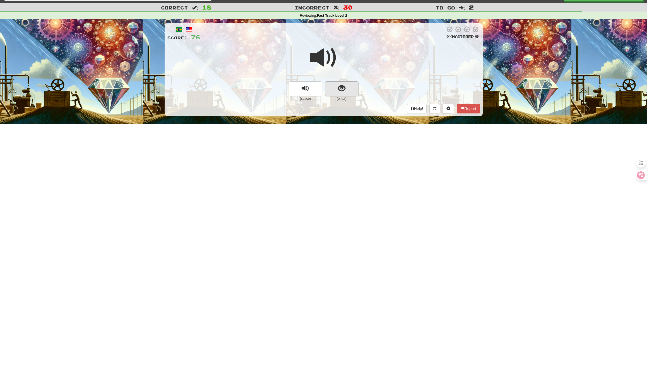
click at [331, 92] on button "show sentence" at bounding box center [341, 88] width 33 height 15
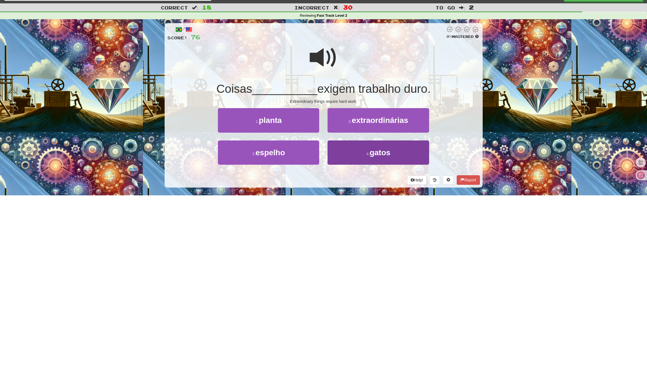
click at [344, 150] on button "4 . gatos" at bounding box center [378, 153] width 101 height 24
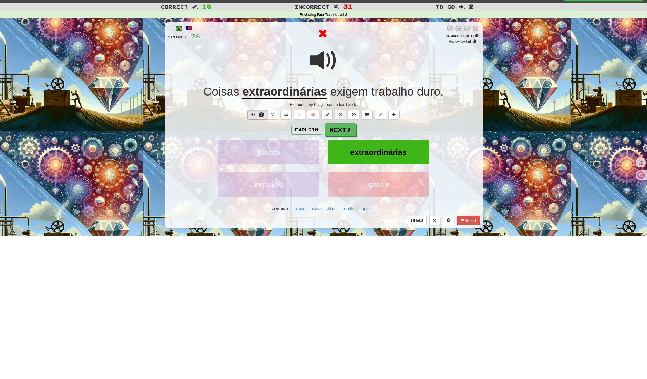
click at [340, 138] on div "Explain Next planta extraordinárias espelho gatos Learn more: planta extraordin…" at bounding box center [323, 169] width 313 height 90
click at [347, 130] on span at bounding box center [349, 129] width 5 height 5
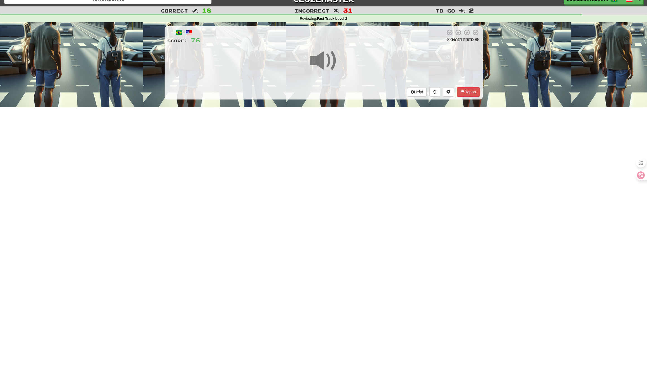
scroll to position [8, 0]
click at [344, 87] on div "Help! Report" at bounding box center [323, 91] width 313 height 9
click at [343, 90] on div "/ Score: 76 0 % Mastered Help! Report" at bounding box center [324, 62] width 318 height 73
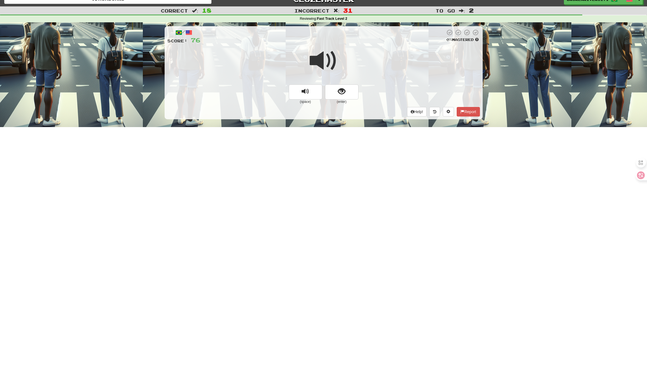
click at [343, 90] on span "show sentence" at bounding box center [342, 92] width 8 height 8
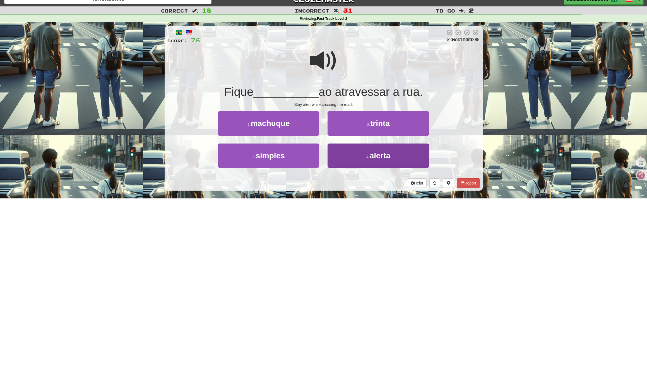
click at [343, 152] on button "4 . alerta" at bounding box center [378, 156] width 101 height 24
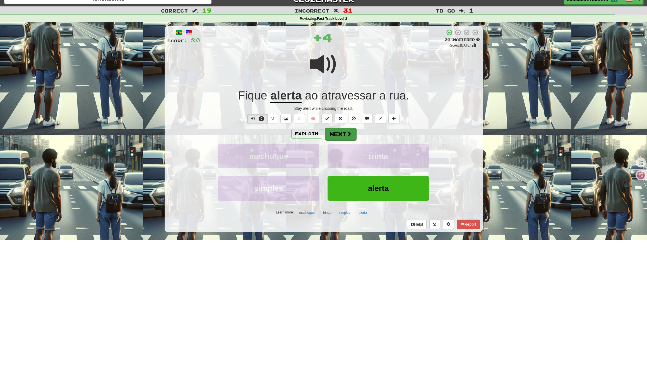
click at [336, 136] on button "Next" at bounding box center [340, 134] width 31 height 13
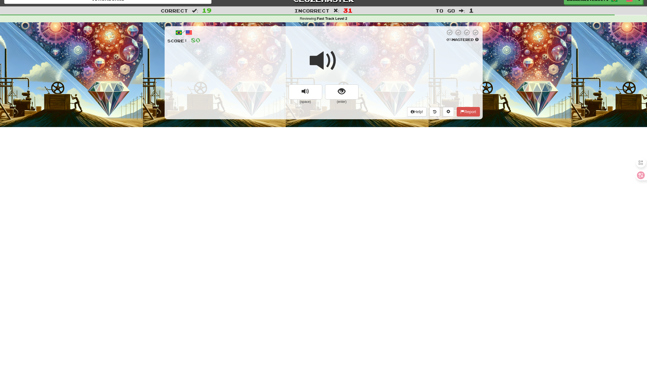
click at [340, 97] on button "show sentence" at bounding box center [341, 92] width 33 height 15
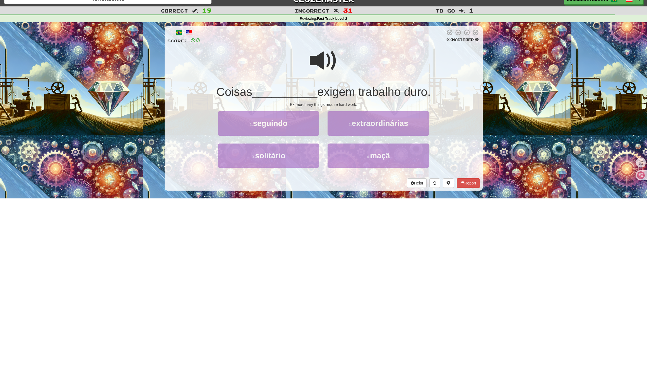
click at [343, 94] on span "exigem trabalho duro." at bounding box center [373, 91] width 113 height 13
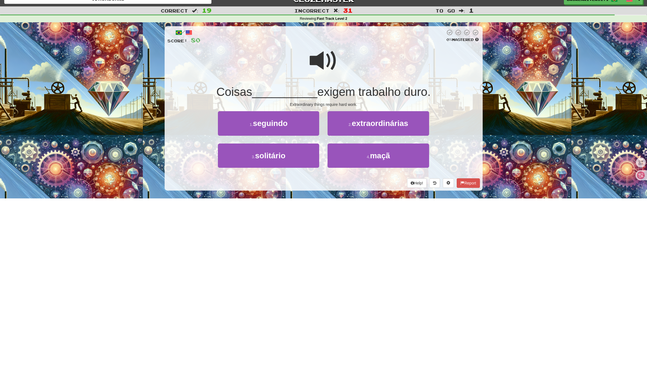
click at [351, 96] on span "exigem trabalho duro." at bounding box center [373, 91] width 113 height 13
click at [345, 127] on button "2 . extraordinárias" at bounding box center [378, 123] width 101 height 24
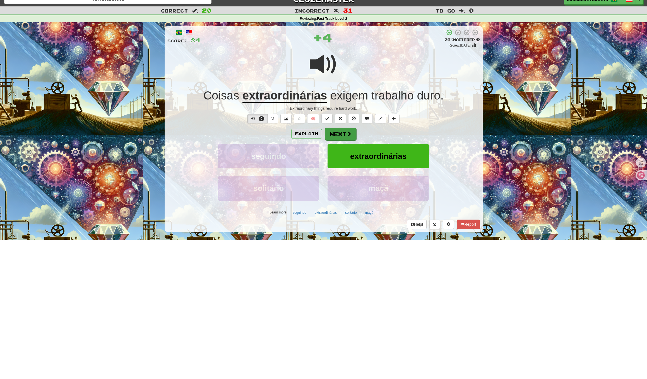
click at [338, 137] on button "Next" at bounding box center [340, 134] width 31 height 13
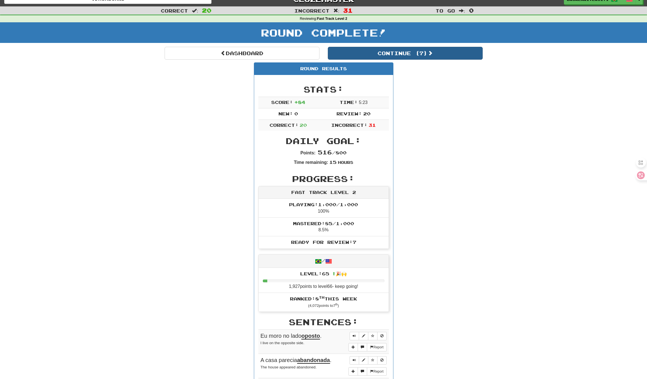
click at [378, 55] on button "Continue ( 7 )" at bounding box center [405, 53] width 155 height 13
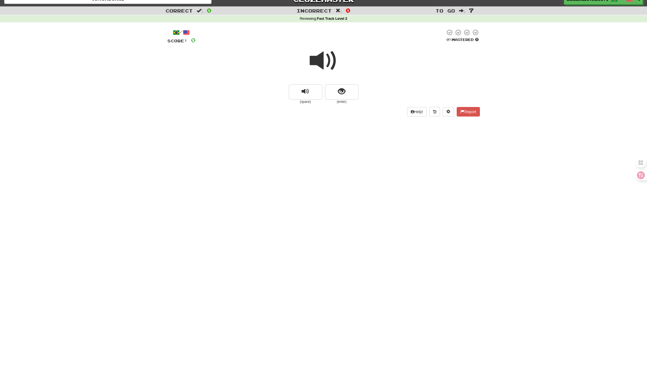
click at [349, 100] on small "(enter)" at bounding box center [341, 102] width 33 height 5
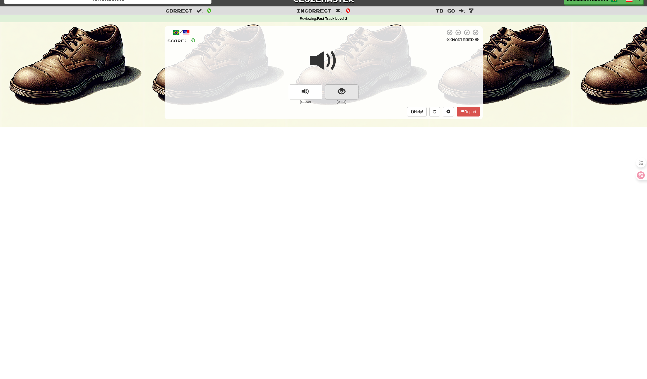
click at [349, 92] on button "show sentence" at bounding box center [341, 92] width 33 height 15
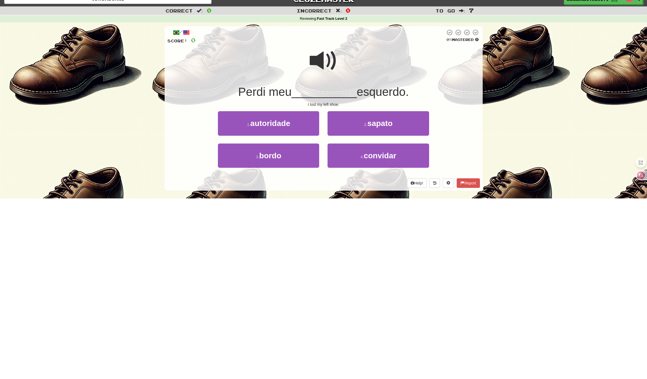
click at [336, 189] on div "/ Score: 0 0 % Mastered Perdi meu __________ esquerdo. I lost my left shoe. 1 .…" at bounding box center [324, 108] width 318 height 165
click at [357, 164] on button "4 . convidar" at bounding box center [378, 156] width 101 height 24
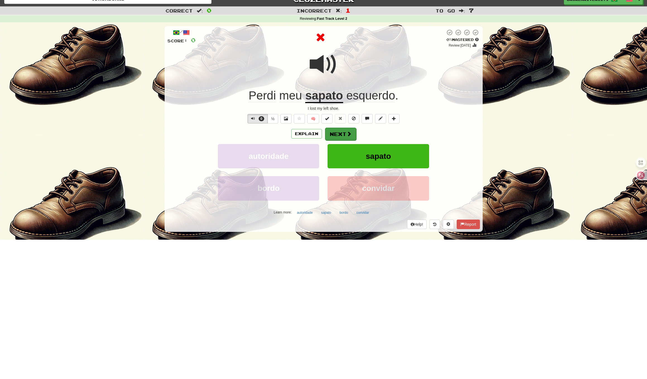
click at [342, 136] on button "Next" at bounding box center [340, 134] width 31 height 13
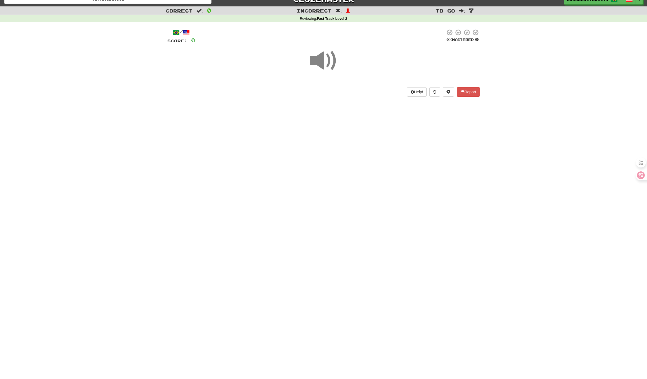
click at [343, 179] on div "Dashboard Clozemaster BrokenRiver5171 / Toggle Dropdown Dashboard Leaderboard A…" at bounding box center [323, 181] width 647 height 379
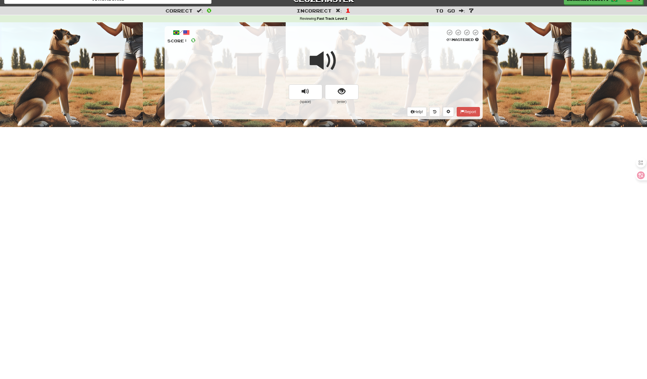
click at [347, 81] on div at bounding box center [323, 65] width 313 height 40
click at [345, 91] on button "show sentence" at bounding box center [341, 92] width 33 height 15
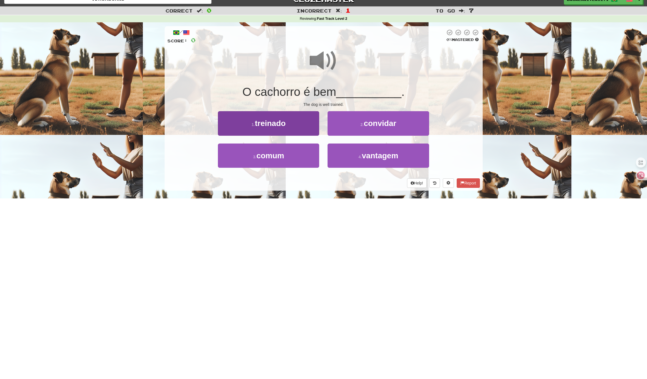
click at [294, 128] on button "1 . treinado" at bounding box center [268, 123] width 101 height 24
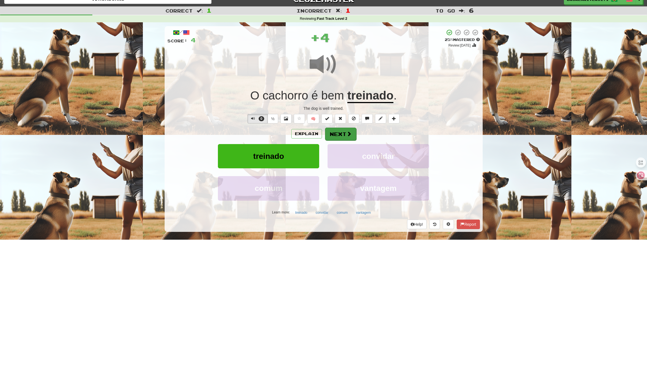
click at [339, 134] on button "Next" at bounding box center [340, 134] width 31 height 13
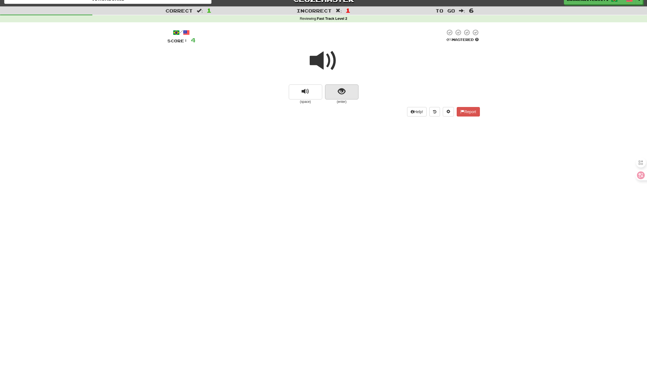
click at [340, 93] on span "show sentence" at bounding box center [342, 92] width 8 height 8
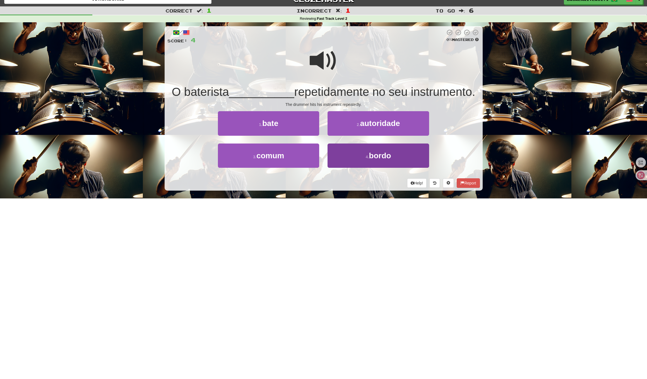
click at [358, 156] on button "4 . bordo" at bounding box center [378, 156] width 101 height 24
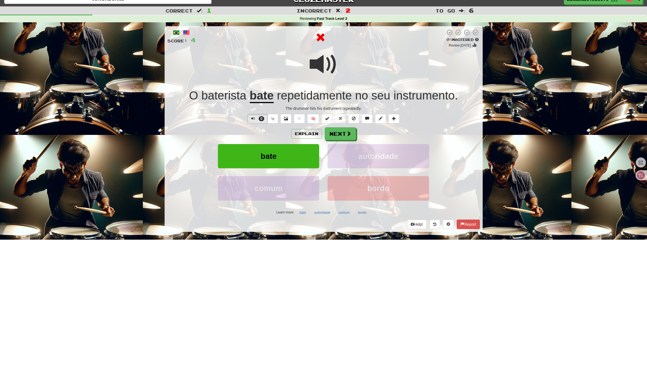
drag, startPoint x: 351, startPoint y: 138, endPoint x: 361, endPoint y: 136, distance: 9.6
click at [389, 137] on div "Explain Next" at bounding box center [323, 134] width 313 height 13
click at [344, 136] on button "Next" at bounding box center [340, 134] width 31 height 13
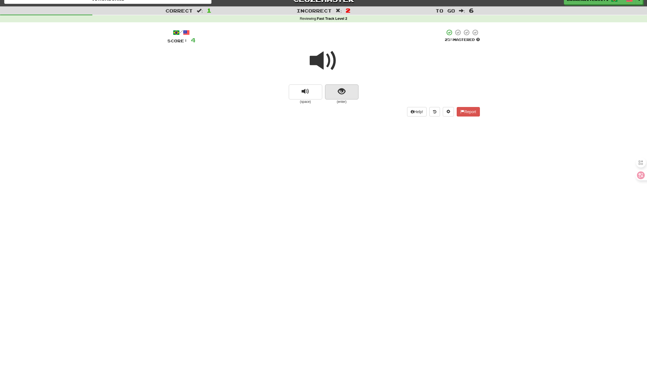
click at [343, 98] on button "show sentence" at bounding box center [341, 92] width 33 height 15
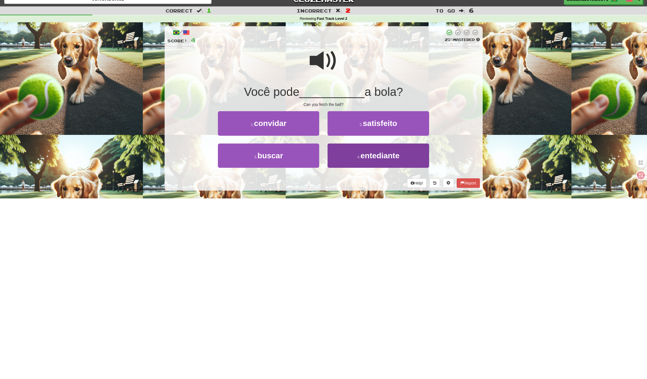
click at [342, 164] on button "4 . entediante" at bounding box center [378, 156] width 101 height 24
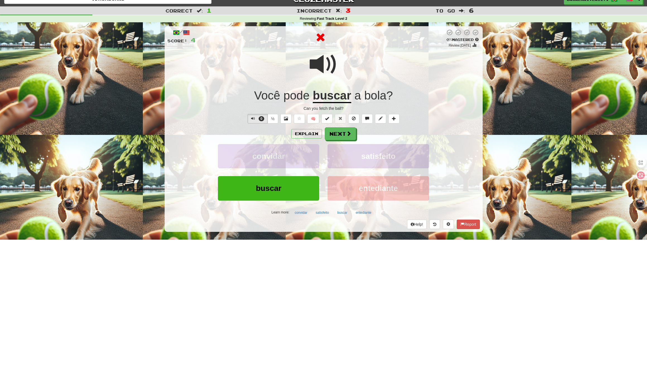
click at [349, 156] on button "satisfeito" at bounding box center [378, 156] width 101 height 24
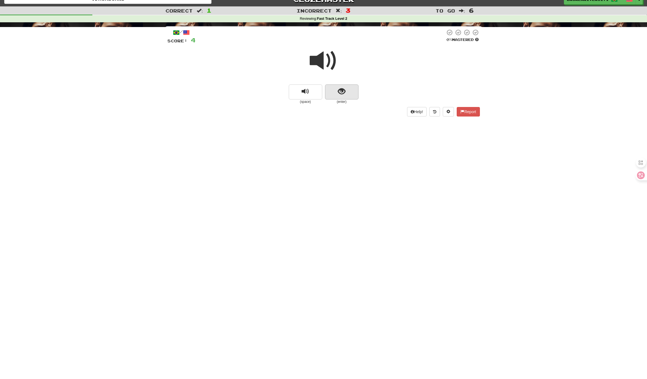
click at [342, 93] on span "show sentence" at bounding box center [342, 92] width 8 height 8
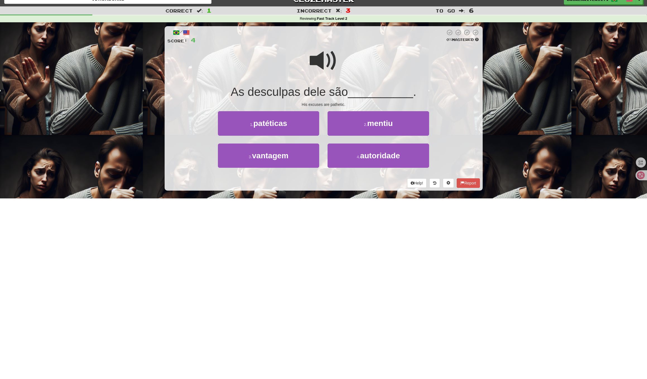
drag, startPoint x: 331, startPoint y: 184, endPoint x: 351, endPoint y: 181, distance: 19.8
click at [338, 183] on div "Help! Report" at bounding box center [323, 183] width 313 height 9
click at [351, 181] on div "Help! Report" at bounding box center [323, 183] width 313 height 9
drag, startPoint x: 354, startPoint y: 165, endPoint x: 358, endPoint y: 161, distance: 6.3
click at [357, 162] on button "4 . autoridade" at bounding box center [378, 156] width 101 height 24
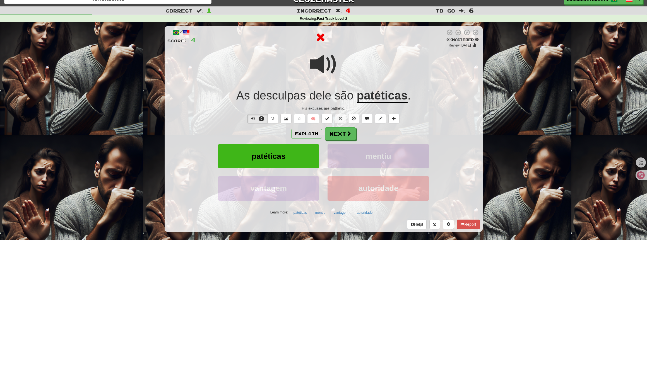
click at [359, 161] on button "mentiu" at bounding box center [378, 156] width 101 height 24
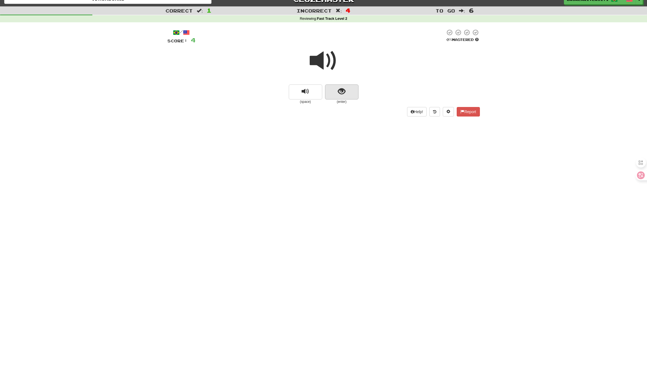
click at [345, 97] on button "show sentence" at bounding box center [341, 92] width 33 height 15
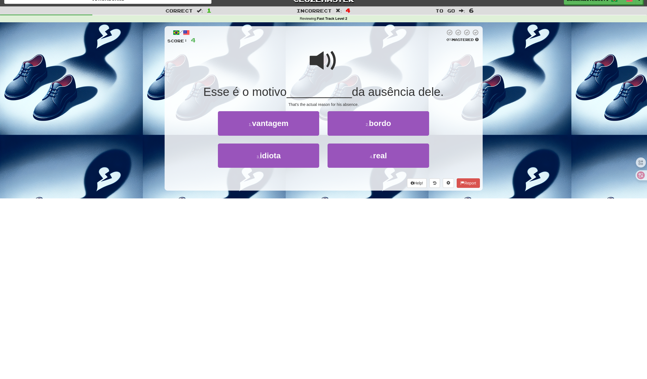
click at [327, 184] on div "Help! Report" at bounding box center [323, 183] width 313 height 9
click at [294, 150] on button "3 . idiota" at bounding box center [268, 156] width 101 height 24
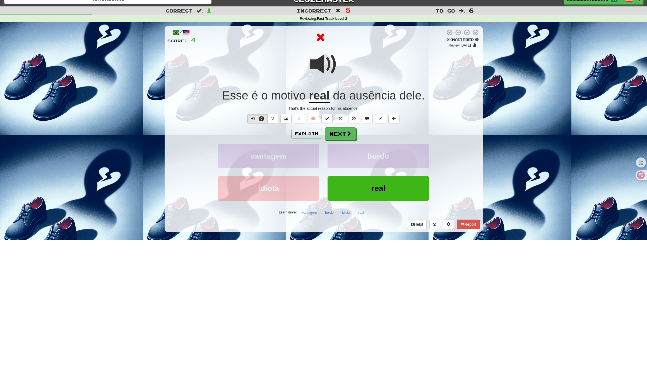
drag, startPoint x: 340, startPoint y: 137, endPoint x: 336, endPoint y: 142, distance: 6.8
click at [340, 137] on button "Next" at bounding box center [340, 134] width 31 height 13
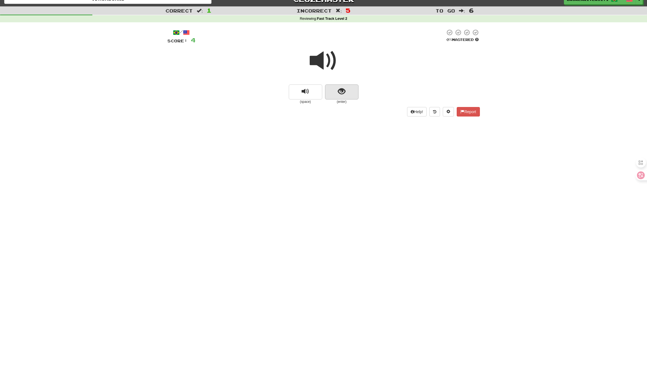
click at [349, 90] on button "show sentence" at bounding box center [341, 92] width 33 height 15
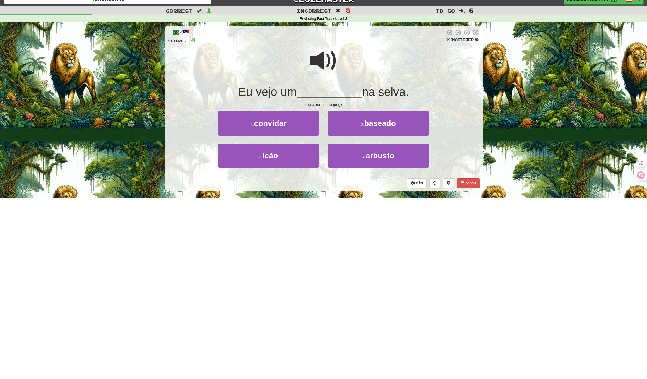
click at [316, 186] on div "Help! Report" at bounding box center [323, 183] width 313 height 9
click at [291, 167] on div "3 . leão" at bounding box center [269, 160] width 110 height 32
click at [295, 163] on button "3 . leão" at bounding box center [268, 156] width 101 height 24
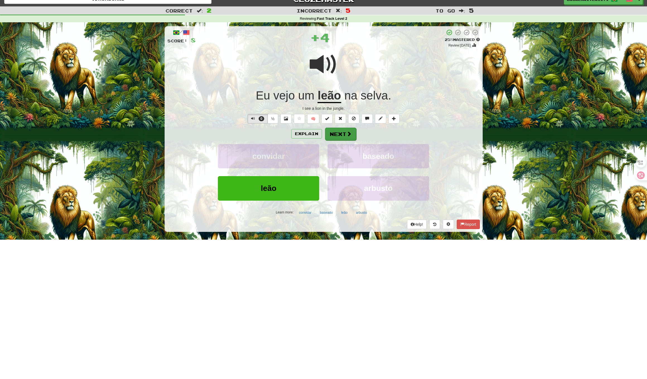
click at [342, 131] on button "Next" at bounding box center [340, 134] width 31 height 13
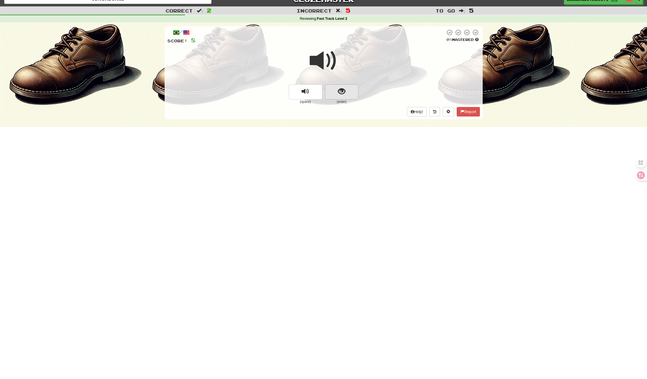
click at [345, 96] on button "show sentence" at bounding box center [341, 92] width 33 height 15
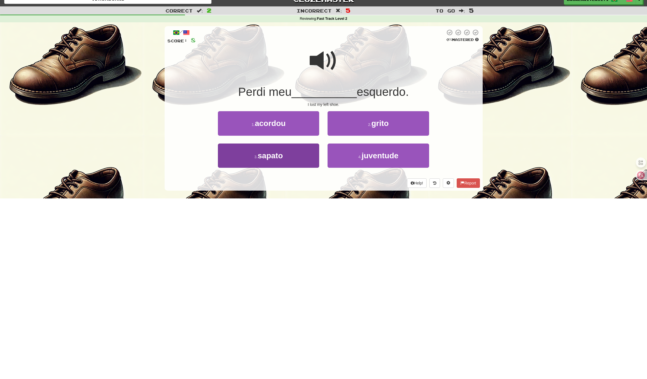
click at [300, 158] on button "3 . sapato" at bounding box center [268, 156] width 101 height 24
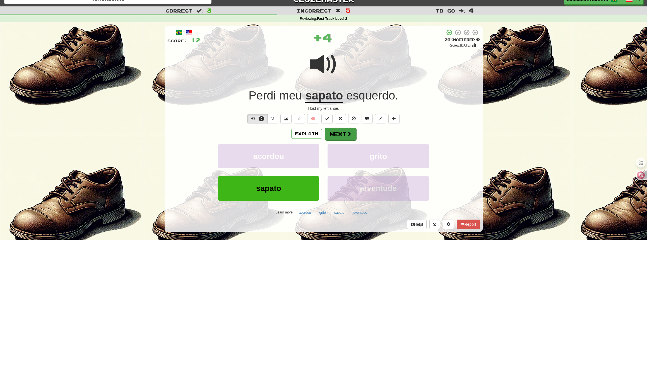
click at [344, 129] on button "Next" at bounding box center [340, 134] width 31 height 13
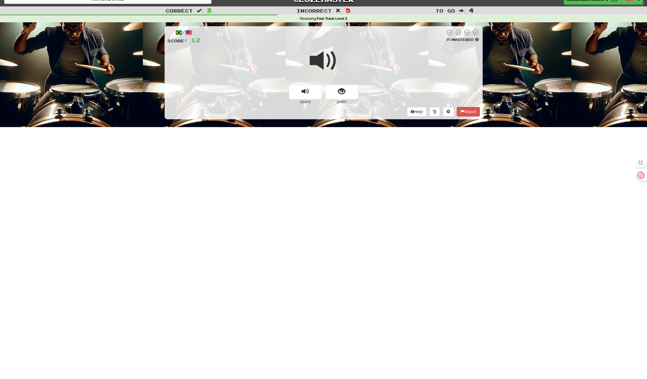
click at [342, 83] on div at bounding box center [323, 65] width 313 height 40
click at [343, 88] on span "show sentence" at bounding box center [342, 92] width 8 height 8
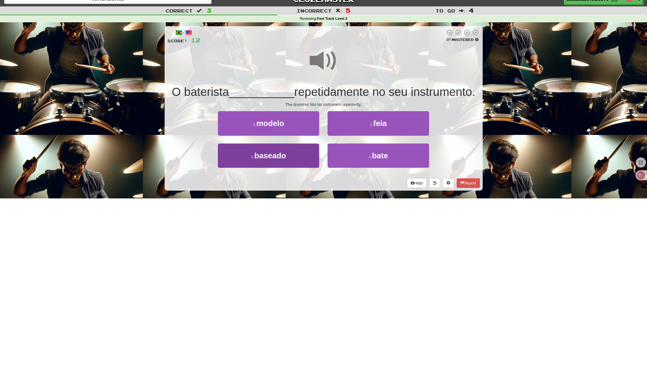
drag, startPoint x: 348, startPoint y: 159, endPoint x: 282, endPoint y: 155, distance: 66.9
click at [282, 155] on div "3 . baseado 4 . bate" at bounding box center [323, 160] width 329 height 32
click at [282, 155] on span "baseado" at bounding box center [270, 156] width 32 height 9
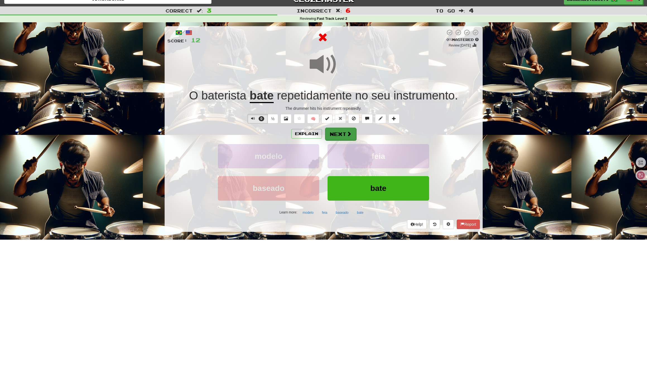
click at [340, 134] on button "Next" at bounding box center [340, 134] width 31 height 13
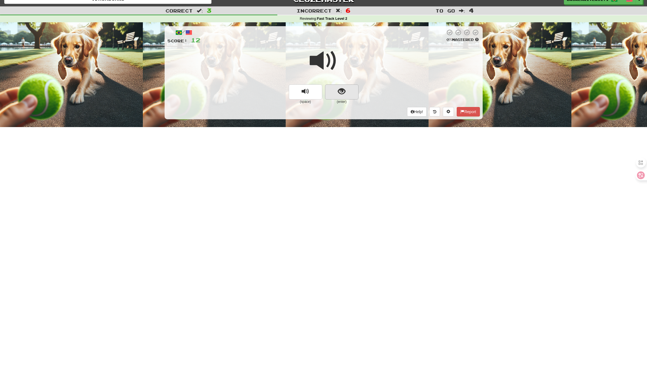
click at [354, 91] on button "show sentence" at bounding box center [341, 92] width 33 height 15
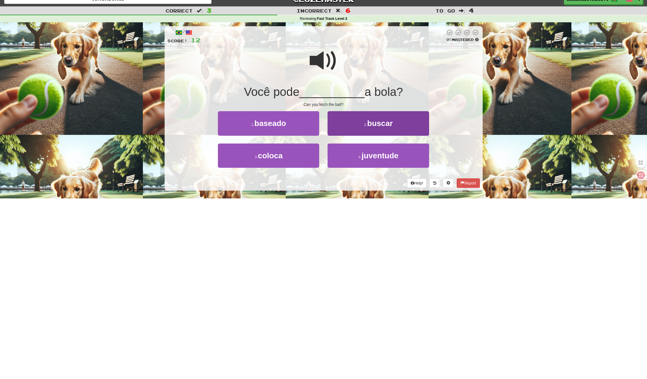
click at [353, 123] on button "2 . buscar" at bounding box center [378, 123] width 101 height 24
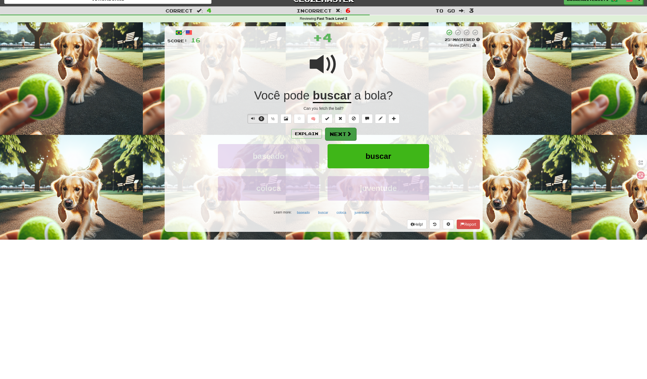
click at [334, 131] on button "Next" at bounding box center [340, 134] width 31 height 13
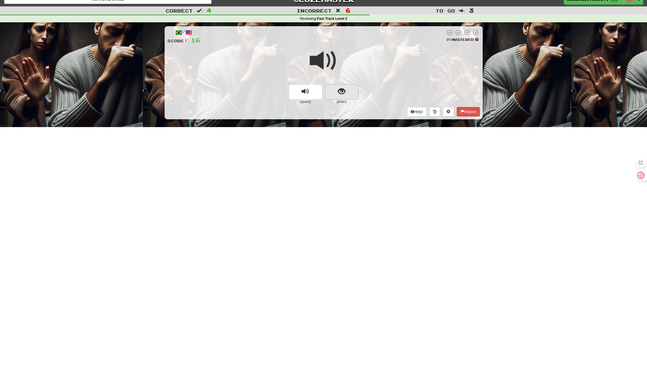
click at [337, 90] on button "show sentence" at bounding box center [341, 92] width 33 height 15
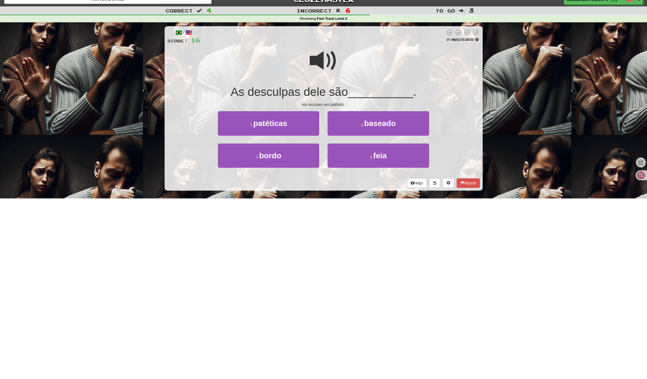
drag, startPoint x: 317, startPoint y: 177, endPoint x: 326, endPoint y: 179, distance: 9.1
click at [318, 179] on div "Help! Report" at bounding box center [323, 183] width 313 height 9
click at [326, 179] on div "Help! Report" at bounding box center [323, 183] width 313 height 9
click at [364, 159] on button "4 . feia" at bounding box center [378, 156] width 101 height 24
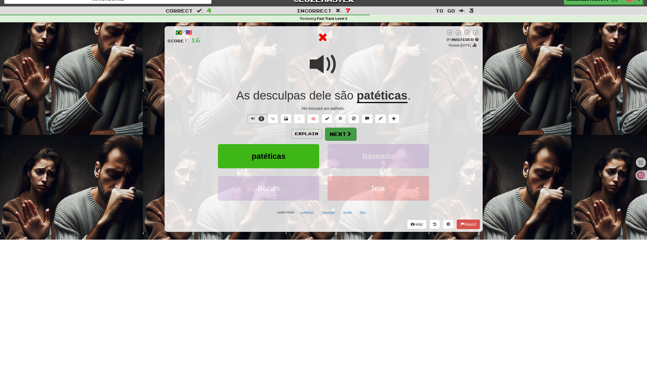
click at [342, 128] on button "Next" at bounding box center [340, 134] width 31 height 13
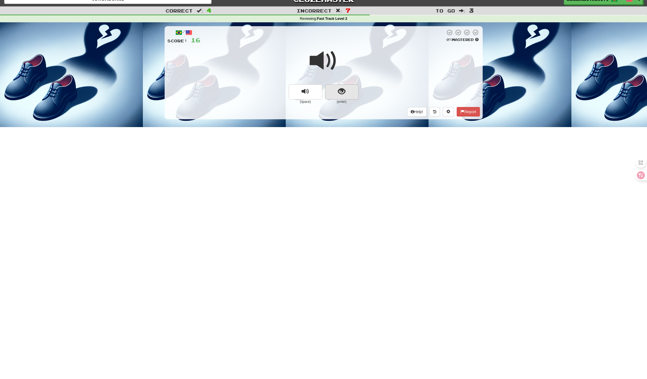
click at [337, 94] on button "show sentence" at bounding box center [341, 92] width 33 height 15
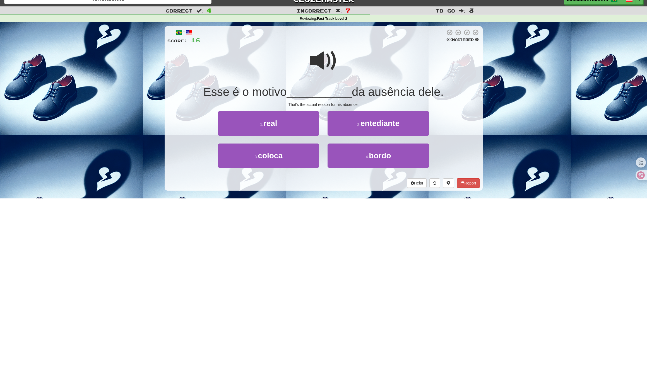
drag, startPoint x: 316, startPoint y: 196, endPoint x: 320, endPoint y: 195, distance: 4.7
click at [317, 196] on div "/ Score: 16 0 % Mastered Esse é o motivo __________ da ausência dele. That's th…" at bounding box center [324, 110] width 318 height 176
click at [321, 194] on div "/ Score: 16 0 % Mastered Esse é o motivo __________ da ausência dele. That's th…" at bounding box center [324, 110] width 318 height 176
click at [307, 163] on button "3 . coloca" at bounding box center [268, 156] width 101 height 24
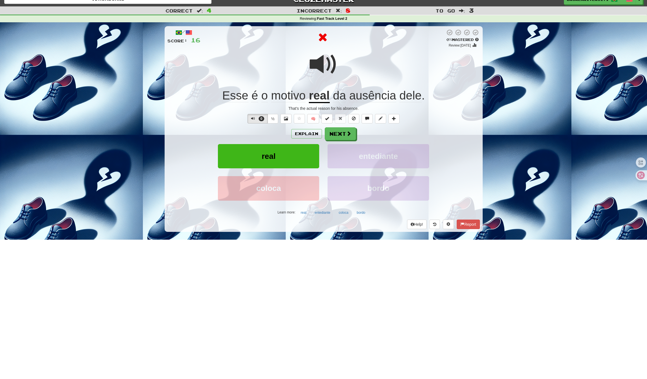
click at [342, 140] on div "Explain Next real entediante coloca bordo Learn more: real entediante coloca bo…" at bounding box center [323, 173] width 313 height 90
click at [353, 137] on button "Next" at bounding box center [340, 134] width 31 height 13
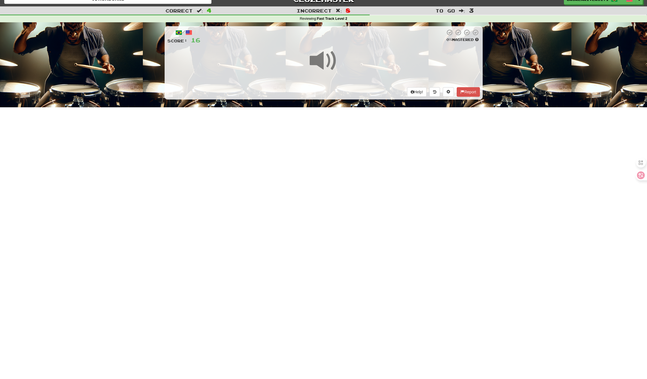
click at [335, 192] on div "Dashboard Clozemaster BrokenRiver5171 / Toggle Dropdown Dashboard Leaderboard A…" at bounding box center [323, 181] width 647 height 379
click at [344, 191] on div "Dashboard Clozemaster BrokenRiver5171 / Toggle Dropdown Dashboard Leaderboard A…" at bounding box center [323, 181] width 647 height 379
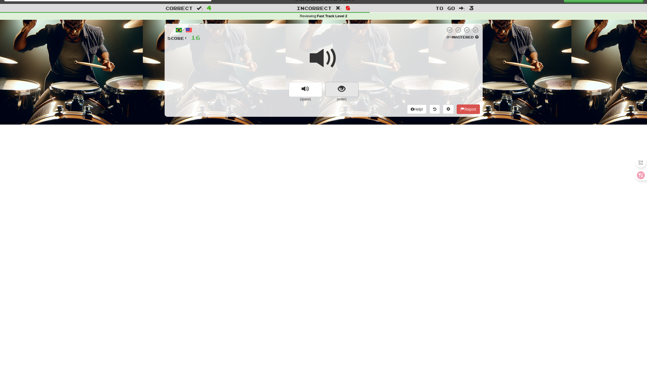
click at [350, 87] on button "show sentence" at bounding box center [341, 89] width 33 height 15
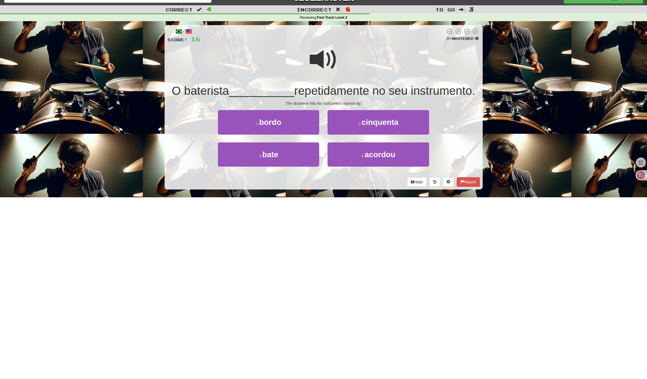
drag, startPoint x: 337, startPoint y: 188, endPoint x: 342, endPoint y: 179, distance: 10.0
click at [337, 188] on div "/ Score: 16 0 % Mastered O baterista __________ repetidamente no seu instrument…" at bounding box center [324, 107] width 318 height 165
click at [342, 179] on div "Help! Report" at bounding box center [323, 181] width 313 height 9
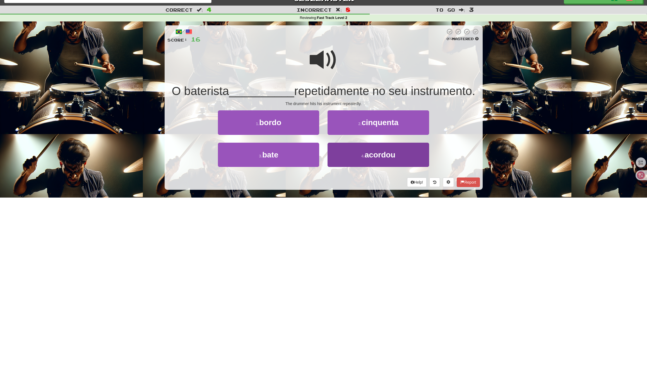
click at [355, 164] on button "4 . acordou" at bounding box center [378, 155] width 101 height 24
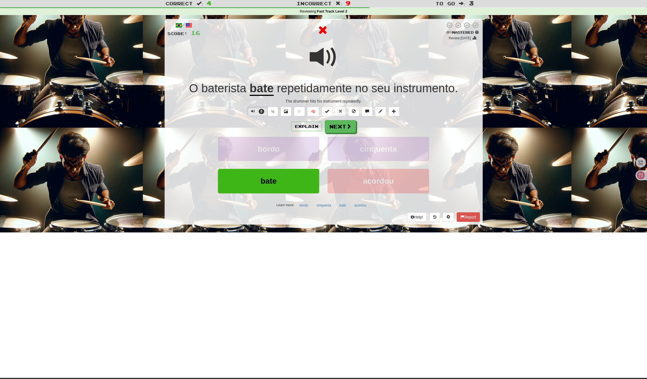
click at [340, 142] on div "Explain Next bordo cinquenta bate acordou Learn more: bordo cinquenta bate acor…" at bounding box center [323, 165] width 313 height 90
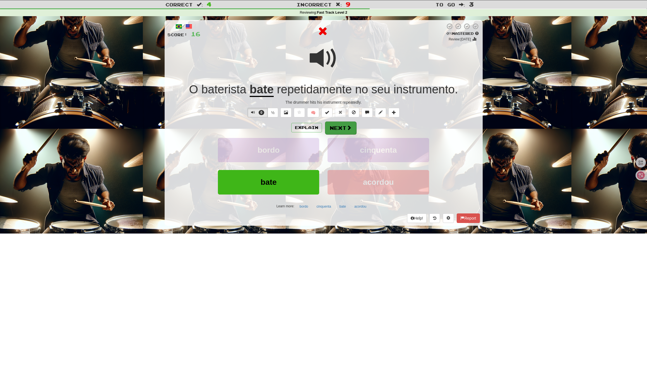
click at [343, 133] on button "Next" at bounding box center [340, 128] width 31 height 13
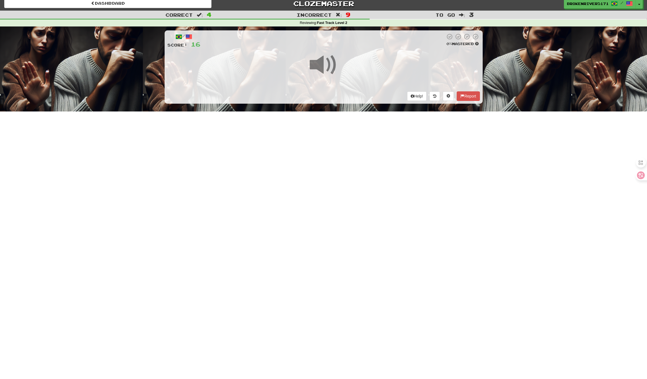
scroll to position [4, 0]
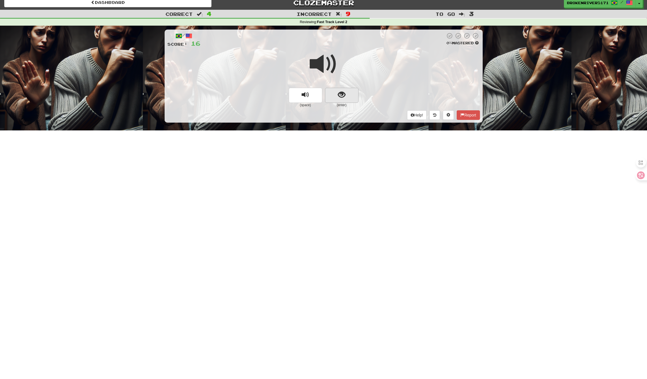
click at [340, 88] on button "show sentence" at bounding box center [341, 95] width 33 height 15
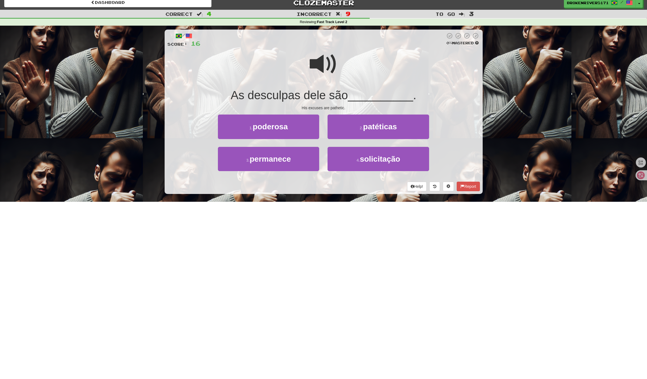
scroll to position [0, 0]
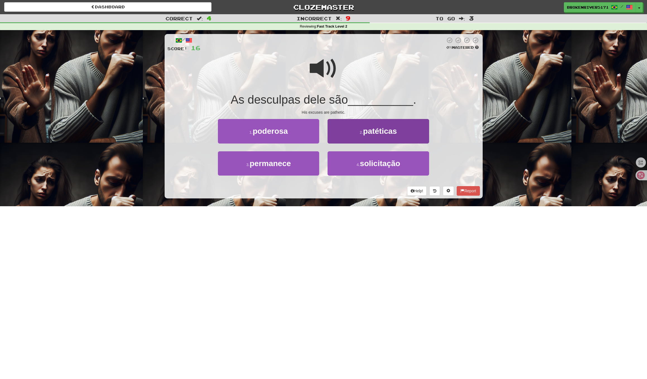
click at [348, 136] on button "2 . patéticas" at bounding box center [378, 131] width 101 height 24
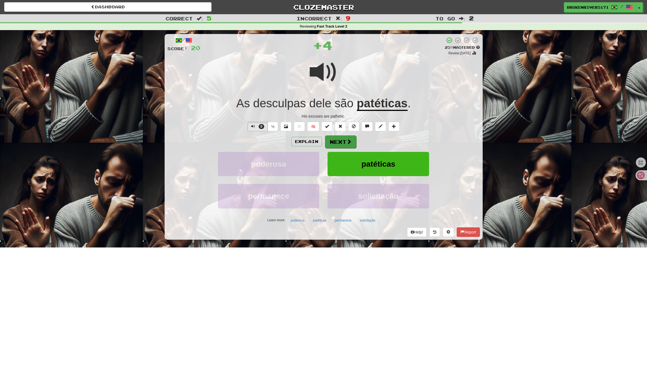
scroll to position [1, 0]
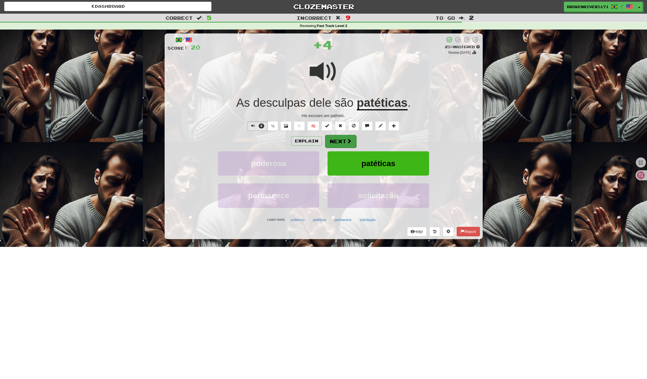
click at [328, 139] on button "Next" at bounding box center [340, 141] width 31 height 13
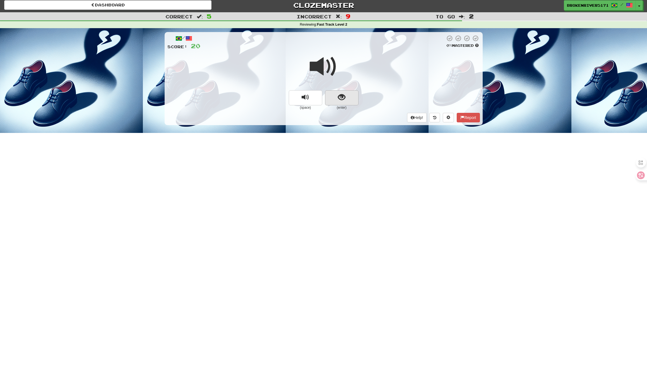
scroll to position [2, 0]
click at [344, 97] on span "show sentence" at bounding box center [342, 97] width 8 height 8
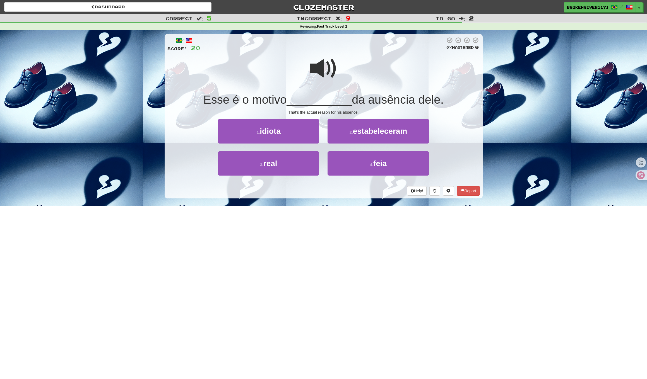
scroll to position [0, 0]
click at [354, 137] on button "2 . estabeleceram" at bounding box center [378, 131] width 101 height 24
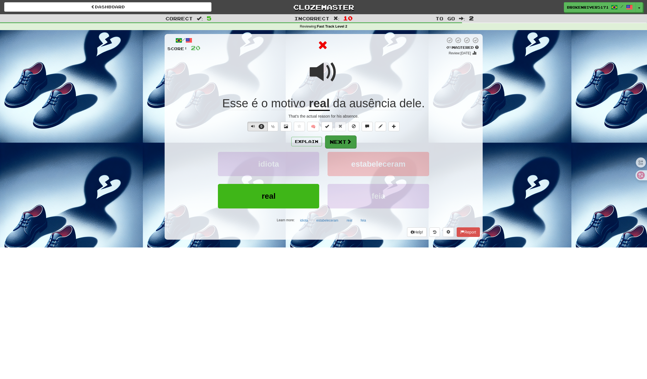
click at [345, 144] on button "Next" at bounding box center [340, 142] width 31 height 13
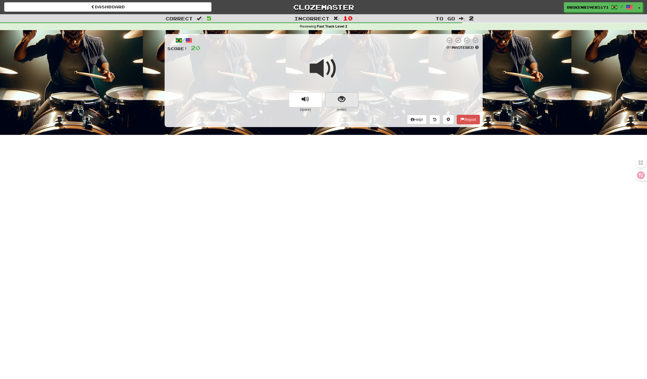
scroll to position [0, 0]
click at [341, 97] on span "show sentence" at bounding box center [342, 100] width 8 height 8
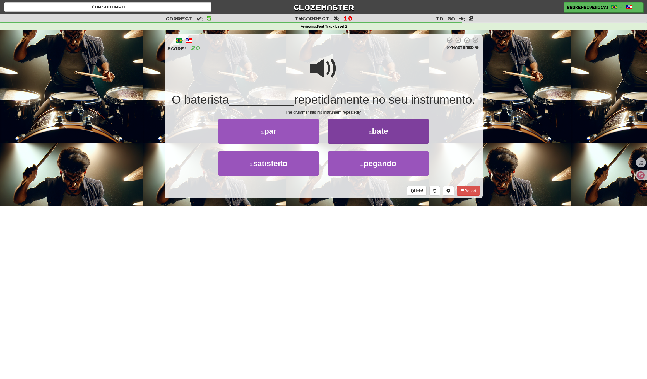
scroll to position [0, 0]
click at [364, 133] on button "2 . bate" at bounding box center [378, 131] width 101 height 24
click at [364, 133] on div "/ Score: 20 0 % Mastered O baterista __________ repetidamente no seu instrument…" at bounding box center [324, 116] width 318 height 165
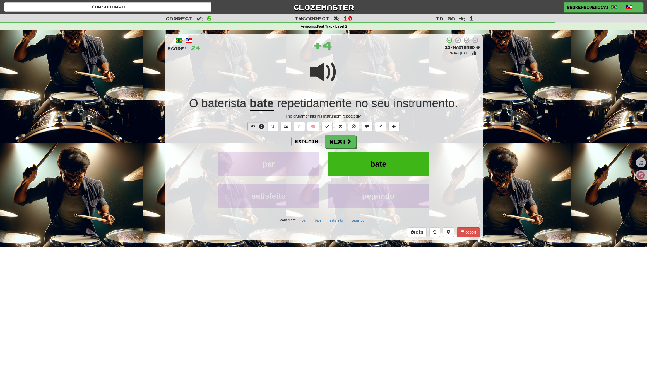
scroll to position [0, 0]
click at [345, 137] on button "Next" at bounding box center [340, 142] width 31 height 13
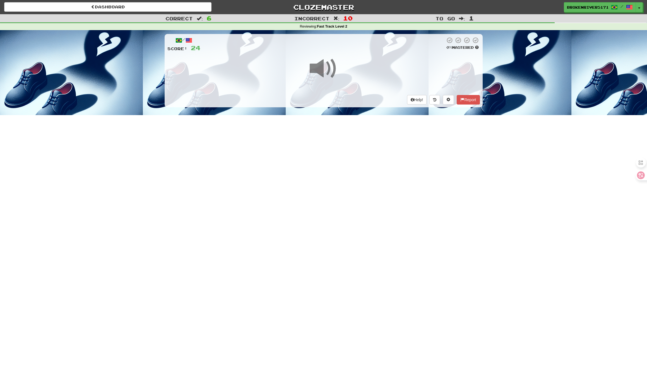
click at [355, 101] on div "Help! Report" at bounding box center [323, 99] width 313 height 9
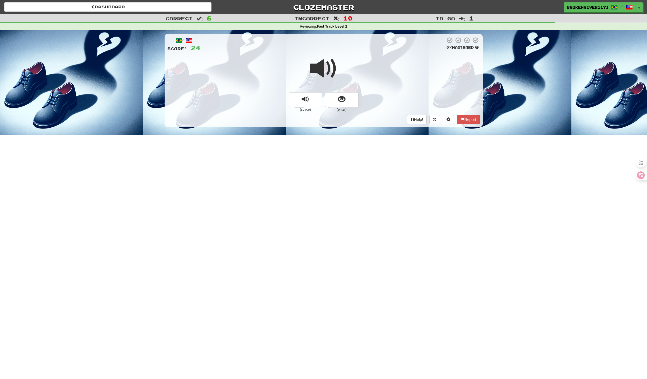
click at [354, 99] on button "show sentence" at bounding box center [341, 99] width 33 height 15
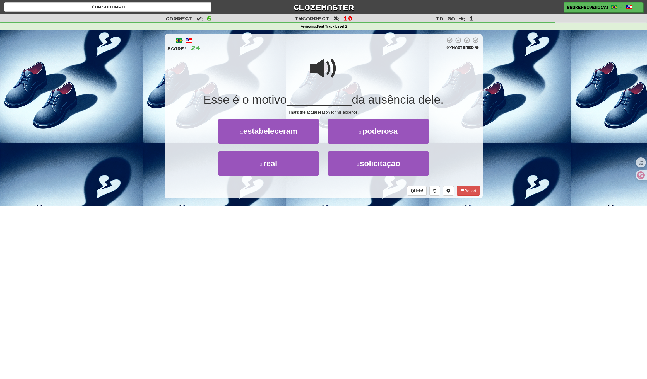
drag, startPoint x: 304, startPoint y: 156, endPoint x: 313, endPoint y: 150, distance: 10.9
click at [304, 156] on button "3 . real" at bounding box center [268, 164] width 101 height 24
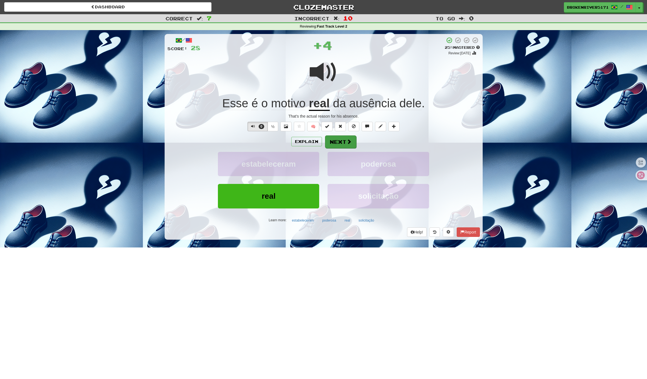
click at [338, 137] on button "Next" at bounding box center [340, 142] width 31 height 13
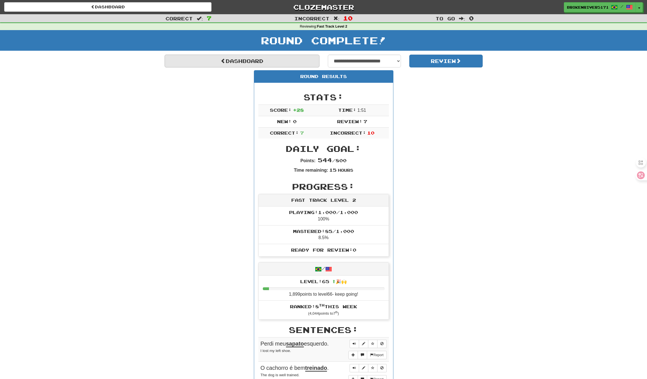
click at [274, 62] on link "Dashboard" at bounding box center [242, 61] width 155 height 13
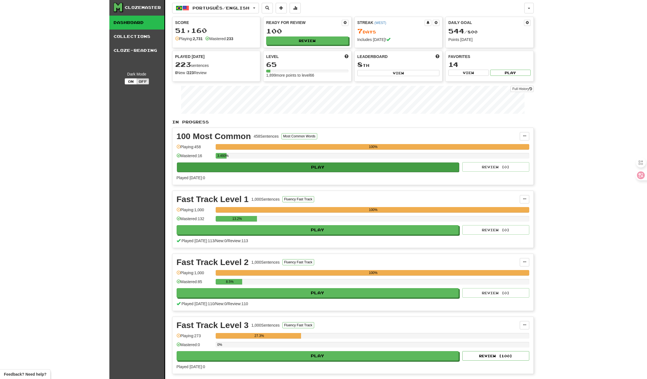
scroll to position [1, 0]
click at [403, 168] on button "Play" at bounding box center [318, 167] width 282 height 9
select select "**"
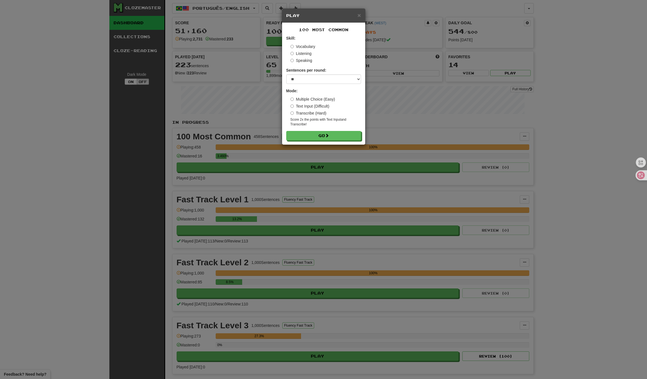
click at [308, 114] on label "Transcribe (Hard)" at bounding box center [308, 113] width 36 height 6
click at [316, 140] on button "Go" at bounding box center [324, 135] width 75 height 9
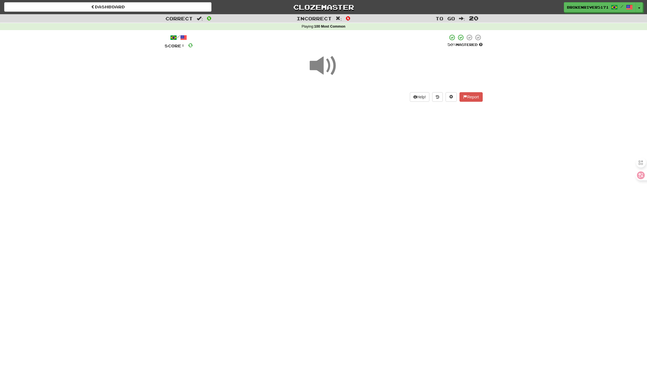
click at [320, 65] on span at bounding box center [324, 66] width 28 height 28
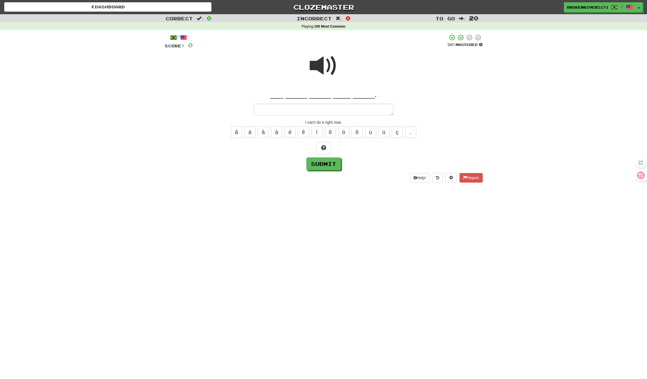
type textarea "*"
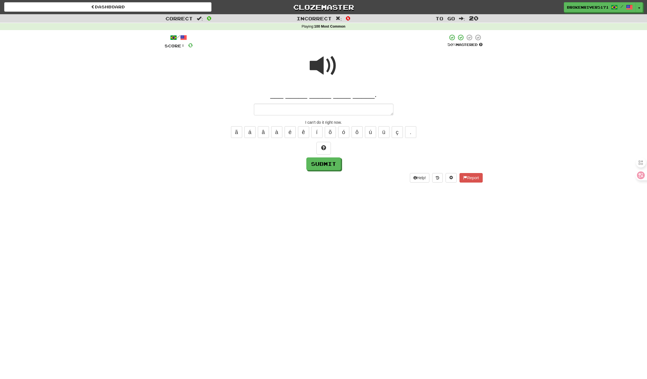
type textarea "*"
type textarea "**"
type textarea "*"
type textarea "**"
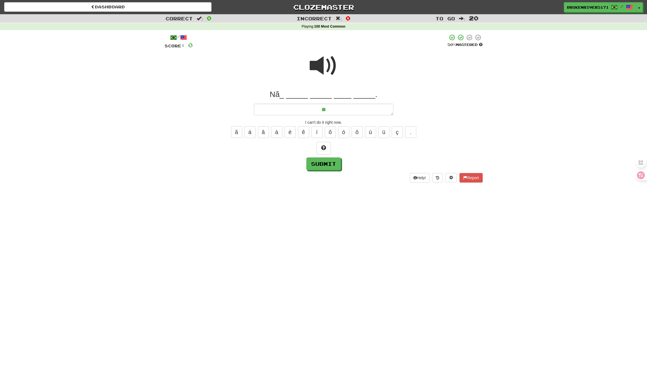
type textarea "*"
type textarea "***"
type textarea "*"
type textarea "***"
type textarea "*"
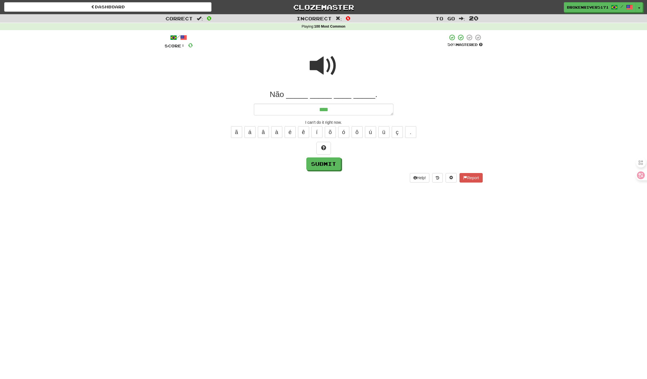
type textarea "*****"
type textarea "*"
type textarea "******"
type textarea "*"
type textarea "*******"
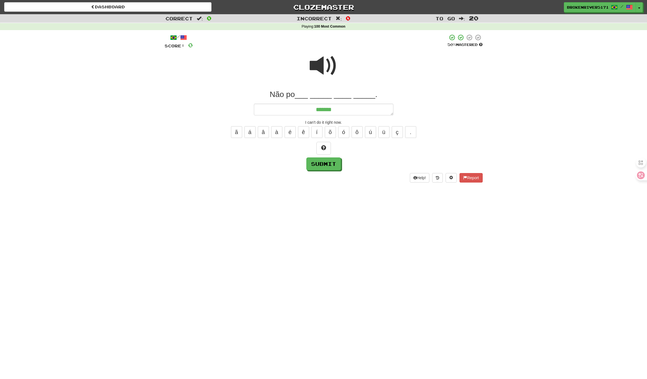
type textarea "*"
type textarea "********"
type textarea "*"
type textarea "*********"
type textarea "*"
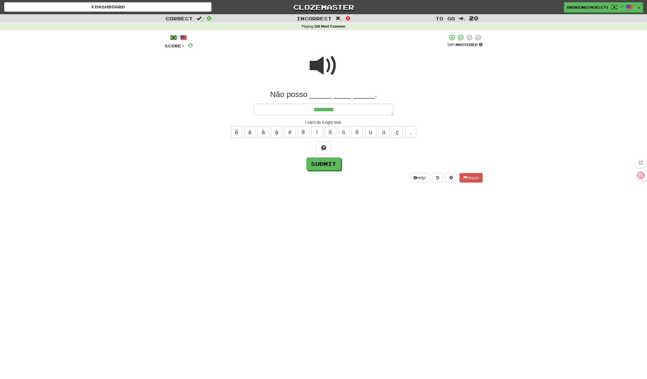
type textarea "*********"
type textarea "*"
type textarea "**********"
type textarea "*"
type textarea "*********"
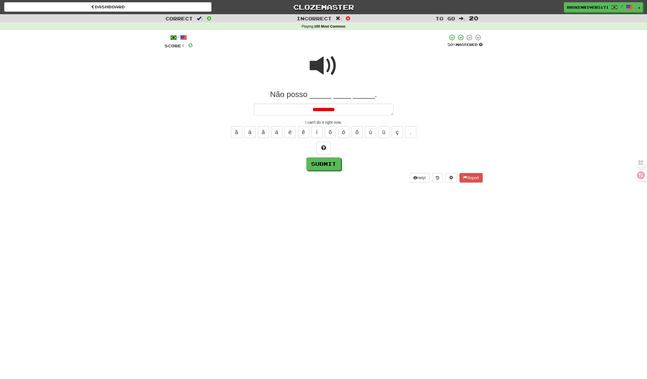
type textarea "*"
type textarea "**********"
type textarea "*"
type textarea "*********"
type textarea "*"
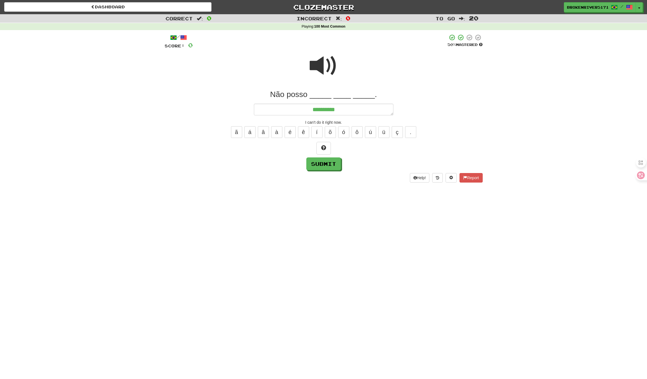
type textarea "**********"
type textarea "*"
type textarea "**********"
type textarea "*"
type textarea "**********"
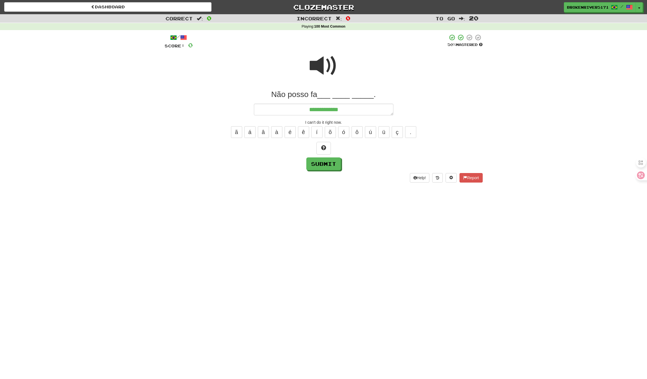
type textarea "*"
type textarea "**********"
type textarea "*"
type textarea "**********"
type textarea "*"
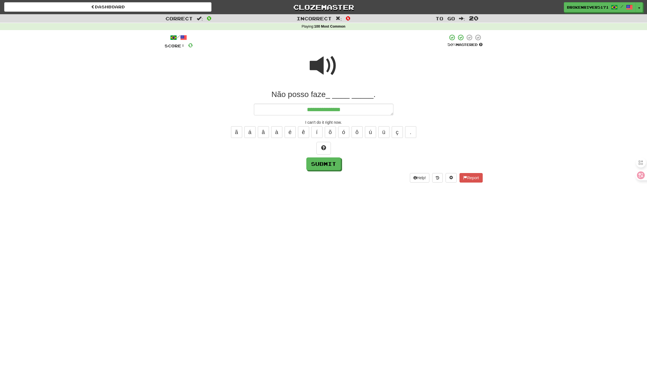
type textarea "**********"
type textarea "*"
type textarea "**********"
type textarea "*"
type textarea "**********"
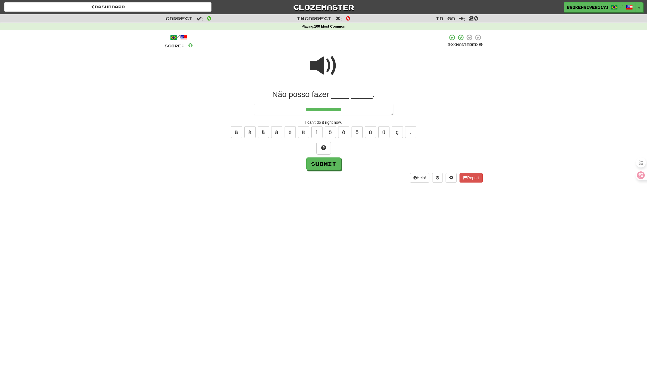
type textarea "*"
type textarea "**********"
type textarea "*"
type textarea "**********"
type textarea "*"
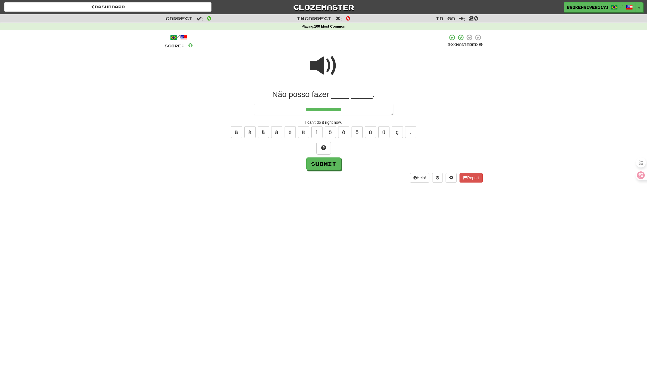
type textarea "**********"
type textarea "*"
type textarea "**********"
type textarea "*"
type textarea "**********"
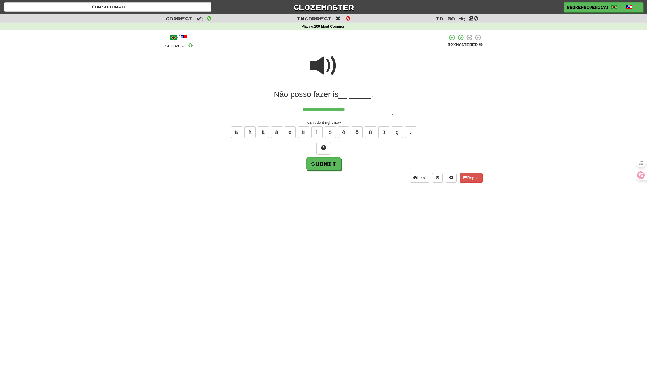
type textarea "*"
type textarea "**********"
type textarea "*"
type textarea "**********"
type textarea "*"
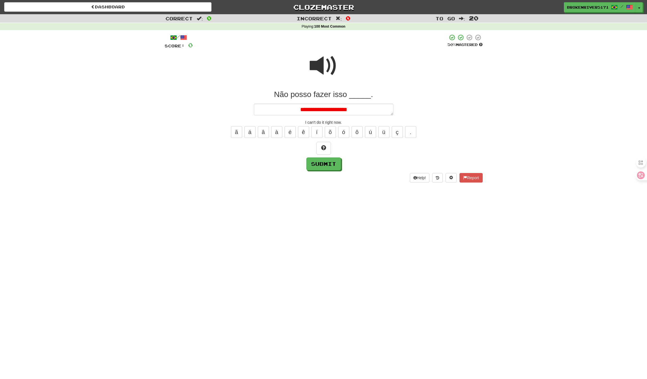
type textarea "**********"
type textarea "*"
type textarea "**********"
type textarea "*"
type textarea "**********"
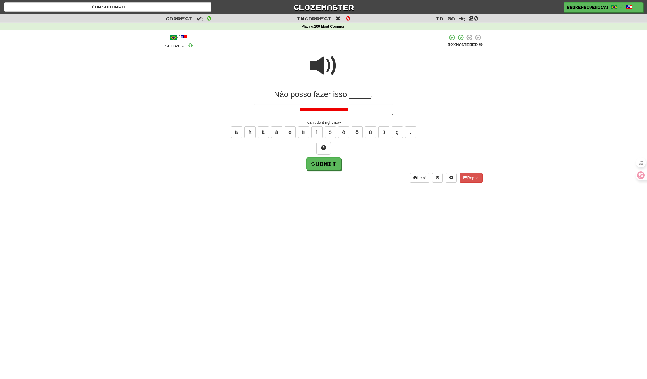
type textarea "*"
type textarea "**********"
type textarea "*"
type textarea "**********"
type textarea "*"
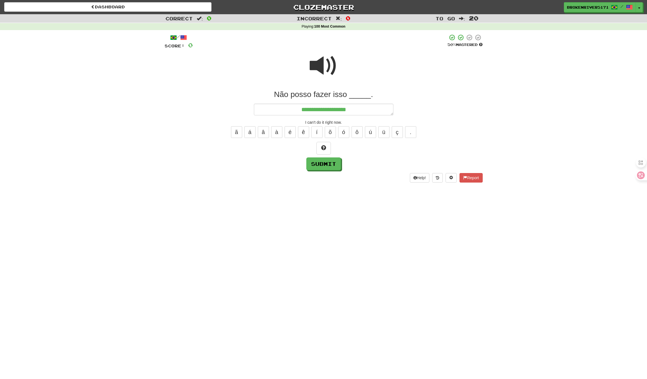
type textarea "**********"
type textarea "*"
type textarea "**********"
type textarea "*"
type textarea "**********"
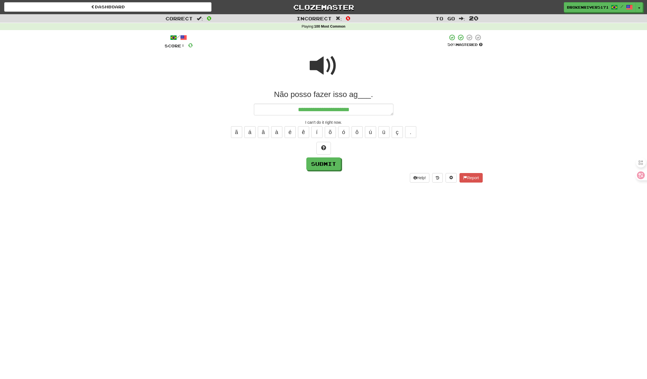
type textarea "*"
type textarea "**********"
type textarea "*"
type textarea "**********"
type textarea "*"
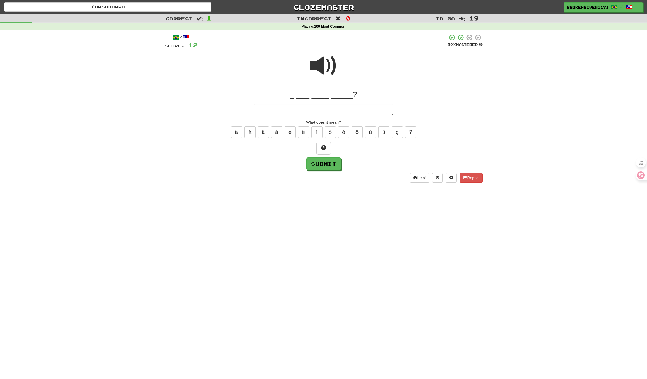
type textarea "*"
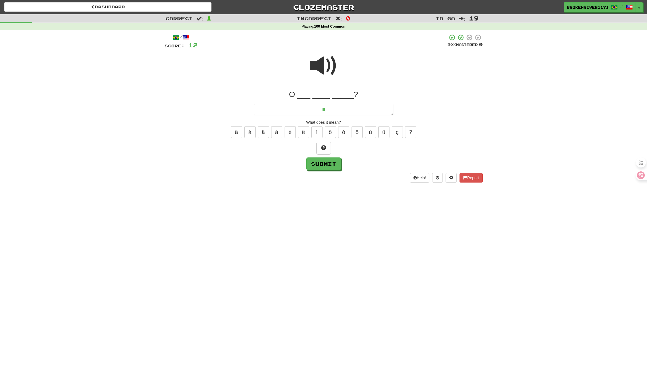
type textarea "*"
type textarea "***"
type textarea "*"
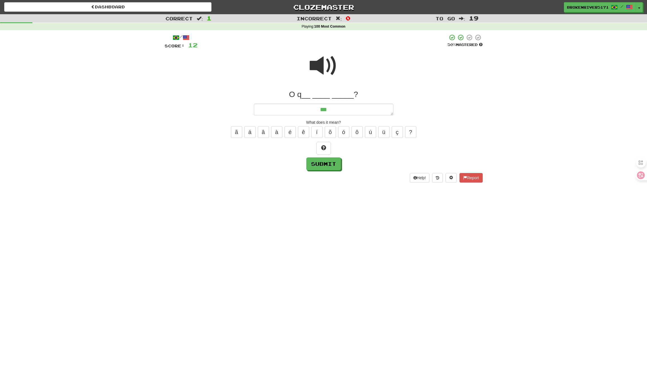
type textarea "****"
type textarea "*"
type textarea "*****"
type textarea "*"
type textarea "****"
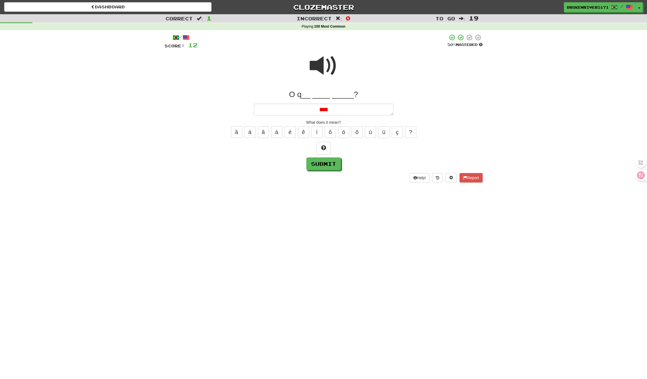
type textarea "*"
type textarea "***"
type textarea "*"
type textarea "****"
type textarea "*"
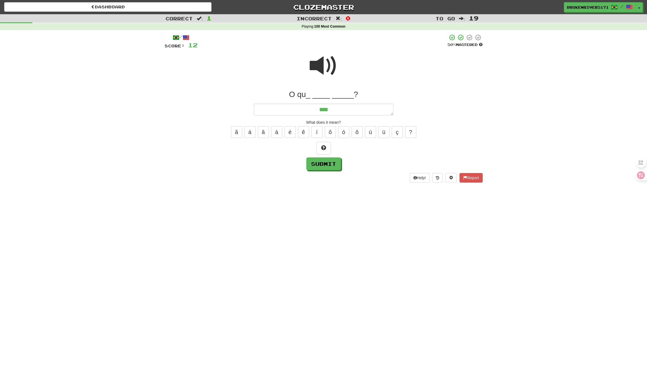
type textarea "*****"
type textarea "*"
type textarea "*****"
type textarea "*"
type textarea "*******"
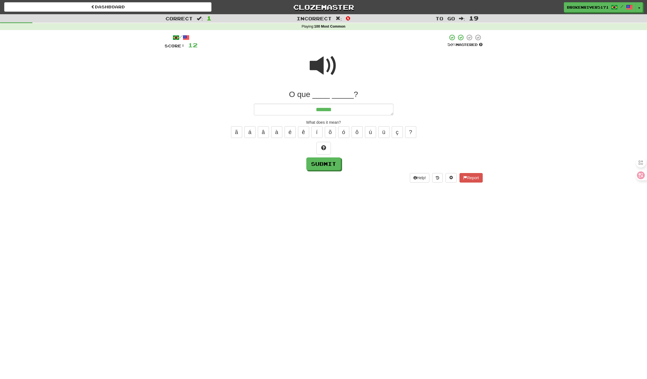
type textarea "*"
type textarea "********"
type textarea "*"
type textarea "*******"
type textarea "*"
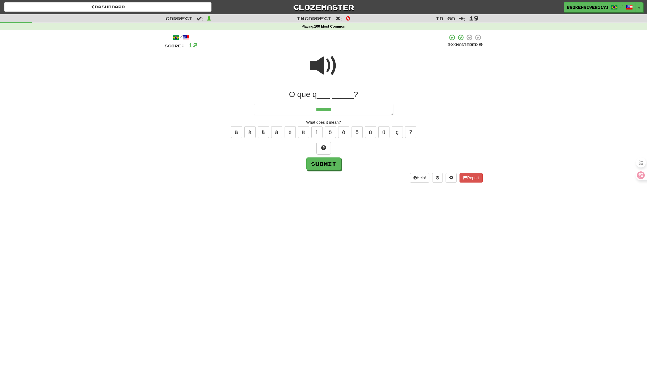
type textarea "********"
type textarea "*"
type textarea "*********"
type textarea "*"
type textarea "**********"
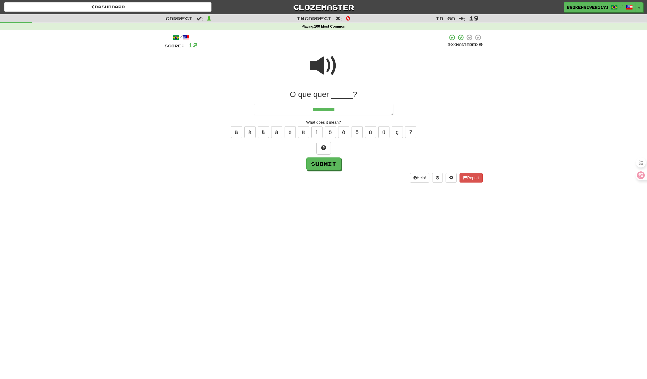
type textarea "*"
type textarea "**********"
type textarea "*"
type textarea "**********"
type textarea "*"
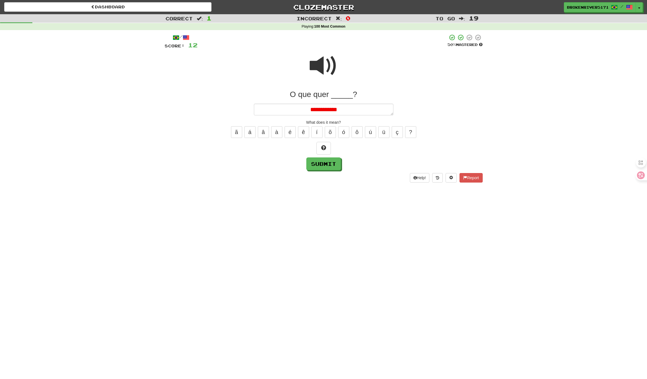
type textarea "**********"
type textarea "*"
type textarea "**********"
type textarea "*"
type textarea "**********"
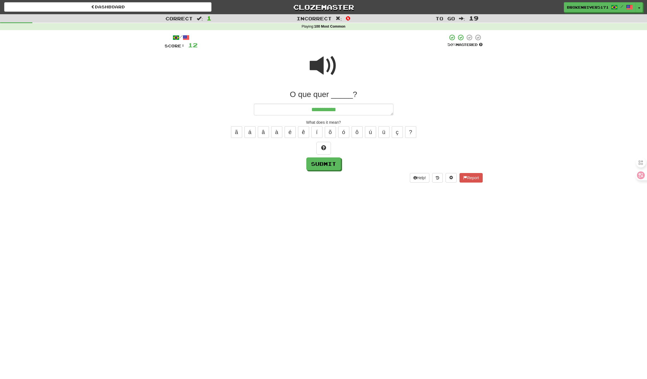
type textarea "*"
type textarea "**********"
type textarea "*"
type textarea "**********"
type textarea "*"
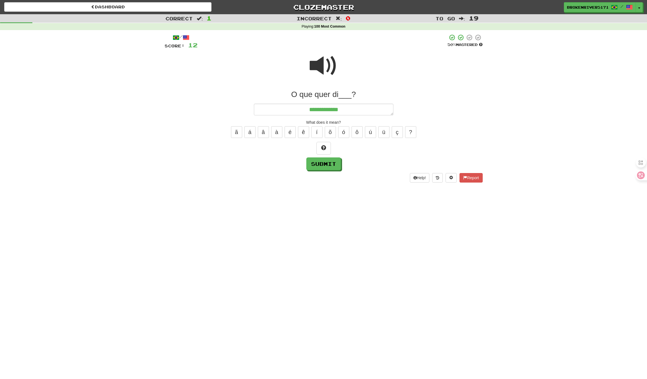
type textarea "**********"
type textarea "*"
type textarea "**********"
type textarea "*"
type textarea "**********"
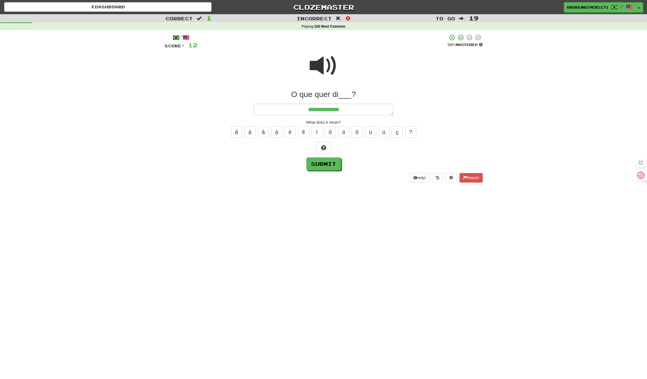
type textarea "*"
type textarea "**********"
type textarea "*"
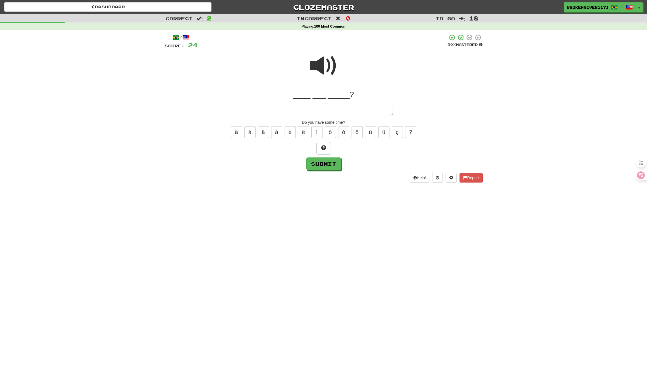
type textarea "*"
type textarea "**"
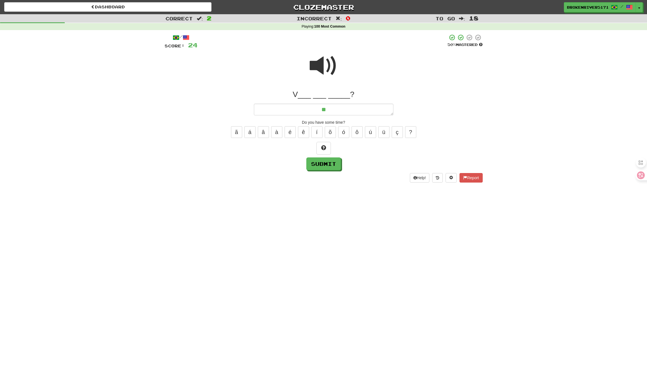
type textarea "*"
type textarea "***"
type textarea "*"
type textarea "****"
type textarea "*"
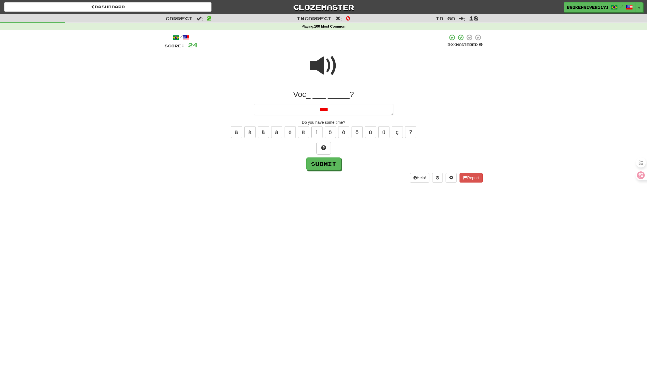
type textarea "****"
type textarea "*"
type textarea "****"
type textarea "*"
type textarea "******"
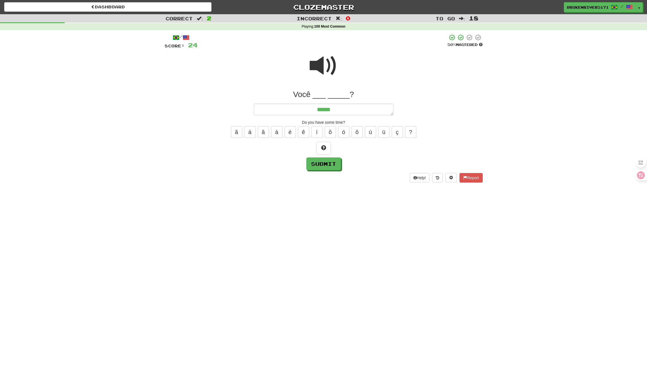
type textarea "*"
type textarea "****"
type textarea "*"
type textarea "******"
type textarea "*"
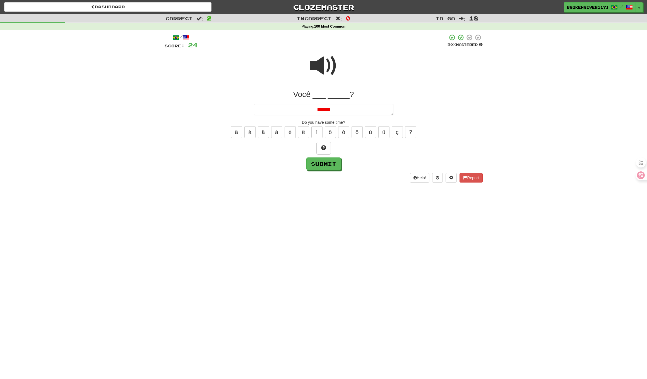
type textarea "****"
type textarea "*"
type textarea "******"
type textarea "*"
type textarea "*******"
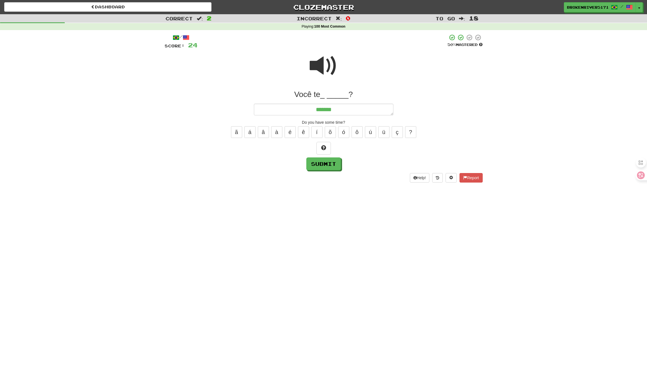
type textarea "*"
type textarea "********"
type textarea "*"
type textarea "********"
type textarea "*"
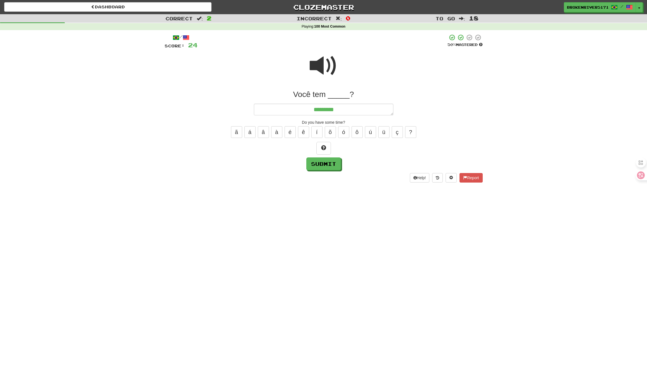
type textarea "**********"
type textarea "*"
type textarea "**********"
type textarea "*"
type textarea "**********"
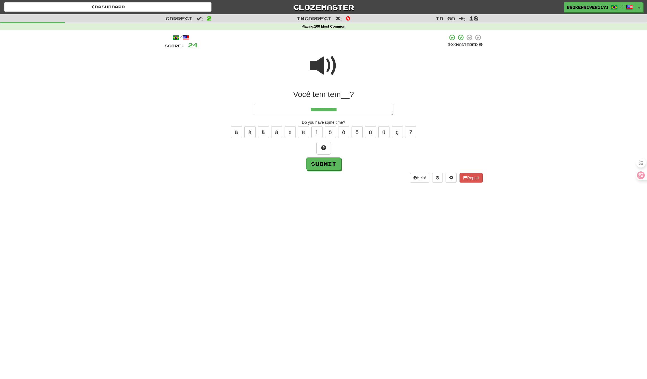
type textarea "*"
type textarea "**********"
type textarea "*"
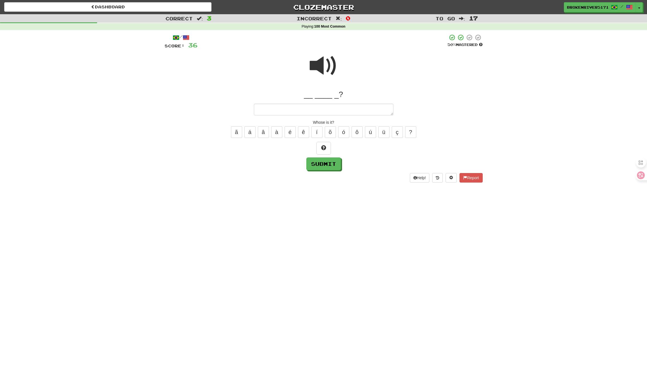
type textarea "*"
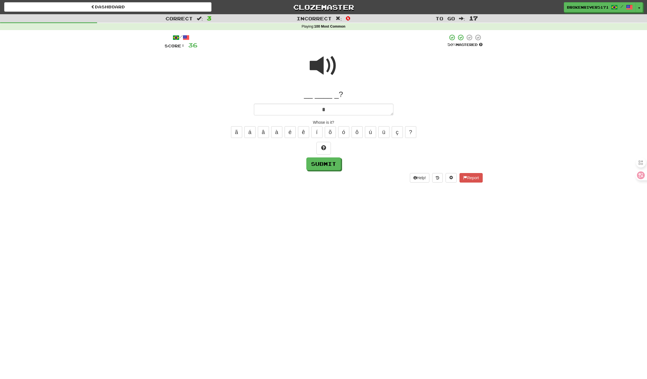
type textarea "*"
click at [303, 108] on textarea "**********" at bounding box center [324, 110] width 140 height 12
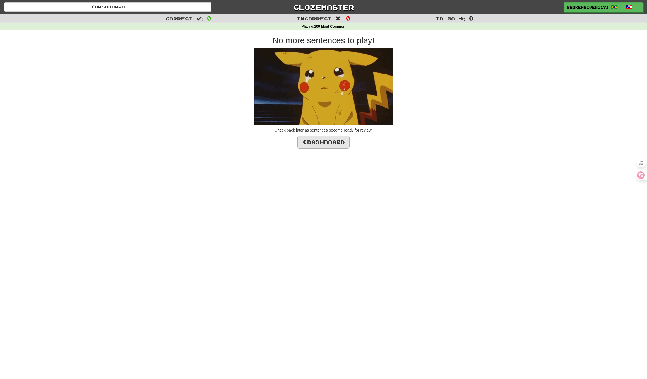
click at [323, 139] on link "Dashboard" at bounding box center [323, 142] width 52 height 13
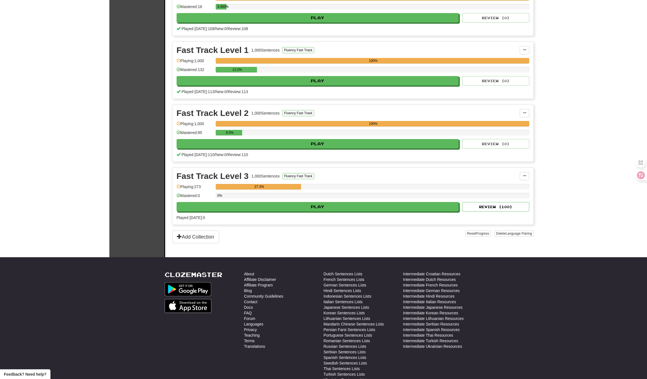
scroll to position [156, 0]
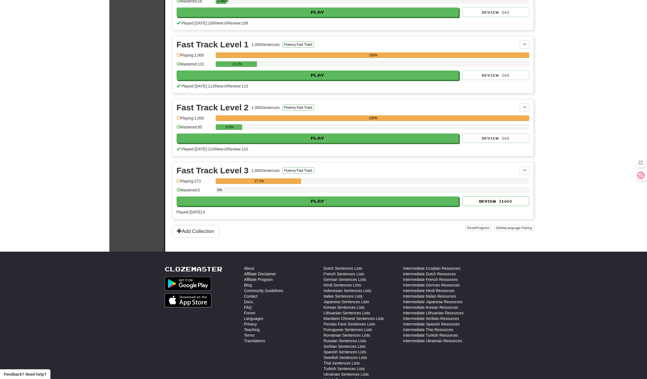
click at [304, 185] on div "27.3%" at bounding box center [373, 183] width 314 height 9
drag, startPoint x: 308, startPoint y: 202, endPoint x: 429, endPoint y: 186, distance: 122.1
click at [429, 186] on div "Fast Track Level 3 1,000 Sentences Fluency Fast Track Manage Sentences Unpin fr…" at bounding box center [352, 190] width 361 height 57
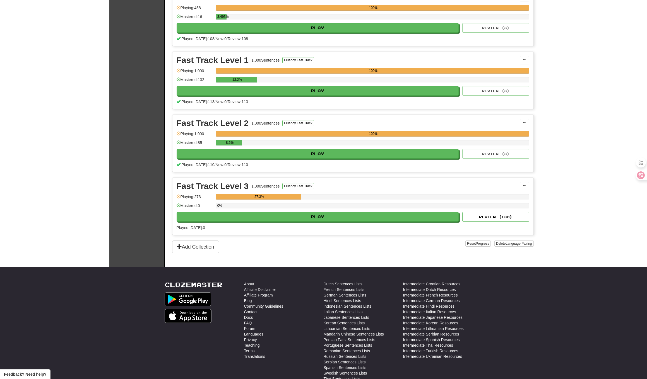
scroll to position [153, 0]
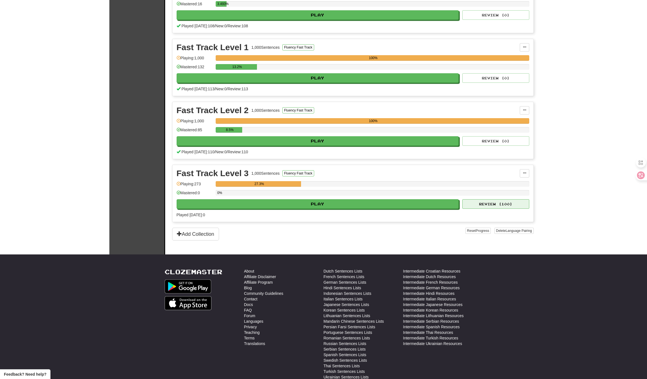
click at [477, 203] on button "Review ( 100 )" at bounding box center [495, 203] width 67 height 9
select select "**"
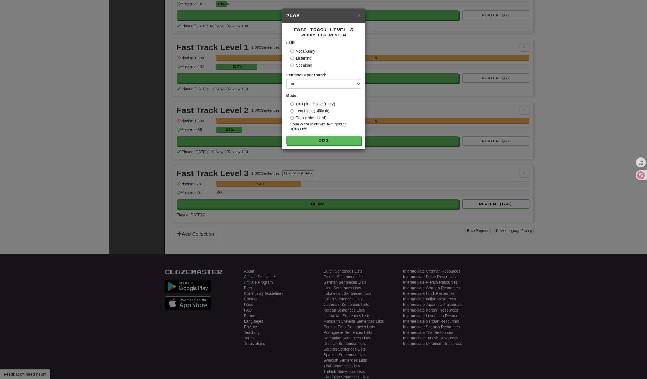
drag, startPoint x: 308, startPoint y: 140, endPoint x: 313, endPoint y: 48, distance: 91.9
click at [313, 47] on form "Skill: Vocabulary Listening Speaking Sentences per round: * ** ** ** ** ** *** …" at bounding box center [323, 92] width 75 height 105
click at [301, 140] on button "Go" at bounding box center [324, 140] width 75 height 9
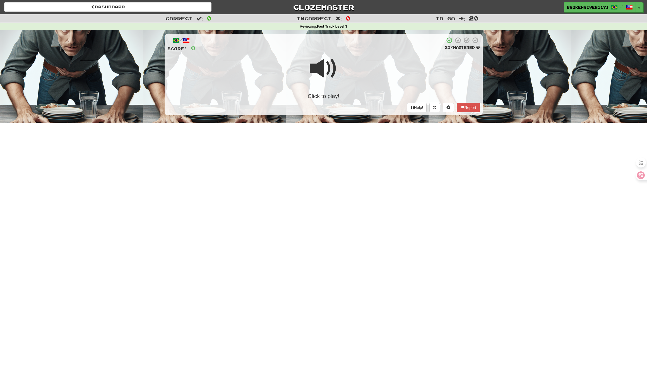
click at [326, 93] on div "Click to play!" at bounding box center [323, 96] width 313 height 8
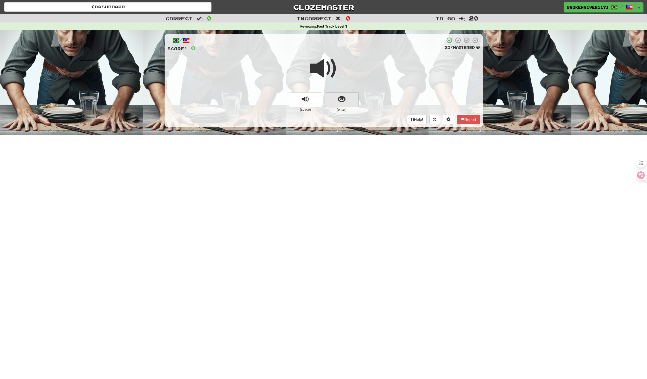
click at [352, 95] on button "show sentence" at bounding box center [341, 99] width 33 height 15
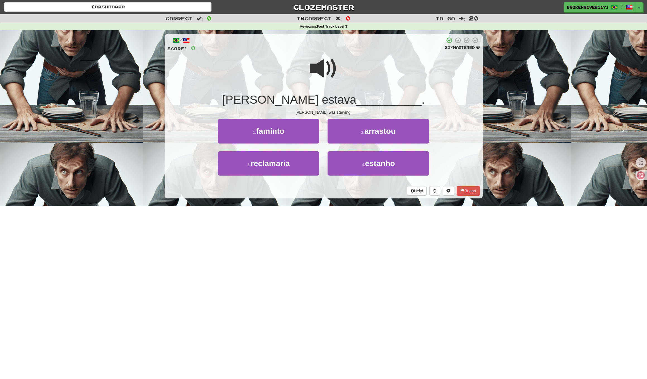
click at [354, 198] on div "/ Score: 0 25 % Mastered [PERSON_NAME] estava __________ . [PERSON_NAME] was st…" at bounding box center [324, 118] width 318 height 176
click at [365, 196] on div "/ Score: 0 25 % Mastered [PERSON_NAME] estava __________ . [PERSON_NAME] was st…" at bounding box center [324, 116] width 318 height 165
click at [362, 165] on small "4 ." at bounding box center [363, 165] width 3 height 4
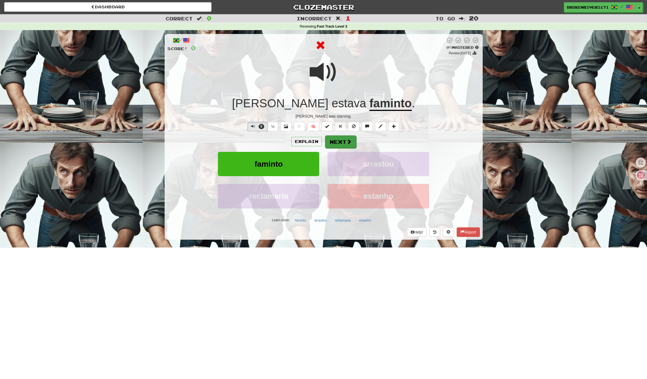
click at [342, 143] on button "Next" at bounding box center [340, 142] width 31 height 13
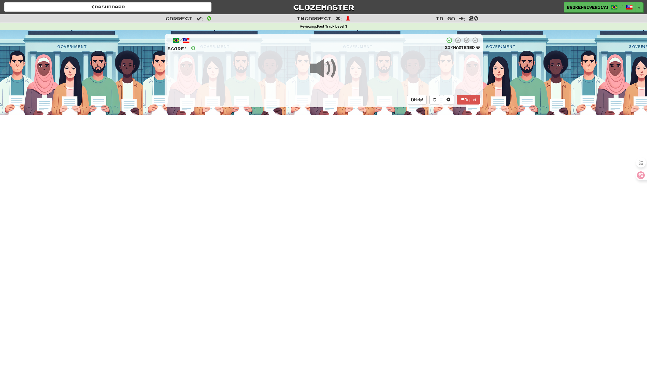
click at [355, 177] on div "Dashboard Clozemaster BrokenRiver5171 / Toggle Dropdown Dashboard Leaderboard A…" at bounding box center [323, 189] width 647 height 379
click at [365, 166] on div "Dashboard Clozemaster BrokenRiver5171 / Toggle Dropdown Dashboard Leaderboard A…" at bounding box center [323, 189] width 647 height 379
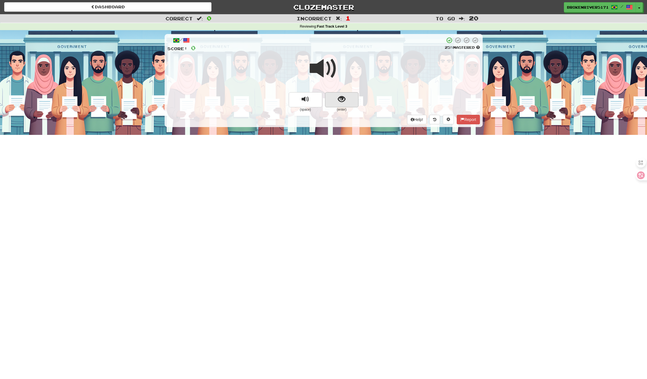
click at [342, 97] on span "show sentence" at bounding box center [342, 100] width 8 height 8
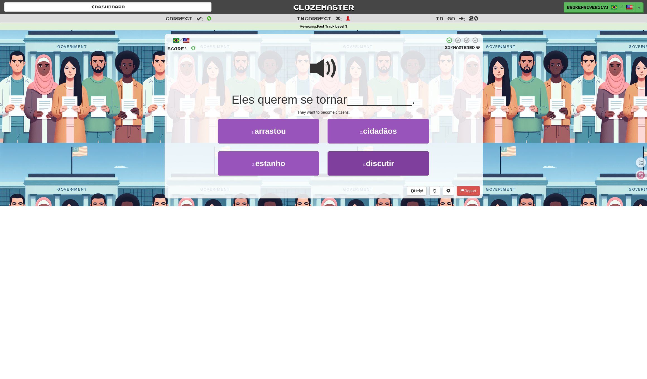
click at [347, 162] on button "4 . discutir" at bounding box center [378, 164] width 101 height 24
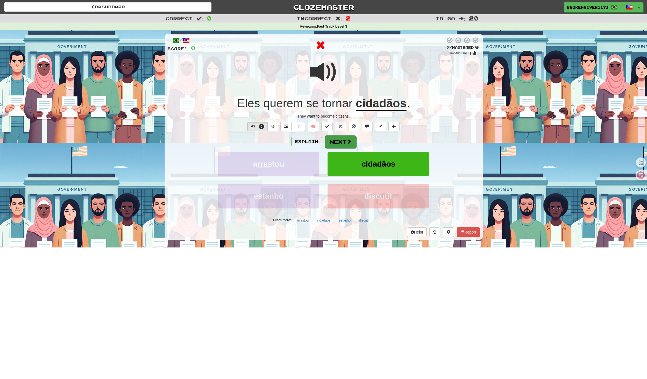
click at [343, 143] on button "Next" at bounding box center [340, 142] width 31 height 13
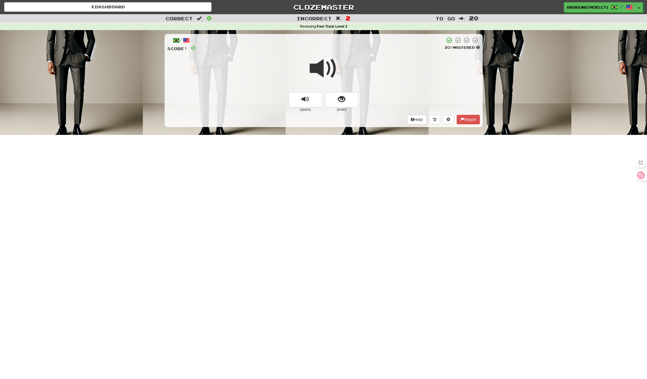
click at [328, 91] on div at bounding box center [323, 72] width 313 height 40
click at [342, 96] on span "show sentence" at bounding box center [342, 100] width 8 height 8
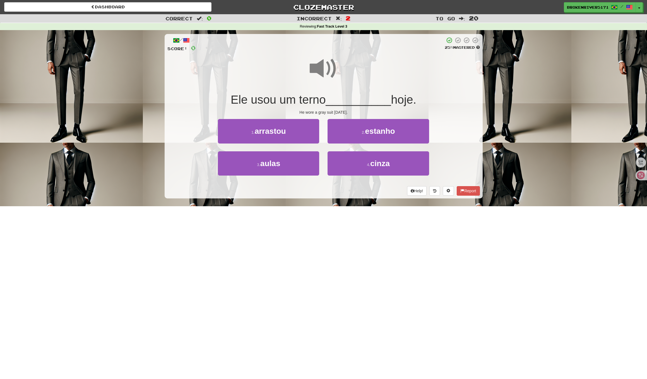
drag, startPoint x: 334, startPoint y: 192, endPoint x: 342, endPoint y: 189, distance: 8.5
click at [334, 192] on div "Help! Report" at bounding box center [323, 190] width 313 height 9
click at [343, 189] on div "Help! Report" at bounding box center [323, 190] width 313 height 9
drag, startPoint x: 297, startPoint y: 175, endPoint x: 297, endPoint y: 171, distance: 4.2
click at [297, 171] on div "3 . aulas" at bounding box center [269, 168] width 110 height 32
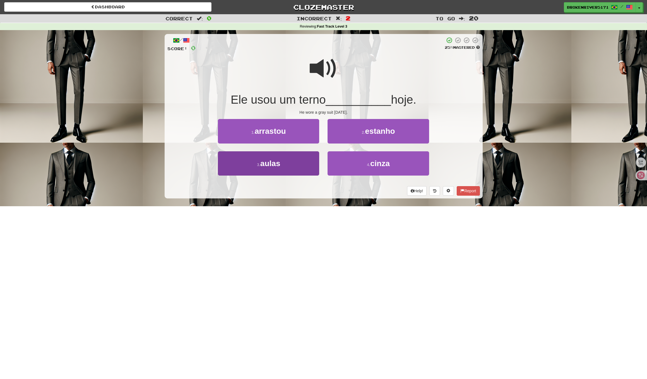
click at [297, 171] on button "3 . aulas" at bounding box center [268, 164] width 101 height 24
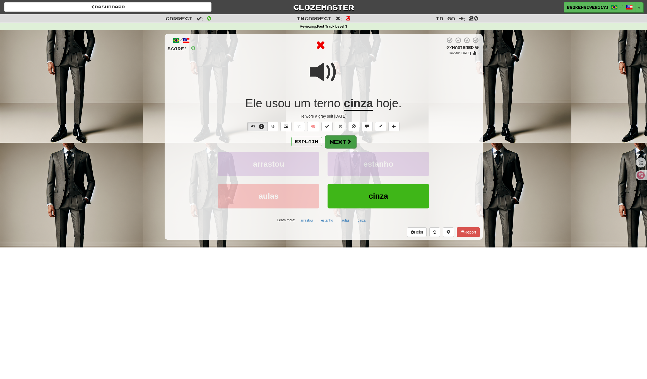
click at [348, 142] on span at bounding box center [349, 141] width 5 height 5
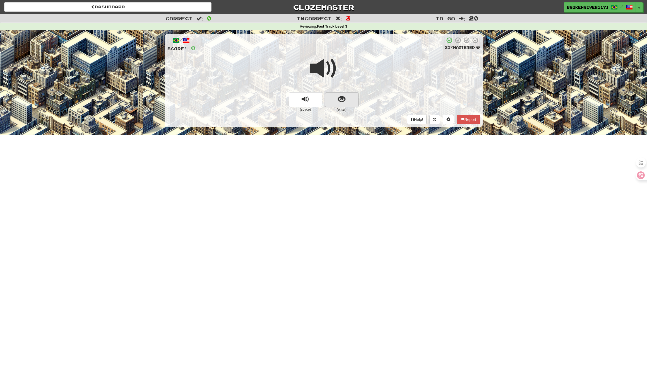
click at [334, 104] on button "show sentence" at bounding box center [341, 99] width 33 height 15
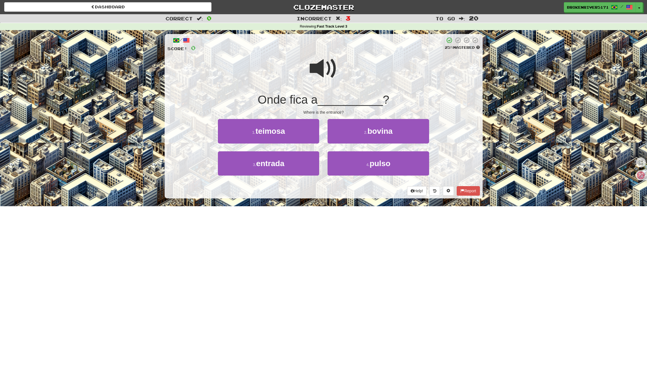
drag, startPoint x: 329, startPoint y: 214, endPoint x: 340, endPoint y: 201, distance: 17.0
click at [330, 214] on div "Dashboard Clozemaster BrokenRiver5171 / Toggle Dropdown Dashboard Leaderboard A…" at bounding box center [323, 189] width 647 height 379
click at [340, 201] on div "/ Score: 0 25 % Mastered Onde fica a __________ ? Where is the entrance? 1 . te…" at bounding box center [324, 118] width 318 height 176
click at [296, 167] on button "3 . entrada" at bounding box center [268, 164] width 101 height 24
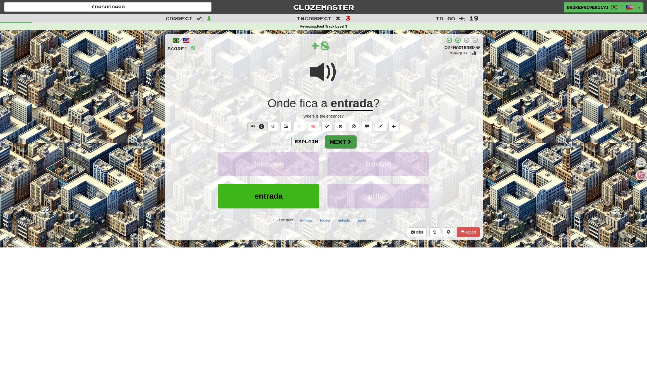
click at [341, 144] on button "Next" at bounding box center [340, 142] width 31 height 13
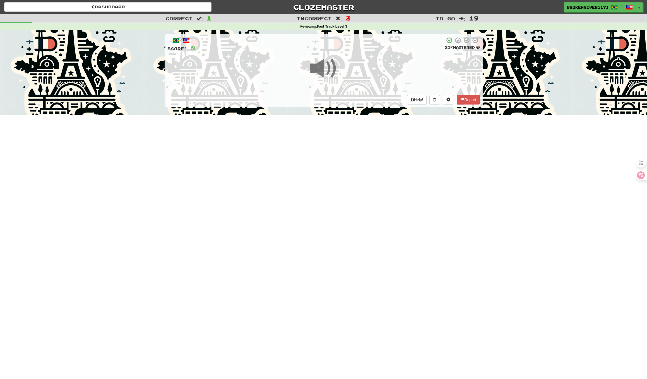
click at [322, 212] on div "Dashboard Clozemaster BrokenRiver5171 / Toggle Dropdown Dashboard Leaderboard A…" at bounding box center [323, 189] width 647 height 379
click at [341, 199] on div "Dashboard Clozemaster BrokenRiver5171 / Toggle Dropdown Dashboard Leaderboard A…" at bounding box center [323, 189] width 647 height 379
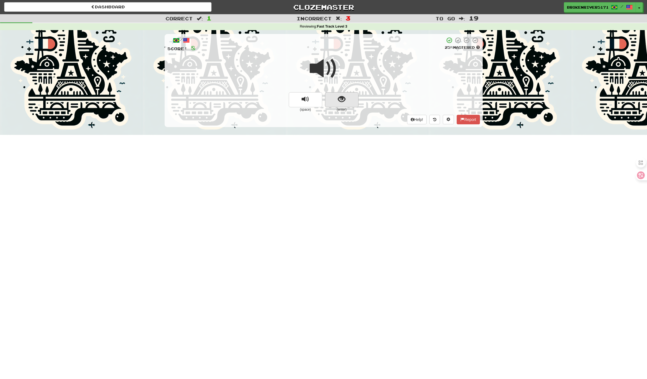
click at [345, 103] on span "show sentence" at bounding box center [342, 100] width 8 height 8
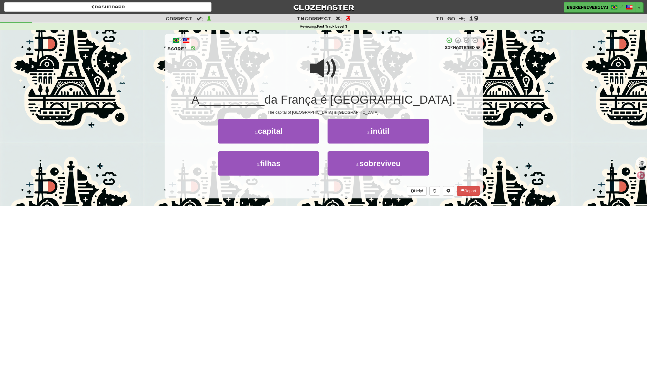
drag, startPoint x: 326, startPoint y: 196, endPoint x: 337, endPoint y: 193, distance: 11.1
click at [329, 195] on div "/ Score: 8 25 % Mastered A __________ da [GEOGRAPHIC_DATA] é [GEOGRAPHIC_DATA].…" at bounding box center [324, 116] width 318 height 165
click at [338, 193] on div "Help! Report" at bounding box center [323, 190] width 313 height 9
click at [291, 137] on button "1 . capital" at bounding box center [268, 131] width 101 height 24
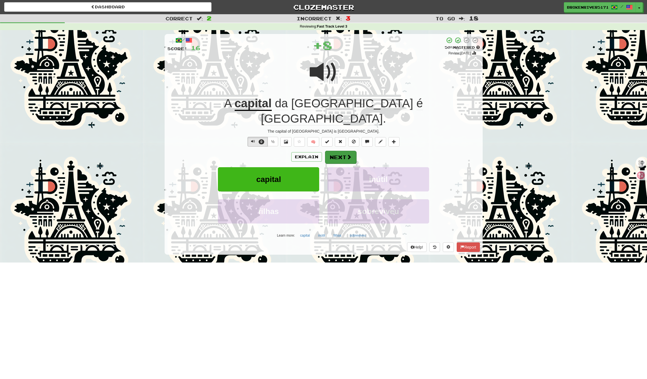
click at [345, 151] on button "Next" at bounding box center [340, 157] width 31 height 13
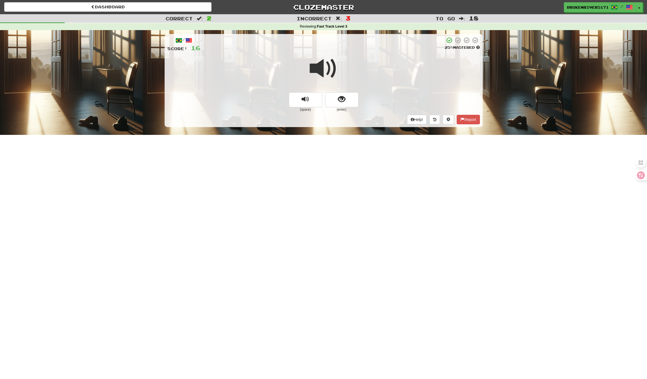
click at [343, 88] on div at bounding box center [323, 72] width 313 height 40
click at [340, 96] on span "show sentence" at bounding box center [342, 100] width 8 height 8
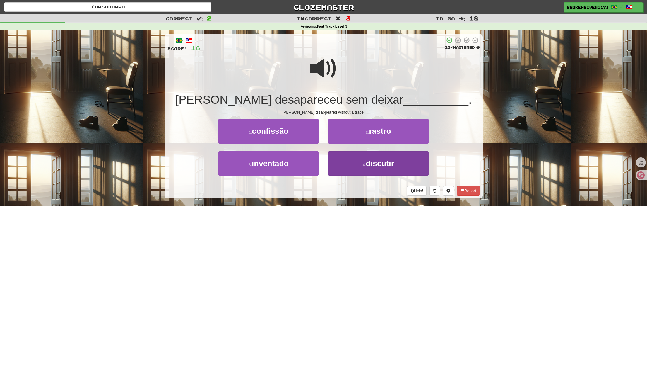
click at [351, 167] on button "4 . discutir" at bounding box center [378, 164] width 101 height 24
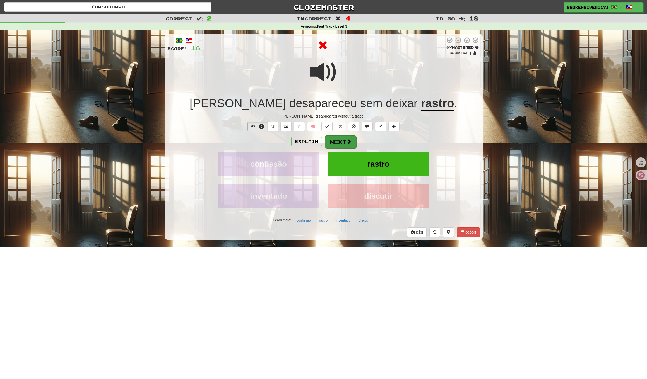
click at [346, 143] on button "Next" at bounding box center [340, 142] width 31 height 13
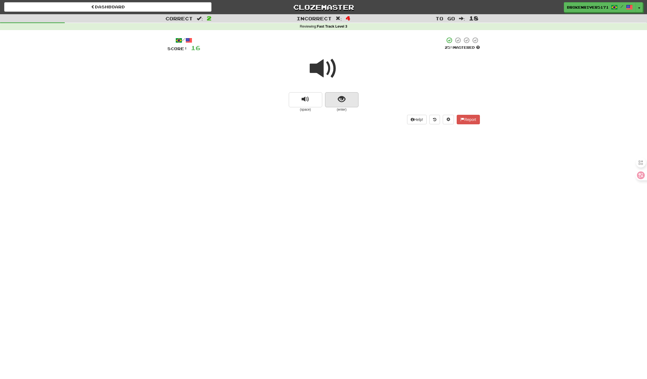
click at [336, 96] on button "show sentence" at bounding box center [341, 99] width 33 height 15
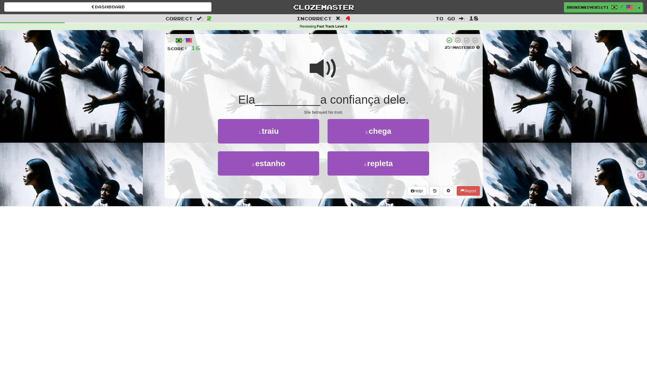
drag, startPoint x: 314, startPoint y: 198, endPoint x: 325, endPoint y: 194, distance: 11.5
click at [318, 196] on div "/ Score: 16 25 % Mastered Ela __________ a confiança dele. She betrayed his tru…" at bounding box center [324, 118] width 318 height 176
click at [328, 193] on div "Help! Report" at bounding box center [323, 190] width 313 height 9
click at [362, 169] on button "4 . repleta" at bounding box center [378, 164] width 101 height 24
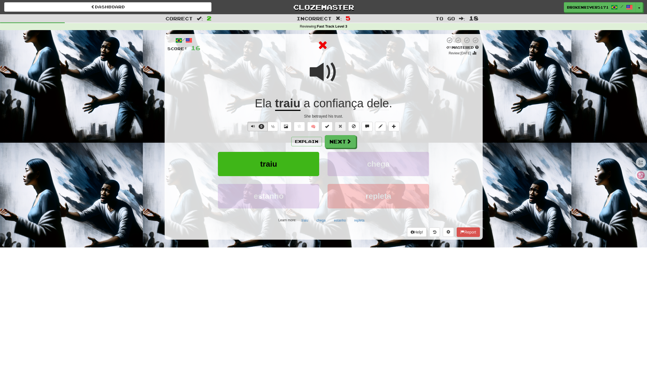
drag, startPoint x: 345, startPoint y: 140, endPoint x: 390, endPoint y: 143, distance: 45.1
click at [390, 143] on div "Explain Next" at bounding box center [323, 141] width 313 height 13
click at [345, 141] on button "Next" at bounding box center [340, 142] width 31 height 13
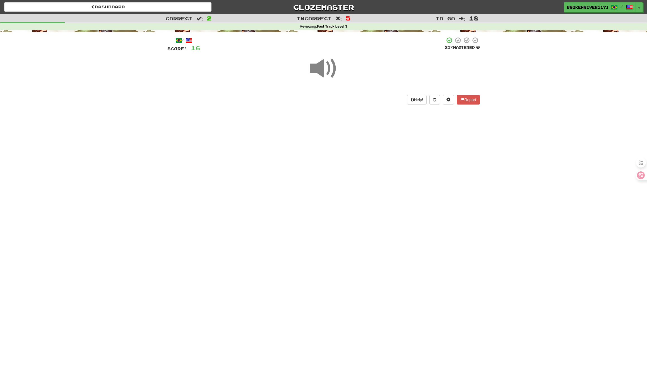
drag, startPoint x: 345, startPoint y: 170, endPoint x: 347, endPoint y: 168, distance: 3.0
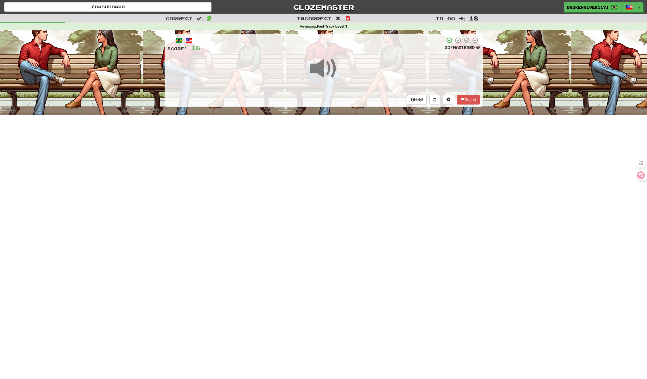
click at [345, 170] on div "Dashboard Clozemaster BrokenRiver5171 / Toggle Dropdown Dashboard Leaderboard A…" at bounding box center [323, 189] width 647 height 379
click at [364, 140] on div "Dashboard Clozemaster BrokenRiver5171 / Toggle Dropdown Dashboard Leaderboard A…" at bounding box center [323, 189] width 647 height 379
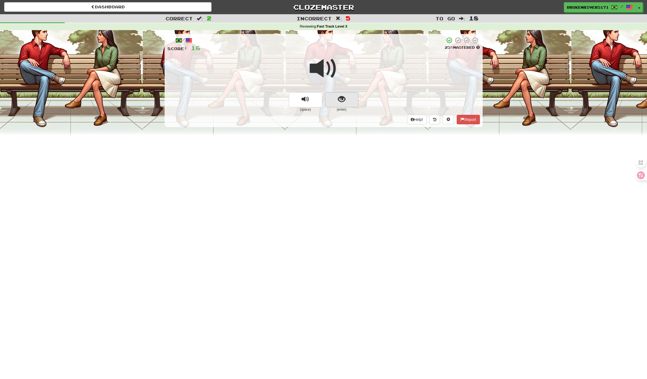
click at [348, 96] on button "show sentence" at bounding box center [341, 99] width 33 height 15
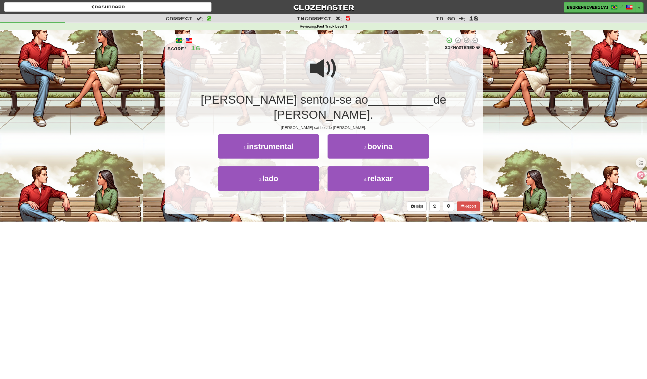
drag, startPoint x: 339, startPoint y: 193, endPoint x: 356, endPoint y: 190, distance: 17.4
click at [344, 202] on div "Help! Report" at bounding box center [323, 206] width 313 height 9
click at [356, 202] on div "Help! Report" at bounding box center [323, 206] width 313 height 9
click at [354, 167] on button "4 . relaxar" at bounding box center [378, 179] width 101 height 24
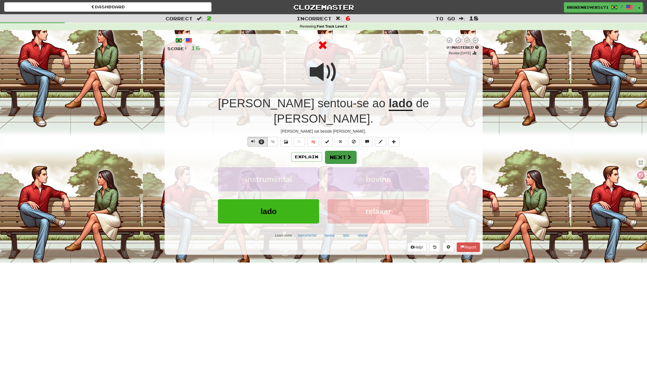
click at [353, 151] on button "Next" at bounding box center [340, 157] width 31 height 13
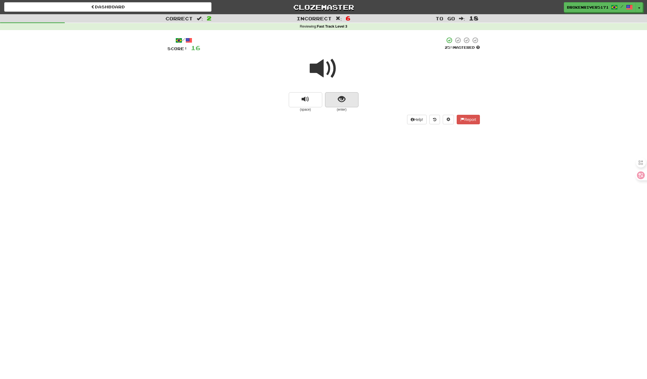
click at [339, 97] on span "show sentence" at bounding box center [342, 100] width 8 height 8
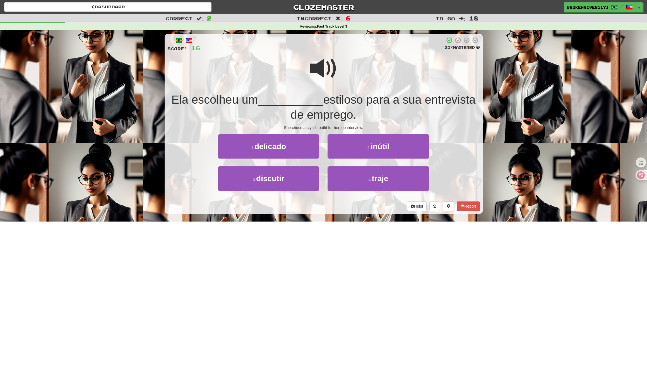
click at [356, 111] on span "estiloso para a sua entrevista de emprego." at bounding box center [383, 107] width 185 height 28
click at [353, 151] on button "2 . inútil" at bounding box center [378, 146] width 101 height 24
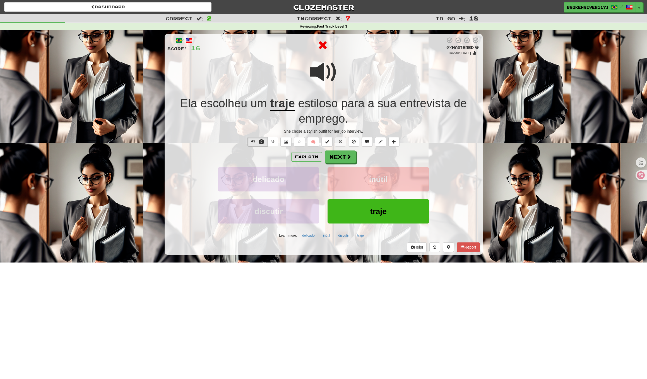
drag, startPoint x: 379, startPoint y: 159, endPoint x: 396, endPoint y: 159, distance: 17.0
click at [382, 159] on div "Explain Next" at bounding box center [323, 157] width 313 height 13
click at [400, 159] on div "Explain Next" at bounding box center [323, 157] width 313 height 13
drag, startPoint x: 370, startPoint y: 162, endPoint x: 382, endPoint y: 161, distance: 12.0
click at [371, 162] on div "Explain Next" at bounding box center [323, 157] width 313 height 13
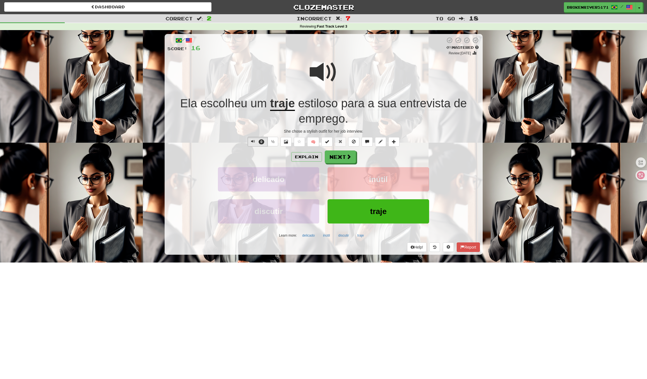
click at [382, 161] on div "Explain Next" at bounding box center [323, 157] width 313 height 13
click at [343, 161] on button "Next" at bounding box center [340, 157] width 31 height 13
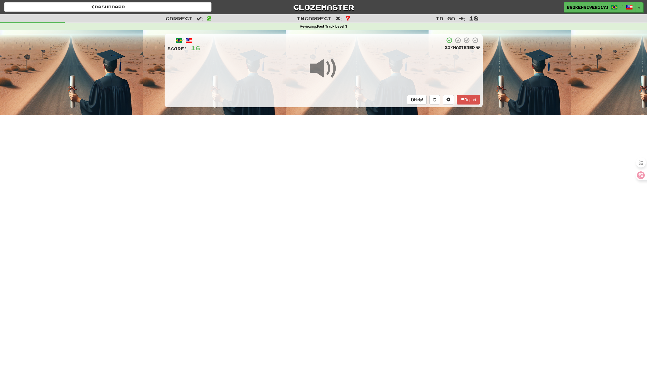
click at [343, 161] on div "Dashboard Clozemaster BrokenRiver5171 / Toggle Dropdown Dashboard Leaderboard A…" at bounding box center [323, 189] width 647 height 379
click at [357, 166] on div "Dashboard Clozemaster BrokenRiver5171 / Toggle Dropdown Dashboard Leaderboard A…" at bounding box center [323, 189] width 647 height 379
click at [341, 183] on div "Dashboard Clozemaster BrokenRiver5171 / Toggle Dropdown Dashboard Leaderboard A…" at bounding box center [323, 189] width 647 height 379
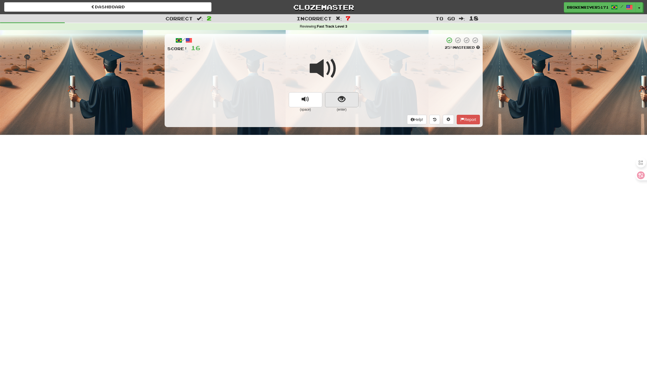
click at [342, 101] on span "show sentence" at bounding box center [342, 100] width 8 height 8
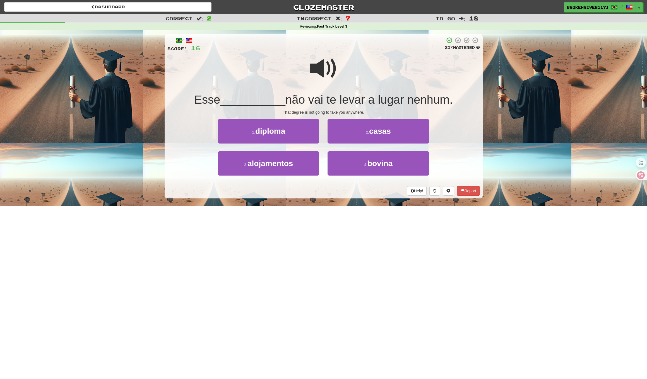
drag, startPoint x: 331, startPoint y: 199, endPoint x: 344, endPoint y: 193, distance: 14.6
click at [337, 196] on div "/ Score: 16 25 % Mastered Esse __________ não vai te levar a lugar nenhum. That…" at bounding box center [324, 118] width 318 height 176
click at [344, 193] on div "Help! Report" at bounding box center [323, 190] width 313 height 9
click at [316, 205] on div "/ Score: 16 25 % Mastered Esse __________ não vai te levar a lugar nenhum. That…" at bounding box center [324, 118] width 318 height 176
click at [330, 199] on div "/ Score: 16 25 % Mastered Esse __________ não vai te levar a lugar nenhum. That…" at bounding box center [324, 118] width 318 height 176
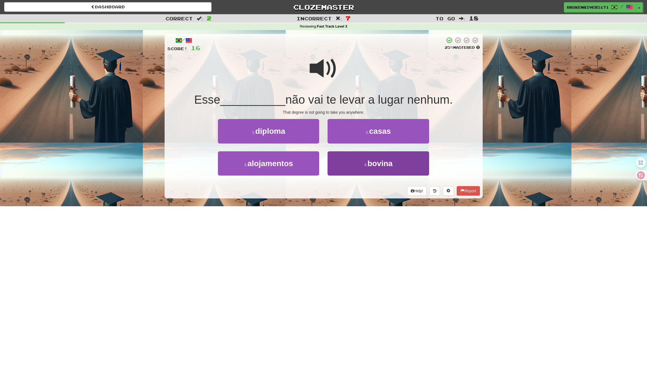
click at [354, 171] on button "4 . bovina" at bounding box center [378, 164] width 101 height 24
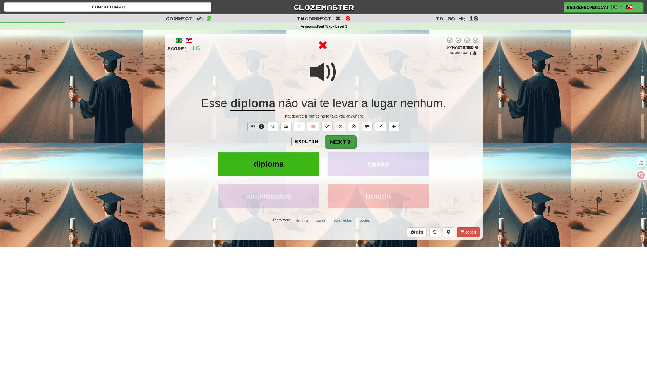
click at [346, 143] on button "Next" at bounding box center [340, 142] width 31 height 13
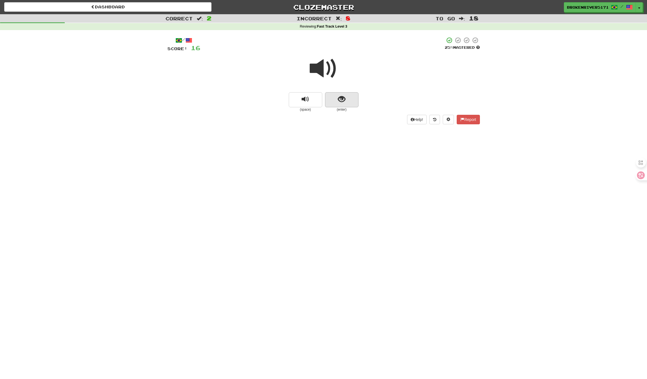
click at [351, 98] on button "show sentence" at bounding box center [341, 99] width 33 height 15
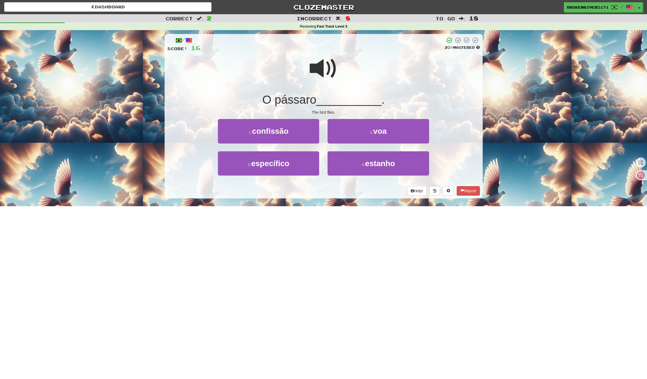
drag, startPoint x: 337, startPoint y: 199, endPoint x: 343, endPoint y: 196, distance: 6.6
click at [338, 198] on div "/ Score: 16 25 % Mastered O pássaro __________ . The bird flies. 1 . confissão …" at bounding box center [324, 118] width 318 height 176
click at [368, 133] on button "2 . voa" at bounding box center [378, 131] width 101 height 24
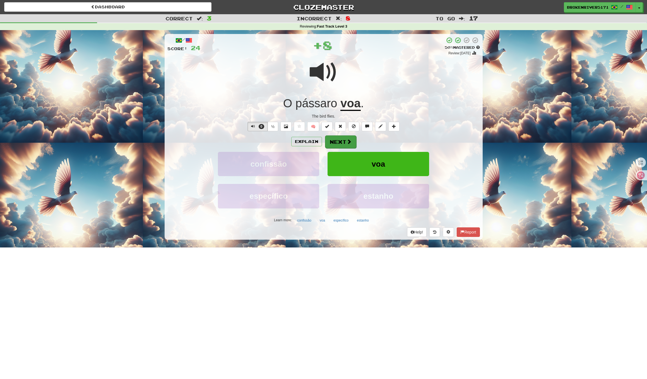
click at [350, 144] on button "Next" at bounding box center [340, 142] width 31 height 13
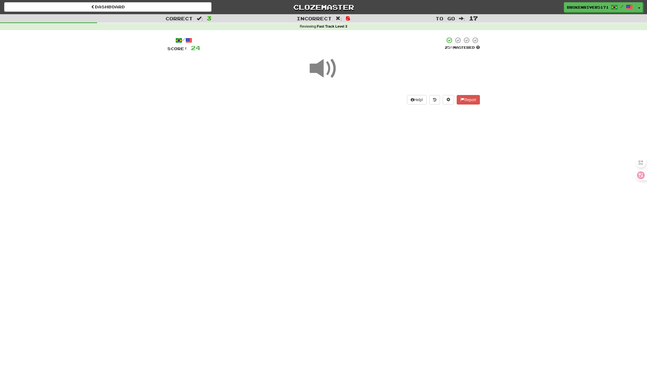
drag, startPoint x: 345, startPoint y: 183, endPoint x: 361, endPoint y: 177, distance: 17.3
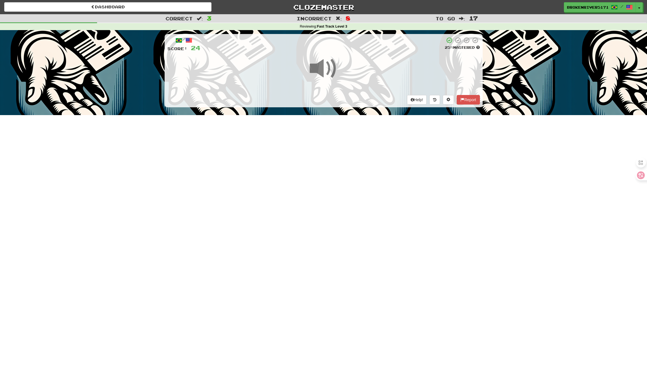
click at [350, 181] on div "Dashboard Clozemaster BrokenRiver5171 / Toggle Dropdown Dashboard Leaderboard A…" at bounding box center [323, 189] width 647 height 379
click at [361, 177] on div "Dashboard Clozemaster BrokenRiver5171 / Toggle Dropdown Dashboard Leaderboard A…" at bounding box center [323, 189] width 647 height 379
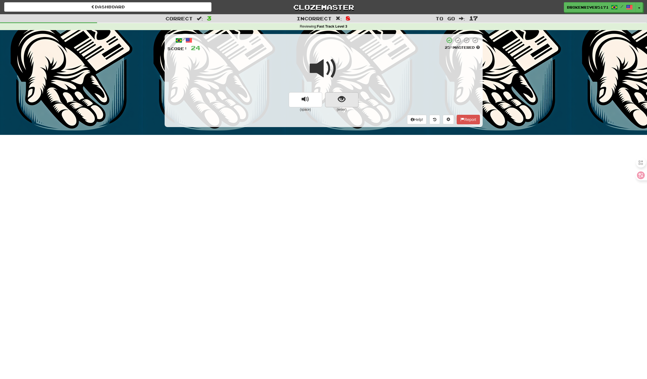
click at [340, 94] on button "show sentence" at bounding box center [341, 99] width 33 height 15
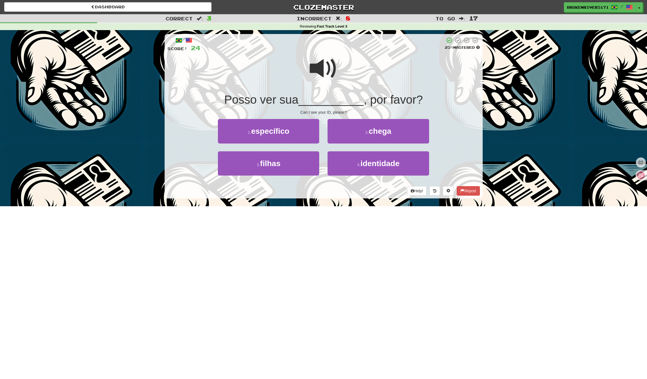
drag, startPoint x: 335, startPoint y: 211, endPoint x: 343, endPoint y: 205, distance: 10.8
click at [335, 210] on div "Dashboard Clozemaster BrokenRiver5171 / Toggle Dropdown Dashboard Leaderboard A…" at bounding box center [323, 189] width 647 height 379
click at [347, 202] on div "/ Score: 24 25 % Mastered Posso ver sua __________ , por favor? Can I see your …" at bounding box center [324, 118] width 318 height 176
click at [305, 167] on button "3 . filhas" at bounding box center [268, 164] width 101 height 24
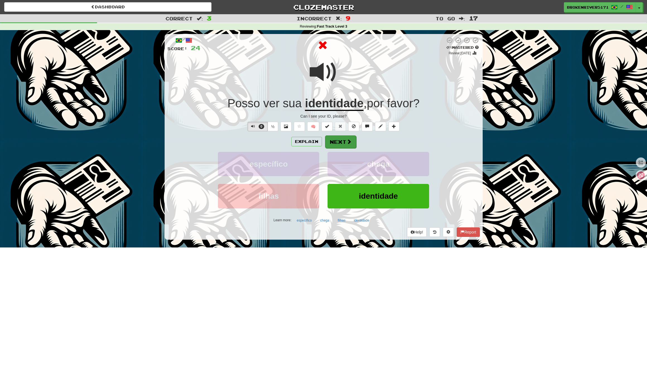
click at [338, 142] on button "Next" at bounding box center [340, 142] width 31 height 13
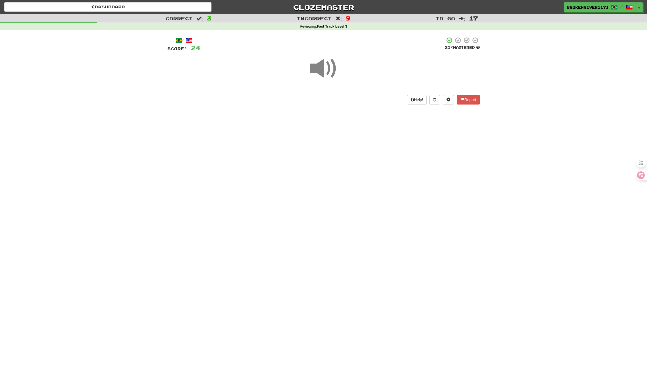
drag, startPoint x: 319, startPoint y: 195, endPoint x: 341, endPoint y: 182, distance: 25.9
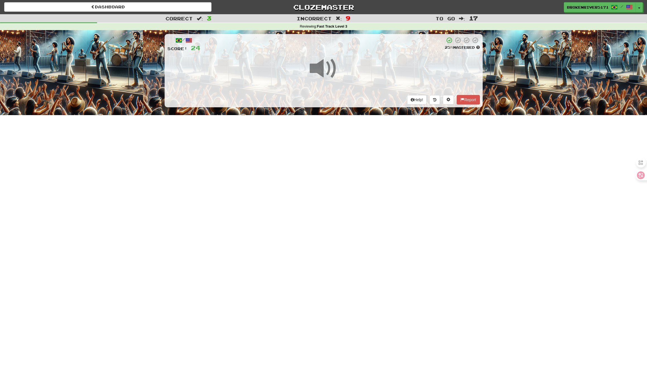
click at [323, 193] on div "Dashboard Clozemaster BrokenRiver5171 / Toggle Dropdown Dashboard Leaderboard A…" at bounding box center [323, 189] width 647 height 379
click at [342, 182] on div "Dashboard Clozemaster BrokenRiver5171 / Toggle Dropdown Dashboard Leaderboard A…" at bounding box center [323, 189] width 647 height 379
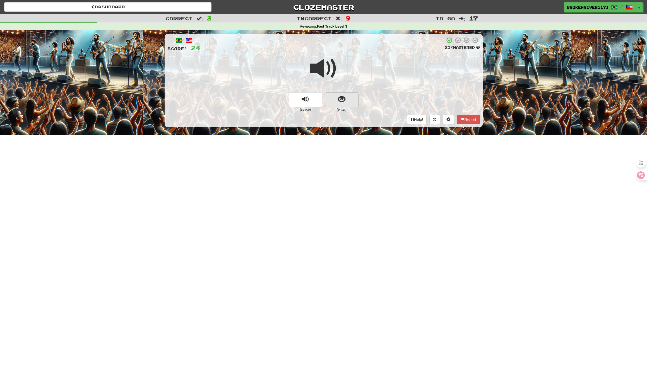
click at [342, 103] on button "show sentence" at bounding box center [341, 99] width 33 height 15
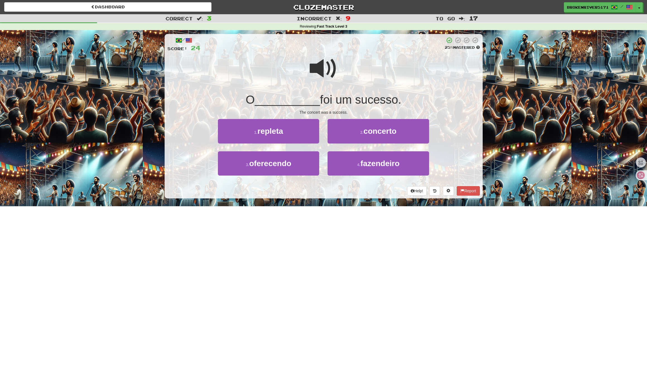
click at [359, 102] on span "foi um sucesso." at bounding box center [360, 99] width 81 height 13
click at [374, 157] on button "4 . fazendeiro" at bounding box center [378, 164] width 101 height 24
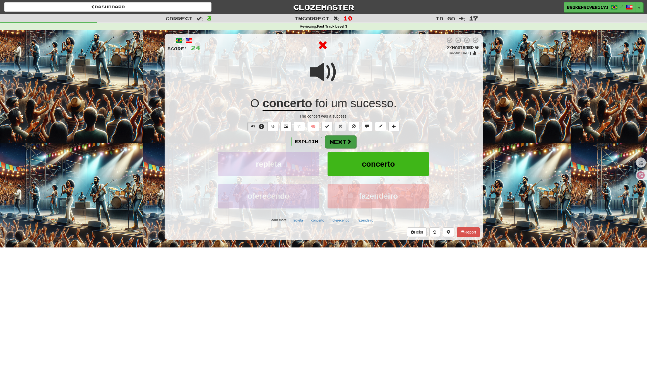
click at [353, 146] on button "Next" at bounding box center [340, 142] width 31 height 13
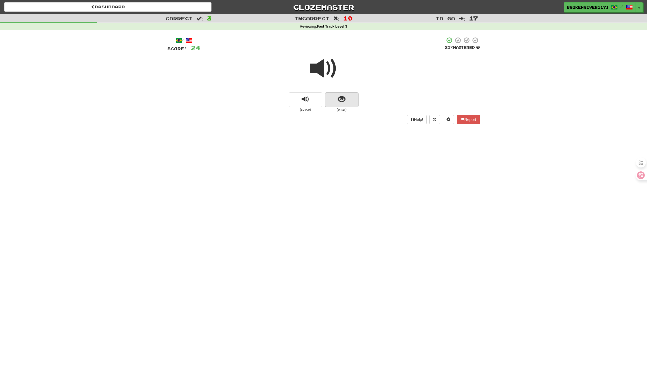
click at [341, 102] on span "show sentence" at bounding box center [342, 100] width 8 height 8
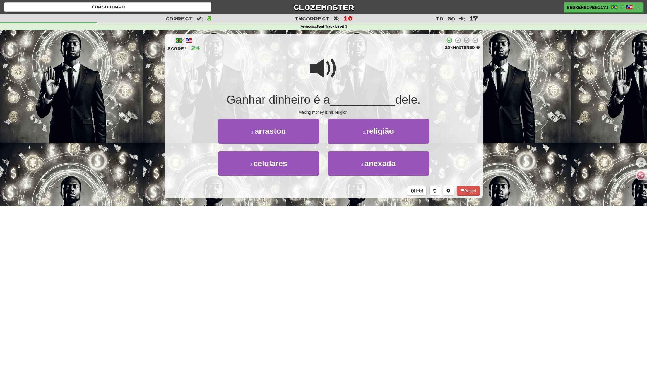
drag, startPoint x: 339, startPoint y: 204, endPoint x: 353, endPoint y: 194, distance: 16.6
click at [339, 204] on div "/ Score: 24 25 % Mastered Ganhar dinheiro é a __________ dele. Making money is …" at bounding box center [324, 118] width 318 height 176
click at [353, 194] on div "Help! Report" at bounding box center [323, 190] width 313 height 9
click at [358, 172] on button "4 . anexada" at bounding box center [378, 164] width 101 height 24
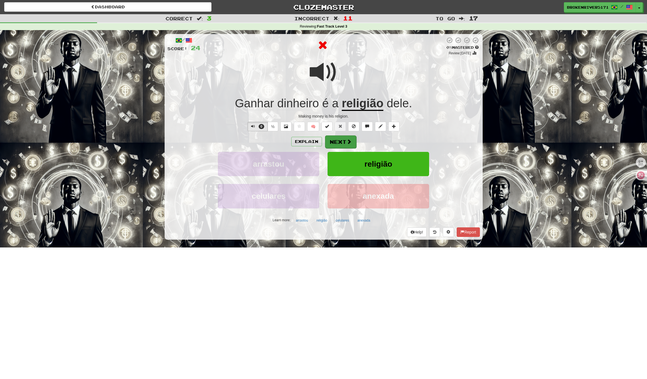
click at [343, 146] on button "Next" at bounding box center [340, 142] width 31 height 13
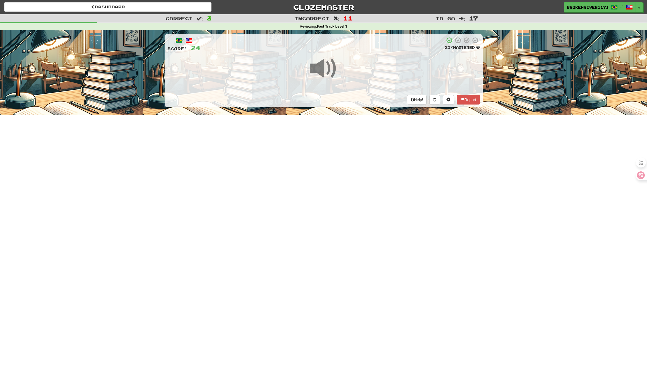
click at [347, 100] on div "/ Score: 24 25 % Mastered Help! Report" at bounding box center [324, 70] width 318 height 73
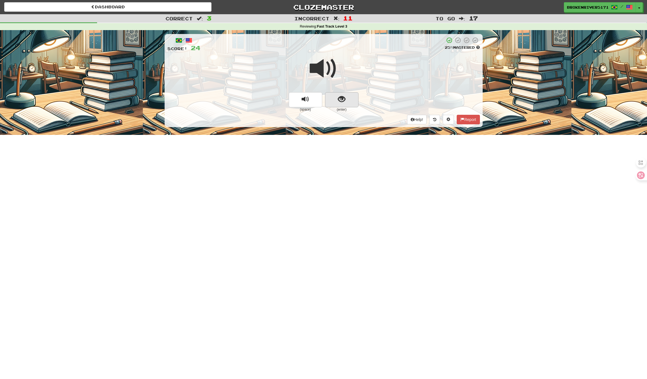
click at [340, 99] on span "show sentence" at bounding box center [342, 100] width 8 height 8
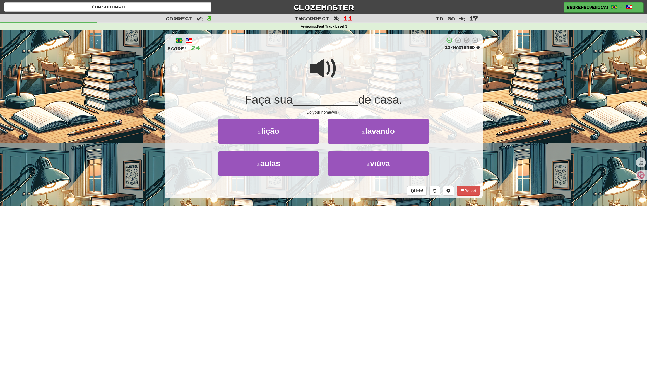
click at [314, 204] on div "/ Score: 24 25 % Mastered Faça sua __________ de casa. Do your homework. 1 . li…" at bounding box center [324, 118] width 318 height 176
click at [287, 130] on button "1 . lição" at bounding box center [268, 131] width 101 height 24
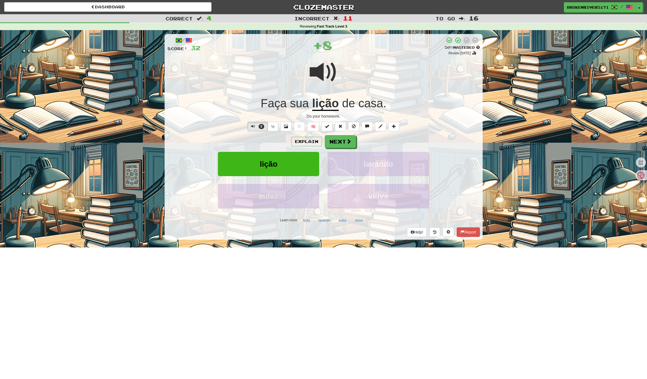
click at [350, 134] on div "/ Score: 32 + 8 50 % Mastered Review: [DATE] Faça sua lição de casa . Do your h…" at bounding box center [324, 137] width 318 height 206
click at [349, 139] on span at bounding box center [349, 141] width 5 height 5
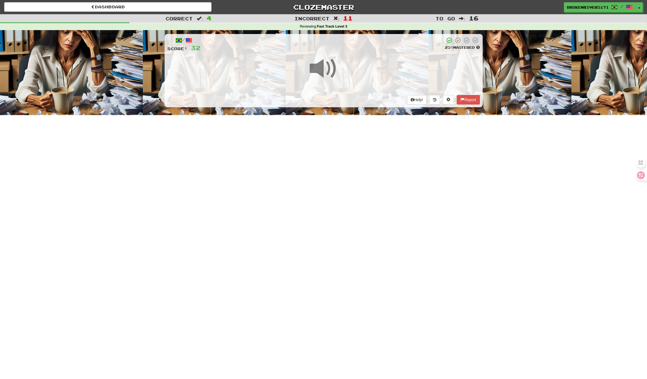
click at [344, 201] on div "Dashboard Clozemaster BrokenRiver5171 / Toggle Dropdown Dashboard Leaderboard A…" at bounding box center [323, 189] width 647 height 379
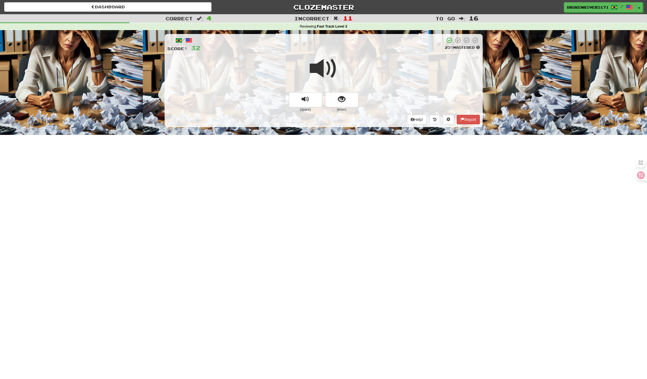
click at [345, 107] on small "(enter)" at bounding box center [341, 109] width 33 height 5
click at [347, 103] on button "show sentence" at bounding box center [341, 99] width 33 height 15
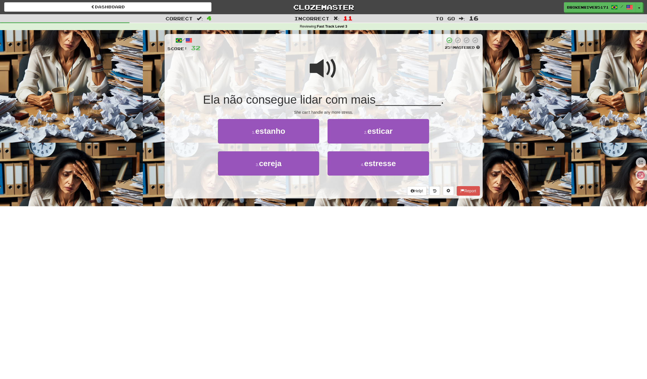
drag, startPoint x: 340, startPoint y: 213, endPoint x: 364, endPoint y: 203, distance: 26.1
click at [346, 211] on div "Dashboard Clozemaster BrokenRiver5171 / Toggle Dropdown Dashboard Leaderboard A…" at bounding box center [323, 189] width 647 height 379
click at [364, 203] on div "/ Score: 32 25 % Mastered Ela não consegue lidar com mais __________ . She can'…" at bounding box center [324, 118] width 318 height 176
click at [294, 169] on button "3 . cereja" at bounding box center [268, 164] width 101 height 24
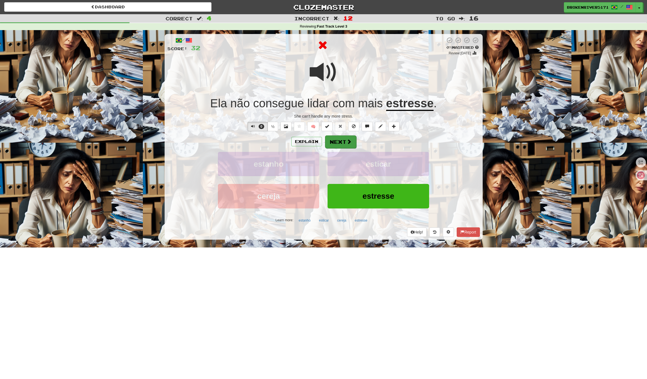
click at [350, 144] on button "Next" at bounding box center [340, 142] width 31 height 13
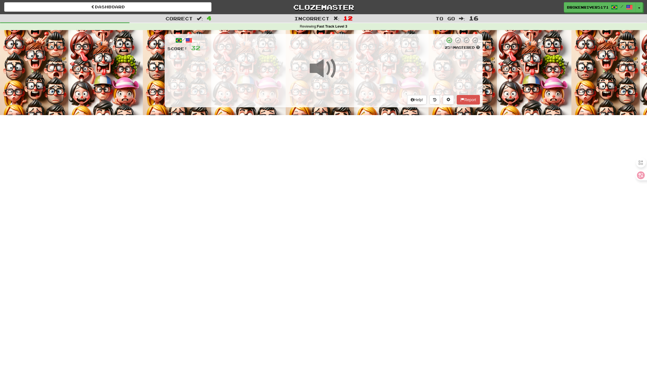
drag, startPoint x: 336, startPoint y: 205, endPoint x: 344, endPoint y: 200, distance: 9.7
click at [336, 205] on div "Dashboard Clozemaster BrokenRiver5171 / Toggle Dropdown Dashboard Leaderboard A…" at bounding box center [323, 189] width 647 height 379
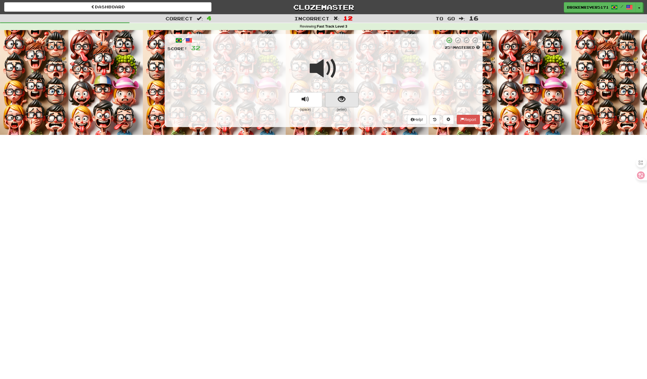
click at [340, 104] on button "show sentence" at bounding box center [341, 99] width 33 height 15
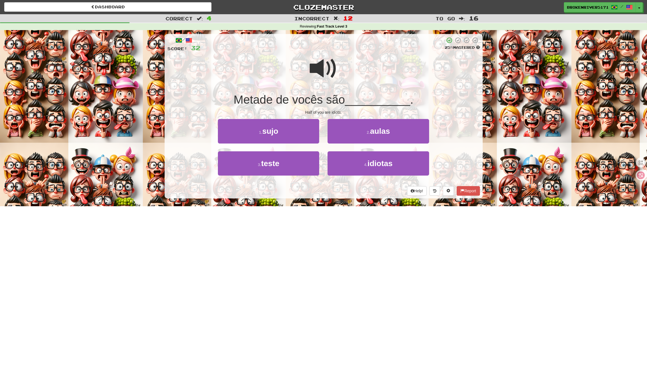
drag, startPoint x: 331, startPoint y: 197, endPoint x: 345, endPoint y: 193, distance: 14.0
click at [335, 196] on div "/ Score: 32 25 % Mastered Metade de vocês são __________ . Half of you are idio…" at bounding box center [324, 116] width 318 height 165
click at [345, 193] on div "Help! Report" at bounding box center [323, 190] width 313 height 9
drag, startPoint x: 287, startPoint y: 165, endPoint x: 307, endPoint y: 163, distance: 20.7
click at [287, 165] on button "3 . teste" at bounding box center [268, 164] width 101 height 24
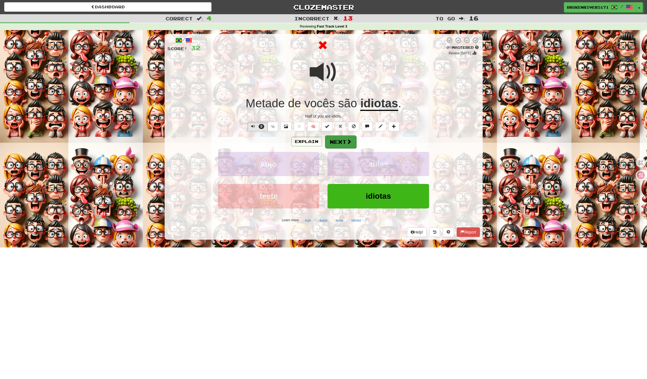
click at [336, 143] on button "Next" at bounding box center [340, 142] width 31 height 13
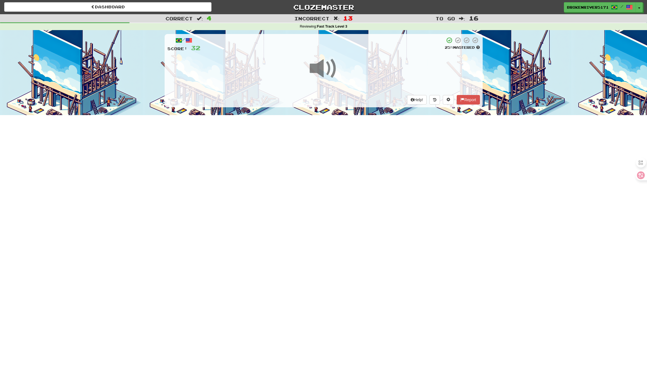
drag, startPoint x: 314, startPoint y: 181, endPoint x: 322, endPoint y: 172, distance: 12.5
click at [316, 179] on div "Dashboard Clozemaster BrokenRiver5171 / Toggle Dropdown Dashboard Leaderboard A…" at bounding box center [323, 189] width 647 height 379
click at [332, 160] on div "Dashboard Clozemaster BrokenRiver5171 / Toggle Dropdown Dashboard Leaderboard A…" at bounding box center [323, 189] width 647 height 379
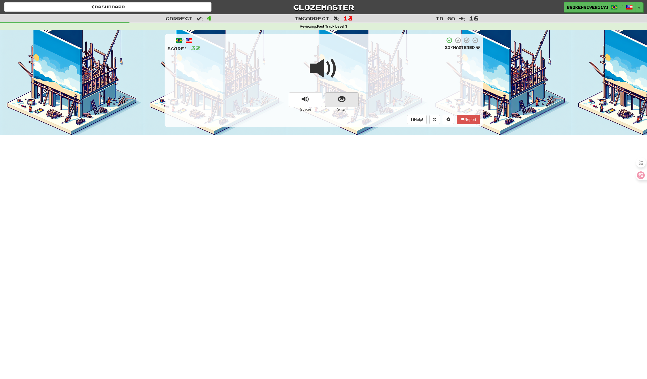
click at [343, 96] on span "show sentence" at bounding box center [342, 100] width 8 height 8
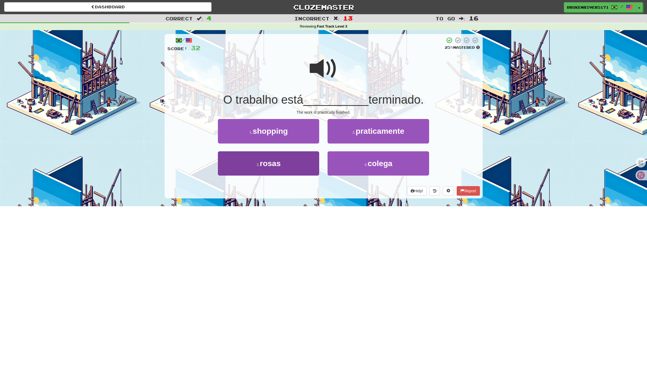
click at [306, 163] on button "3 . rosas" at bounding box center [268, 164] width 101 height 24
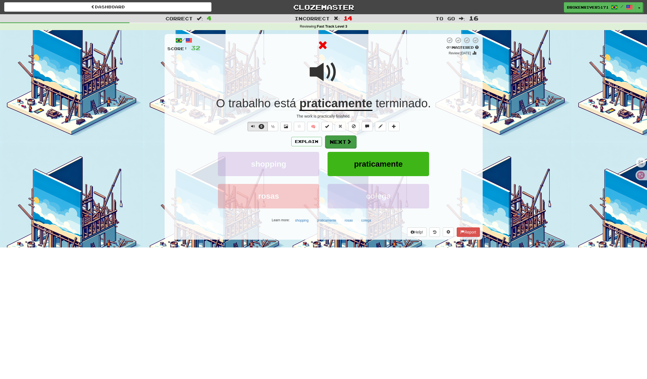
click at [346, 140] on button "Next" at bounding box center [340, 142] width 31 height 13
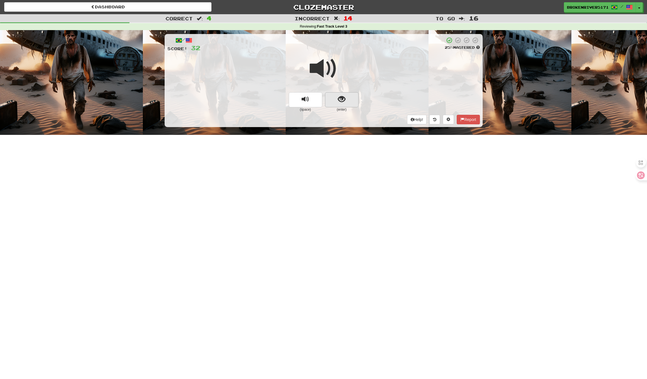
click at [351, 95] on button "show sentence" at bounding box center [341, 99] width 33 height 15
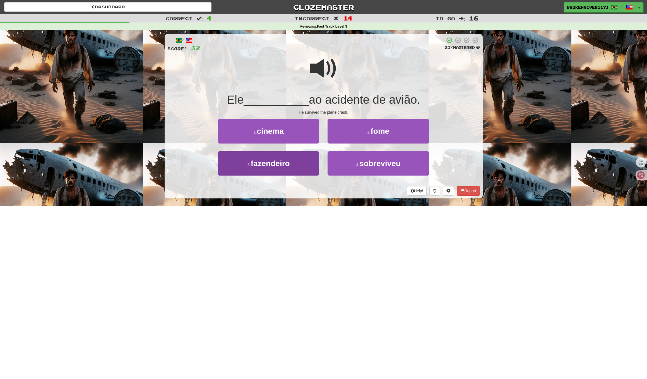
click at [276, 162] on span "fazendeiro" at bounding box center [270, 163] width 39 height 9
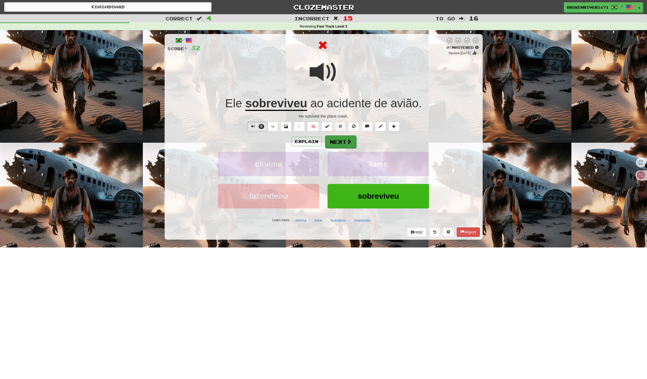
click at [338, 142] on button "Next" at bounding box center [340, 142] width 31 height 13
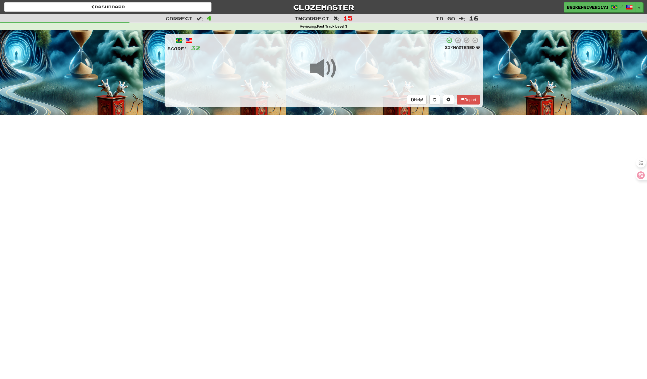
drag, startPoint x: 313, startPoint y: 172, endPoint x: 323, endPoint y: 169, distance: 10.3
click at [315, 172] on div "Dashboard Clozemaster BrokenRiver5171 / Toggle Dropdown Dashboard Leaderboard A…" at bounding box center [323, 189] width 647 height 379
click at [323, 169] on div "Dashboard Clozemaster BrokenRiver5171 / Toggle Dropdown Dashboard Leaderboard A…" at bounding box center [323, 189] width 647 height 379
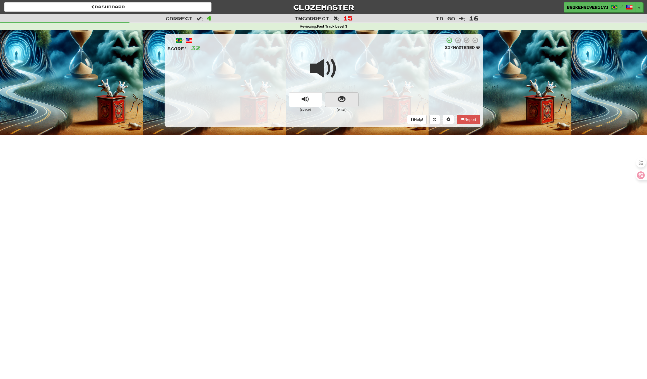
click at [344, 97] on span "show sentence" at bounding box center [342, 100] width 8 height 8
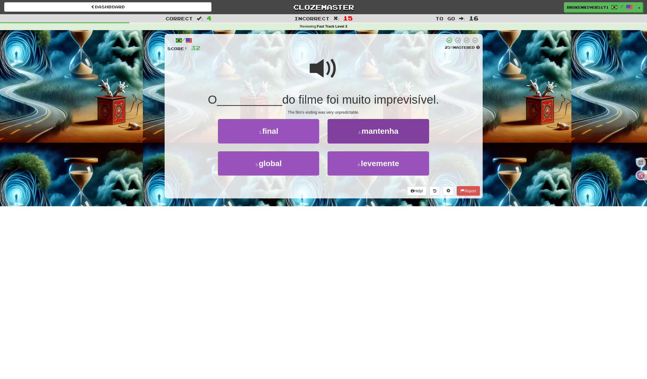
click at [344, 131] on button "2 . mantenha" at bounding box center [378, 131] width 101 height 24
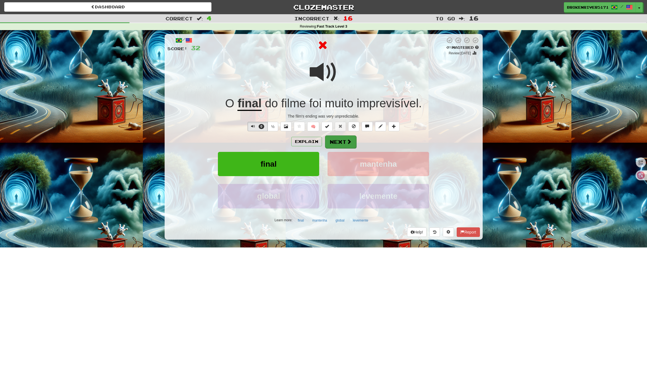
click at [340, 140] on button "Next" at bounding box center [340, 142] width 31 height 13
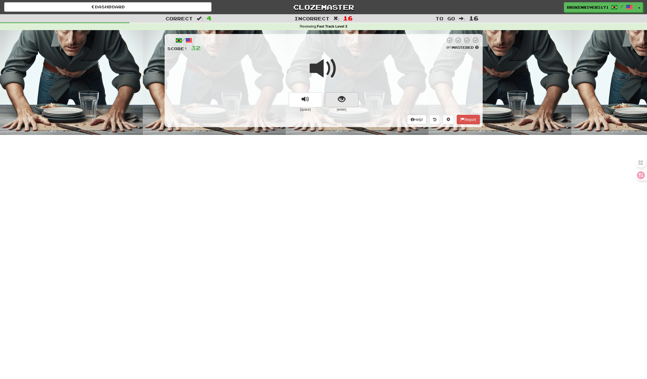
drag, startPoint x: 336, startPoint y: 95, endPoint x: 336, endPoint y: 98, distance: 3.7
click at [336, 95] on div "/ Score: 32 0 % Mastered (space) (enter) Help! Report" at bounding box center [324, 80] width 318 height 93
click at [337, 102] on button "show sentence" at bounding box center [341, 99] width 33 height 15
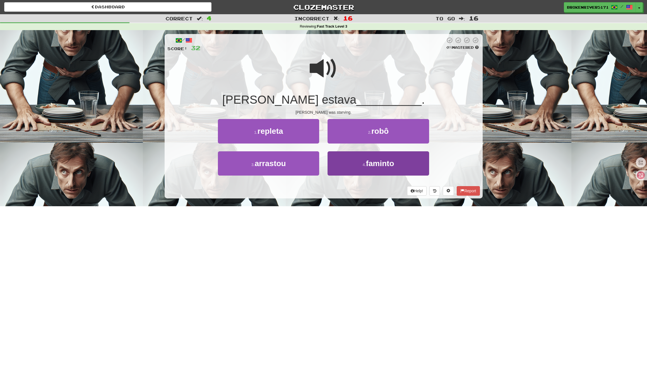
click at [348, 164] on button "4 . faminto" at bounding box center [378, 164] width 101 height 24
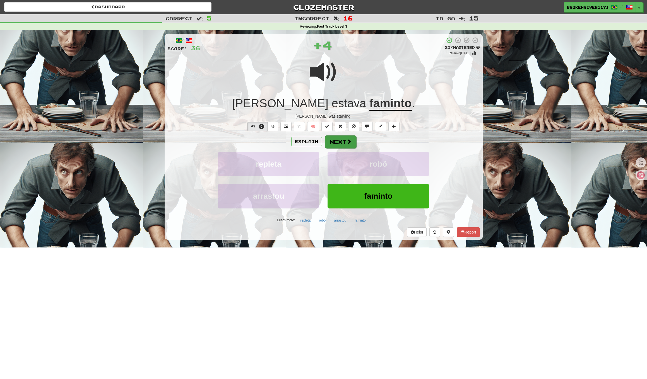
click at [343, 146] on button "Next" at bounding box center [340, 142] width 31 height 13
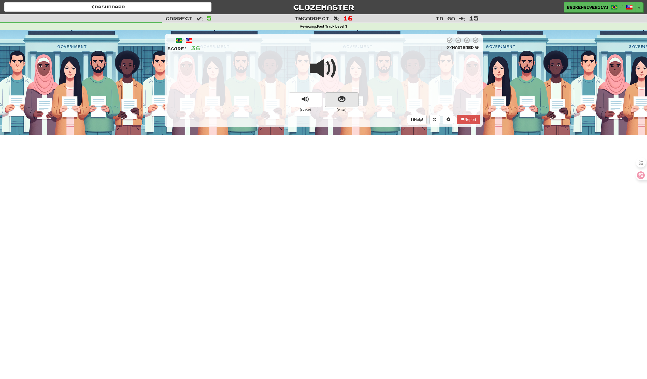
click at [344, 99] on span "show sentence" at bounding box center [342, 100] width 8 height 8
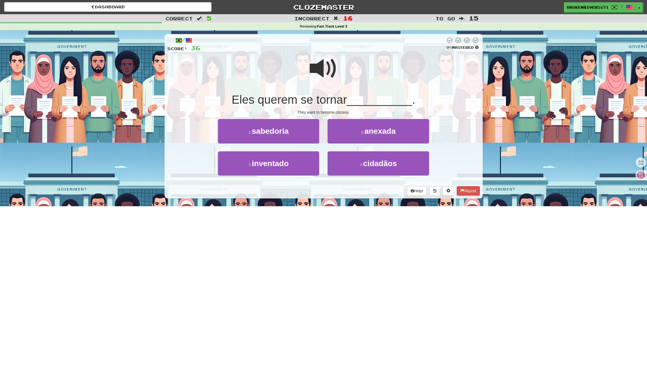
click at [339, 192] on div "Help! Report" at bounding box center [323, 190] width 313 height 9
click at [300, 172] on button "3 . inventado" at bounding box center [268, 164] width 101 height 24
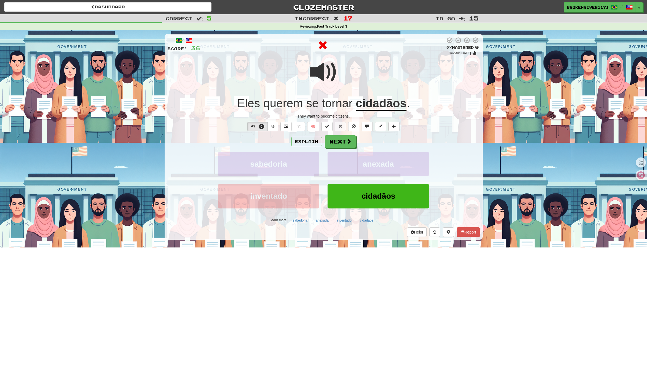
drag, startPoint x: 342, startPoint y: 140, endPoint x: 331, endPoint y: 153, distance: 16.7
click at [342, 140] on button "Next" at bounding box center [340, 141] width 31 height 13
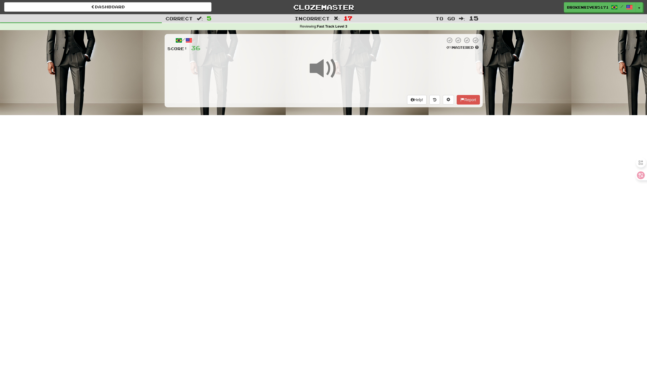
click at [333, 166] on div "Dashboard Clozemaster BrokenRiver5171 / Toggle Dropdown Dashboard Leaderboard A…" at bounding box center [323, 189] width 647 height 379
click at [332, 80] on span at bounding box center [324, 69] width 28 height 28
click at [332, 88] on div at bounding box center [323, 72] width 313 height 40
click at [327, 180] on div "Dashboard Clozemaster BrokenRiver5171 / Toggle Dropdown Dashboard Leaderboard A…" at bounding box center [323, 189] width 647 height 379
click at [328, 180] on div "Dashboard Clozemaster BrokenRiver5171 / Toggle Dropdown Dashboard Leaderboard A…" at bounding box center [323, 189] width 647 height 379
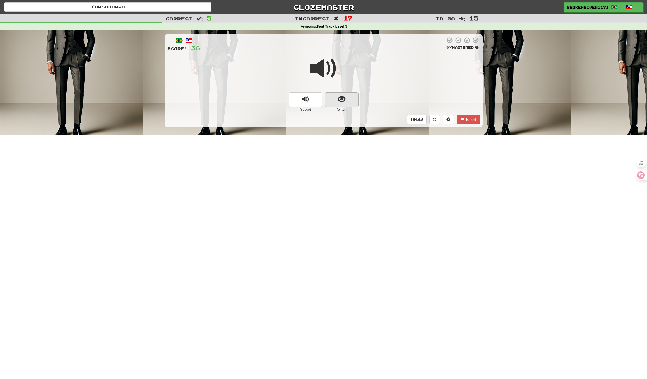
click at [345, 102] on span "show sentence" at bounding box center [342, 100] width 8 height 8
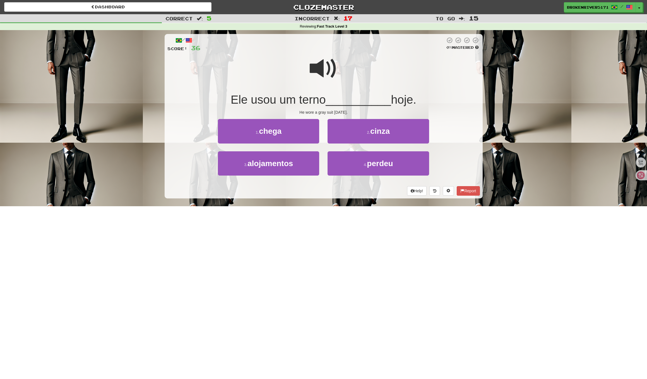
click at [331, 213] on div "Dashboard Clozemaster BrokenRiver5171 / Toggle Dropdown Dashboard Leaderboard A…" at bounding box center [323, 189] width 647 height 379
click at [360, 140] on button "2 . cinza" at bounding box center [378, 131] width 101 height 24
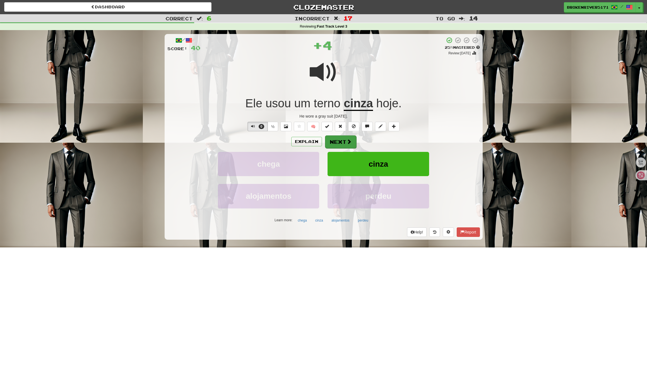
click at [345, 138] on button "Next" at bounding box center [340, 142] width 31 height 13
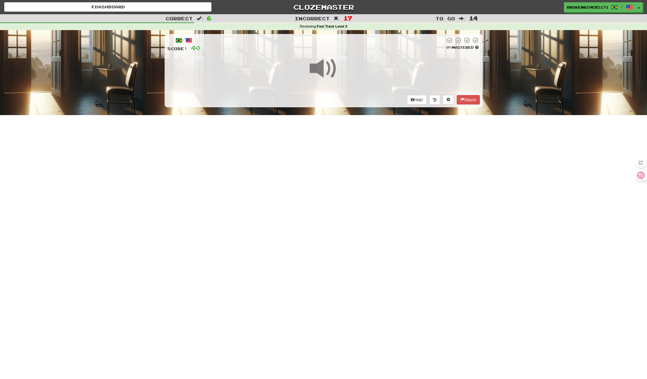
click at [323, 208] on div "Dashboard Clozemaster BrokenRiver5171 / Toggle Dropdown Dashboard Leaderboard A…" at bounding box center [323, 189] width 647 height 379
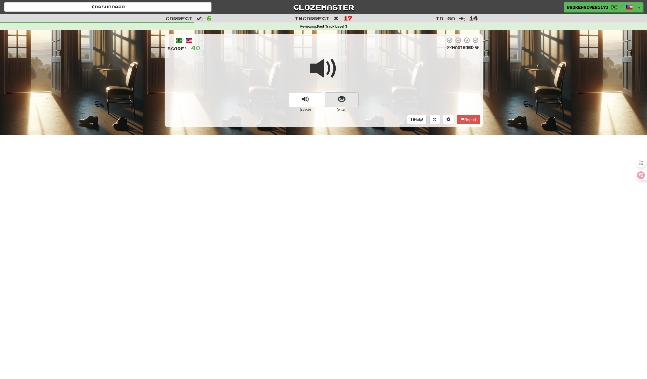
click at [348, 95] on button "show sentence" at bounding box center [341, 99] width 33 height 15
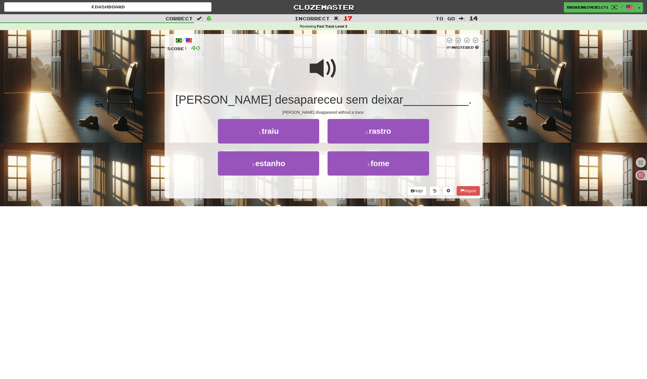
click at [341, 193] on div "Help! Report" at bounding box center [323, 190] width 313 height 9
click at [360, 135] on button "2 . rastro" at bounding box center [378, 131] width 101 height 24
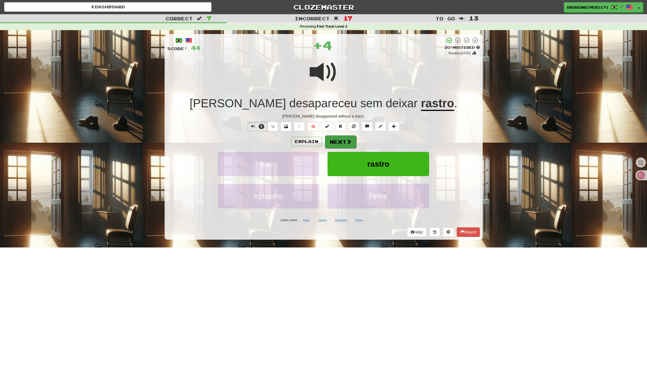
click at [348, 147] on button "Next" at bounding box center [340, 142] width 31 height 13
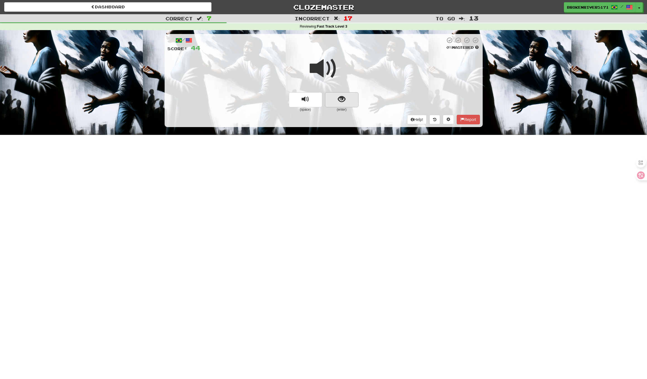
click at [352, 101] on button "show sentence" at bounding box center [341, 99] width 33 height 15
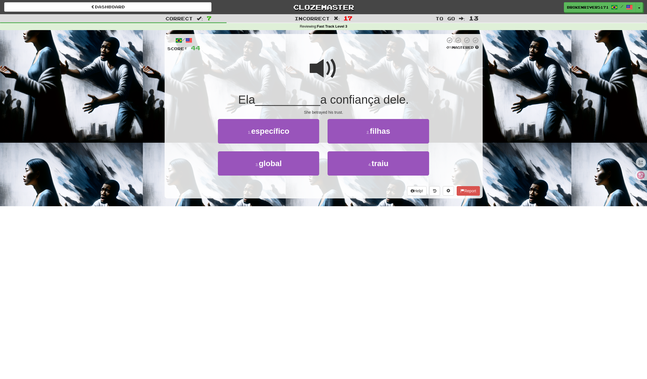
click at [348, 198] on div "/ Score: 44 0 % Mastered Ela __________ a confiança dele. She betrayed his trus…" at bounding box center [324, 118] width 318 height 176
drag, startPoint x: 359, startPoint y: 173, endPoint x: 361, endPoint y: 172, distance: 2.9
click at [359, 173] on button "4 . traiu" at bounding box center [378, 164] width 101 height 24
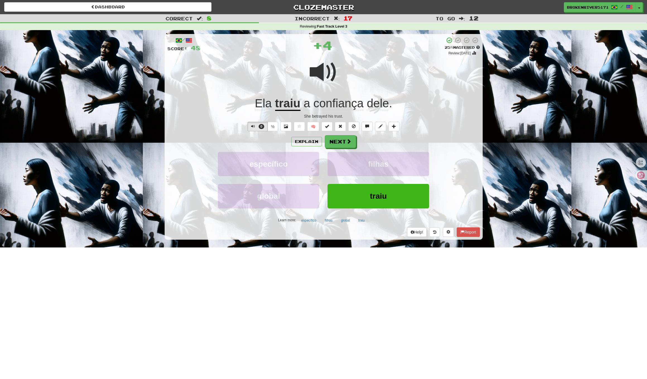
click at [347, 150] on div "Explain Next específico filhas global traiu Learn more: específico filhas globa…" at bounding box center [323, 180] width 313 height 90
click at [350, 139] on span at bounding box center [349, 141] width 5 height 5
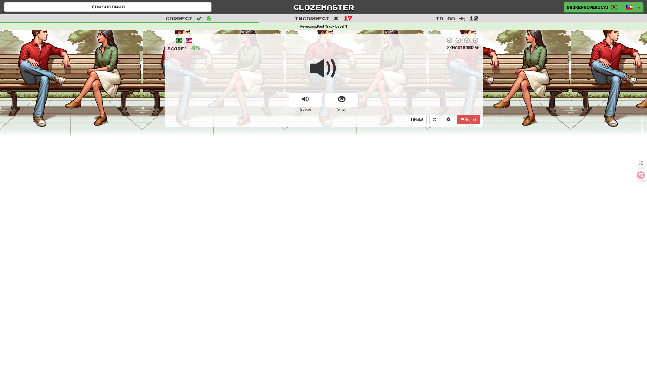
click at [345, 96] on button "show sentence" at bounding box center [341, 99] width 33 height 15
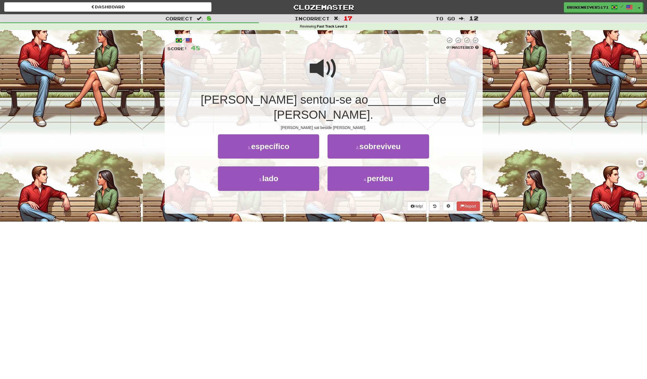
click at [340, 205] on div "/ Score: 48 0 % Mastered [PERSON_NAME] sentou-se ao __________ de [PERSON_NAME]…" at bounding box center [324, 125] width 318 height 191
click at [293, 171] on button "3 . lado" at bounding box center [268, 179] width 101 height 24
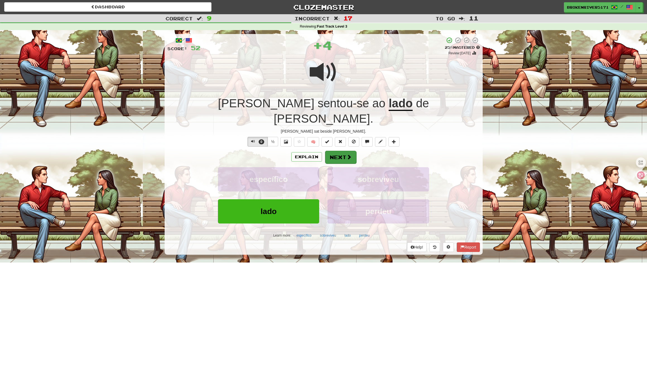
click at [347, 155] on span at bounding box center [349, 157] width 5 height 5
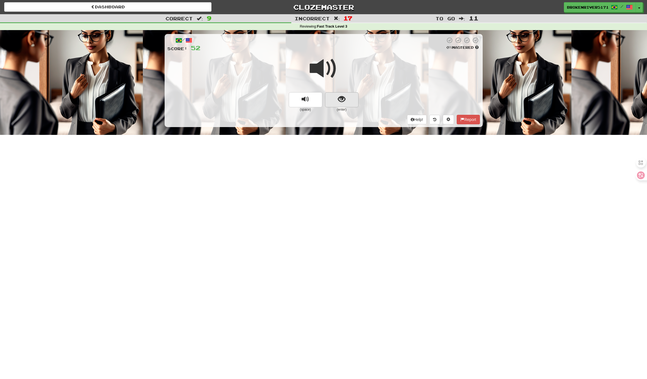
click at [352, 98] on button "show sentence" at bounding box center [341, 99] width 33 height 15
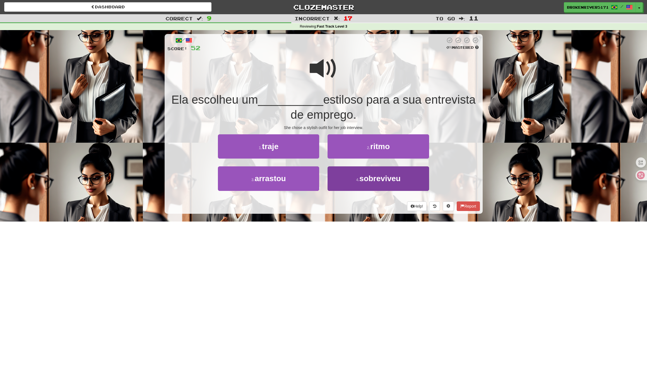
click at [336, 177] on button "4 . sobreviveu" at bounding box center [378, 179] width 101 height 24
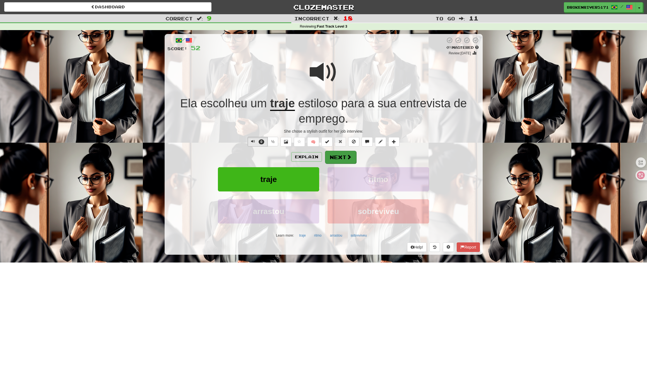
click at [334, 158] on button "Next" at bounding box center [340, 157] width 31 height 13
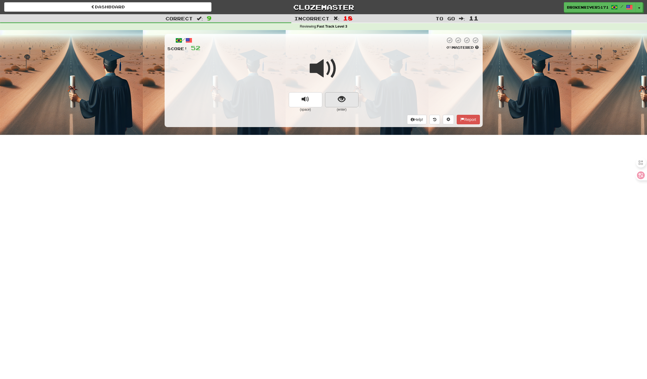
click at [353, 99] on button "show sentence" at bounding box center [341, 99] width 33 height 15
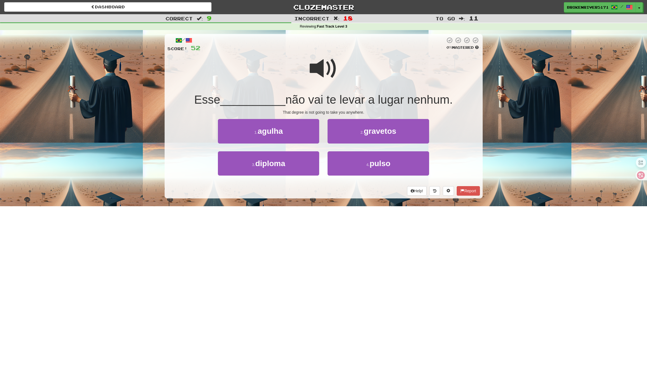
drag, startPoint x: 340, startPoint y: 223, endPoint x: 349, endPoint y: 206, distance: 19.5
click at [341, 222] on div "Dashboard Clozemaster BrokenRiver5171 / Toggle Dropdown Dashboard Leaderboard A…" at bounding box center [323, 189] width 647 height 379
click at [350, 205] on div "Dashboard Clozemaster BrokenRiver5171 / Toggle Dropdown Dashboard Leaderboard A…" at bounding box center [323, 189] width 647 height 379
click at [355, 163] on button "4 . pulso" at bounding box center [378, 164] width 101 height 24
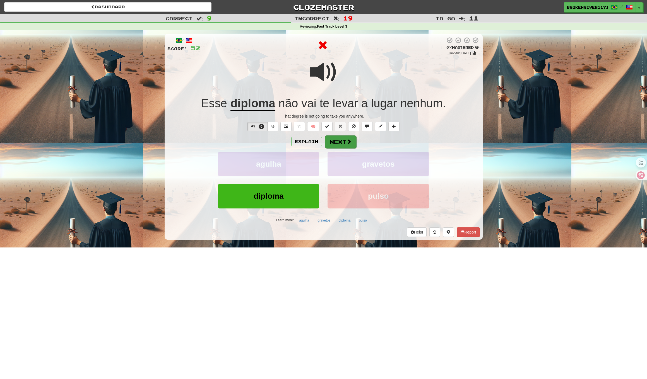
click at [330, 141] on button "Next" at bounding box center [340, 142] width 31 height 13
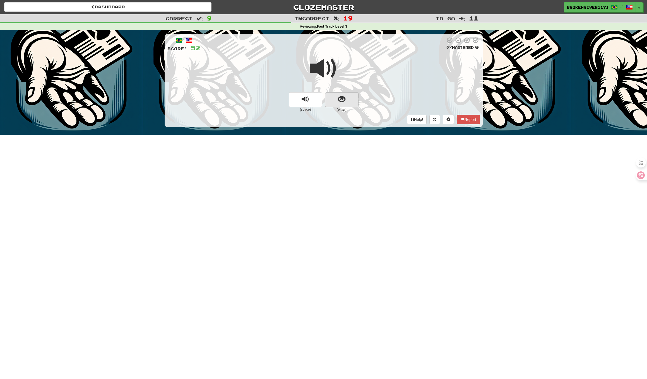
click at [355, 102] on button "show sentence" at bounding box center [341, 99] width 33 height 15
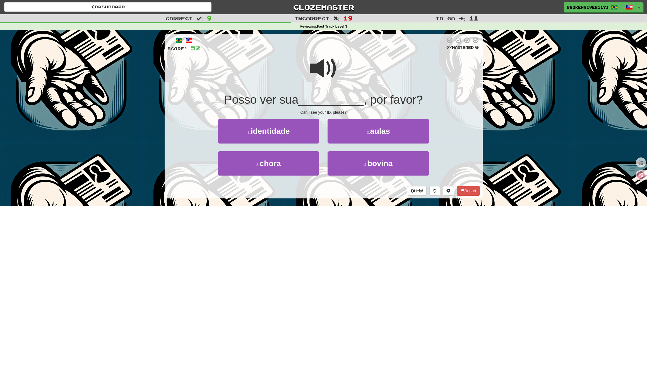
drag, startPoint x: 329, startPoint y: 207, endPoint x: 328, endPoint y: 203, distance: 4.9
click at [330, 206] on div "Dashboard Clozemaster BrokenRiver5171 / Toggle Dropdown Dashboard Leaderboard A…" at bounding box center [323, 189] width 647 height 379
click at [297, 127] on button "1 . identidade" at bounding box center [268, 131] width 101 height 24
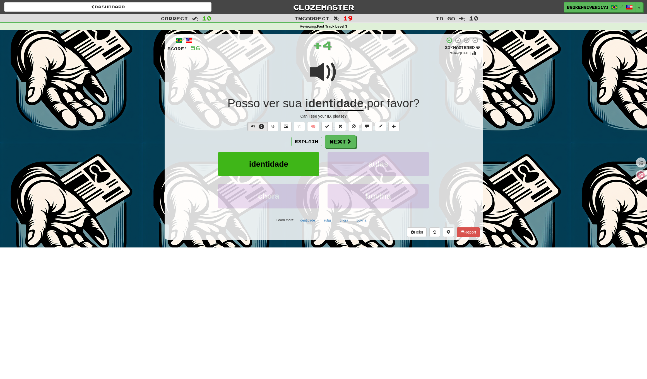
click at [348, 132] on div "/ Score: 56 + 4 25 % Mastered Review: [DATE] Posso ver sua identidade , por fav…" at bounding box center [324, 137] width 318 height 206
click at [345, 139] on button "Next" at bounding box center [340, 142] width 31 height 13
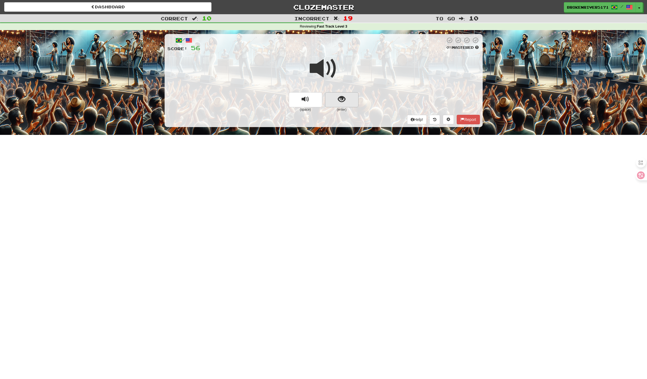
click at [334, 102] on button "show sentence" at bounding box center [341, 99] width 33 height 15
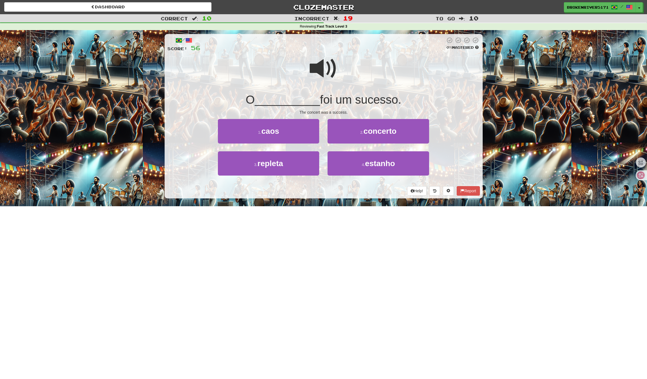
click at [332, 192] on div "Help! Report" at bounding box center [323, 190] width 313 height 9
click at [355, 139] on button "2 . concerto" at bounding box center [378, 131] width 101 height 24
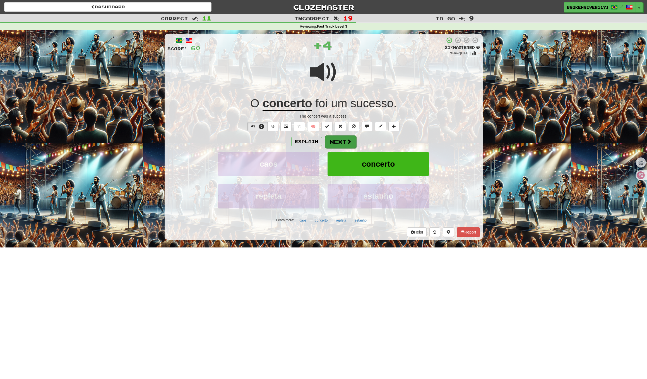
click at [343, 146] on button "Next" at bounding box center [340, 142] width 31 height 13
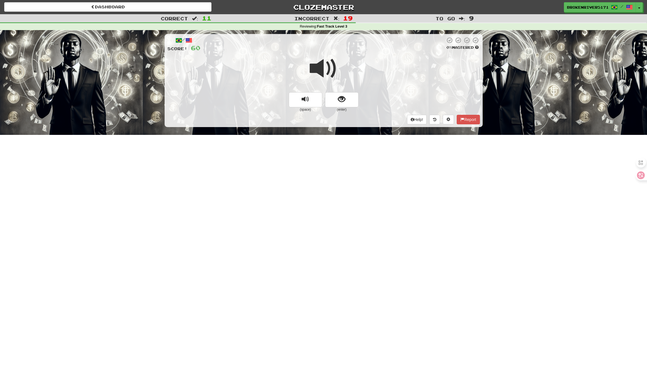
click at [333, 97] on button "show sentence" at bounding box center [341, 99] width 33 height 15
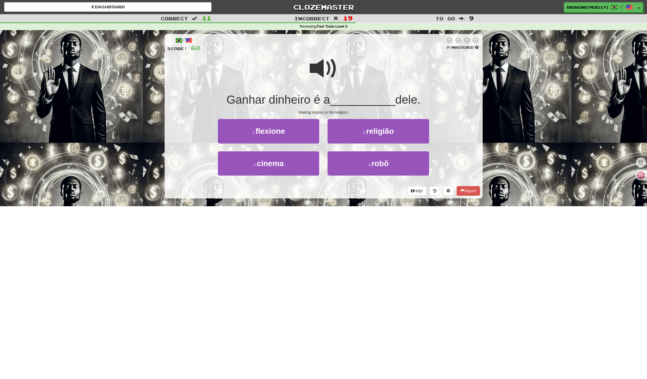
click at [305, 193] on div "Help! Report" at bounding box center [323, 190] width 313 height 9
click at [366, 125] on button "2 . religião" at bounding box center [378, 131] width 101 height 24
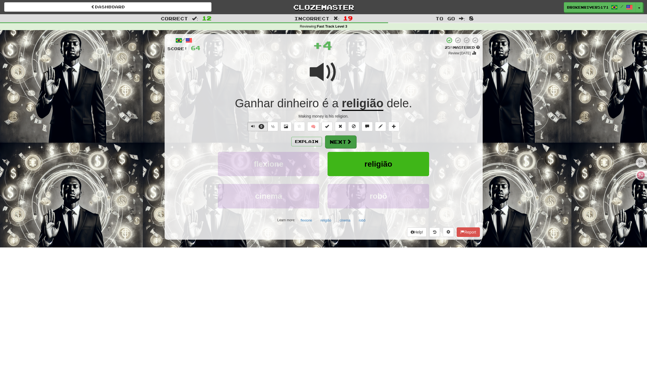
click at [341, 139] on button "Next" at bounding box center [340, 142] width 31 height 13
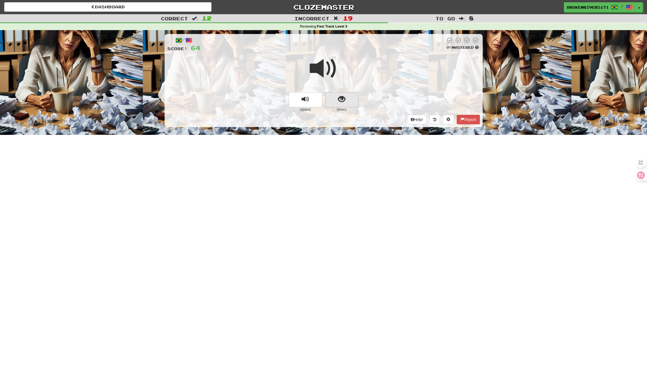
click at [342, 98] on span "show sentence" at bounding box center [342, 100] width 8 height 8
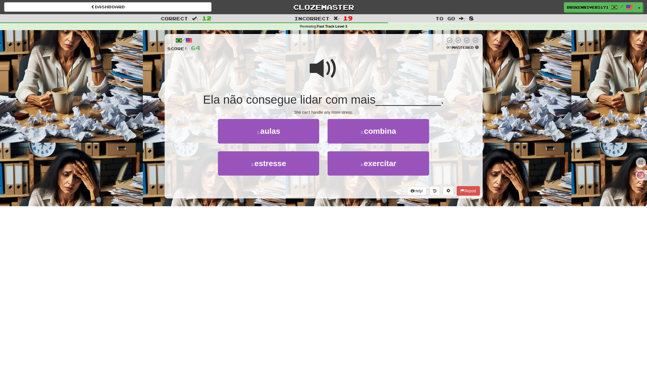
drag, startPoint x: 325, startPoint y: 208, endPoint x: 299, endPoint y: 196, distance: 28.0
click at [325, 207] on div "Dashboard Clozemaster BrokenRiver5171 / Toggle Dropdown Dashboard Leaderboard A…" at bounding box center [323, 189] width 647 height 379
click at [291, 167] on button "3 . estresse" at bounding box center [268, 164] width 101 height 24
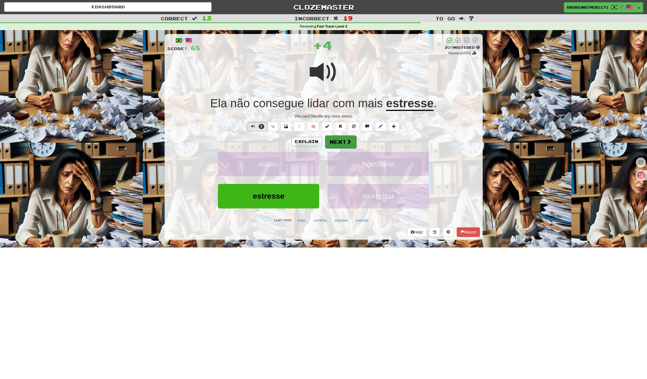
click at [347, 141] on span at bounding box center [349, 141] width 5 height 5
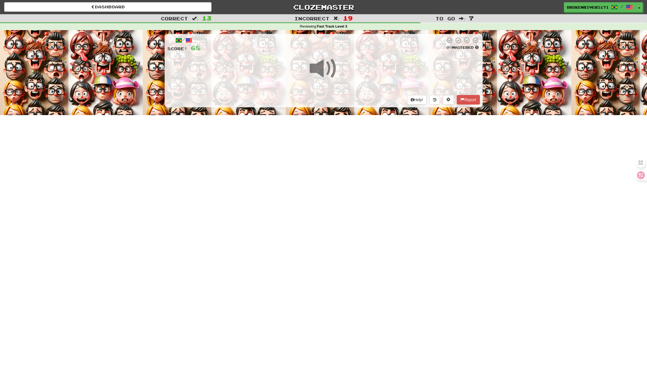
click at [345, 93] on div "/ Score: 68 0 % Mastered Help! Report" at bounding box center [324, 70] width 318 height 73
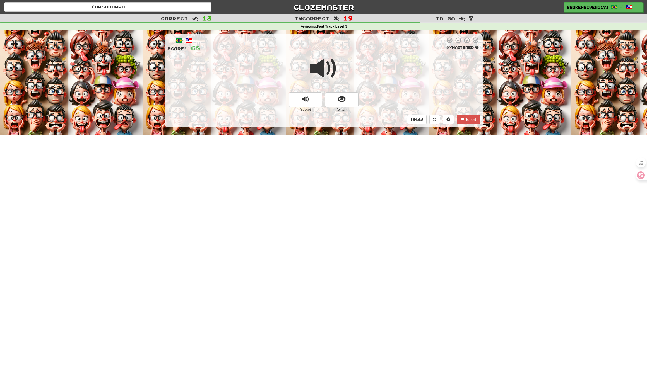
click at [341, 98] on span "show sentence" at bounding box center [342, 100] width 8 height 8
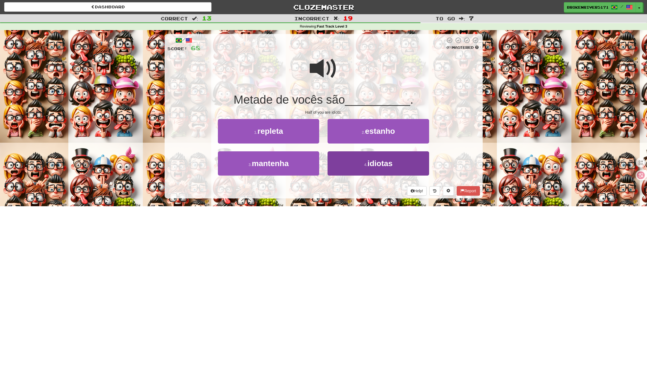
click at [348, 163] on button "4 . idiotas" at bounding box center [378, 164] width 101 height 24
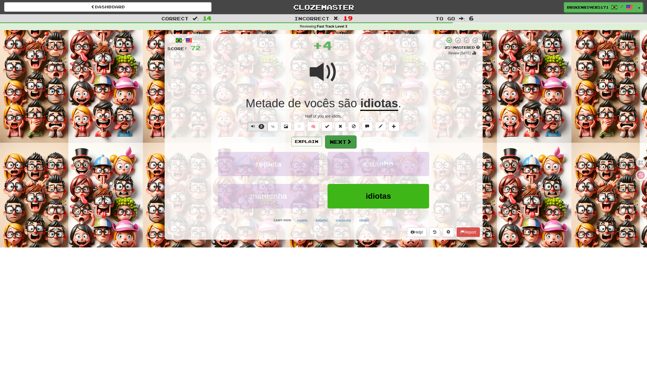
click at [344, 146] on button "Next" at bounding box center [340, 142] width 31 height 13
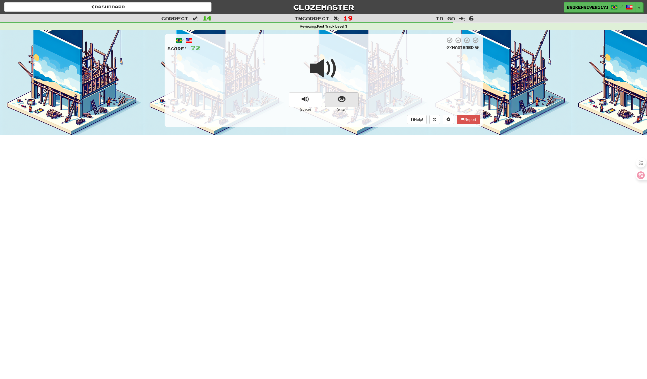
click at [352, 102] on button "show sentence" at bounding box center [341, 99] width 33 height 15
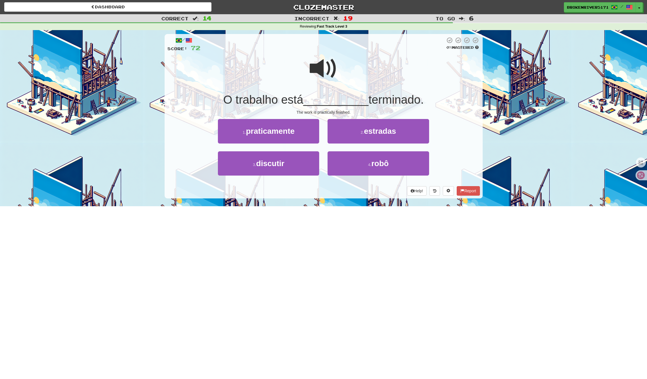
click at [338, 189] on div "Help! Report" at bounding box center [323, 190] width 313 height 9
click at [304, 134] on button "1 . praticamente" at bounding box center [268, 131] width 101 height 24
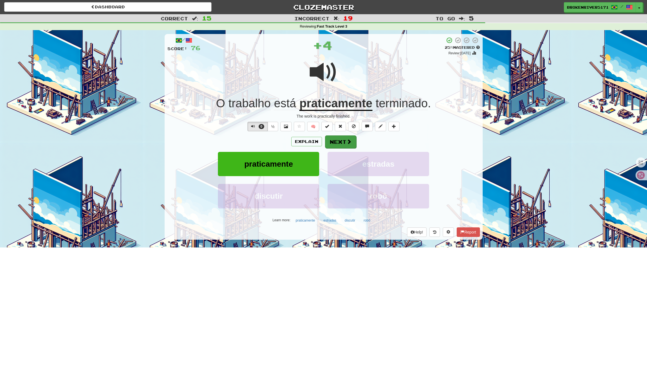
click at [331, 139] on button "Next" at bounding box center [340, 142] width 31 height 13
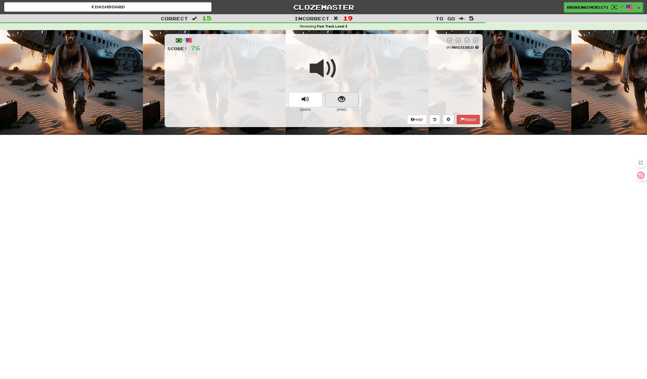
click at [348, 101] on button "show sentence" at bounding box center [341, 99] width 33 height 15
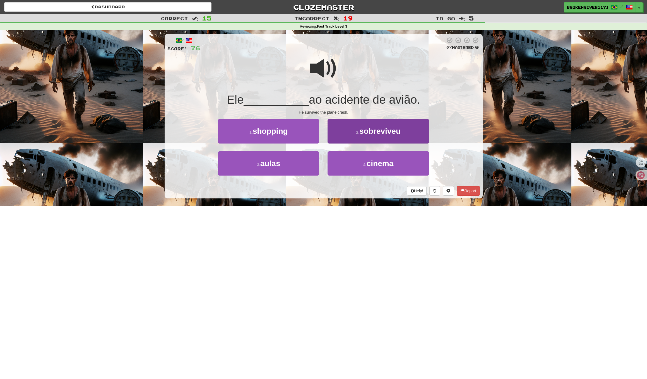
click at [372, 126] on button "2 . sobreviveu" at bounding box center [378, 131] width 101 height 24
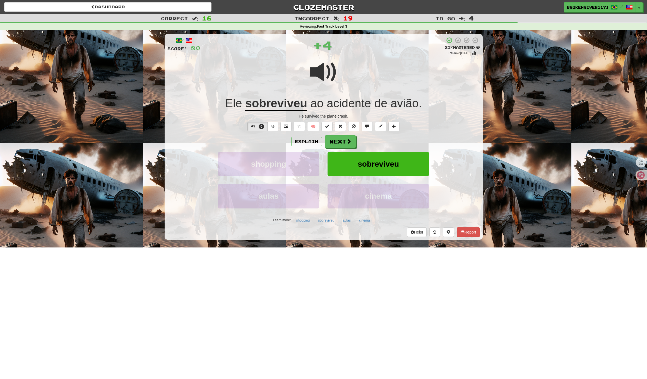
click at [343, 148] on div "Explain Next shopping sobreviveu aulas cinema Learn more: shopping sobreviveu a…" at bounding box center [323, 180] width 313 height 90
click at [344, 144] on button "Next" at bounding box center [340, 142] width 31 height 13
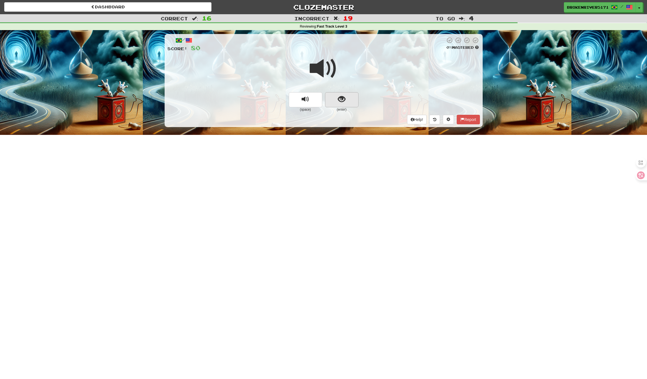
click at [343, 96] on span "show sentence" at bounding box center [342, 100] width 8 height 8
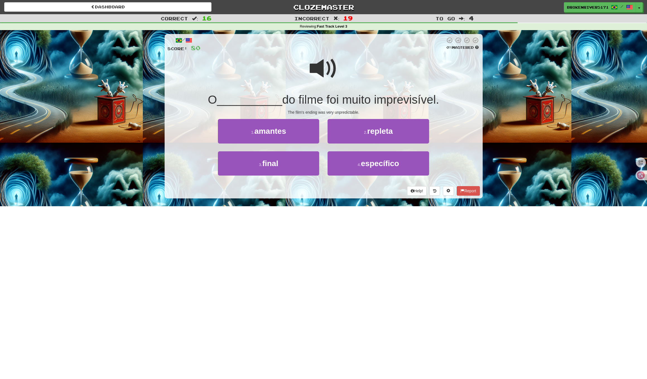
click at [311, 194] on div "Help! Report" at bounding box center [323, 190] width 313 height 9
click at [300, 175] on div "3 . final" at bounding box center [269, 168] width 110 height 32
click at [305, 171] on button "3 . final" at bounding box center [268, 164] width 101 height 24
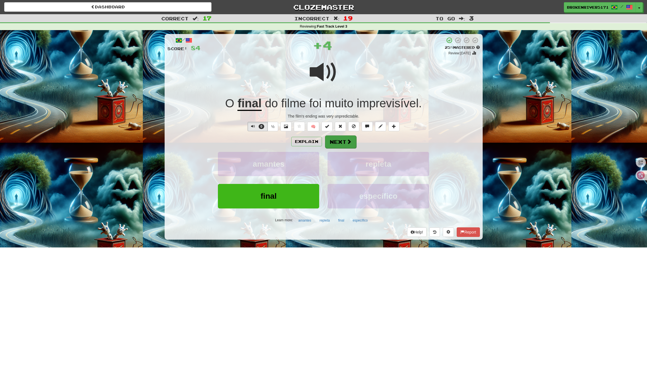
click at [345, 140] on button "Next" at bounding box center [340, 142] width 31 height 13
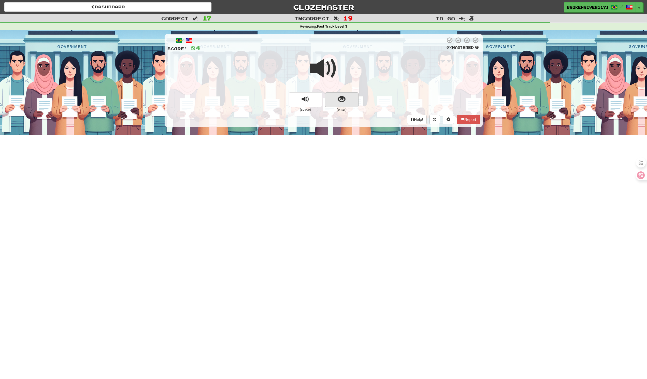
click at [344, 105] on button "show sentence" at bounding box center [341, 99] width 33 height 15
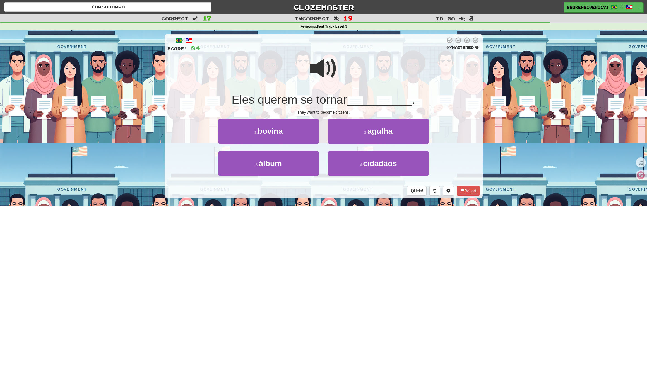
click at [311, 205] on div "Dashboard Clozemaster BrokenRiver5171 / Toggle Dropdown Dashboard Leaderboard A…" at bounding box center [323, 189] width 647 height 379
click at [371, 168] on button "4 . cidadãos" at bounding box center [378, 164] width 101 height 24
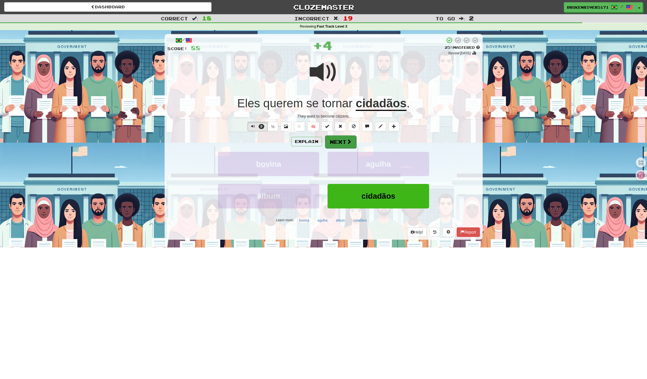
click at [347, 146] on button "Next" at bounding box center [340, 142] width 31 height 13
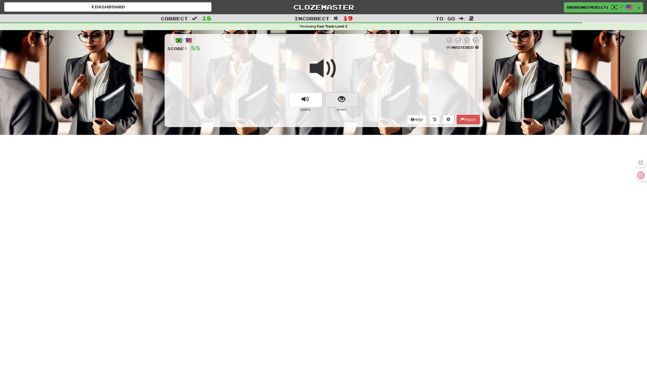
click at [354, 98] on button "show sentence" at bounding box center [341, 99] width 33 height 15
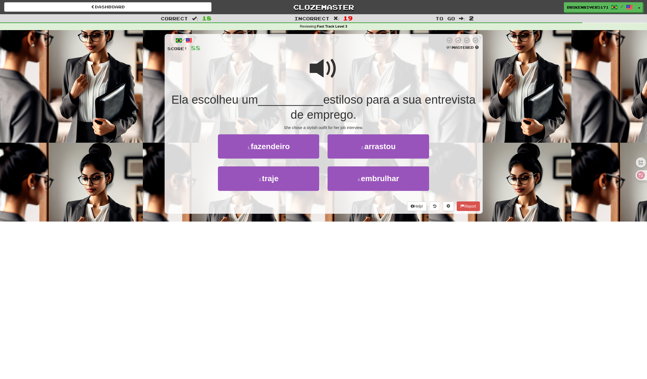
click at [355, 214] on div "/ Score: 88 0 % Mastered Ela escolheu um __________ estiloso para a sua entrevi…" at bounding box center [324, 125] width 318 height 191
click at [359, 208] on div "Help! Report" at bounding box center [323, 206] width 313 height 9
click at [342, 181] on button "4 . embrulhar" at bounding box center [378, 179] width 101 height 24
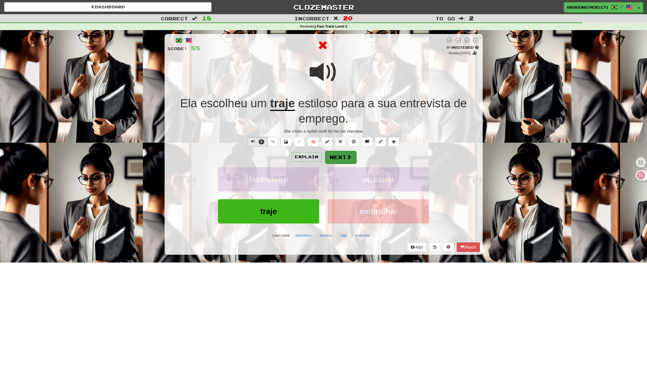
click at [343, 153] on button "Next" at bounding box center [340, 157] width 31 height 13
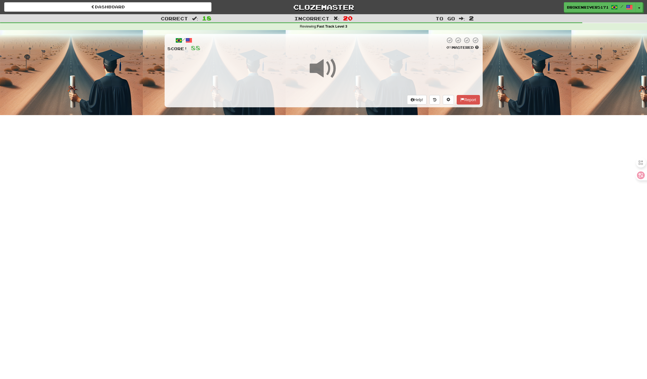
click at [355, 100] on div "/ Score: 88 0 % Mastered Help! Report" at bounding box center [324, 70] width 318 height 73
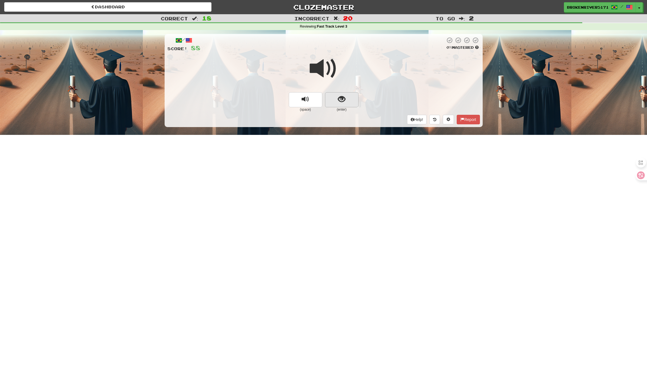
click at [345, 99] on span "show sentence" at bounding box center [342, 100] width 8 height 8
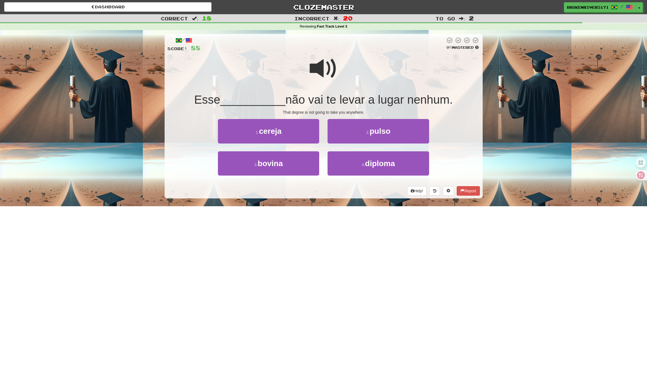
click at [325, 196] on div "/ Score: 88 0 % Mastered Esse __________ não vai te levar a lugar nenhum. That …" at bounding box center [324, 116] width 318 height 165
click at [357, 173] on button "4 . diploma" at bounding box center [378, 164] width 101 height 24
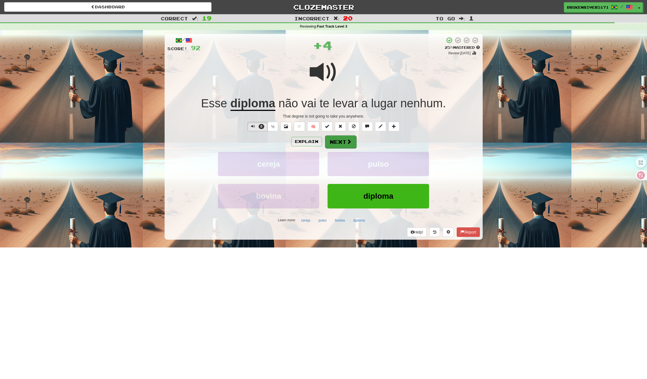
click at [341, 139] on button "Next" at bounding box center [340, 142] width 31 height 13
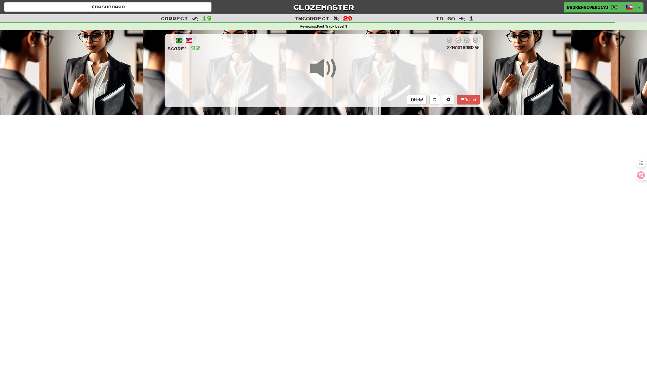
click at [329, 167] on div "Dashboard Clozemaster BrokenRiver5171 / Toggle Dropdown Dashboard Leaderboard A…" at bounding box center [323, 189] width 647 height 379
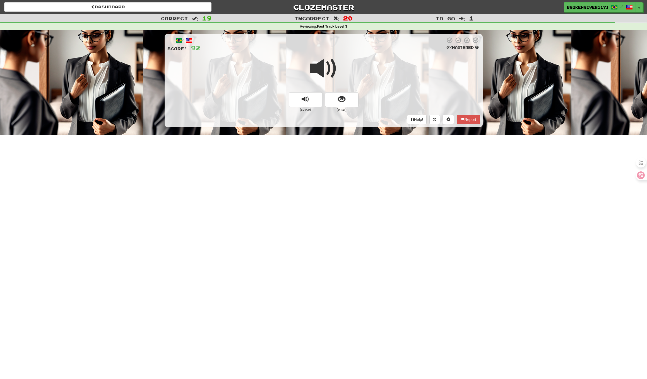
drag, startPoint x: 329, startPoint y: 167, endPoint x: 342, endPoint y: 152, distance: 20.0
click at [329, 167] on div "Dashboard Clozemaster BrokenRiver5171 / Toggle Dropdown Dashboard Leaderboard A…" at bounding box center [323, 189] width 647 height 379
click at [333, 100] on button "show sentence" at bounding box center [341, 99] width 33 height 15
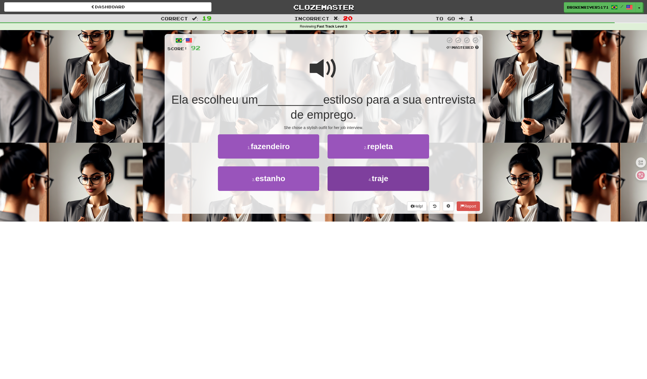
click at [350, 181] on button "4 . traje" at bounding box center [378, 179] width 101 height 24
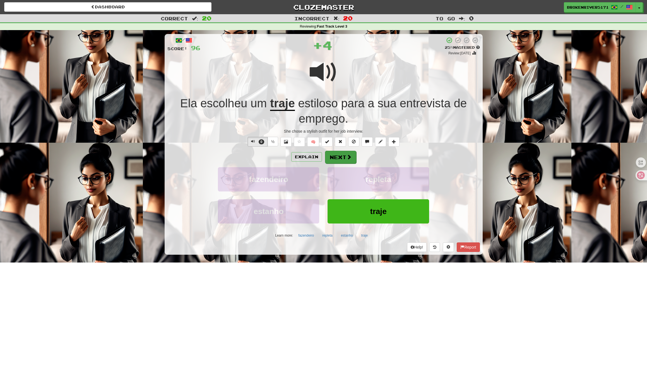
click at [348, 153] on button "Next" at bounding box center [340, 157] width 31 height 13
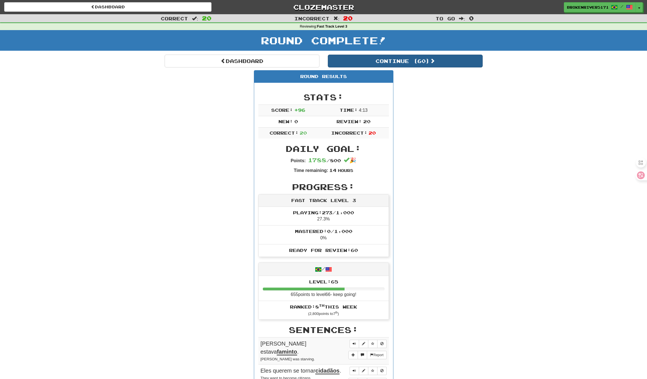
click at [372, 63] on button "Continue ( 60 )" at bounding box center [405, 61] width 155 height 13
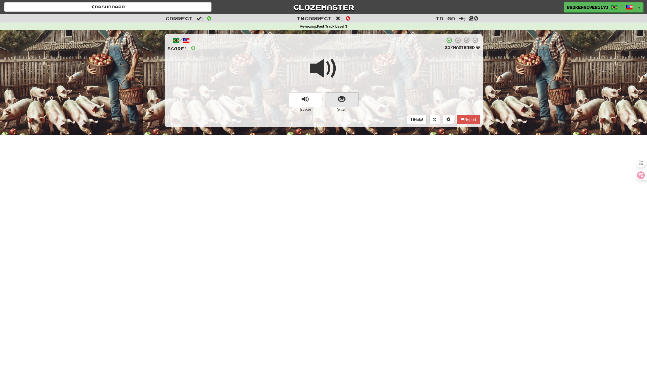
click at [334, 98] on button "show sentence" at bounding box center [341, 99] width 33 height 15
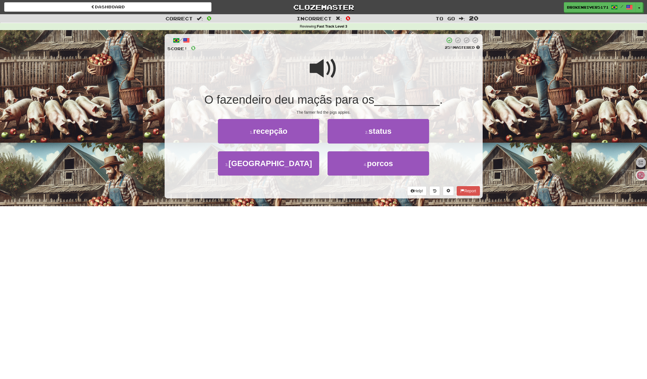
drag, startPoint x: 319, startPoint y: 219, endPoint x: 328, endPoint y: 211, distance: 11.4
click at [325, 213] on div "Dashboard Clozemaster BrokenRiver5171 / Toggle Dropdown Dashboard Leaderboard A…" at bounding box center [323, 189] width 647 height 379
click at [332, 206] on div "Dashboard Clozemaster BrokenRiver5171 / Toggle Dropdown Dashboard Leaderboard A…" at bounding box center [323, 189] width 647 height 379
drag, startPoint x: 304, startPoint y: 164, endPoint x: 364, endPoint y: 199, distance: 69.5
click at [364, 199] on div "/ Score: 0 25 % Mastered O fazendeiro deu maçãs para os __________ . The farmer…" at bounding box center [324, 118] width 318 height 176
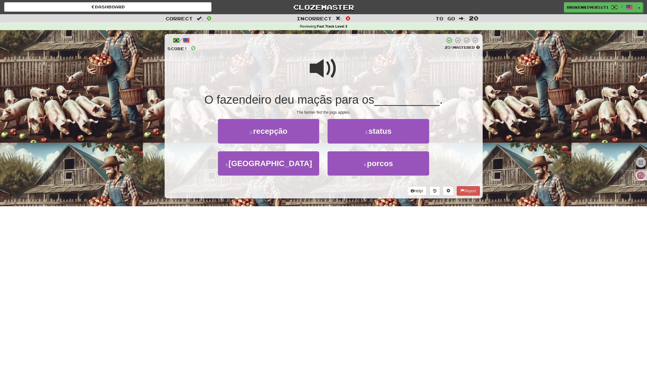
click at [348, 199] on div "/ Score: 0 25 % Mastered O fazendeiro deu maçãs para os __________ . The farmer…" at bounding box center [324, 118] width 318 height 176
click at [367, 172] on button "4 . porcos" at bounding box center [378, 164] width 101 height 24
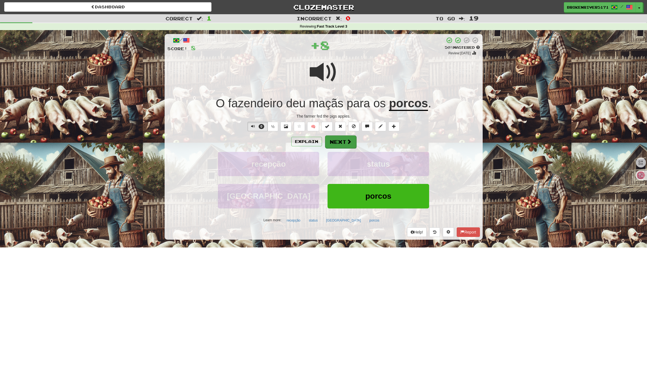
click at [347, 142] on span at bounding box center [349, 141] width 5 height 5
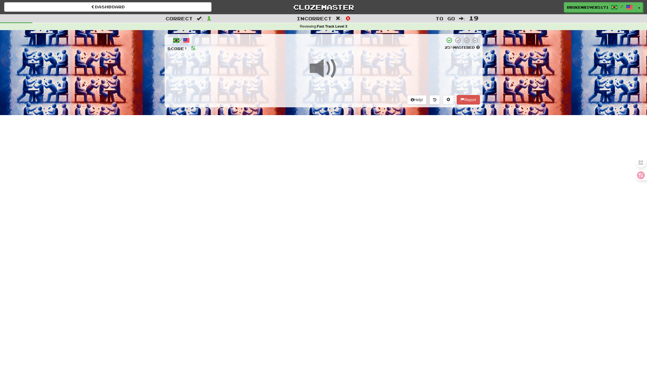
click at [329, 218] on div "Dashboard Clozemaster BrokenRiver5171 / Toggle Dropdown Dashboard Leaderboard A…" at bounding box center [323, 189] width 647 height 379
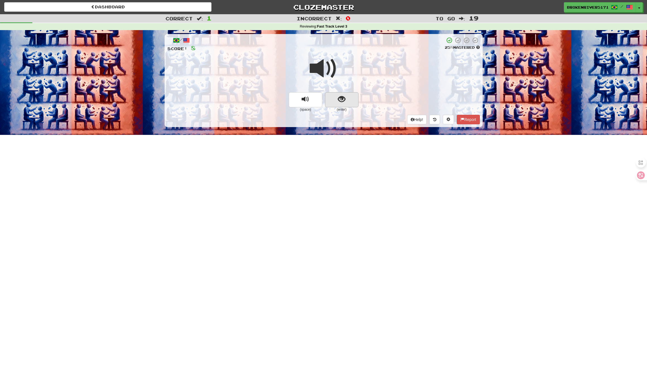
click at [337, 105] on button "show sentence" at bounding box center [341, 99] width 33 height 15
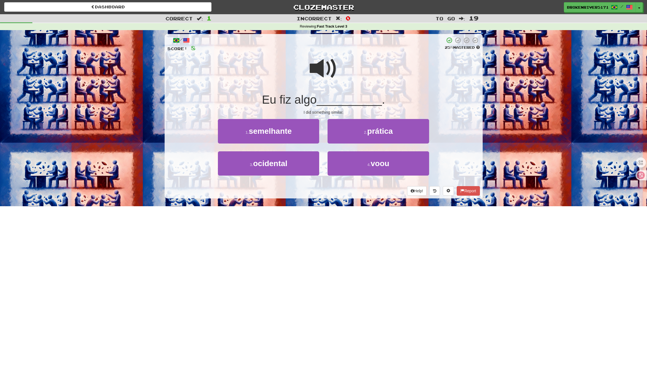
drag, startPoint x: 325, startPoint y: 221, endPoint x: 335, endPoint y: 208, distance: 17.0
click at [327, 218] on div "Dashboard Clozemaster BrokenRiver5171 / Toggle Dropdown Dashboard Leaderboard A…" at bounding box center [323, 189] width 647 height 379
click at [336, 207] on div "Dashboard Clozemaster BrokenRiver5171 / Toggle Dropdown Dashboard Leaderboard A…" at bounding box center [323, 189] width 647 height 379
click at [357, 162] on button "4 . voou" at bounding box center [378, 164] width 101 height 24
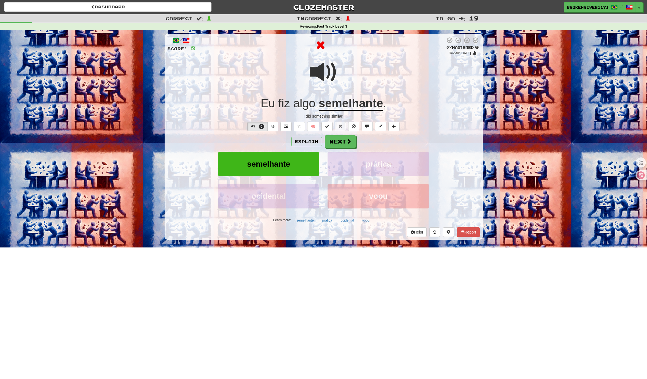
click at [337, 132] on div "/ Score: 8 0 % Mastered Review: 2025-09-20 Eu fiz algo semelhante . I did somet…" at bounding box center [324, 137] width 318 height 206
click at [336, 140] on button "Next" at bounding box center [340, 142] width 31 height 13
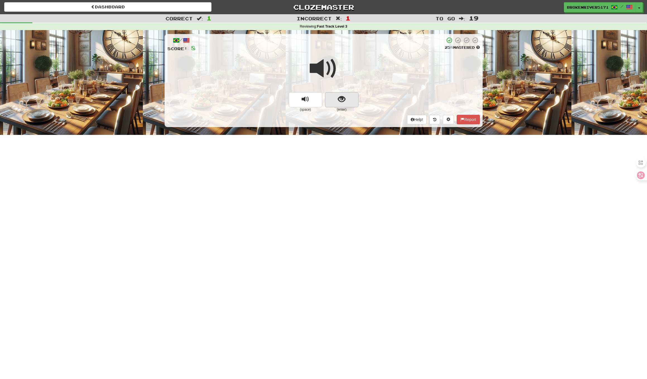
click at [345, 103] on button "show sentence" at bounding box center [341, 99] width 33 height 15
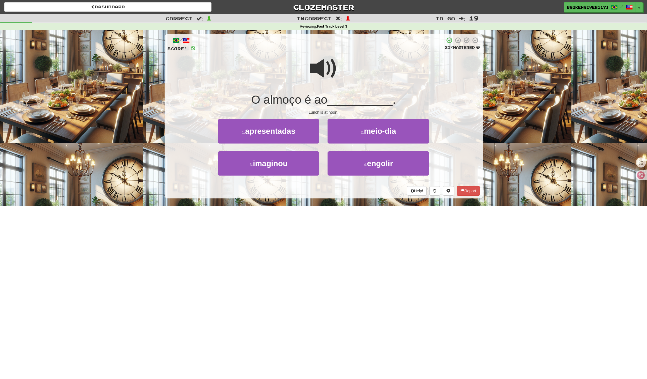
drag, startPoint x: 338, startPoint y: 192, endPoint x: 349, endPoint y: 190, distance: 10.8
click at [339, 192] on div "Help! Report" at bounding box center [323, 190] width 313 height 9
click at [349, 190] on div "Help! Report" at bounding box center [323, 190] width 313 height 9
click at [359, 169] on button "4 . engolir" at bounding box center [378, 164] width 101 height 24
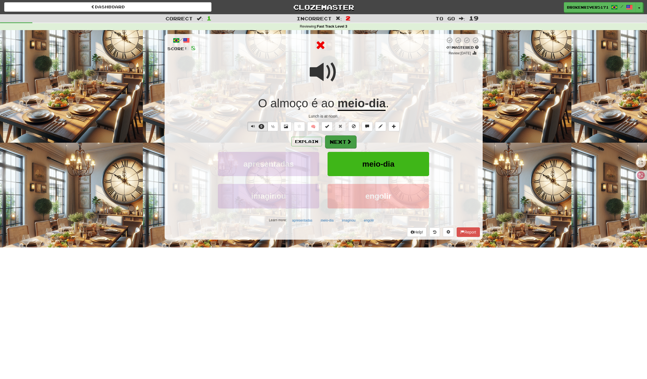
click at [344, 143] on button "Next" at bounding box center [340, 142] width 31 height 13
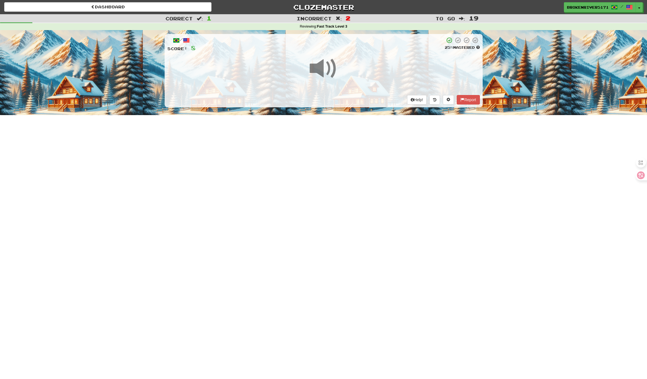
click at [352, 186] on div "Dashboard Clozemaster BrokenRiver5171 / Toggle Dropdown Dashboard Leaderboard A…" at bounding box center [323, 189] width 647 height 379
click at [364, 175] on div "Dashboard Clozemaster BrokenRiver5171 / Toggle Dropdown Dashboard Leaderboard A…" at bounding box center [323, 189] width 647 height 379
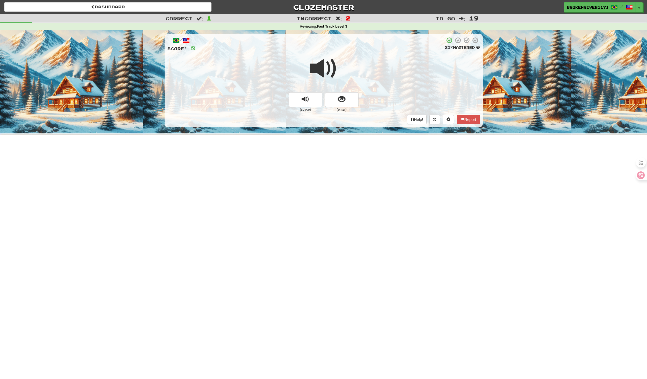
click at [340, 96] on span "show sentence" at bounding box center [342, 100] width 8 height 8
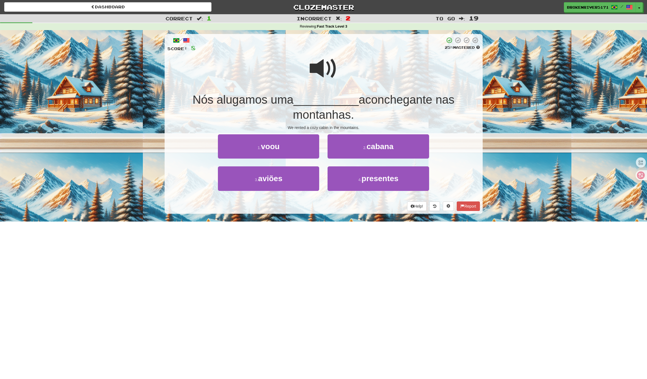
click at [327, 200] on div "/ Score: 8 25 % Mastered Nós alugamos uma __________ aconchegante nas montanhas…" at bounding box center [324, 124] width 318 height 180
click at [307, 185] on button "3 . aviões" at bounding box center [268, 179] width 101 height 24
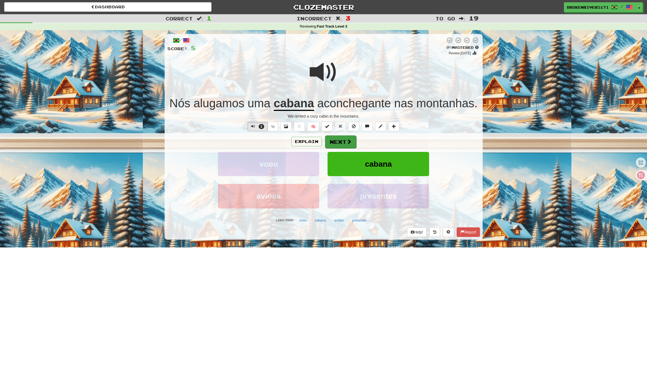
click at [337, 141] on button "Next" at bounding box center [340, 142] width 31 height 13
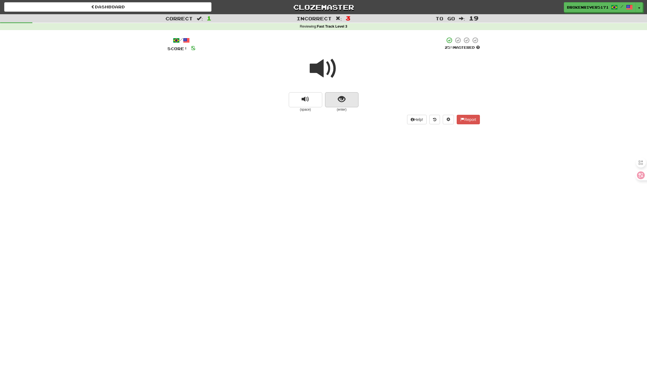
click at [346, 102] on button "show sentence" at bounding box center [341, 99] width 33 height 15
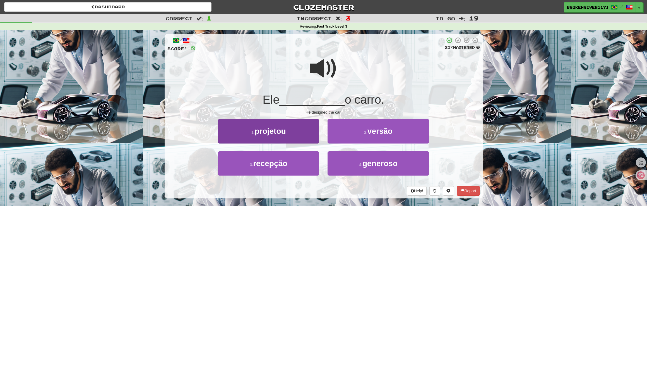
click at [303, 134] on button "1 . projetou" at bounding box center [268, 131] width 101 height 24
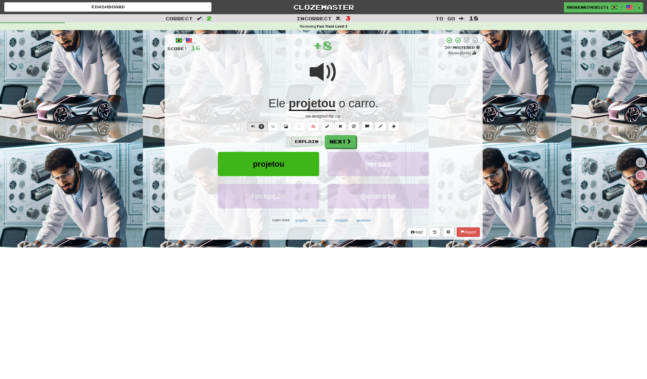
drag, startPoint x: 353, startPoint y: 138, endPoint x: 349, endPoint y: 142, distance: 5.5
click at [353, 138] on button "Next" at bounding box center [340, 141] width 31 height 13
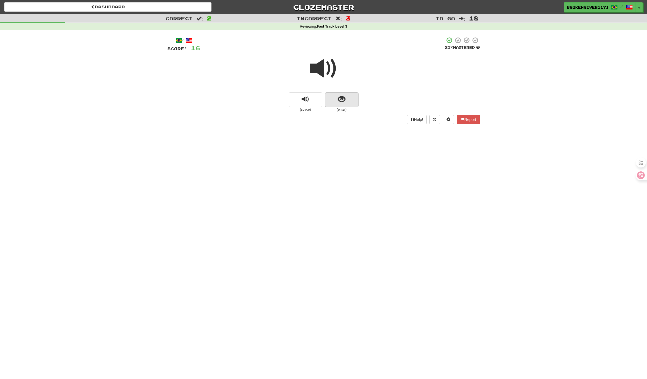
click at [341, 96] on span "show sentence" at bounding box center [342, 100] width 8 height 8
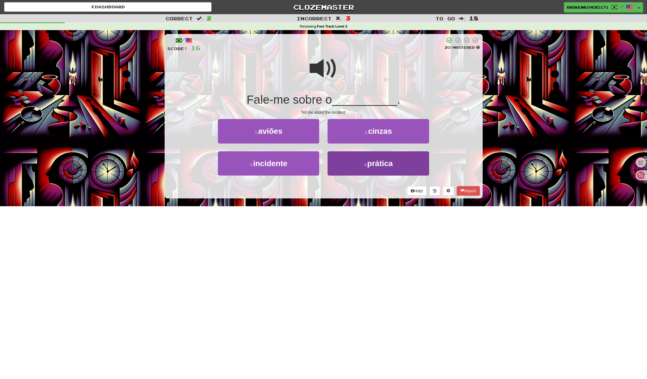
click at [369, 164] on span "prática" at bounding box center [380, 163] width 26 height 9
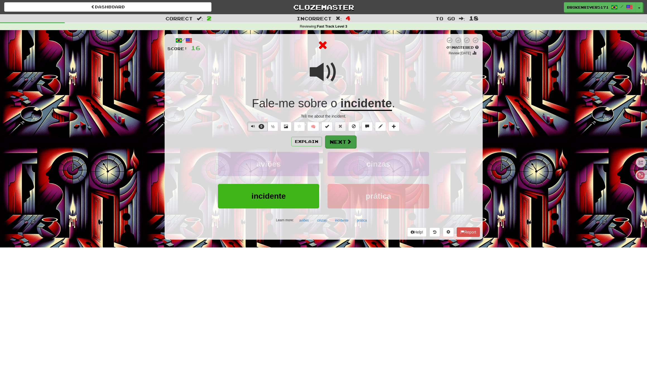
click at [341, 140] on button "Next" at bounding box center [340, 142] width 31 height 13
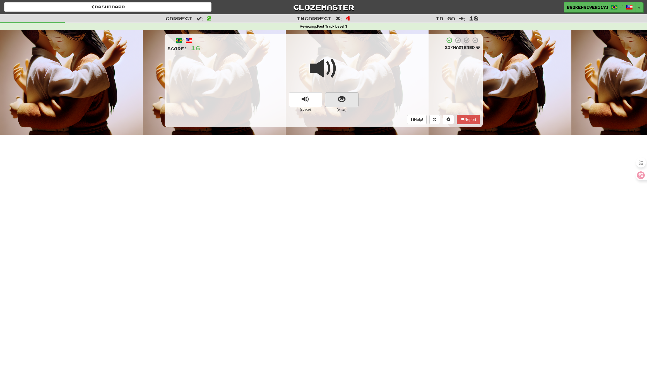
click at [343, 99] on span "show sentence" at bounding box center [342, 100] width 8 height 8
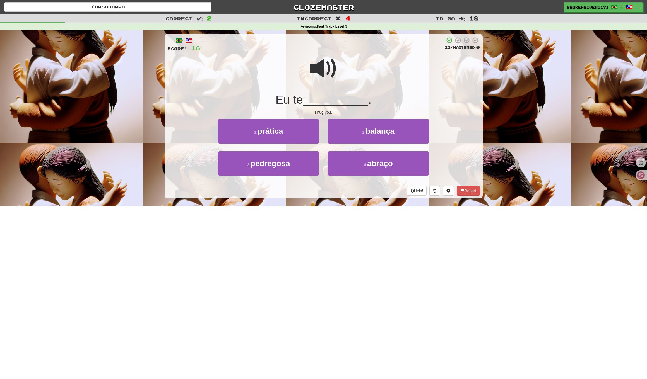
click at [347, 196] on div "/ Score: 16 25 % Mastered Eu te __________ . I hug you. 1 . prática 2 . balança…" at bounding box center [324, 116] width 318 height 165
click at [371, 162] on span "abraço" at bounding box center [380, 163] width 26 height 9
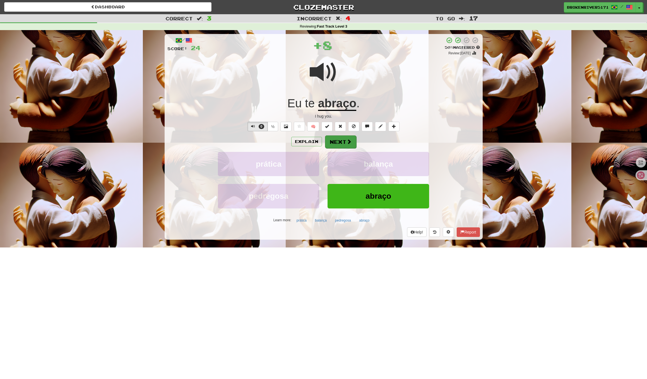
click at [350, 142] on span at bounding box center [349, 141] width 5 height 5
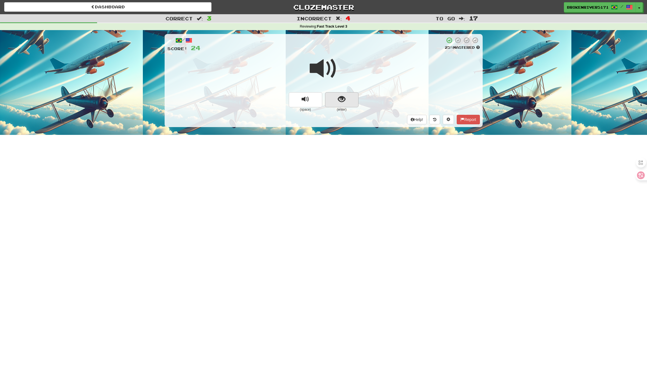
click at [340, 98] on span "show sentence" at bounding box center [342, 100] width 8 height 8
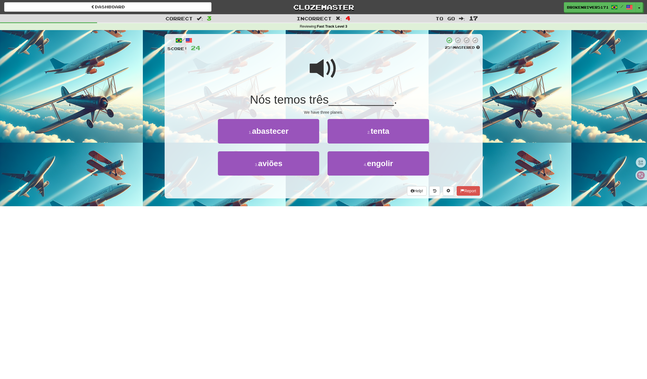
drag, startPoint x: 322, startPoint y: 215, endPoint x: 341, endPoint y: 203, distance: 22.8
click at [323, 214] on div "Dashboard Clozemaster BrokenRiver5171 / Toggle Dropdown Dashboard Leaderboard A…" at bounding box center [323, 189] width 647 height 379
click at [285, 174] on button "3 . aviões" at bounding box center [268, 164] width 101 height 24
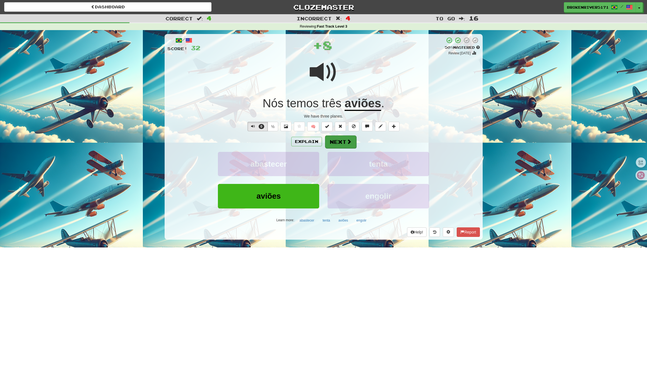
click at [340, 142] on button "Next" at bounding box center [340, 142] width 31 height 13
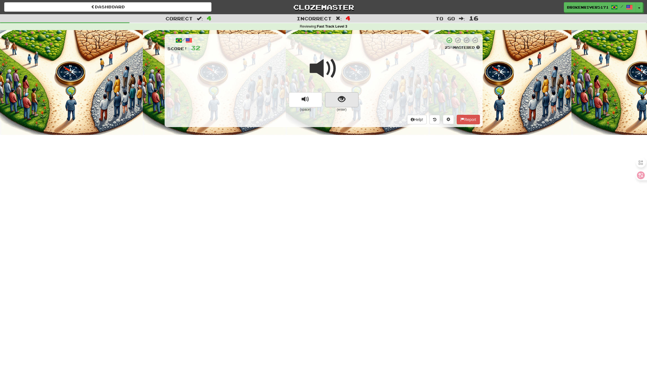
click at [329, 99] on button "show sentence" at bounding box center [341, 99] width 33 height 15
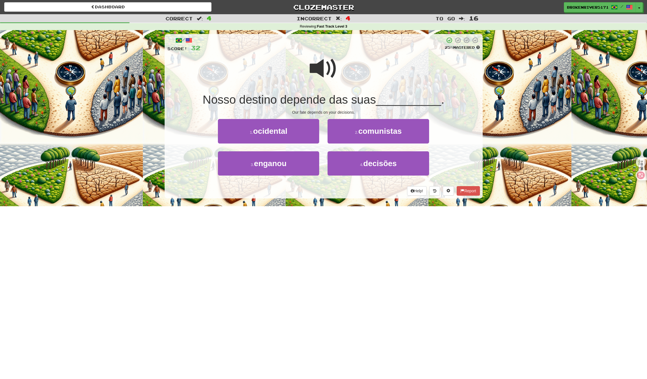
drag, startPoint x: 318, startPoint y: 198, endPoint x: 329, endPoint y: 190, distance: 13.1
click at [320, 197] on div "/ Score: 32 25 % Mastered Nosso destino depende das suas __________ . Our fate …" at bounding box center [324, 118] width 318 height 176
click at [329, 190] on div "Help! Report" at bounding box center [323, 190] width 313 height 9
click at [305, 168] on button "3 . enganou" at bounding box center [268, 164] width 101 height 24
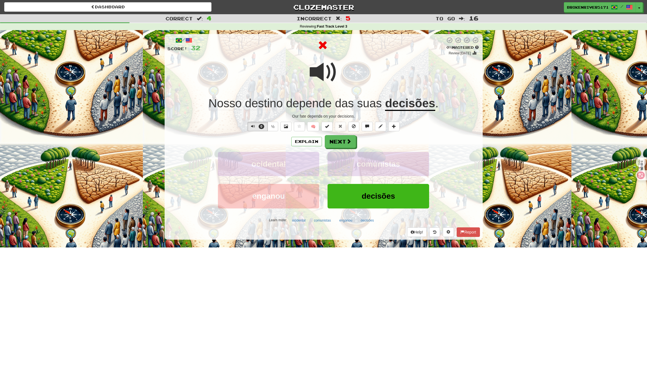
drag, startPoint x: 343, startPoint y: 143, endPoint x: 373, endPoint y: 141, distance: 29.4
click at [372, 141] on div "Explain Next" at bounding box center [323, 141] width 313 height 13
click at [349, 142] on span at bounding box center [349, 141] width 5 height 5
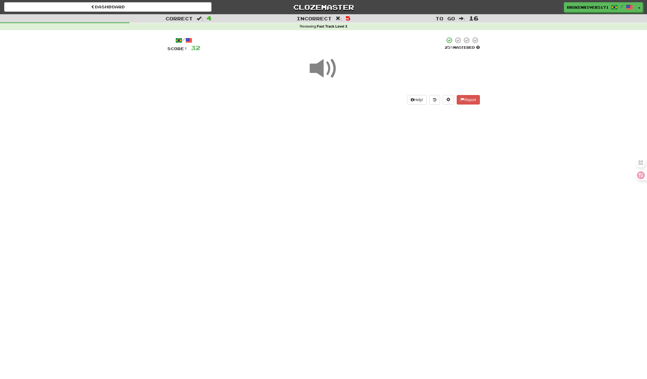
click at [319, 195] on div "Dashboard Clozemaster BrokenRiver5171 / Toggle Dropdown Dashboard Leaderboard A…" at bounding box center [323, 189] width 647 height 379
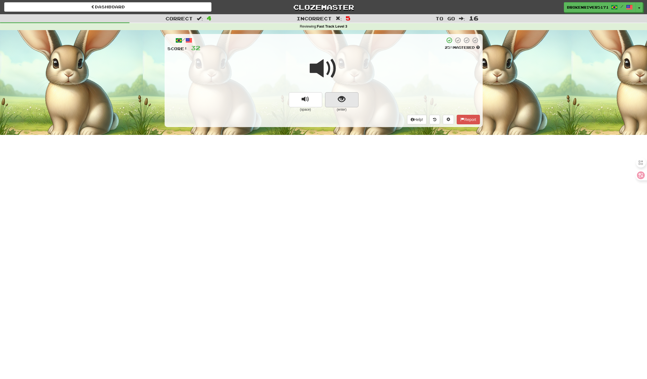
click at [336, 102] on button "show sentence" at bounding box center [341, 99] width 33 height 15
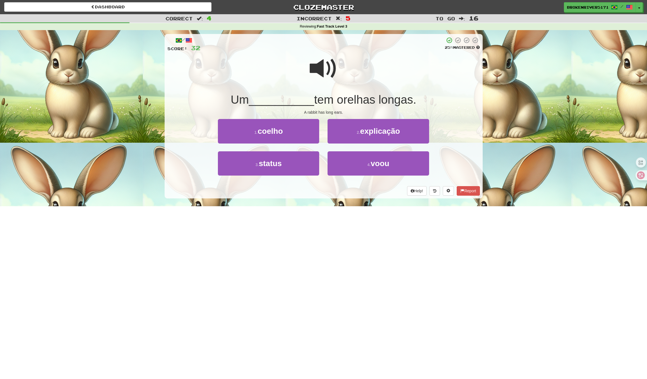
click at [316, 201] on div "/ Score: 32 25 % Mastered Um __________ tem orelhas longas. A rabbit has long e…" at bounding box center [324, 118] width 318 height 176
click at [300, 136] on button "1 . coelho" at bounding box center [268, 131] width 101 height 24
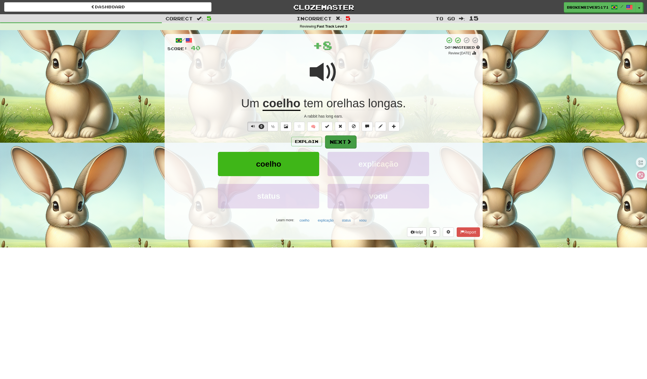
click at [332, 141] on button "Next" at bounding box center [340, 142] width 31 height 13
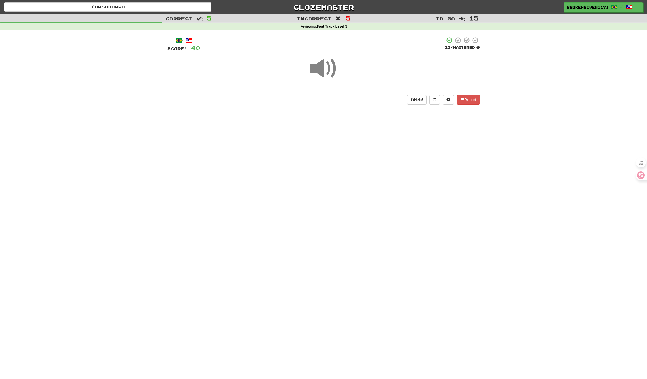
drag, startPoint x: 322, startPoint y: 203, endPoint x: 330, endPoint y: 195, distance: 11.8
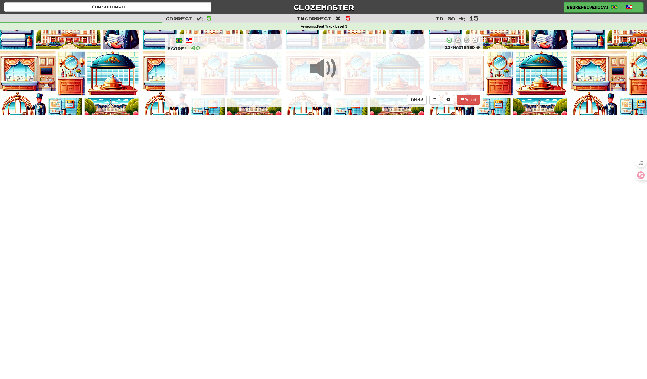
click at [323, 202] on div "Dashboard Clozemaster BrokenRiver5171 / Toggle Dropdown Dashboard Leaderboard A…" at bounding box center [323, 189] width 647 height 379
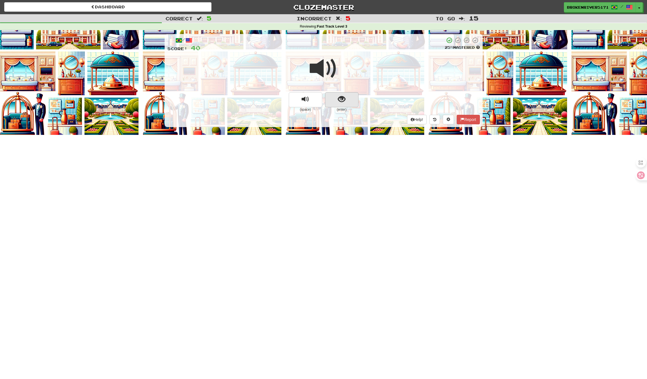
click at [346, 102] on button "show sentence" at bounding box center [341, 99] width 33 height 15
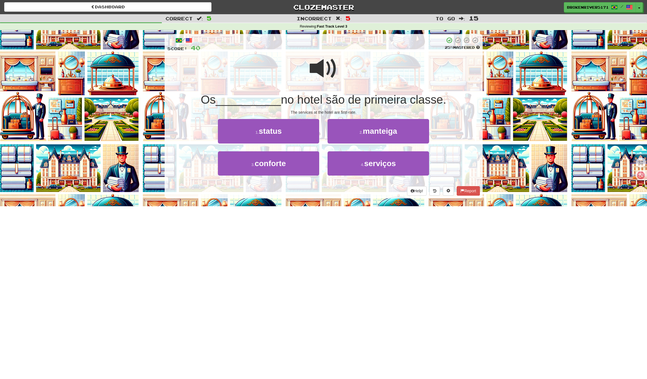
drag, startPoint x: 343, startPoint y: 194, endPoint x: 347, endPoint y: 194, distance: 4.0
click at [343, 194] on div "/ Score: 40 25 % Mastered Os __________ no hotel são de primeira classe. The se…" at bounding box center [324, 116] width 318 height 165
click at [356, 192] on div "Help! Report" at bounding box center [323, 190] width 313 height 9
drag, startPoint x: 298, startPoint y: 172, endPoint x: 312, endPoint y: 160, distance: 17.6
click at [299, 171] on button "3 . conforte" at bounding box center [268, 164] width 101 height 24
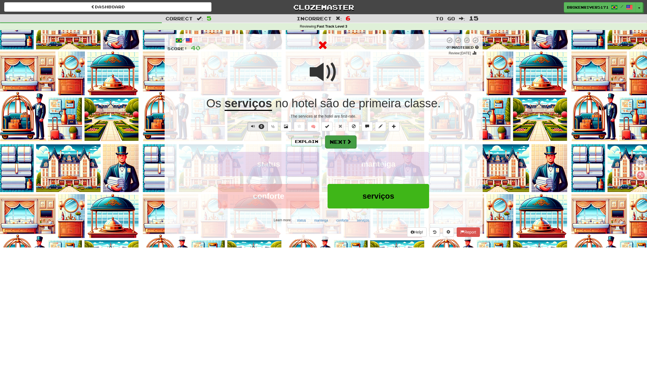
click at [343, 144] on button "Next" at bounding box center [340, 142] width 31 height 13
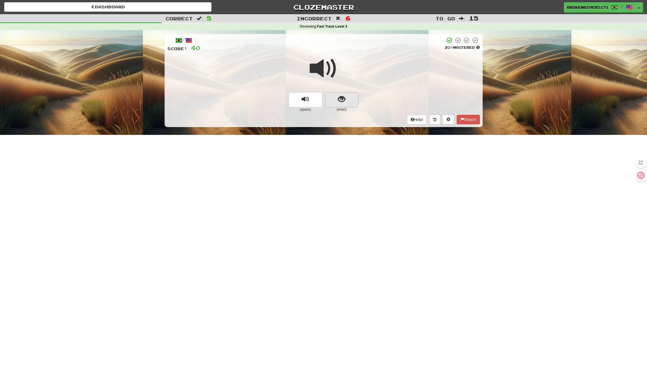
click at [351, 97] on button "show sentence" at bounding box center [341, 99] width 33 height 15
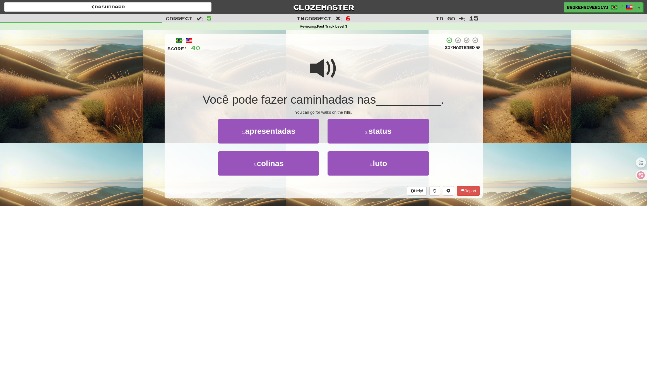
drag, startPoint x: 324, startPoint y: 206, endPoint x: 337, endPoint y: 197, distance: 15.7
click at [324, 205] on div "Dashboard Clozemaster BrokenRiver5171 / Toggle Dropdown Dashboard Leaderboard A…" at bounding box center [323, 189] width 647 height 379
click at [340, 195] on div "/ Score: 40 25 % Mastered Você pode fazer caminhadas nas __________ . You can g…" at bounding box center [324, 116] width 318 height 165
click at [353, 165] on button "4 . luto" at bounding box center [378, 164] width 101 height 24
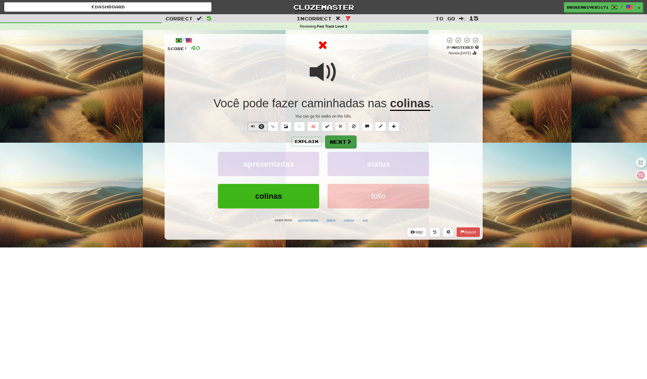
click at [339, 139] on button "Next" at bounding box center [340, 142] width 31 height 13
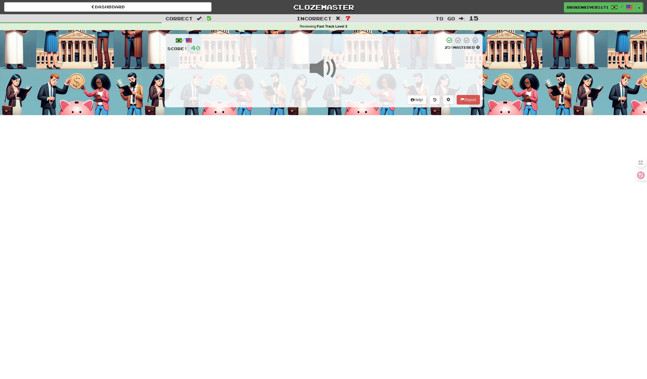
click at [328, 169] on div "Dashboard Clozemaster BrokenRiver5171 / Toggle Dropdown Dashboard Leaderboard A…" at bounding box center [323, 189] width 647 height 379
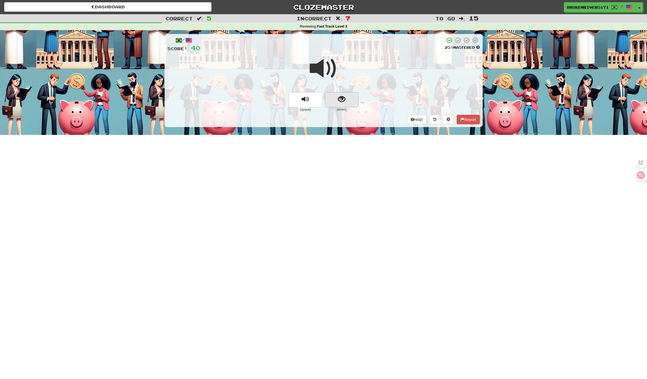
click at [348, 103] on button "show sentence" at bounding box center [341, 99] width 33 height 15
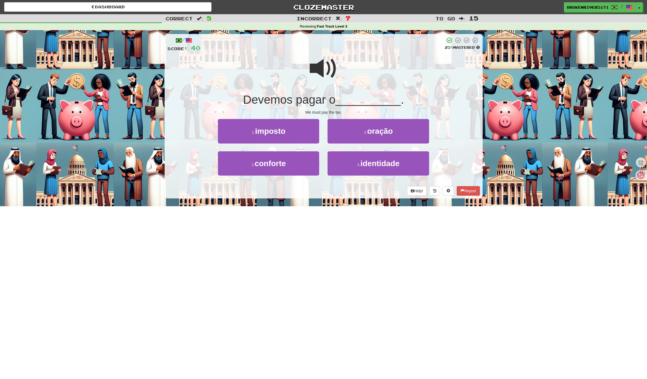
drag, startPoint x: 346, startPoint y: 210, endPoint x: 355, endPoint y: 205, distance: 9.9
click at [348, 208] on div "Dashboard Clozemaster BrokenRiver5171 / Toggle Dropdown Dashboard Leaderboard A…" at bounding box center [323, 189] width 647 height 379
click at [359, 203] on div "/ Score: 40 25 % Mastered Devemos pagar o __________ . We must pay the tax. 1 .…" at bounding box center [324, 118] width 318 height 176
click at [362, 166] on span "identidade" at bounding box center [379, 163] width 39 height 9
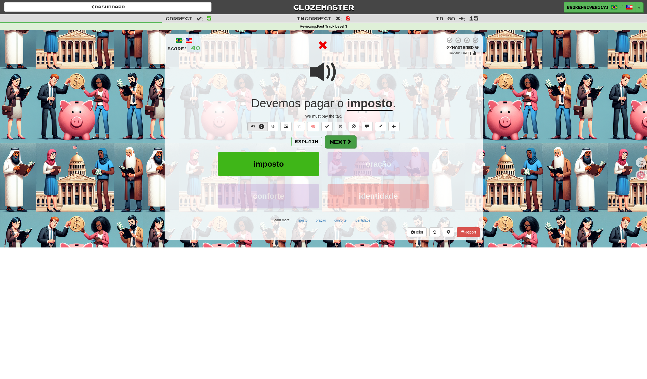
click at [346, 138] on button "Next" at bounding box center [340, 142] width 31 height 13
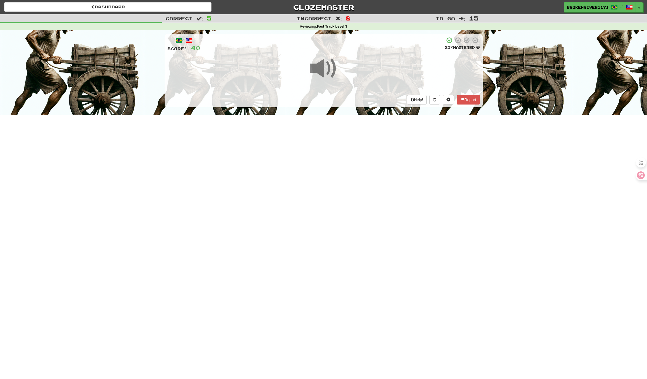
click at [348, 180] on div "Dashboard Clozemaster BrokenRiver5171 / Toggle Dropdown Dashboard Leaderboard A…" at bounding box center [323, 189] width 647 height 379
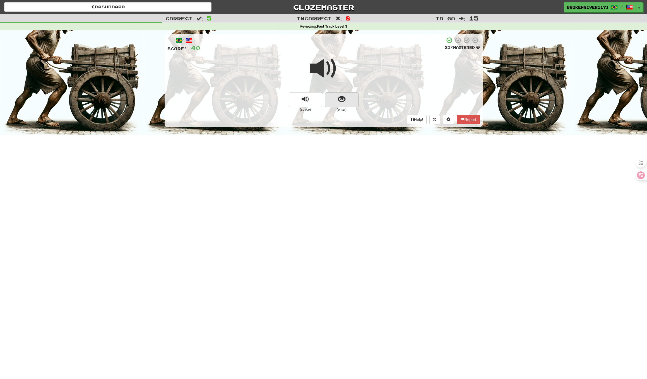
drag, startPoint x: 349, startPoint y: 108, endPoint x: 350, endPoint y: 104, distance: 3.4
click at [349, 107] on small "(enter)" at bounding box center [341, 109] width 33 height 5
click at [350, 104] on button "show sentence" at bounding box center [341, 99] width 33 height 15
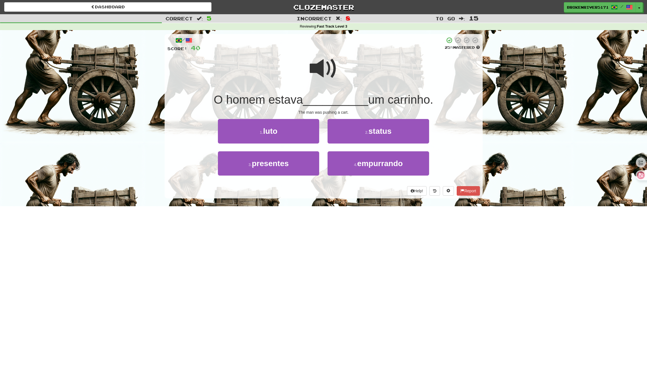
drag, startPoint x: 333, startPoint y: 222, endPoint x: 342, endPoint y: 214, distance: 11.9
click at [338, 217] on div "Dashboard Clozemaster BrokenRiver5171 / Toggle Dropdown Dashboard Leaderboard A…" at bounding box center [323, 189] width 647 height 379
click at [350, 207] on div "Dashboard Clozemaster BrokenRiver5171 / Toggle Dropdown Dashboard Leaderboard A…" at bounding box center [323, 189] width 647 height 379
click at [310, 167] on button "3 . presentes" at bounding box center [268, 164] width 101 height 24
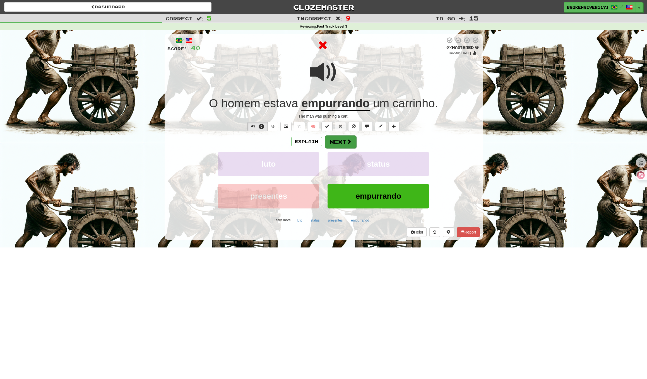
click at [339, 141] on button "Next" at bounding box center [340, 142] width 31 height 13
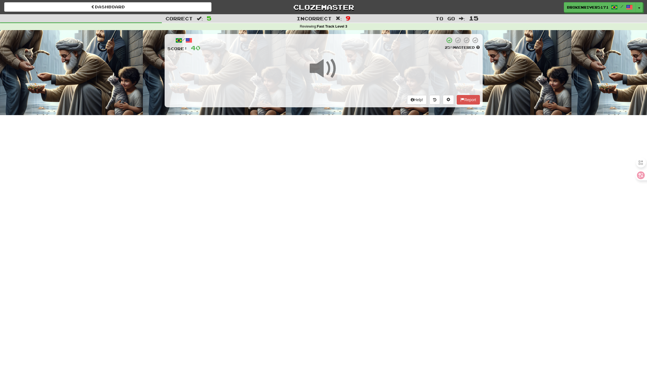
click at [336, 222] on div "Dashboard Clozemaster BrokenRiver5171 / Toggle Dropdown Dashboard Leaderboard A…" at bounding box center [323, 189] width 647 height 379
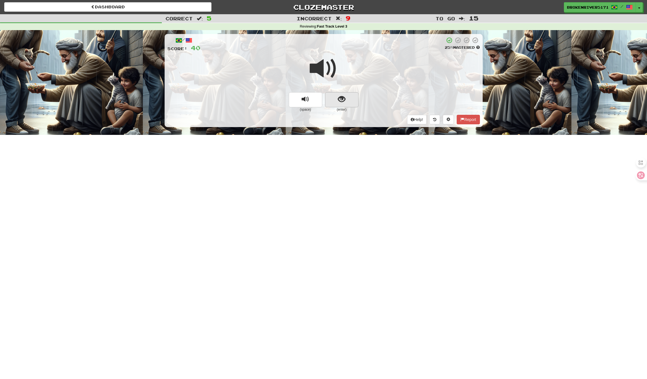
click at [340, 92] on button "show sentence" at bounding box center [341, 99] width 33 height 15
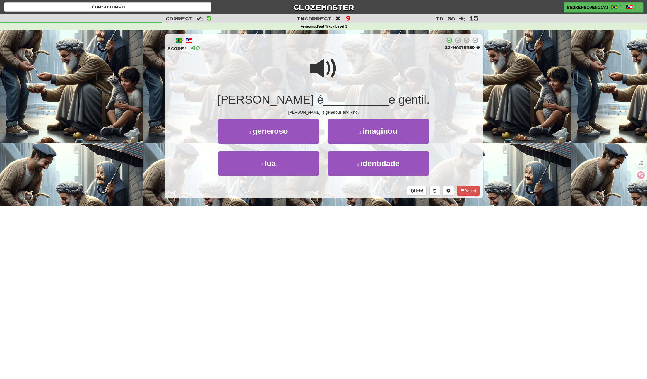
click at [326, 189] on div "Help! Report" at bounding box center [323, 190] width 313 height 9
click at [299, 140] on button "1 . generoso" at bounding box center [268, 131] width 101 height 24
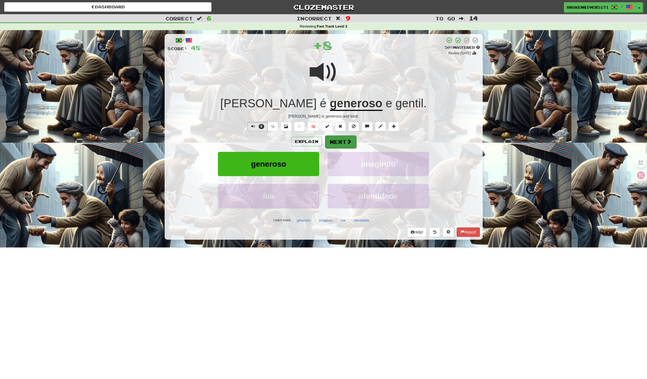
click at [343, 147] on button "Next" at bounding box center [340, 142] width 31 height 13
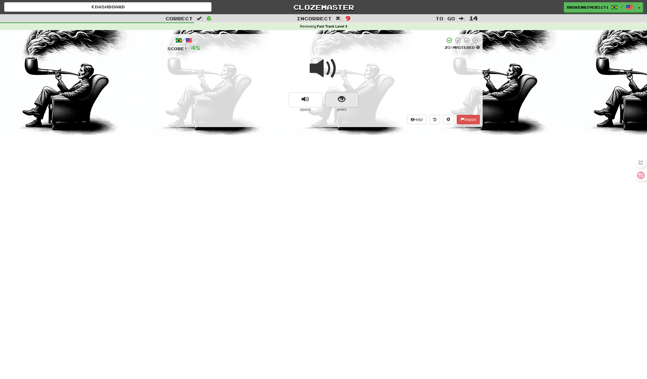
click at [350, 102] on button "show sentence" at bounding box center [341, 99] width 33 height 15
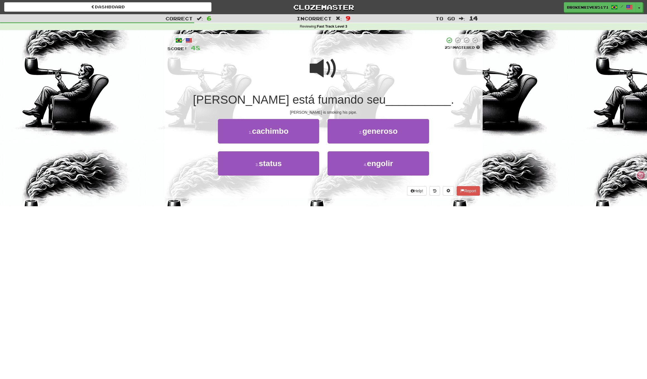
drag, startPoint x: 342, startPoint y: 207, endPoint x: 348, endPoint y: 199, distance: 10.5
click at [343, 204] on div "Dashboard Clozemaster BrokenRiver5171 / Toggle Dropdown Dashboard Leaderboard A…" at bounding box center [323, 189] width 647 height 379
drag, startPoint x: 348, startPoint y: 199, endPoint x: 352, endPoint y: 197, distance: 4.4
click at [348, 198] on div "/ Score: 48 25 % Mastered Tom está fumando seu __________ . Tom is smoking his …" at bounding box center [324, 118] width 318 height 176
click at [302, 162] on button "3 . status" at bounding box center [268, 164] width 101 height 24
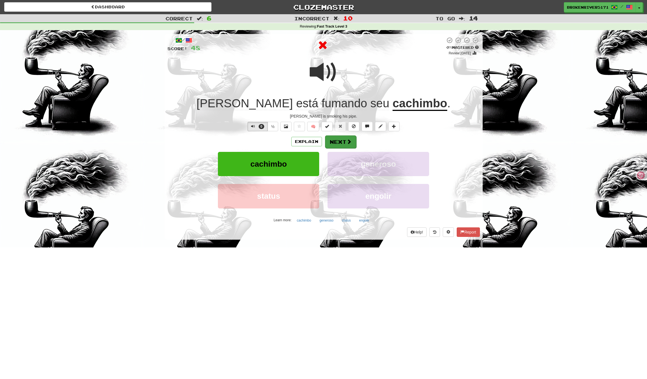
click at [332, 144] on button "Next" at bounding box center [340, 142] width 31 height 13
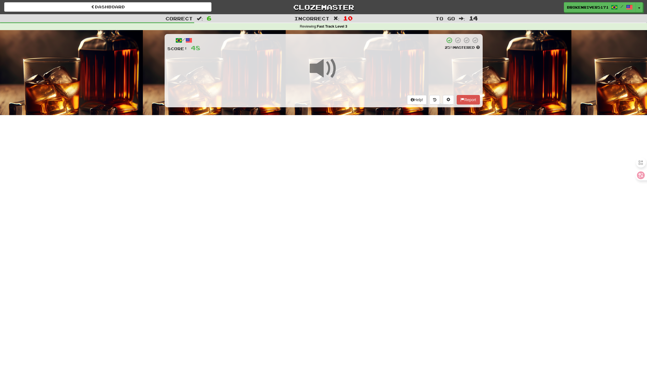
click at [342, 146] on div "Dashboard Clozemaster BrokenRiver5171 / Toggle Dropdown Dashboard Leaderboard A…" at bounding box center [323, 189] width 647 height 379
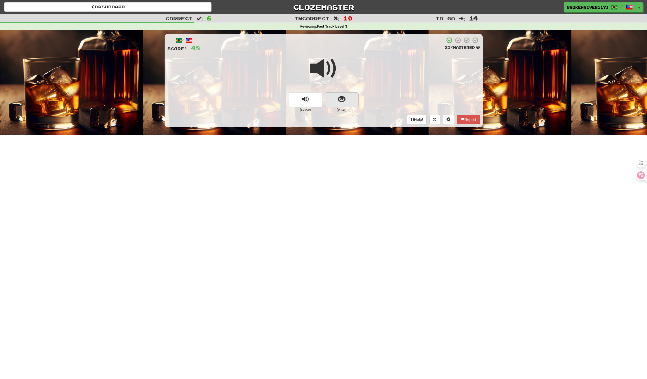
click at [352, 102] on button "show sentence" at bounding box center [341, 99] width 33 height 15
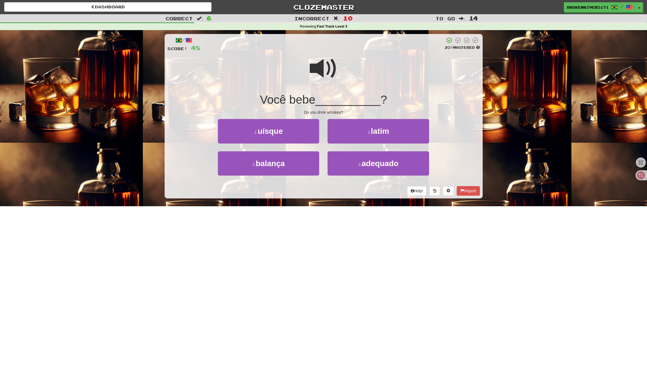
click at [326, 207] on div "Dashboard Clozemaster BrokenRiver5171 / Toggle Dropdown Dashboard Leaderboard A…" at bounding box center [323, 189] width 647 height 379
click at [338, 197] on div "/ Score: 48 25 % Mastered Você bebe __________ ? Do you drink whiskey? 1 . uísq…" at bounding box center [324, 118] width 318 height 176
click at [286, 137] on button "1 . uísque" at bounding box center [268, 131] width 101 height 24
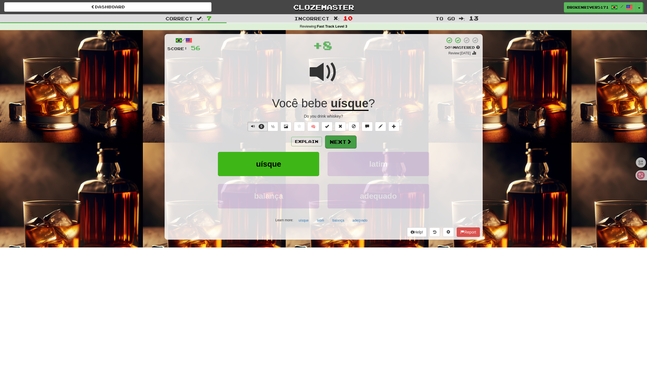
click at [340, 143] on button "Next" at bounding box center [340, 142] width 31 height 13
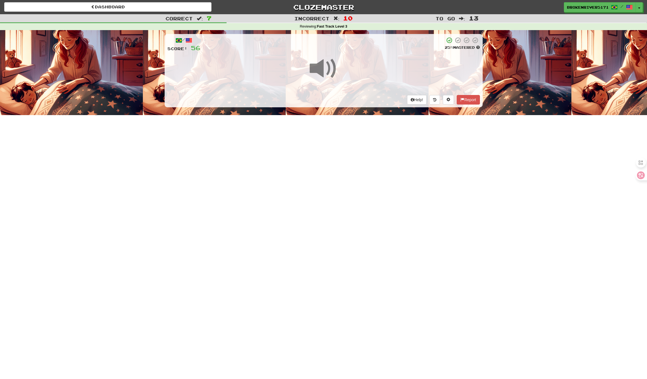
click at [330, 201] on div "Dashboard Clozemaster BrokenRiver5171 / Toggle Dropdown Dashboard Leaderboard A…" at bounding box center [323, 189] width 647 height 379
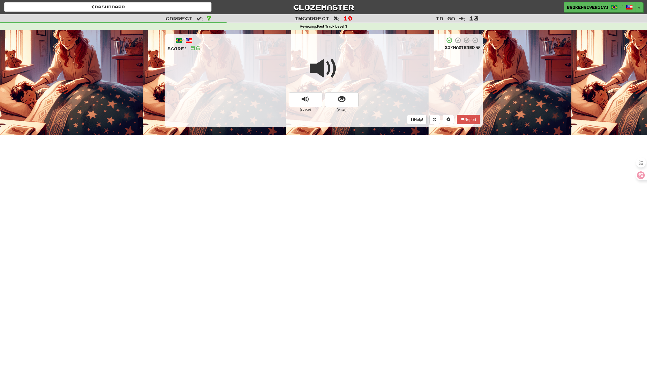
click at [352, 98] on button "show sentence" at bounding box center [341, 99] width 33 height 15
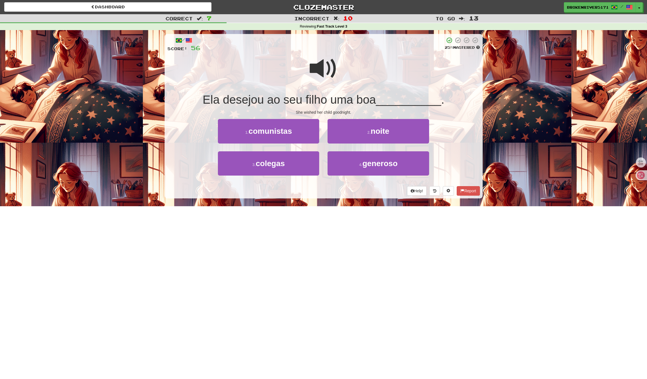
drag, startPoint x: 337, startPoint y: 207, endPoint x: 346, endPoint y: 199, distance: 11.7
click at [340, 204] on div "Dashboard Clozemaster BrokenRiver5171 / Toggle Dropdown Dashboard Leaderboard A…" at bounding box center [323, 189] width 647 height 379
click at [346, 199] on div "/ Score: 56 25 % Mastered Ela desejou ao seu filho uma boa __________ . She wis…" at bounding box center [324, 118] width 318 height 176
drag, startPoint x: 370, startPoint y: 131, endPoint x: 356, endPoint y: 156, distance: 28.6
click at [370, 131] on small "2 ." at bounding box center [368, 132] width 3 height 4
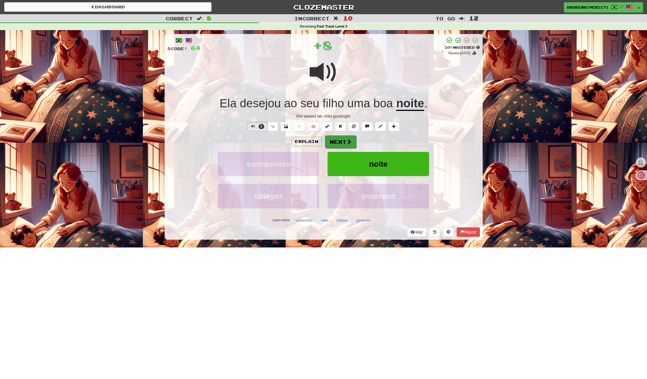
click at [344, 140] on button "Next" at bounding box center [340, 142] width 31 height 13
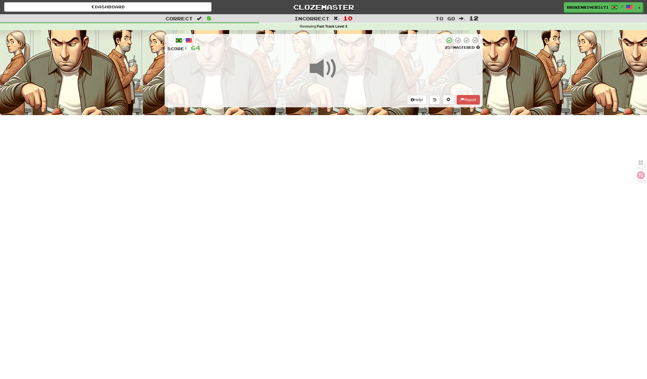
drag, startPoint x: 321, startPoint y: 206, endPoint x: 335, endPoint y: 190, distance: 21.4
click at [326, 201] on div "Dashboard Clozemaster BrokenRiver5171 / Toggle Dropdown Dashboard Leaderboard A…" at bounding box center [323, 189] width 647 height 379
click at [337, 186] on div "Dashboard Clozemaster BrokenRiver5171 / Toggle Dropdown Dashboard Leaderboard A…" at bounding box center [323, 189] width 647 height 379
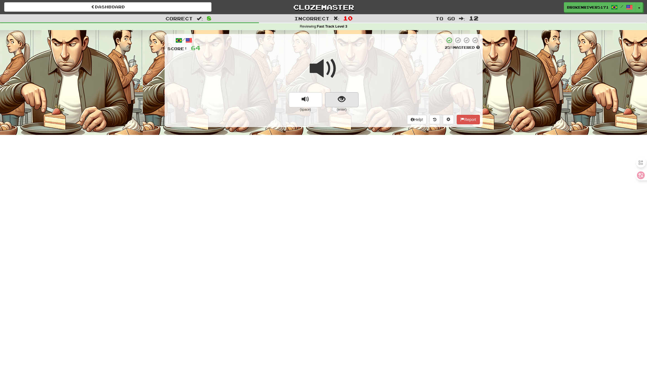
click at [340, 101] on span "show sentence" at bounding box center [342, 100] width 8 height 8
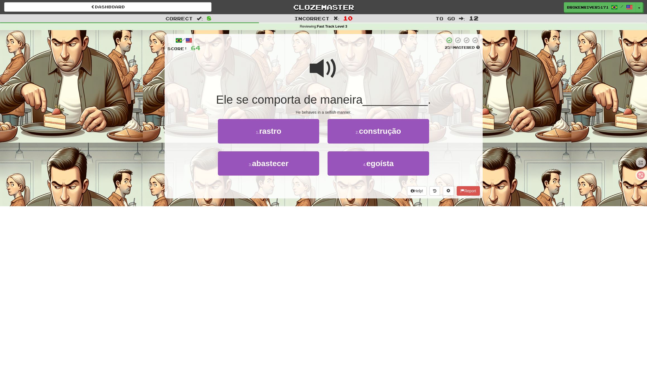
click at [325, 187] on div "Help! Report" at bounding box center [323, 190] width 313 height 9
click at [294, 167] on button "3 . abastecer" at bounding box center [268, 164] width 101 height 24
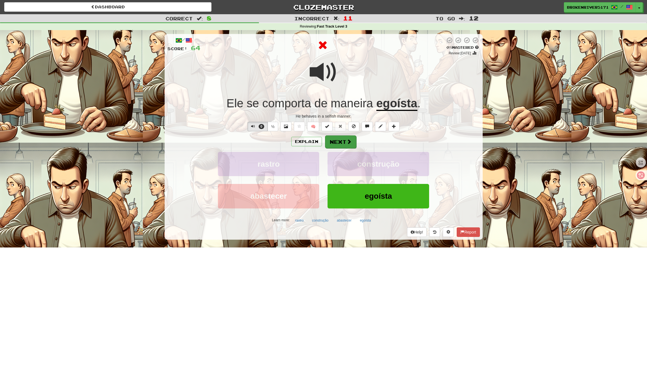
click at [336, 143] on button "Next" at bounding box center [340, 142] width 31 height 13
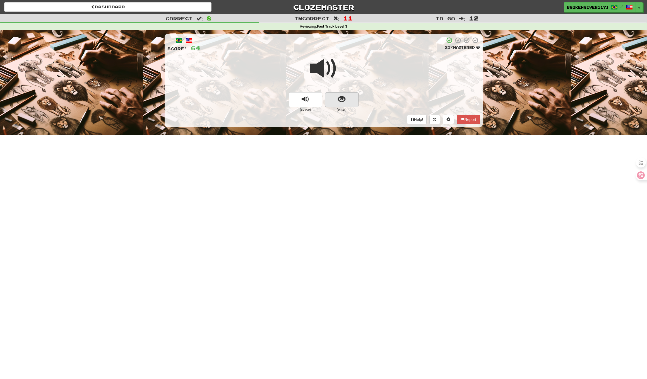
click at [342, 97] on span "show sentence" at bounding box center [342, 100] width 8 height 8
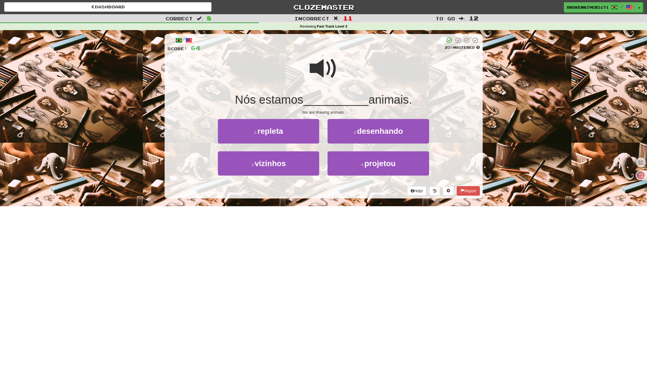
click at [337, 196] on div "/ Score: 64 25 % Mastered Nós estamos __________ animais. We are drawing animal…" at bounding box center [324, 116] width 318 height 165
click at [350, 194] on div "Help! Report" at bounding box center [323, 190] width 313 height 9
click at [358, 164] on button "4 . projetou" at bounding box center [378, 164] width 101 height 24
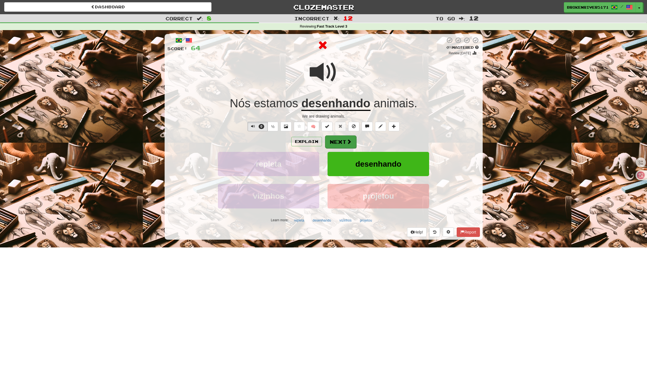
click at [347, 142] on span at bounding box center [349, 141] width 5 height 5
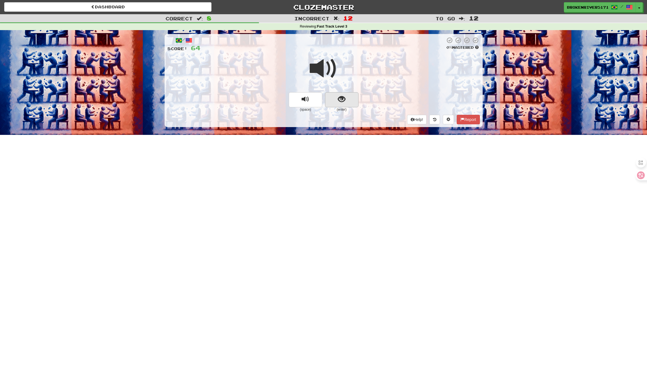
click at [335, 98] on button "show sentence" at bounding box center [341, 99] width 33 height 15
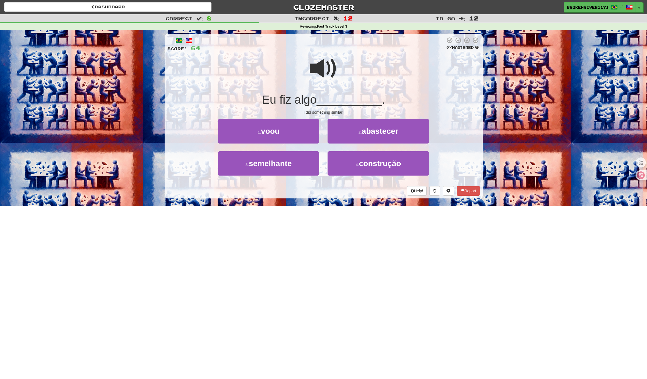
drag, startPoint x: 338, startPoint y: 205, endPoint x: 347, endPoint y: 202, distance: 9.5
click at [338, 205] on div "Dashboard Clozemaster BrokenRiver5171 / Toggle Dropdown Dashboard Leaderboard A…" at bounding box center [323, 189] width 647 height 379
click at [349, 201] on div "/ Score: 64 0 % Mastered Eu fiz algo __________ . I did something similar. 1 . …" at bounding box center [324, 118] width 318 height 176
click at [304, 170] on button "3 . semelhante" at bounding box center [268, 164] width 101 height 24
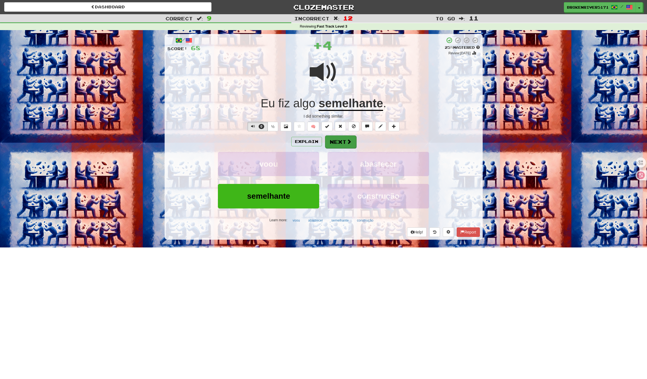
click at [343, 145] on button "Next" at bounding box center [340, 142] width 31 height 13
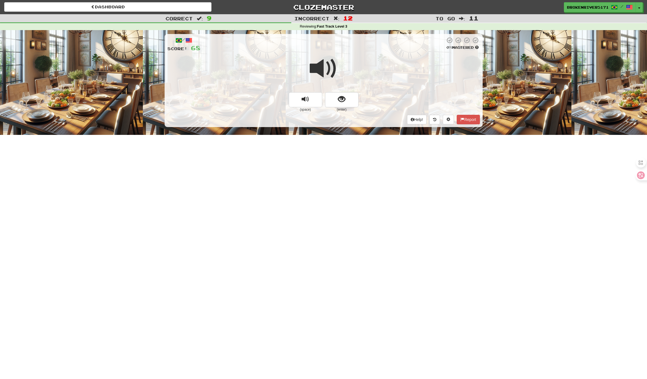
click at [344, 96] on span "show sentence" at bounding box center [342, 100] width 8 height 8
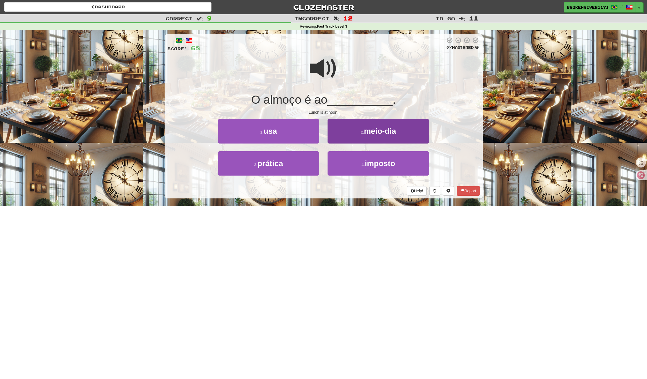
click at [357, 137] on button "2 . meio-dia" at bounding box center [378, 131] width 101 height 24
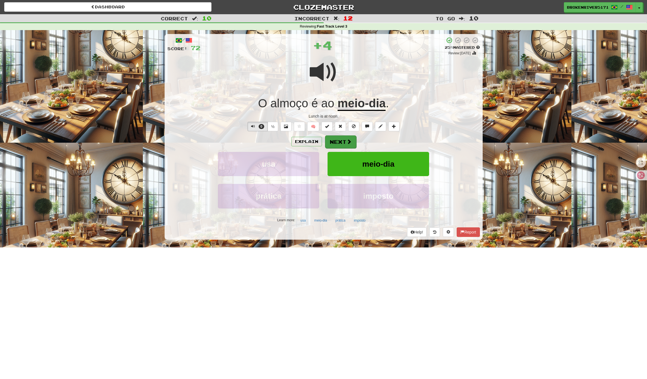
click at [347, 141] on span at bounding box center [349, 141] width 5 height 5
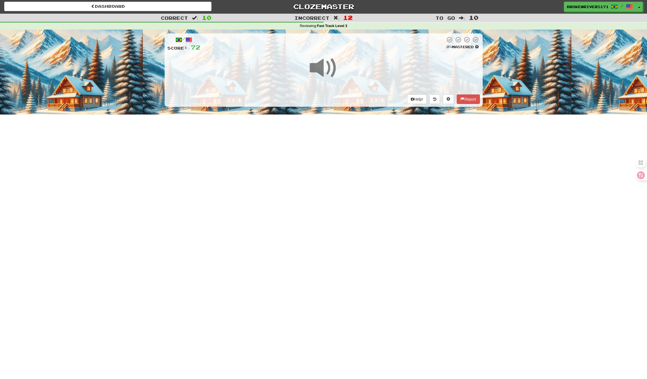
scroll to position [0, 0]
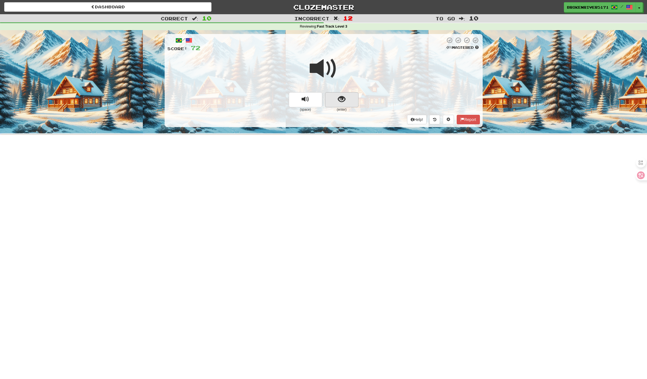
click at [335, 99] on button "show sentence" at bounding box center [341, 99] width 33 height 15
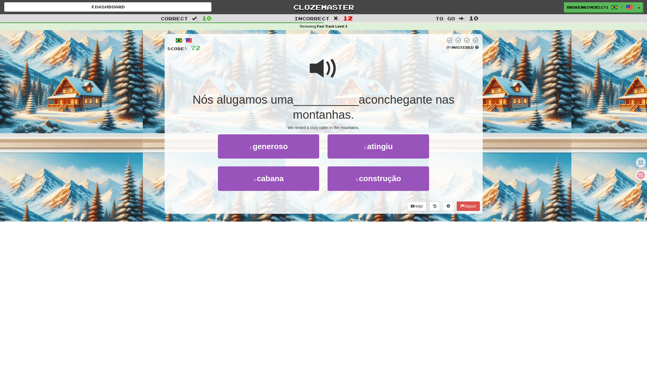
drag, startPoint x: 324, startPoint y: 210, endPoint x: 335, endPoint y: 207, distance: 11.5
click at [326, 209] on div "Help! Report" at bounding box center [323, 206] width 313 height 9
click at [335, 207] on div "Help! Report" at bounding box center [323, 206] width 313 height 9
click at [345, 179] on button "4 . construção" at bounding box center [378, 179] width 101 height 24
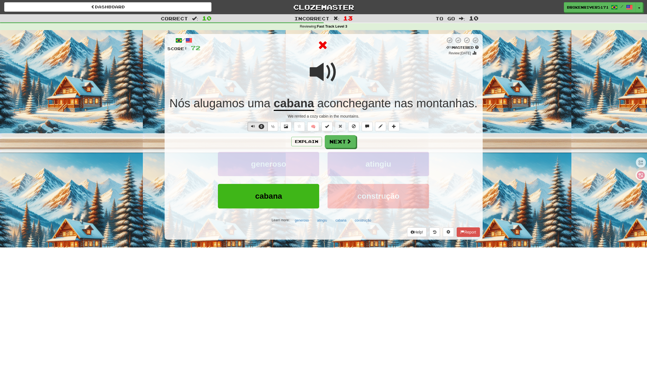
click at [367, 143] on div "Explain Next" at bounding box center [323, 141] width 313 height 13
click at [344, 144] on button "Next" at bounding box center [340, 142] width 31 height 13
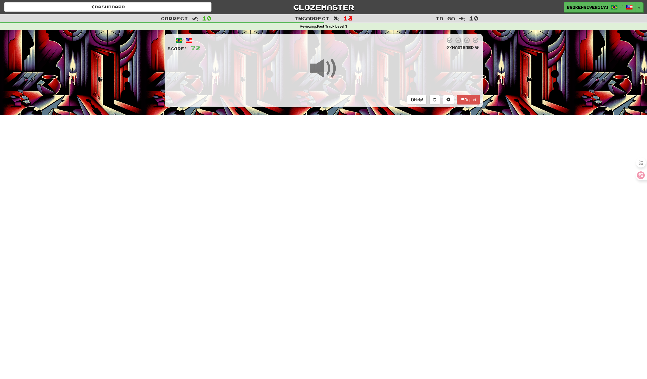
scroll to position [-1, 0]
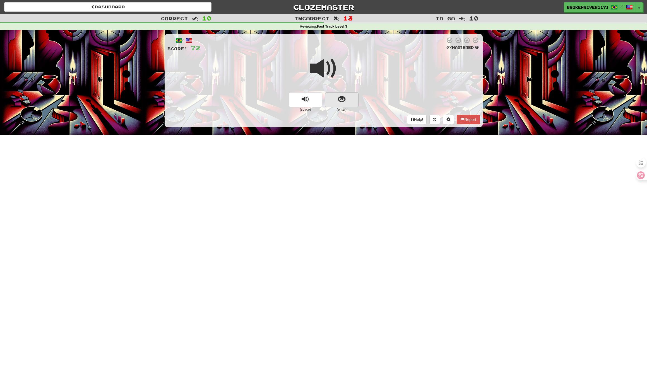
click at [351, 96] on button "show sentence" at bounding box center [341, 99] width 33 height 15
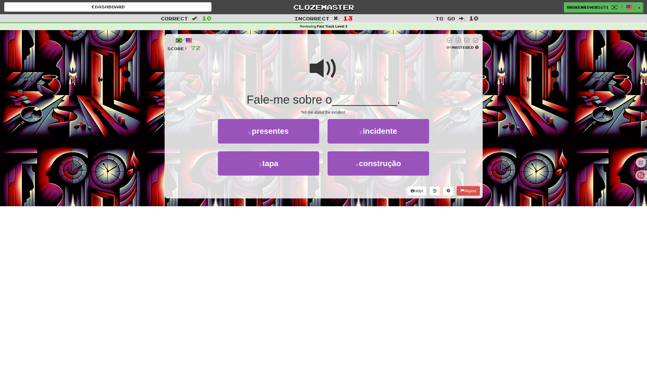
drag, startPoint x: 357, startPoint y: 170, endPoint x: 352, endPoint y: 177, distance: 8.4
click at [357, 170] on button "4 . construção" at bounding box center [378, 164] width 101 height 24
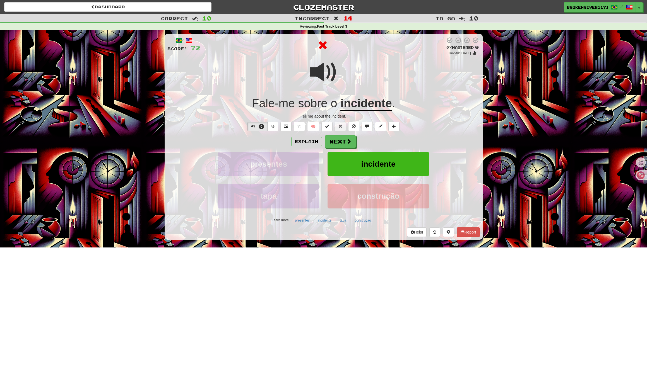
scroll to position [0, 0]
click at [348, 142] on span at bounding box center [349, 141] width 5 height 5
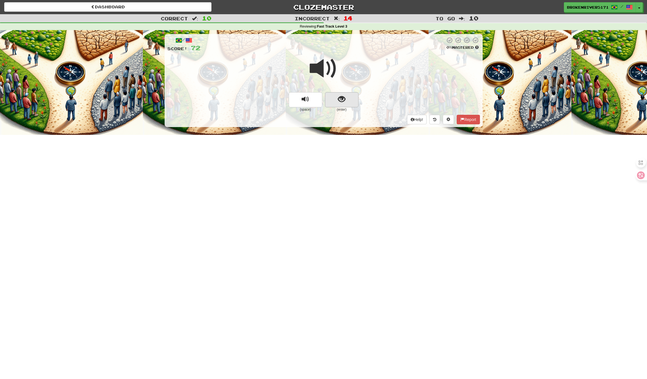
click at [344, 100] on span "show sentence" at bounding box center [342, 100] width 8 height 8
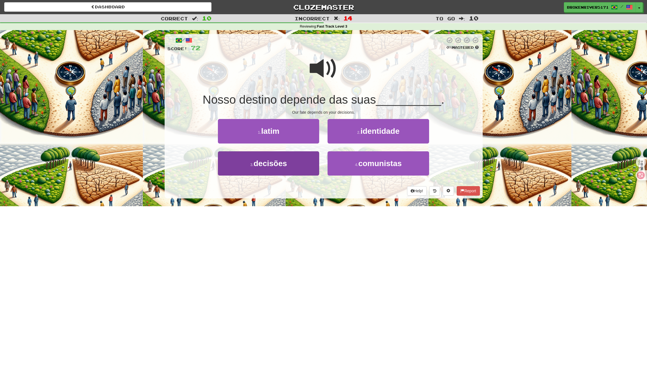
click at [308, 165] on button "3 . decisões" at bounding box center [268, 164] width 101 height 24
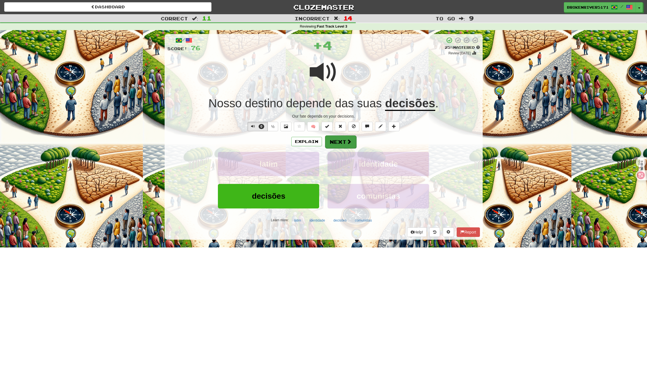
click at [343, 142] on button "Next" at bounding box center [340, 142] width 31 height 13
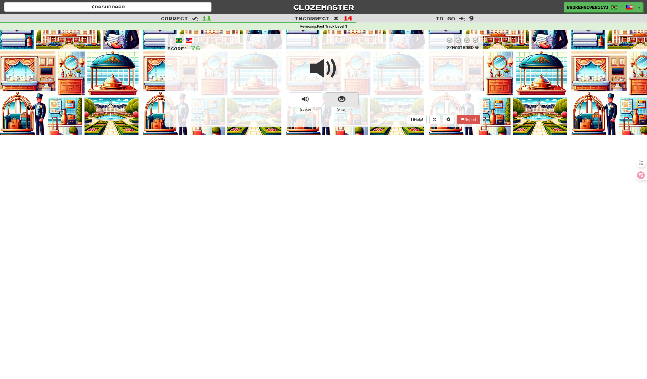
click at [331, 100] on button "show sentence" at bounding box center [341, 99] width 33 height 15
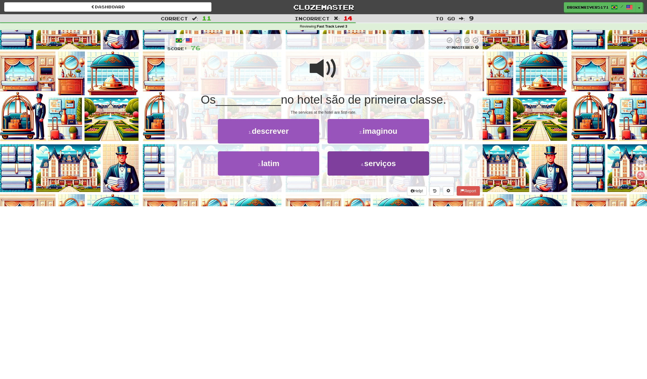
click at [357, 168] on button "4 . serviços" at bounding box center [378, 164] width 101 height 24
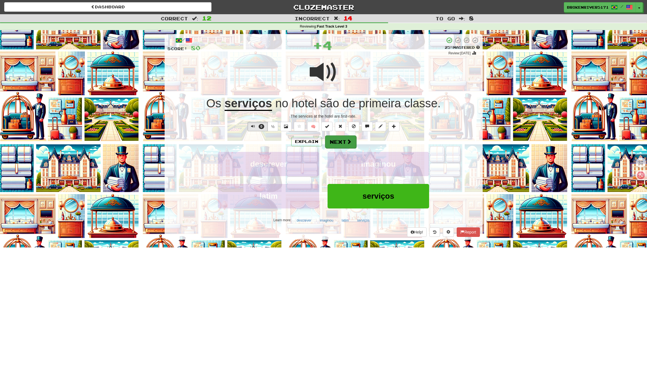
click at [344, 136] on button "Next" at bounding box center [340, 142] width 31 height 13
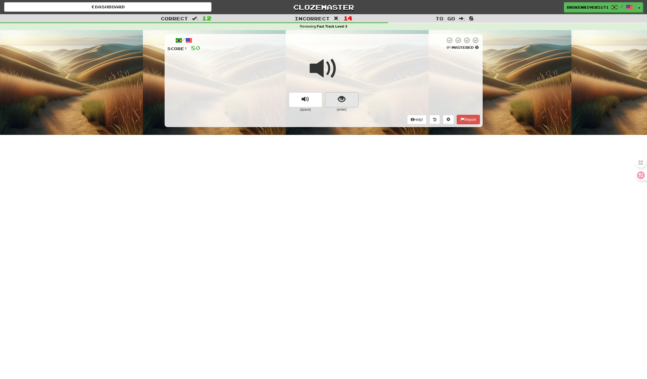
click at [337, 98] on button "show sentence" at bounding box center [341, 99] width 33 height 15
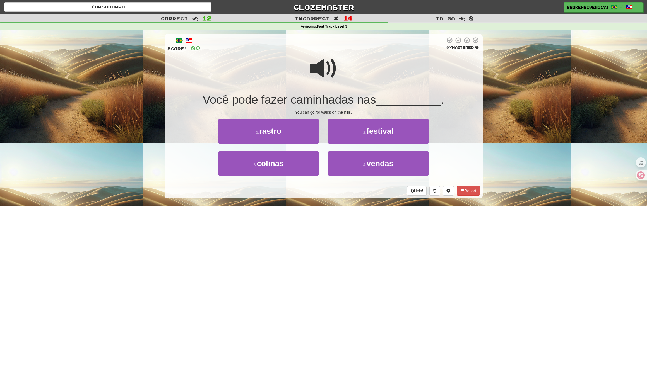
click at [325, 192] on div "Help! Report" at bounding box center [323, 190] width 313 height 9
drag, startPoint x: 290, startPoint y: 166, endPoint x: 295, endPoint y: 165, distance: 4.9
click at [290, 166] on button "3 . colinas" at bounding box center [268, 164] width 101 height 24
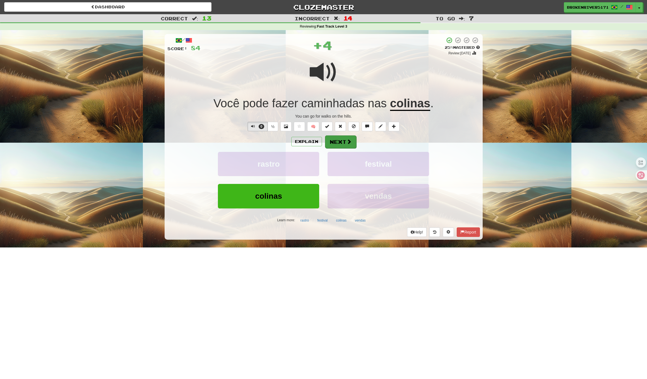
click at [348, 141] on span at bounding box center [349, 141] width 5 height 5
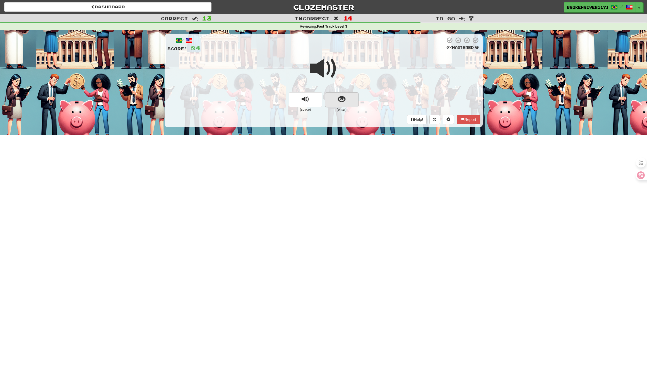
click at [351, 103] on button "show sentence" at bounding box center [341, 99] width 33 height 15
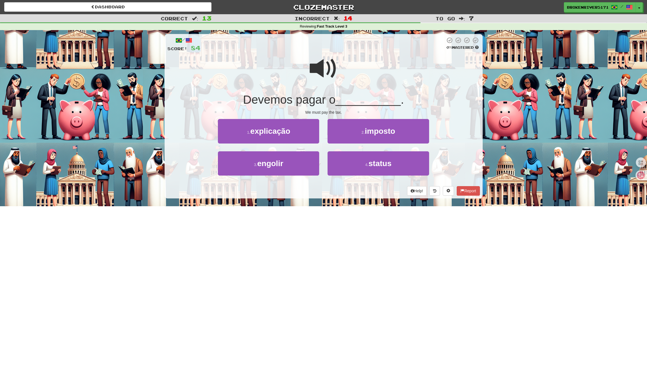
drag, startPoint x: 328, startPoint y: 207, endPoint x: 334, endPoint y: 203, distance: 7.8
click at [328, 207] on div "Dashboard Clozemaster BrokenRiver5171 / Toggle Dropdown Dashboard Leaderboard A…" at bounding box center [323, 189] width 647 height 379
click at [335, 202] on div "/ Score: 84 0 % Mastered Devemos pagar o __________ . We must pay the tax. 1 . …" at bounding box center [324, 118] width 318 height 176
click at [355, 136] on button "2 . imposto" at bounding box center [378, 131] width 101 height 24
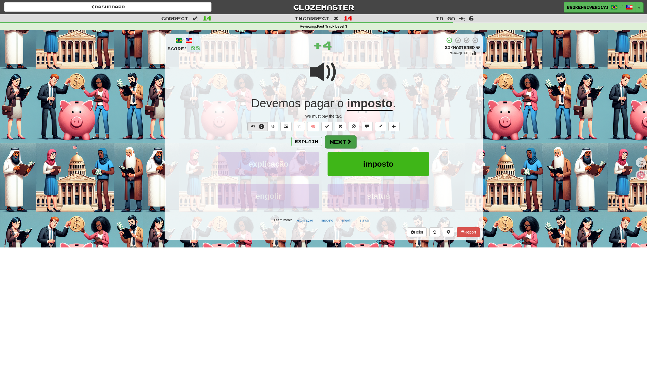
click at [342, 144] on button "Next" at bounding box center [340, 142] width 31 height 13
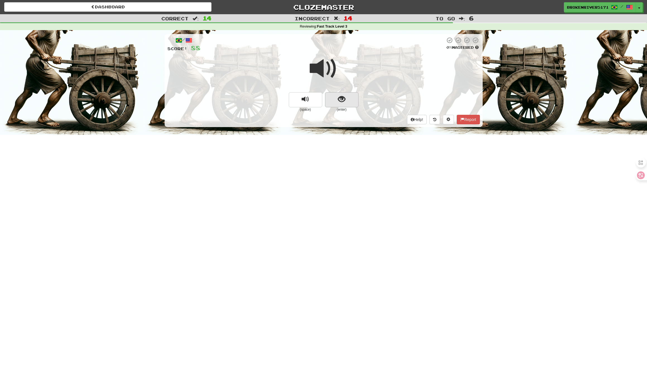
click at [333, 104] on button "show sentence" at bounding box center [341, 99] width 33 height 15
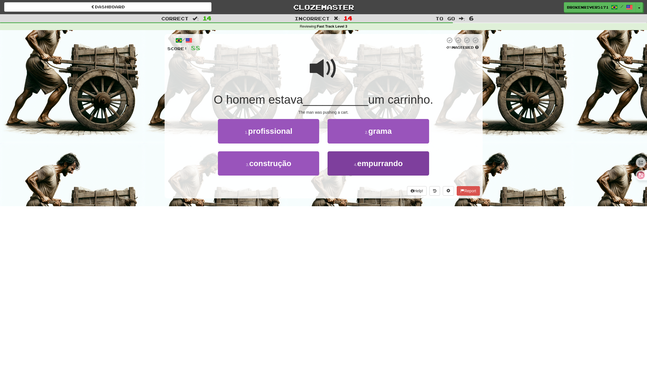
click at [353, 161] on button "4 . empurrando" at bounding box center [378, 164] width 101 height 24
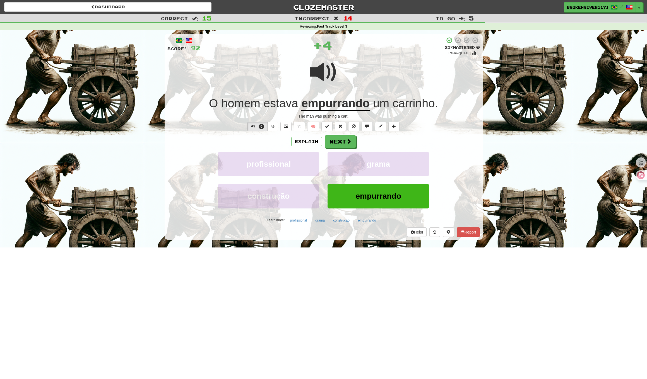
click at [340, 134] on div "/ Score: 92 + 4 25 % Mastered Review: 2025-09-21 O homem estava empurrando um c…" at bounding box center [324, 137] width 318 height 206
click at [338, 140] on button "Next" at bounding box center [340, 142] width 31 height 13
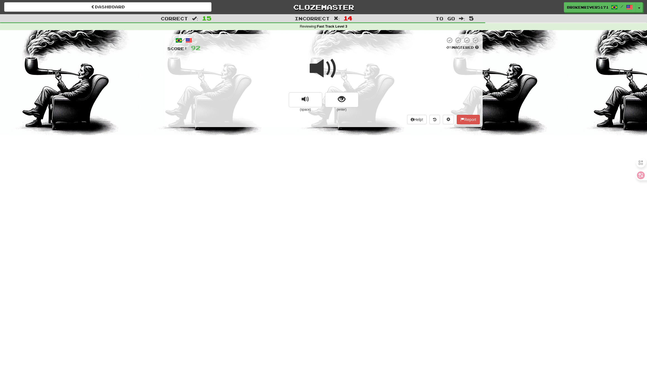
click at [351, 86] on div at bounding box center [323, 72] width 313 height 40
click at [349, 96] on button "show sentence" at bounding box center [341, 99] width 33 height 15
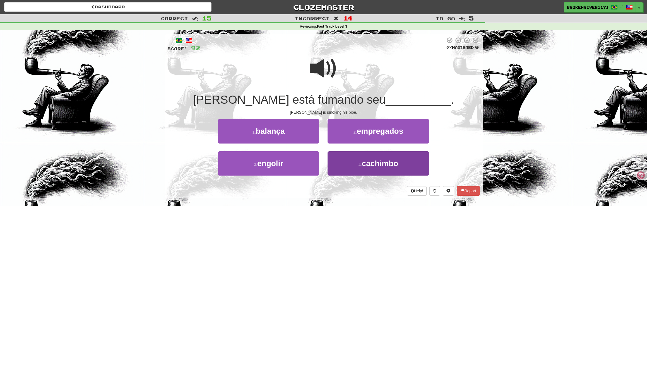
click at [354, 166] on button "4 . cachimbo" at bounding box center [378, 164] width 101 height 24
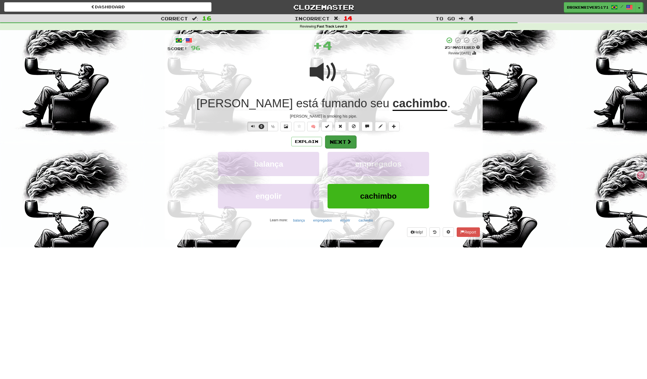
click at [347, 142] on span at bounding box center [349, 141] width 5 height 5
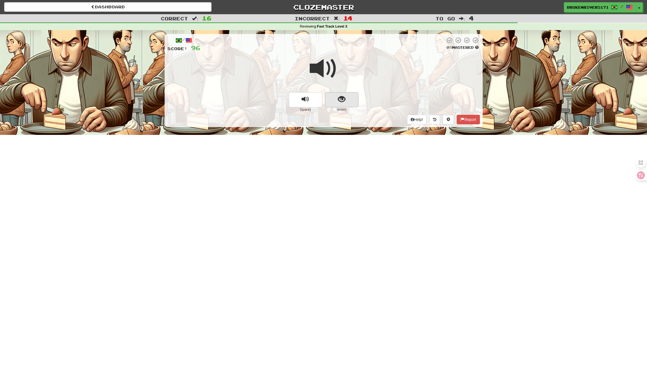
click at [353, 100] on button "show sentence" at bounding box center [341, 99] width 33 height 15
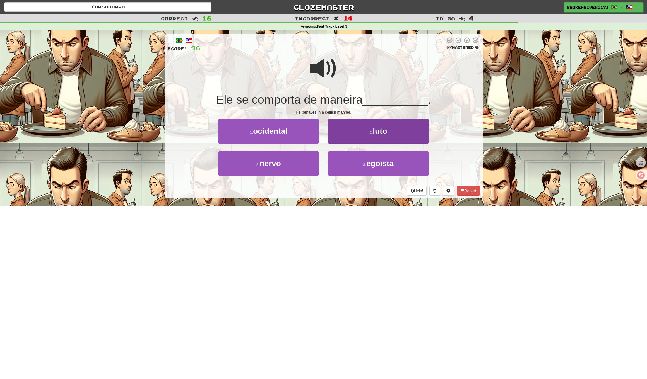
drag, startPoint x: 353, startPoint y: 166, endPoint x: 352, endPoint y: 157, distance: 9.5
click at [353, 166] on button "4 . egoísta" at bounding box center [378, 164] width 101 height 24
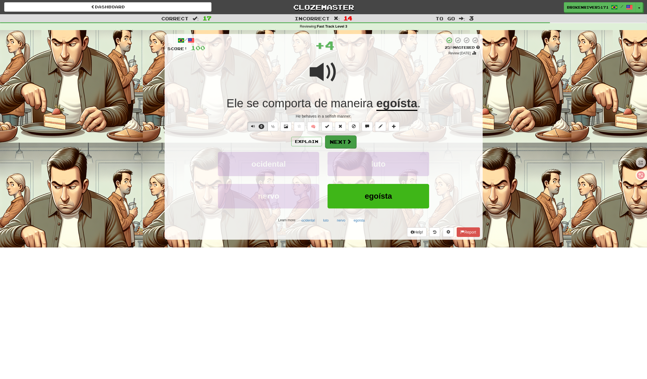
click at [338, 136] on button "Next" at bounding box center [340, 142] width 31 height 13
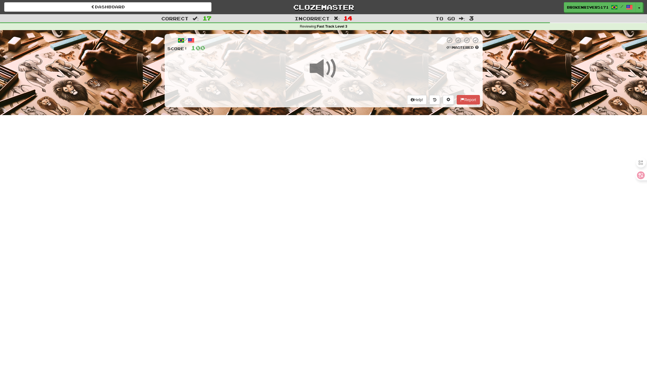
click at [339, 144] on div "Dashboard Clozemaster BrokenRiver5171 / Toggle Dropdown Dashboard Leaderboard A…" at bounding box center [323, 189] width 647 height 379
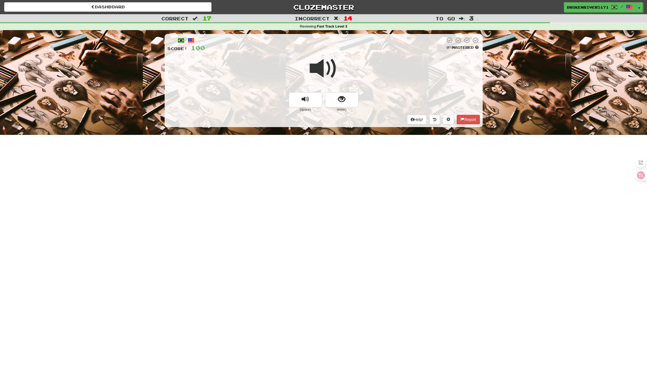
click at [327, 102] on button "show sentence" at bounding box center [341, 99] width 33 height 15
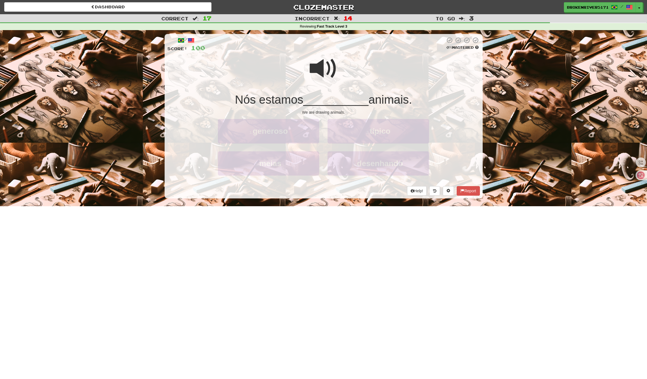
click at [335, 101] on span "__________" at bounding box center [335, 99] width 65 height 13
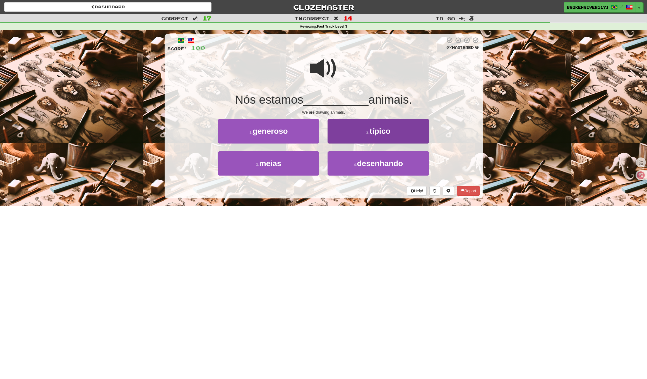
click at [354, 164] on small "4 ." at bounding box center [355, 165] width 3 height 4
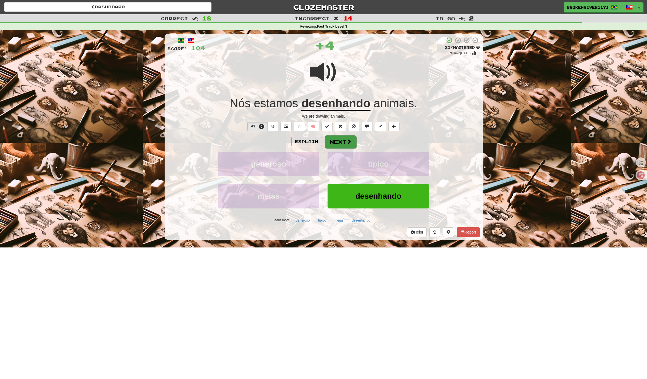
click at [339, 141] on button "Next" at bounding box center [340, 142] width 31 height 13
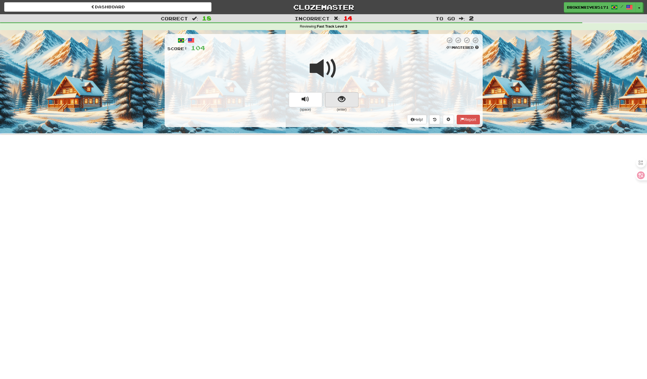
click at [345, 97] on button "show sentence" at bounding box center [341, 99] width 33 height 15
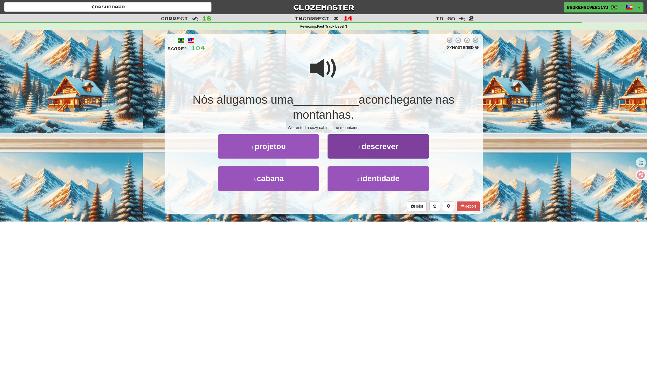
click at [367, 148] on span "descrever" at bounding box center [380, 146] width 37 height 9
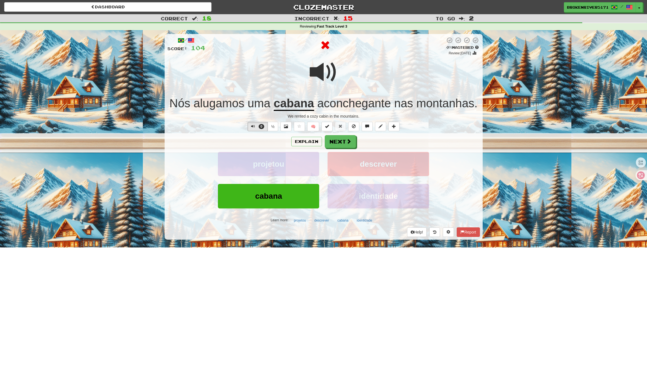
click at [335, 143] on button "Next" at bounding box center [340, 141] width 31 height 13
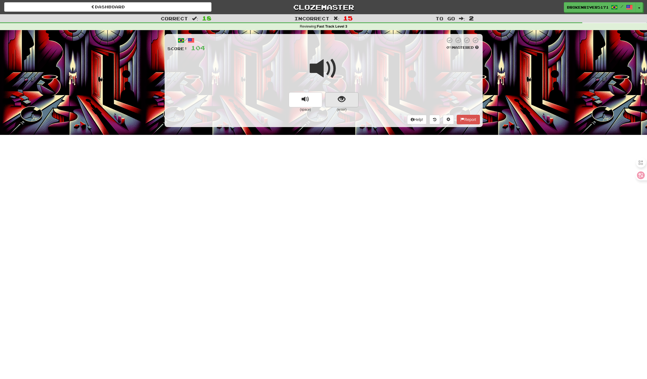
click at [335, 99] on button "show sentence" at bounding box center [341, 99] width 33 height 15
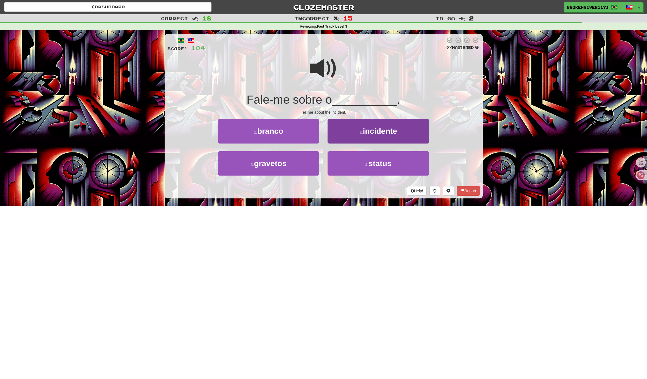
click at [370, 131] on span "incidente" at bounding box center [380, 131] width 34 height 9
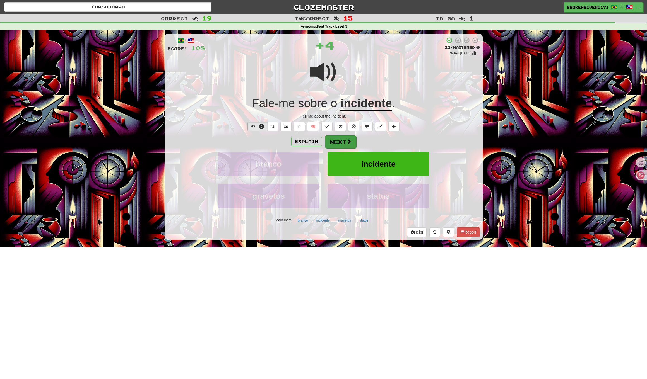
click at [333, 141] on button "Next" at bounding box center [340, 142] width 31 height 13
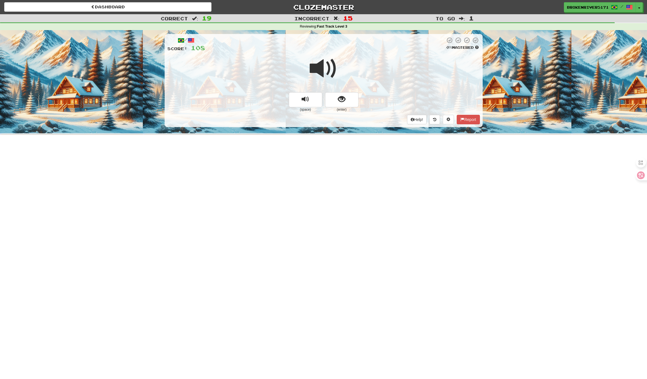
drag, startPoint x: 350, startPoint y: 98, endPoint x: 345, endPoint y: 122, distance: 24.0
click at [350, 98] on button "show sentence" at bounding box center [341, 99] width 33 height 15
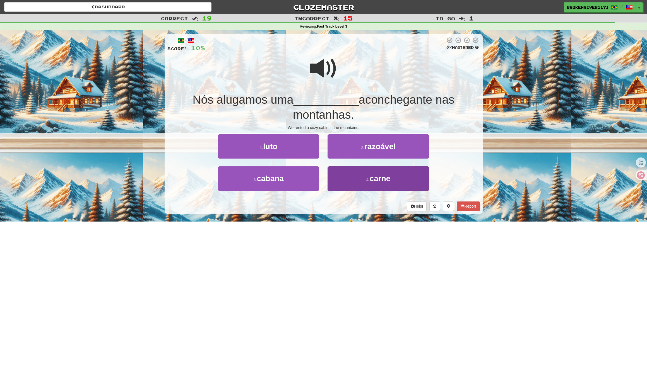
click at [345, 185] on button "4 . carne" at bounding box center [378, 179] width 101 height 24
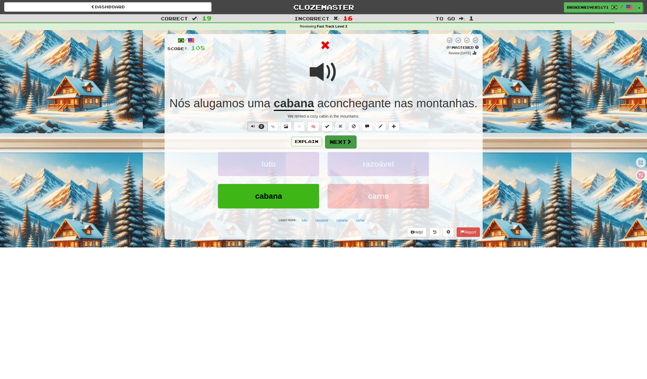
click at [338, 144] on button "Next" at bounding box center [340, 142] width 31 height 13
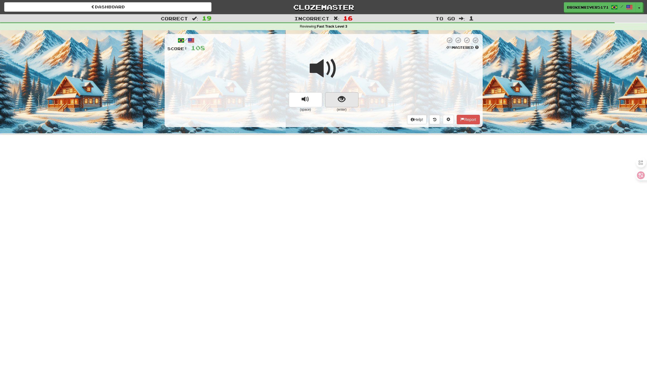
click at [346, 102] on button "show sentence" at bounding box center [341, 99] width 33 height 15
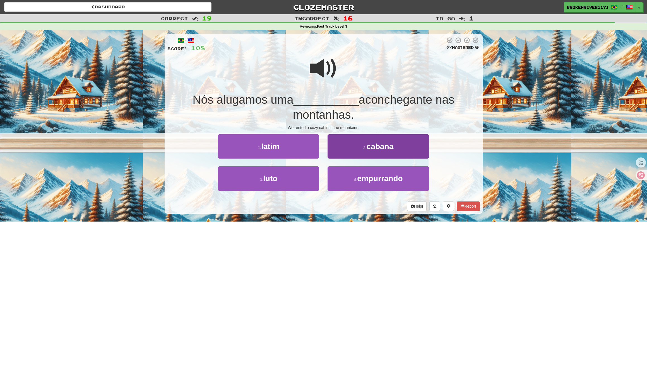
click at [355, 148] on button "2 . cabana" at bounding box center [378, 146] width 101 height 24
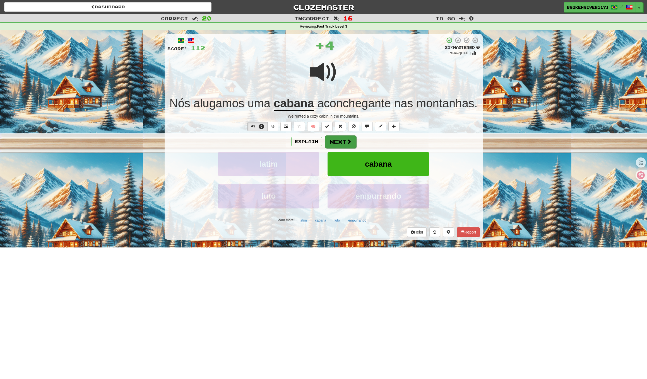
click at [348, 145] on button "Next" at bounding box center [340, 142] width 31 height 13
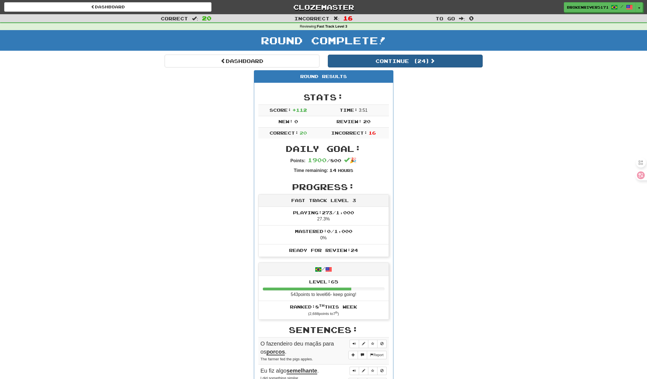
click at [384, 57] on button "Continue ( 24 )" at bounding box center [405, 61] width 155 height 13
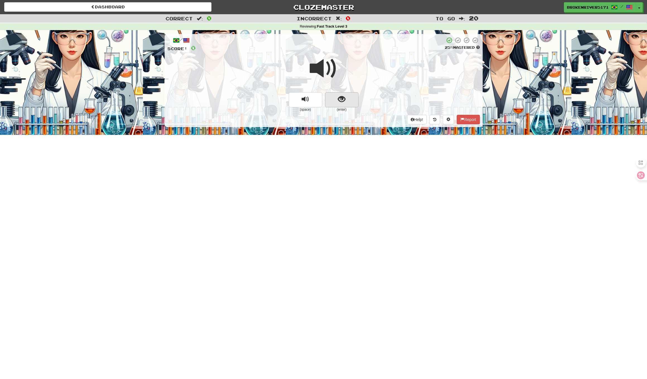
click at [350, 100] on button "show sentence" at bounding box center [341, 99] width 33 height 15
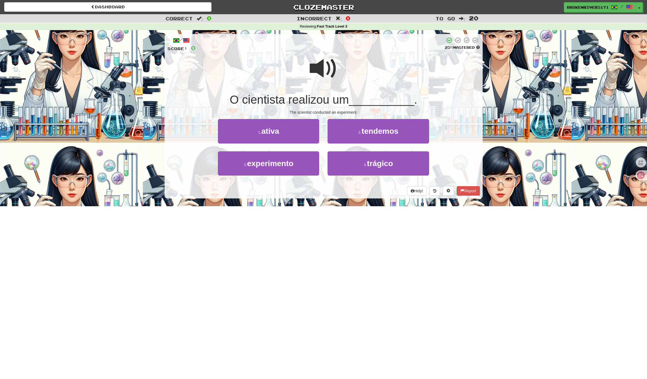
drag, startPoint x: 328, startPoint y: 199, endPoint x: 340, endPoint y: 189, distance: 15.5
click at [331, 197] on div "/ Score: 0 25 % Mastered O cientista realizou um __________ . The scientist con…" at bounding box center [324, 118] width 318 height 176
click at [356, 162] on button "4 . trágico" at bounding box center [378, 164] width 101 height 24
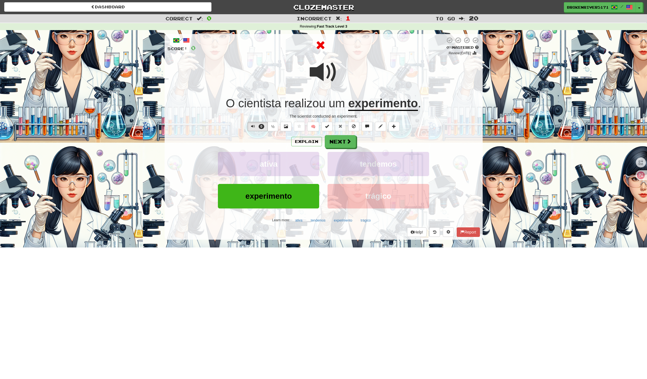
drag, startPoint x: 343, startPoint y: 143, endPoint x: 384, endPoint y: 141, distance: 40.5
click at [384, 141] on div "Explain Next" at bounding box center [323, 141] width 313 height 13
click at [348, 143] on span at bounding box center [349, 141] width 5 height 5
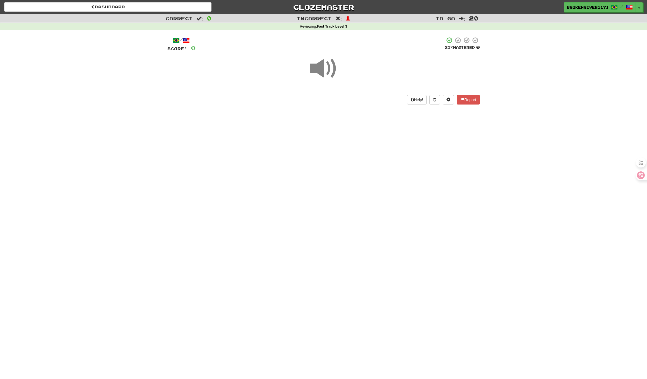
click at [347, 176] on div "Dashboard Clozemaster BrokenRiver5171 / Toggle Dropdown Dashboard Leaderboard A…" at bounding box center [323, 189] width 647 height 379
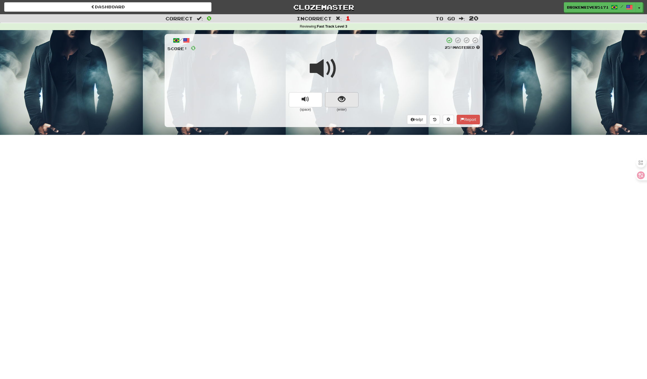
click at [342, 98] on span "show sentence" at bounding box center [342, 100] width 8 height 8
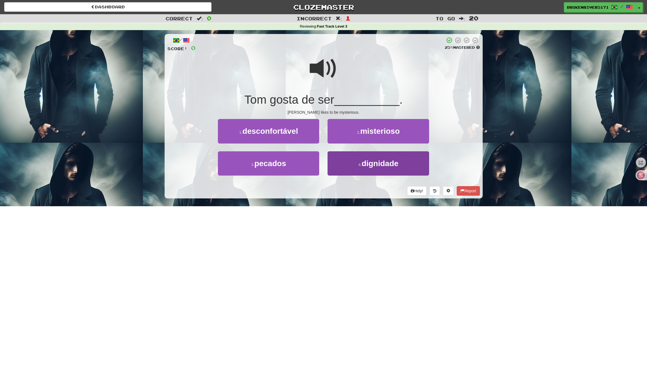
click at [348, 166] on button "4 . dignidade" at bounding box center [378, 164] width 101 height 24
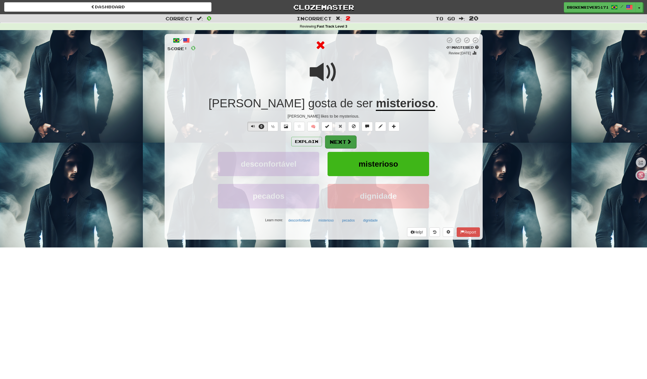
click at [336, 140] on button "Next" at bounding box center [340, 142] width 31 height 13
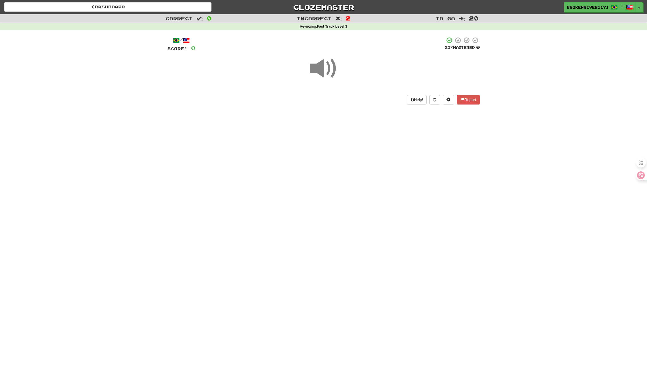
drag, startPoint x: 333, startPoint y: 193, endPoint x: 340, endPoint y: 185, distance: 10.7
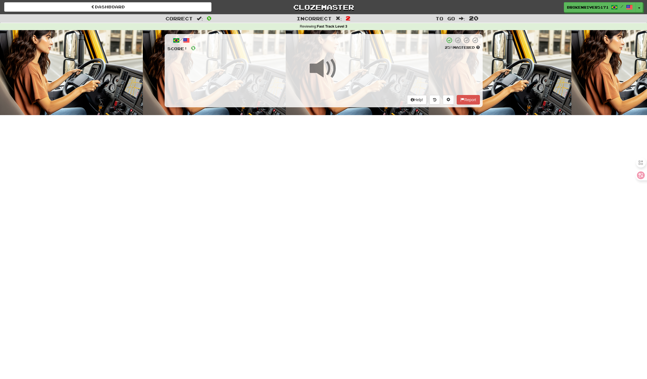
click at [333, 193] on div "Dashboard Clozemaster BrokenRiver5171 / Toggle Dropdown Dashboard Leaderboard A…" at bounding box center [323, 189] width 647 height 379
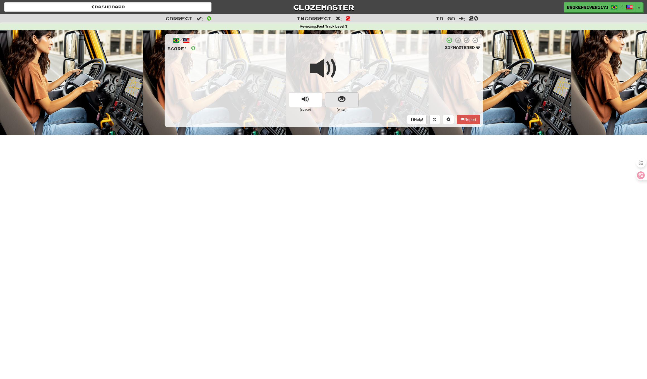
click at [347, 100] on button "show sentence" at bounding box center [341, 99] width 33 height 15
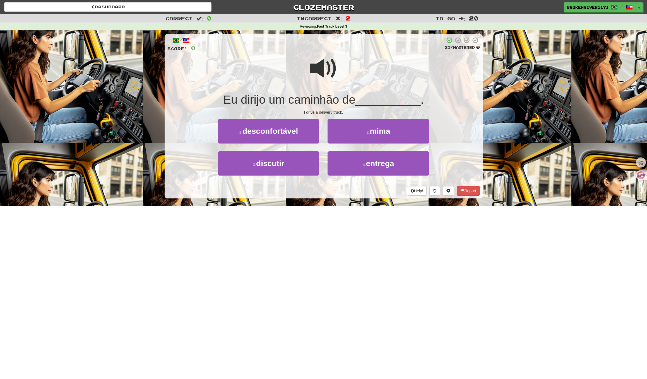
drag, startPoint x: 313, startPoint y: 221, endPoint x: 325, endPoint y: 214, distance: 13.9
click at [316, 219] on div "Dashboard Clozemaster BrokenRiver5171 / Toggle Dropdown Dashboard Leaderboard A…" at bounding box center [323, 189] width 647 height 379
click at [325, 214] on div "Dashboard Clozemaster BrokenRiver5171 / Toggle Dropdown Dashboard Leaderboard A…" at bounding box center [323, 189] width 647 height 379
click at [288, 158] on button "3 . discutir" at bounding box center [268, 164] width 101 height 24
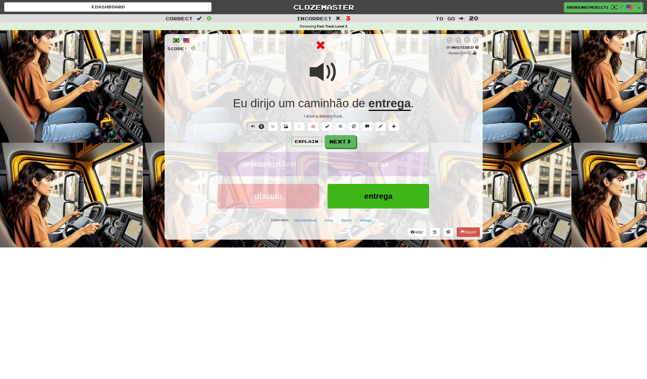
click at [336, 148] on div "Explain Next desconfortável mima discutir entrega Learn more: desconfortável mi…" at bounding box center [323, 180] width 313 height 90
click at [337, 146] on button "Next" at bounding box center [340, 142] width 31 height 13
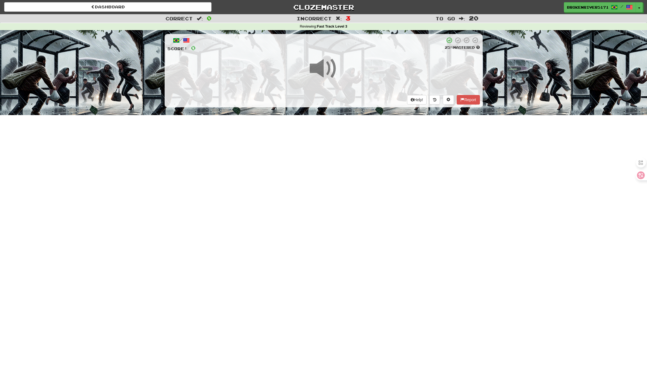
click at [310, 196] on div "Dashboard Clozemaster BrokenRiver5171 / Toggle Dropdown Dashboard Leaderboard A…" at bounding box center [323, 189] width 647 height 379
drag, startPoint x: 353, startPoint y: 184, endPoint x: 312, endPoint y: 206, distance: 46.1
click at [352, 185] on div "Dashboard Clozemaster BrokenRiver5171 / Toggle Dropdown Dashboard Leaderboard A…" at bounding box center [323, 189] width 647 height 379
click at [307, 178] on div "Dashboard Clozemaster BrokenRiver5171 / Toggle Dropdown Dashboard Leaderboard A…" at bounding box center [323, 189] width 647 height 379
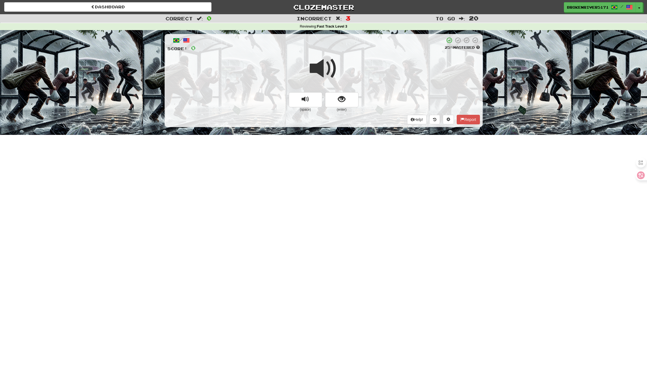
drag, startPoint x: 350, startPoint y: 101, endPoint x: 350, endPoint y: 107, distance: 5.9
click at [350, 101] on button "show sentence" at bounding box center [341, 99] width 33 height 15
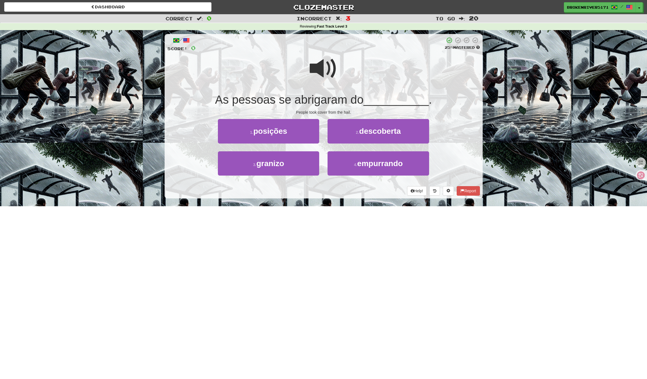
drag, startPoint x: 318, startPoint y: 246, endPoint x: 333, endPoint y: 234, distance: 19.7
click at [324, 241] on div "Dashboard Clozemaster BrokenRiver5171 / Toggle Dropdown Dashboard Leaderboard A…" at bounding box center [323, 189] width 647 height 379
drag, startPoint x: 335, startPoint y: 233, endPoint x: 335, endPoint y: 229, distance: 3.7
click at [336, 231] on div "Dashboard Clozemaster BrokenRiver5171 / Toggle Dropdown Dashboard Leaderboard A…" at bounding box center [323, 189] width 647 height 379
drag, startPoint x: 334, startPoint y: 205, endPoint x: 340, endPoint y: 203, distance: 5.8
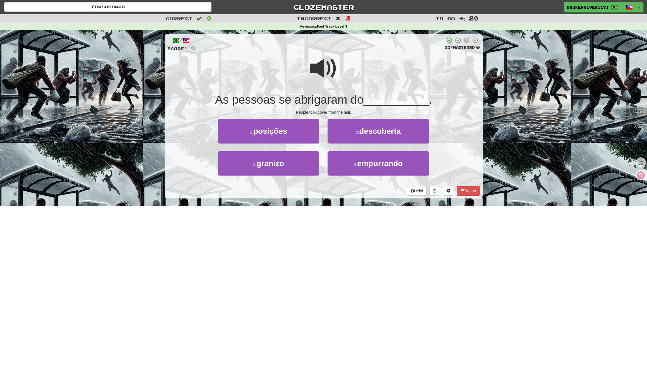
click at [334, 205] on div "/ Score: 0 25 % Mastered As pessoas se abrigaram do __________ . People took co…" at bounding box center [324, 118] width 318 height 176
click at [353, 199] on div "/ Score: 0 25 % Mastered As pessoas se abrigaram do __________ . People took co…" at bounding box center [324, 118] width 318 height 176
click at [348, 158] on button "4 . empurrando" at bounding box center [378, 164] width 101 height 24
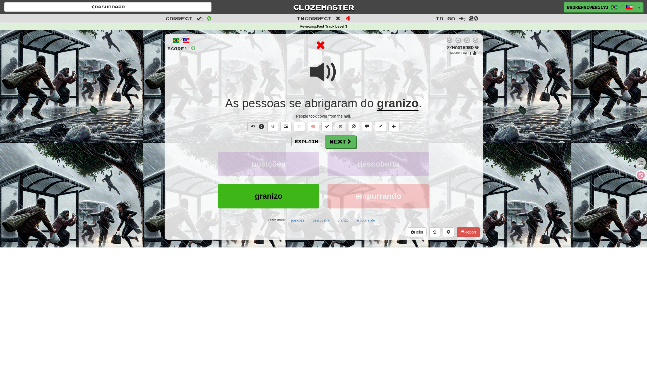
drag, startPoint x: 344, startPoint y: 140, endPoint x: 334, endPoint y: 162, distance: 24.5
click at [344, 140] on button "Next" at bounding box center [340, 141] width 31 height 13
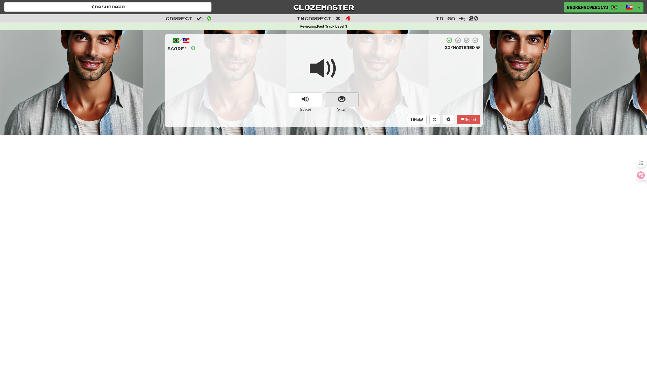
click at [345, 102] on button "show sentence" at bounding box center [341, 99] width 33 height 15
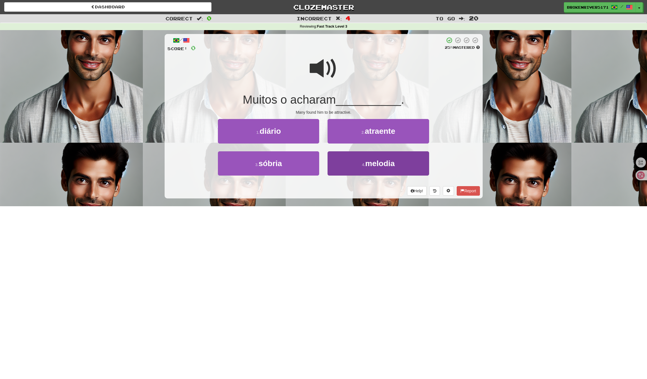
click at [374, 162] on span "melodia" at bounding box center [380, 163] width 30 height 9
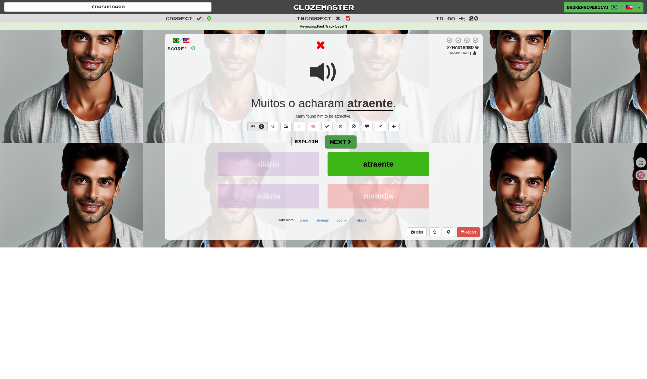
click at [344, 141] on button "Next" at bounding box center [340, 142] width 31 height 13
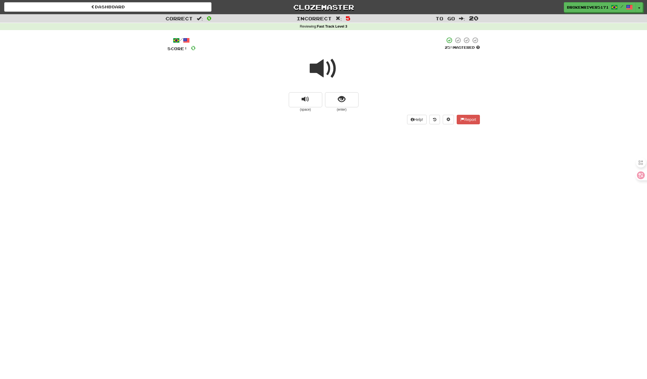
drag, startPoint x: 344, startPoint y: 102, endPoint x: 340, endPoint y: 114, distance: 12.6
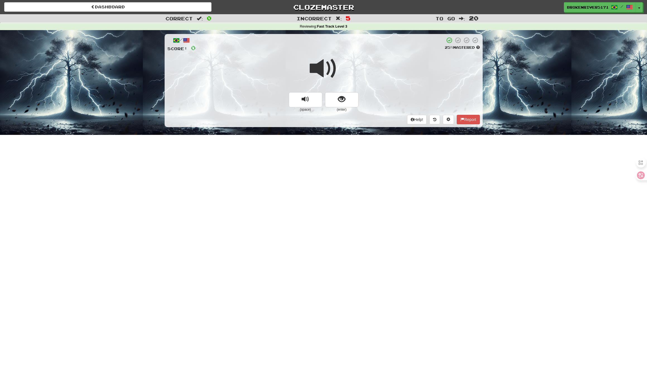
click at [344, 102] on span "show sentence" at bounding box center [342, 100] width 8 height 8
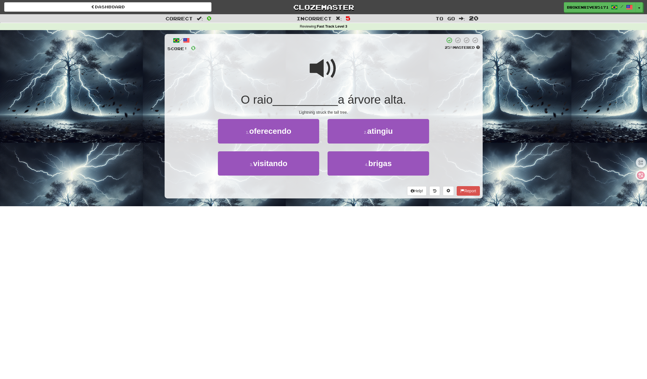
drag, startPoint x: 333, startPoint y: 200, endPoint x: 348, endPoint y: 194, distance: 16.5
click at [335, 199] on div "/ Score: 0 25 % Mastered O raio __________ a árvore alta. Lightning struck the …" at bounding box center [324, 118] width 318 height 176
click at [348, 194] on div "Help! Report" at bounding box center [323, 190] width 313 height 9
click at [361, 170] on button "4 . brigas" at bounding box center [378, 164] width 101 height 24
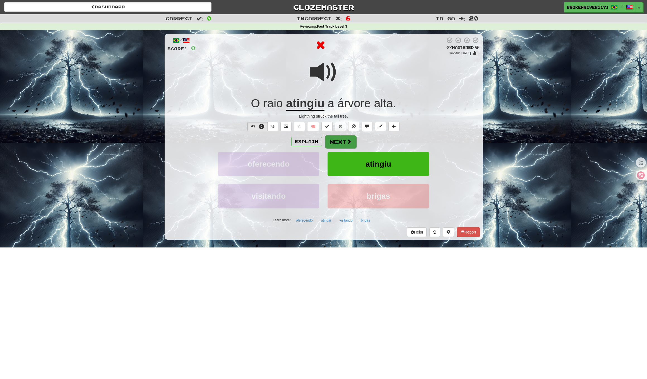
click at [340, 140] on button "Next" at bounding box center [340, 142] width 31 height 13
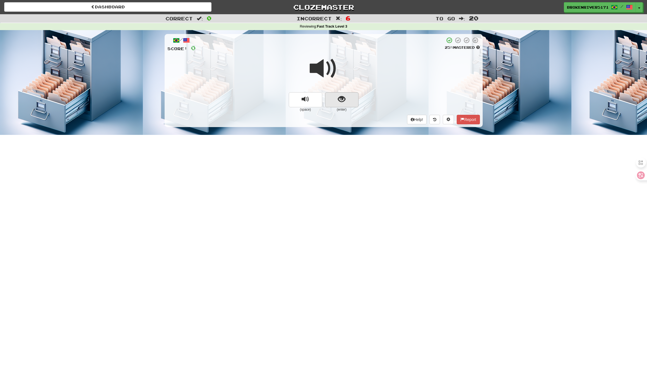
drag, startPoint x: 325, startPoint y: 77, endPoint x: 327, endPoint y: 100, distance: 23.5
click at [325, 77] on span at bounding box center [324, 69] width 28 height 28
click at [342, 98] on span "show sentence" at bounding box center [342, 100] width 8 height 8
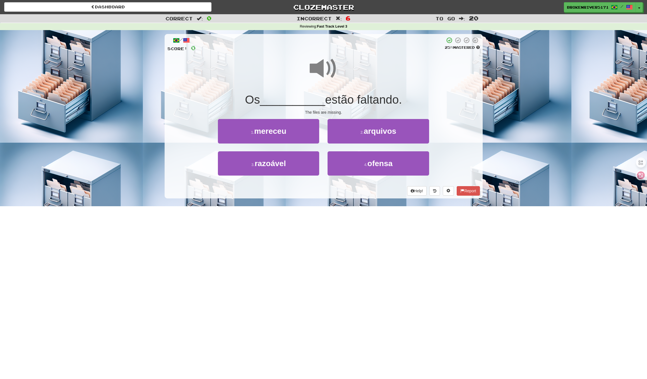
drag, startPoint x: 335, startPoint y: 192, endPoint x: 346, endPoint y: 190, distance: 10.8
click at [337, 192] on div "Help! Report" at bounding box center [323, 190] width 313 height 9
drag, startPoint x: 346, startPoint y: 190, endPoint x: 349, endPoint y: 188, distance: 3.6
click at [347, 190] on div "Help! Report" at bounding box center [323, 190] width 313 height 9
click at [352, 171] on button "4 . ofensa" at bounding box center [378, 164] width 101 height 24
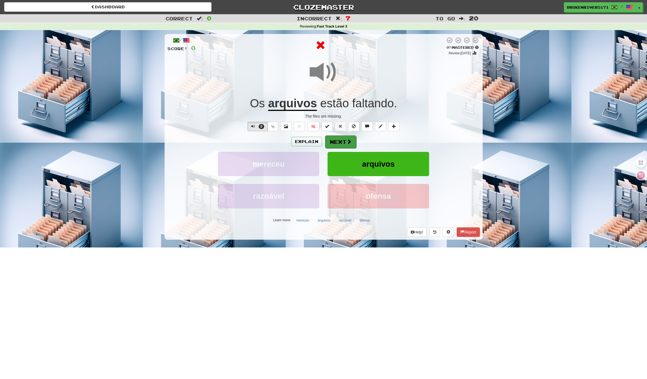
click at [347, 142] on span at bounding box center [349, 141] width 5 height 5
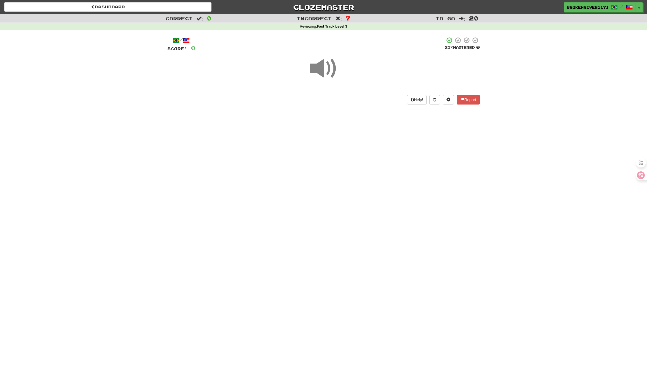
click at [351, 191] on div "Dashboard Clozemaster BrokenRiver5171 / Toggle Dropdown Dashboard Leaderboard A…" at bounding box center [323, 189] width 647 height 379
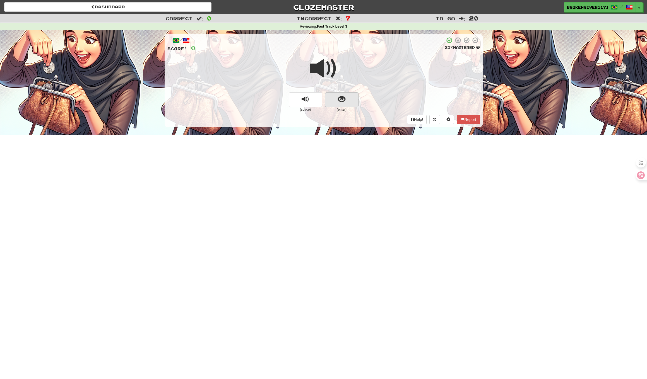
click at [352, 104] on button "show sentence" at bounding box center [341, 99] width 33 height 15
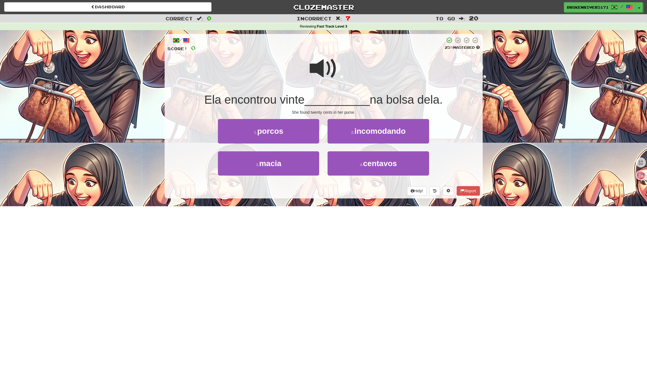
drag, startPoint x: 344, startPoint y: 214, endPoint x: 358, endPoint y: 206, distance: 15.7
click at [346, 212] on div "Dashboard Clozemaster BrokenRiver5171 / Toggle Dropdown Dashboard Leaderboard A…" at bounding box center [323, 189] width 647 height 379
click at [359, 206] on div "Dashboard Clozemaster BrokenRiver5171 / Toggle Dropdown Dashboard Leaderboard A…" at bounding box center [323, 189] width 647 height 379
click at [365, 168] on button "4 . centavos" at bounding box center [378, 164] width 101 height 24
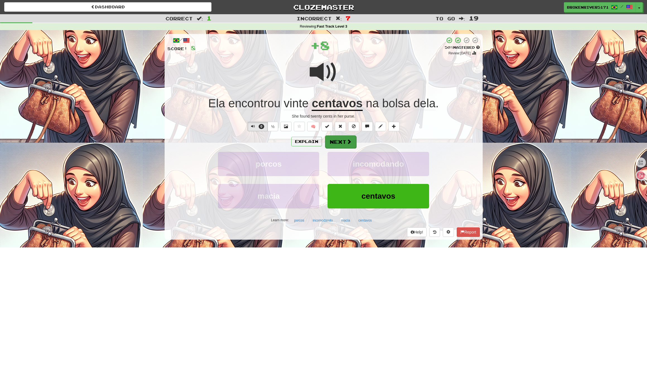
click at [343, 147] on button "Next" at bounding box center [340, 142] width 31 height 13
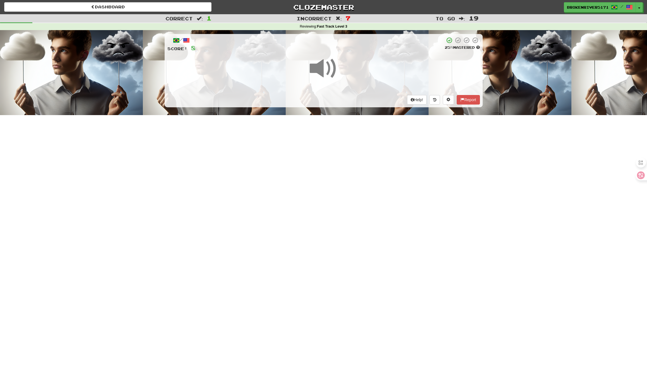
click at [326, 198] on div "Dashboard Clozemaster BrokenRiver5171 / Toggle Dropdown Dashboard Leaderboard A…" at bounding box center [323, 189] width 647 height 379
drag, startPoint x: 351, startPoint y: 177, endPoint x: 345, endPoint y: 196, distance: 19.4
click at [351, 178] on div "Dashboard Clozemaster BrokenRiver5171 / Toggle Dropdown Dashboard Leaderboard A…" at bounding box center [323, 189] width 647 height 379
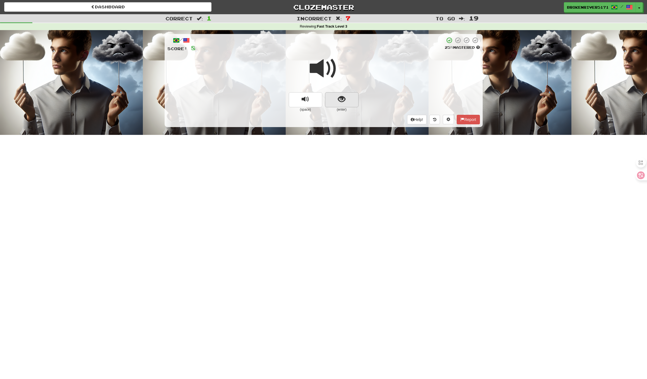
click at [342, 104] on button "show sentence" at bounding box center [341, 99] width 33 height 15
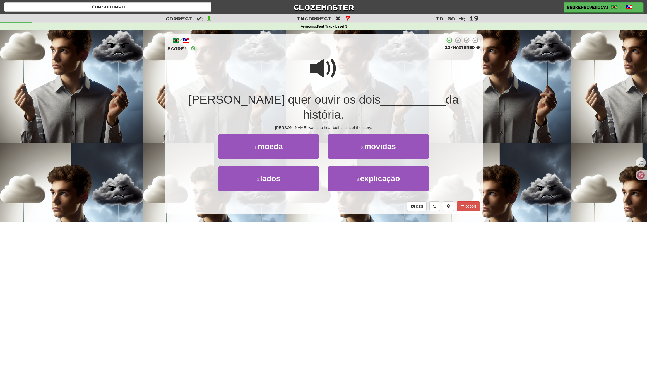
drag, startPoint x: 332, startPoint y: 198, endPoint x: 345, endPoint y: 191, distance: 14.1
click at [332, 198] on div "/ Score: 8 25 % Mastered Tom quer ouvir os dois __________ da história. Tom wan…" at bounding box center [324, 125] width 318 height 191
click at [345, 202] on div "Help! Report" at bounding box center [323, 206] width 313 height 9
click at [343, 168] on button "4 . explicação" at bounding box center [378, 179] width 101 height 24
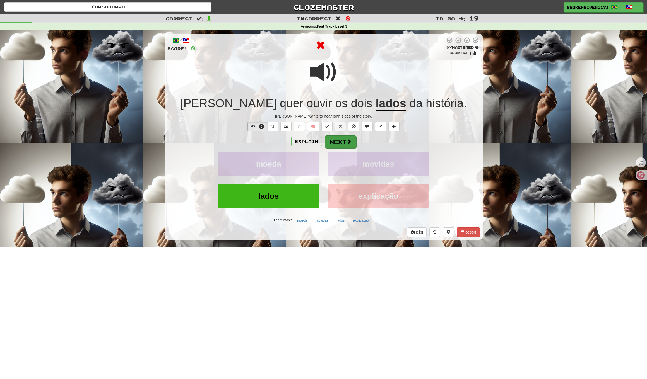
click at [342, 143] on button "Next" at bounding box center [340, 142] width 31 height 13
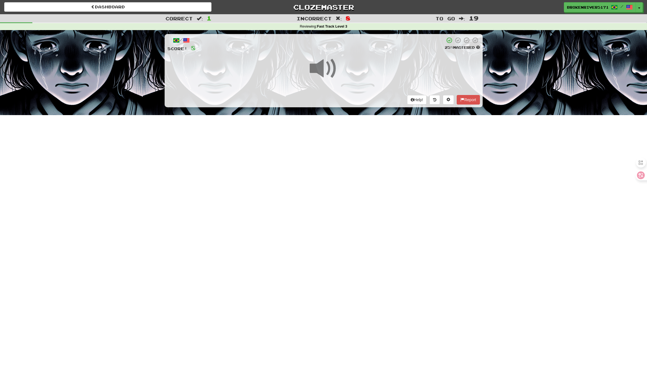
click at [333, 205] on div "Dashboard Clozemaster BrokenRiver5171 / Toggle Dropdown Dashboard Leaderboard A…" at bounding box center [323, 189] width 647 height 379
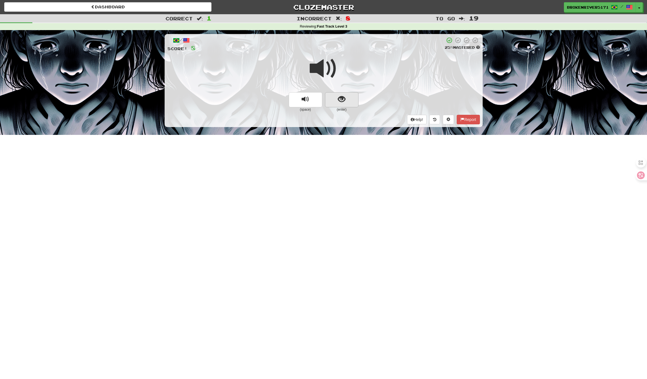
click at [349, 100] on button "show sentence" at bounding box center [341, 99] width 33 height 15
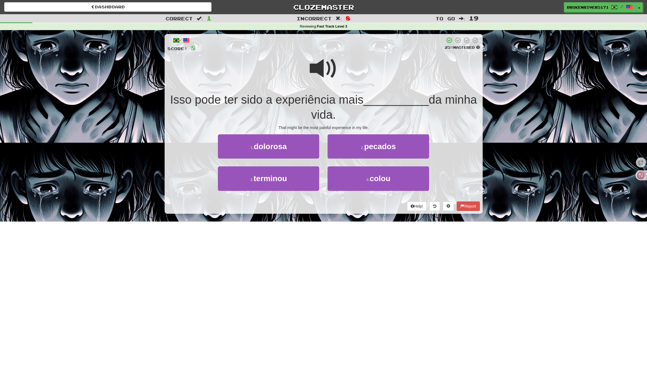
click at [329, 205] on div "Help! Report" at bounding box center [323, 206] width 313 height 9
click at [343, 203] on div "Help! Report" at bounding box center [323, 206] width 313 height 9
click at [350, 182] on button "4 . colou" at bounding box center [378, 179] width 101 height 24
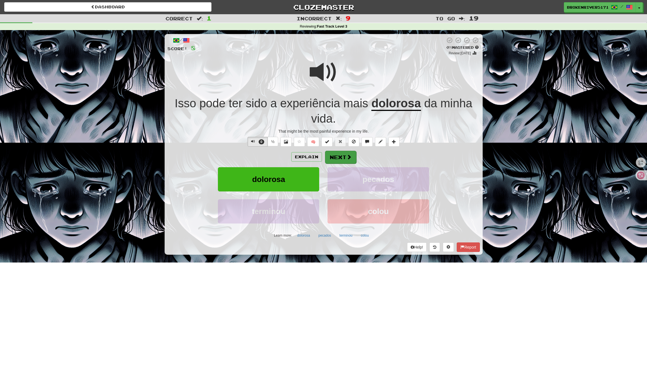
click at [340, 160] on button "Next" at bounding box center [340, 157] width 31 height 13
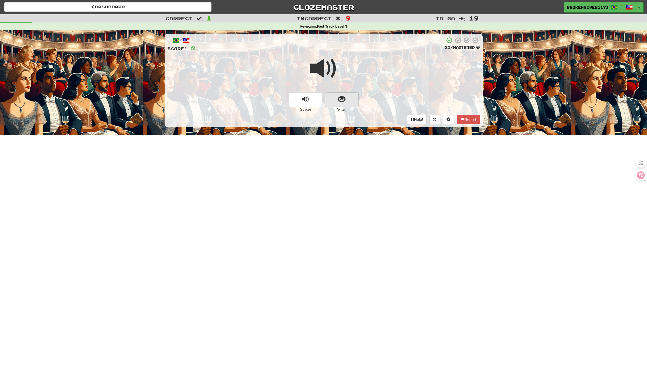
click at [336, 95] on button "show sentence" at bounding box center [341, 99] width 33 height 15
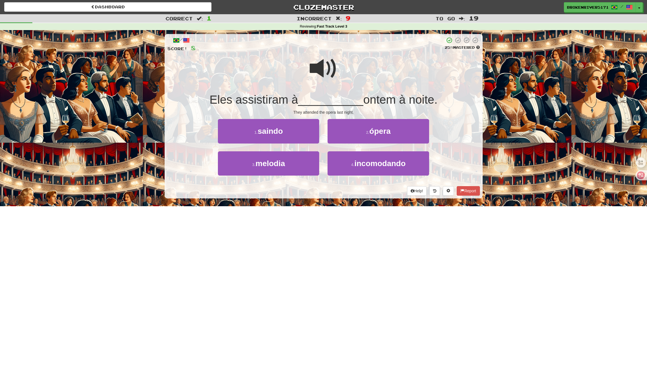
drag, startPoint x: 345, startPoint y: 202, endPoint x: 364, endPoint y: 189, distance: 23.6
click at [352, 198] on div "/ Score: 8 25 % Mastered Eles assistiram à __________ ontem à noite. They atten…" at bounding box center [324, 118] width 318 height 176
drag, startPoint x: 364, startPoint y: 189, endPoint x: 367, endPoint y: 188, distance: 3.1
click at [365, 189] on div "Help! Report" at bounding box center [323, 190] width 313 height 9
click at [365, 165] on span "incomodando" at bounding box center [379, 163] width 51 height 9
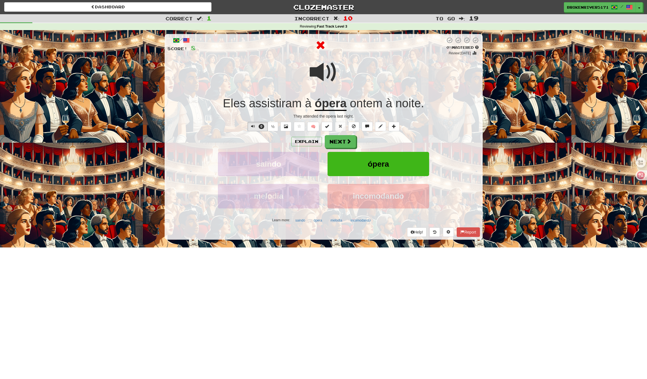
drag, startPoint x: 353, startPoint y: 139, endPoint x: 387, endPoint y: 139, distance: 33.5
click at [387, 139] on div "Explain Next" at bounding box center [323, 141] width 313 height 13
drag, startPoint x: 387, startPoint y: 139, endPoint x: 335, endPoint y: 140, distance: 52.2
click at [384, 138] on div "Explain Next" at bounding box center [323, 141] width 313 height 13
click at [335, 140] on button "Next" at bounding box center [340, 142] width 31 height 13
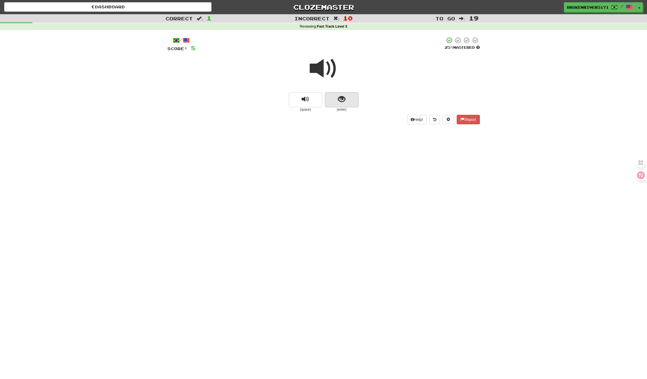
click at [344, 100] on span "show sentence" at bounding box center [342, 100] width 8 height 8
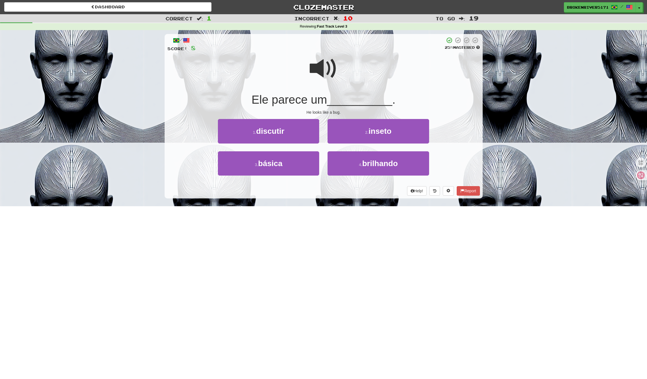
click at [320, 189] on div "Help! Report" at bounding box center [323, 190] width 313 height 9
click at [331, 188] on div "Help! Report" at bounding box center [323, 190] width 313 height 9
click at [343, 165] on button "4 . brilhando" at bounding box center [378, 164] width 101 height 24
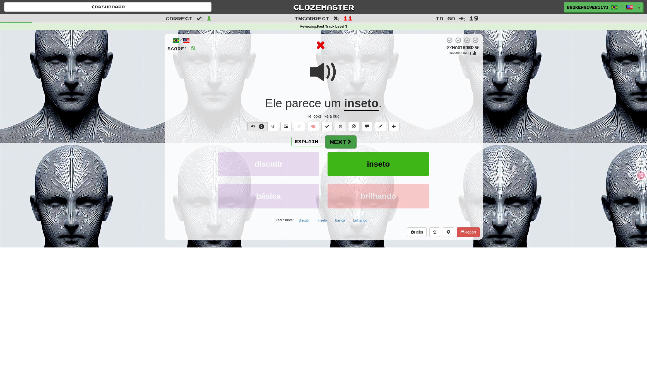
click at [340, 138] on button "Next" at bounding box center [340, 142] width 31 height 13
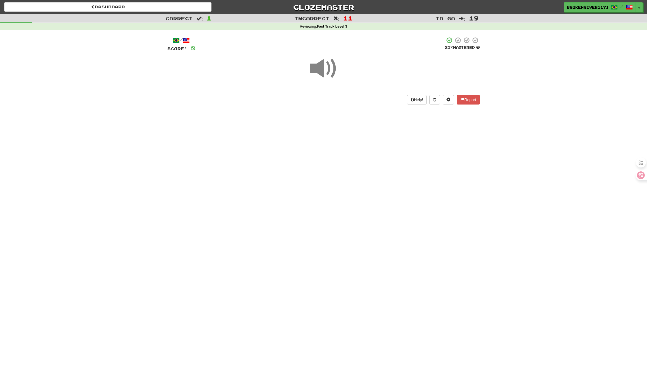
click at [328, 177] on div "Dashboard Clozemaster BrokenRiver5171 / Toggle Dropdown Dashboard Leaderboard A…" at bounding box center [323, 189] width 647 height 379
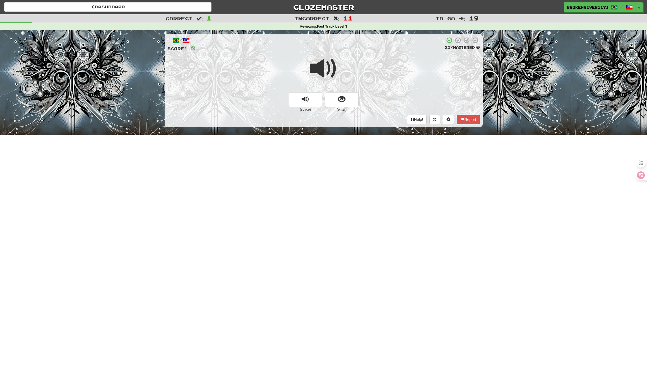
click at [332, 110] on small "(enter)" at bounding box center [341, 109] width 33 height 5
click at [337, 105] on button "show sentence" at bounding box center [341, 99] width 33 height 15
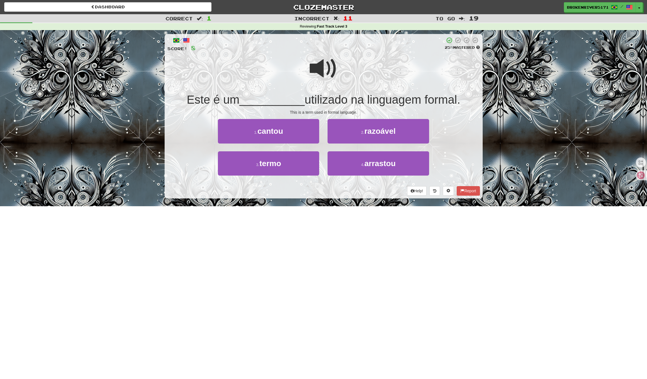
drag, startPoint x: 309, startPoint y: 218, endPoint x: 321, endPoint y: 215, distance: 11.9
click at [311, 218] on div "Dashboard Clozemaster BrokenRiver5171 / Toggle Dropdown Dashboard Leaderboard A…" at bounding box center [323, 189] width 647 height 379
click at [328, 213] on div "Dashboard Clozemaster BrokenRiver5171 / Toggle Dropdown Dashboard Leaderboard A…" at bounding box center [323, 189] width 647 height 379
click at [304, 199] on div "/ Score: 8 25 % Mastered Este é um __________ utilizado na linguagem formal. Th…" at bounding box center [324, 118] width 318 height 176
click at [313, 199] on div "/ Score: 8 25 % Mastered Este é um __________ utilizado na linguagem formal. Th…" at bounding box center [324, 118] width 318 height 176
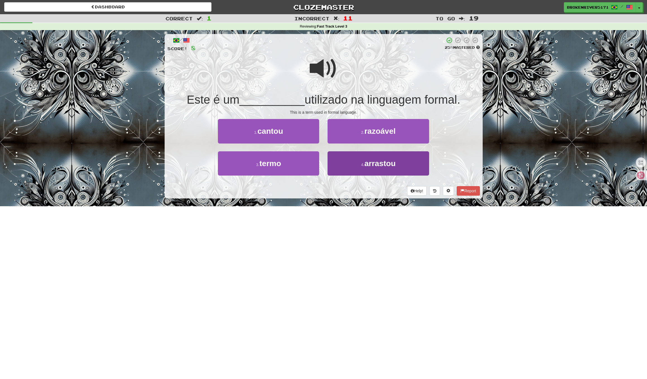
click at [356, 165] on button "4 . arrastou" at bounding box center [378, 164] width 101 height 24
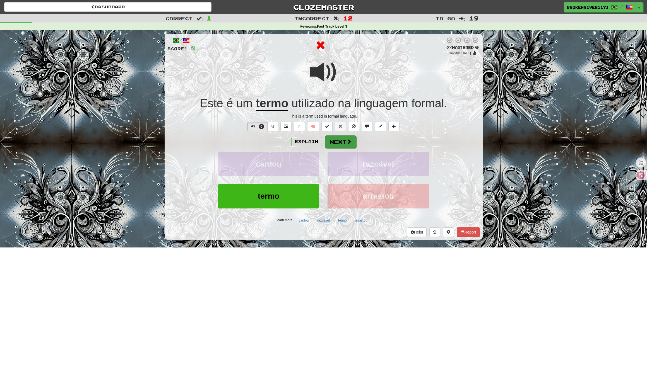
click at [336, 143] on button "Next" at bounding box center [340, 142] width 31 height 13
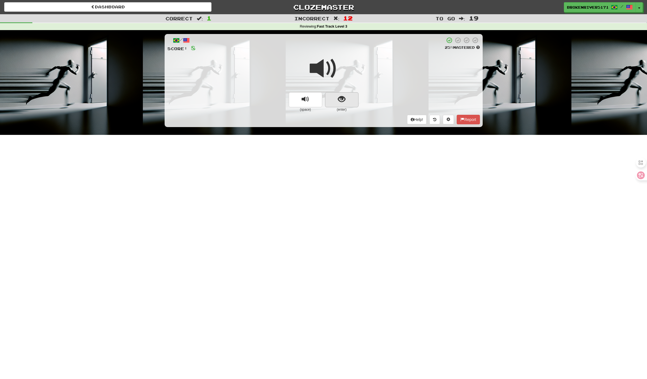
click at [345, 103] on span "show sentence" at bounding box center [342, 100] width 8 height 8
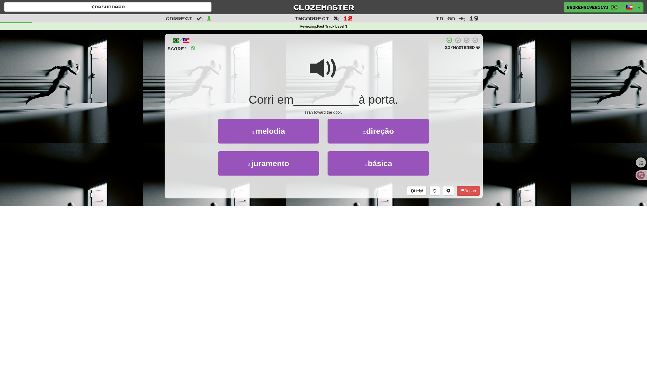
drag, startPoint x: 336, startPoint y: 218, endPoint x: 351, endPoint y: 206, distance: 19.5
click at [343, 213] on div "Dashboard Clozemaster BrokenRiver5171 / Toggle Dropdown Dashboard Leaderboard A…" at bounding box center [323, 189] width 647 height 379
click at [351, 206] on div "Dashboard Clozemaster BrokenRiver5171 / Toggle Dropdown Dashboard Leaderboard A…" at bounding box center [323, 189] width 647 height 379
click at [363, 137] on button "2 . direção" at bounding box center [378, 131] width 101 height 24
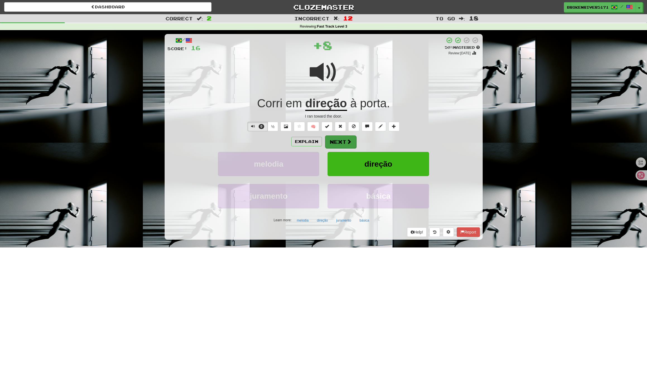
click at [340, 142] on button "Next" at bounding box center [340, 142] width 31 height 13
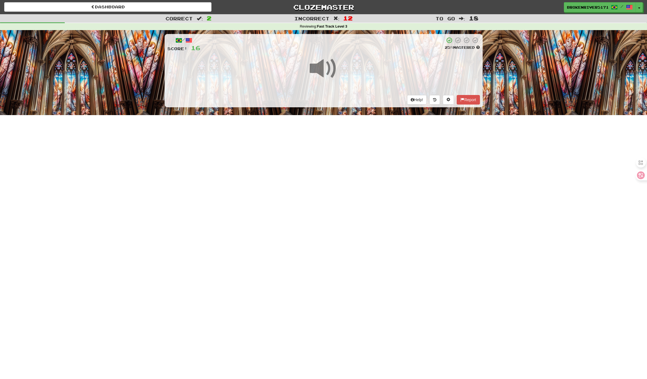
click at [324, 206] on div "Dashboard Clozemaster BrokenRiver5171 / Toggle Dropdown Dashboard Leaderboard A…" at bounding box center [323, 189] width 647 height 379
click at [321, 177] on div "Dashboard Clozemaster BrokenRiver5171 / Toggle Dropdown Dashboard Leaderboard A…" at bounding box center [323, 189] width 647 height 379
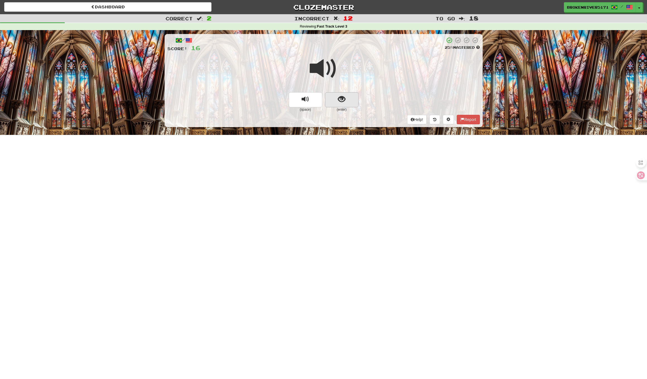
click at [345, 105] on button "show sentence" at bounding box center [341, 99] width 33 height 15
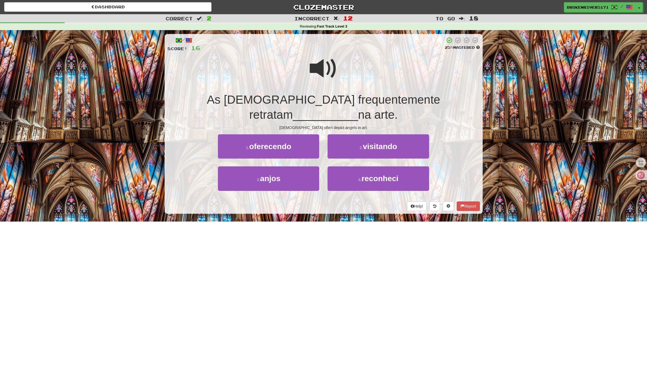
drag, startPoint x: 335, startPoint y: 197, endPoint x: 348, endPoint y: 193, distance: 14.1
click at [341, 195] on div "/ Score: 16 25 % Mastered As igrejas frequentemente retratam __________ na arte…" at bounding box center [324, 124] width 318 height 180
click at [348, 202] on div "Help! Report" at bounding box center [323, 206] width 313 height 9
click at [350, 170] on button "4 . reconheci" at bounding box center [378, 179] width 101 height 24
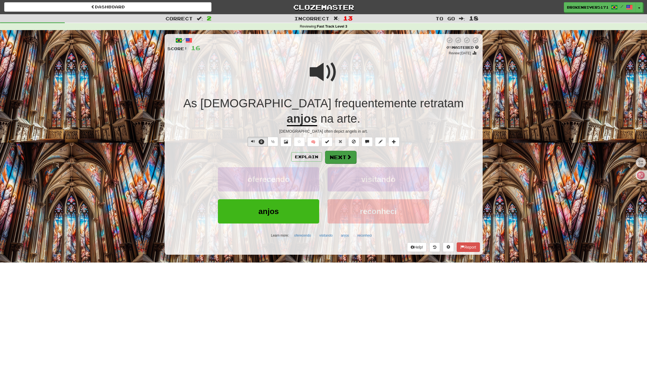
click at [349, 155] on span at bounding box center [349, 157] width 5 height 5
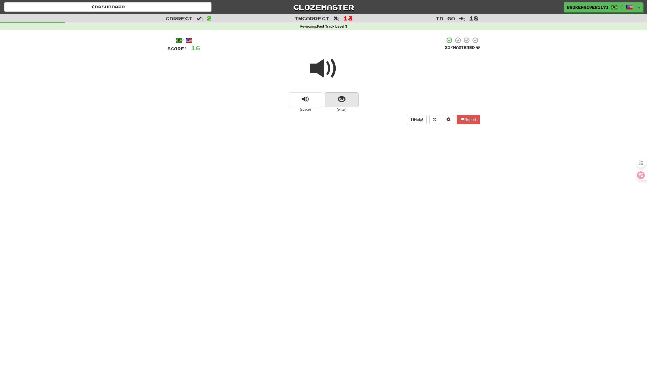
click at [341, 99] on span "show sentence" at bounding box center [342, 100] width 8 height 8
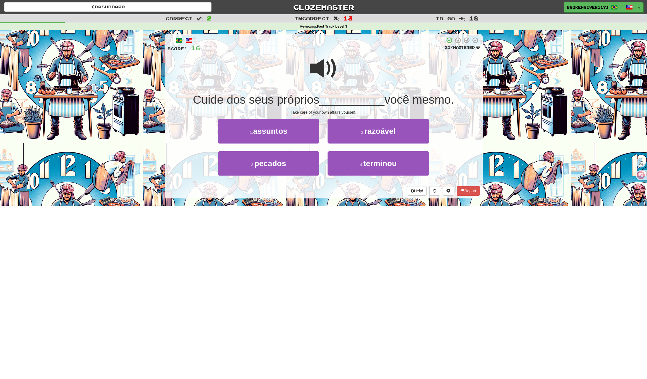
drag, startPoint x: 321, startPoint y: 198, endPoint x: 331, endPoint y: 195, distance: 10.9
click at [327, 196] on div "/ Score: 16 25 % Mastered Cuide dos seus próprios __________ você mesmo. Take c…" at bounding box center [324, 118] width 318 height 176
click at [338, 194] on div "Help! Report" at bounding box center [323, 190] width 313 height 9
click at [372, 172] on button "4 . terminou" at bounding box center [378, 164] width 101 height 24
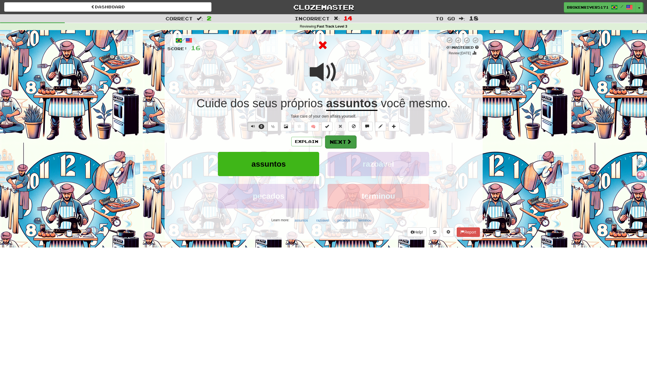
click at [340, 141] on button "Next" at bounding box center [340, 142] width 31 height 13
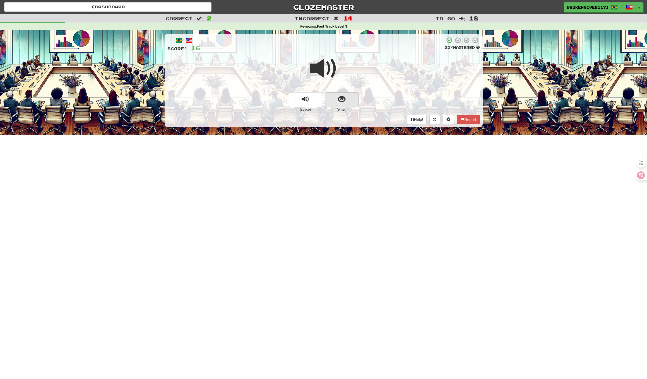
click at [343, 105] on button "show sentence" at bounding box center [341, 99] width 33 height 15
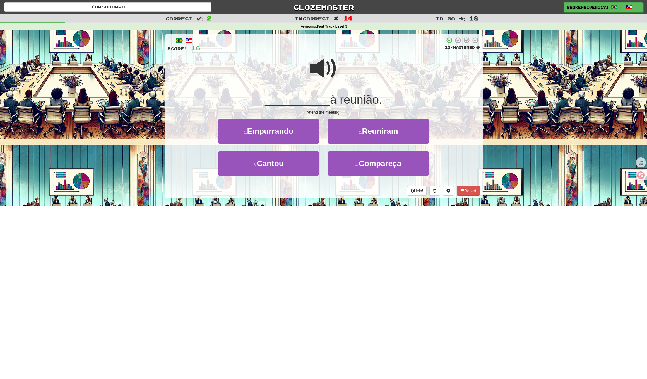
drag, startPoint x: 332, startPoint y: 193, endPoint x: 344, endPoint y: 191, distance: 12.1
click at [332, 193] on div "Help! Report" at bounding box center [323, 190] width 313 height 9
click at [344, 191] on div "Help! Report" at bounding box center [323, 190] width 313 height 9
click at [295, 167] on button "3 . Cantou" at bounding box center [268, 164] width 101 height 24
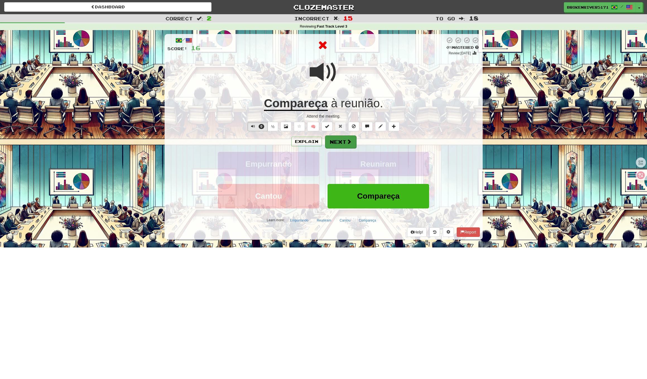
click at [337, 143] on button "Next" at bounding box center [340, 142] width 31 height 13
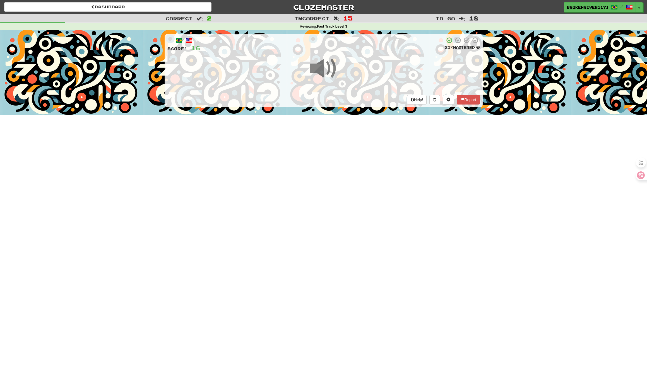
click at [311, 196] on div "Dashboard Clozemaster BrokenRiver5171 / Toggle Dropdown Dashboard Leaderboard A…" at bounding box center [323, 189] width 647 height 379
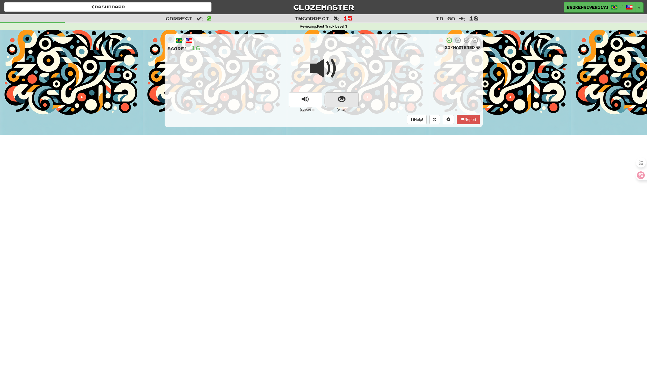
click at [344, 106] on button "show sentence" at bounding box center [341, 99] width 33 height 15
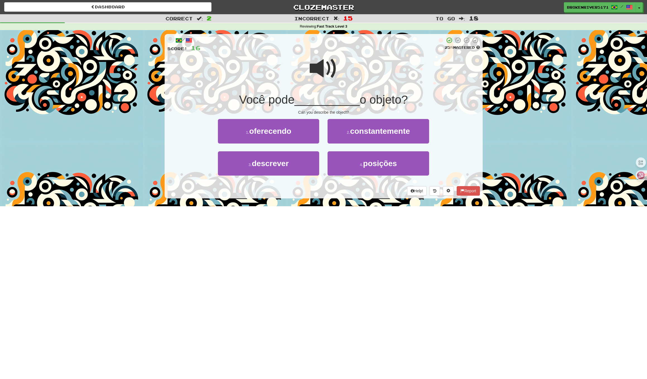
drag, startPoint x: 340, startPoint y: 216, endPoint x: 357, endPoint y: 204, distance: 20.9
click at [341, 215] on div "Dashboard Clozemaster BrokenRiver5171 / Toggle Dropdown Dashboard Leaderboard A…" at bounding box center [323, 189] width 647 height 379
click at [336, 167] on button "4 . posições" at bounding box center [378, 164] width 101 height 24
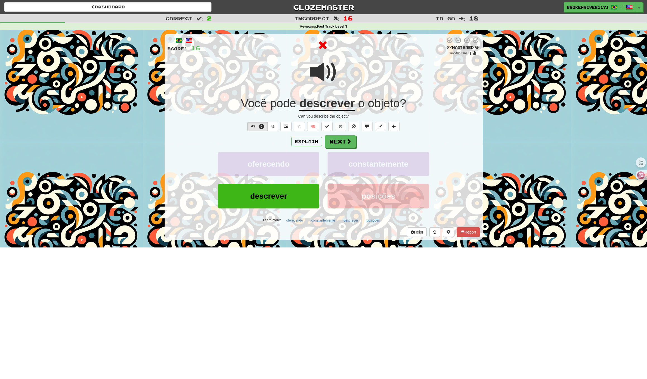
drag, startPoint x: 328, startPoint y: 147, endPoint x: 335, endPoint y: 145, distance: 7.0
click at [328, 147] on button "Next" at bounding box center [340, 141] width 31 height 13
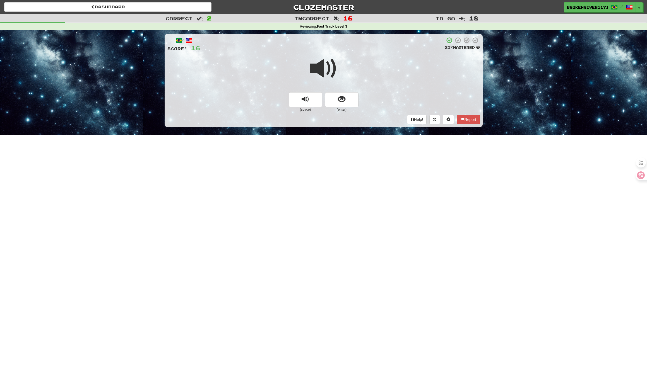
click at [336, 100] on button "show sentence" at bounding box center [341, 99] width 33 height 15
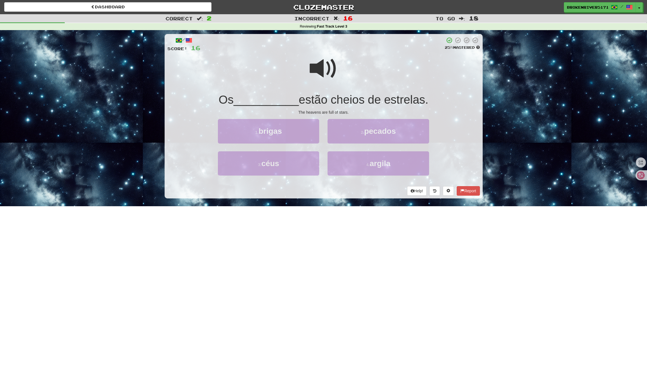
click at [340, 98] on span "estão cheios de estrelas." at bounding box center [364, 99] width 130 height 13
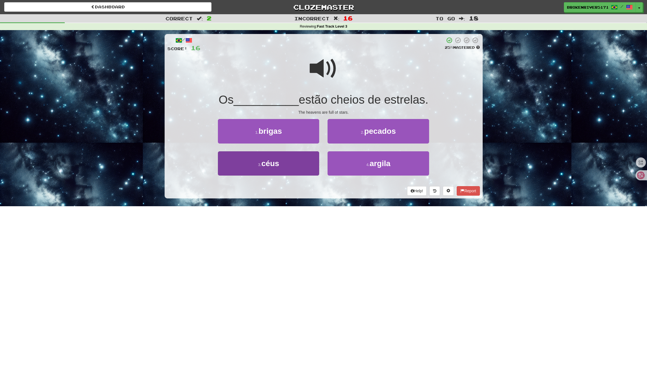
click at [302, 161] on button "3 . céus" at bounding box center [268, 164] width 101 height 24
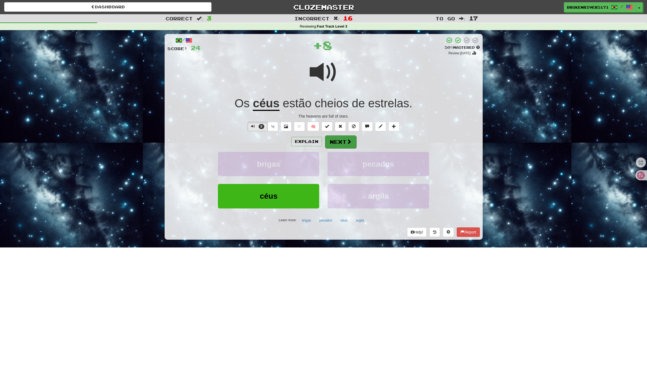
click at [338, 142] on button "Next" at bounding box center [340, 142] width 31 height 13
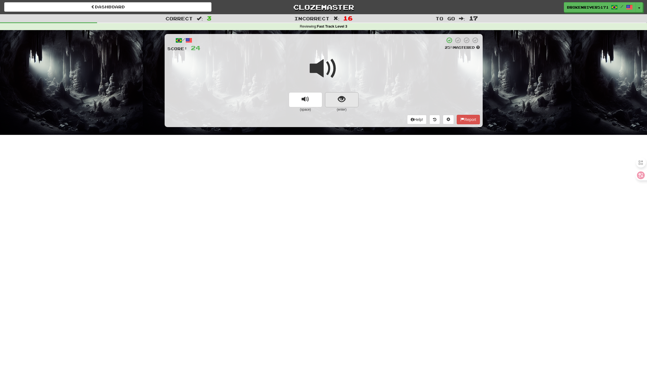
click at [336, 101] on button "show sentence" at bounding box center [341, 99] width 33 height 15
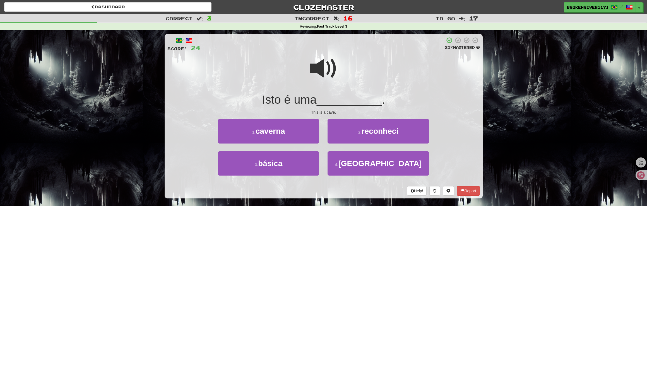
drag, startPoint x: 334, startPoint y: 207, endPoint x: 344, endPoint y: 202, distance: 11.4
click at [335, 207] on div "Dashboard Clozemaster BrokenRiver5171 / Toggle Dropdown Dashboard Leaderboard A…" at bounding box center [323, 189] width 647 height 379
drag, startPoint x: 307, startPoint y: 169, endPoint x: 311, endPoint y: 167, distance: 3.9
click at [308, 168] on button "3 . básica" at bounding box center [268, 164] width 101 height 24
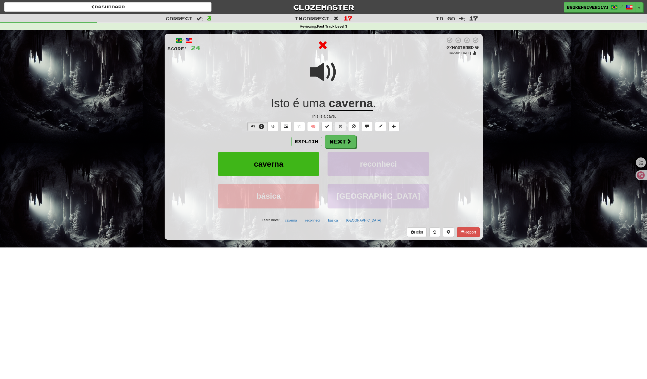
click at [336, 139] on button "Next" at bounding box center [340, 141] width 31 height 13
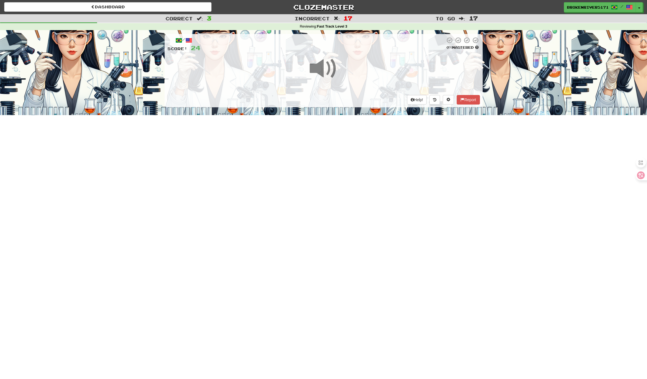
drag, startPoint x: 310, startPoint y: 204, endPoint x: 319, endPoint y: 196, distance: 12.7
click at [310, 204] on div "Dashboard Clozemaster BrokenRiver5171 / Toggle Dropdown Dashboard Leaderboard A…" at bounding box center [323, 189] width 647 height 379
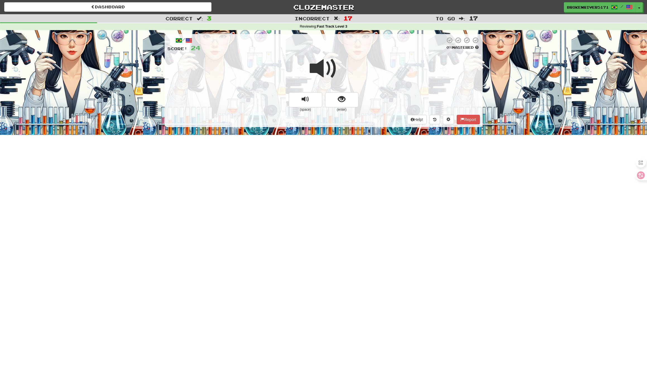
click at [328, 68] on span at bounding box center [324, 69] width 28 height 28
click at [335, 101] on button "show sentence" at bounding box center [341, 99] width 33 height 15
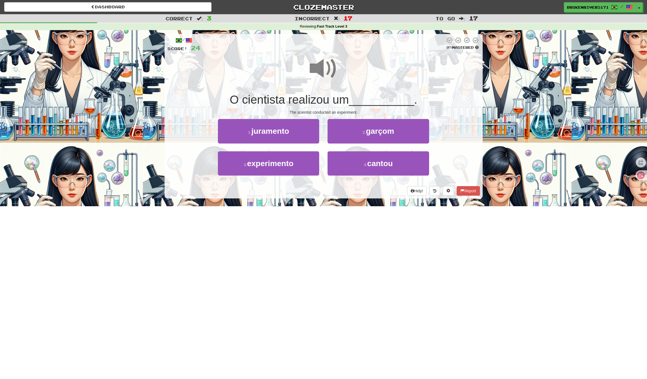
click at [327, 177] on div "4 . cantou" at bounding box center [378, 168] width 110 height 32
click at [323, 190] on div "Help! Report" at bounding box center [323, 190] width 313 height 9
click at [287, 165] on span "experimento" at bounding box center [270, 163] width 47 height 9
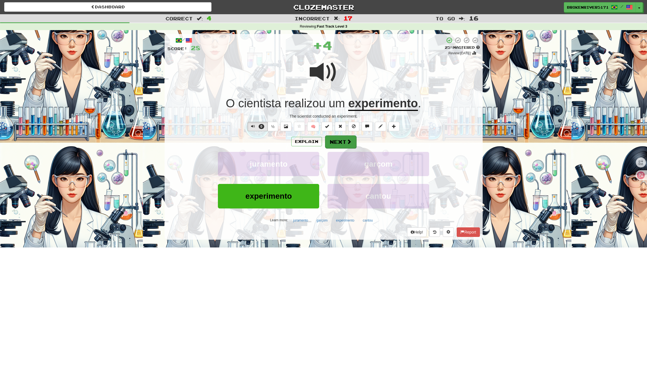
click at [345, 146] on button "Next" at bounding box center [340, 142] width 31 height 13
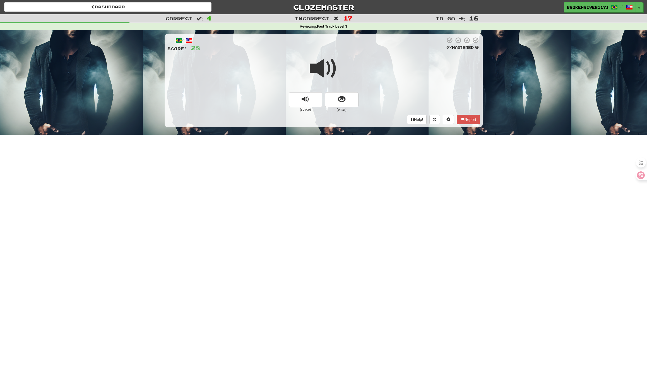
click at [335, 97] on button "show sentence" at bounding box center [341, 99] width 33 height 15
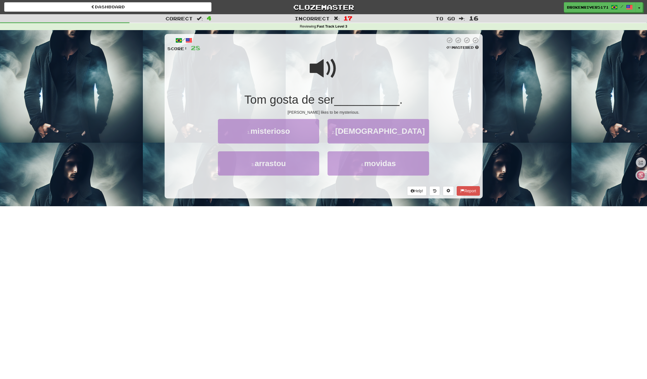
click at [341, 96] on span "__________" at bounding box center [366, 99] width 65 height 13
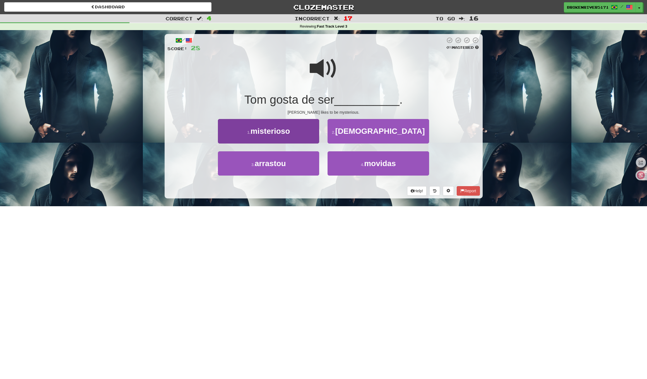
click at [297, 134] on button "1 . misterioso" at bounding box center [268, 131] width 101 height 24
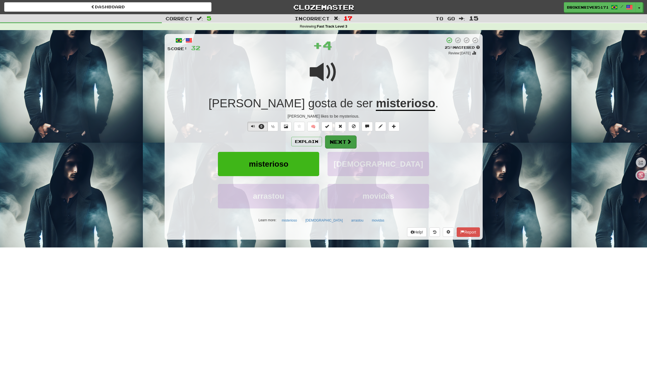
click at [337, 136] on button "Next" at bounding box center [340, 142] width 31 height 13
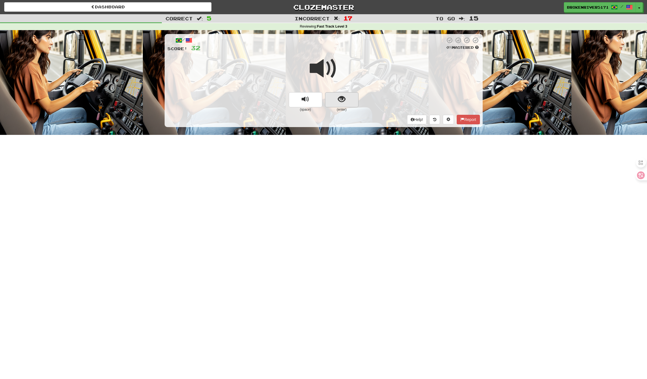
click at [342, 99] on span "show sentence" at bounding box center [342, 100] width 8 height 8
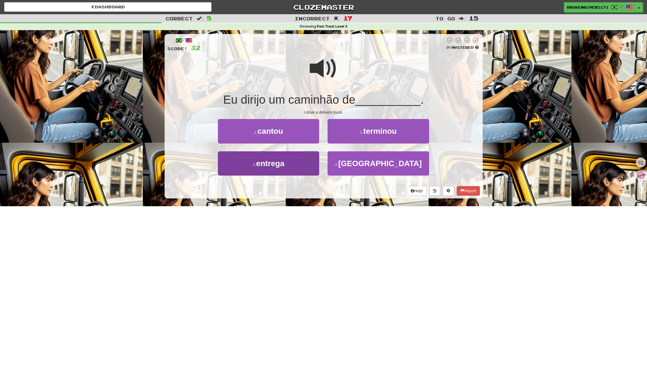
click at [299, 164] on button "3 . entrega" at bounding box center [268, 164] width 101 height 24
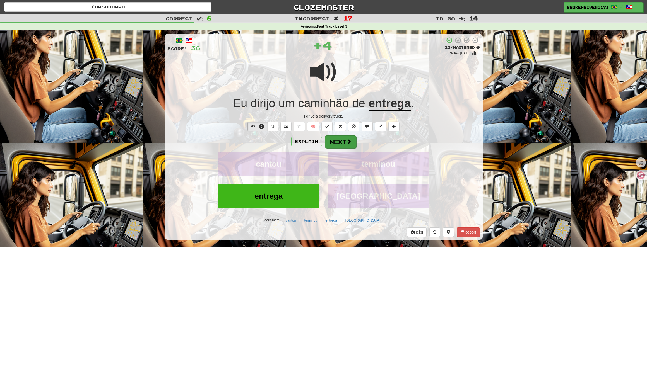
click at [344, 141] on button "Next" at bounding box center [340, 142] width 31 height 13
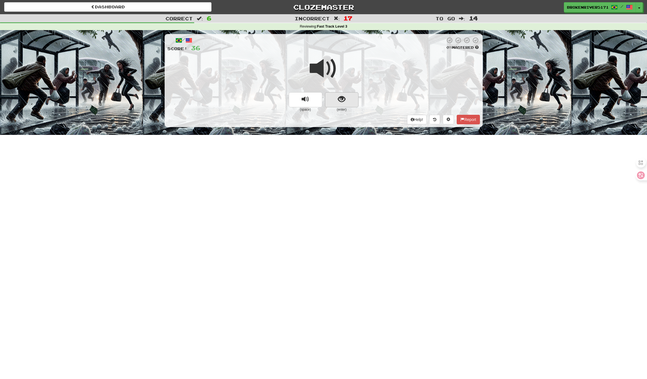
click at [344, 97] on span "show sentence" at bounding box center [342, 100] width 8 height 8
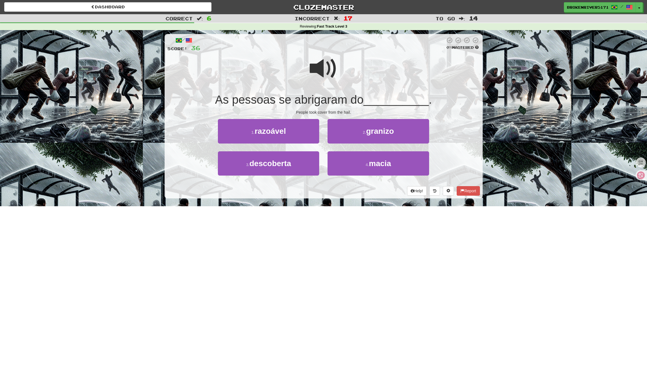
drag, startPoint x: 324, startPoint y: 193, endPoint x: 335, endPoint y: 189, distance: 11.6
click at [324, 192] on div "Help! Report" at bounding box center [323, 190] width 313 height 9
drag, startPoint x: 336, startPoint y: 188, endPoint x: 340, endPoint y: 187, distance: 3.9
click at [336, 188] on div "Help! Report" at bounding box center [323, 190] width 313 height 9
drag, startPoint x: 371, startPoint y: 166, endPoint x: 379, endPoint y: 135, distance: 32.6
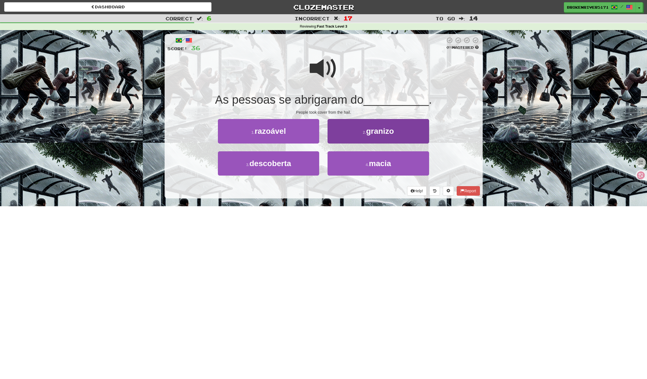
click at [379, 135] on div "1 . razoável 2 . granizo 3 . descoberta 4 . macia" at bounding box center [323, 151] width 321 height 64
click at [380, 133] on span "granizo" at bounding box center [380, 131] width 28 height 9
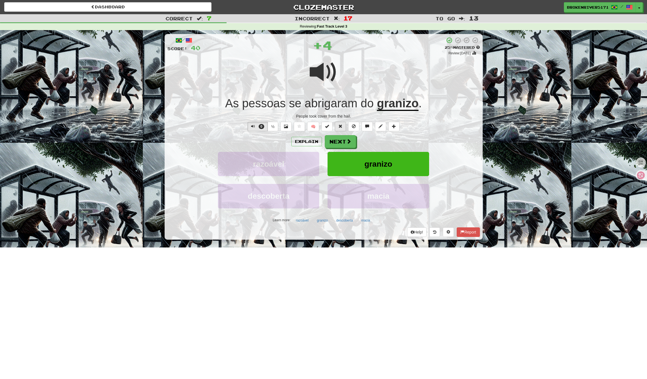
drag, startPoint x: 336, startPoint y: 146, endPoint x: 339, endPoint y: 126, distance: 19.7
click at [338, 131] on div "/ Score: 40 + 4 25 % Mastered Review: 2025-09-21 As pessoas se abrigaram do gra…" at bounding box center [324, 137] width 318 height 206
click at [339, 126] on span at bounding box center [340, 126] width 4 height 4
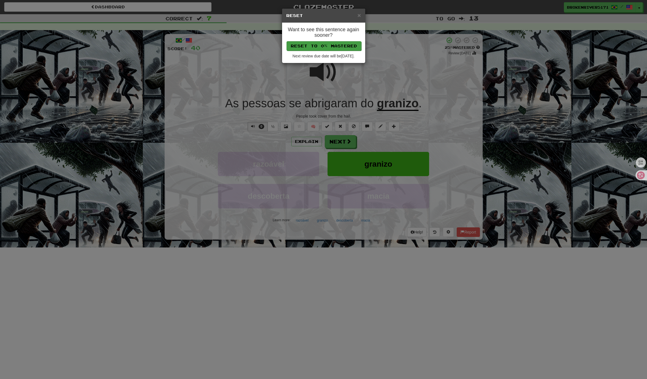
click at [341, 47] on button "Reset to 0% Mastered" at bounding box center [324, 45] width 75 height 9
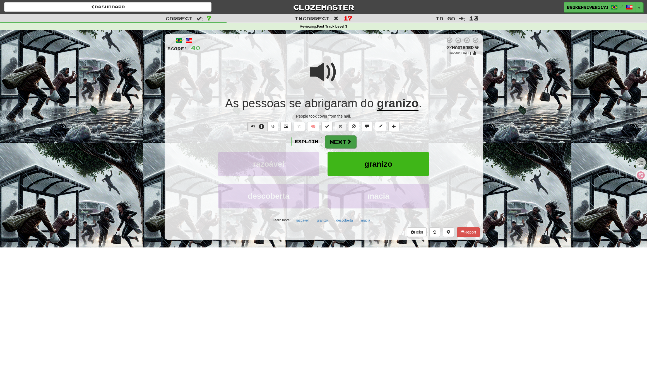
click at [347, 139] on span at bounding box center [349, 141] width 5 height 5
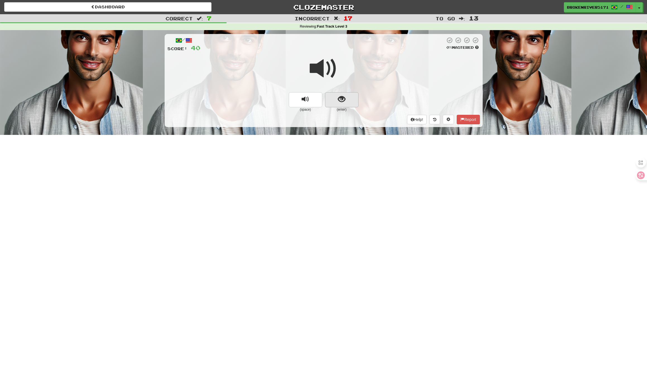
click at [336, 93] on button "show sentence" at bounding box center [341, 99] width 33 height 15
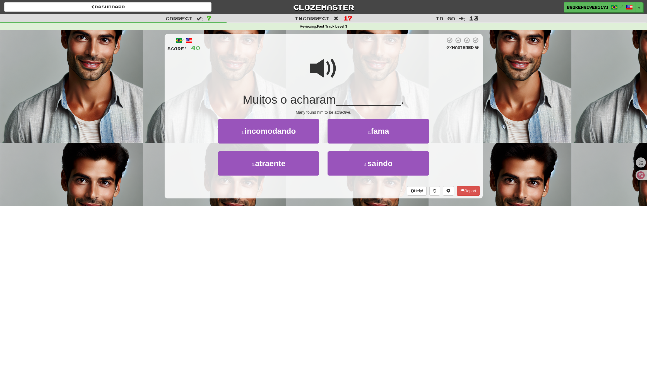
click at [309, 199] on div "/ Score: 40 0 % Mastered Muitos o acharam __________ . Many found him to be att…" at bounding box center [324, 118] width 318 height 176
click at [317, 196] on div "/ Score: 40 0 % Mastered Muitos o acharam __________ . Many found him to be att…" at bounding box center [324, 116] width 318 height 165
click at [326, 197] on div "/ Score: 40 0 % Mastered Muitos o acharam __________ . Many found him to be att…" at bounding box center [324, 116] width 318 height 165
drag, startPoint x: 317, startPoint y: 197, endPoint x: 335, endPoint y: 195, distance: 18.3
click at [319, 197] on div "/ Score: 40 0 % Mastered Muitos o acharam __________ . Many found him to be att…" at bounding box center [324, 116] width 318 height 165
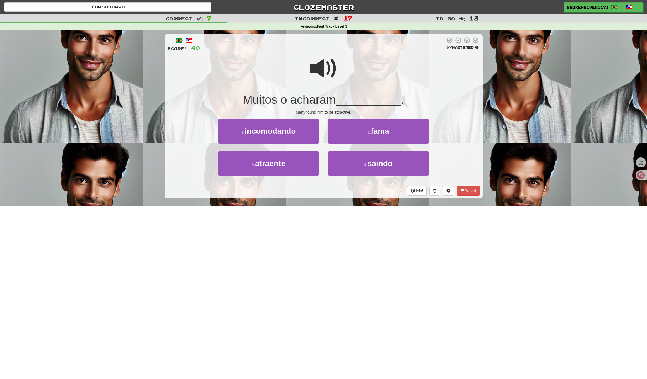
click at [335, 195] on div "/ Score: 40 0 % Mastered Muitos o acharam __________ . Many found him to be att…" at bounding box center [324, 116] width 318 height 165
click at [328, 194] on div "Help! Report" at bounding box center [323, 190] width 313 height 9
click at [350, 169] on button "4 . saindo" at bounding box center [378, 164] width 101 height 24
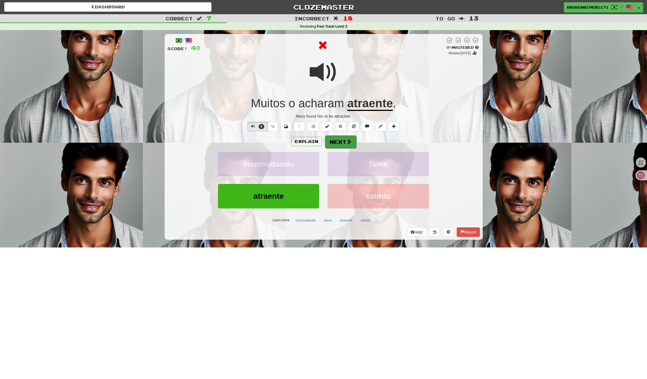
click at [336, 144] on button "Next" at bounding box center [340, 142] width 31 height 13
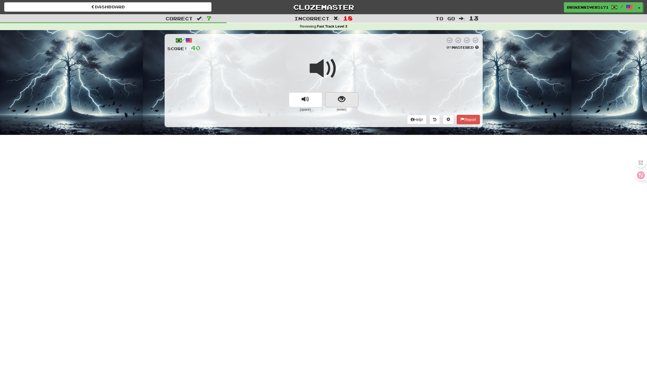
click at [333, 101] on button "show sentence" at bounding box center [341, 99] width 33 height 15
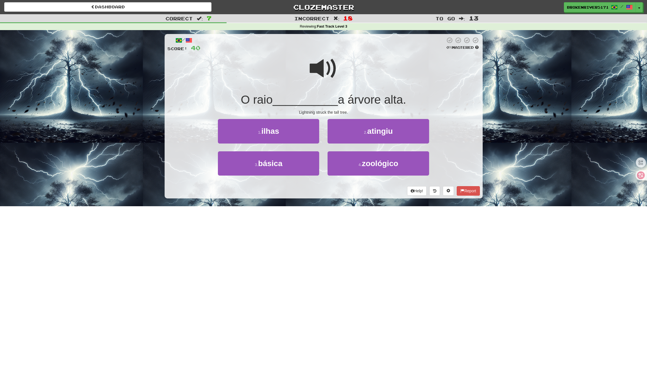
click at [326, 199] on div "/ Score: 40 0 % Mastered O raio __________ a árvore alta. Lightning struck the …" at bounding box center [324, 118] width 318 height 176
click at [373, 131] on span "atingiu" at bounding box center [380, 131] width 26 height 9
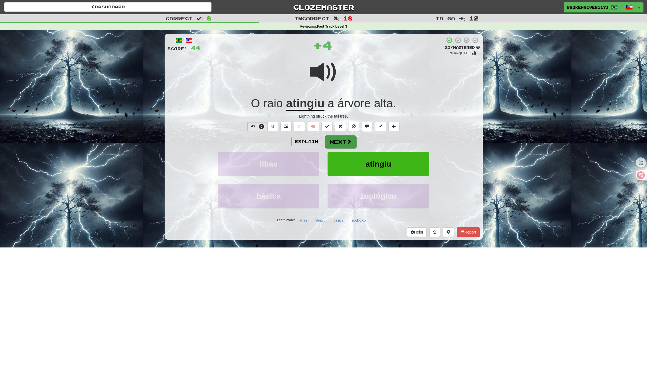
click at [350, 145] on button "Next" at bounding box center [340, 142] width 31 height 13
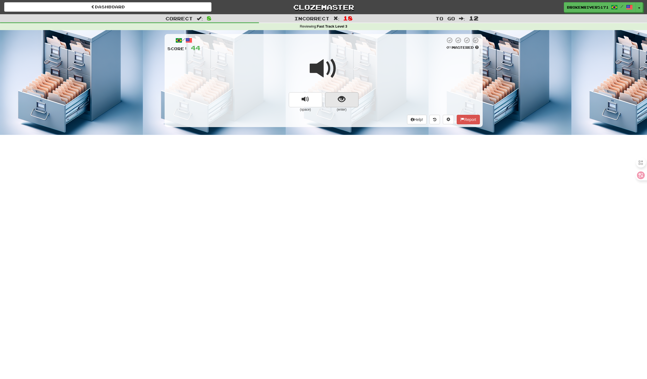
click at [333, 102] on button "show sentence" at bounding box center [341, 99] width 33 height 15
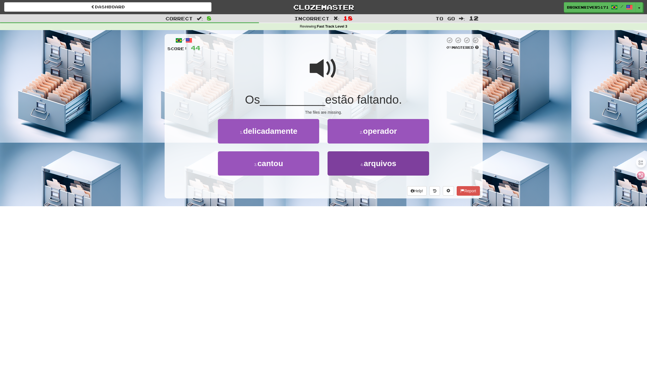
click at [348, 165] on button "4 . arquivos" at bounding box center [378, 164] width 101 height 24
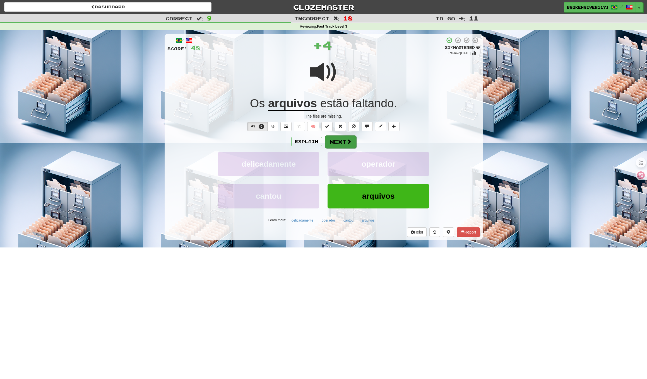
click at [340, 142] on button "Next" at bounding box center [340, 142] width 31 height 13
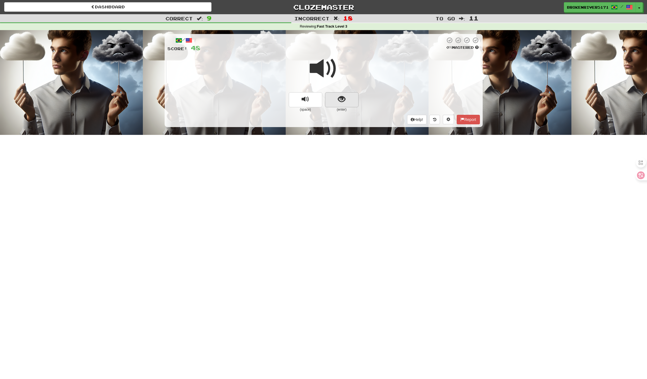
click at [346, 96] on button "show sentence" at bounding box center [341, 99] width 33 height 15
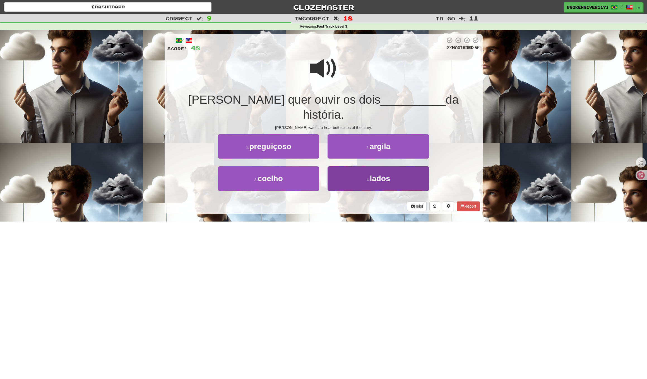
click at [347, 167] on button "4 . lados" at bounding box center [378, 179] width 101 height 24
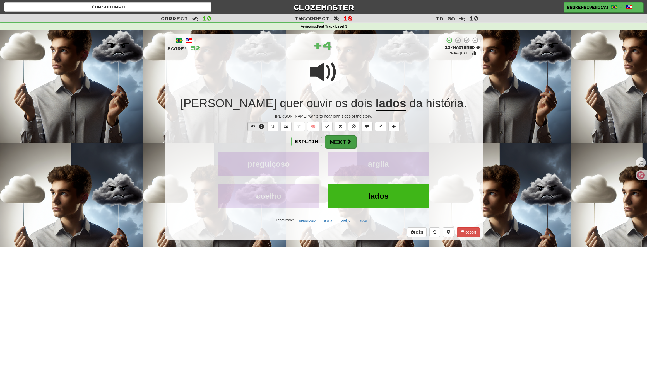
click at [343, 138] on button "Next" at bounding box center [340, 142] width 31 height 13
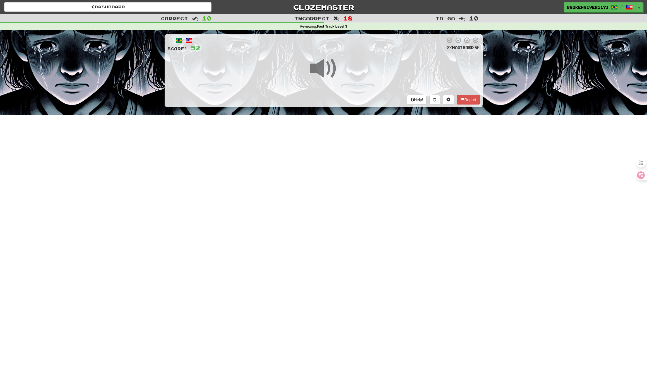
click at [342, 99] on div "Help! Report" at bounding box center [323, 99] width 313 height 9
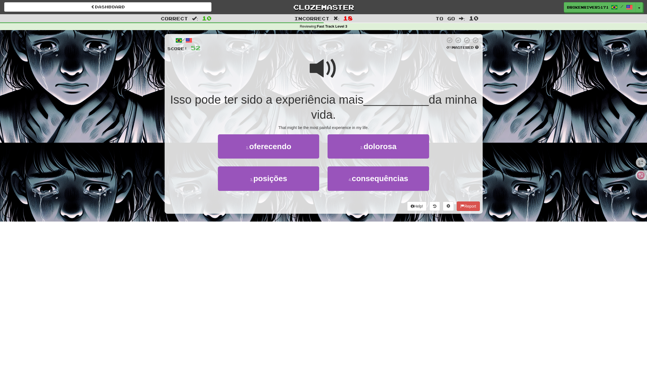
click at [349, 113] on div "Isso pode ter sido a experiência mais __________ da minha vida." at bounding box center [323, 107] width 313 height 30
drag, startPoint x: 358, startPoint y: 178, endPoint x: 356, endPoint y: 174, distance: 4.4
click at [358, 178] on span "consequências" at bounding box center [380, 178] width 56 height 9
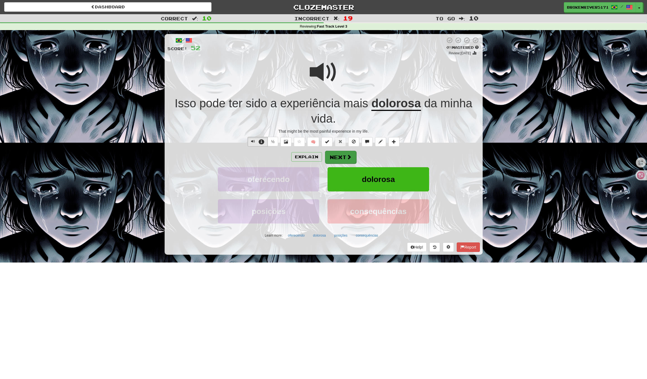
click at [345, 159] on button "Next" at bounding box center [340, 157] width 31 height 13
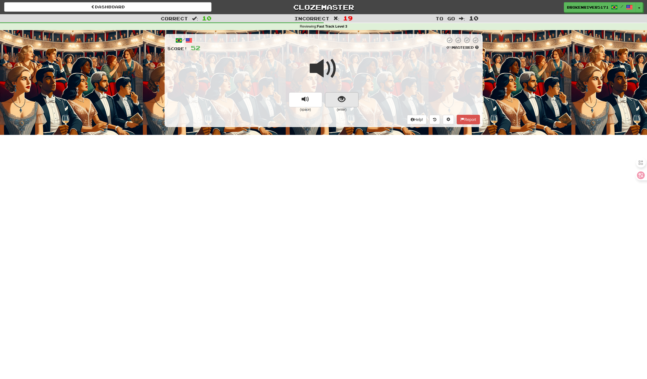
click at [351, 94] on button "show sentence" at bounding box center [341, 99] width 33 height 15
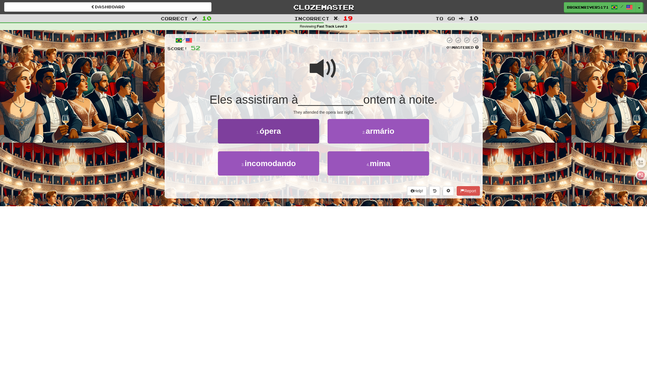
click at [287, 134] on button "1 . ópera" at bounding box center [268, 131] width 101 height 24
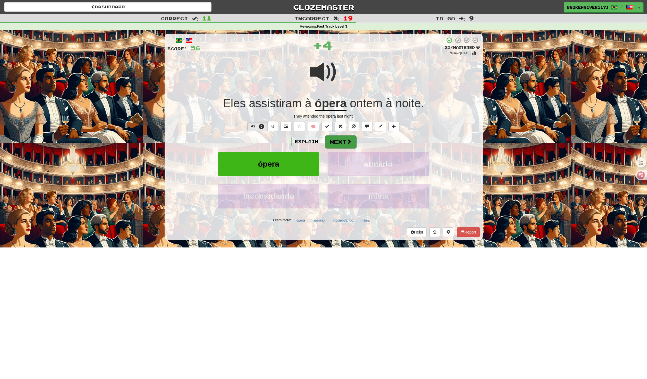
click at [336, 137] on button "Next" at bounding box center [340, 142] width 31 height 13
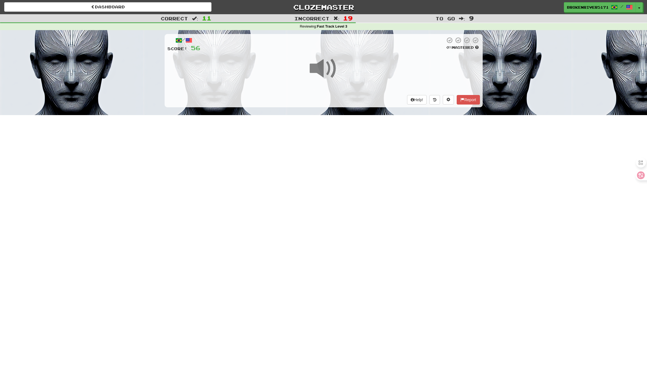
click at [338, 89] on div at bounding box center [323, 72] width 313 height 40
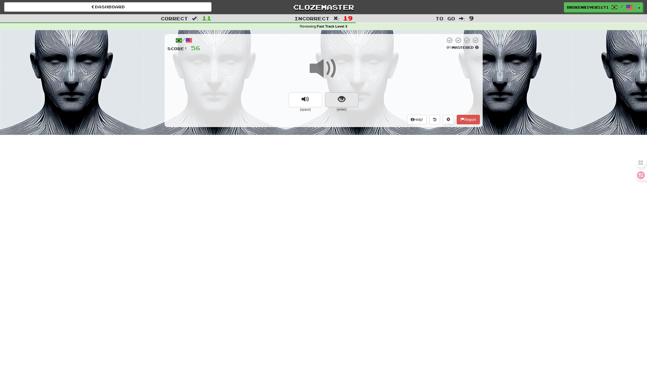
click at [343, 97] on span "show sentence" at bounding box center [342, 100] width 8 height 8
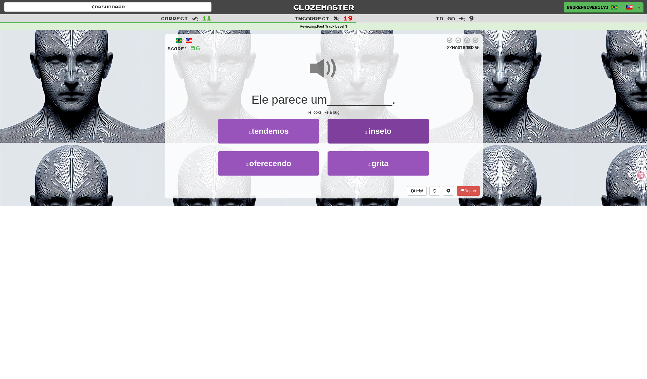
click at [340, 130] on button "2 . inseto" at bounding box center [378, 131] width 101 height 24
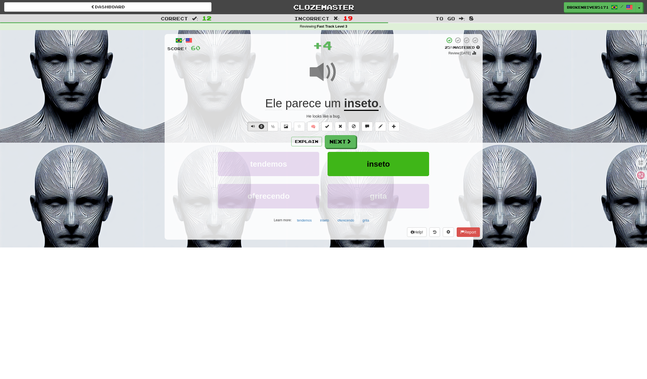
click at [335, 129] on div "0 ½ 🧠" at bounding box center [323, 126] width 313 height 9
click at [336, 142] on button "Next" at bounding box center [340, 142] width 31 height 13
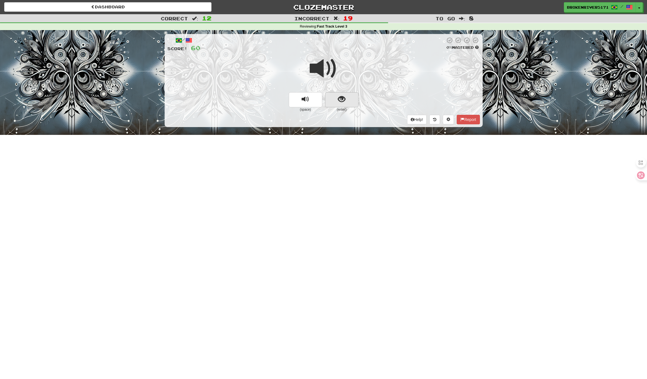
click at [341, 96] on span "show sentence" at bounding box center [342, 100] width 8 height 8
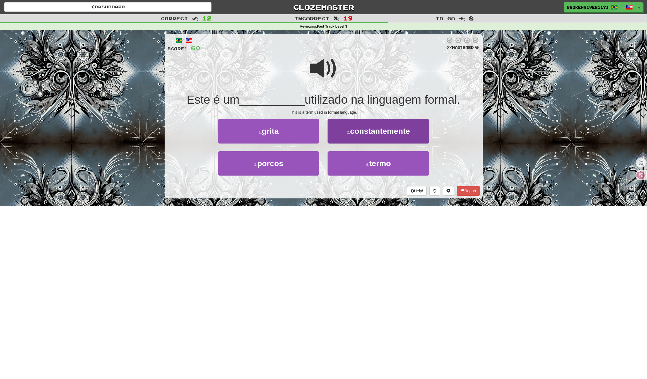
click at [347, 130] on small "2 ." at bounding box center [348, 132] width 3 height 4
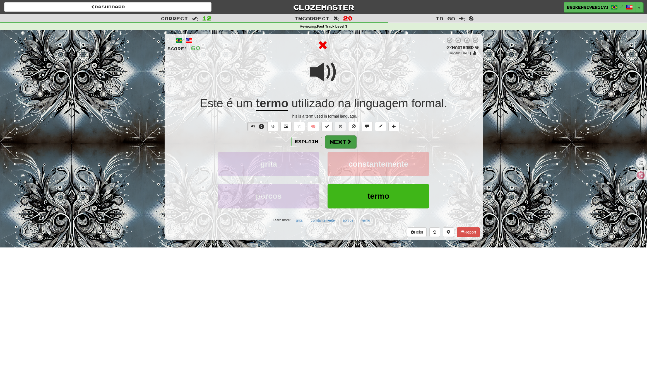
click at [339, 144] on button "Next" at bounding box center [340, 142] width 31 height 13
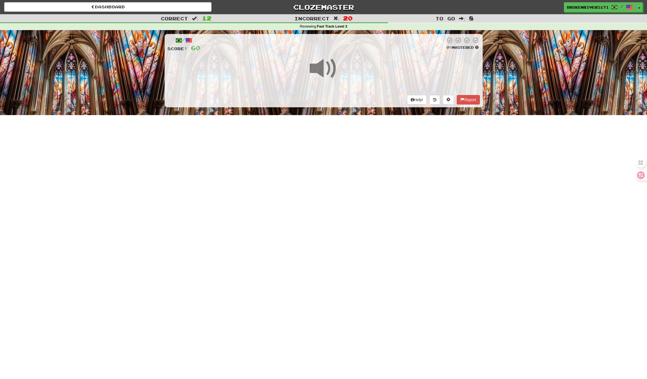
click at [346, 92] on div "/ Score: 60 0 % Mastered Help! Report" at bounding box center [324, 70] width 318 height 73
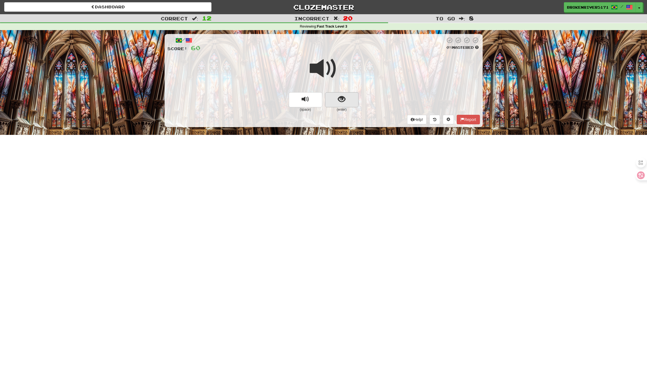
click at [344, 98] on span "show sentence" at bounding box center [342, 100] width 8 height 8
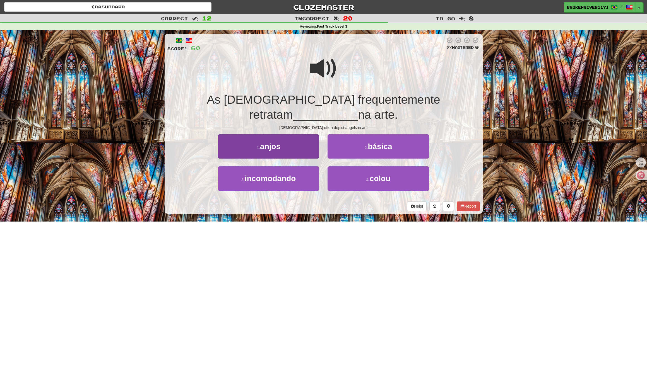
click at [302, 137] on button "1 . anjos" at bounding box center [268, 146] width 101 height 24
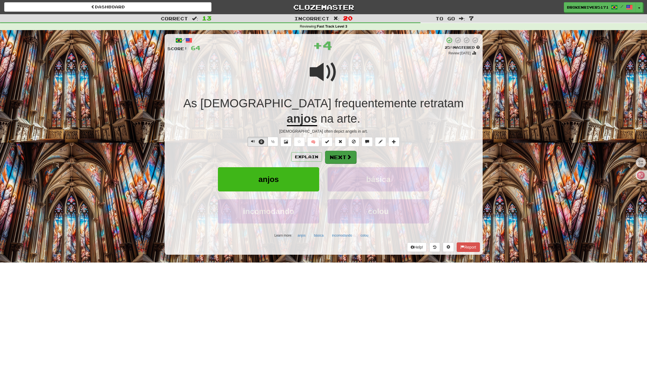
click at [343, 151] on button "Next" at bounding box center [340, 157] width 31 height 13
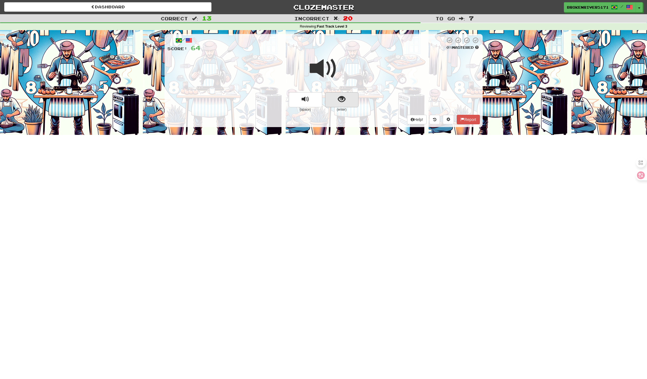
click at [343, 93] on button "show sentence" at bounding box center [341, 99] width 33 height 15
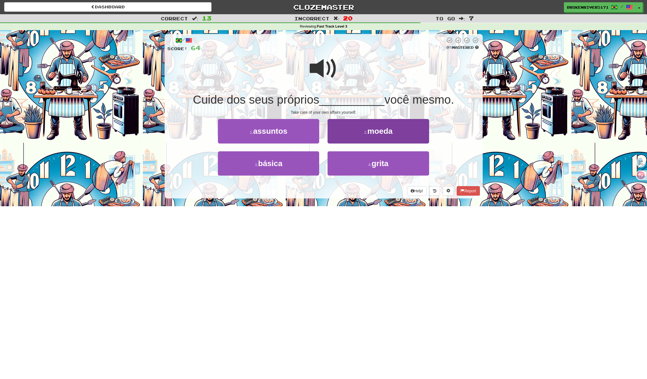
click at [342, 136] on button "2 . moeda" at bounding box center [378, 131] width 101 height 24
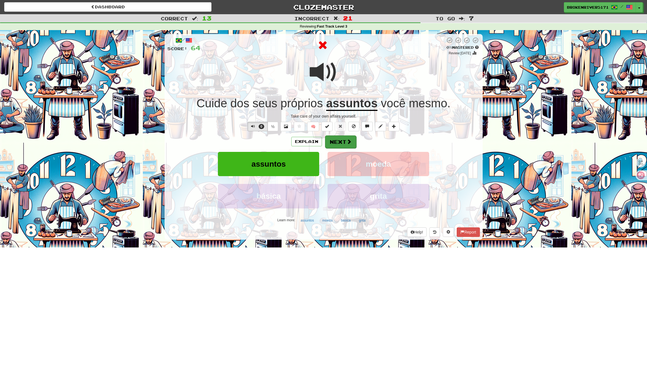
click at [341, 146] on button "Next" at bounding box center [340, 142] width 31 height 13
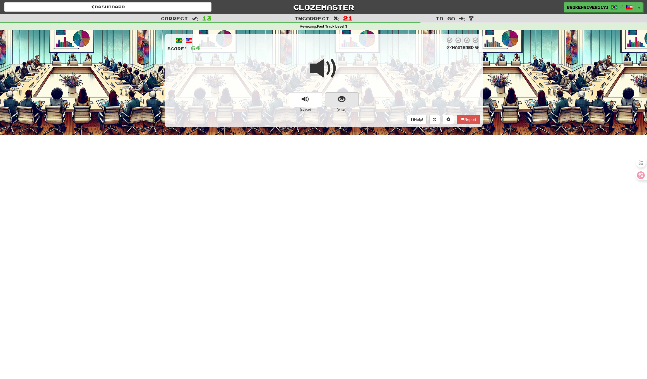
click at [345, 102] on button "show sentence" at bounding box center [341, 99] width 33 height 15
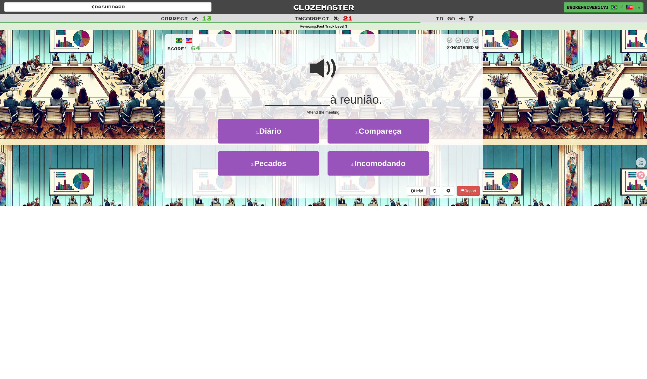
click at [359, 133] on span "Compareça" at bounding box center [380, 131] width 43 height 9
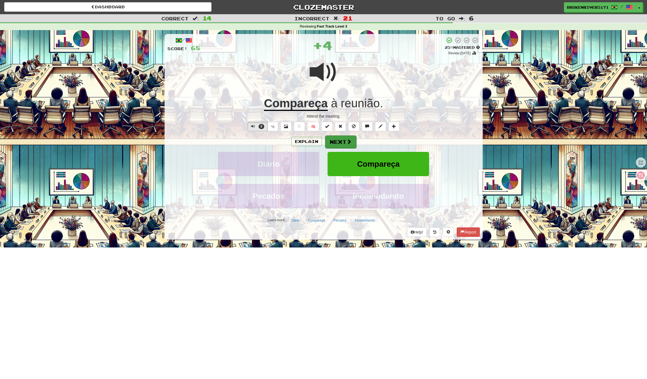
click at [349, 142] on span at bounding box center [349, 141] width 5 height 5
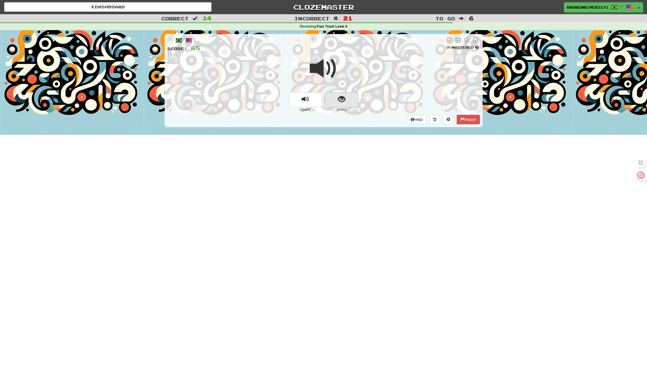
click at [338, 96] on span "show sentence" at bounding box center [342, 100] width 8 height 8
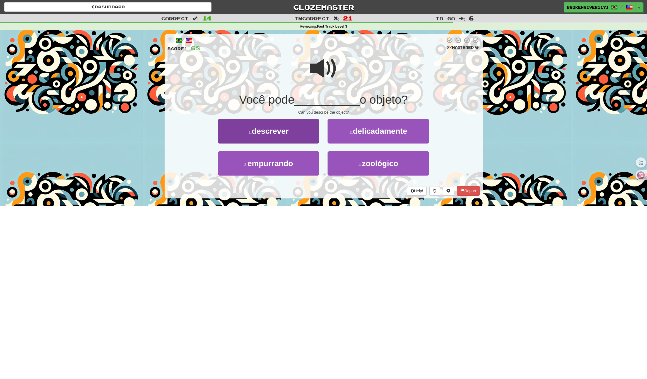
click at [306, 132] on button "1 . descrever" at bounding box center [268, 131] width 101 height 24
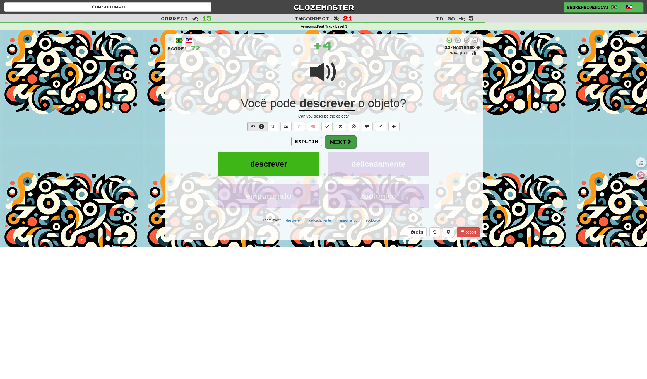
click at [338, 140] on button "Next" at bounding box center [340, 142] width 31 height 13
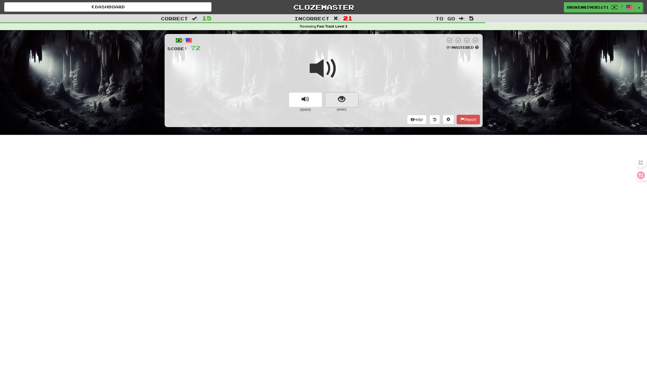
click at [344, 96] on span "show sentence" at bounding box center [342, 100] width 8 height 8
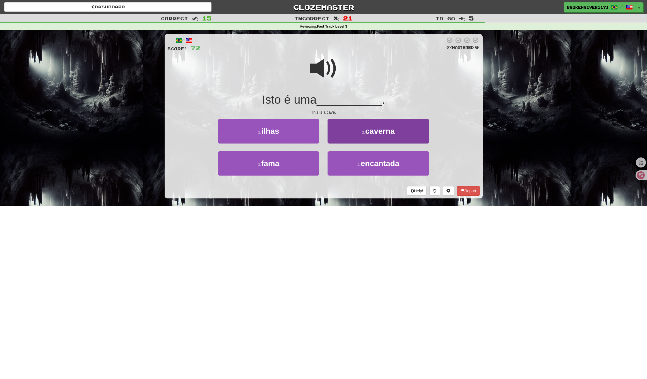
click at [357, 133] on button "2 . caverna" at bounding box center [378, 131] width 101 height 24
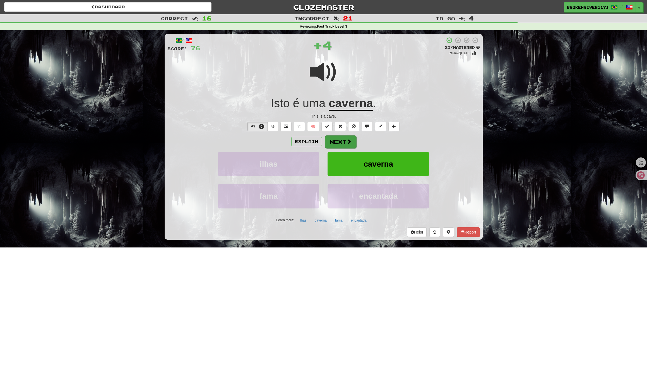
click at [342, 139] on button "Next" at bounding box center [340, 142] width 31 height 13
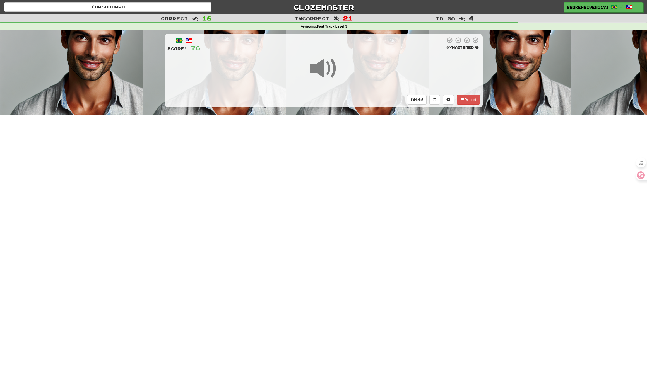
click at [325, 76] on span at bounding box center [324, 69] width 28 height 28
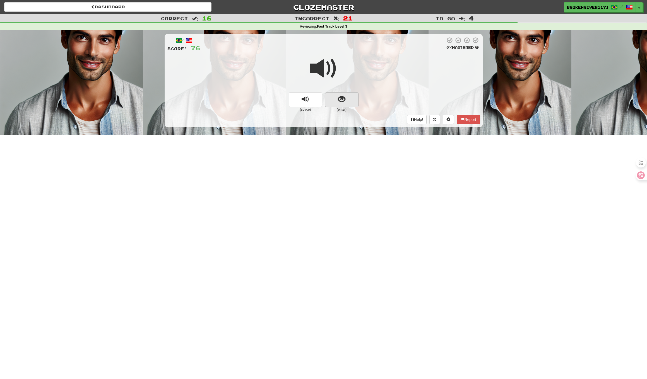
click at [344, 101] on span "show sentence" at bounding box center [342, 100] width 8 height 8
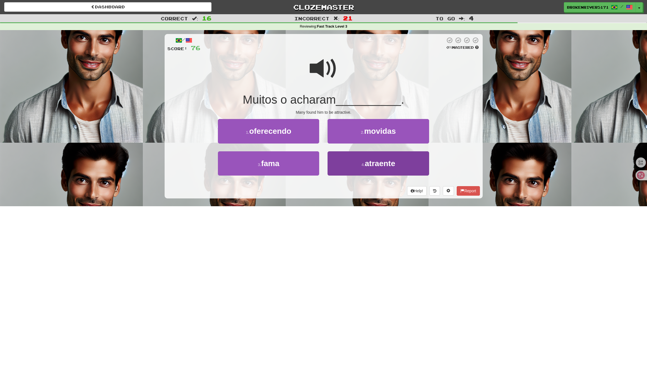
click at [355, 173] on button "4 . atraente" at bounding box center [378, 164] width 101 height 24
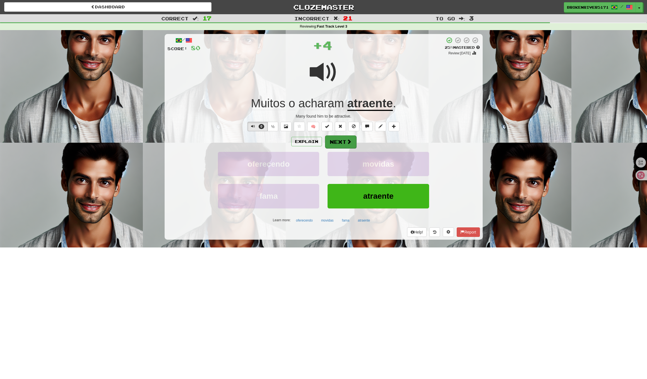
click at [339, 141] on button "Next" at bounding box center [340, 142] width 31 height 13
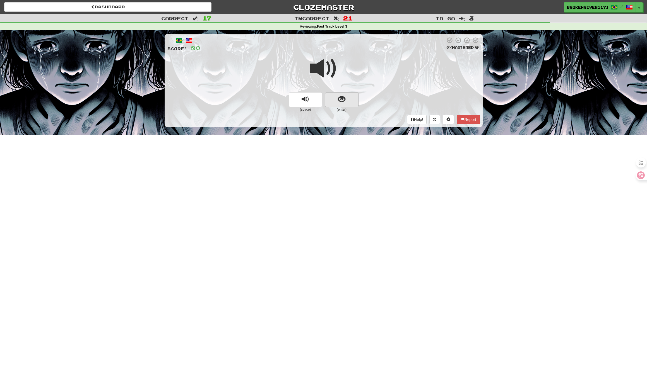
click at [344, 101] on span "show sentence" at bounding box center [342, 100] width 8 height 8
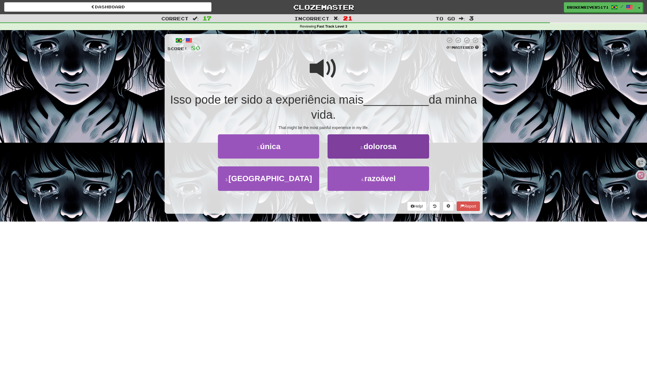
click at [349, 144] on button "2 . dolorosa" at bounding box center [378, 146] width 101 height 24
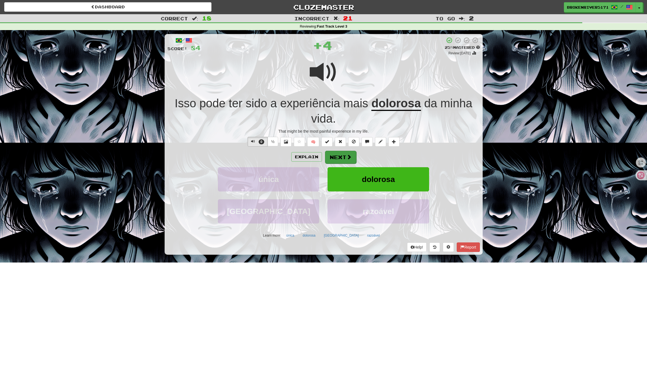
click at [339, 156] on button "Next" at bounding box center [340, 157] width 31 height 13
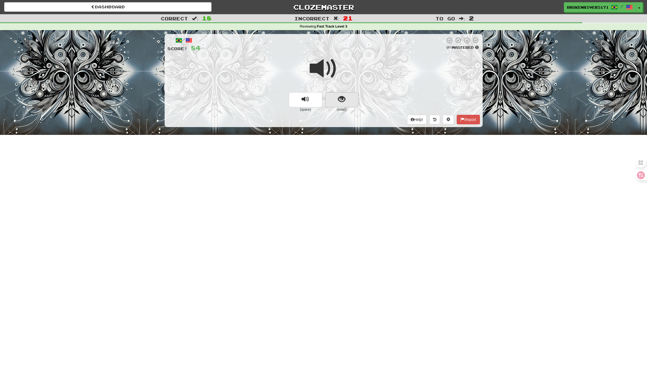
click at [338, 93] on button "show sentence" at bounding box center [341, 99] width 33 height 15
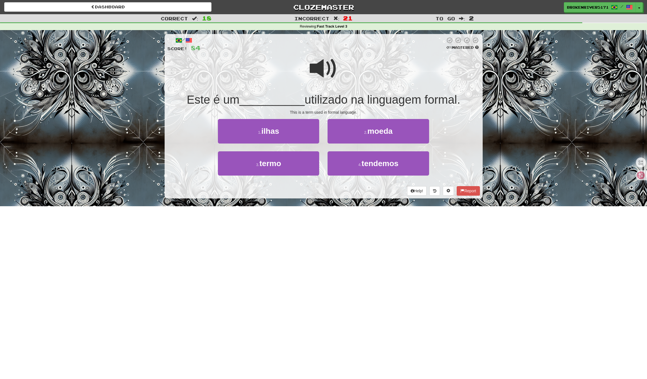
click at [366, 102] on span "utilizado na linguagem formal." at bounding box center [383, 99] width 156 height 13
click at [369, 133] on span "moeda" at bounding box center [379, 131] width 25 height 9
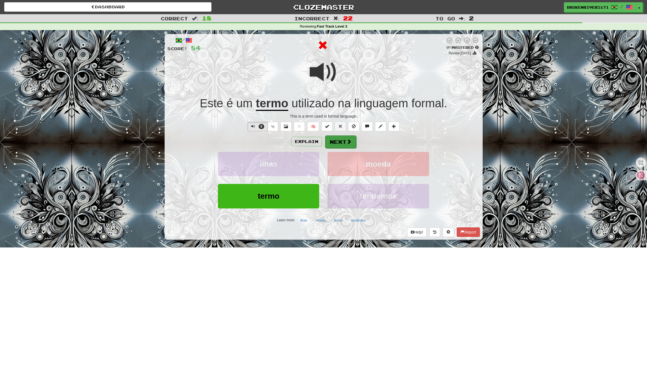
click at [337, 145] on button "Next" at bounding box center [340, 142] width 31 height 13
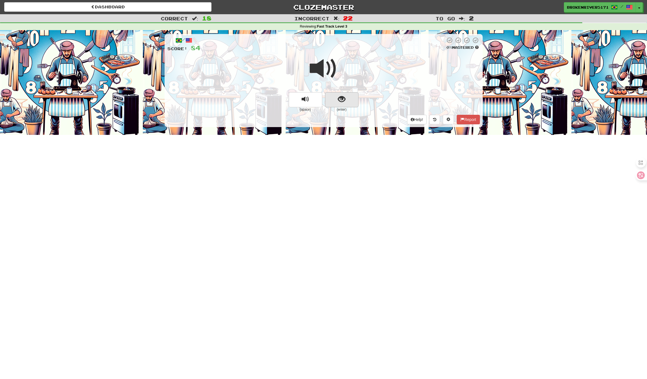
click at [343, 103] on span "show sentence" at bounding box center [342, 100] width 8 height 8
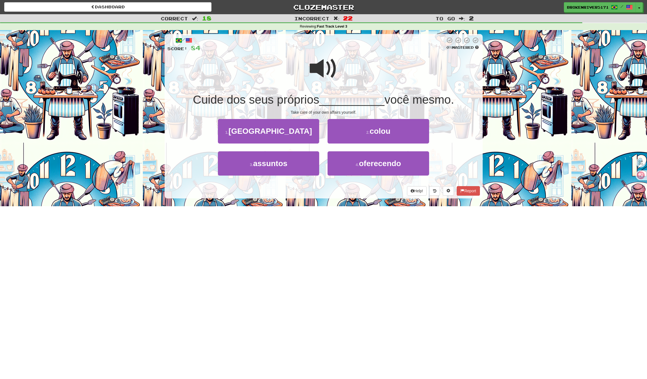
drag, startPoint x: 336, startPoint y: 205, endPoint x: 341, endPoint y: 199, distance: 7.7
click at [336, 205] on div "/ Score: 84 0 % Mastered Cuide dos seus próprios __________ você mesmo. Take ca…" at bounding box center [324, 118] width 318 height 176
click at [304, 167] on button "3 . assuntos" at bounding box center [268, 164] width 101 height 24
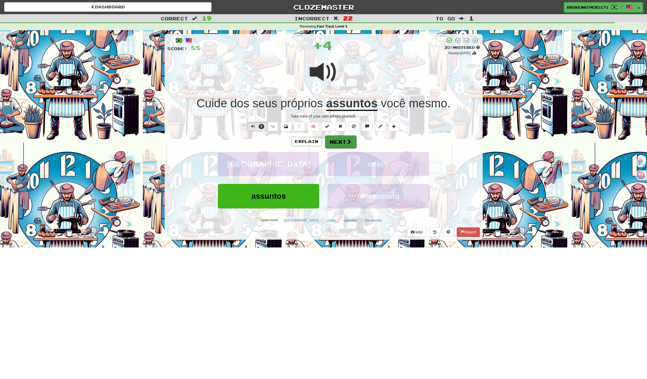
click at [335, 143] on button "Next" at bounding box center [340, 142] width 31 height 13
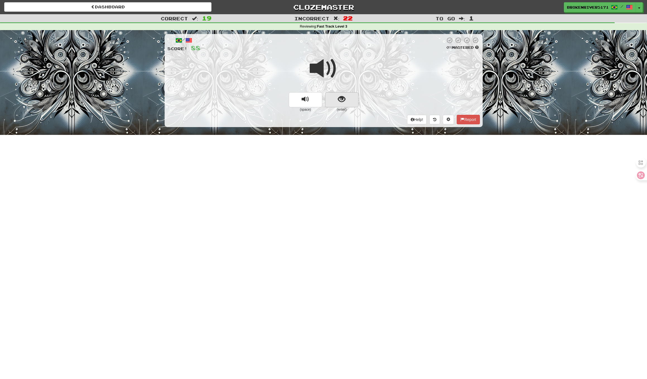
click at [344, 97] on span "show sentence" at bounding box center [342, 100] width 8 height 8
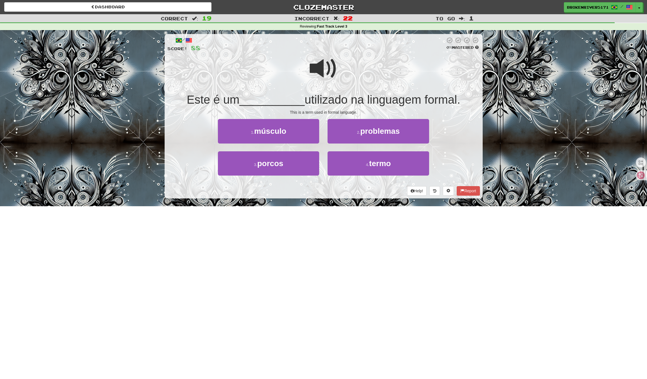
click at [321, 184] on div "/ Score: 88 0 % Mastered Este é um __________ utilizado na linguagem formal. Th…" at bounding box center [324, 116] width 318 height 165
click at [359, 162] on button "4 . termo" at bounding box center [378, 164] width 101 height 24
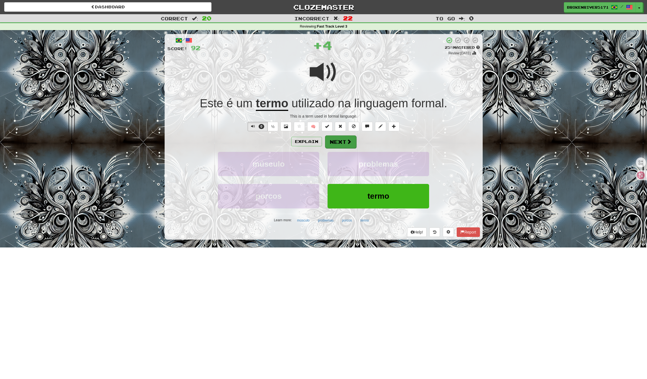
click at [334, 142] on button "Next" at bounding box center [340, 142] width 31 height 13
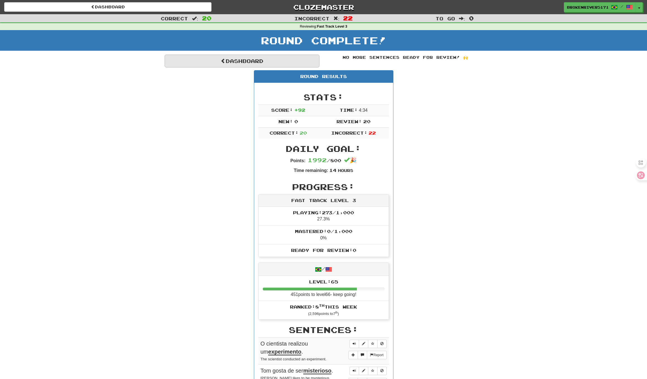
click at [271, 65] on link "Dashboard" at bounding box center [242, 61] width 155 height 13
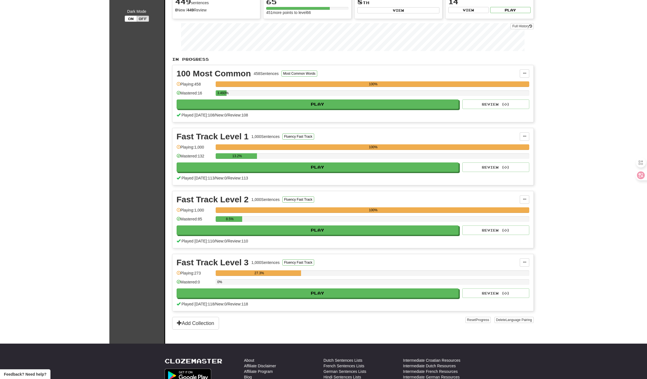
scroll to position [63, 0]
